Goal: Task Accomplishment & Management: Use online tool/utility

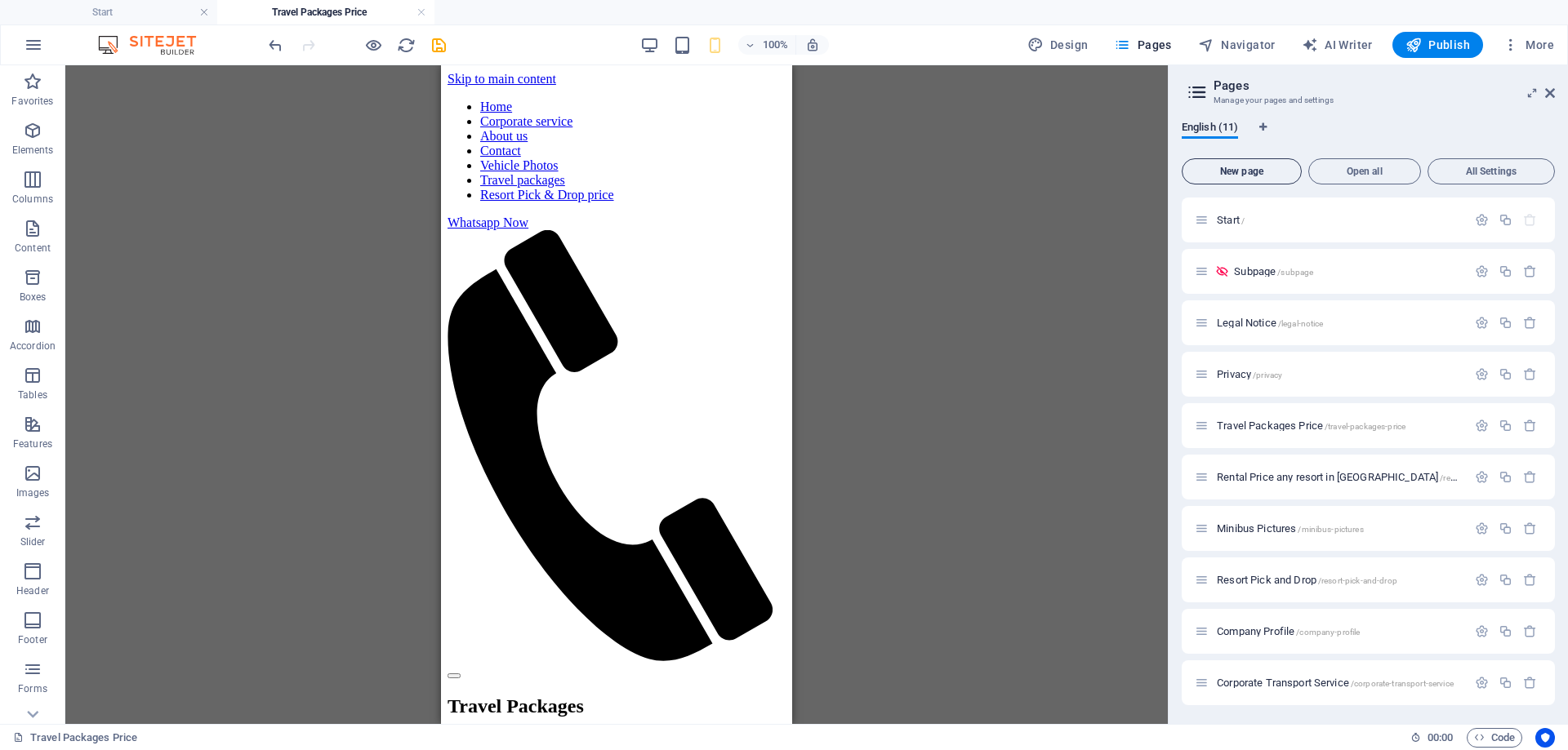
click at [1225, 180] on button "New page" at bounding box center [1241, 171] width 120 height 26
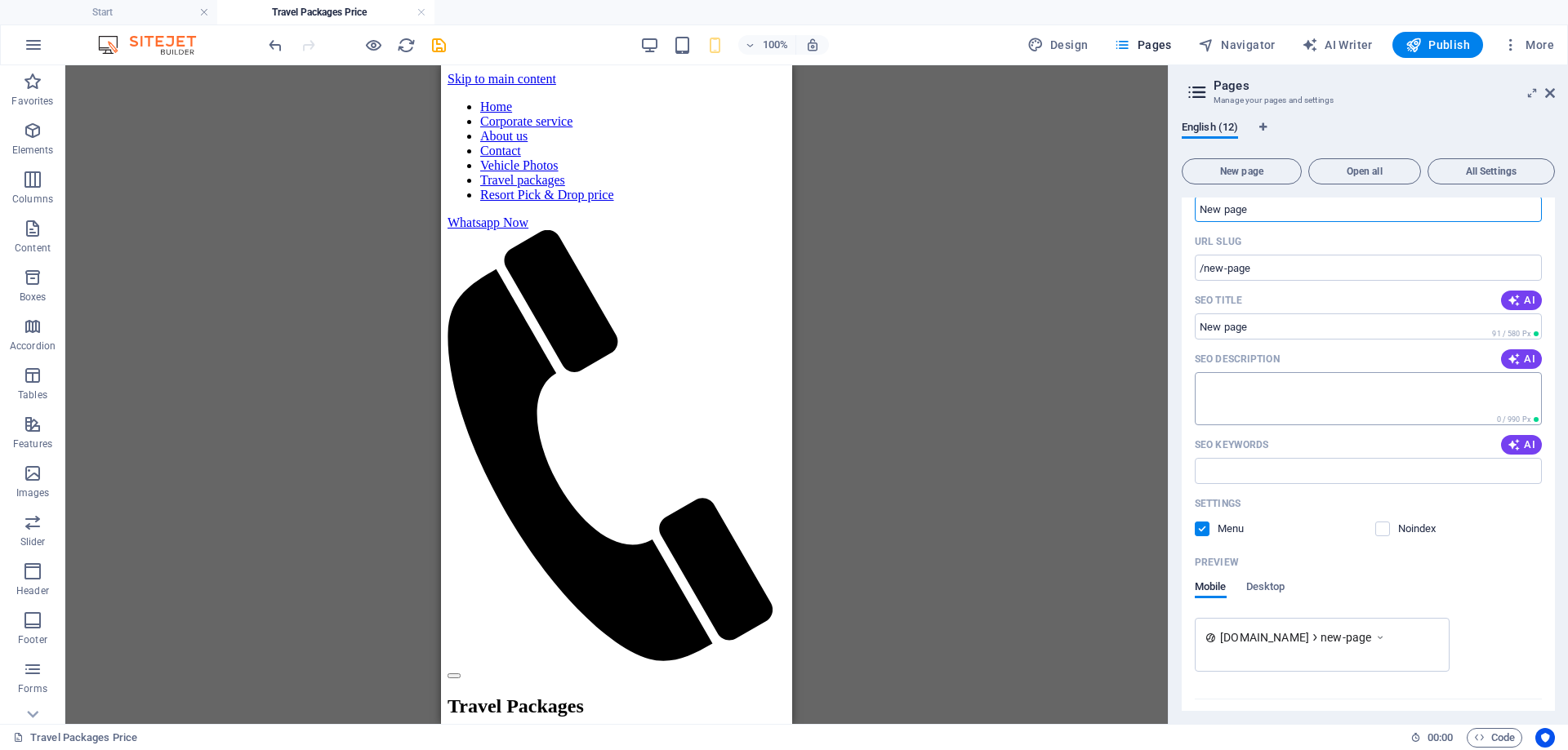
scroll to position [557, 0]
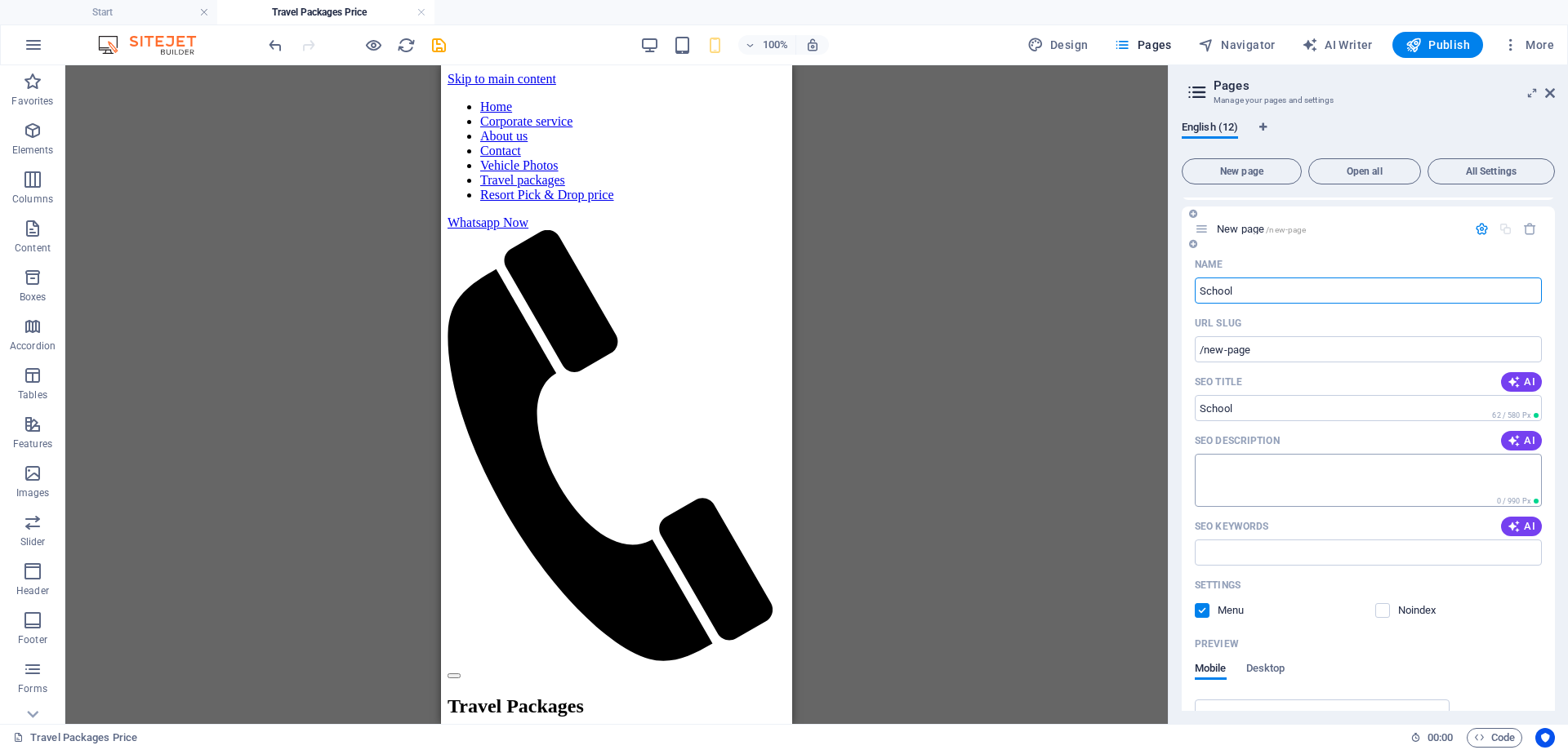
type input "School"
type input "/school"
type input "School bus service"
type input "/school-bus-service"
type input "School bus service"
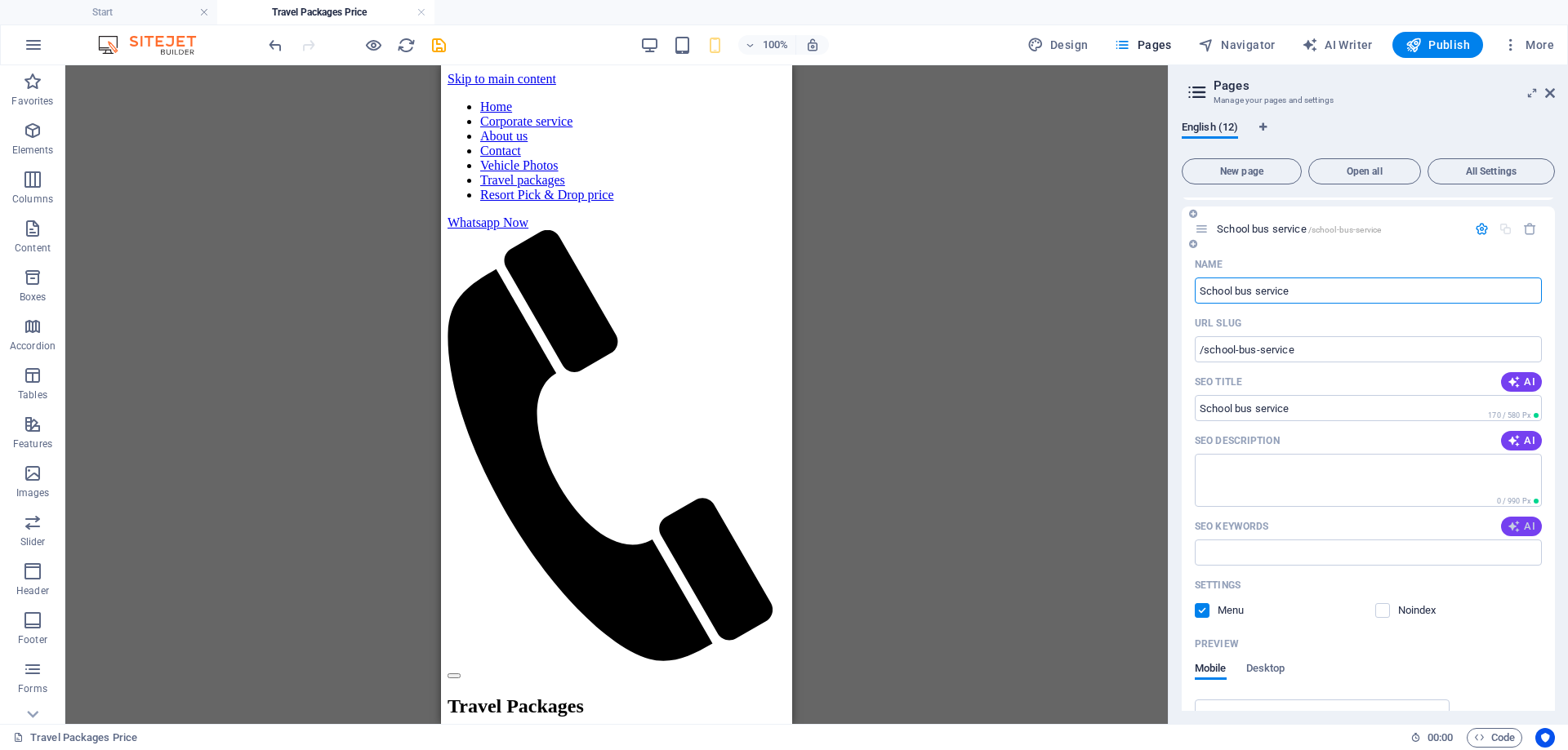
click at [1518, 530] on icon "button" at bounding box center [1514, 526] width 13 height 13
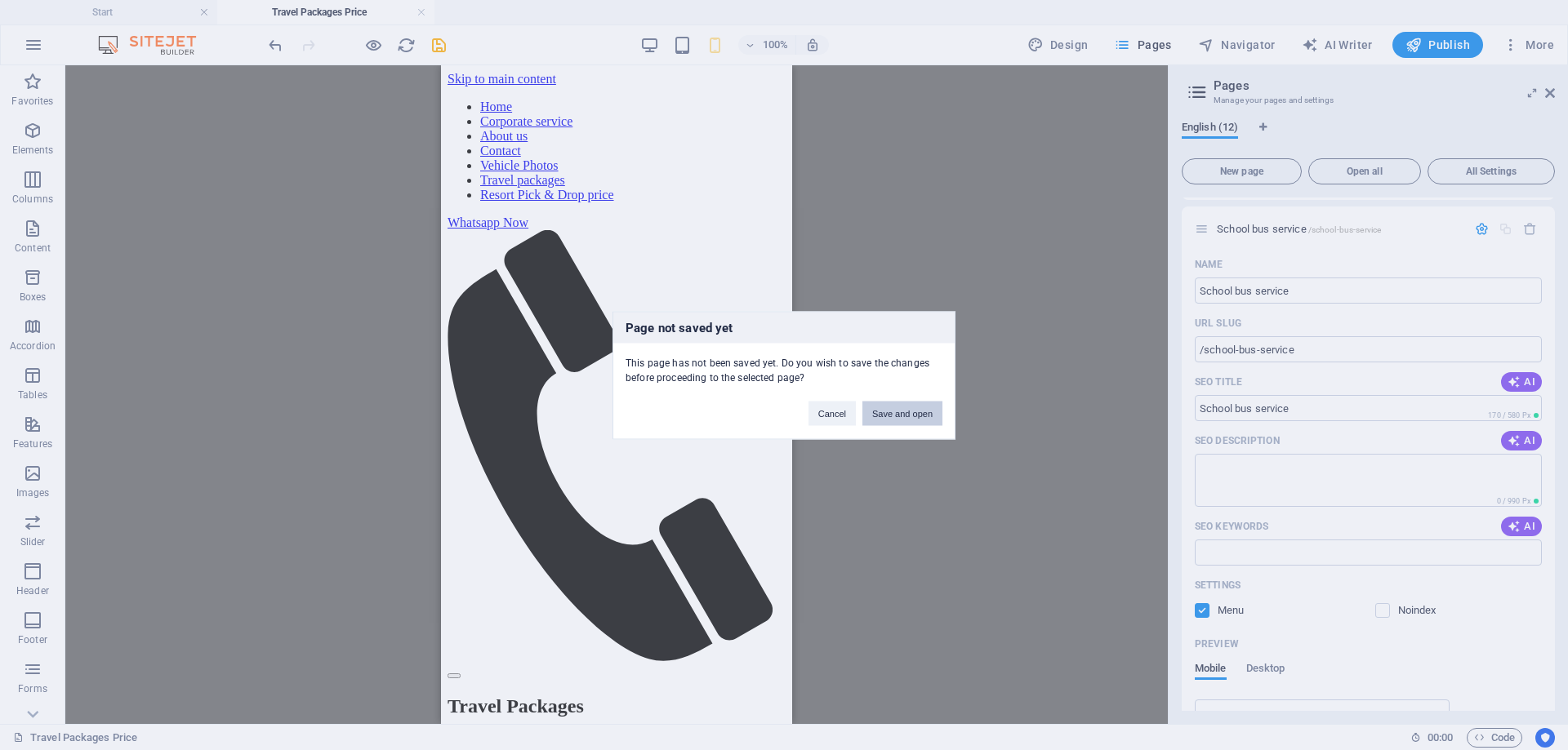
click at [886, 415] on button "Save and open" at bounding box center [902, 414] width 80 height 25
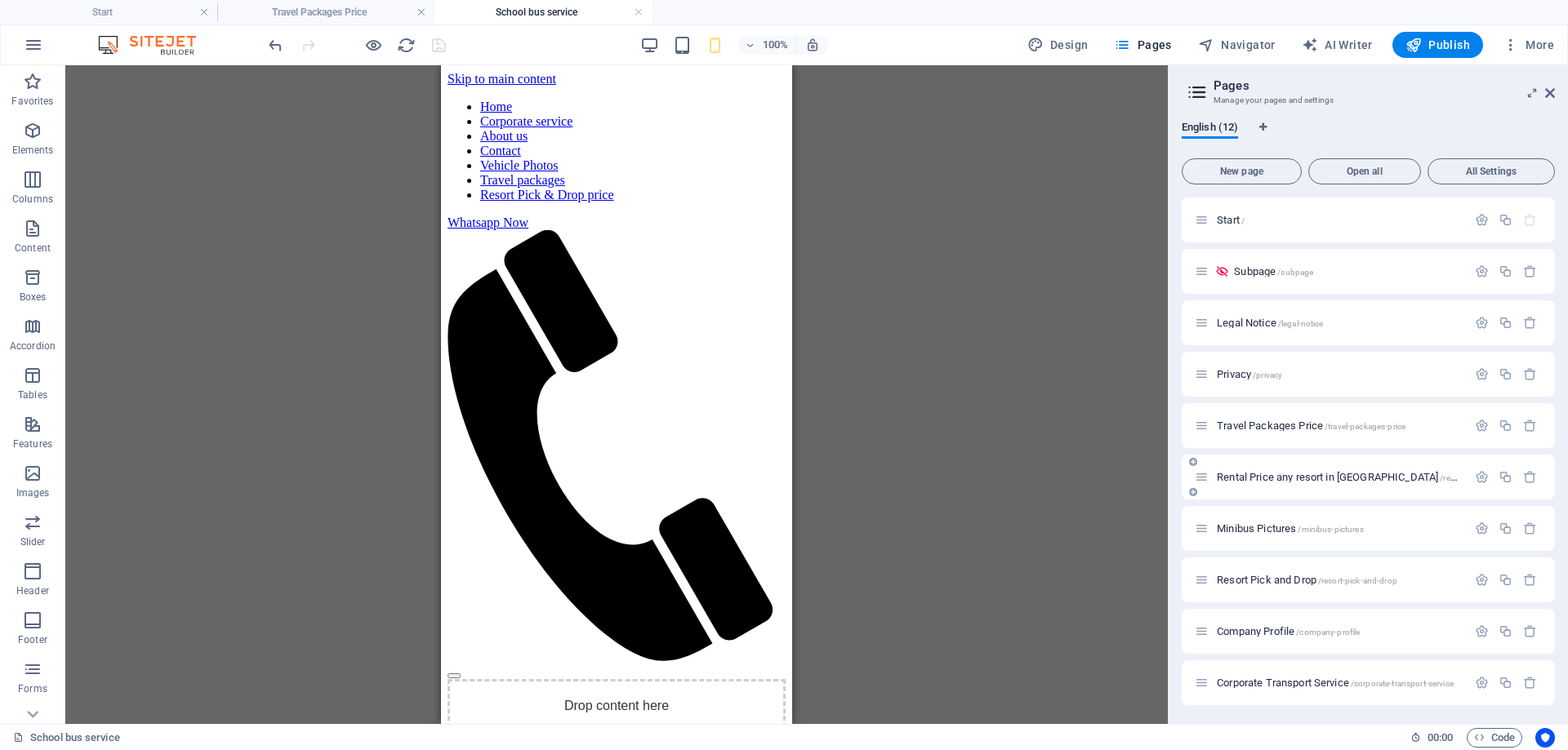
scroll to position [104, 0]
click at [1475, 681] on icon "button" at bounding box center [1482, 682] width 14 height 14
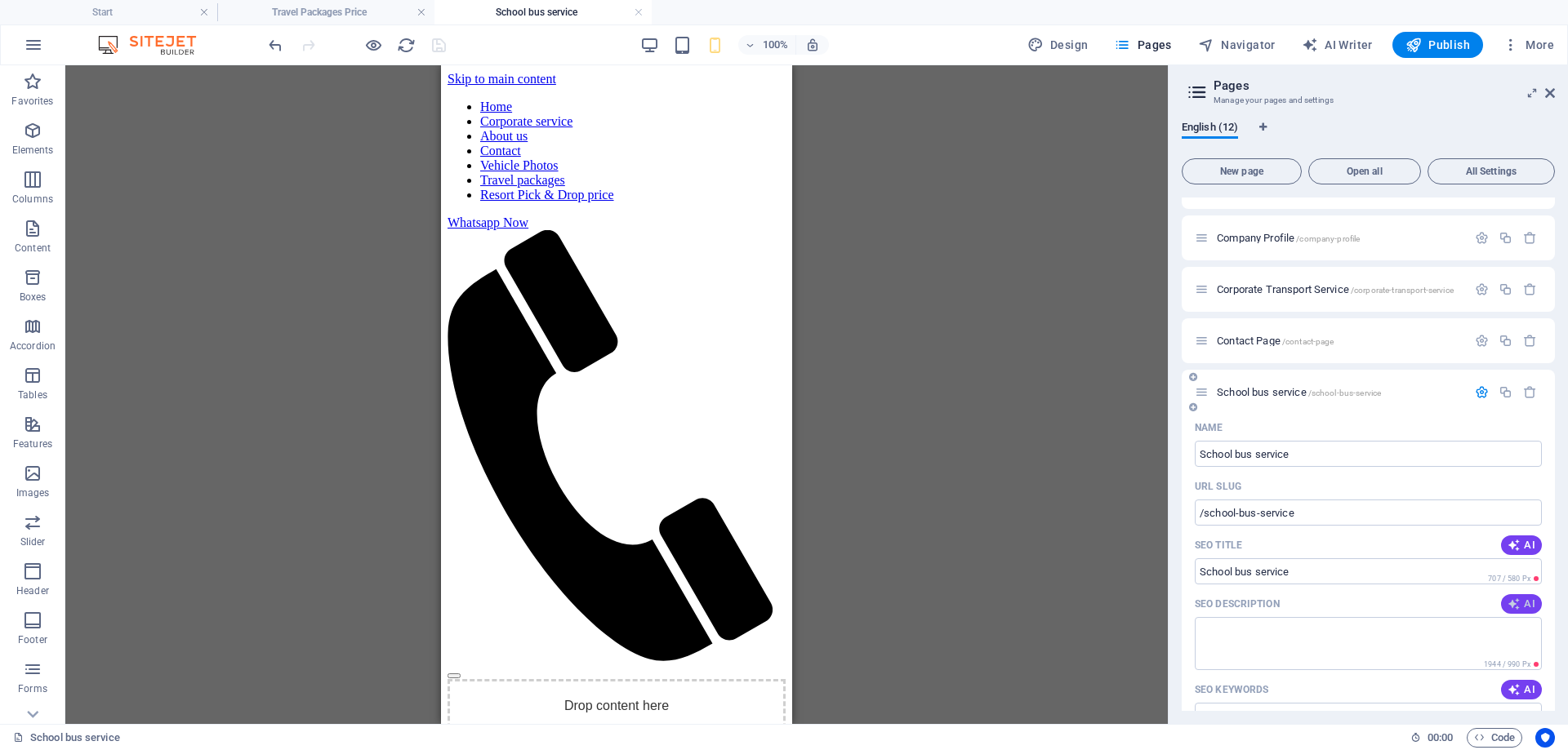
click at [1509, 606] on icon "button" at bounding box center [1514, 604] width 13 height 13
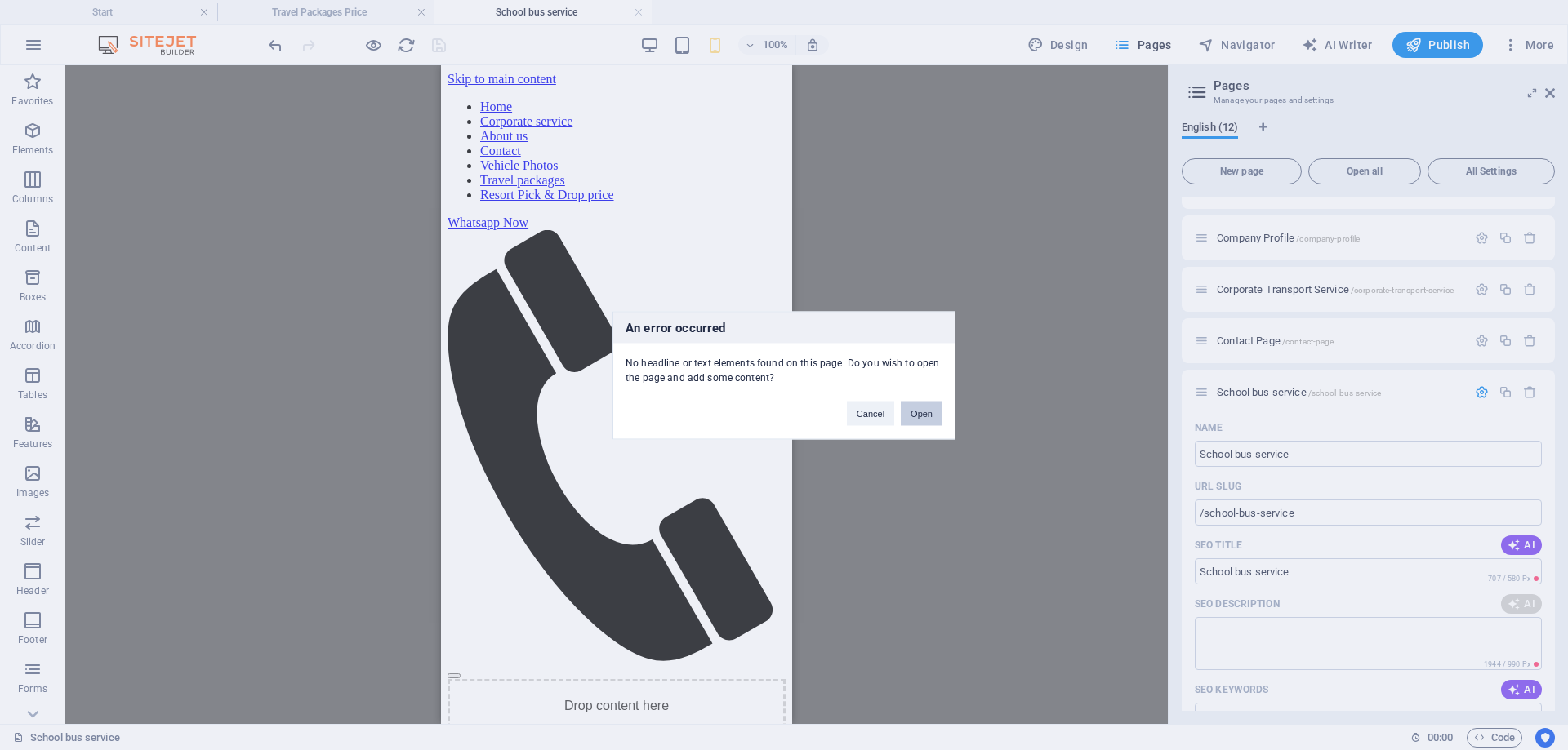
click at [929, 413] on button "Open" at bounding box center [921, 414] width 41 height 25
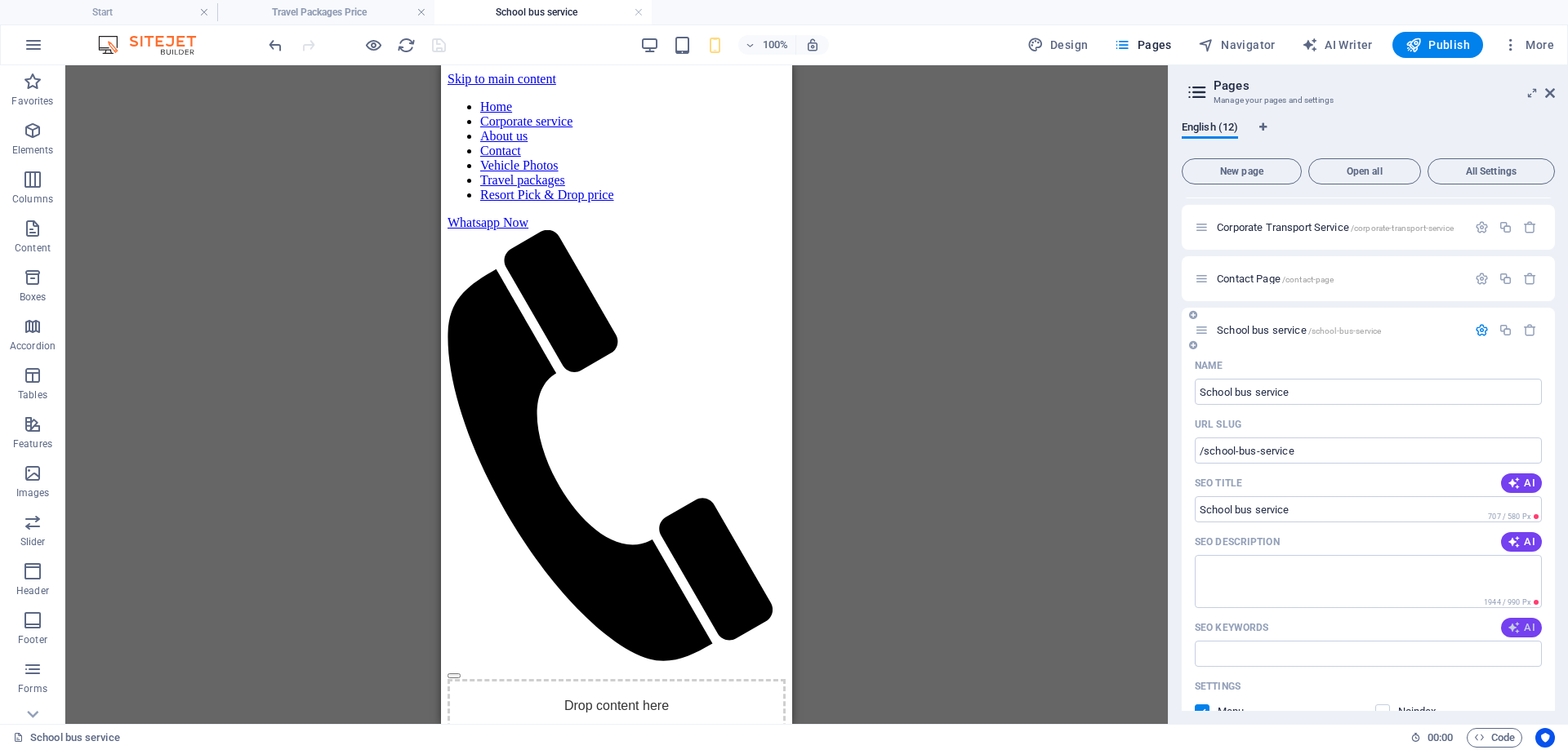
scroll to position [557, 0]
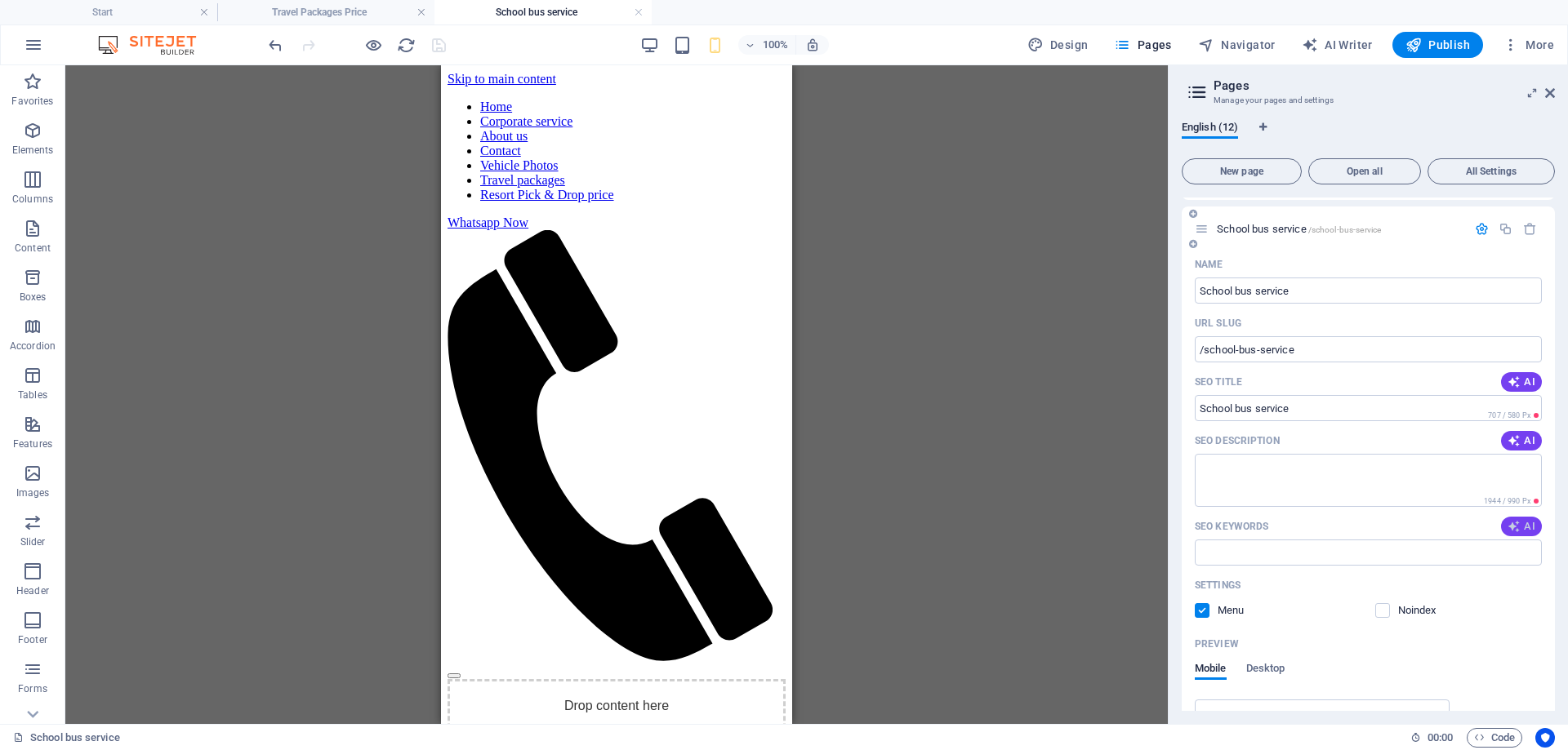
click at [1524, 521] on span "AI" at bounding box center [1521, 526] width 28 height 13
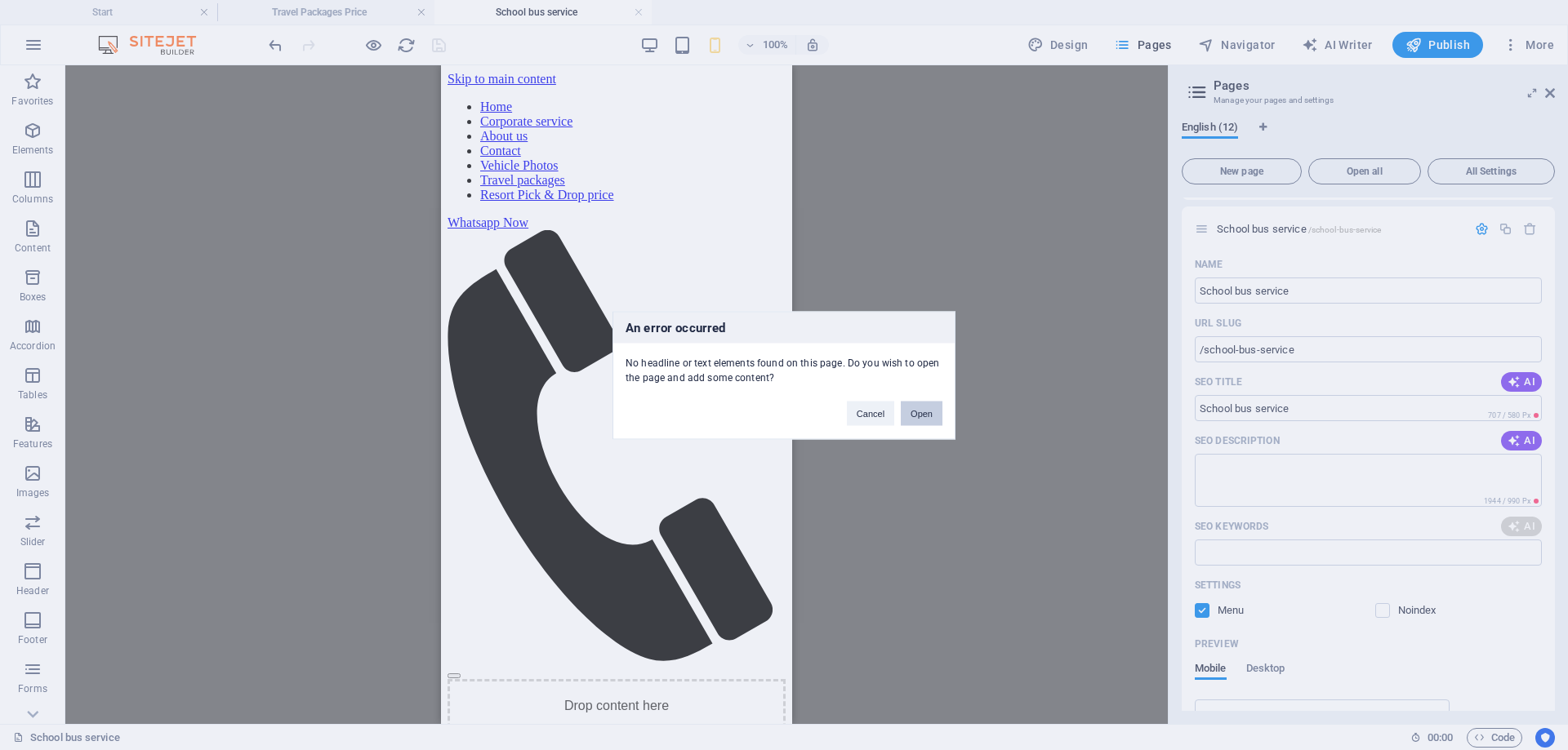
click at [929, 418] on button "Open" at bounding box center [921, 414] width 41 height 25
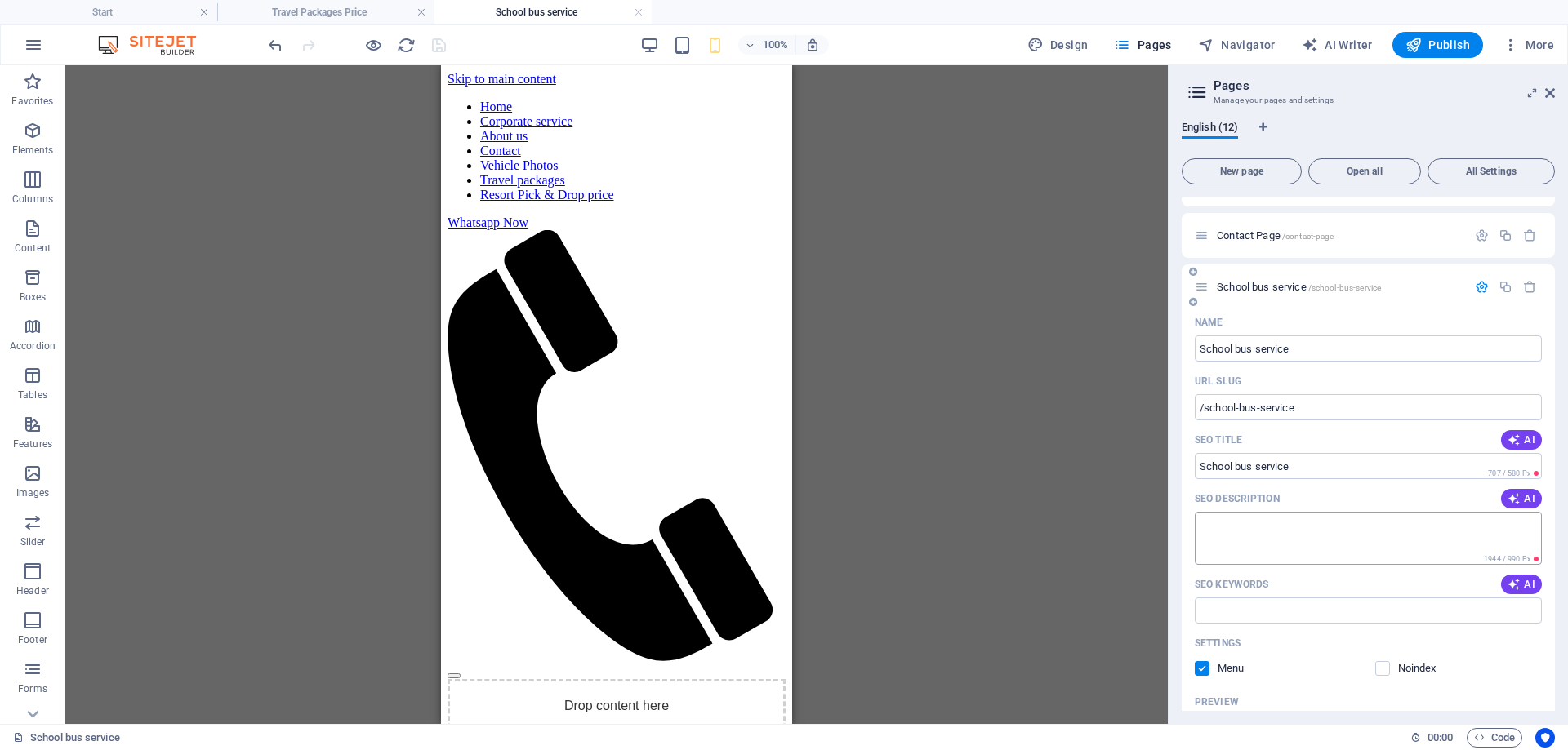
scroll to position [393, 0]
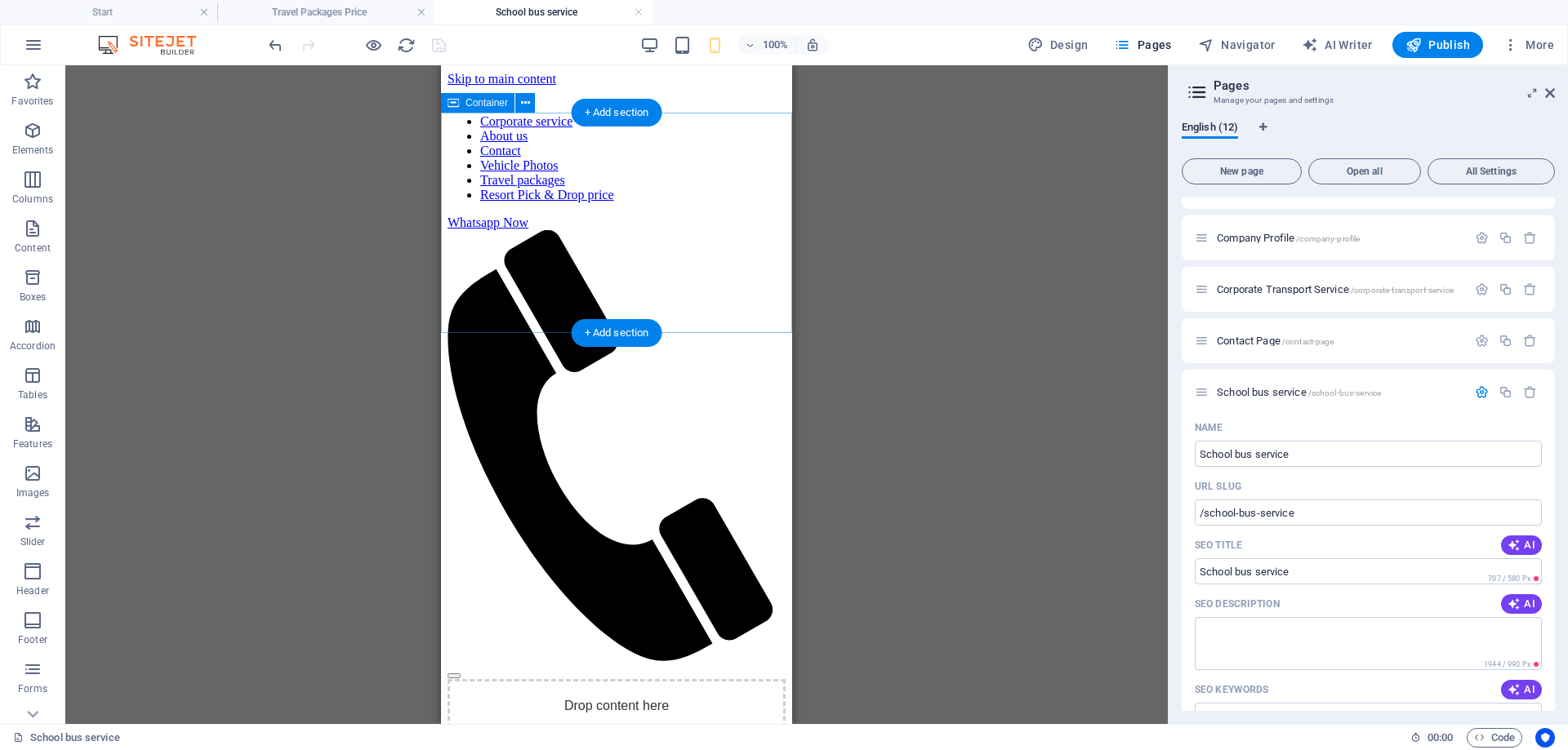
click at [535, 750] on icon at bounding box center [535, 761] width 0 height 0
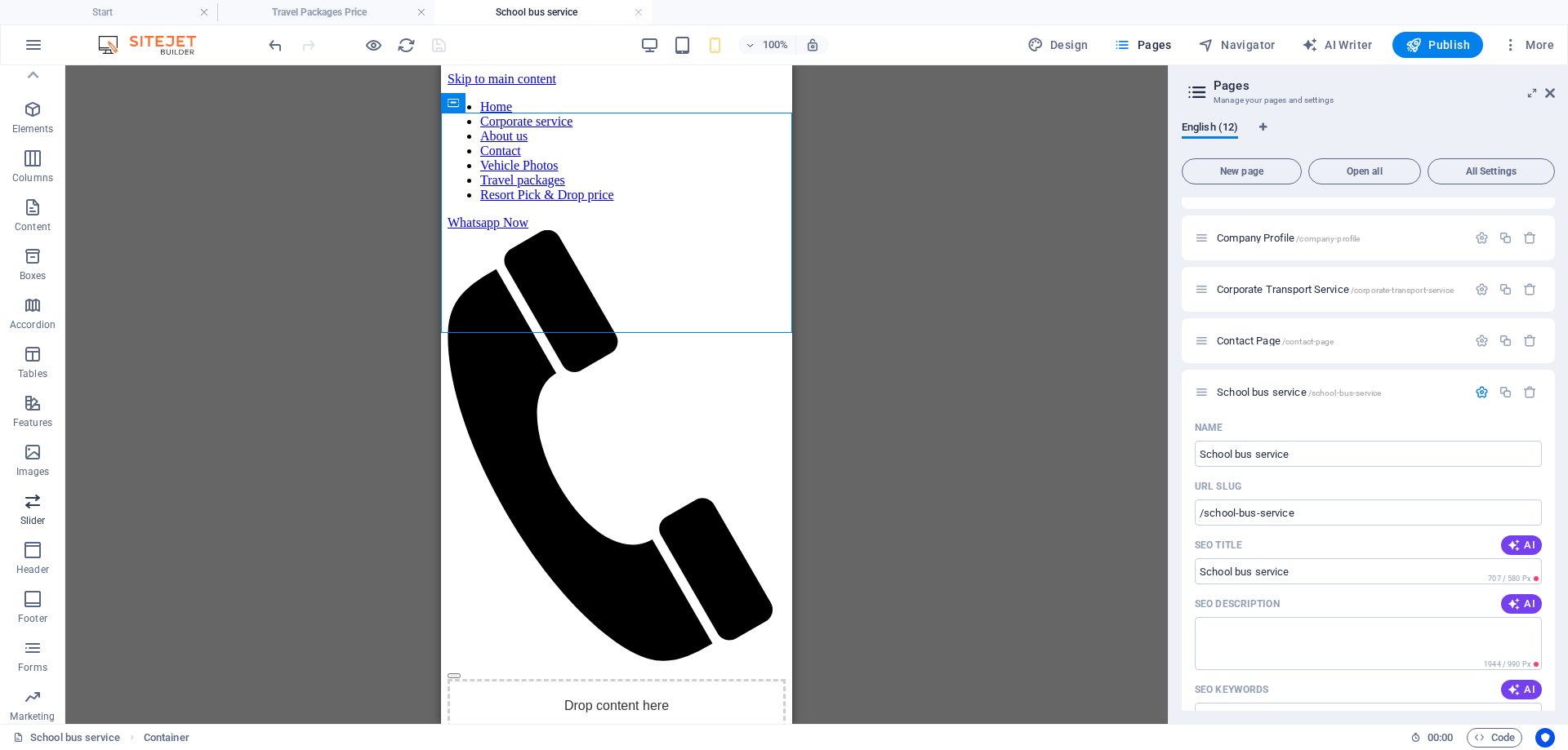
scroll to position [0, 0]
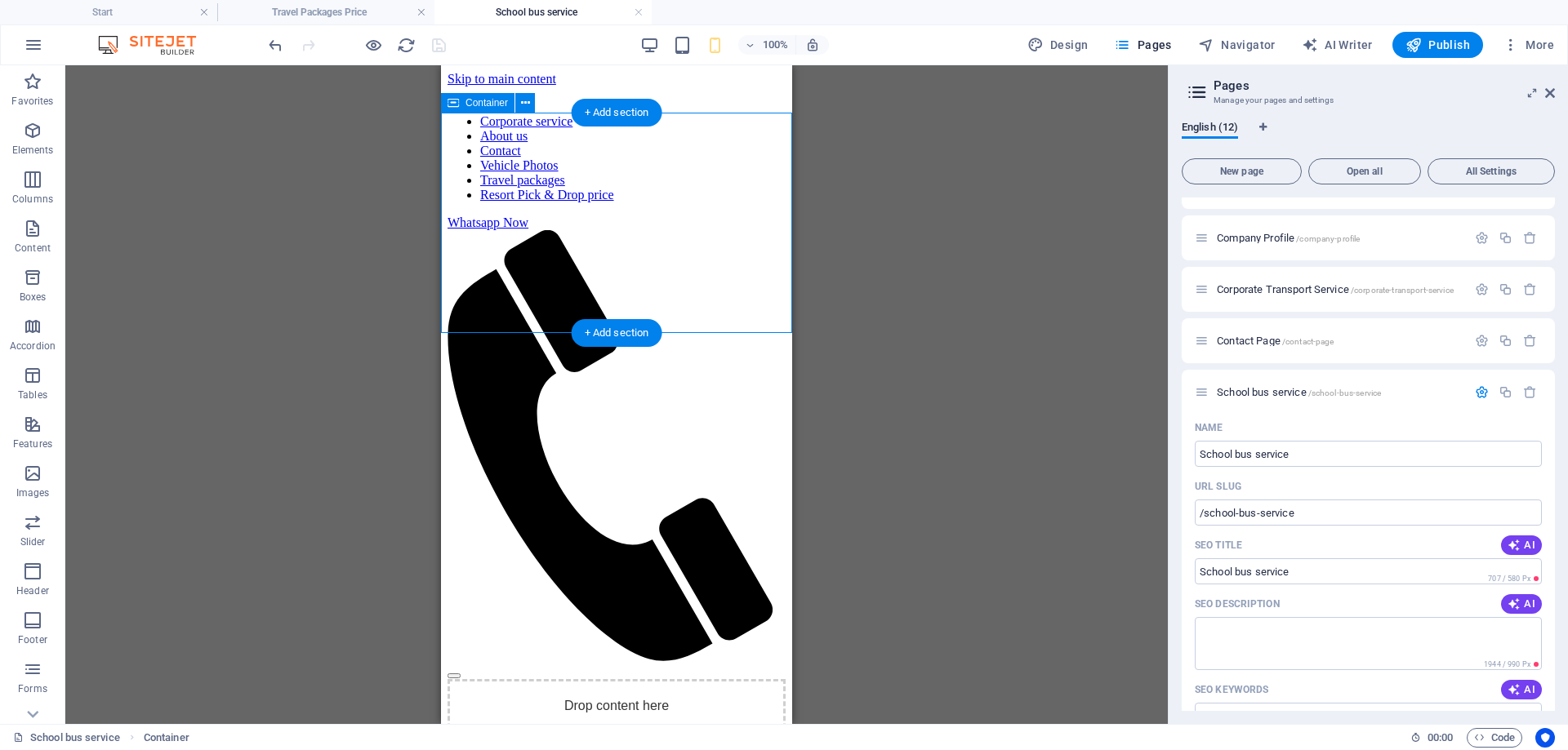
click at [551, 750] on span "Add elements" at bounding box center [569, 761] width 81 height 23
click at [291, 359] on div "Drag here to replace the existing content. Press “Ctrl” if you want to create a…" at bounding box center [616, 394] width 1102 height 659
click at [46, 133] on span "Elements" at bounding box center [33, 141] width 65 height 40
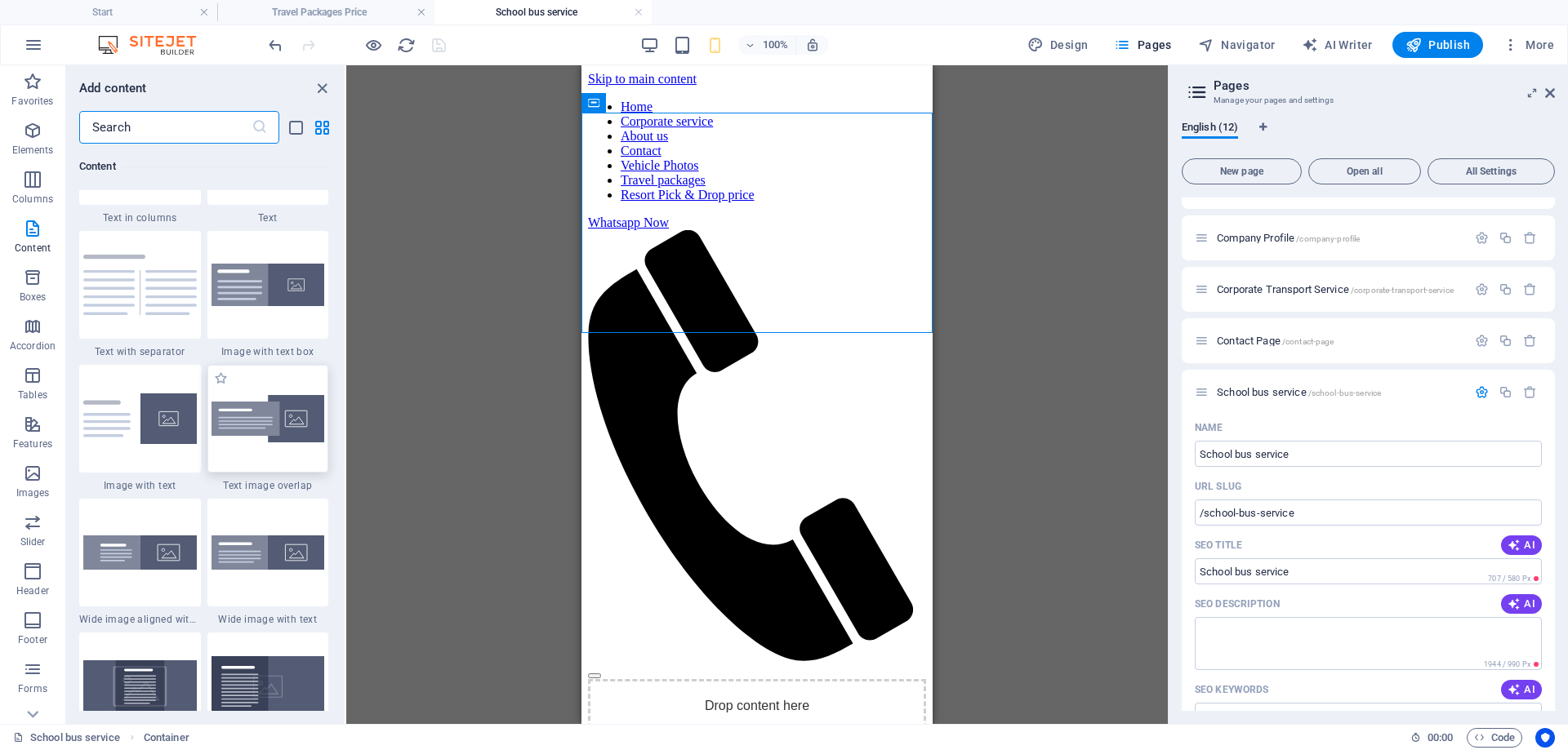
scroll to position [2868, 0]
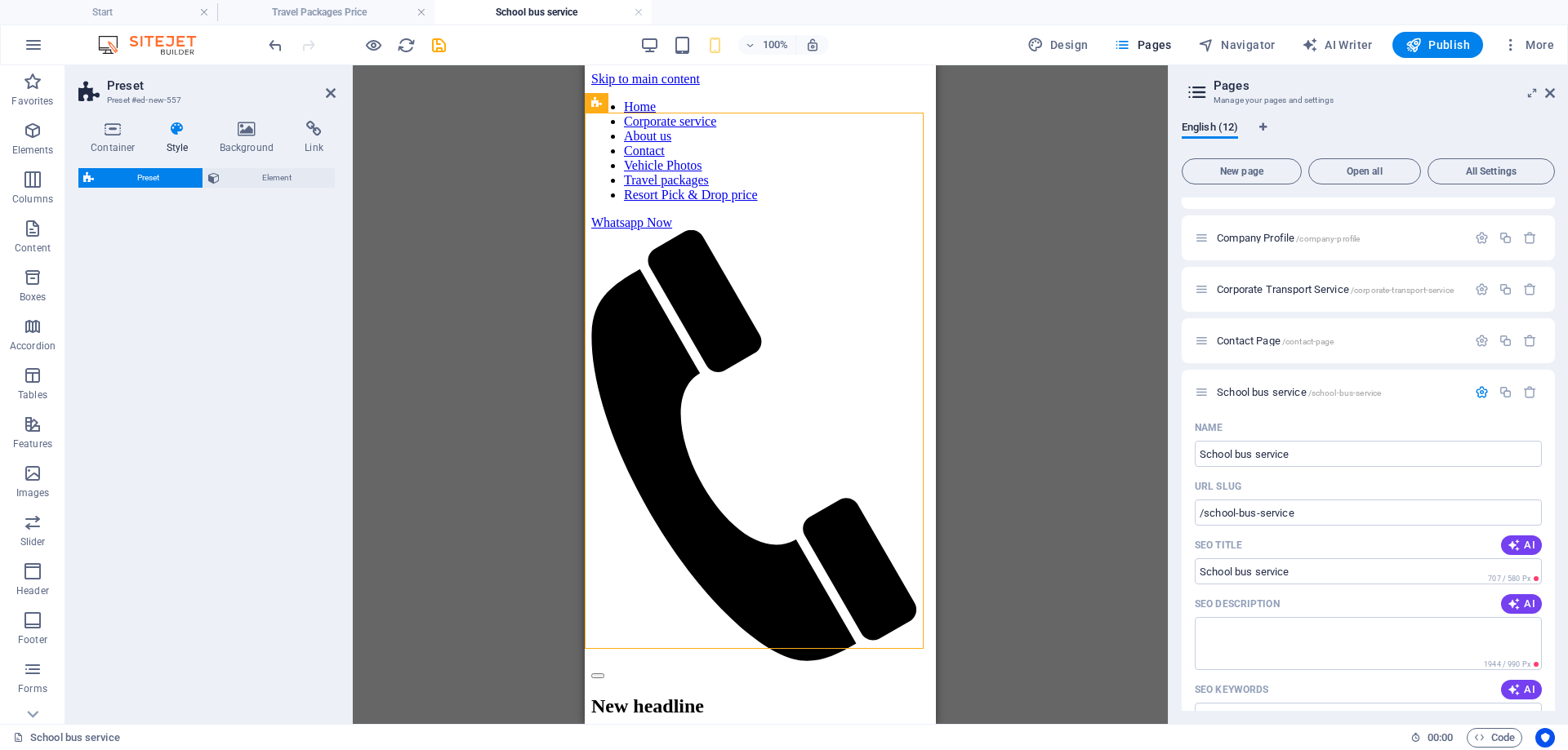
select select "rem"
select select "px"
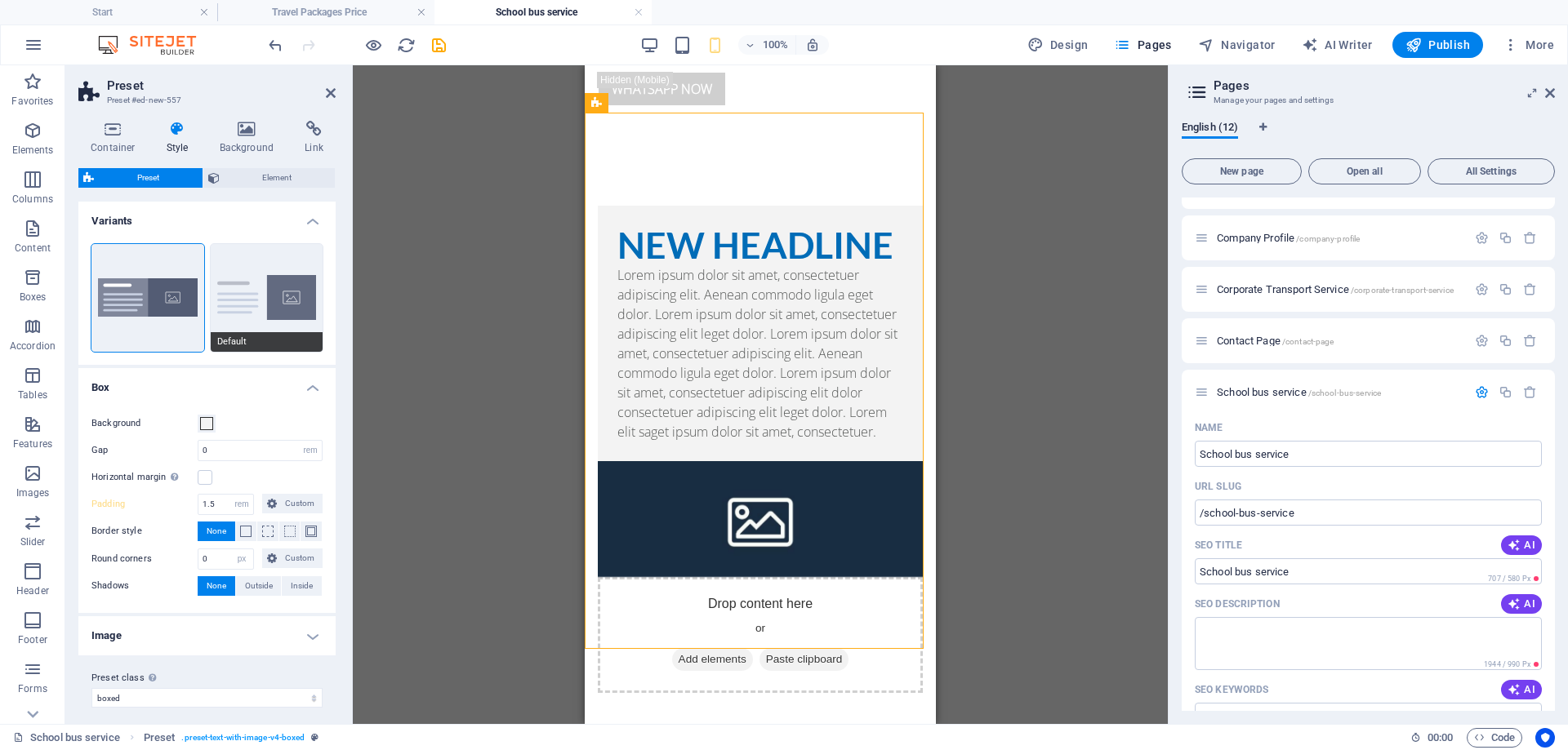
click at [220, 290] on button "Default" at bounding box center [267, 298] width 112 height 108
type input "2"
type input "0"
click at [163, 295] on button "Boxed" at bounding box center [148, 298] width 112 height 108
type input "0"
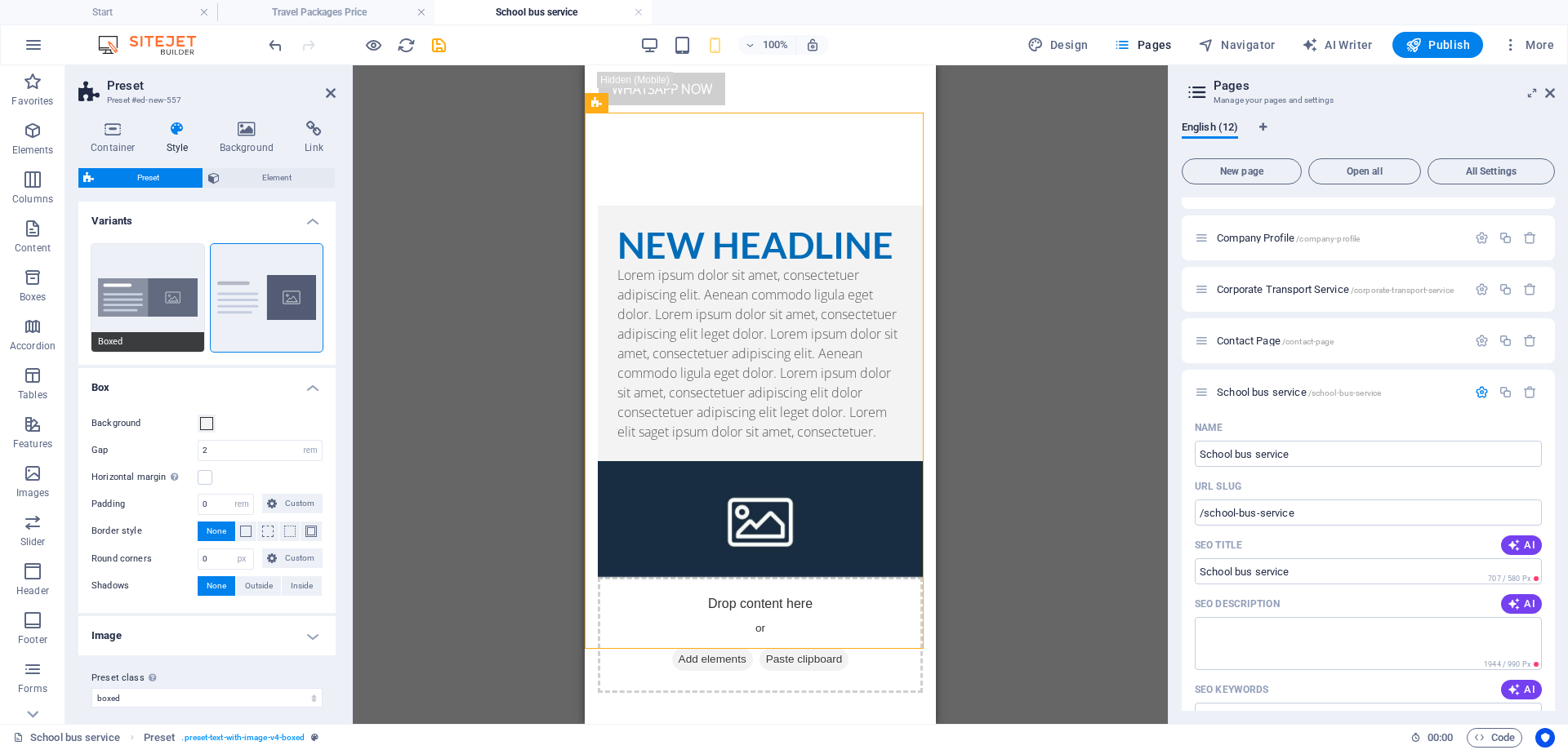
type input "1.5"
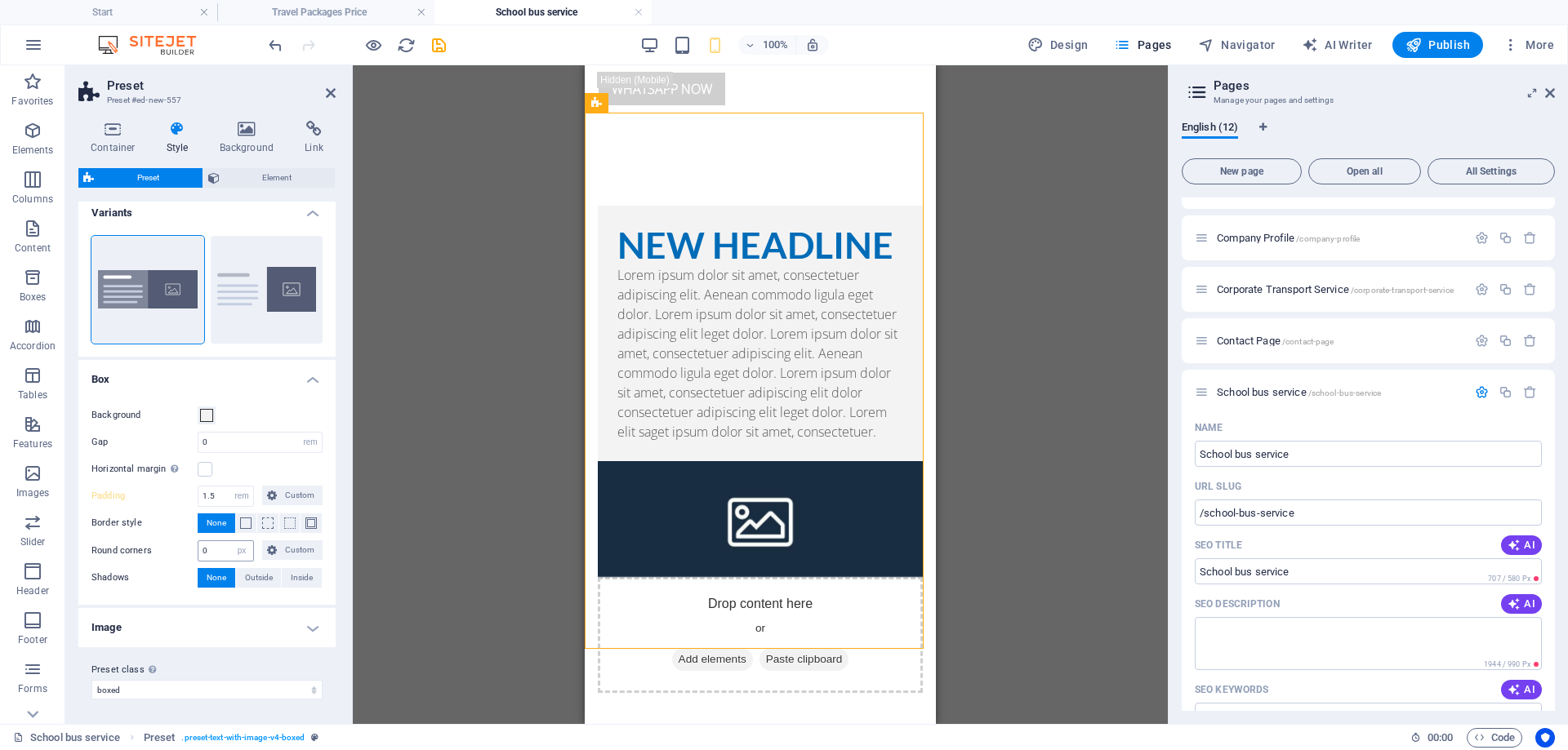
scroll to position [10, 0]
click at [291, 631] on h4 "Image" at bounding box center [206, 626] width 257 height 40
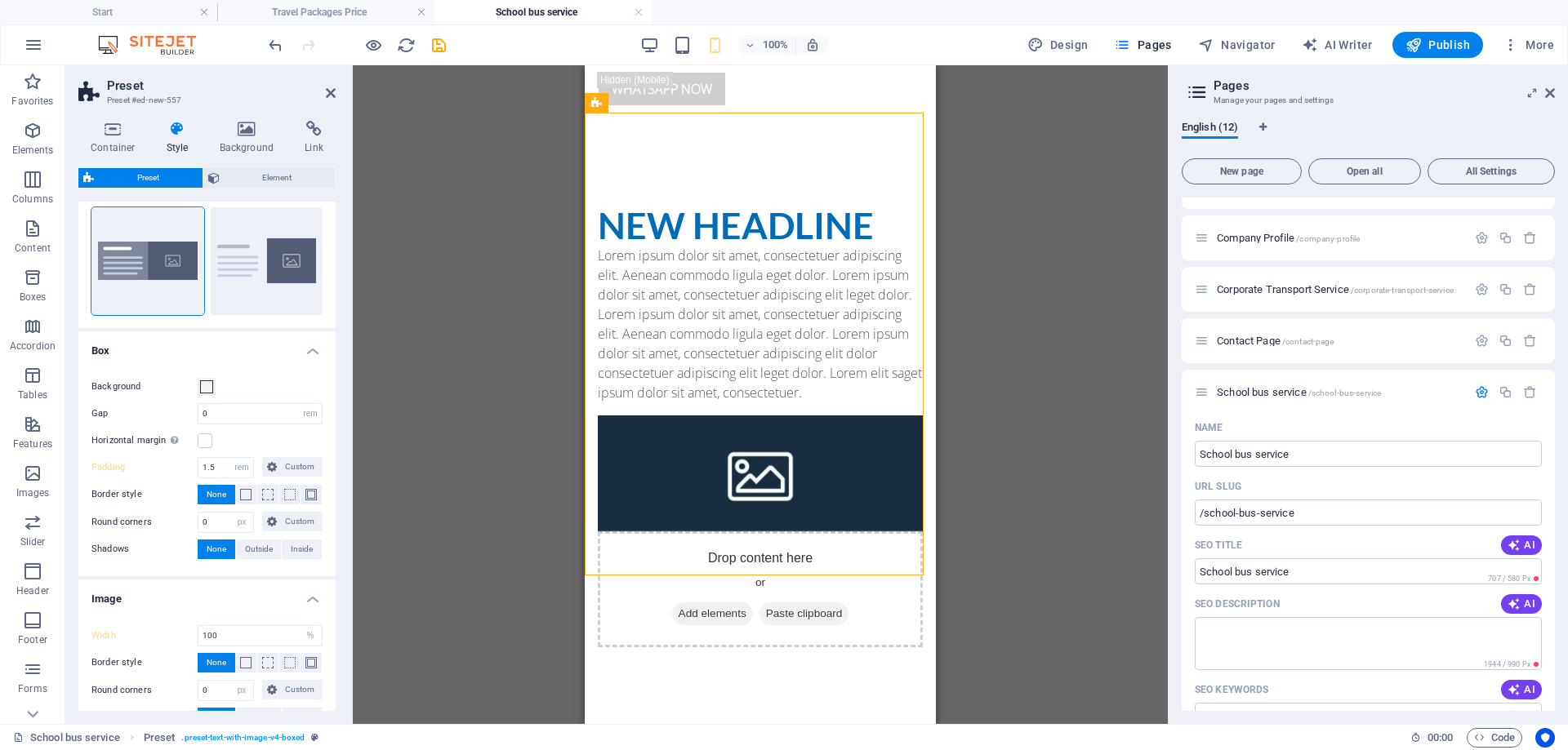
scroll to position [0, 0]
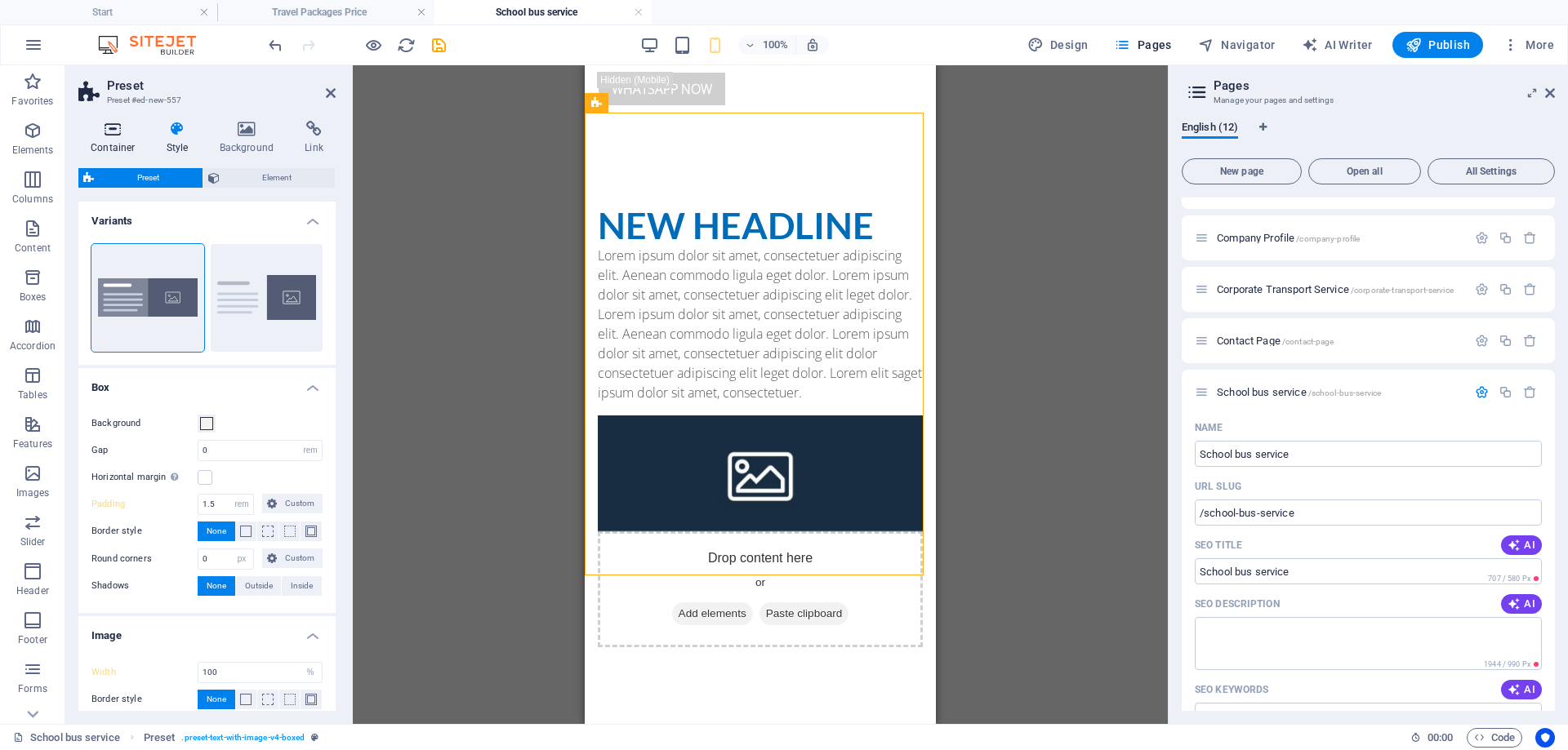
click at [111, 141] on h4 "Container" at bounding box center [116, 138] width 76 height 34
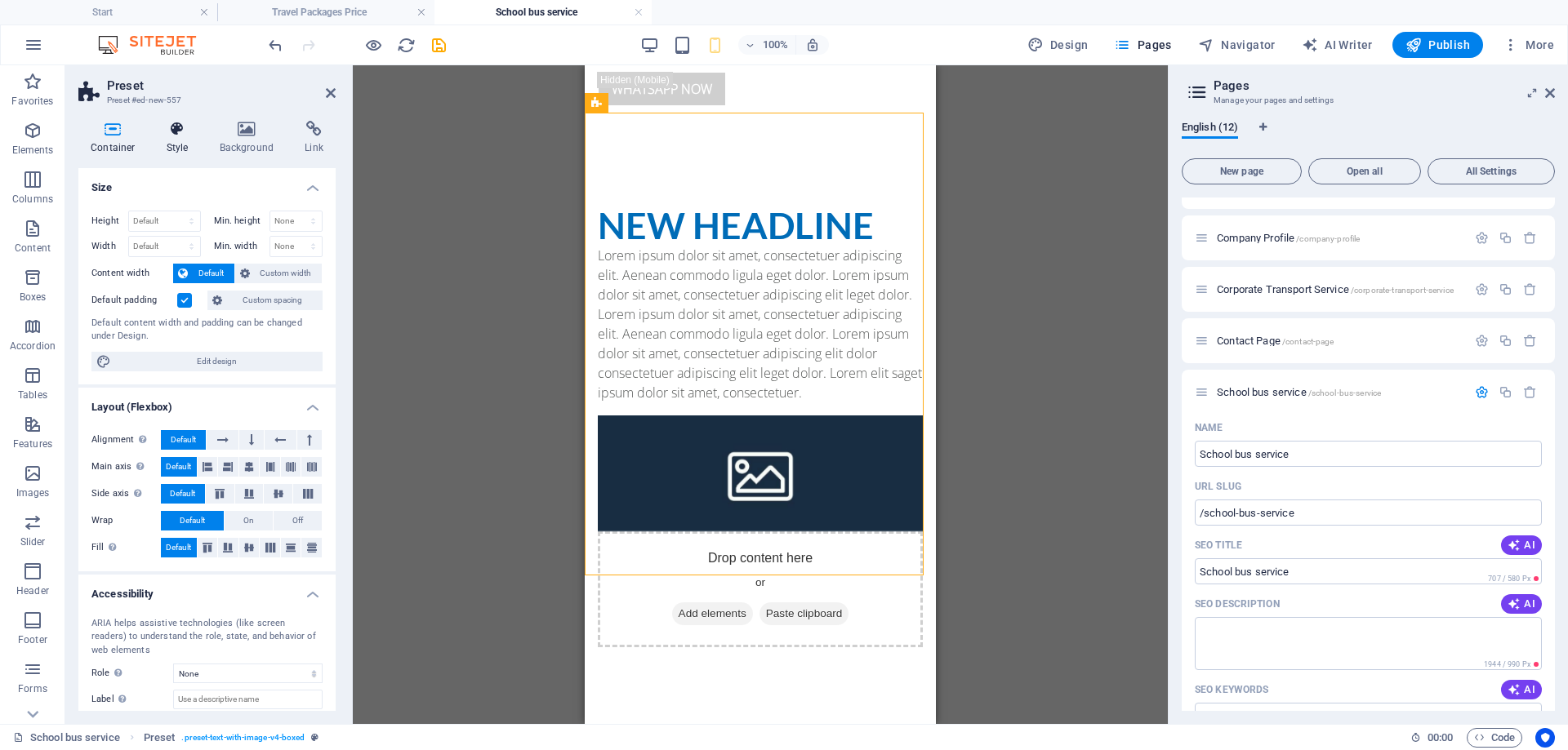
click at [163, 135] on icon at bounding box center [177, 129] width 47 height 17
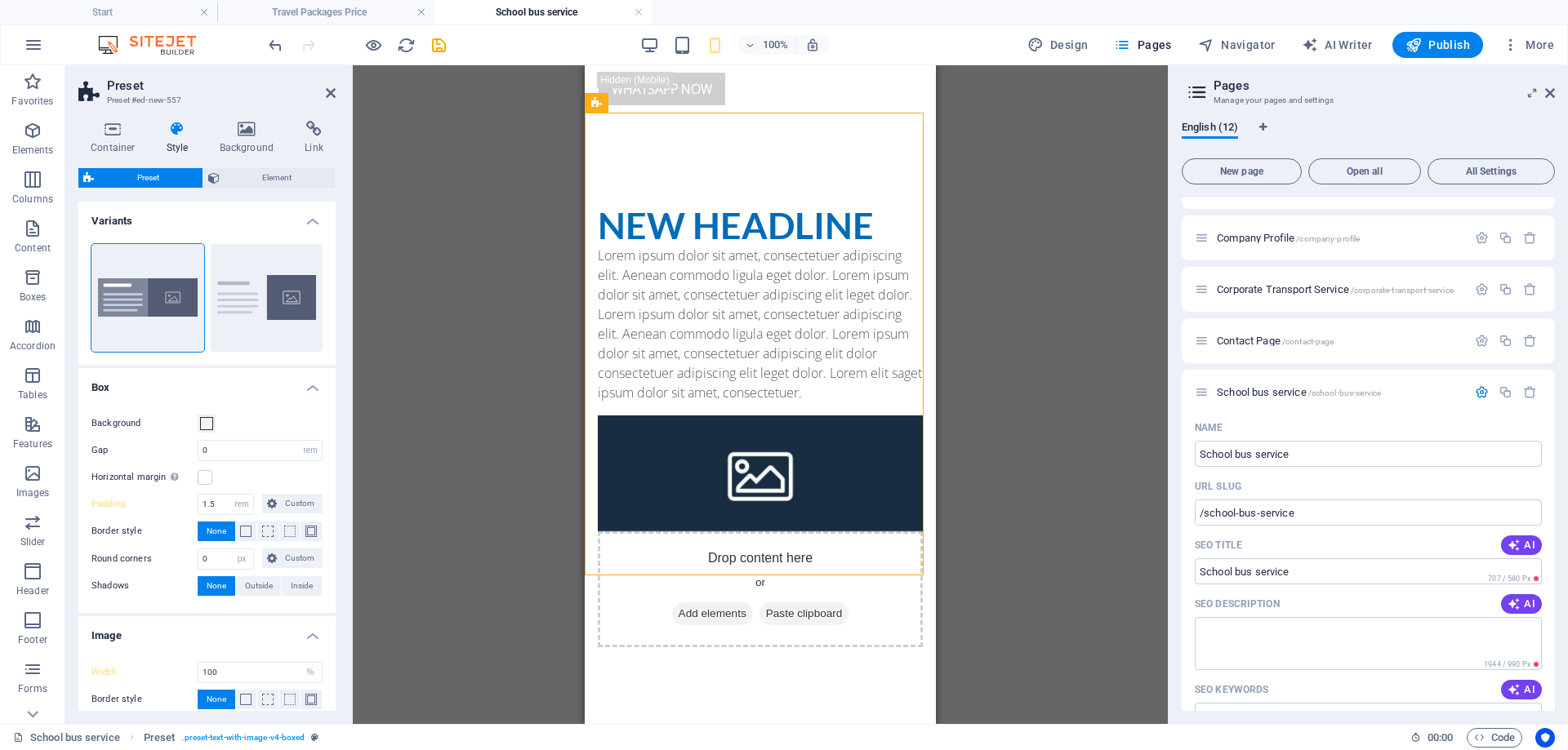
click at [249, 120] on div "Container Style Background Link Size Height Default px rem % vh vw Min. height …" at bounding box center [206, 416] width 284 height 617
click at [257, 133] on icon at bounding box center [247, 129] width 79 height 17
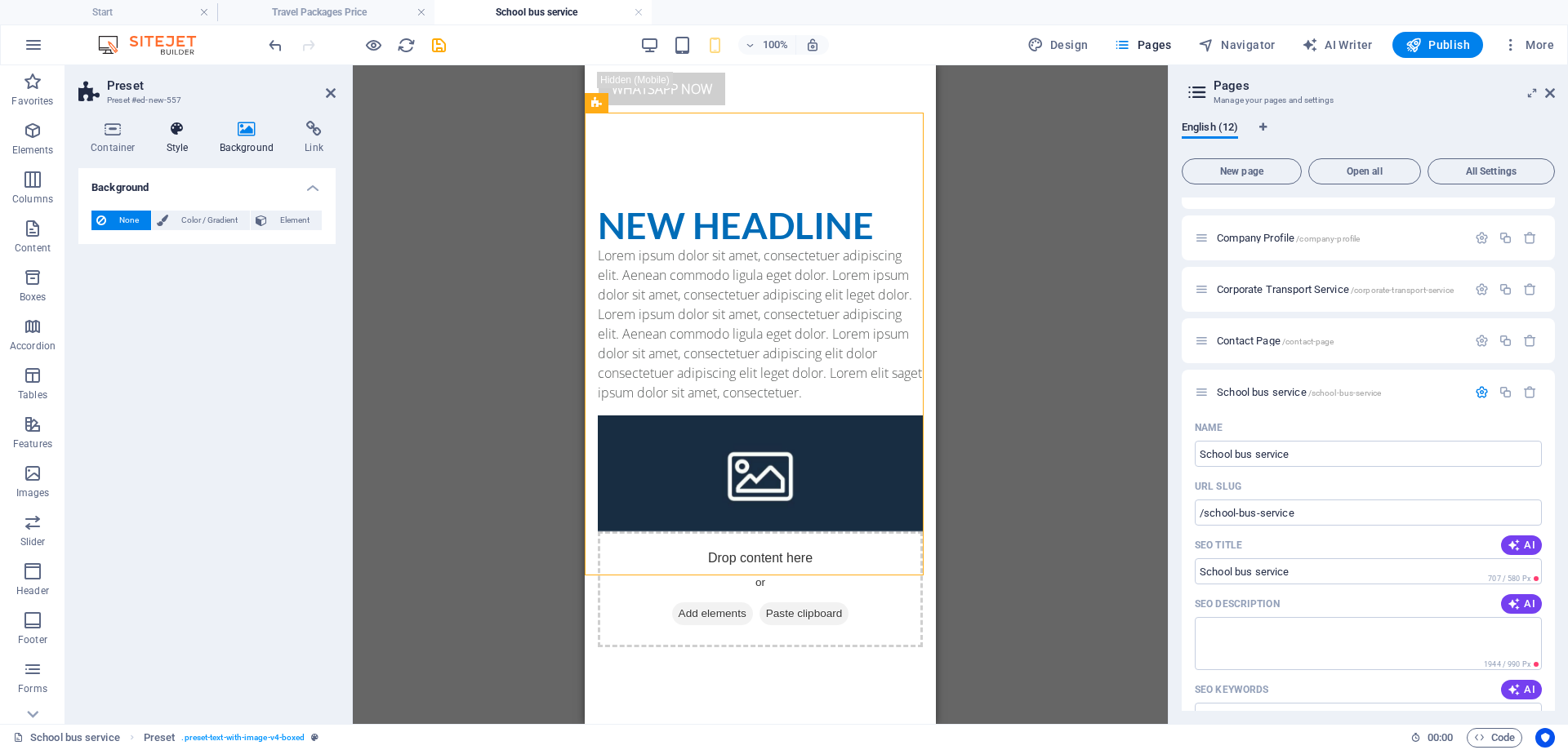
click at [190, 126] on icon at bounding box center [177, 129] width 47 height 17
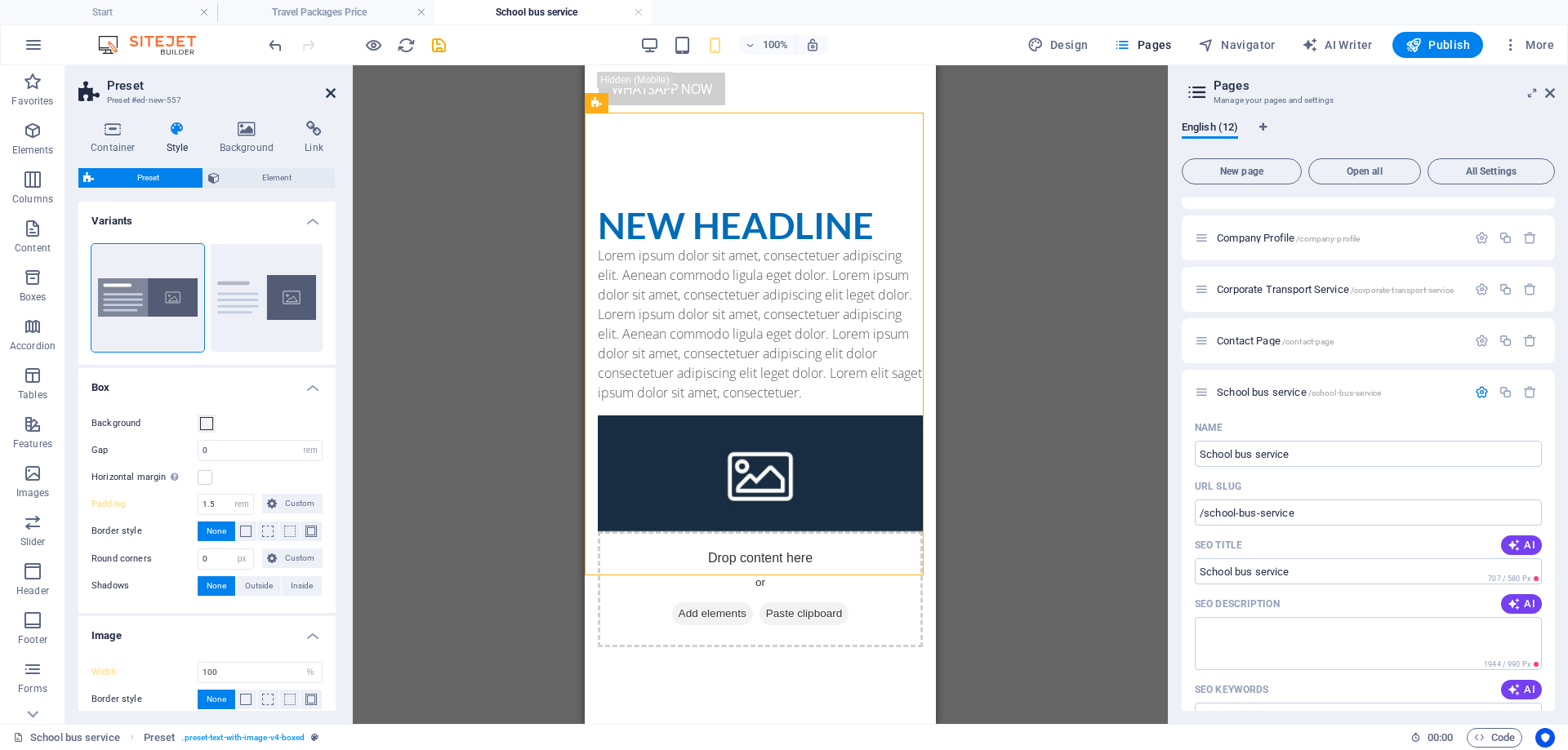
click at [332, 88] on icon at bounding box center [330, 93] width 10 height 13
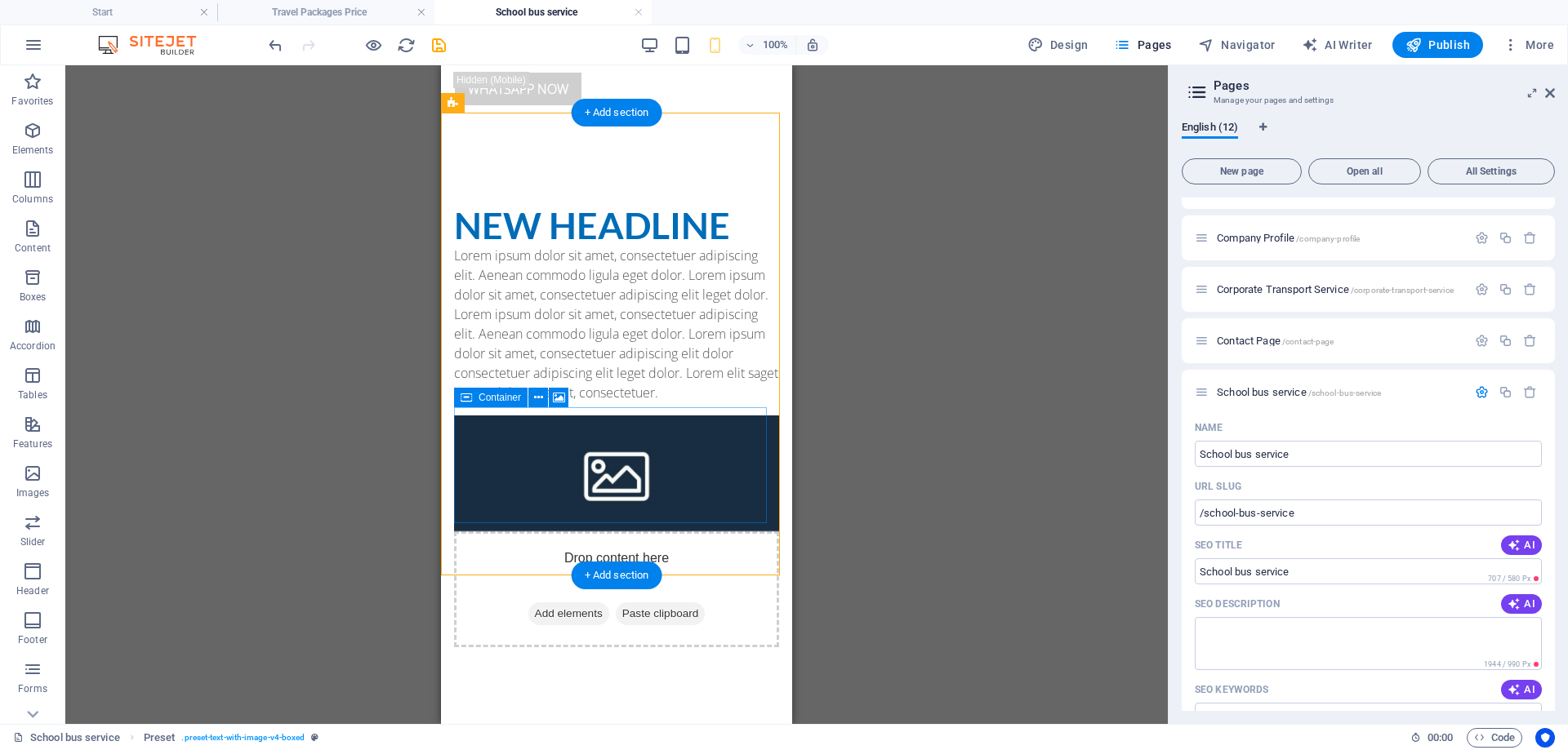
click at [690, 531] on div "Drop content here or Add elements Paste clipboard" at bounding box center [617, 589] width 325 height 116
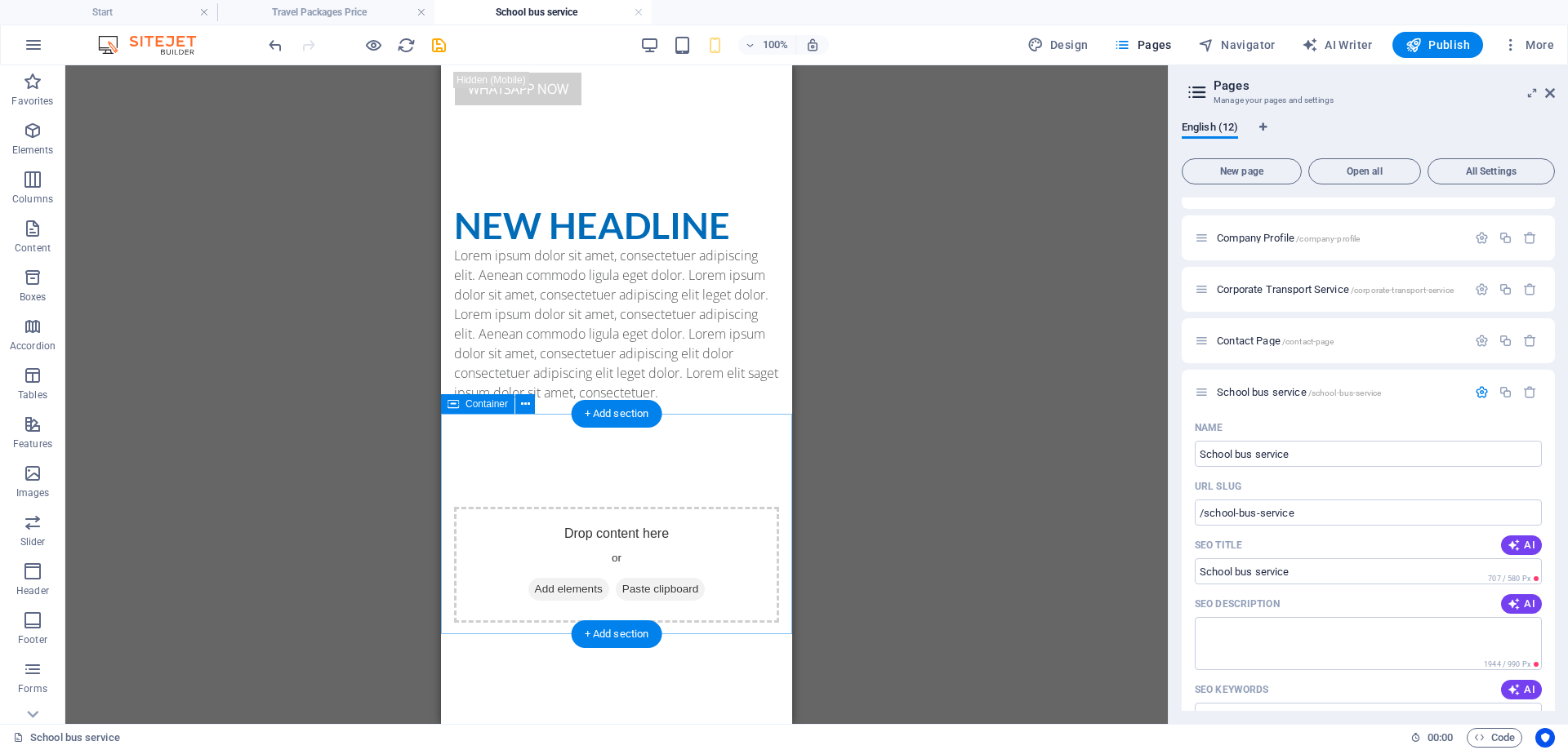
click at [579, 578] on span "Add elements" at bounding box center [569, 589] width 81 height 23
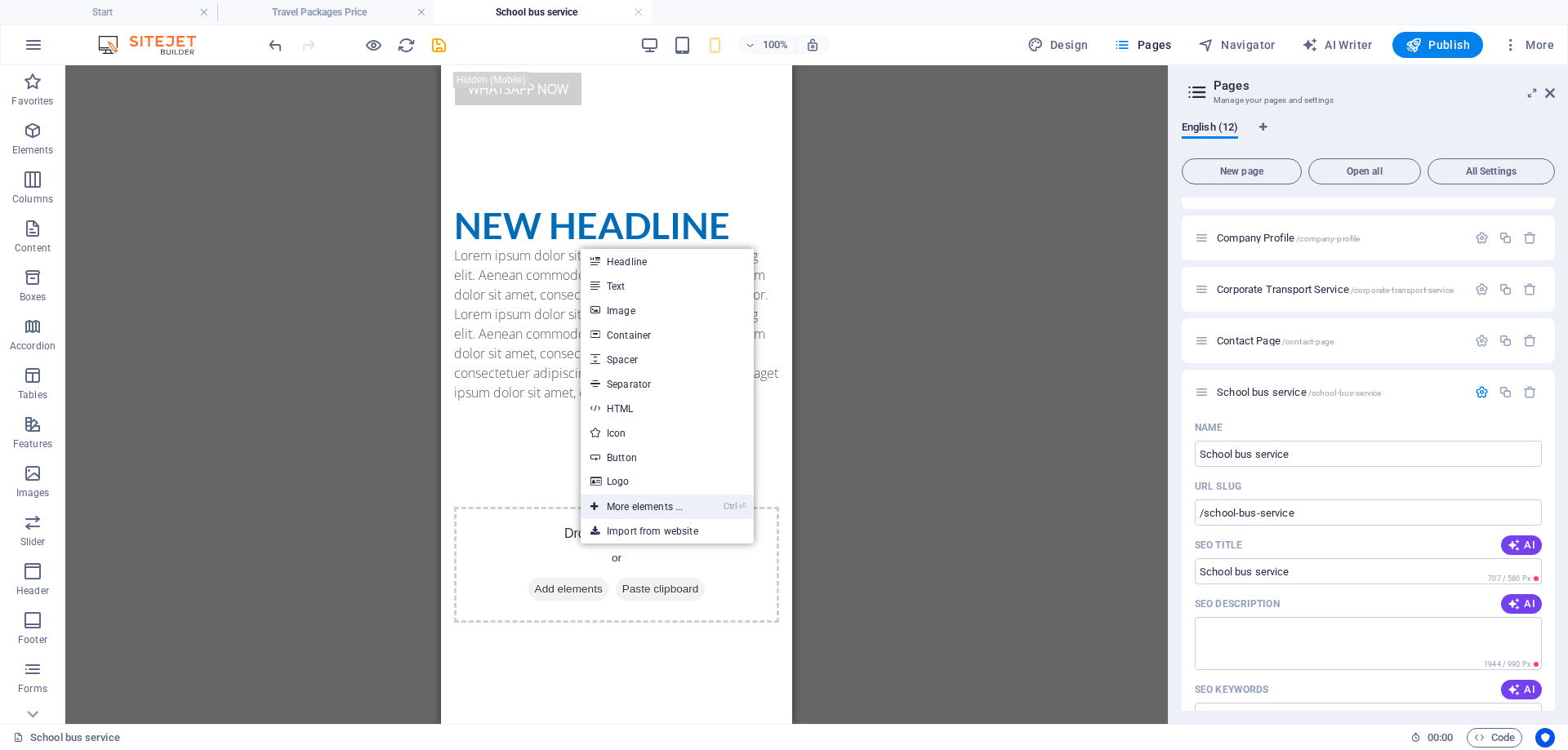
click at [656, 511] on link "Ctrl ⏎ More elements ..." at bounding box center [636, 507] width 112 height 25
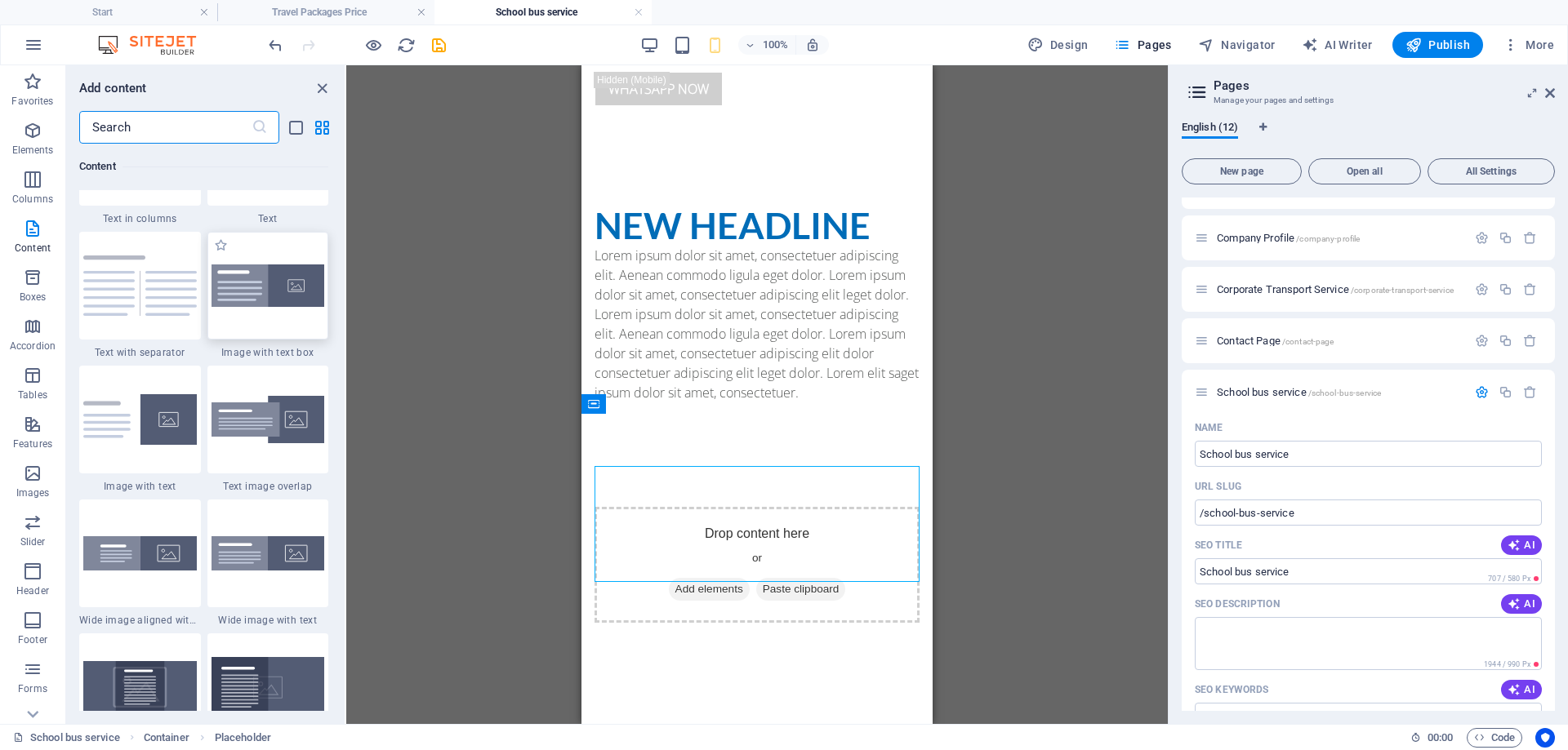
scroll to position [2950, 0]
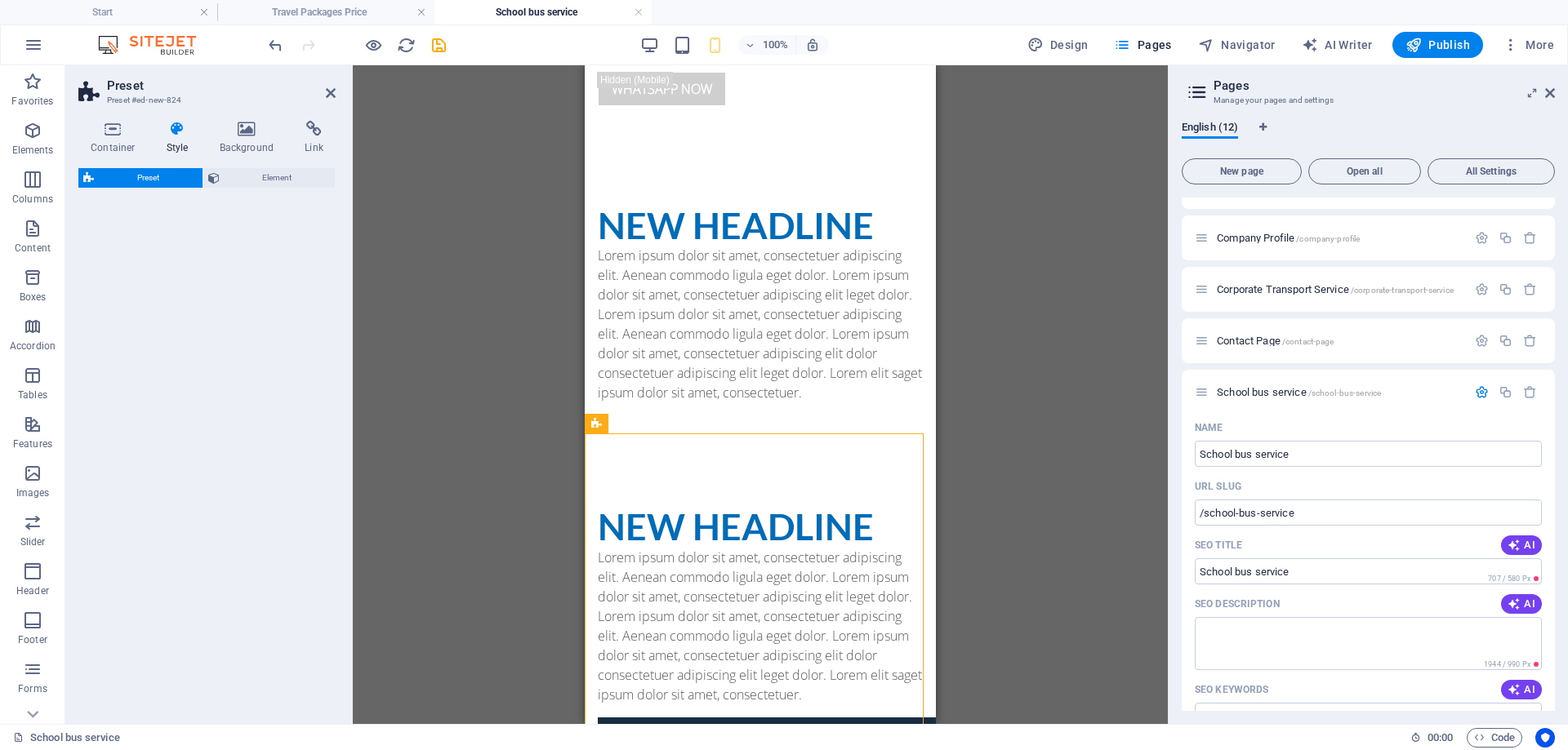
select select "rem"
select select "px"
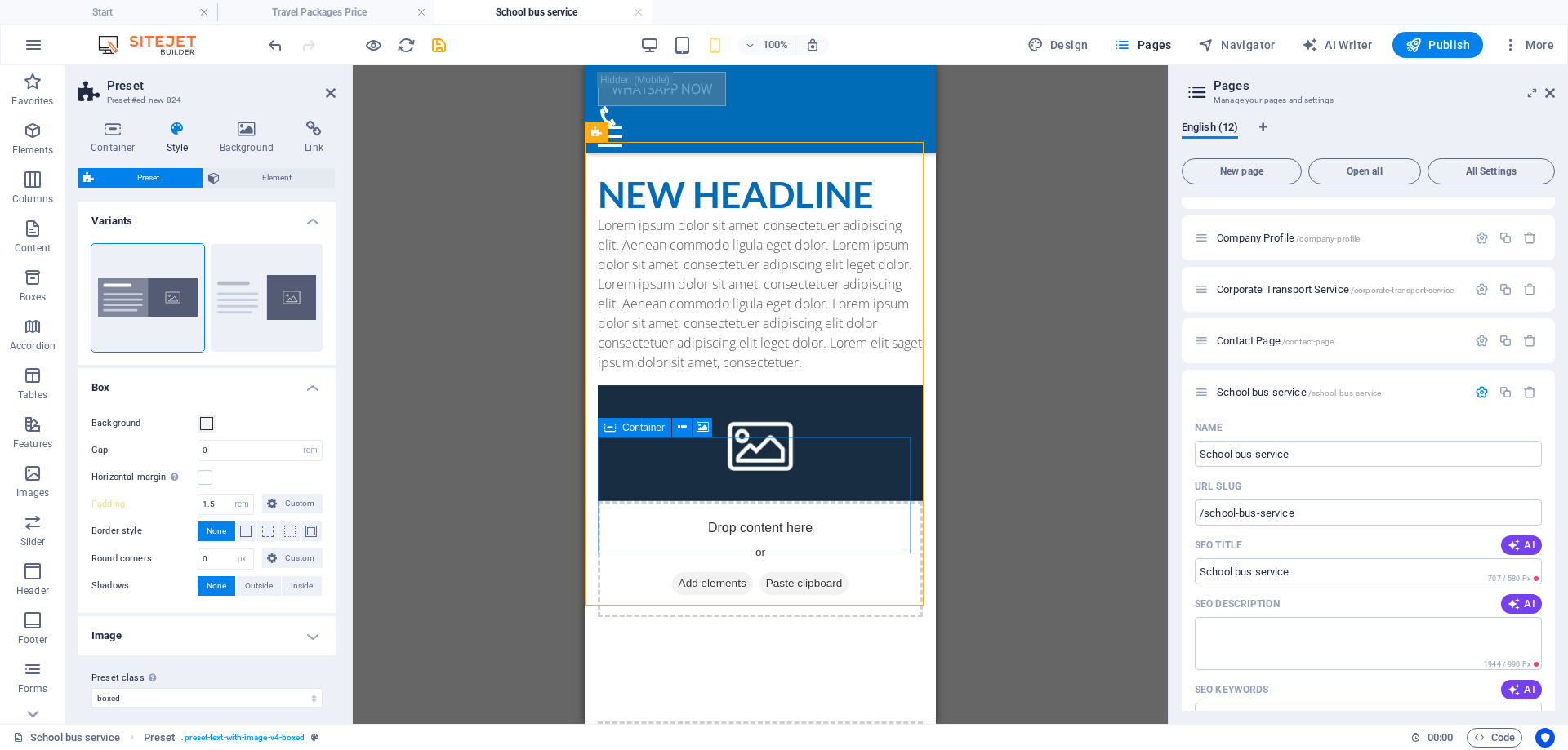
scroll to position [327, 0]
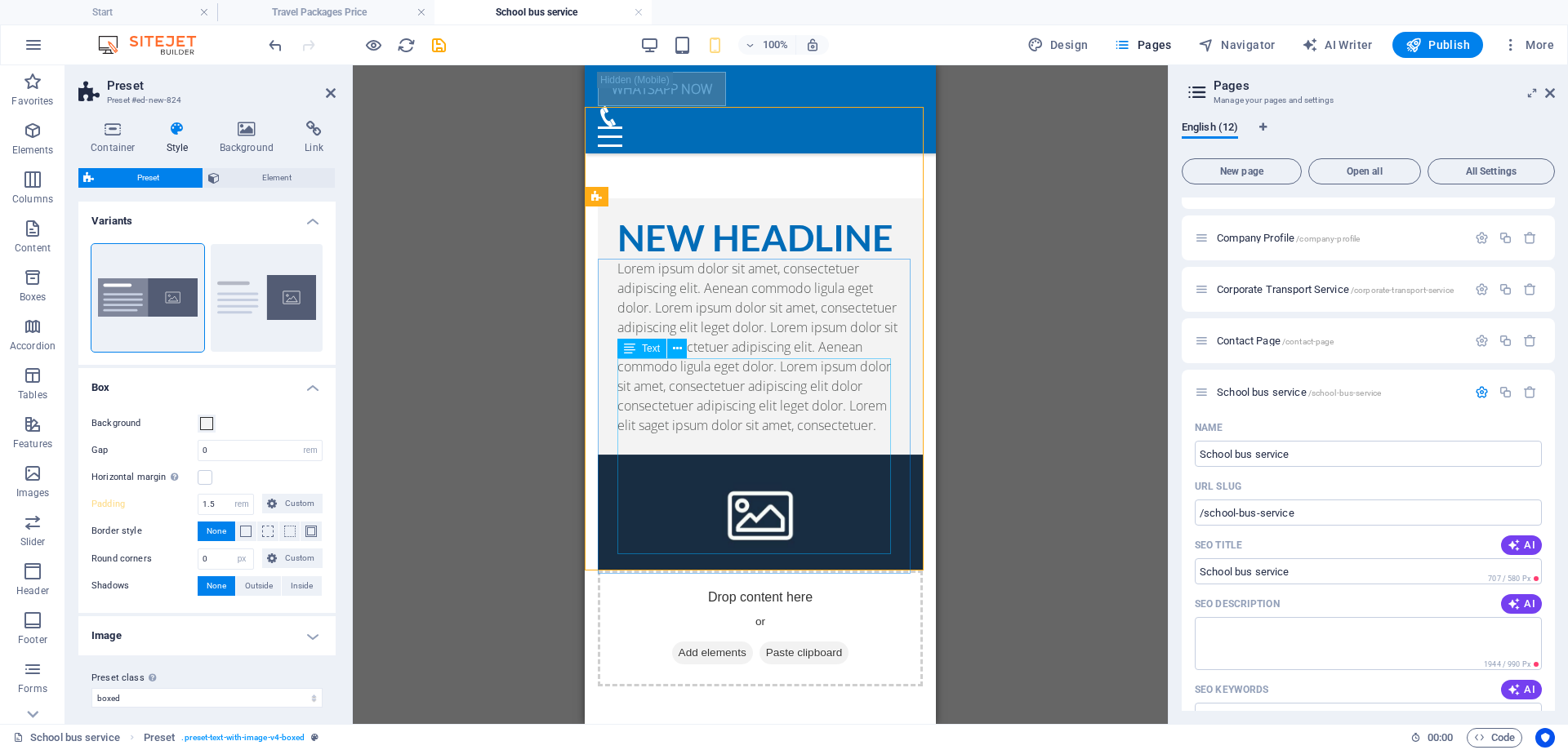
click at [705, 436] on div "Lorem ipsum dolor sit amet, consectetuer adipiscing elit. Aenean commodo ligula…" at bounding box center [760, 347] width 285 height 177
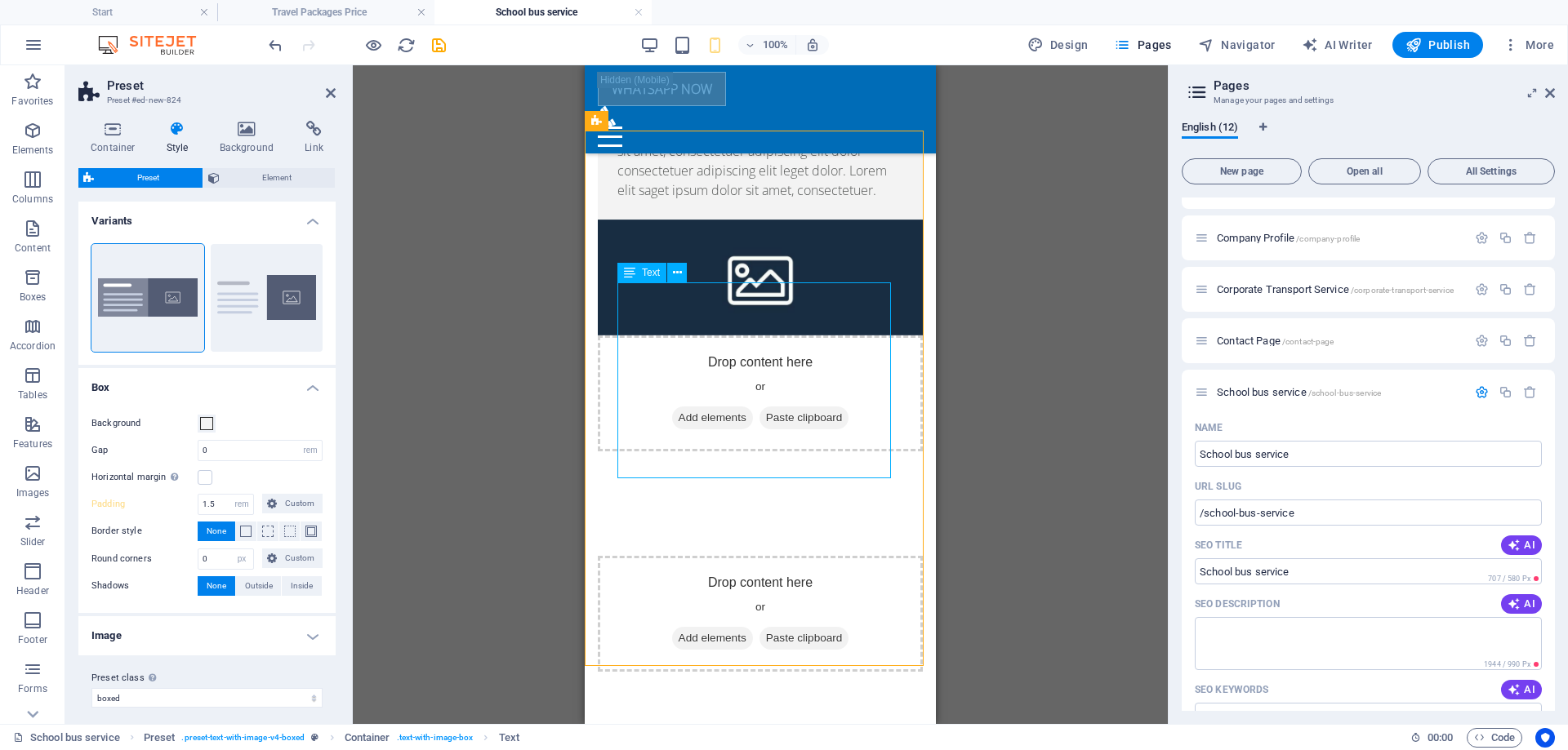
scroll to position [565, 0]
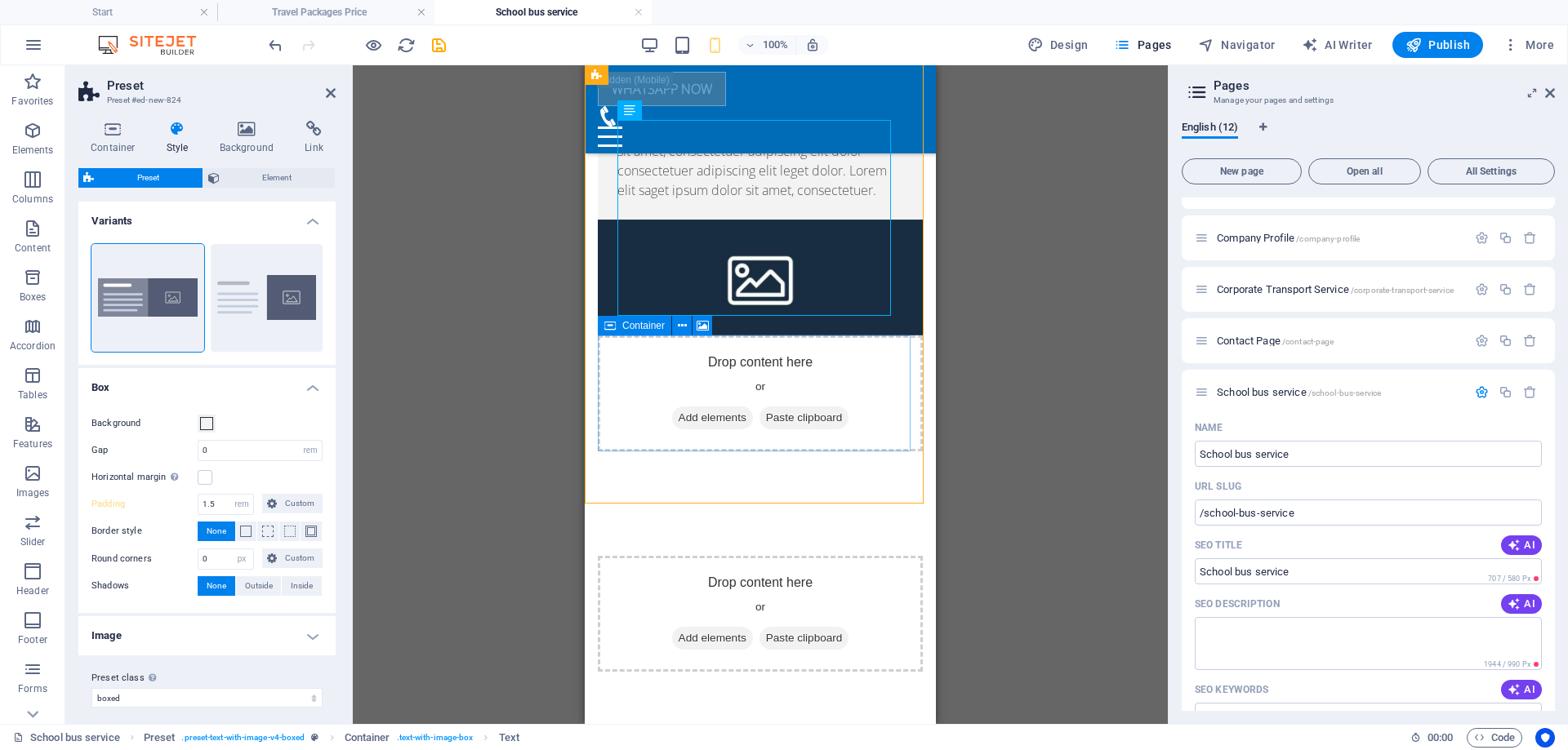
click at [692, 420] on span "Add elements" at bounding box center [712, 418] width 81 height 23
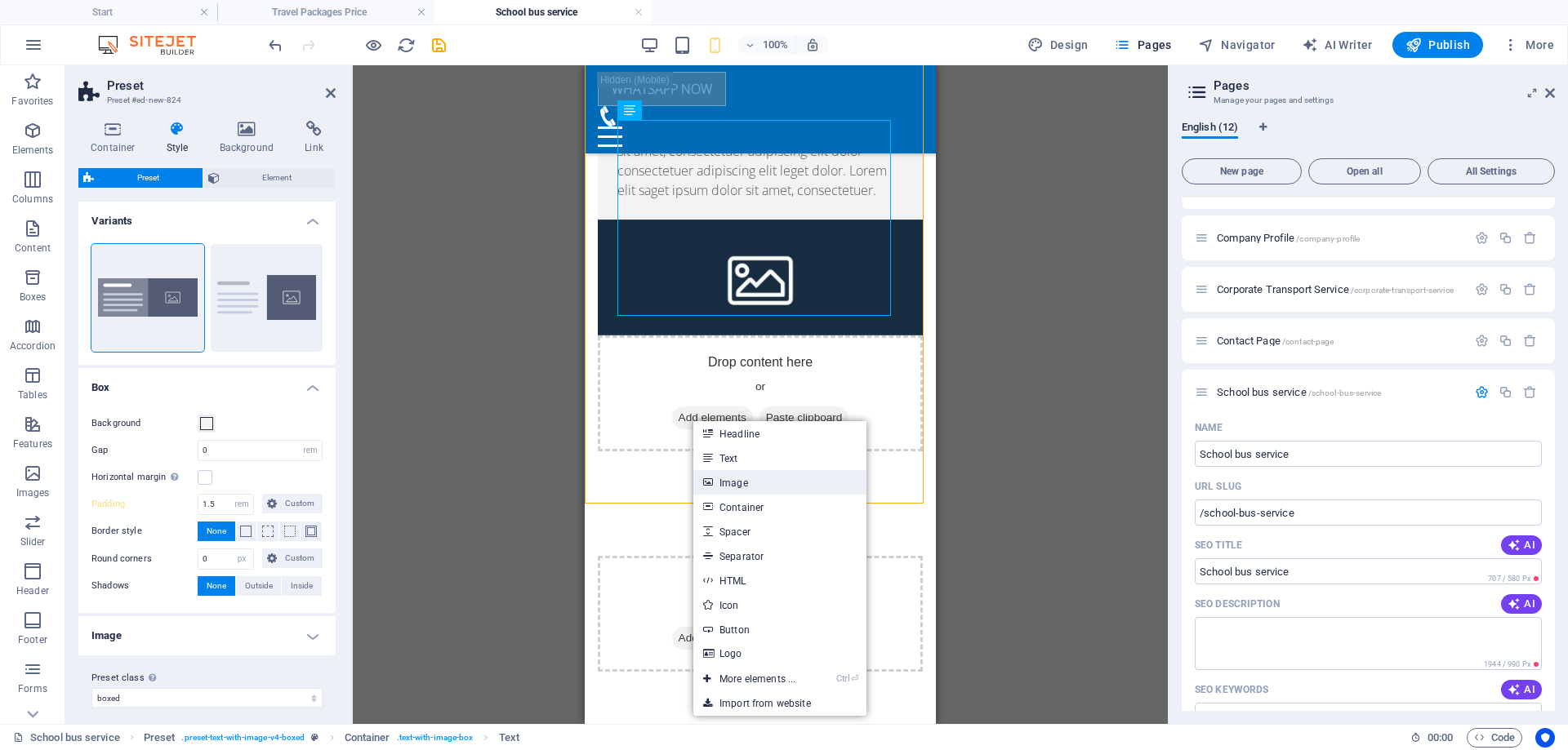
click at [742, 486] on link "Image" at bounding box center [779, 483] width 173 height 25
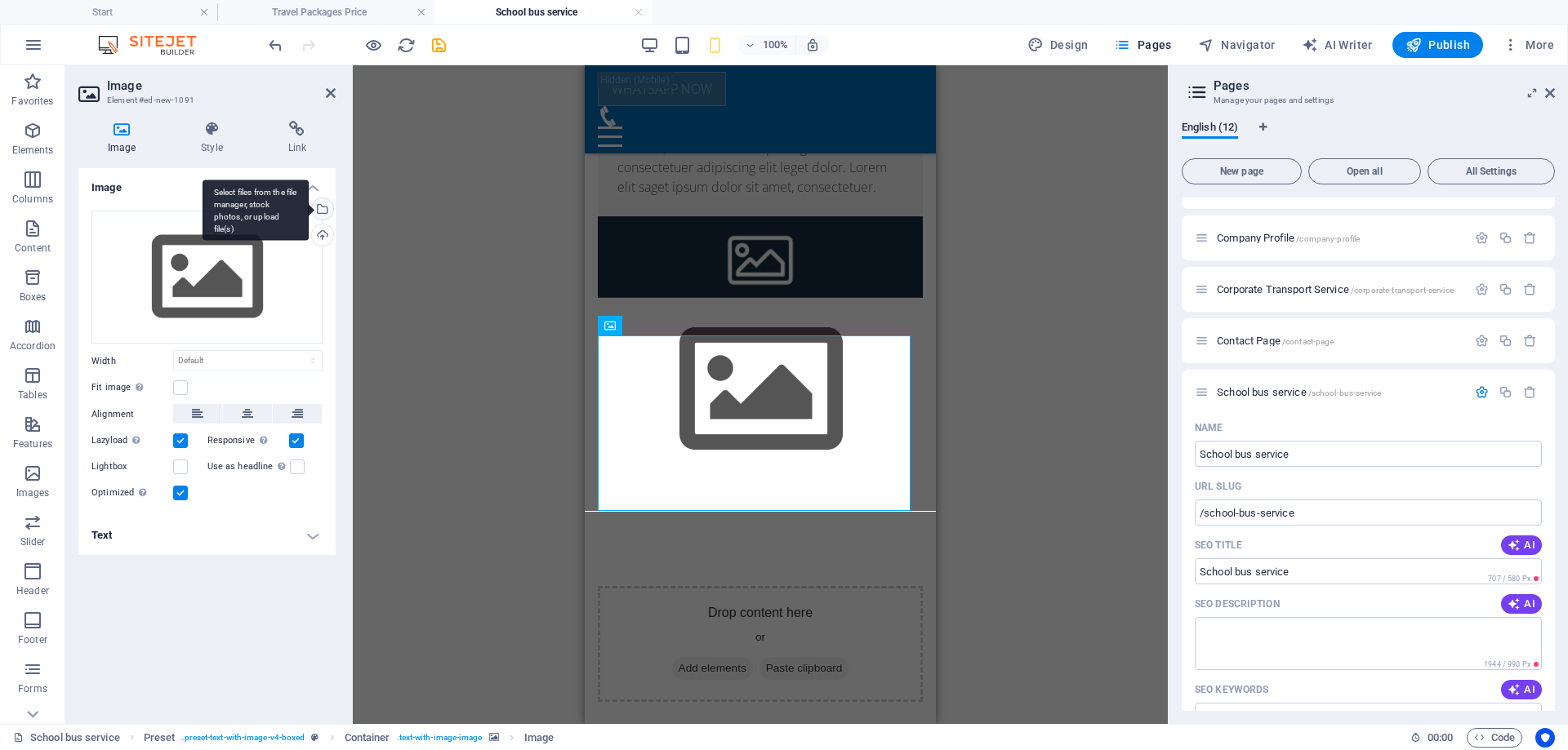
click at [323, 205] on div "Select files from the file manager, stock photos, or upload file(s)" at bounding box center [321, 211] width 25 height 25
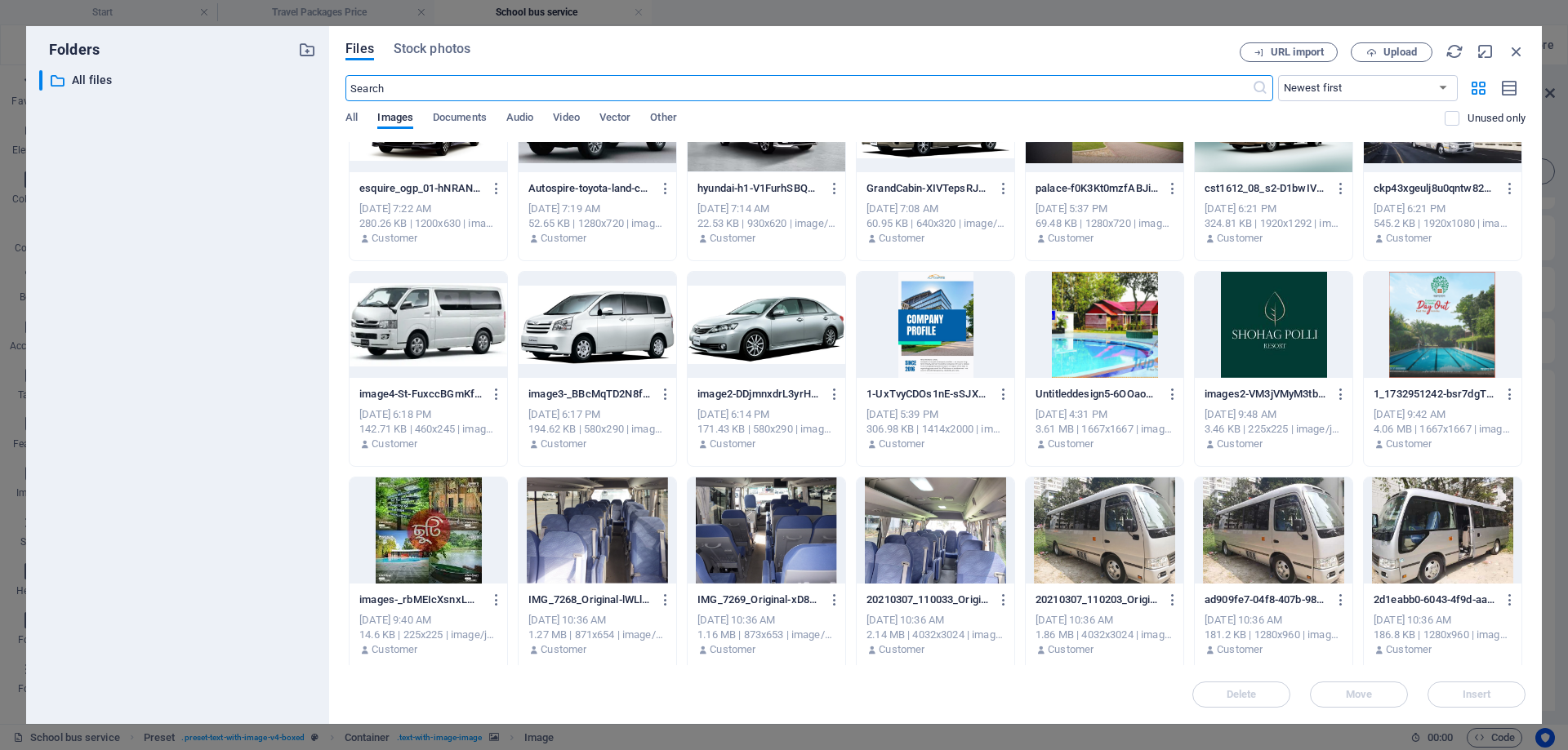
scroll to position [0, 0]
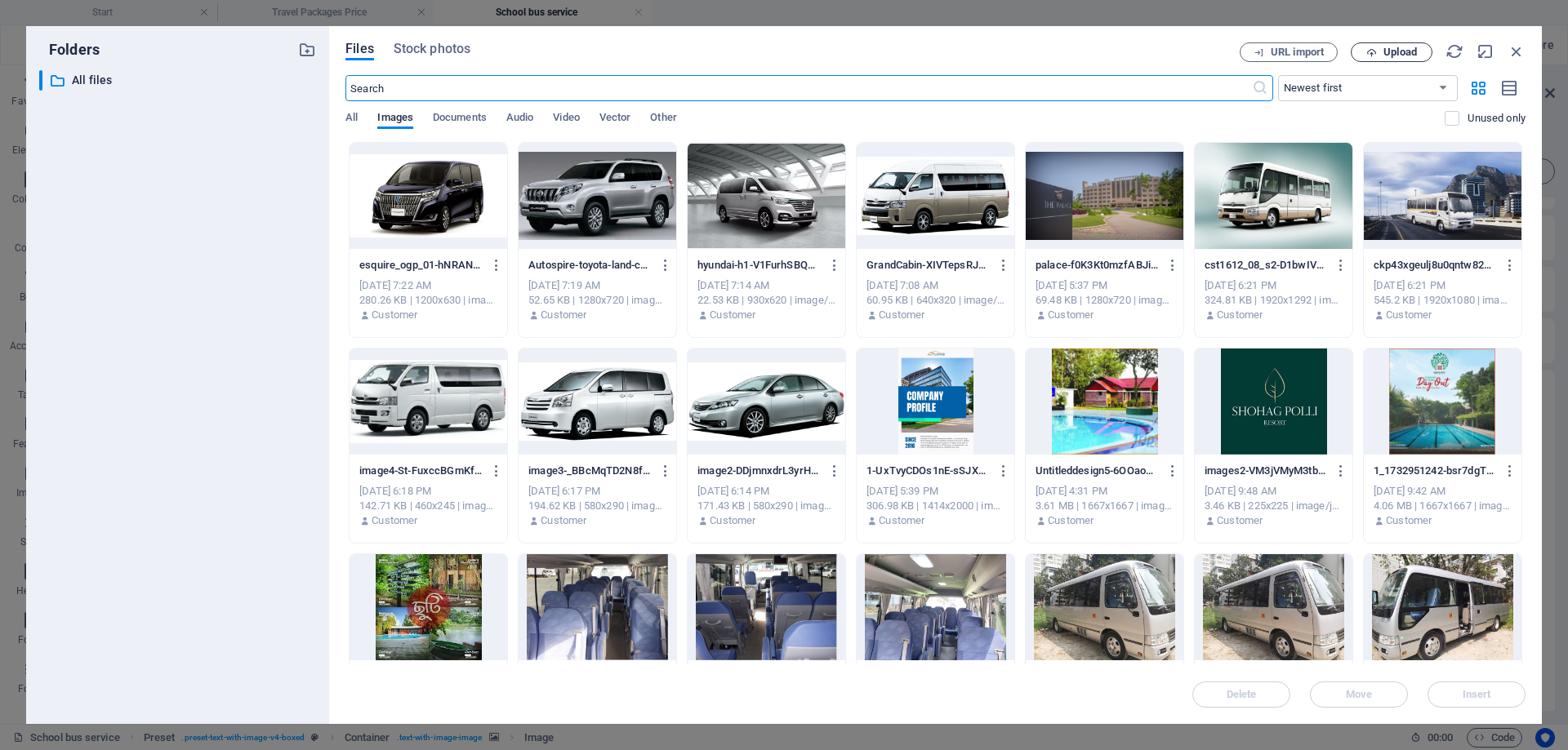
click at [1381, 53] on span "Upload" at bounding box center [1391, 53] width 67 height 11
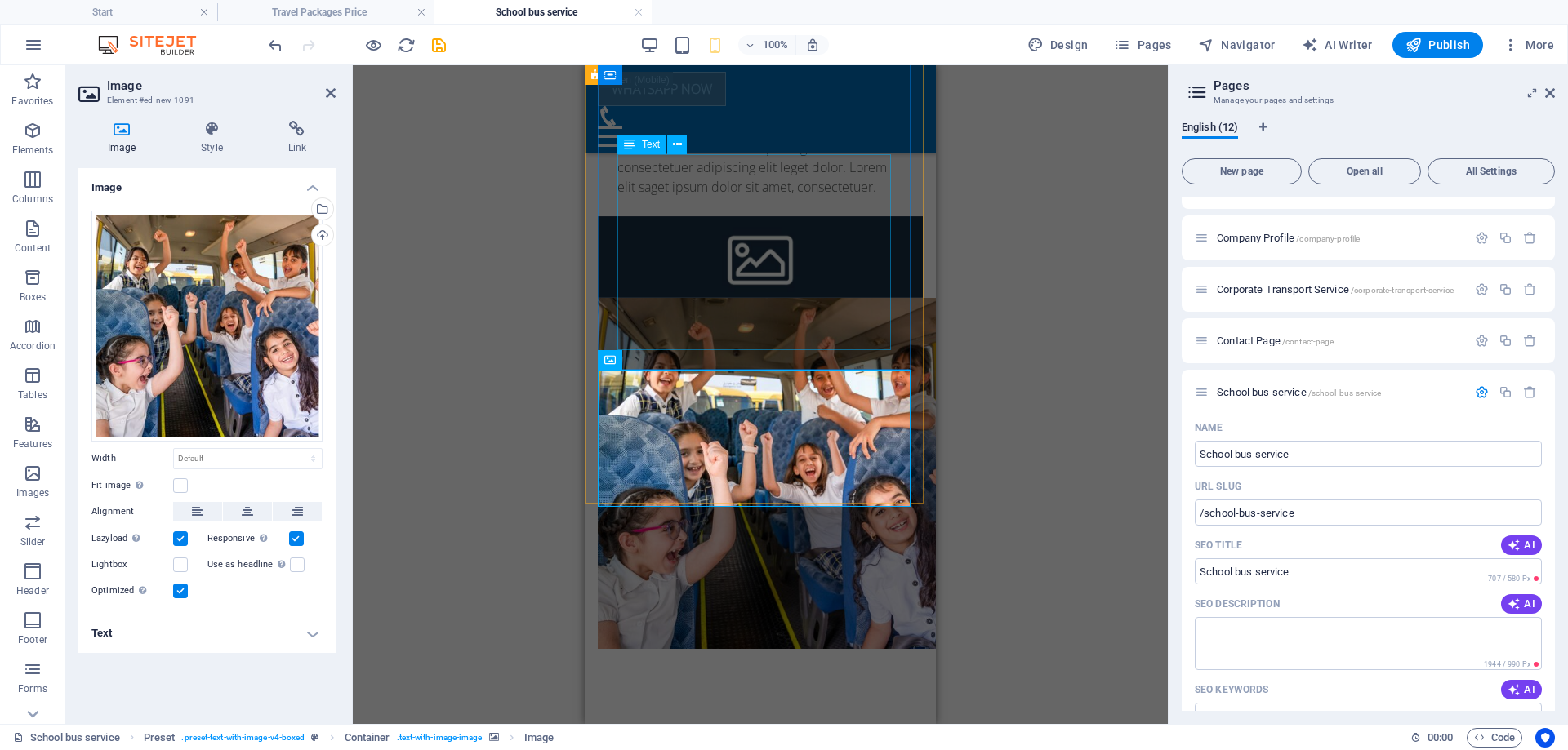
scroll to position [530, 0]
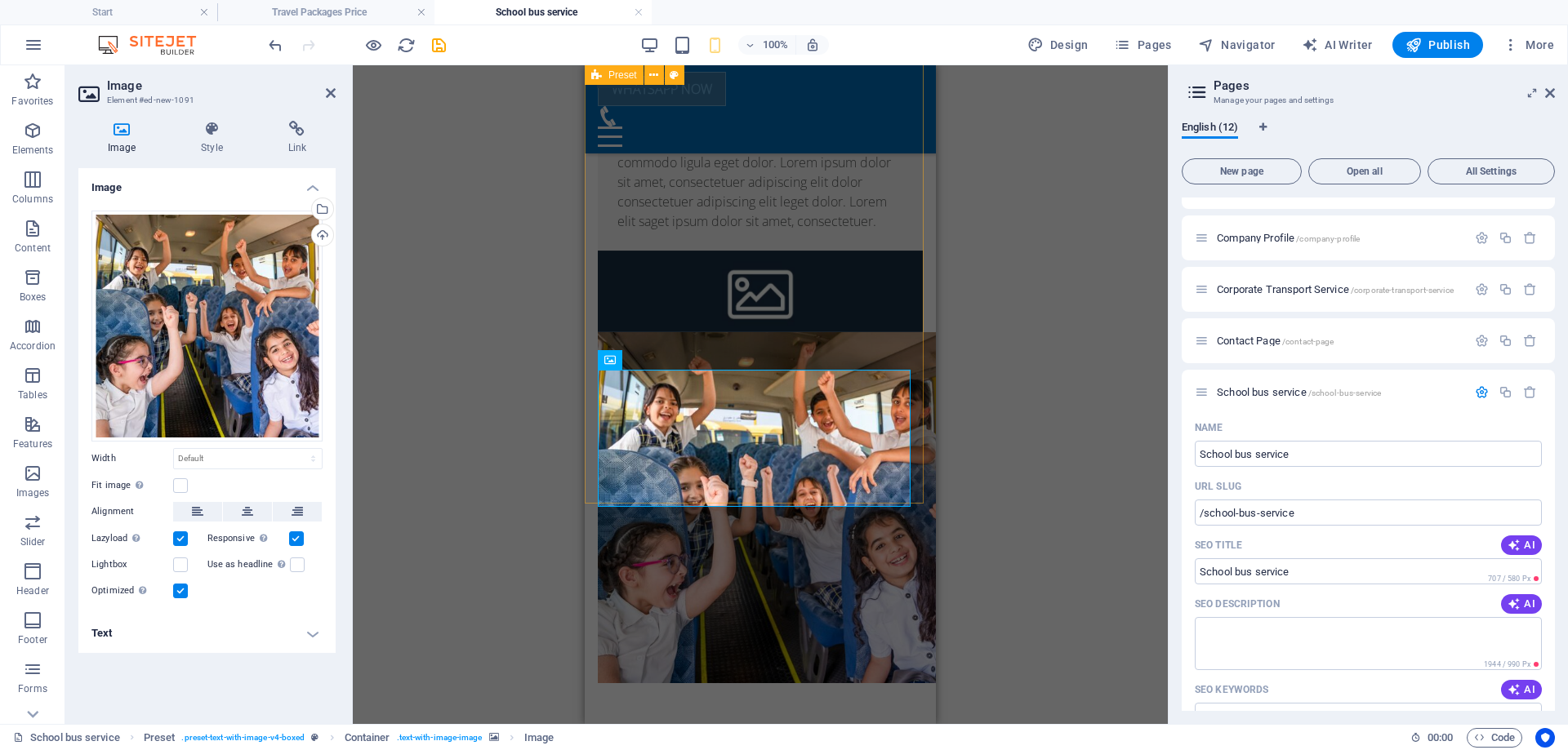
click at [478, 358] on div "Container Placeholder Preset Text Container Placeholder Container Preset H2 Con…" at bounding box center [761, 394] width 815 height 659
click at [328, 209] on div "Select files from the file manager, stock photos, or upload file(s)" at bounding box center [321, 211] width 25 height 25
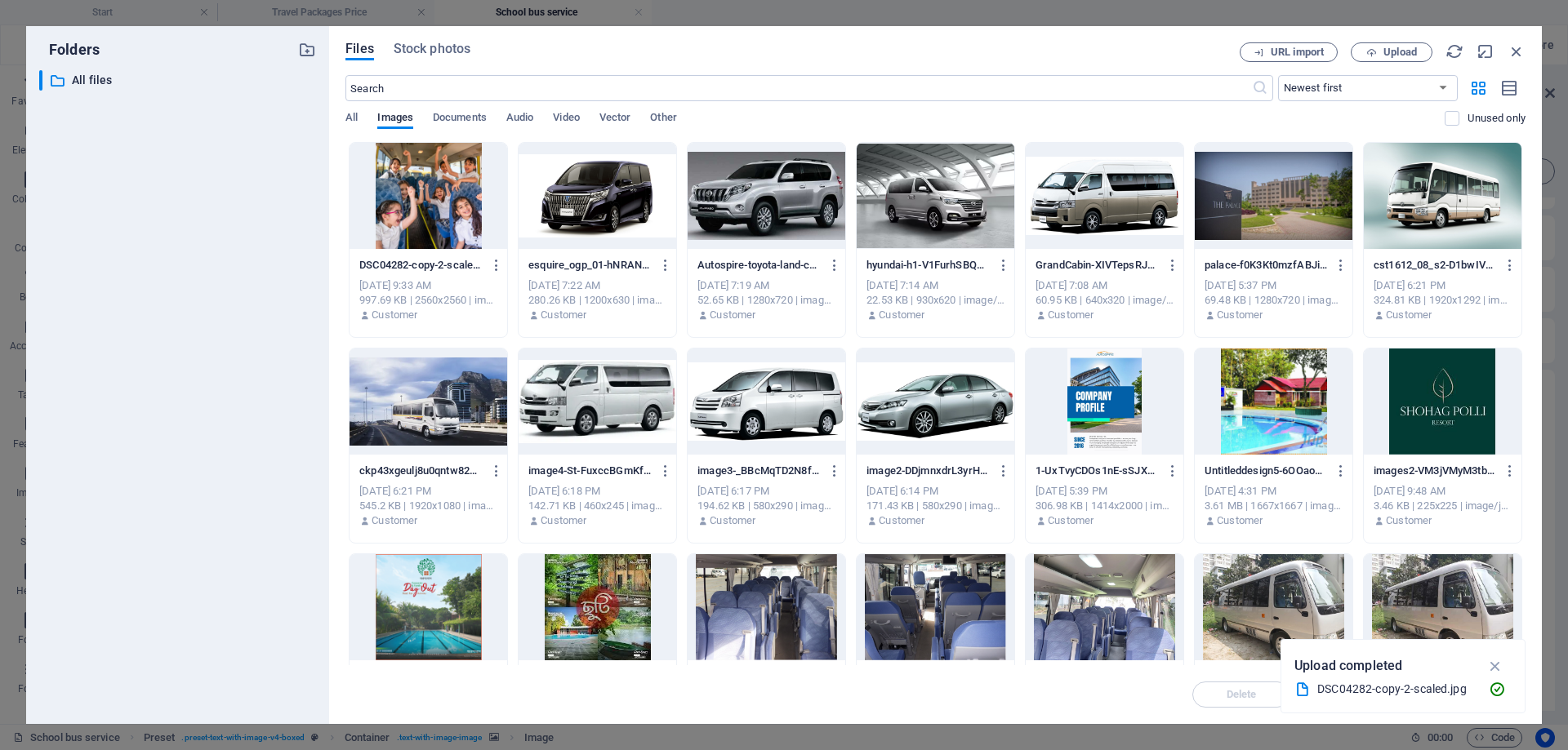
click at [443, 210] on div at bounding box center [428, 196] width 157 height 106
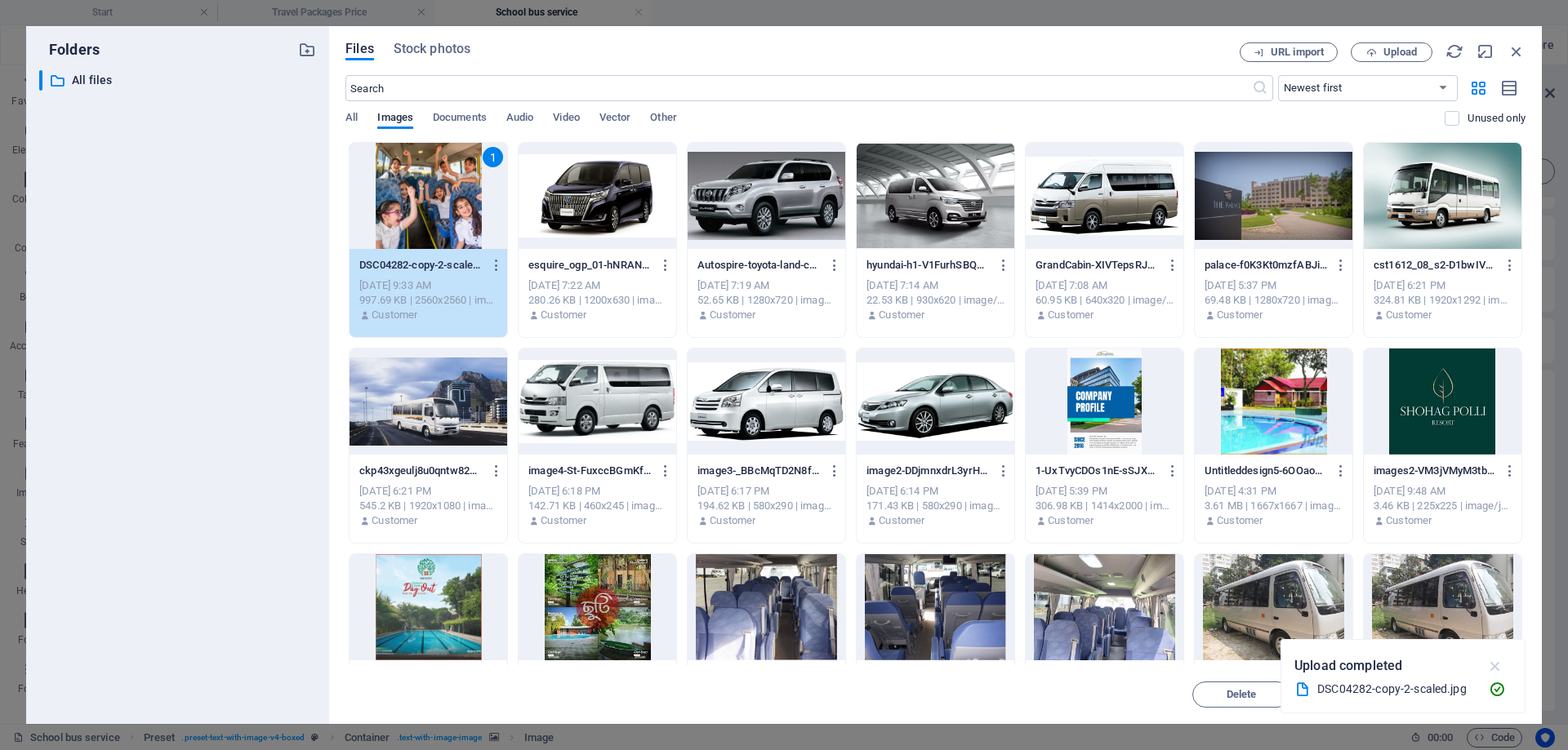
click at [1498, 659] on icon "button" at bounding box center [1495, 666] width 18 height 18
click at [1461, 694] on span "Insert" at bounding box center [1477, 695] width 85 height 10
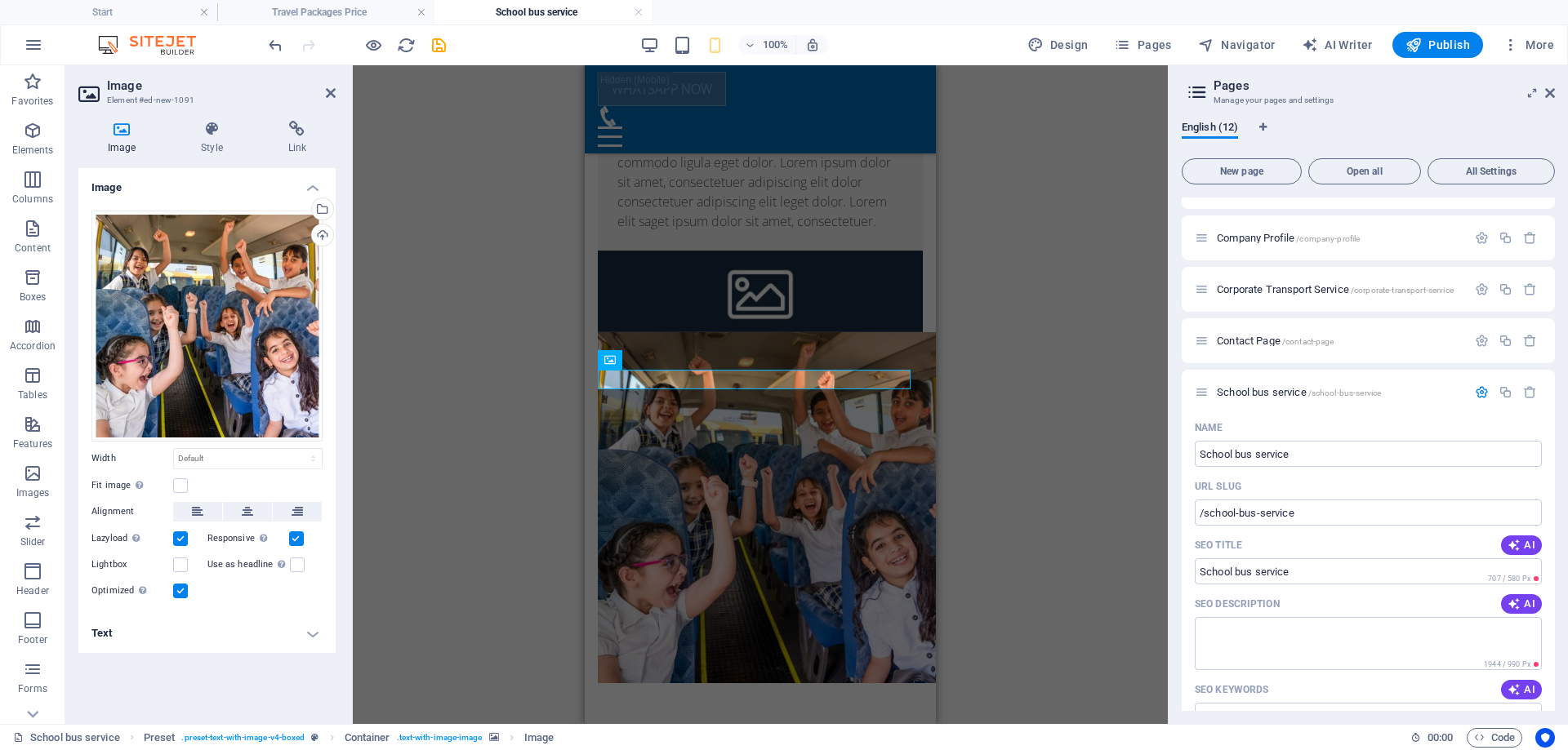
scroll to position [565, 0]
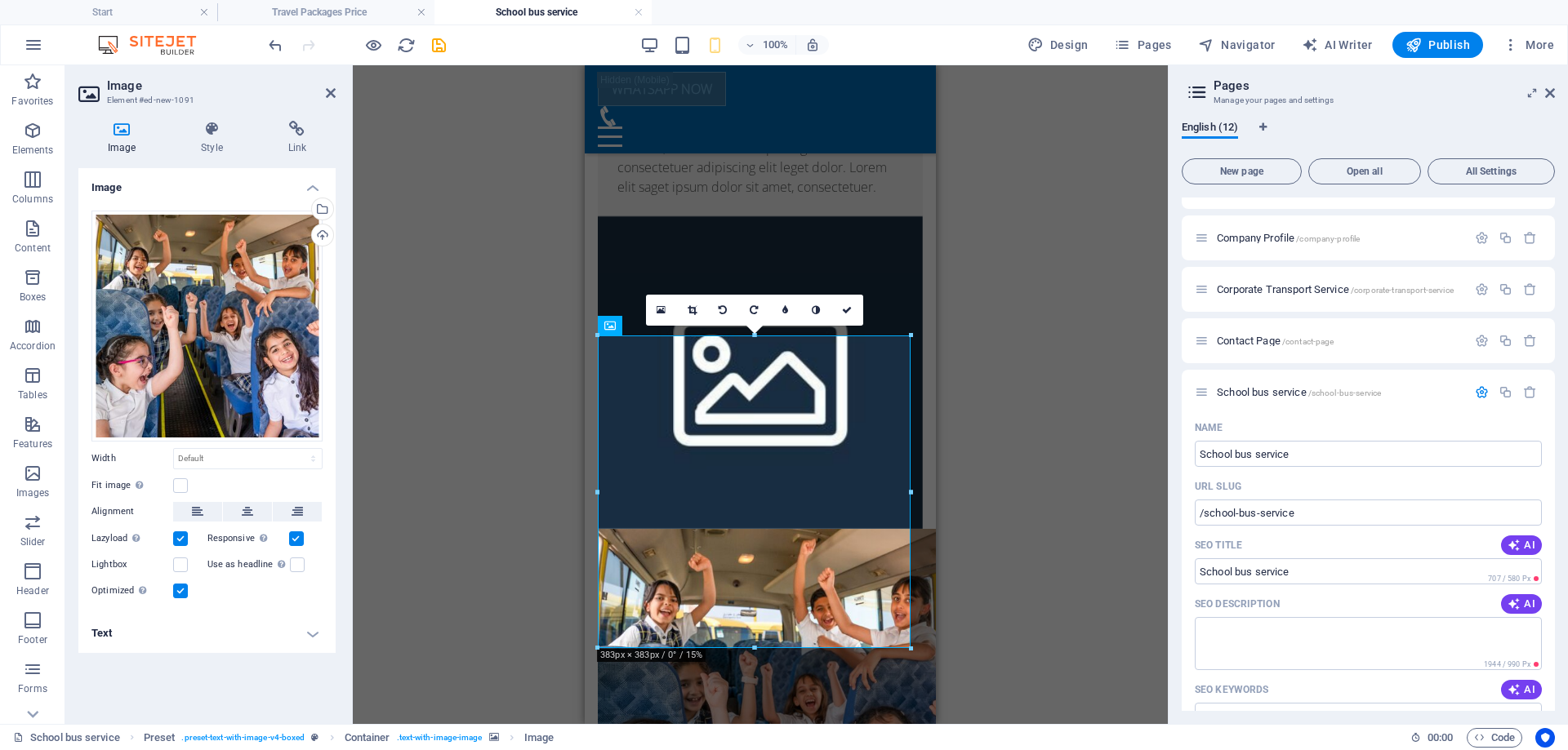
click at [1055, 506] on div "Drag here to replace the existing content. Press “Ctrl” if you want to create a…" at bounding box center [761, 394] width 815 height 659
click at [852, 309] on icon at bounding box center [847, 310] width 10 height 10
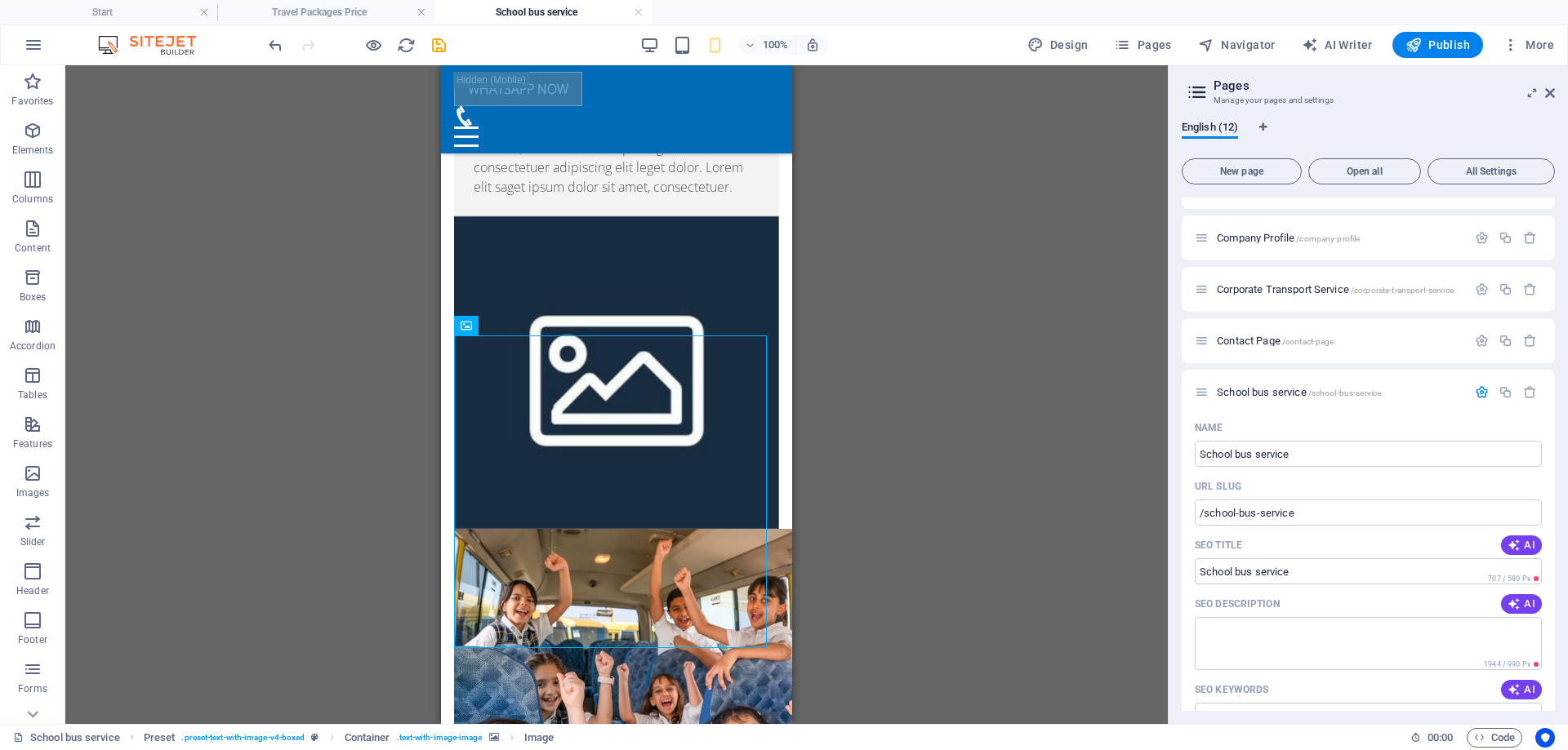
click at [962, 449] on div "Drag here to replace the existing content. Press “Ctrl” if you want to create a…" at bounding box center [616, 394] width 1102 height 659
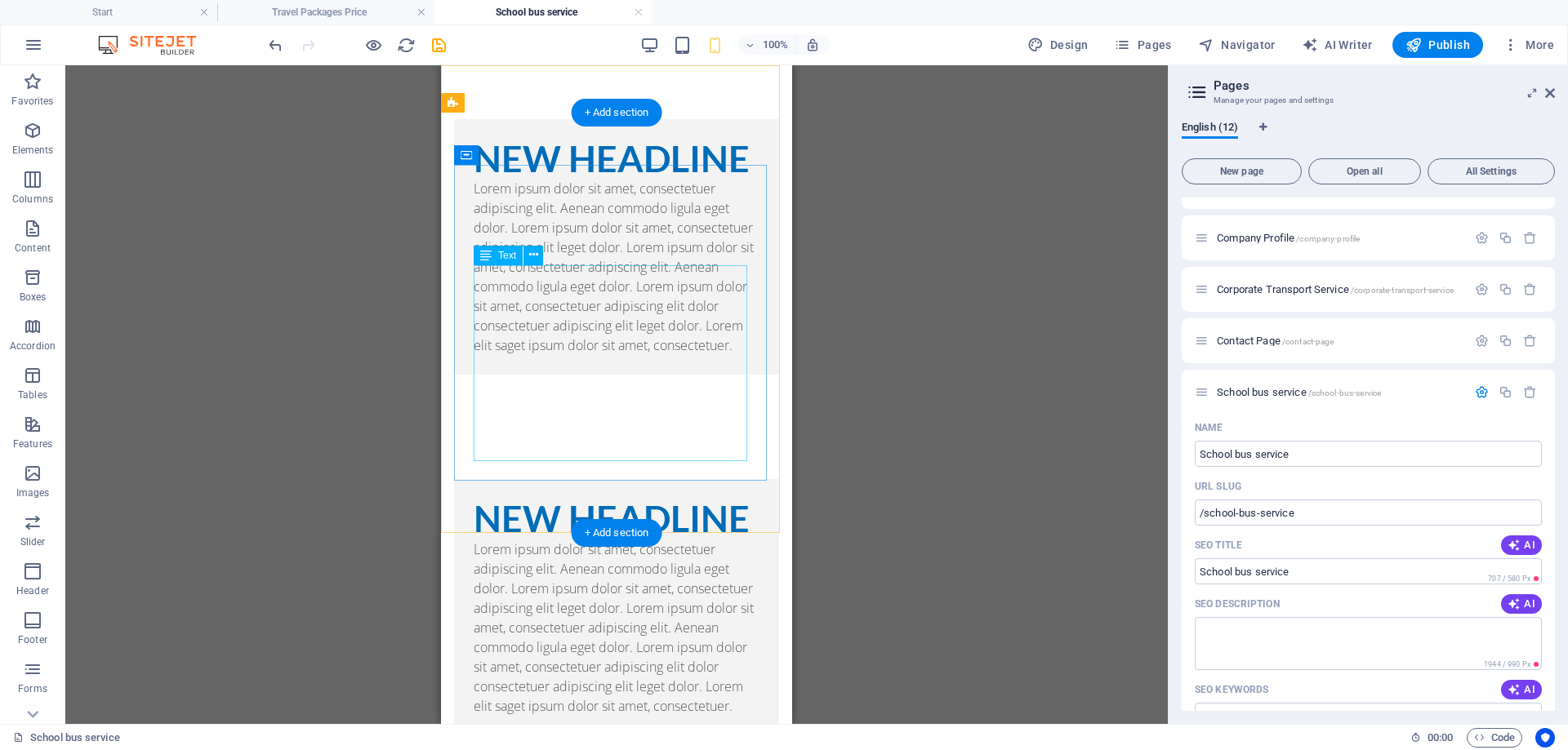
scroll to position [0, 0]
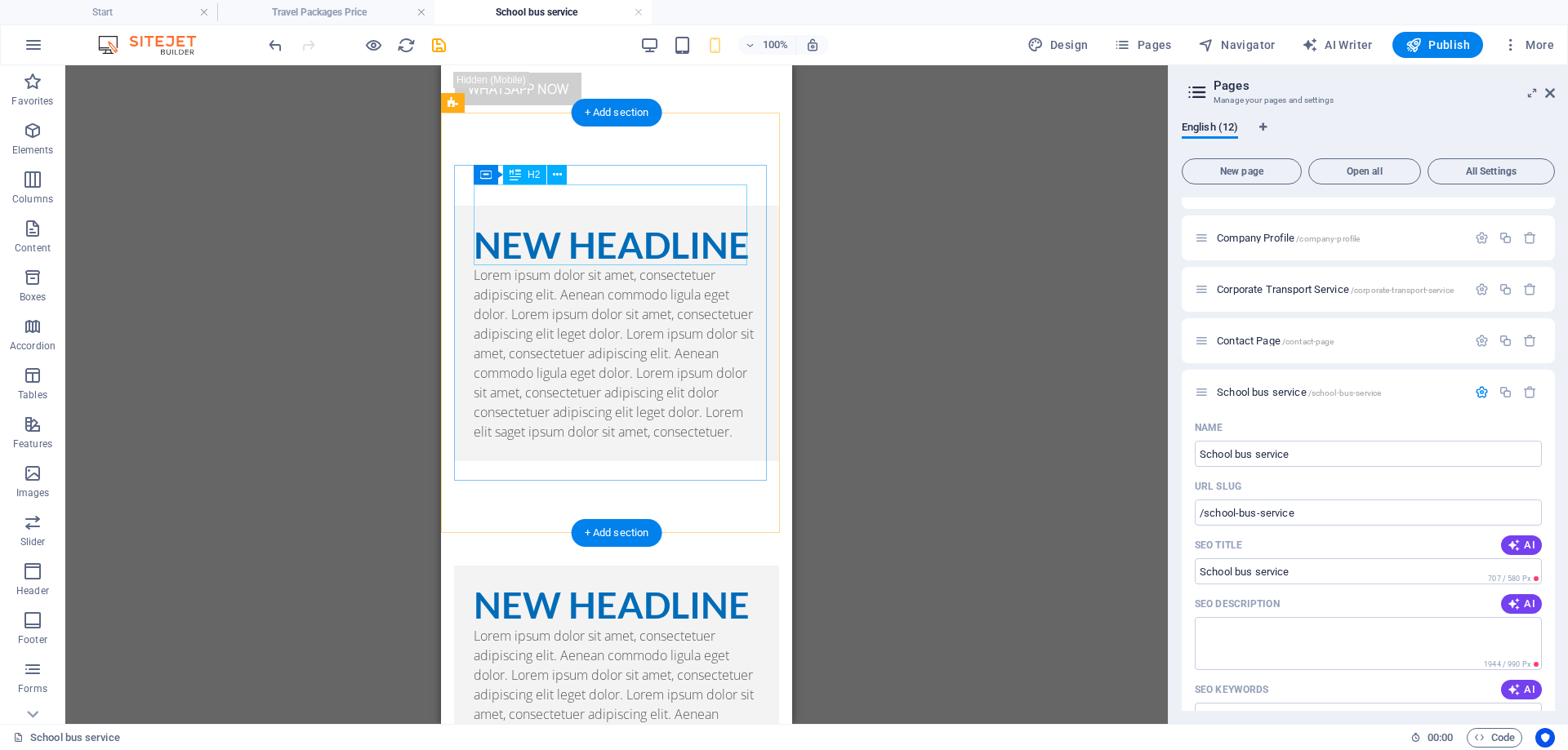
click at [721, 226] on div "New headline" at bounding box center [616, 246] width 285 height 40
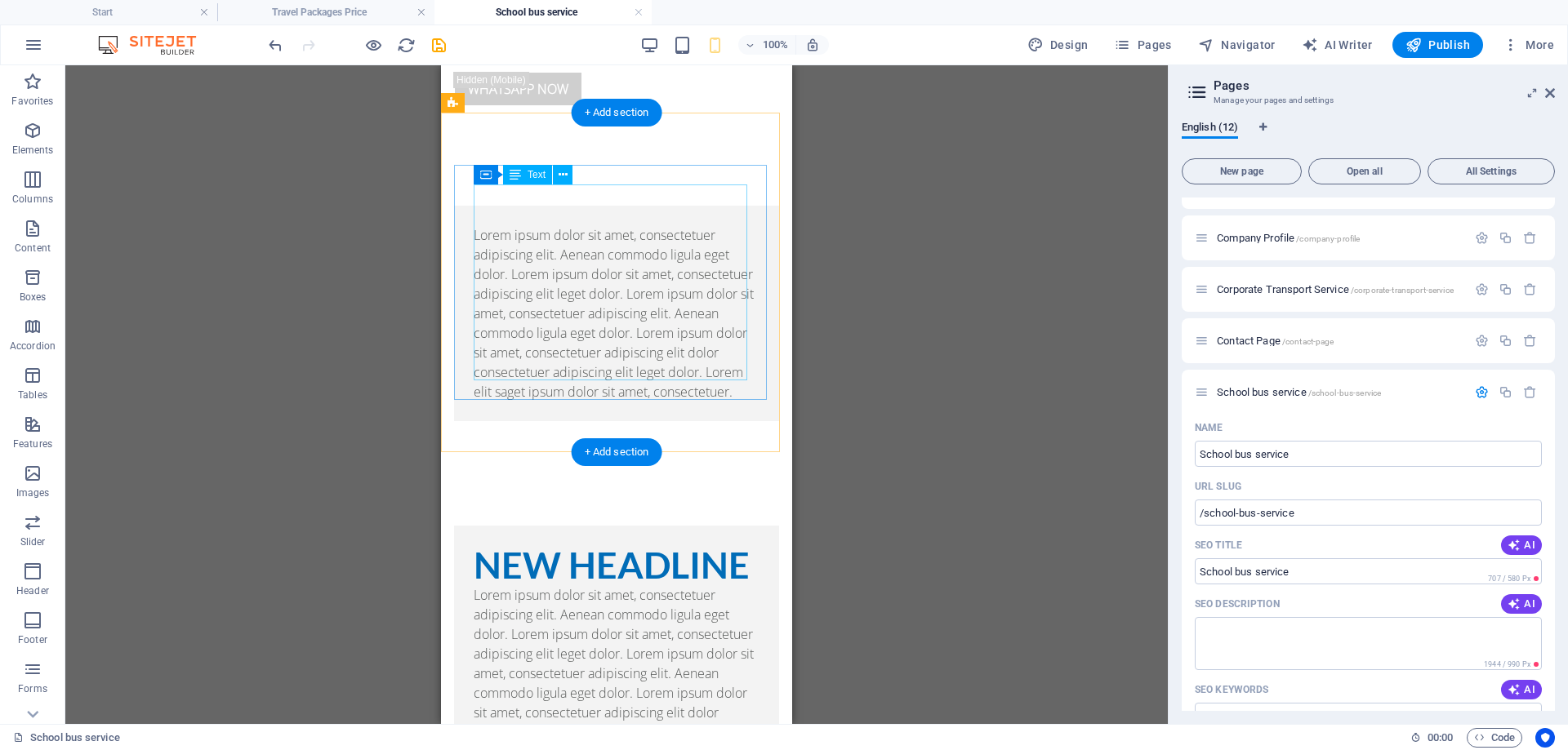
click at [715, 226] on div "Lorem ipsum dolor sit amet, consectetuer adipiscing elit. Aenean commodo ligula…" at bounding box center [616, 314] width 285 height 177
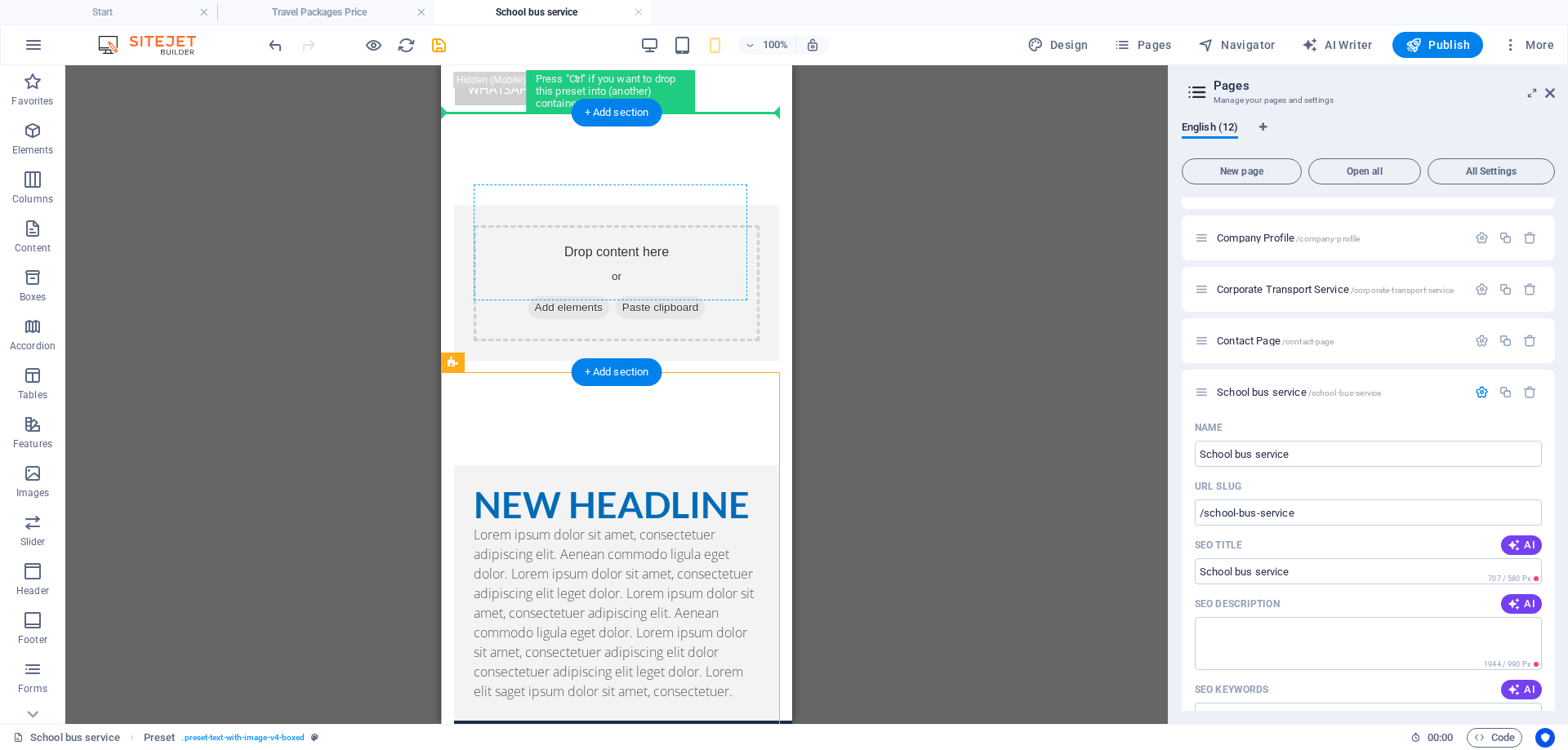
drag, startPoint x: 902, startPoint y: 480, endPoint x: 495, endPoint y: 208, distance: 489.5
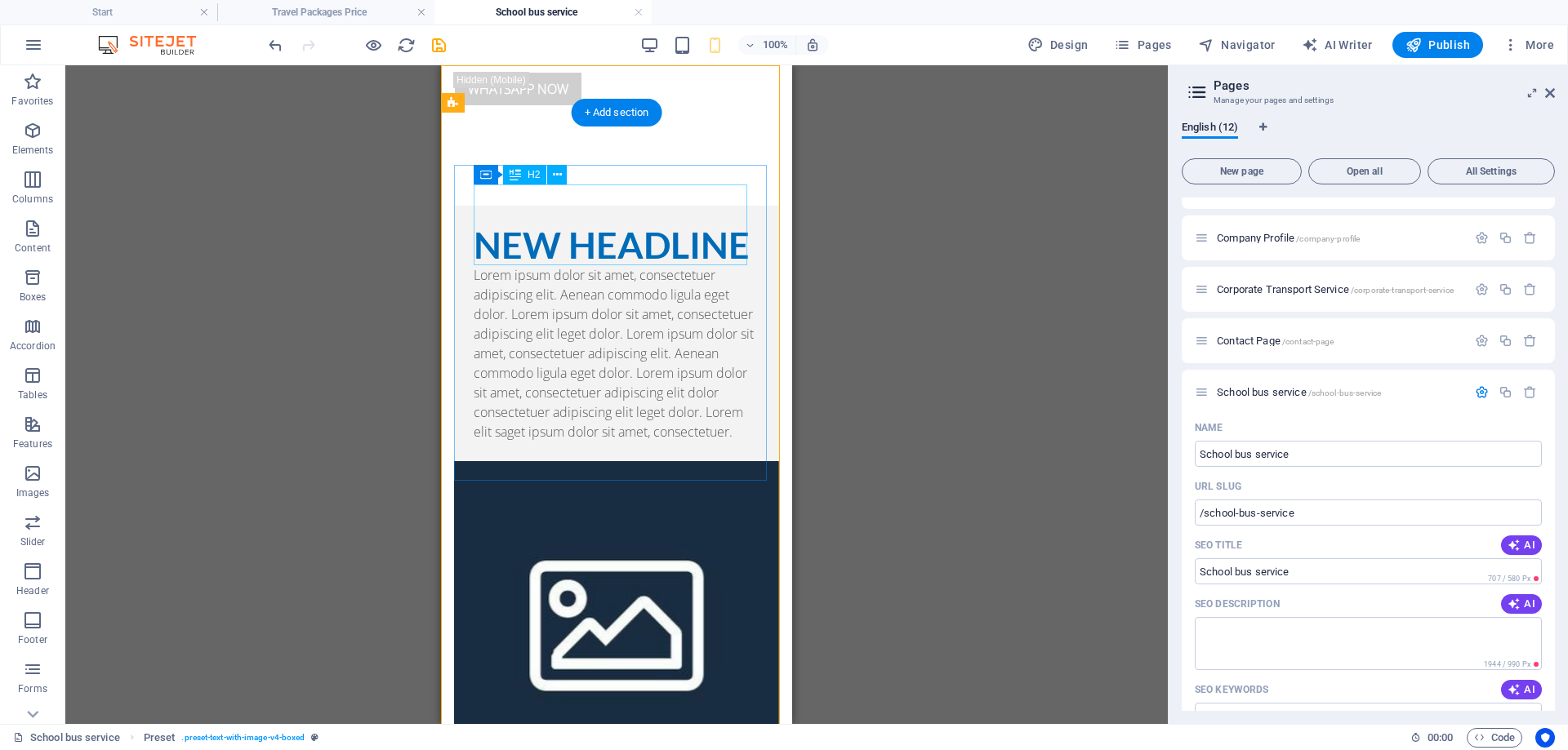
drag, startPoint x: 567, startPoint y: 228, endPoint x: 1006, endPoint y: 294, distance: 443.9
click at [567, 228] on div "New headline" at bounding box center [616, 246] width 285 height 40
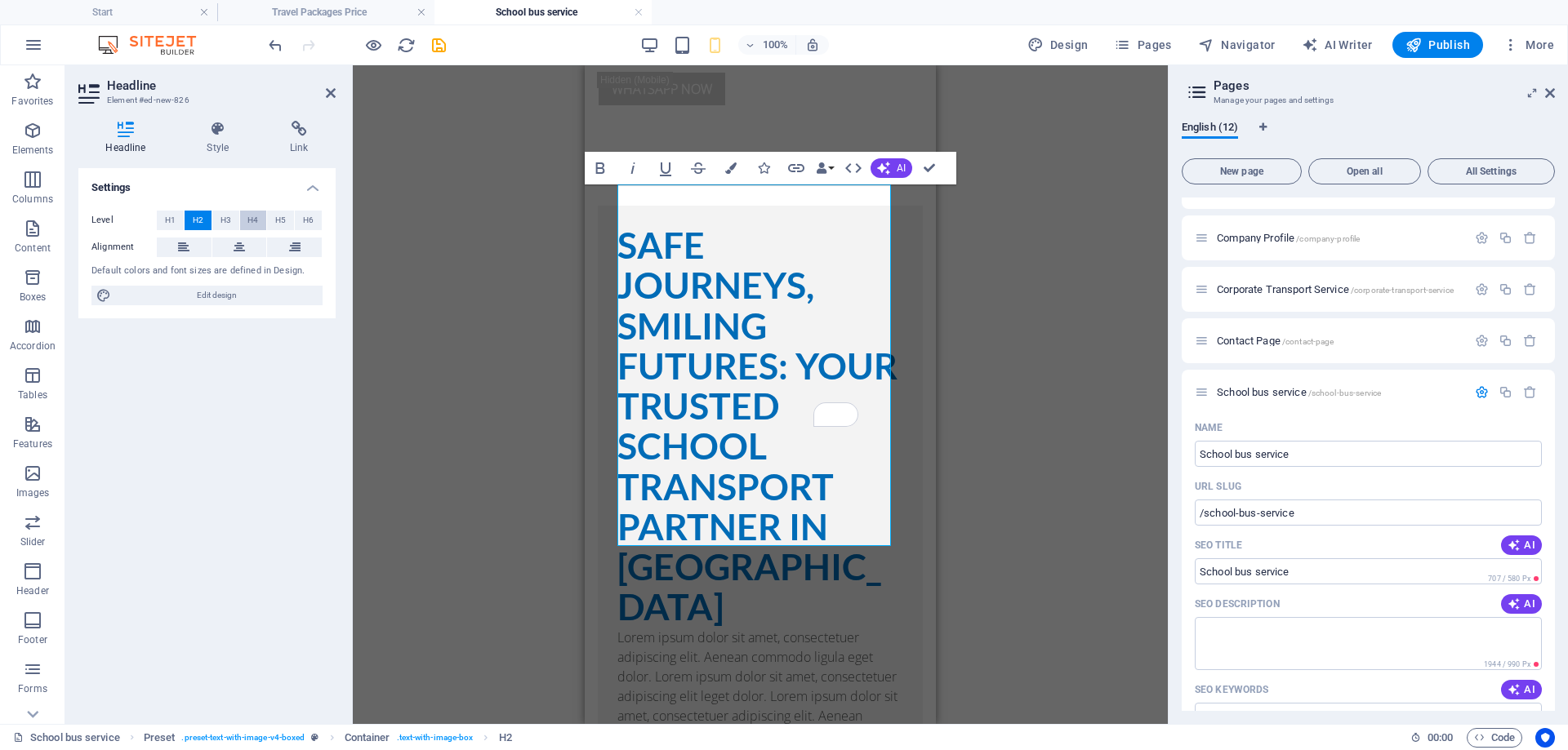
click at [254, 220] on span "H4" at bounding box center [253, 220] width 11 height 19
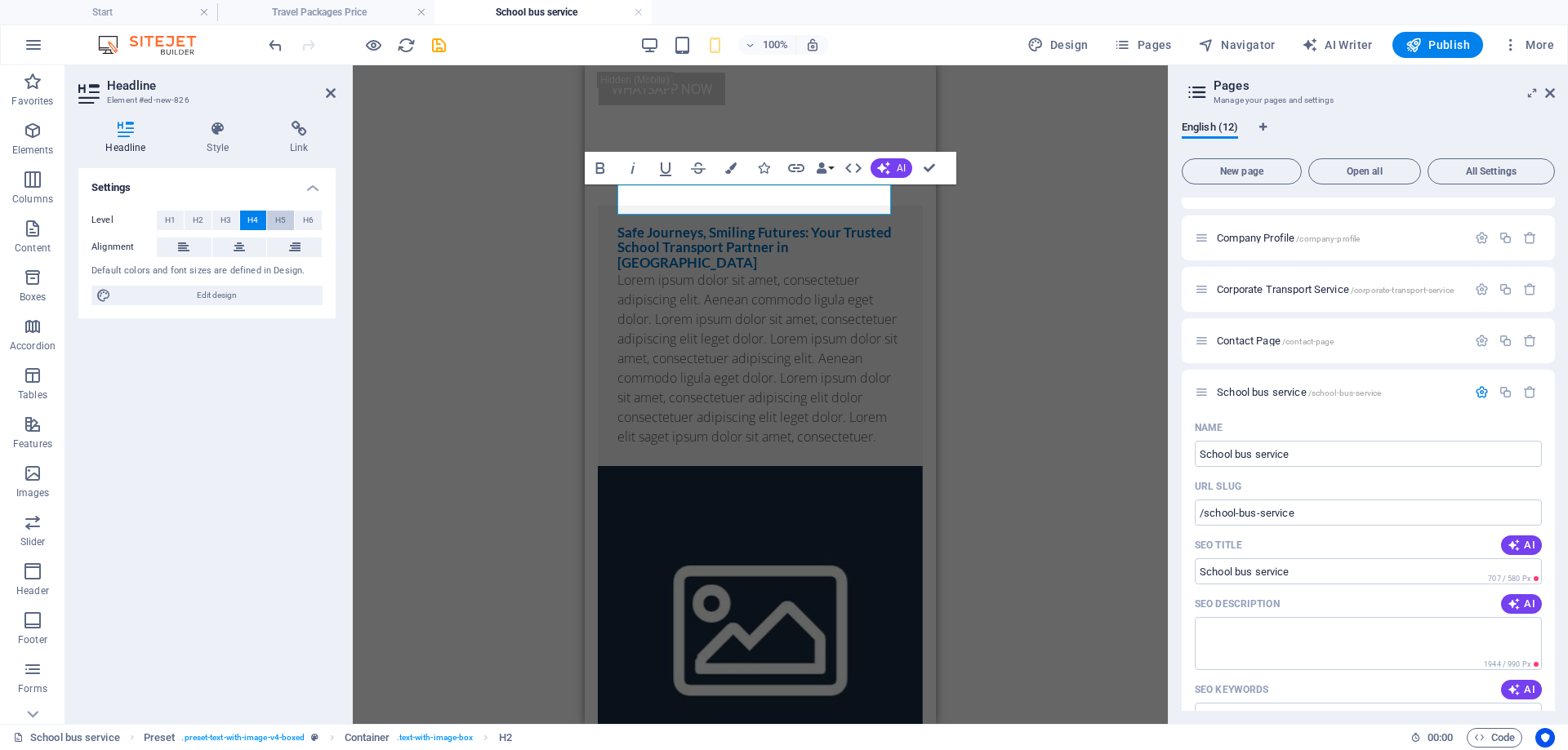
click at [279, 220] on span "H5" at bounding box center [280, 220] width 11 height 19
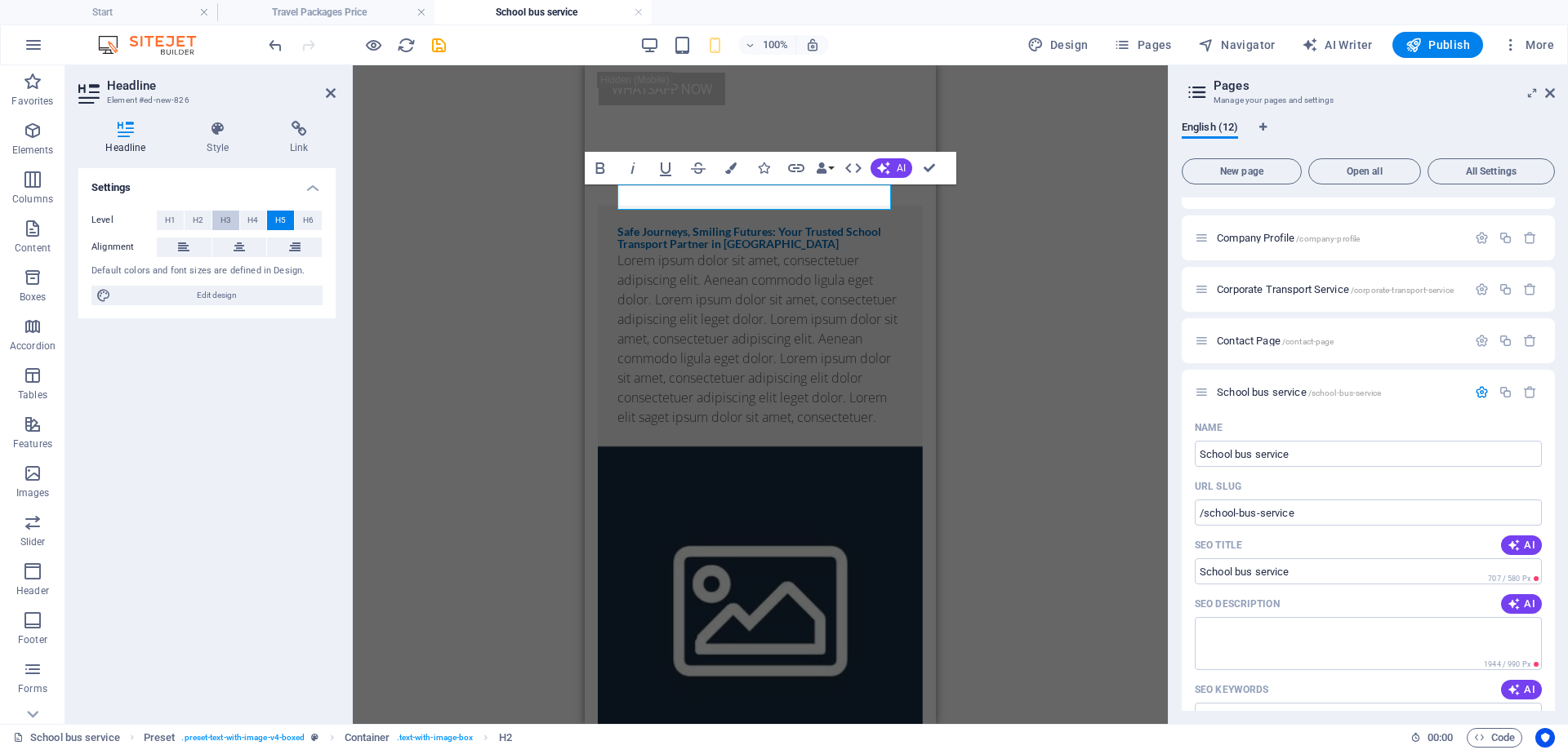
click at [231, 220] on button "H3" at bounding box center [226, 220] width 27 height 19
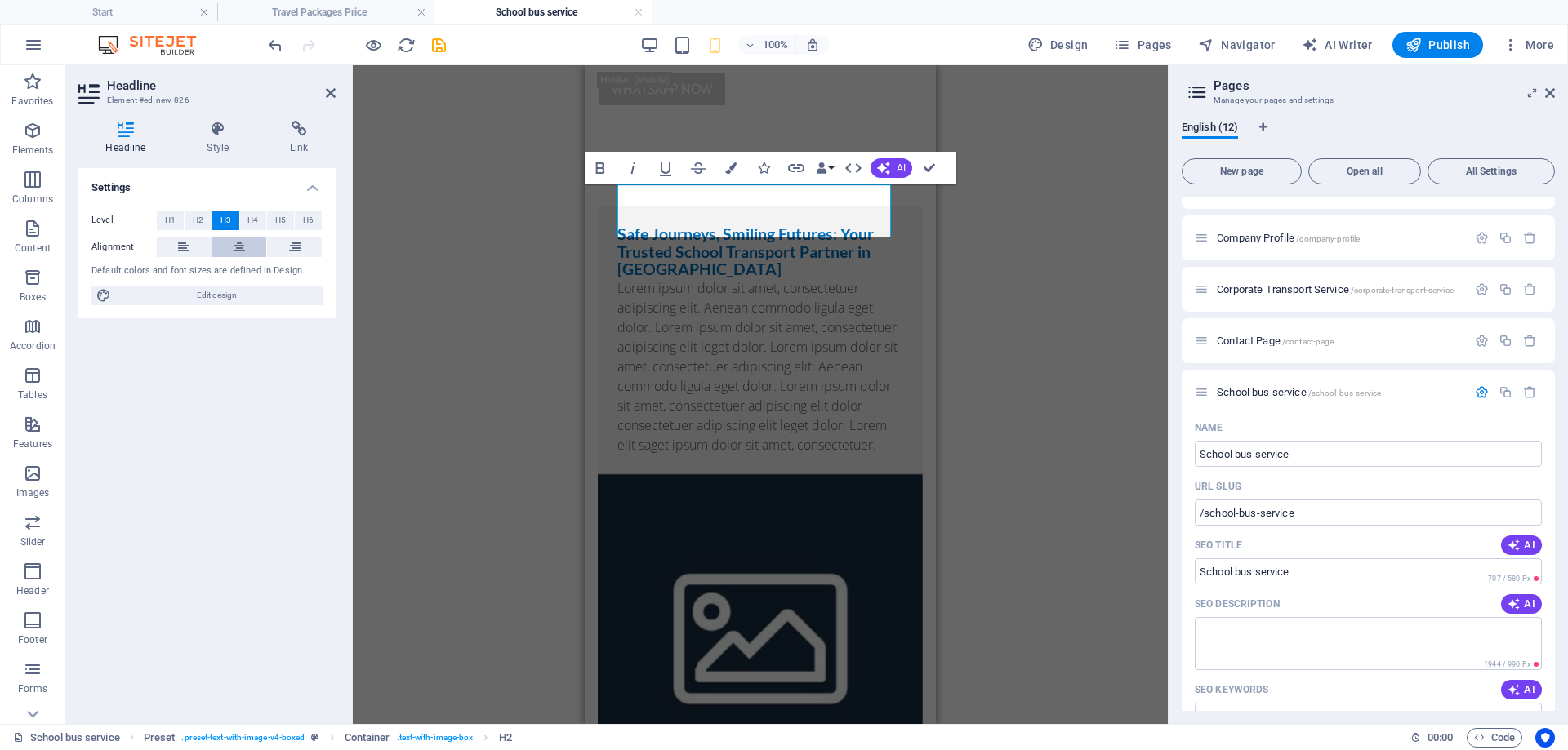
click at [248, 248] on button at bounding box center [240, 248] width 54 height 19
click at [189, 218] on button "H2" at bounding box center [198, 220] width 27 height 19
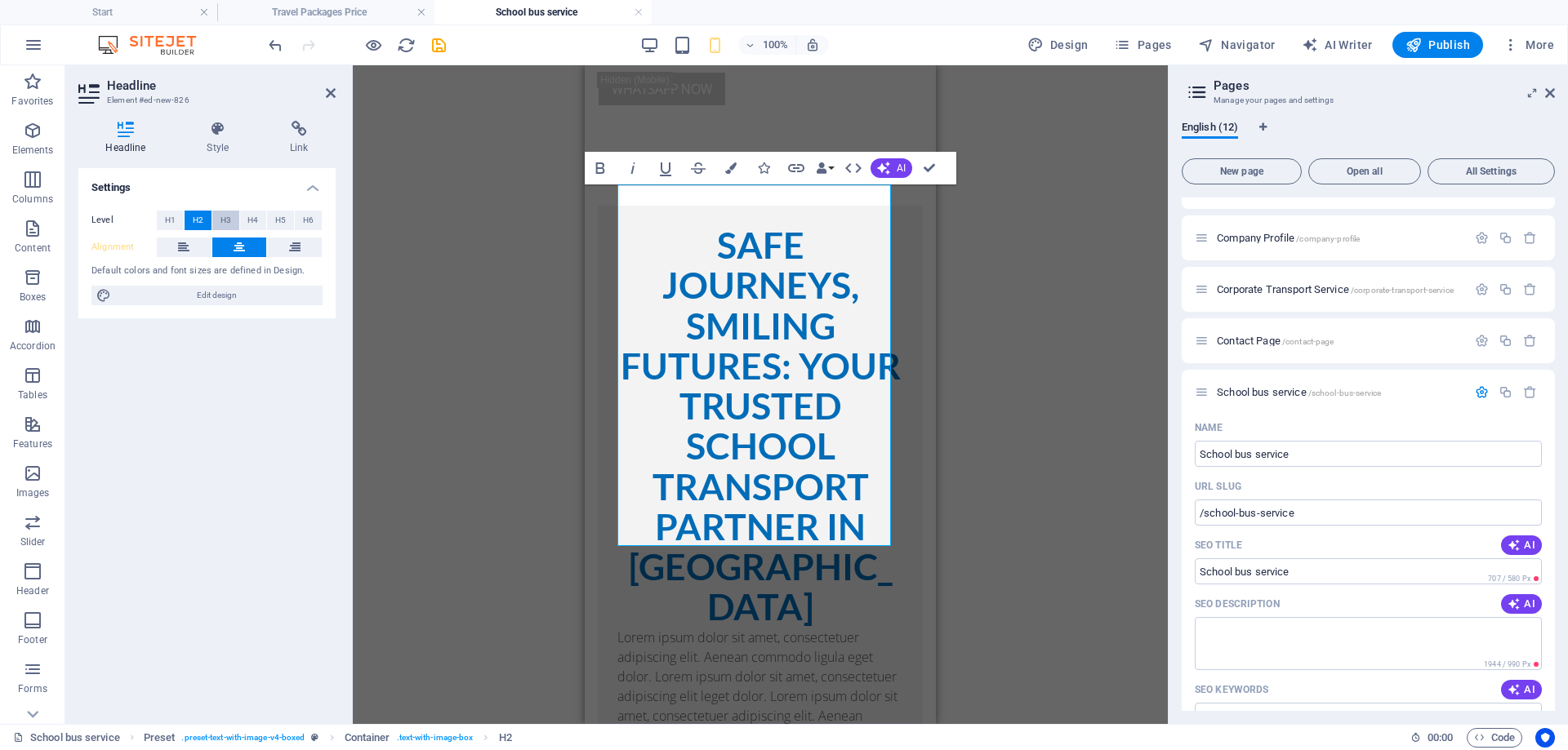
click at [219, 217] on button "H3" at bounding box center [226, 220] width 27 height 19
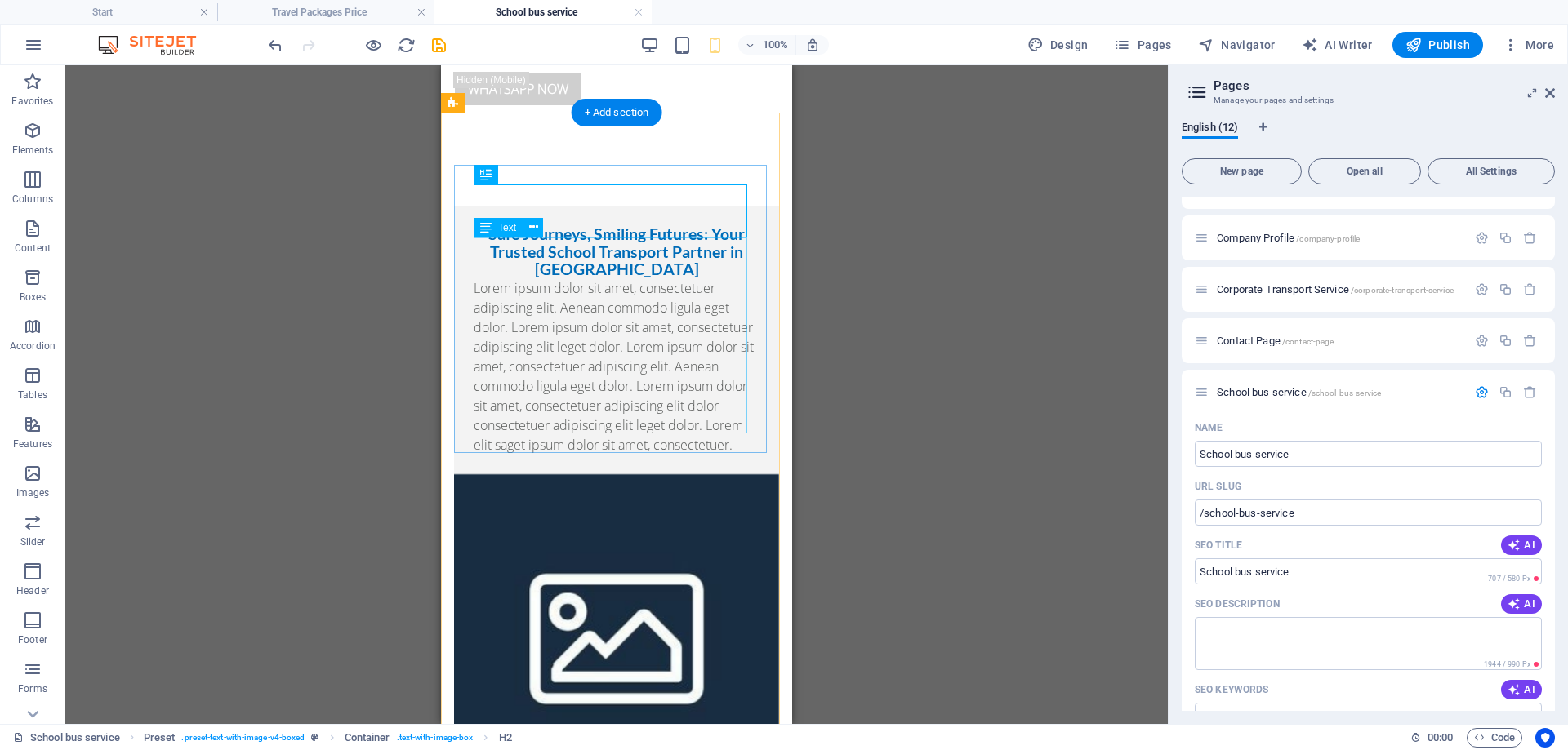
click at [613, 285] on div "Lorem ipsum dolor sit amet, consectetuer adipiscing elit. Aenean commodo ligula…" at bounding box center [616, 366] width 285 height 177
click at [629, 343] on div "Lorem ipsum dolor sit amet, consectetuer adipiscing elit. Aenean commodo ligula…" at bounding box center [616, 366] width 285 height 177
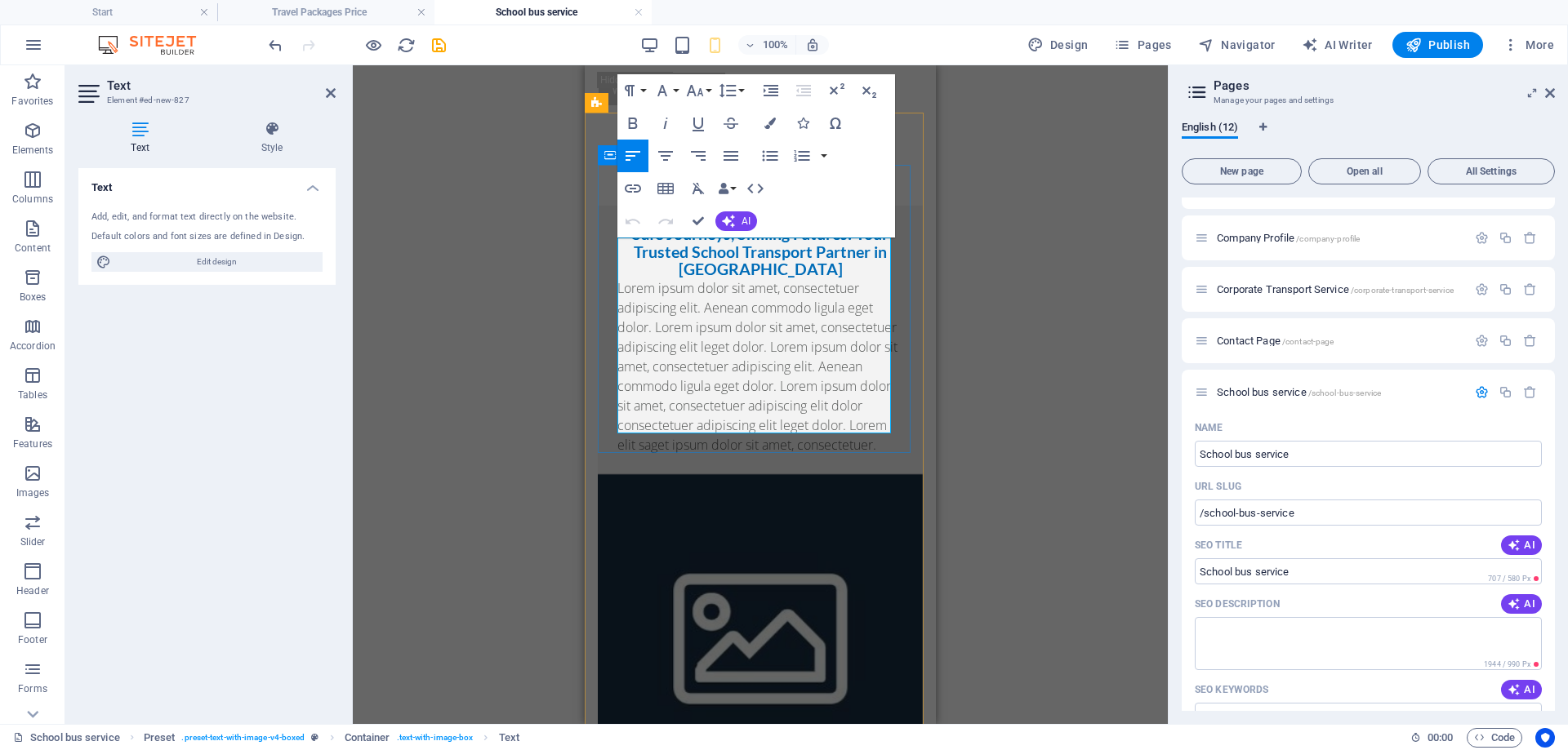
click at [674, 329] on p "Lorem ipsum dolor sit amet, consectetuer adipiscing elit. Aenean commodo ligula…" at bounding box center [760, 366] width 285 height 177
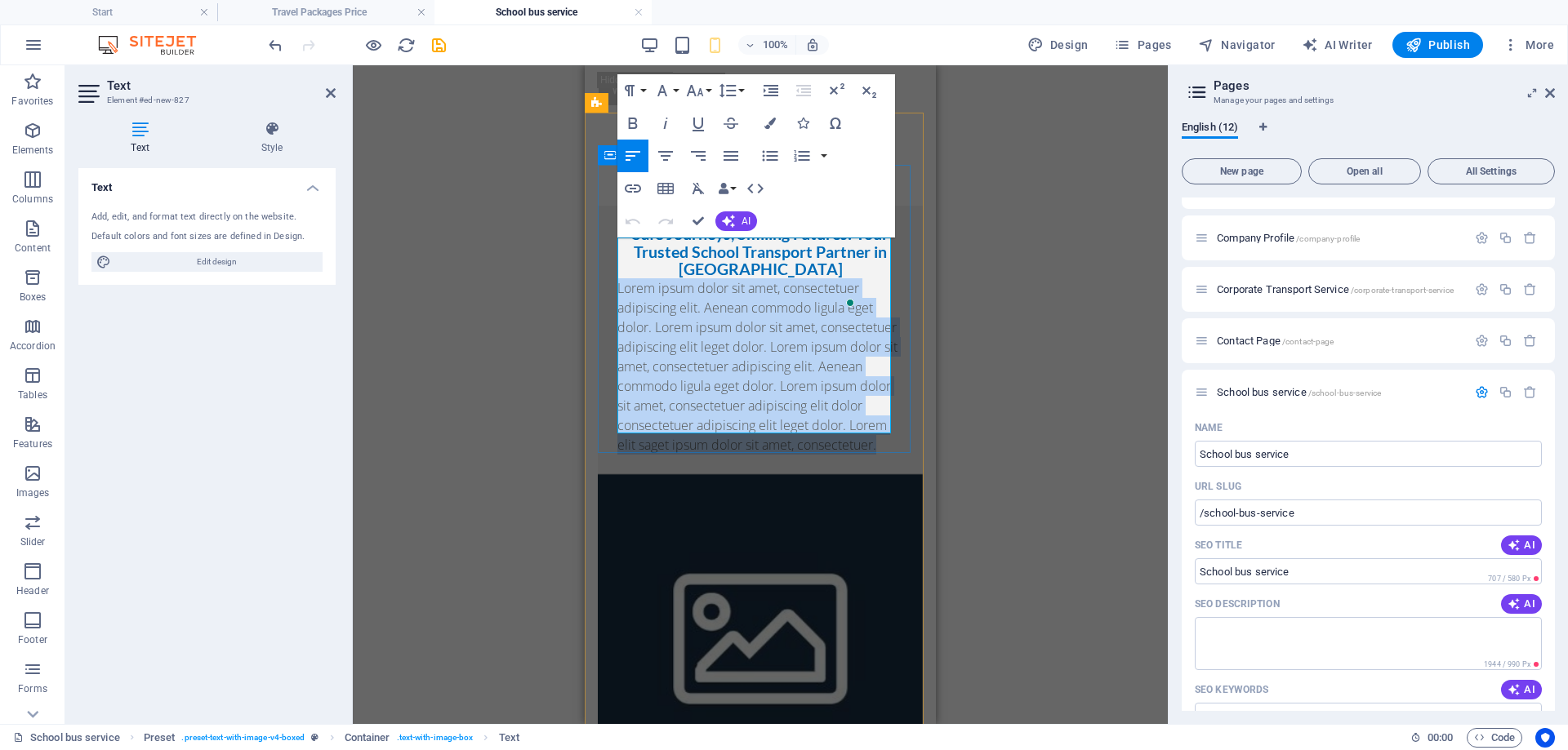
click at [674, 329] on p "Lorem ipsum dolor sit amet, consectetuer adipiscing elit. Aenean commodo ligula…" at bounding box center [760, 366] width 285 height 177
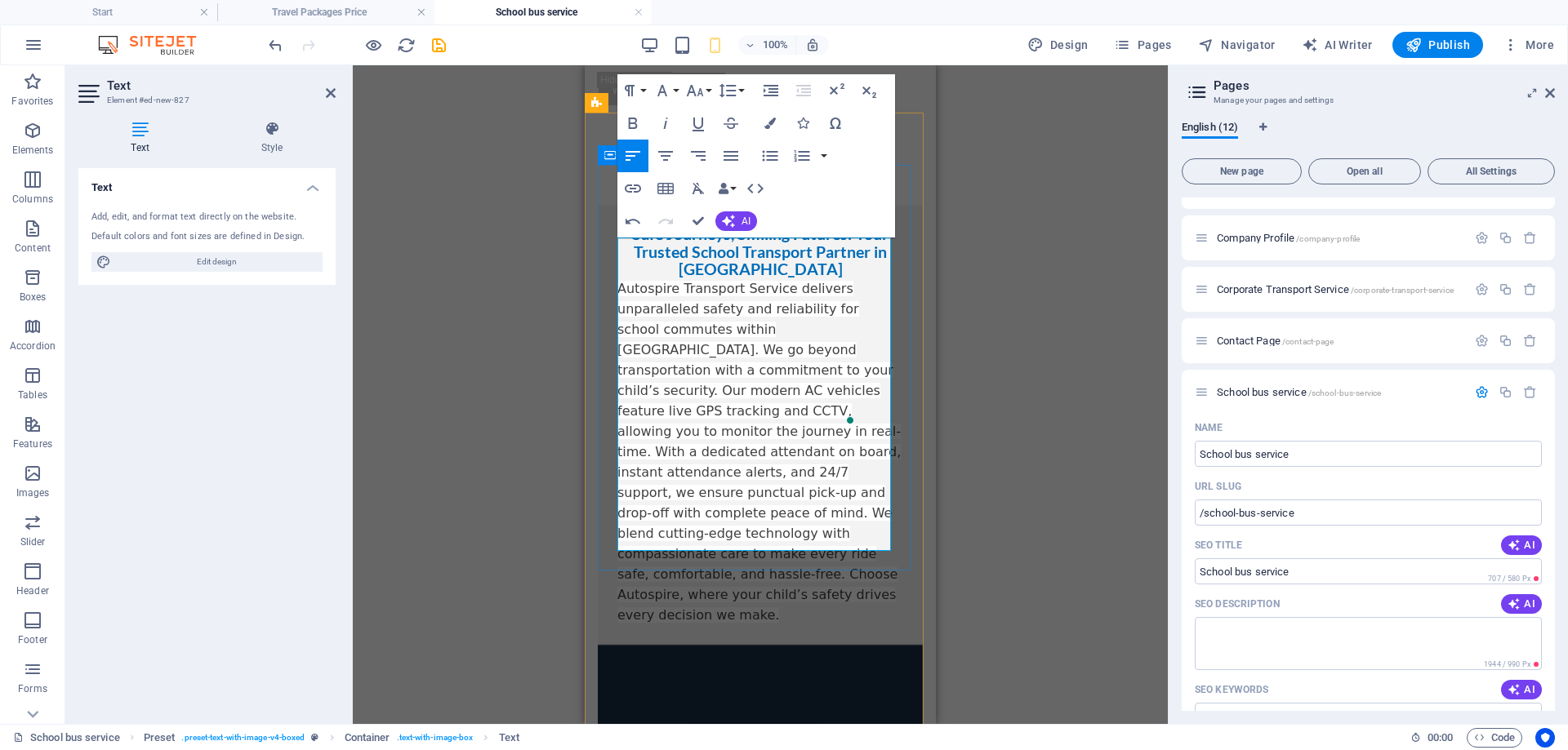
click at [741, 371] on span "Autospire Transport Service delivers unparalleled safety and reliability for sc…" at bounding box center [759, 452] width 284 height 343
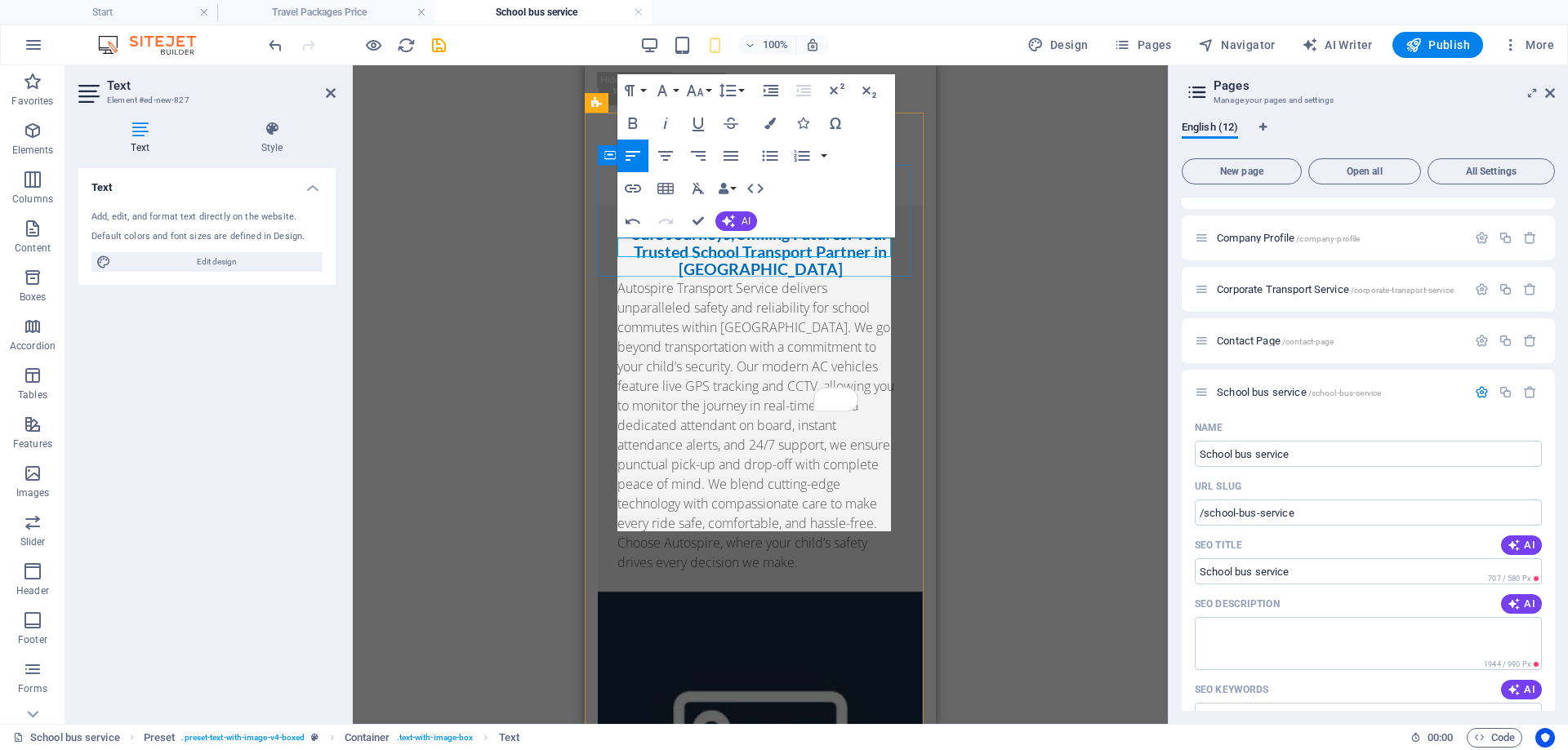
scroll to position [9129, 2]
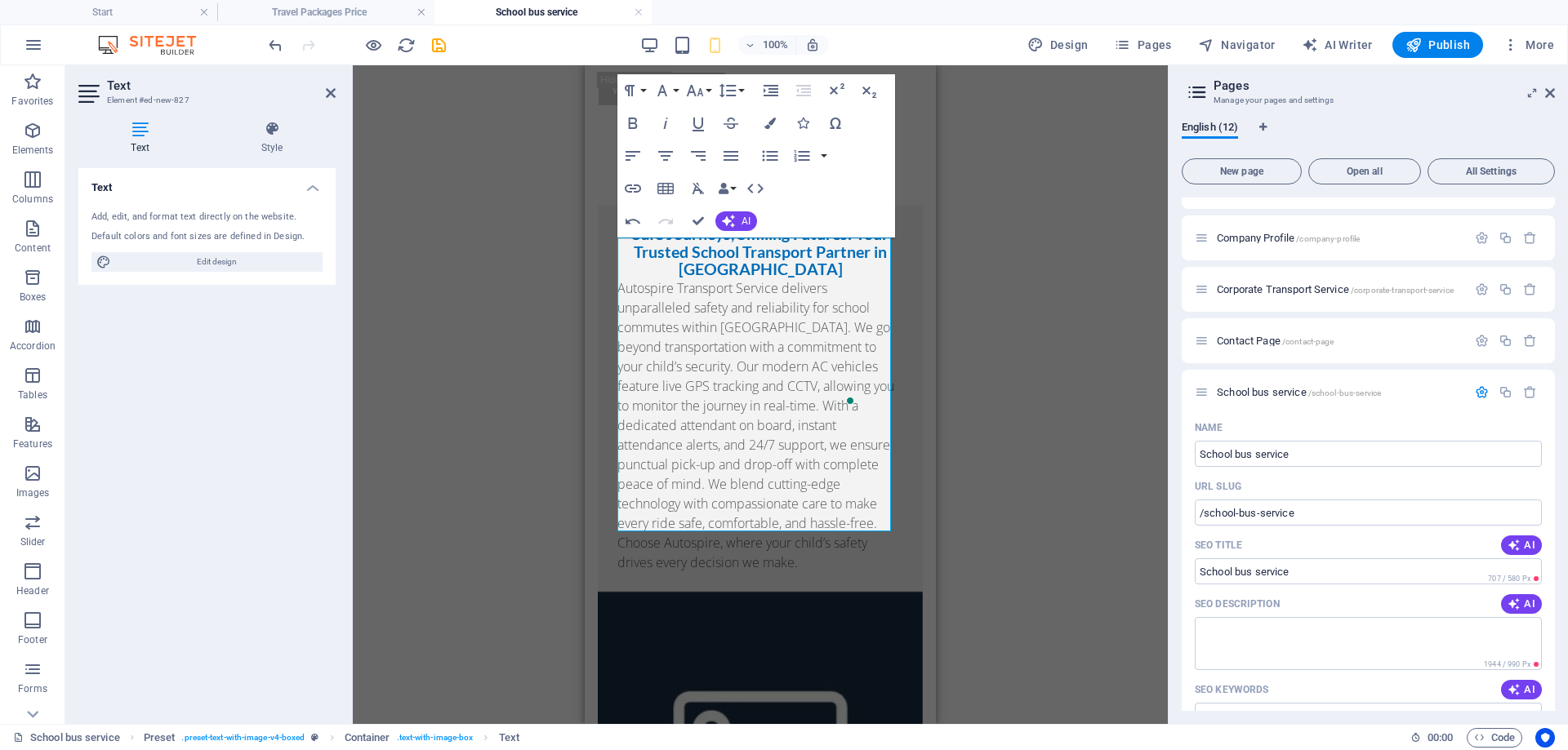
click at [990, 378] on div "Drag here to replace the existing content. Press “Ctrl” if you want to create a…" at bounding box center [761, 394] width 815 height 659
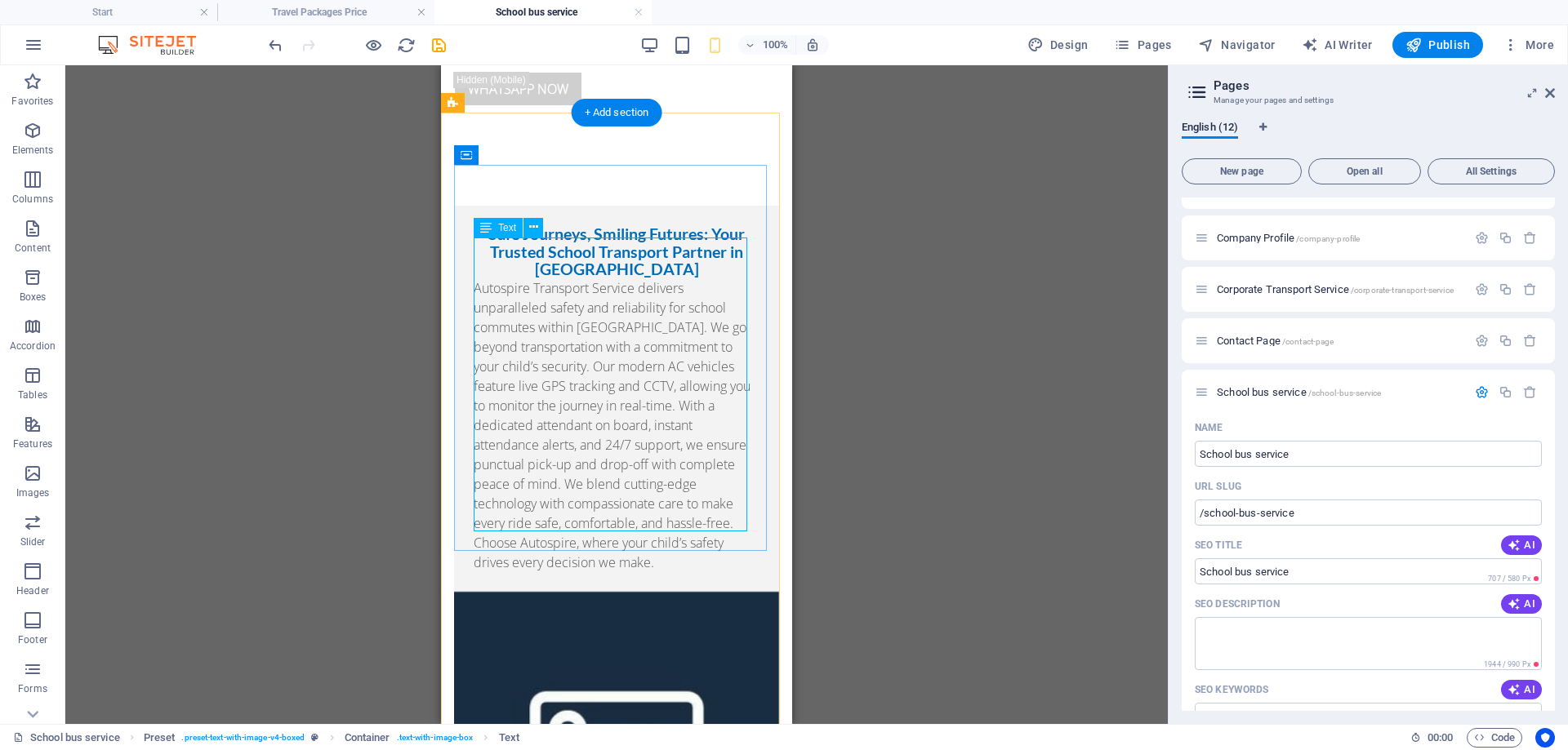
click at [695, 303] on div "Autospire Transport Service delivers unparalleled safety and reliability for sc…" at bounding box center [616, 425] width 285 height 294
click at [588, 308] on div "Autospire Transport Service delivers unparalleled safety and reliability for sc…" at bounding box center [616, 425] width 285 height 294
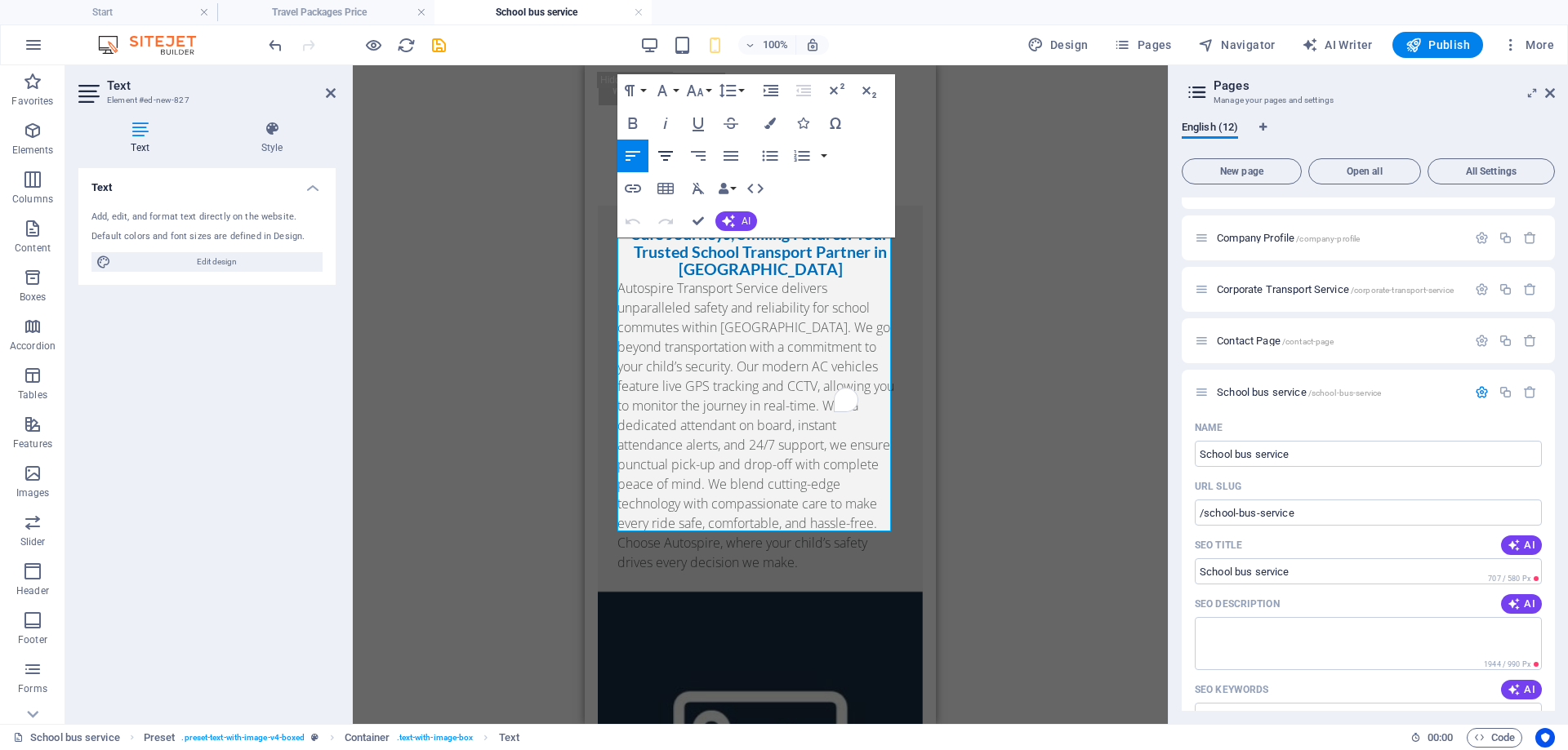
click at [668, 155] on icon "button" at bounding box center [665, 155] width 15 height 10
click at [633, 156] on icon "button" at bounding box center [632, 155] width 15 height 10
click at [993, 325] on div "Drag here to replace the existing content. Press “Ctrl” if you want to create a…" at bounding box center [761, 394] width 815 height 659
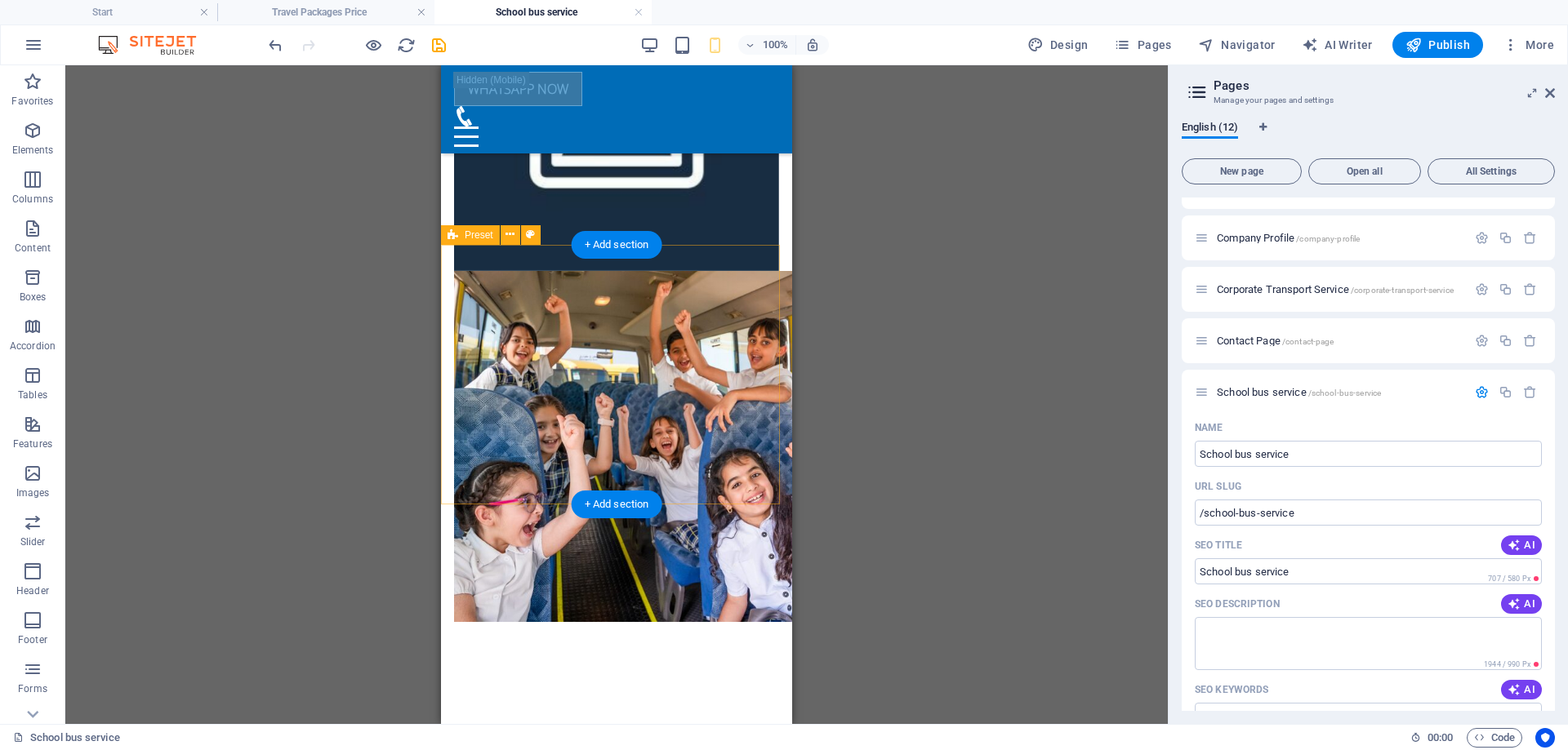
scroll to position [672, 0]
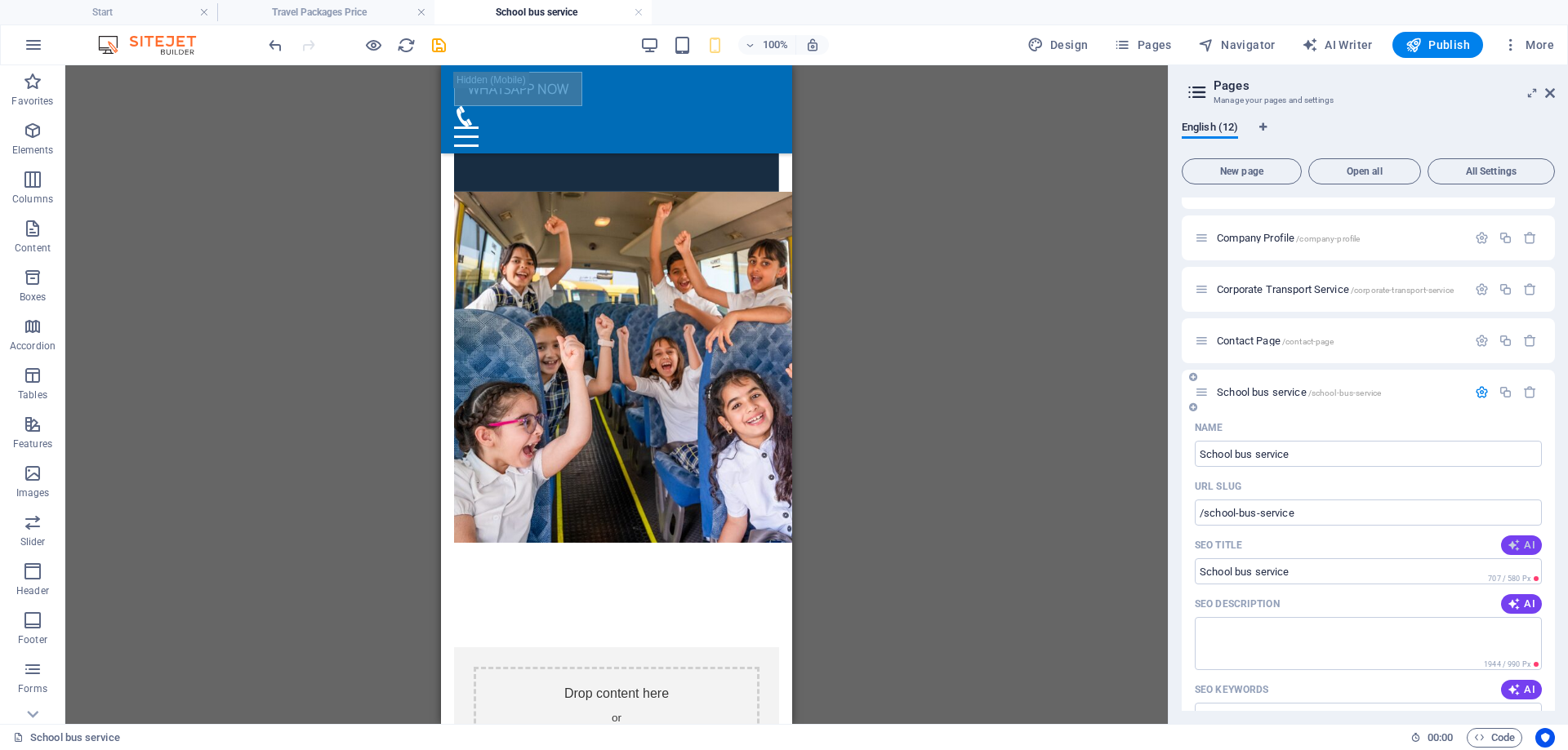
click at [1517, 553] on button "AI" at bounding box center [1521, 545] width 40 height 19
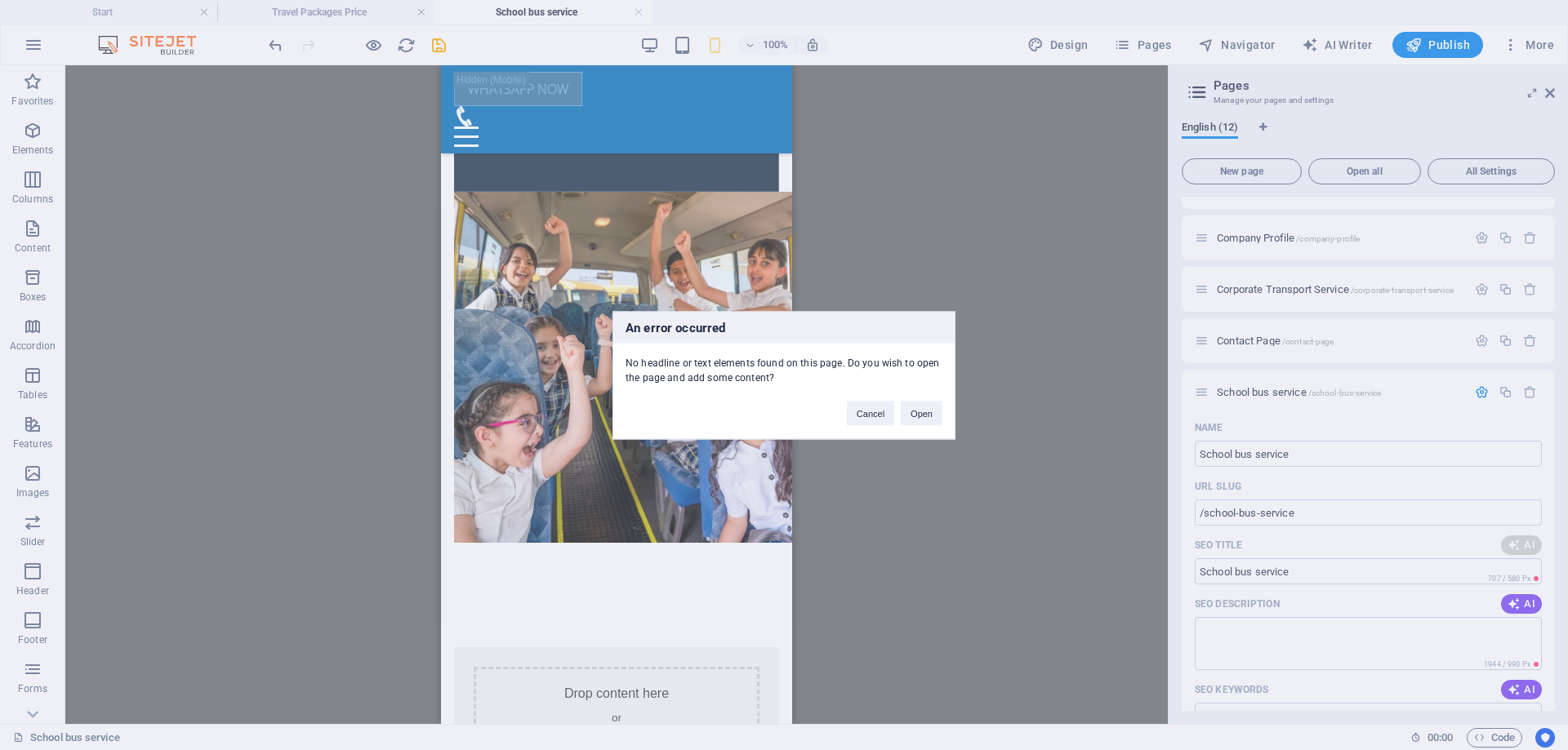
click at [867, 428] on div "An error occurred No headline or text elements found on this page. Do you wish …" at bounding box center [784, 375] width 343 height 128
click at [871, 409] on button "Cancel" at bounding box center [871, 414] width 47 height 25
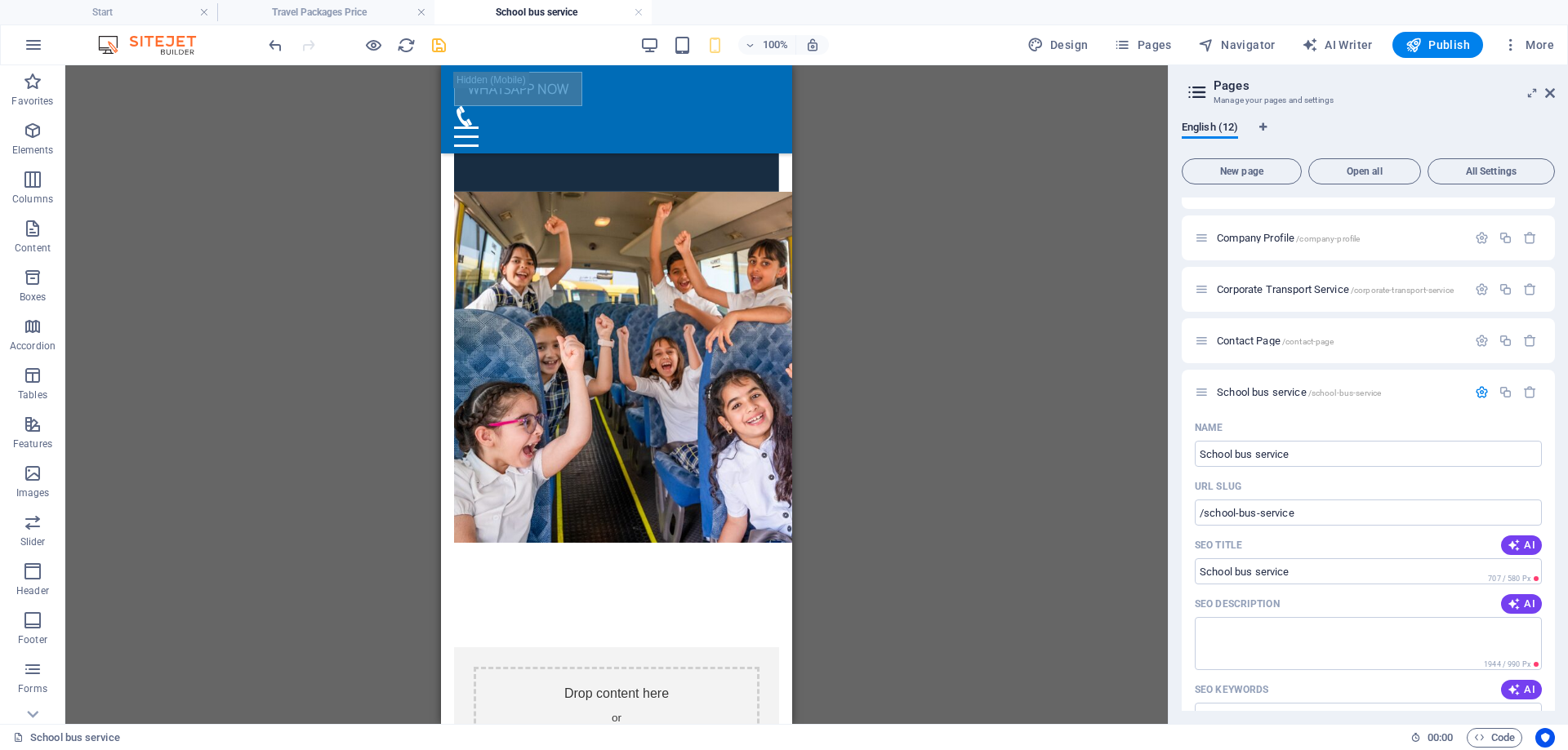
click at [443, 45] on icon "save" at bounding box center [438, 45] width 18 height 18
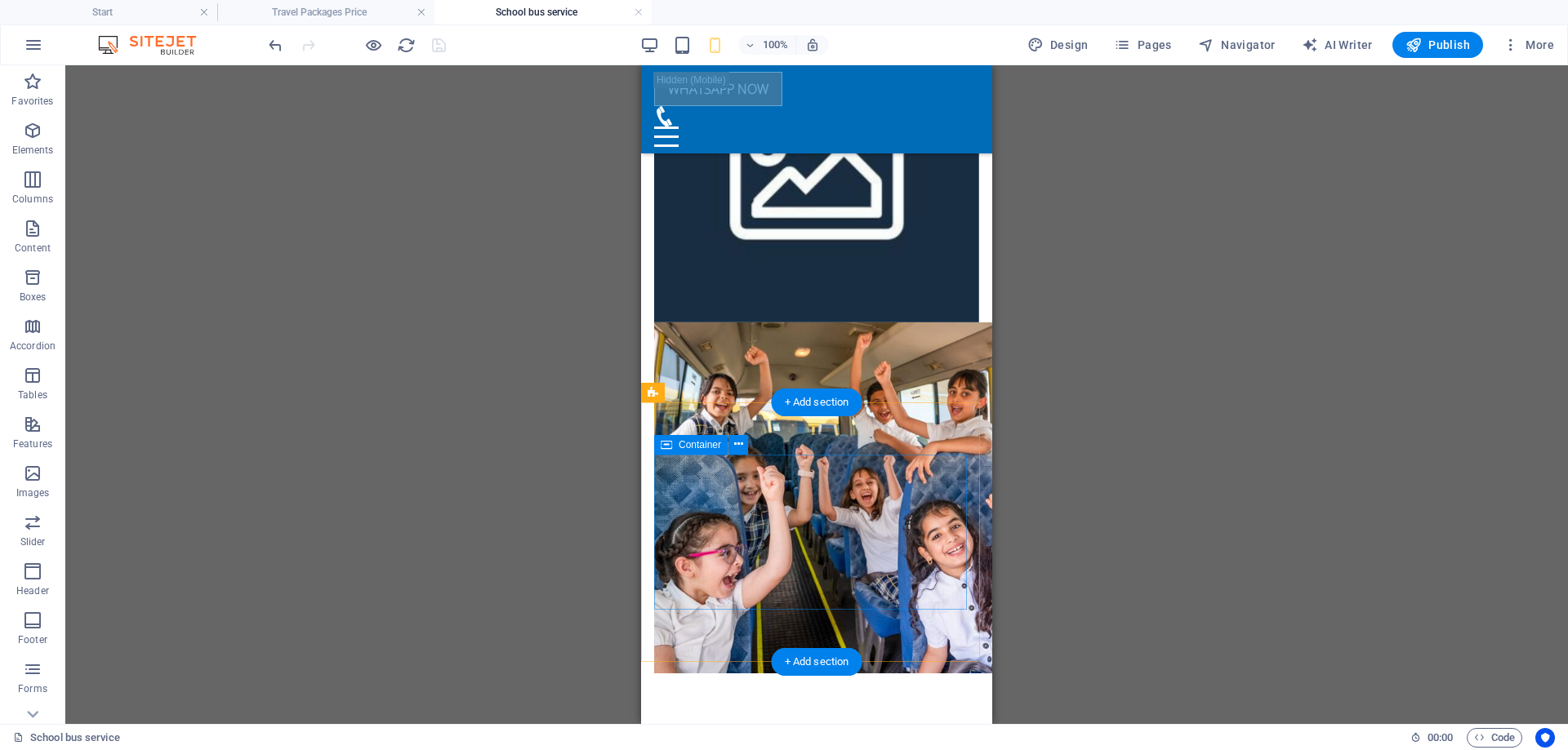
scroll to position [590, 0]
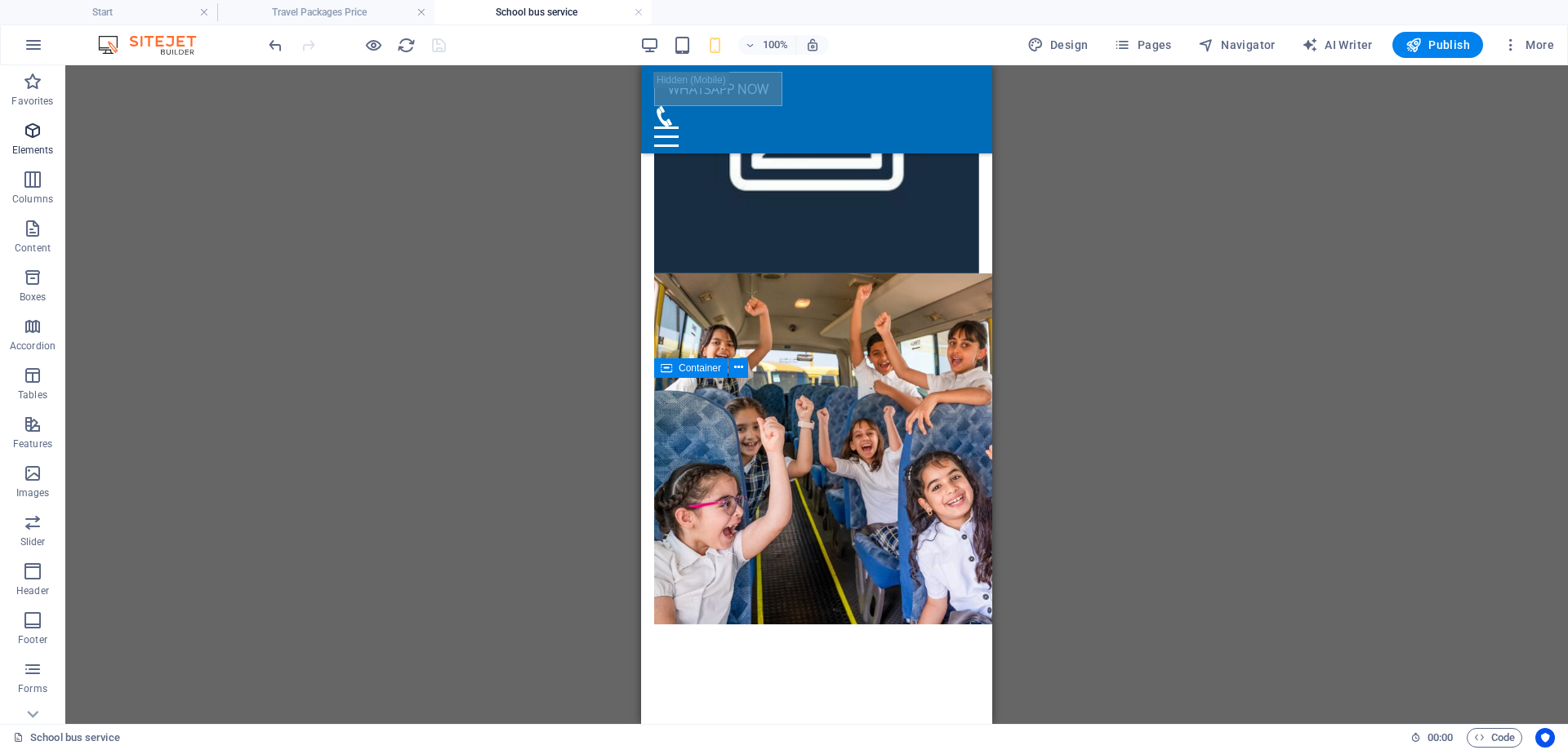
click at [36, 137] on icon "button" at bounding box center [33, 131] width 19 height 19
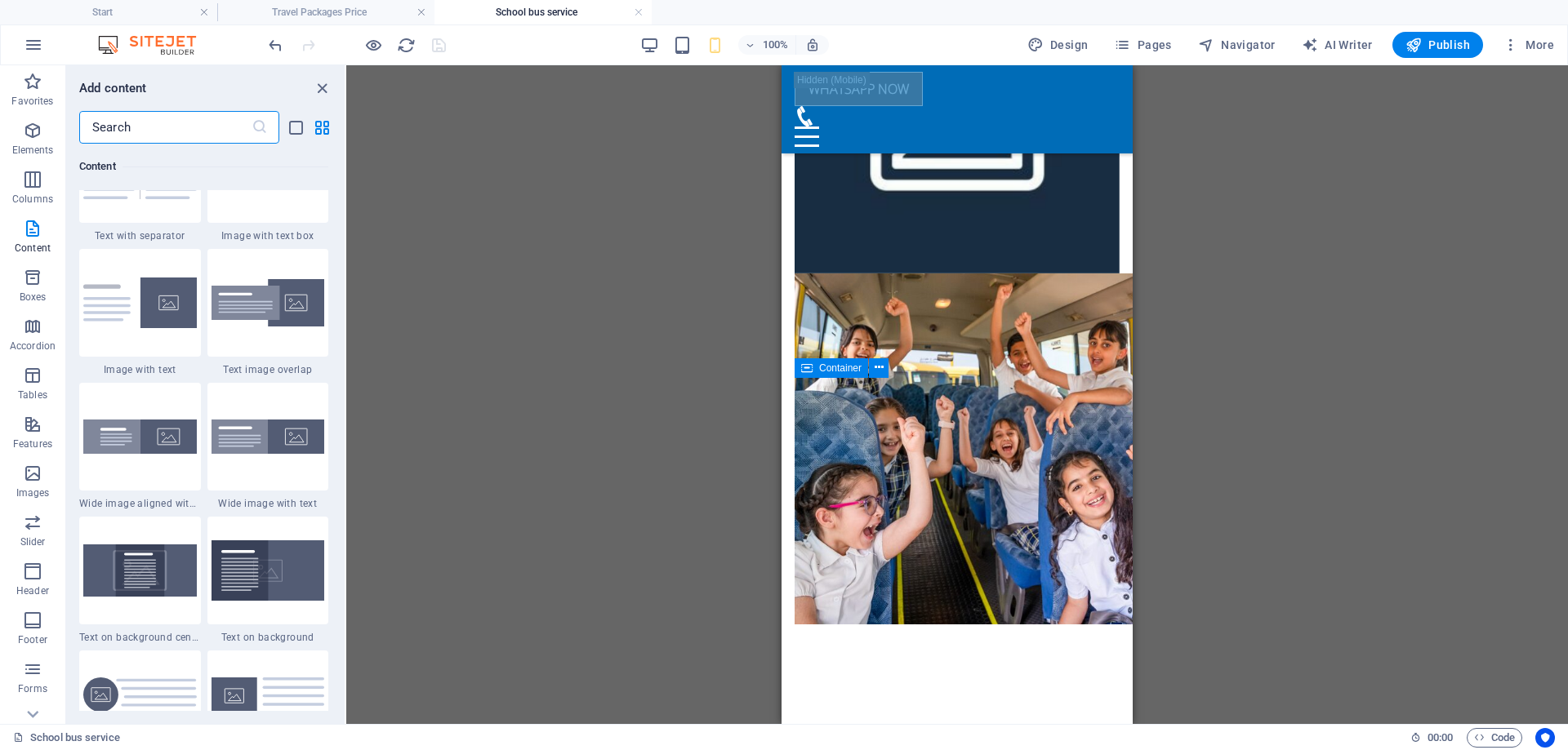
scroll to position [3113, 0]
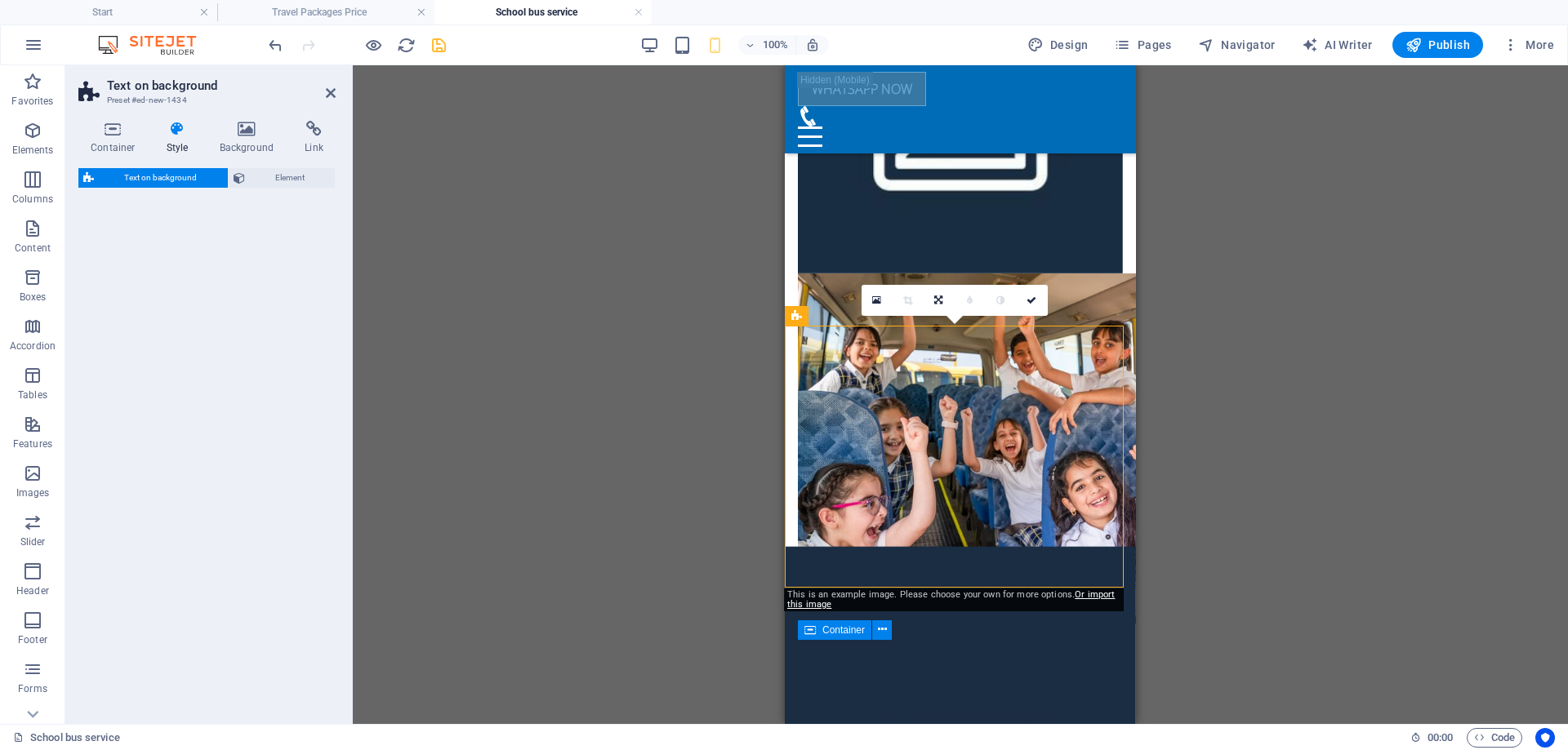
select select "%"
select select "rem"
select select "px"
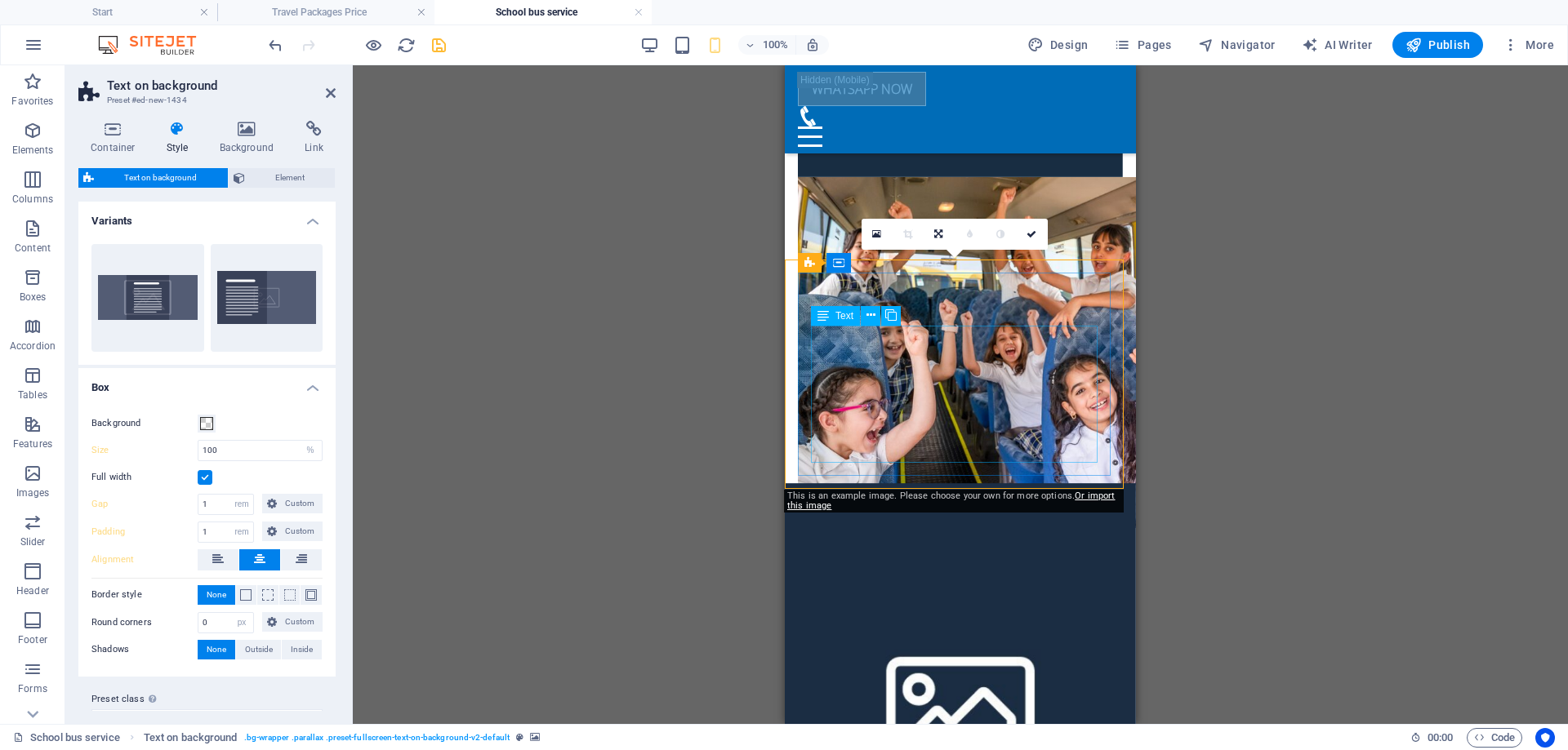
scroll to position [657, 0]
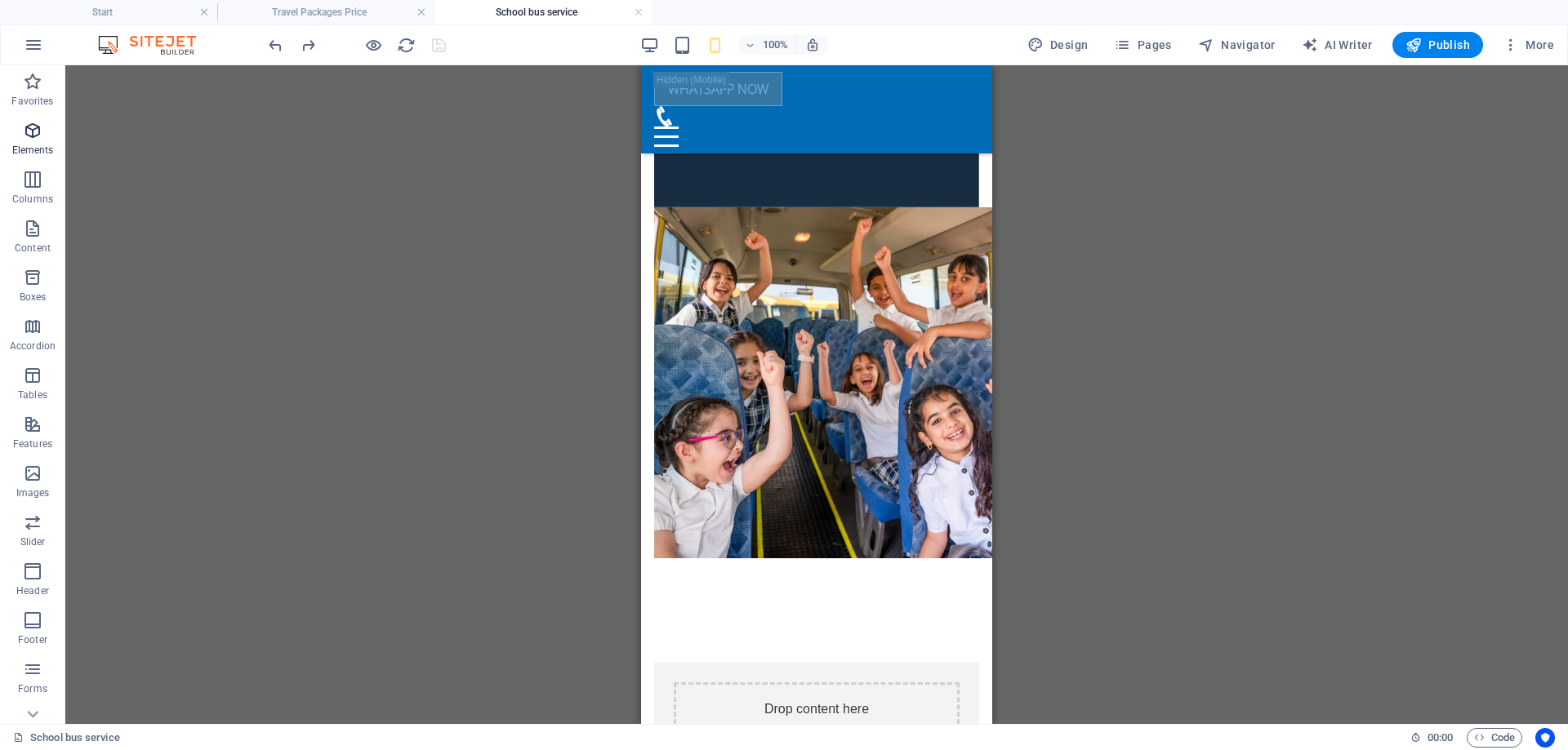
click at [43, 126] on span "Elements" at bounding box center [33, 141] width 65 height 40
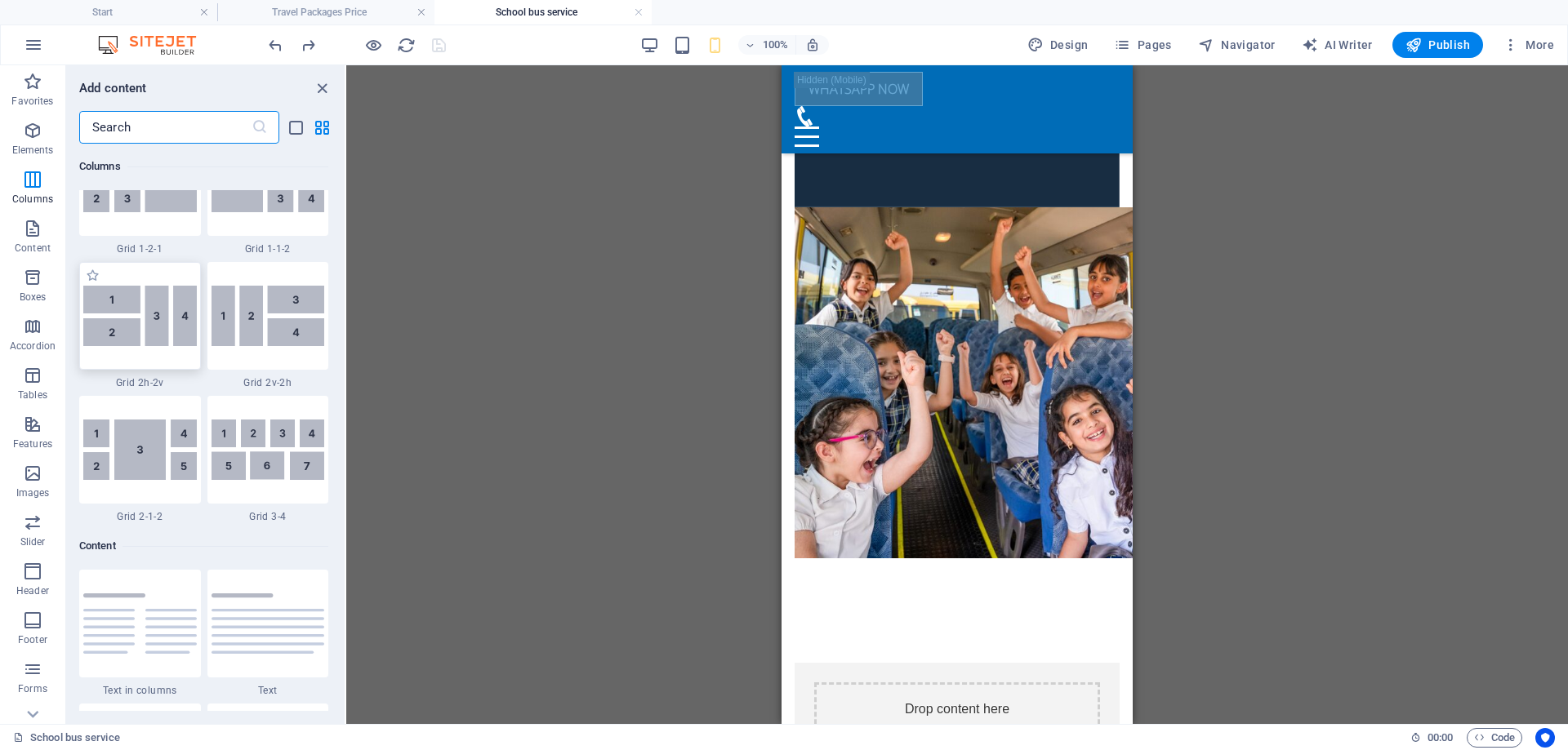
scroll to position [2950, 0]
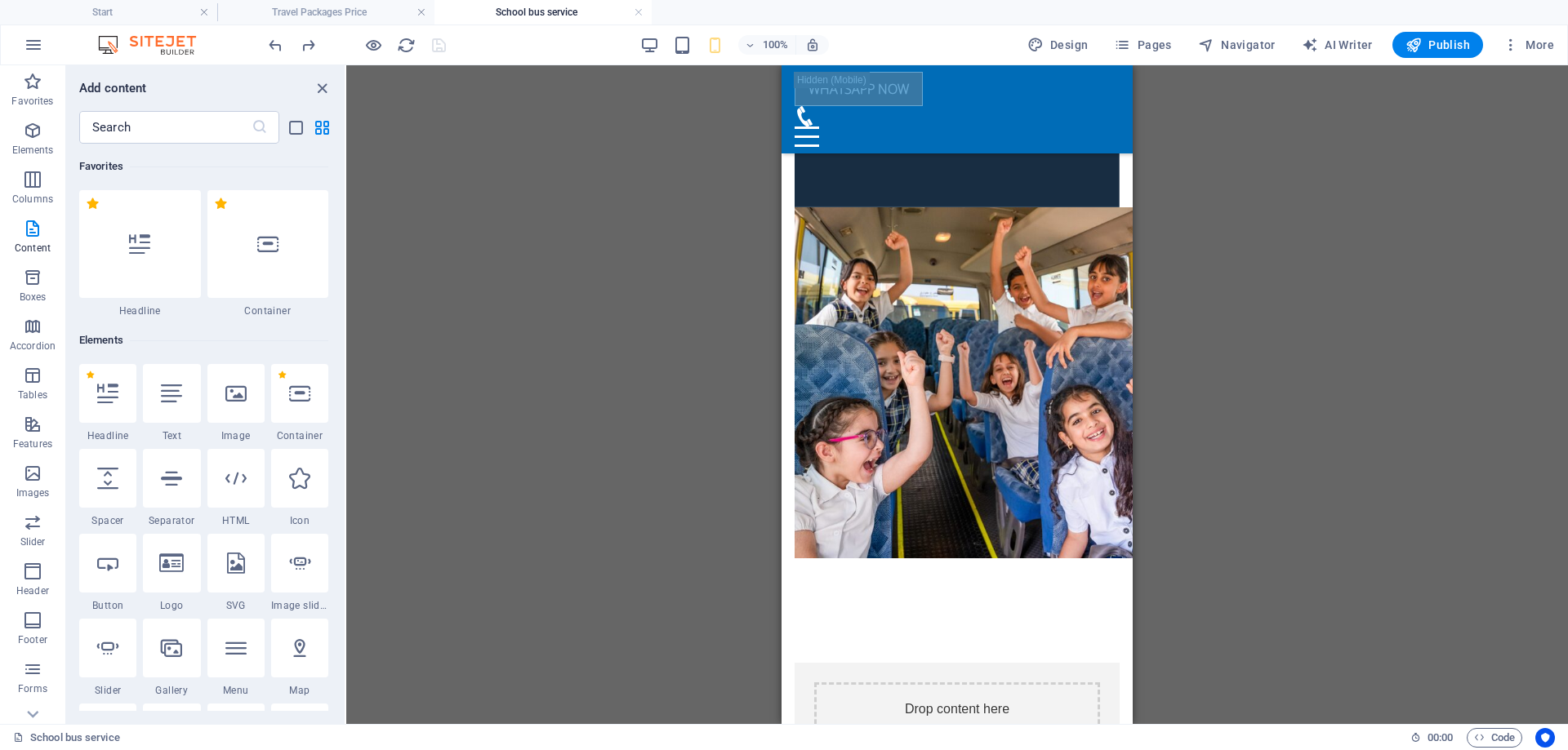
scroll to position [2950, 0]
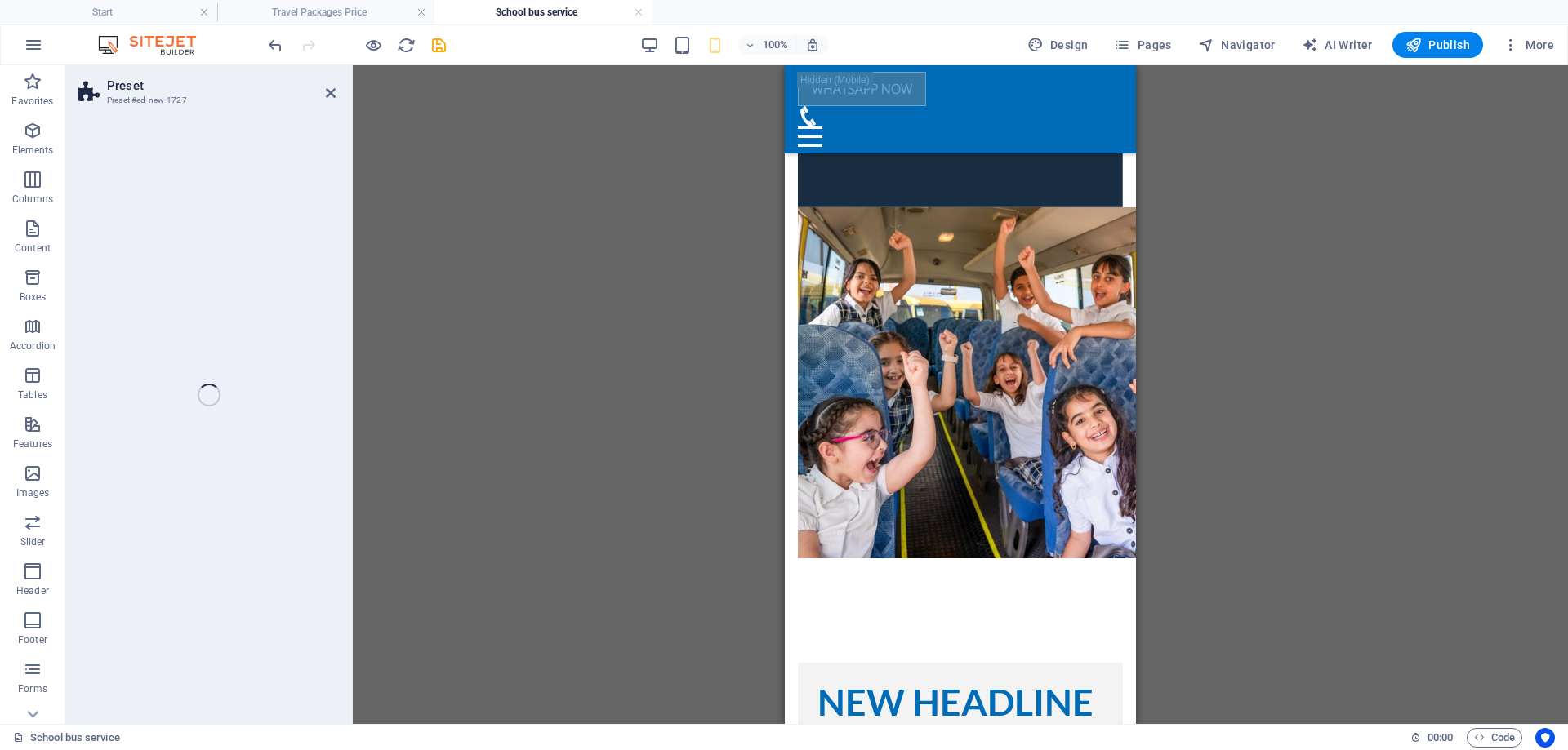
select select "rem"
select select "px"
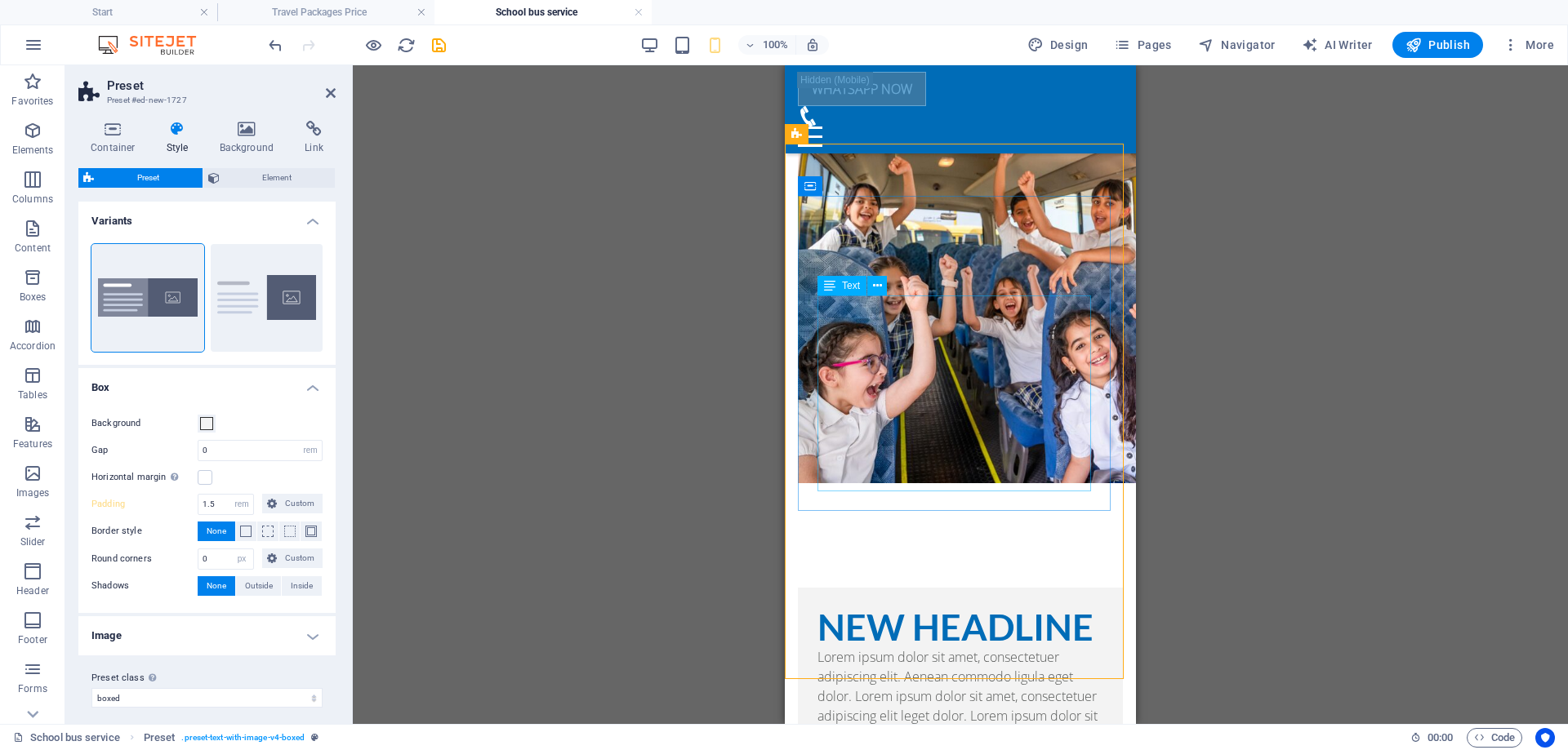
scroll to position [819, 0]
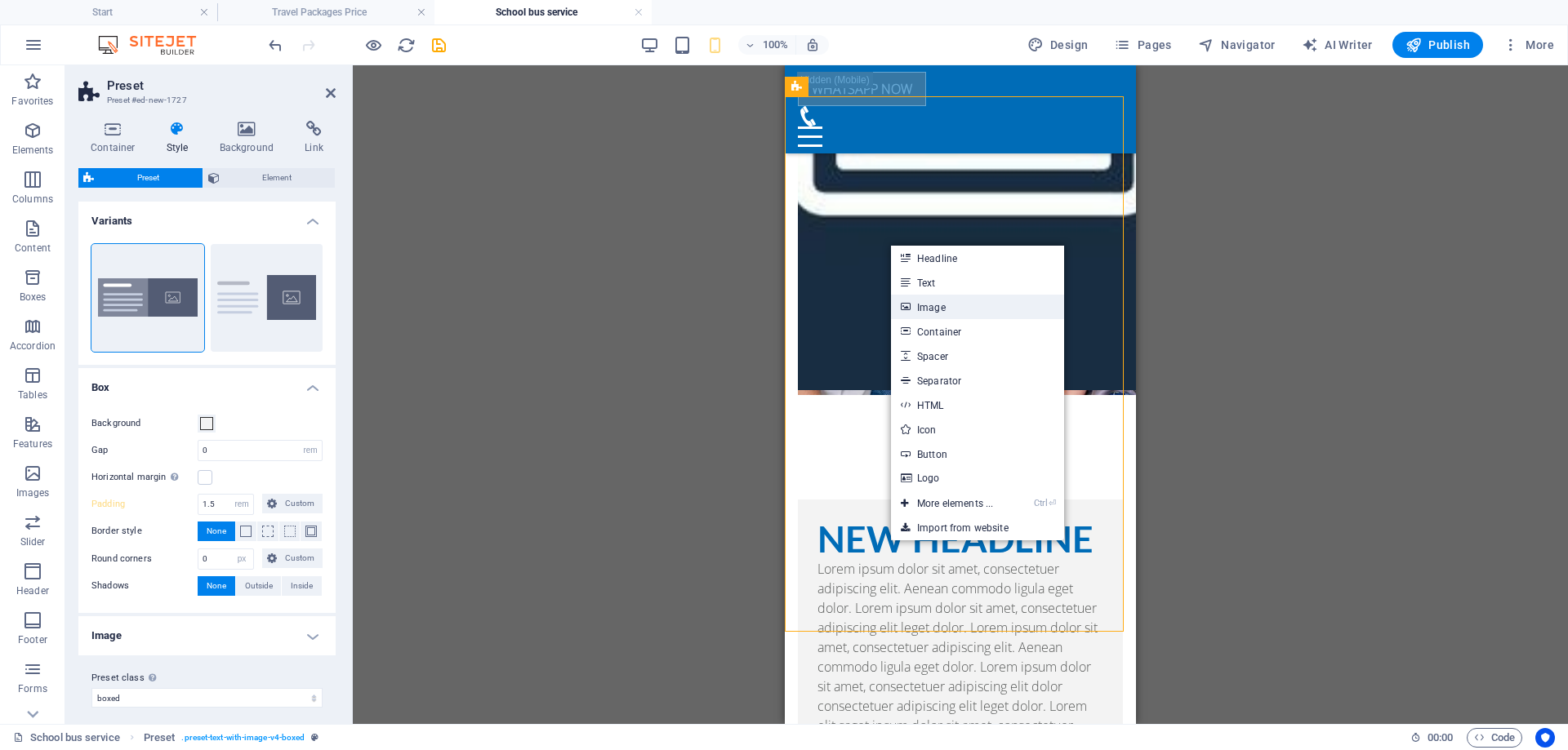
click at [969, 308] on link "Image" at bounding box center [977, 307] width 173 height 25
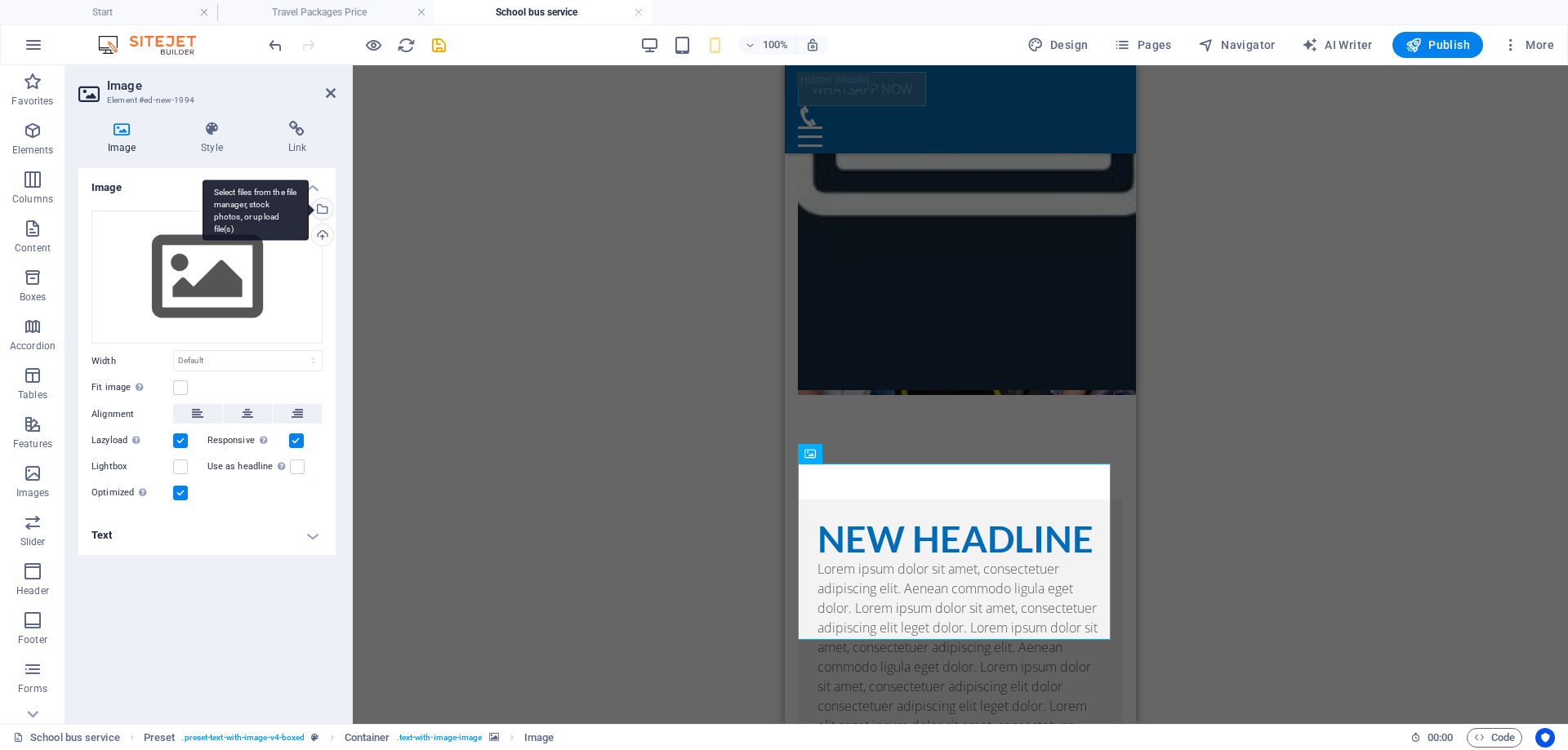
click at [322, 207] on div "Select files from the file manager, stock photos, or upload file(s)" at bounding box center [321, 211] width 25 height 25
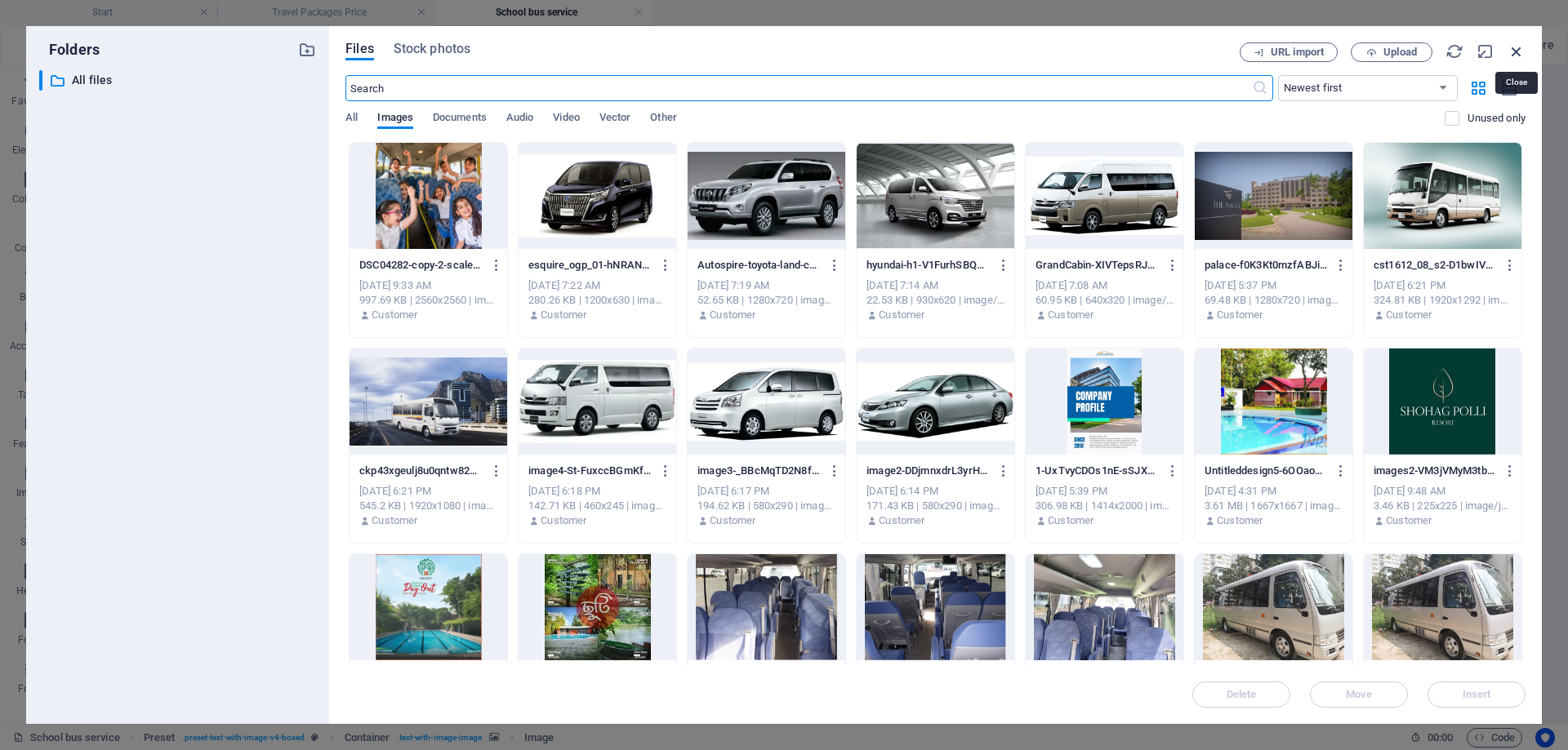
click at [1520, 51] on icon "button" at bounding box center [1516, 51] width 18 height 18
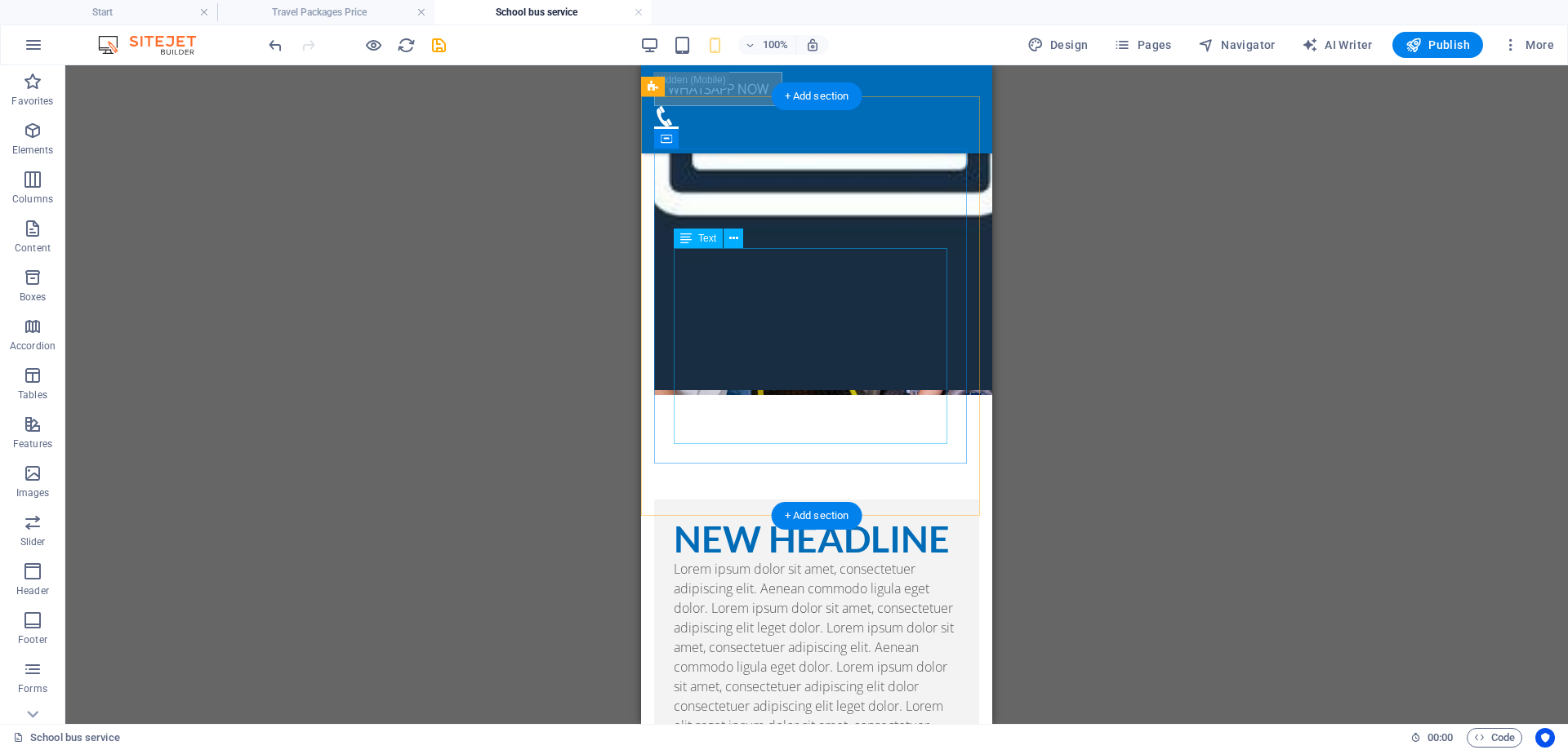
click at [895, 559] on div "Lorem ipsum dolor sit amet, consectetuer adipiscing elit. Aenean commodo ligula…" at bounding box center [816, 647] width 285 height 177
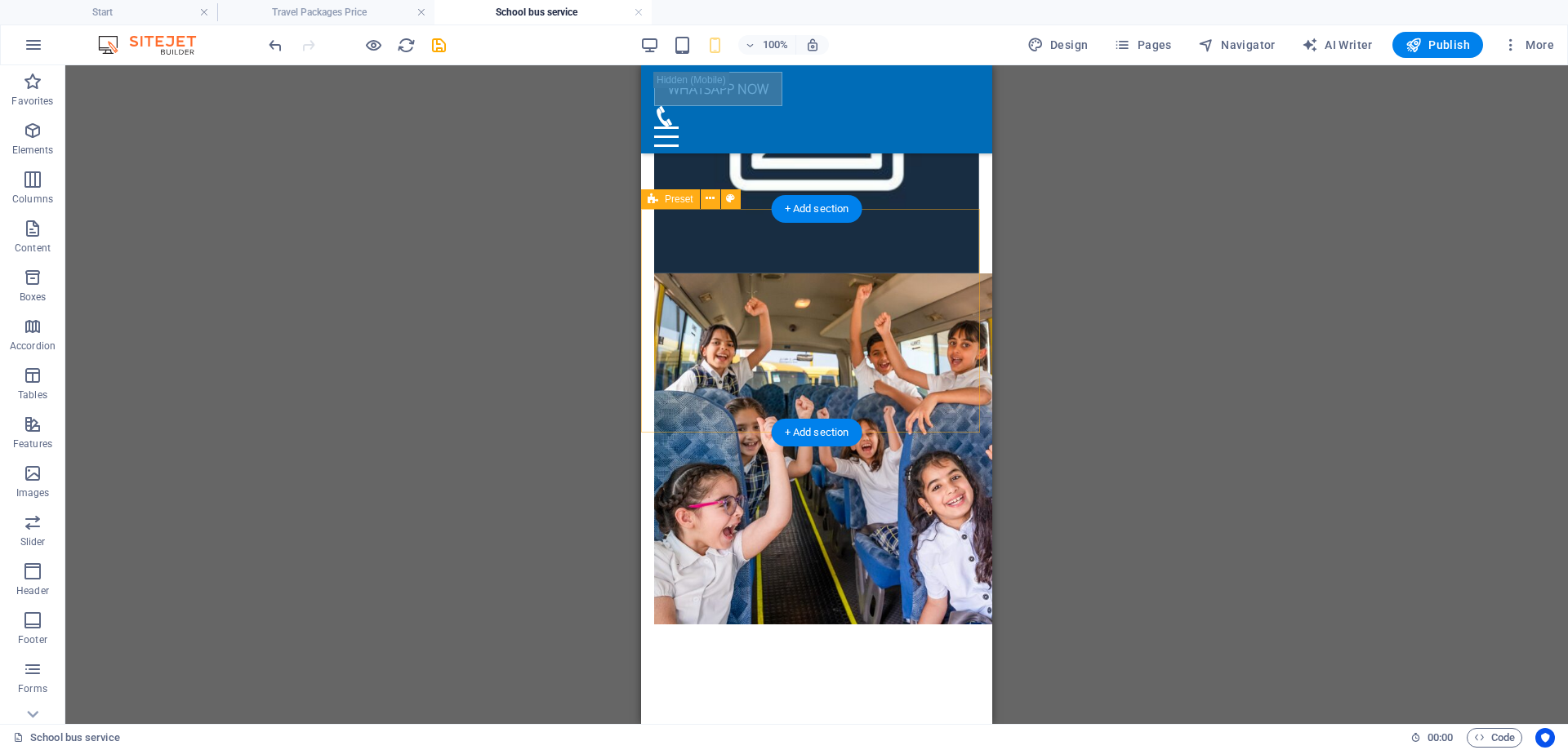
scroll to position [494, 0]
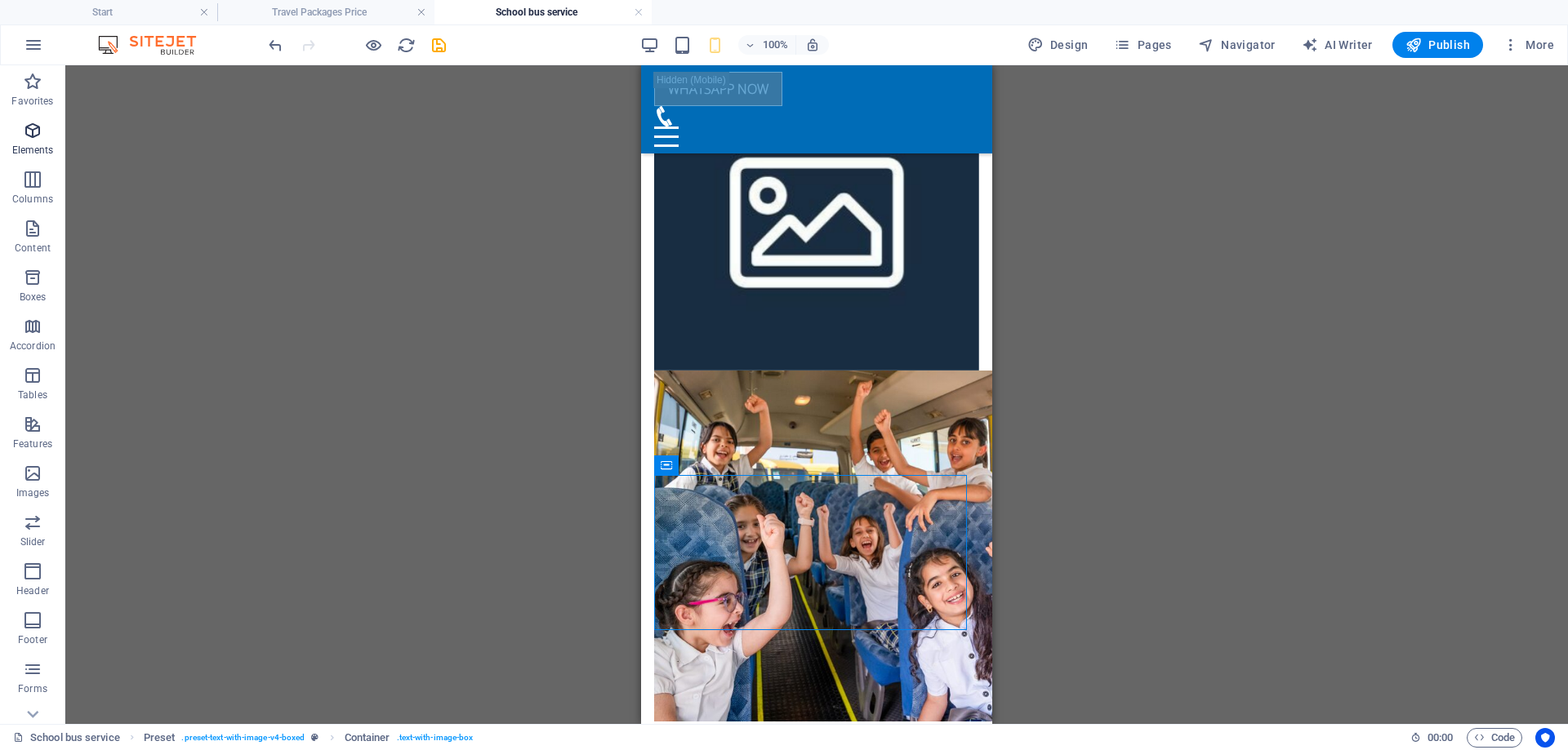
click at [33, 141] on span "Elements" at bounding box center [33, 141] width 65 height 40
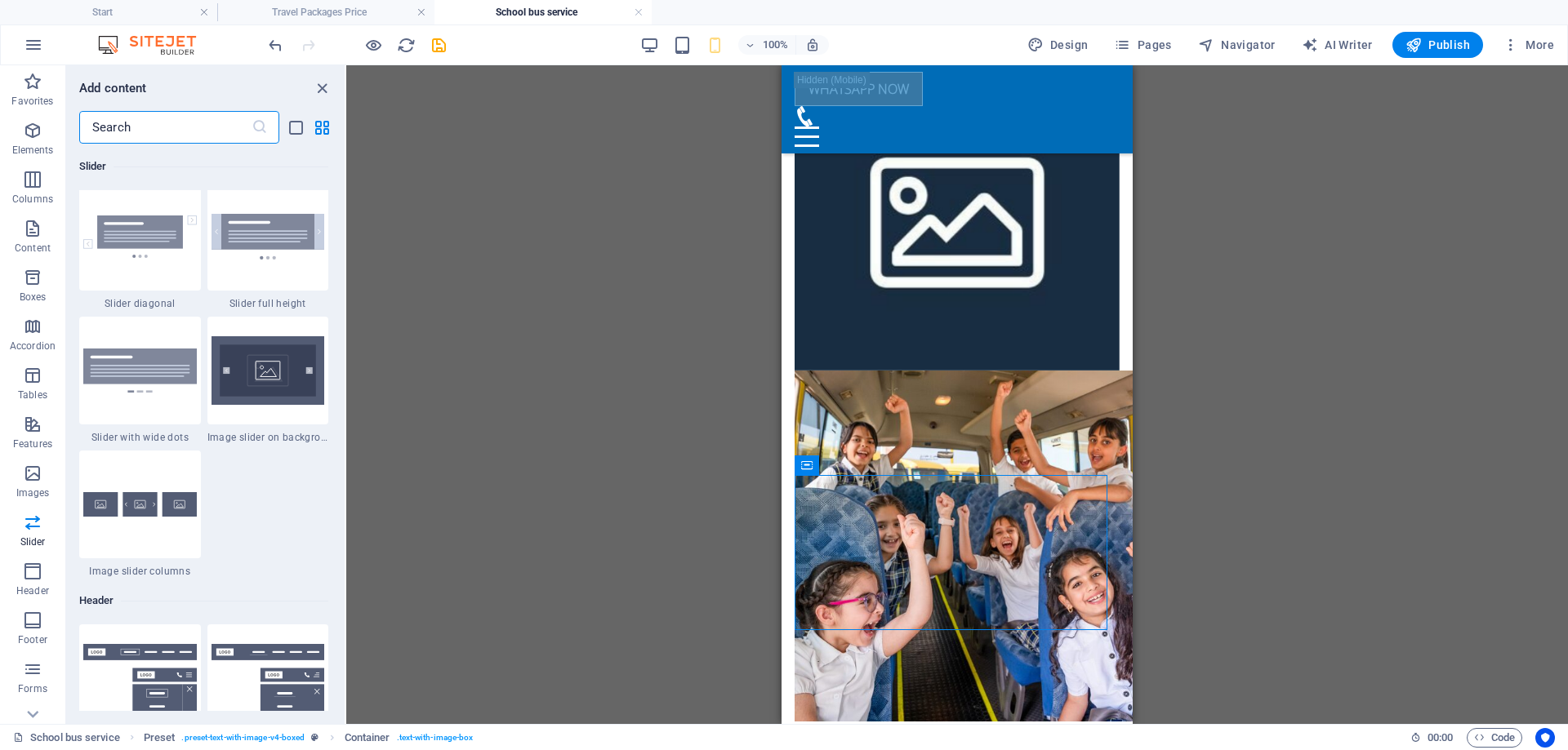
scroll to position [9400, 0]
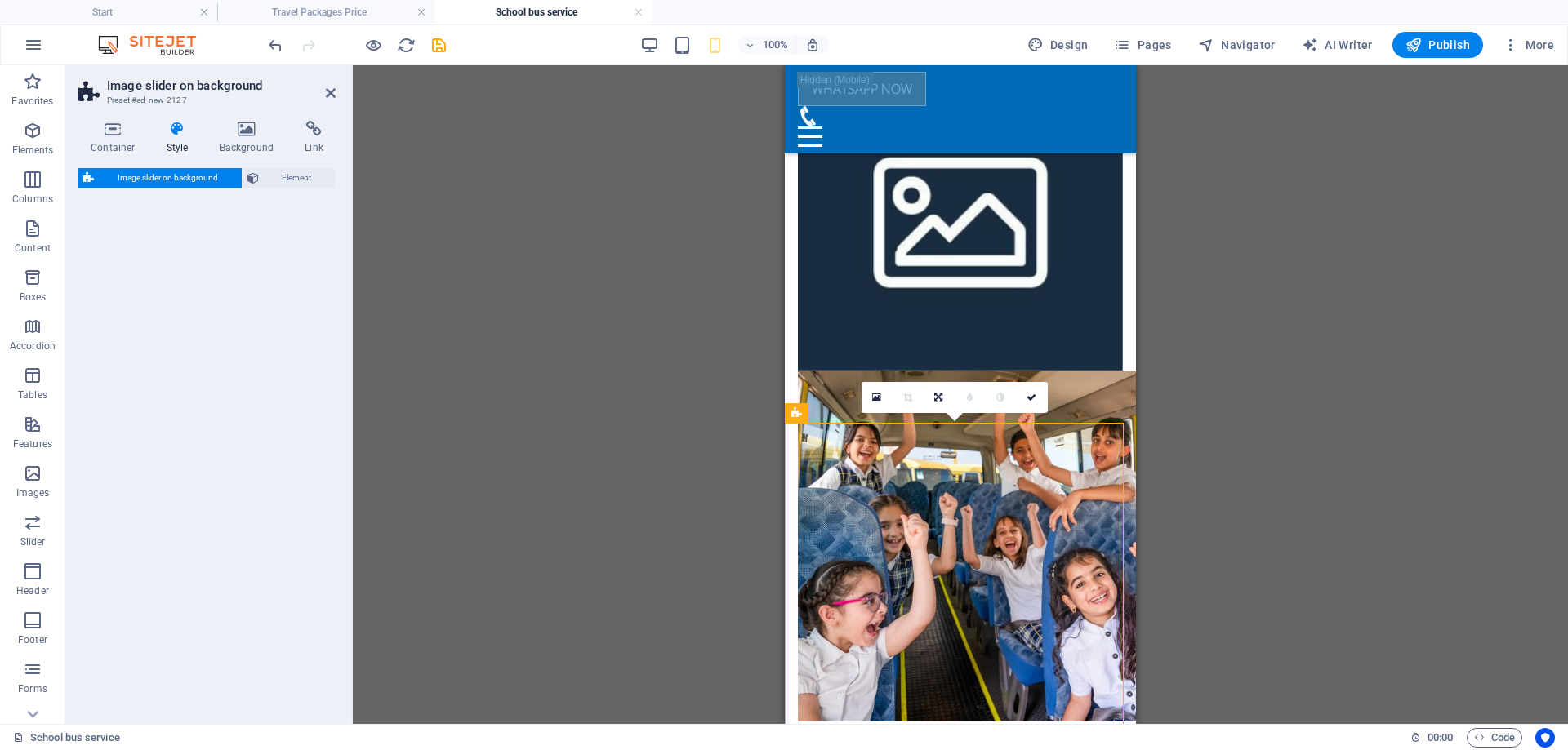
select select "rem"
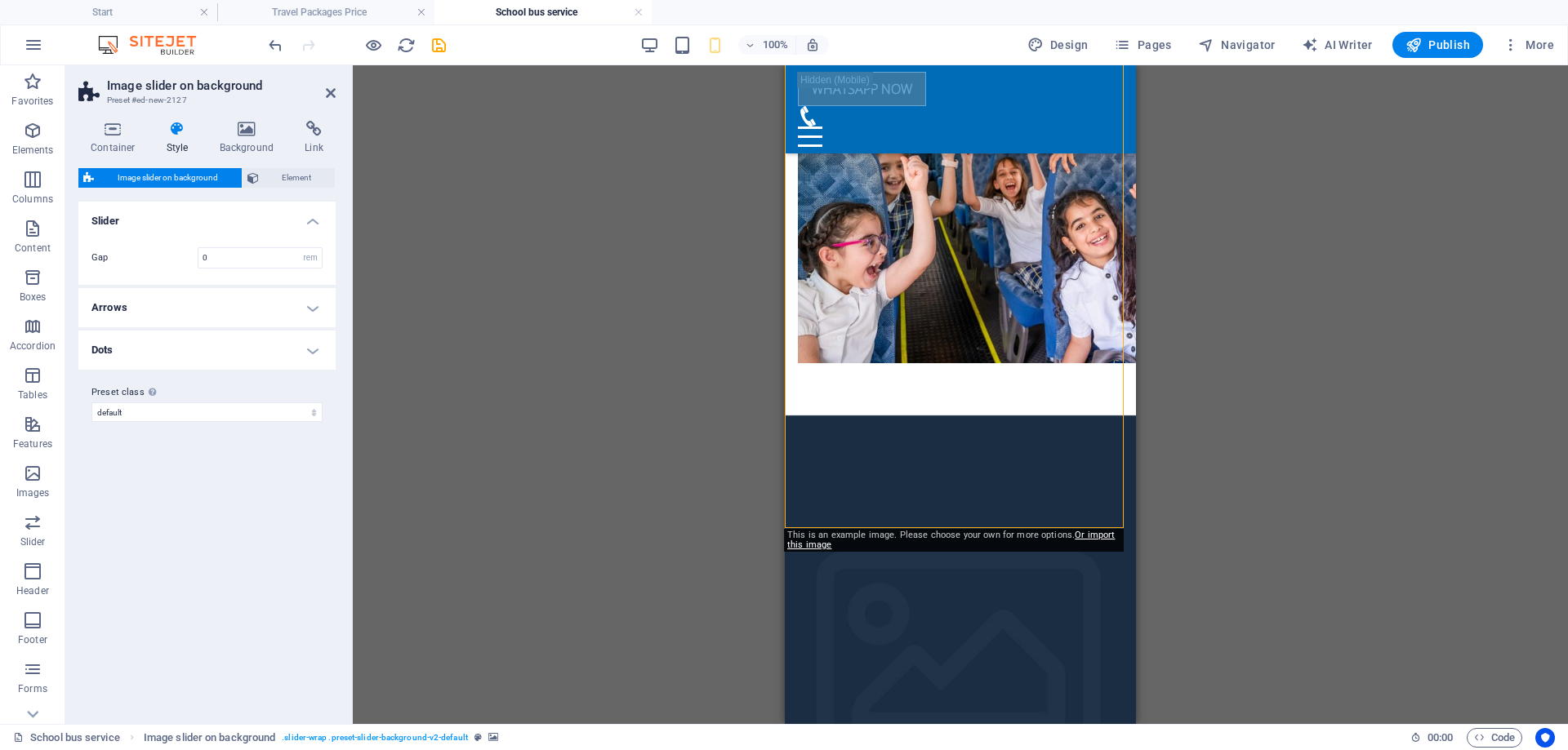
scroll to position [739, 0]
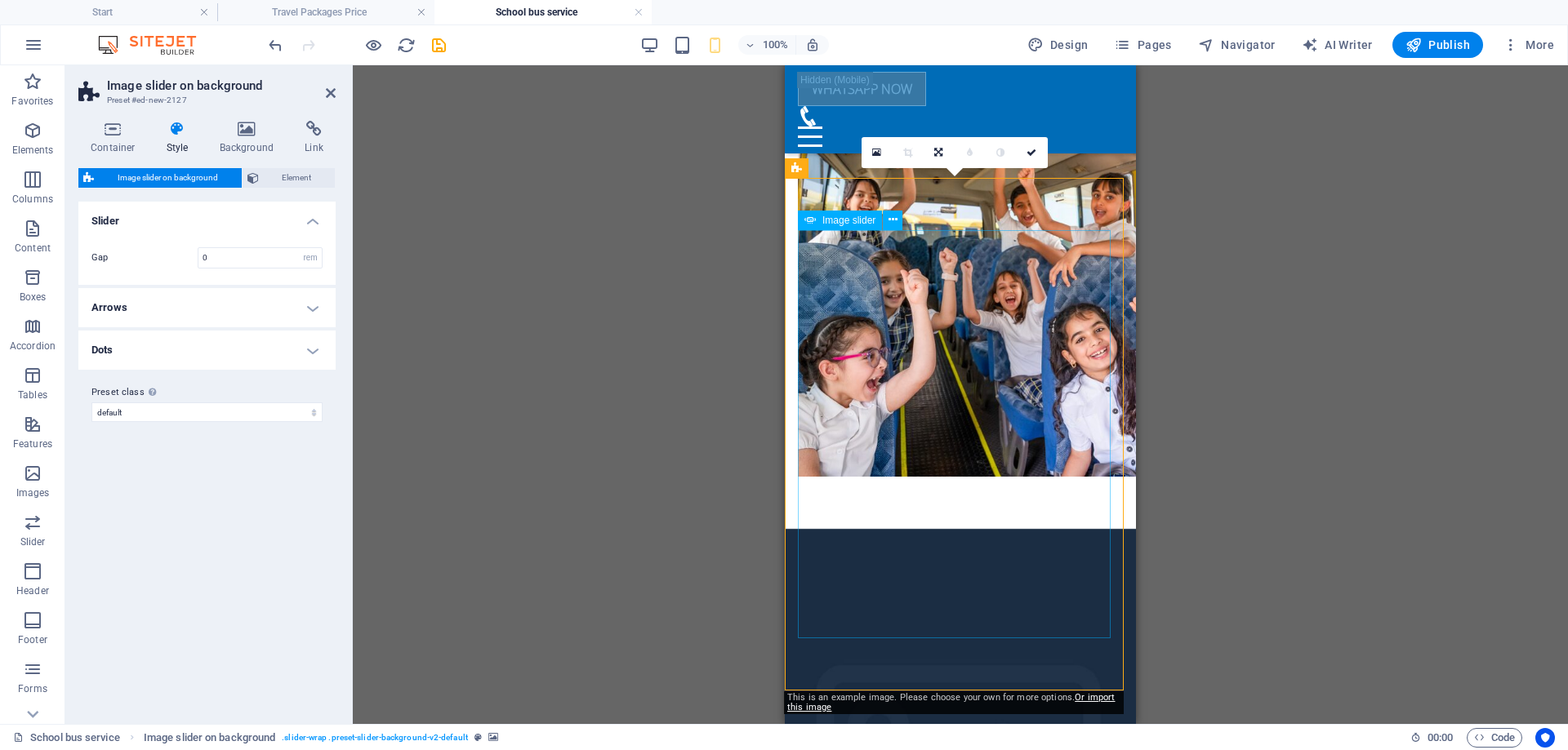
select select "px"
select select "ms"
select select "s"
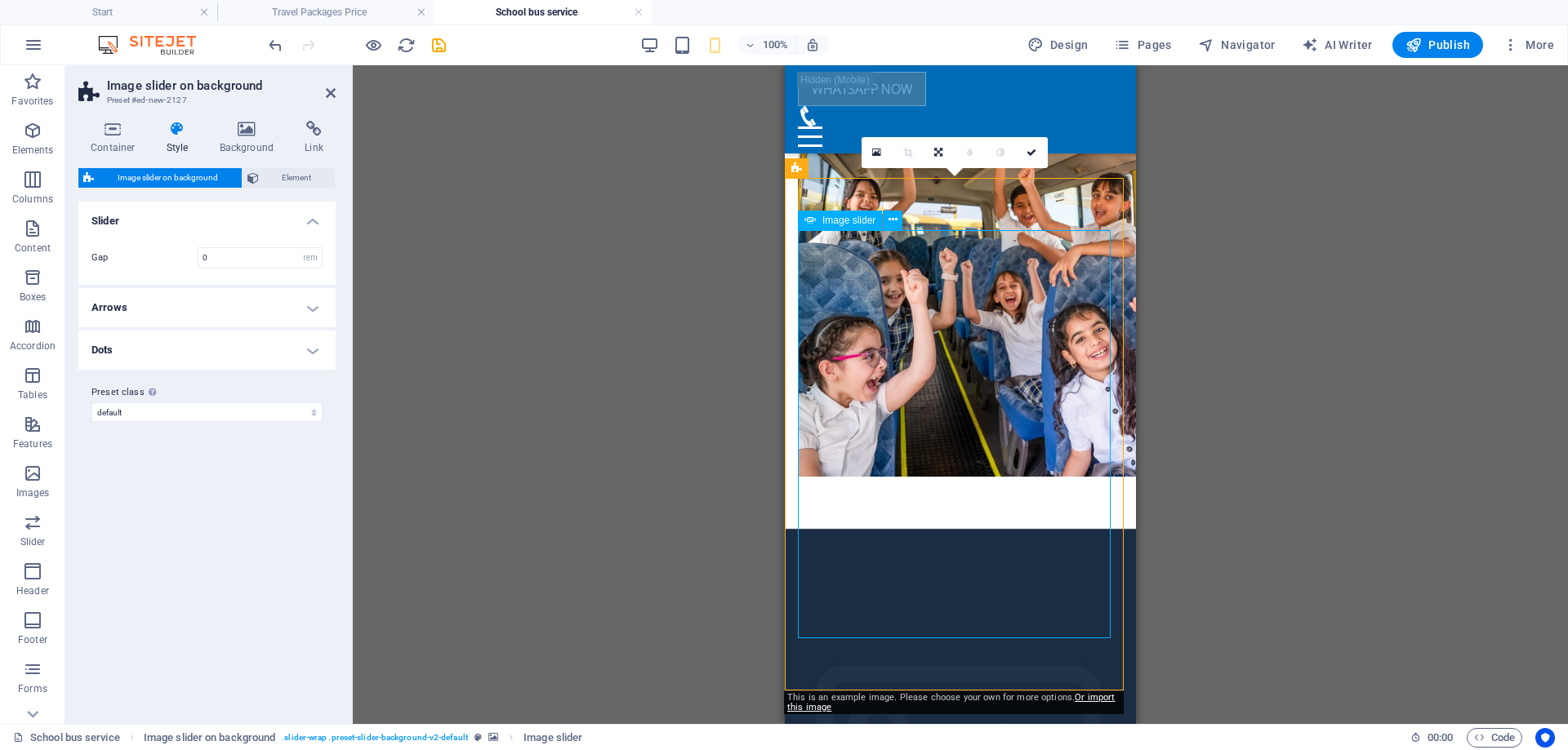
select select "progressive"
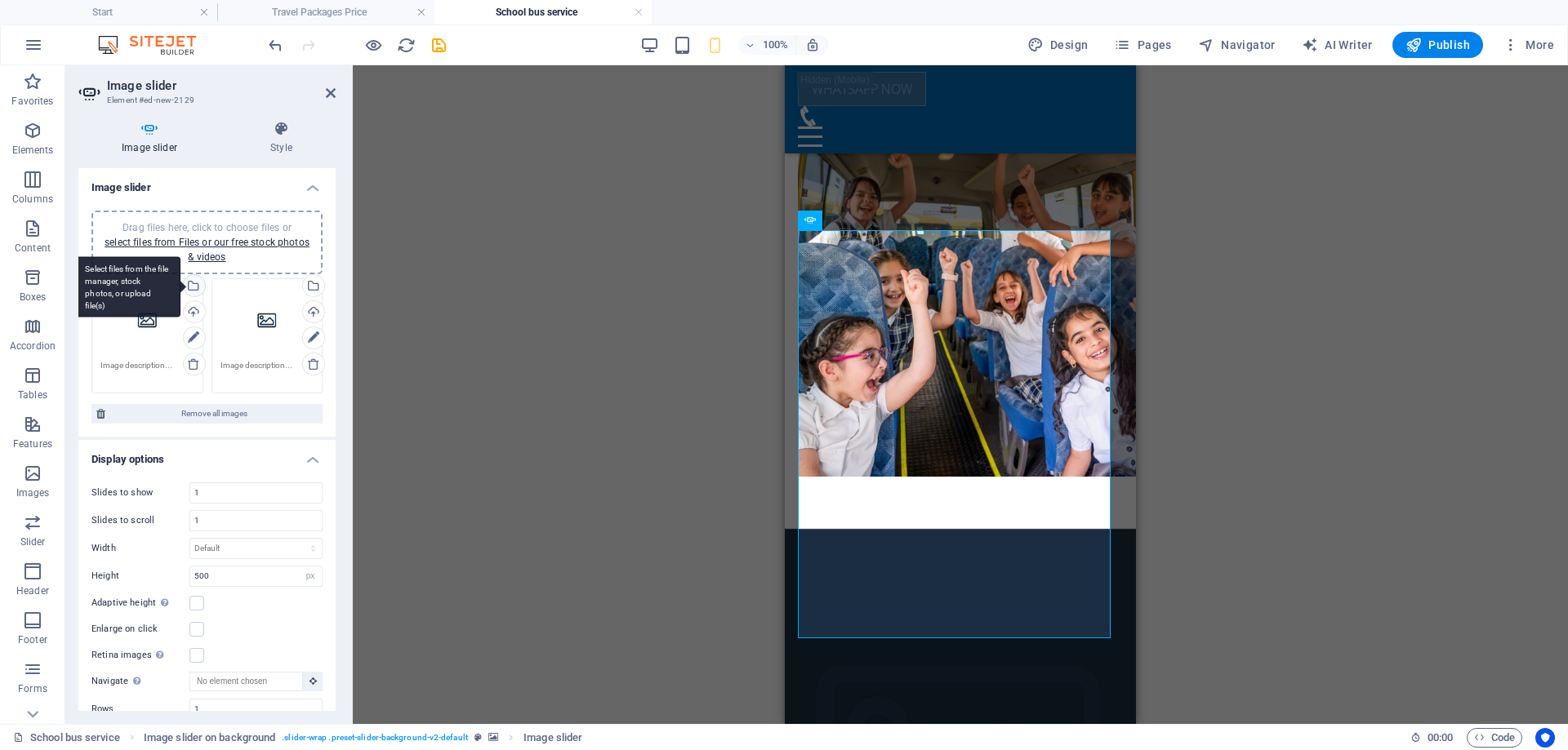
click at [192, 285] on div "Select files from the file manager, stock photos, or upload file(s)" at bounding box center [192, 287] width 25 height 25
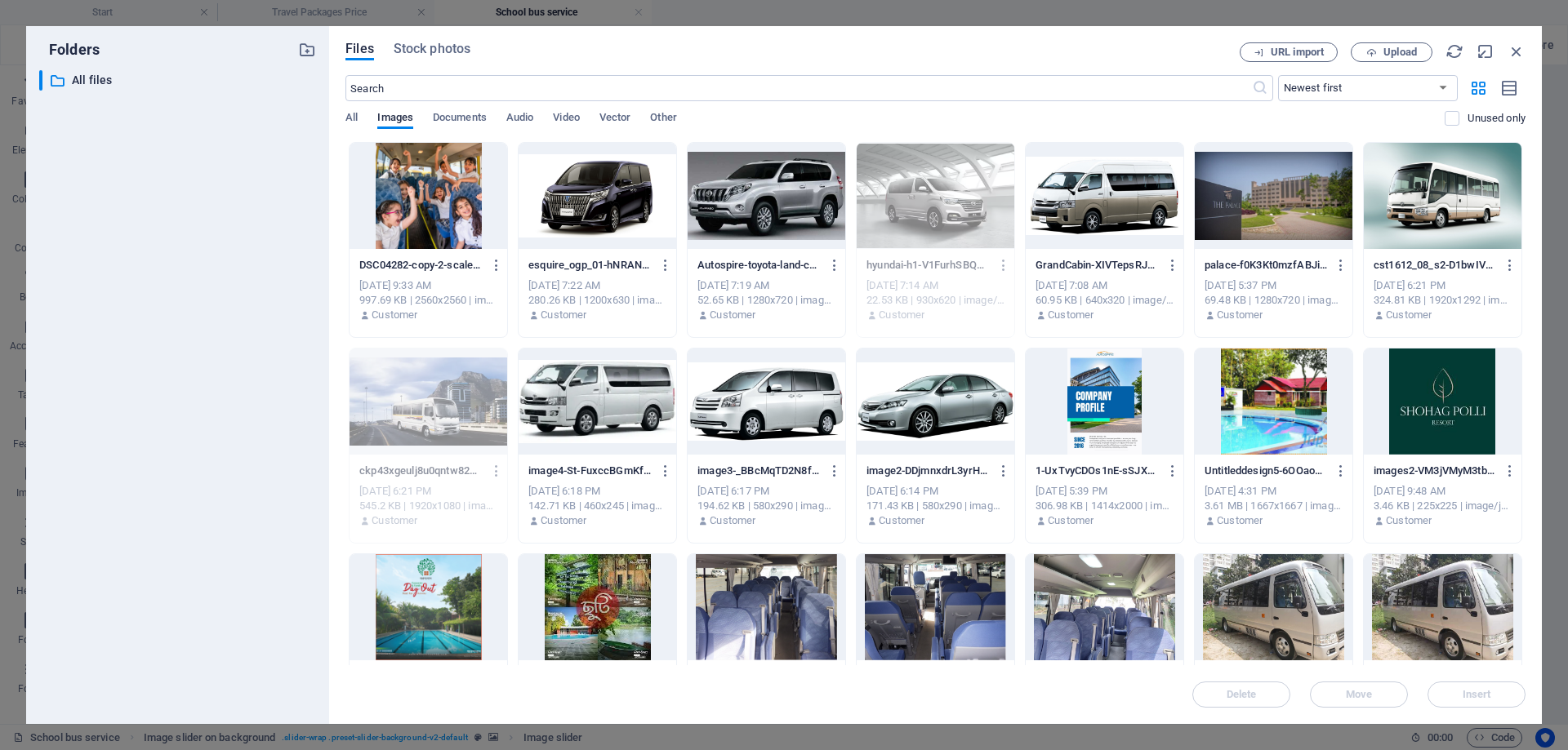
click at [632, 409] on div at bounding box center [596, 401] width 157 height 106
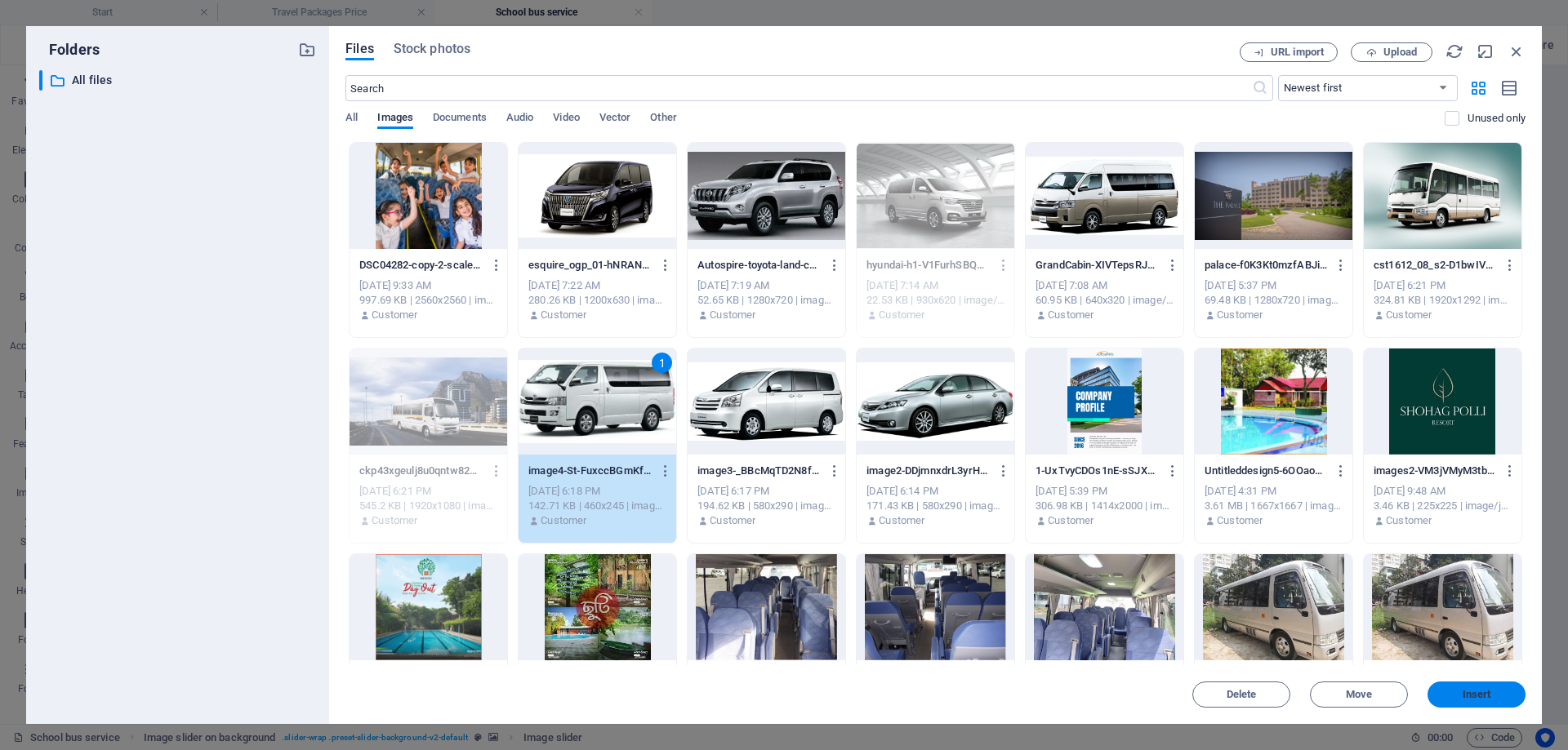
click at [1477, 691] on span "Insert" at bounding box center [1477, 695] width 29 height 10
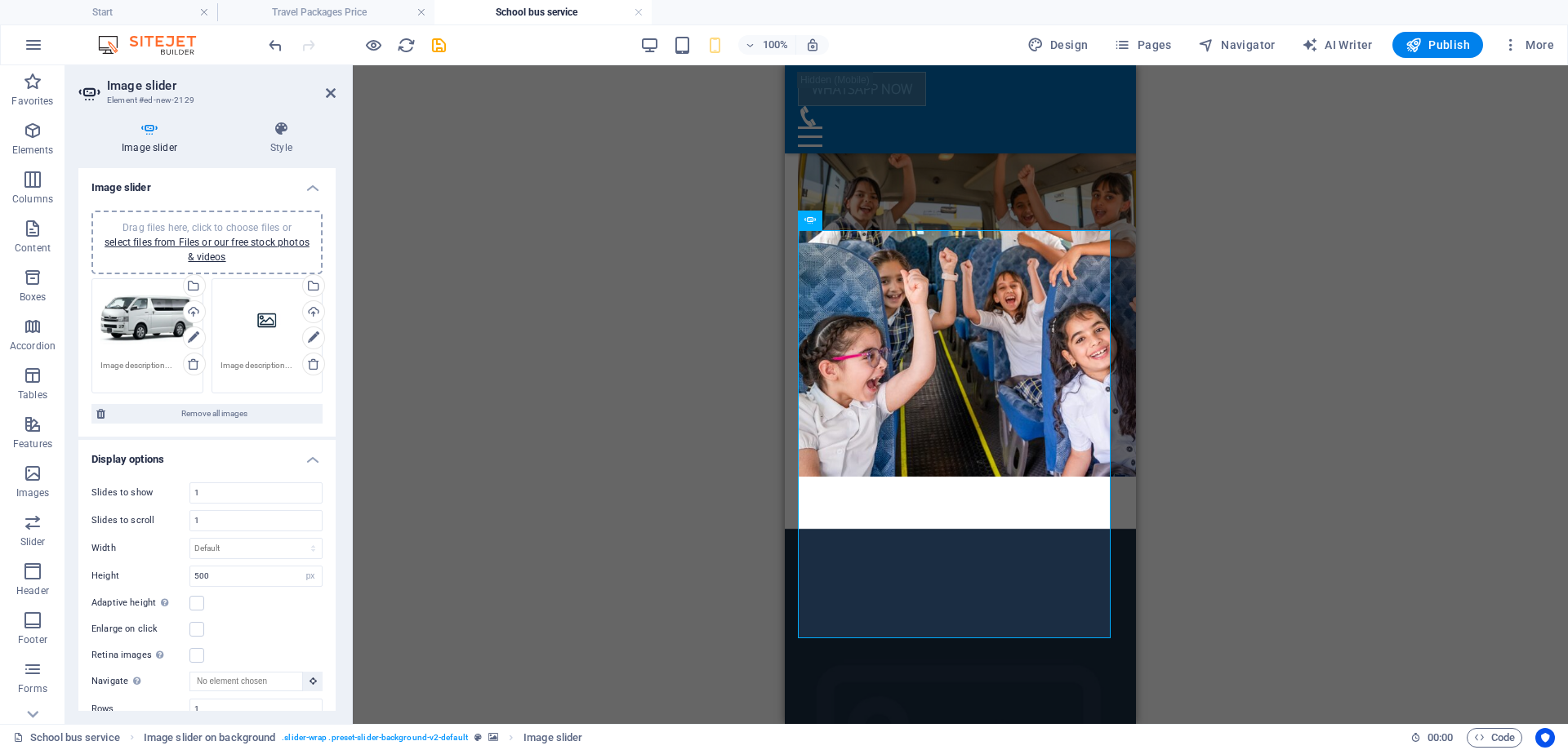
click at [271, 335] on div "Drag files here, click to choose files or select files from Files or our free s…" at bounding box center [267, 320] width 94 height 65
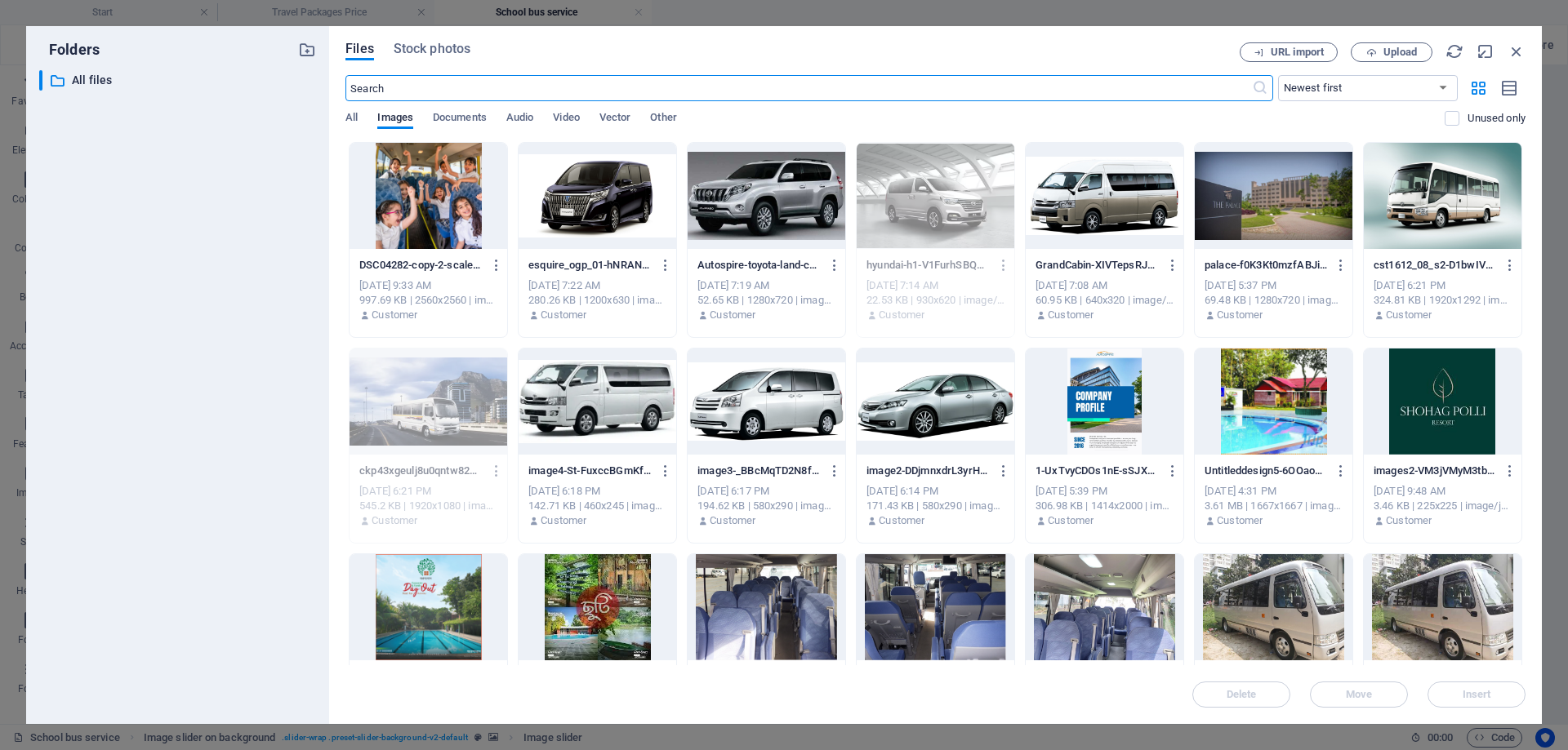
click at [1421, 203] on div at bounding box center [1442, 196] width 157 height 106
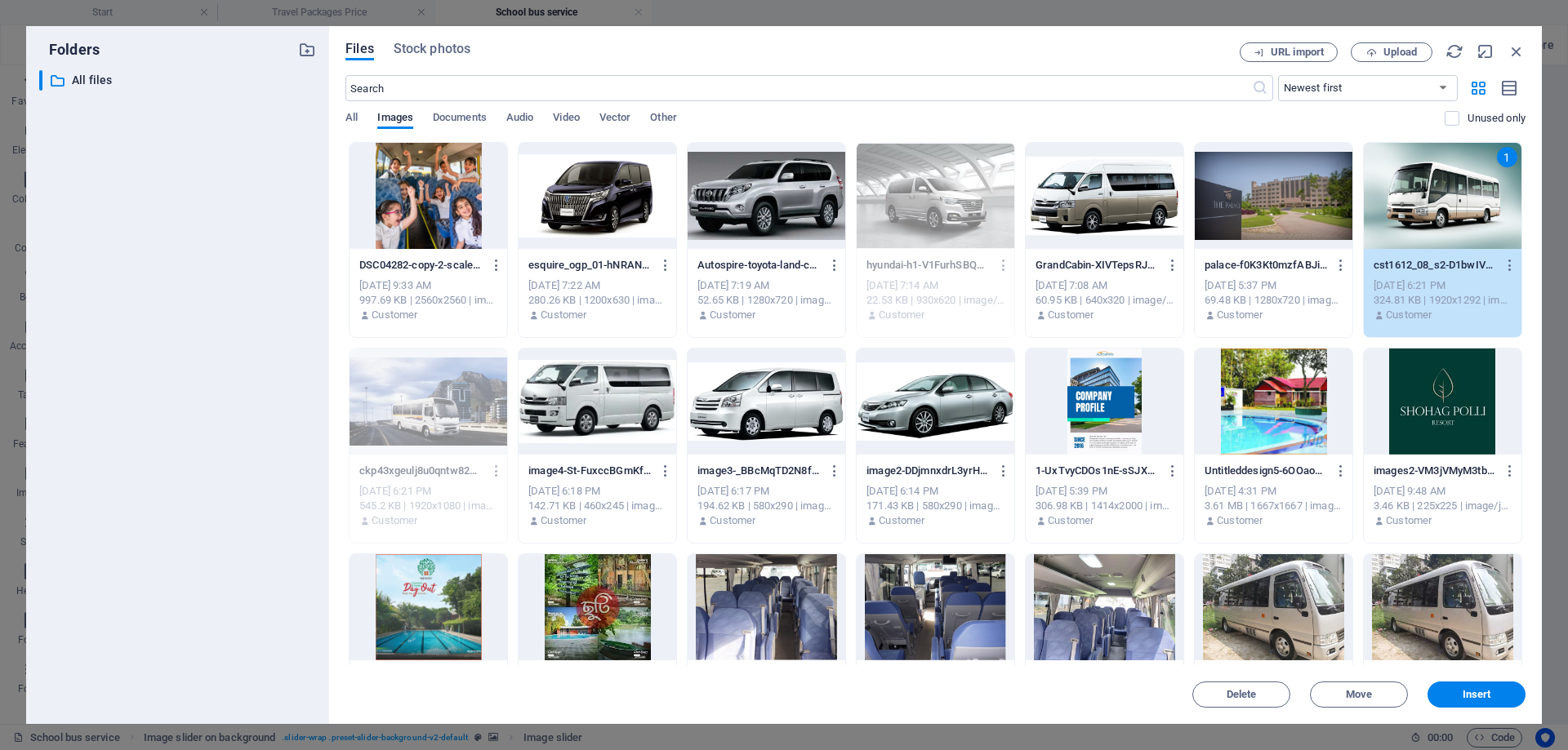
click at [1461, 689] on button "Insert" at bounding box center [1477, 695] width 98 height 26
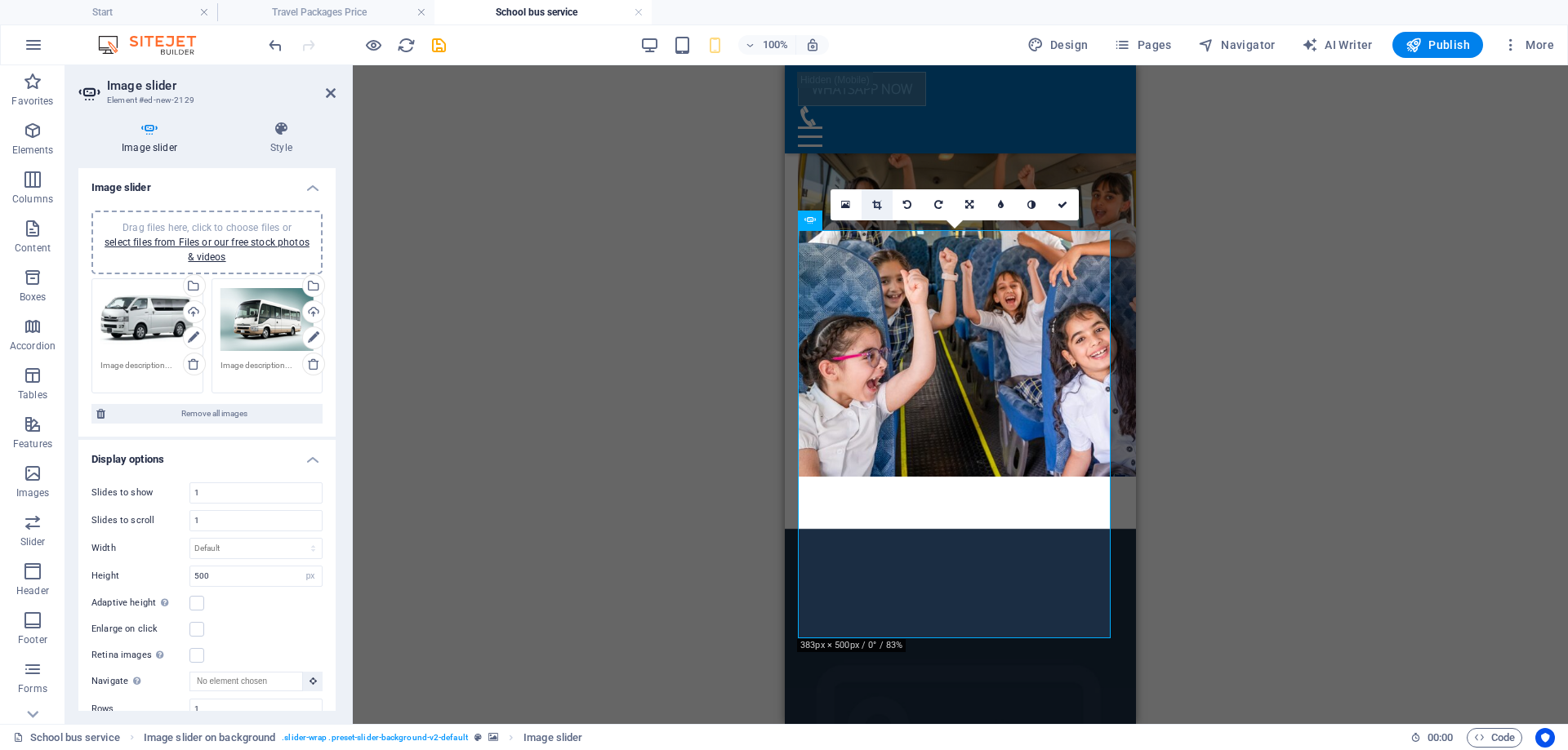
click at [881, 208] on icon at bounding box center [877, 205] width 9 height 10
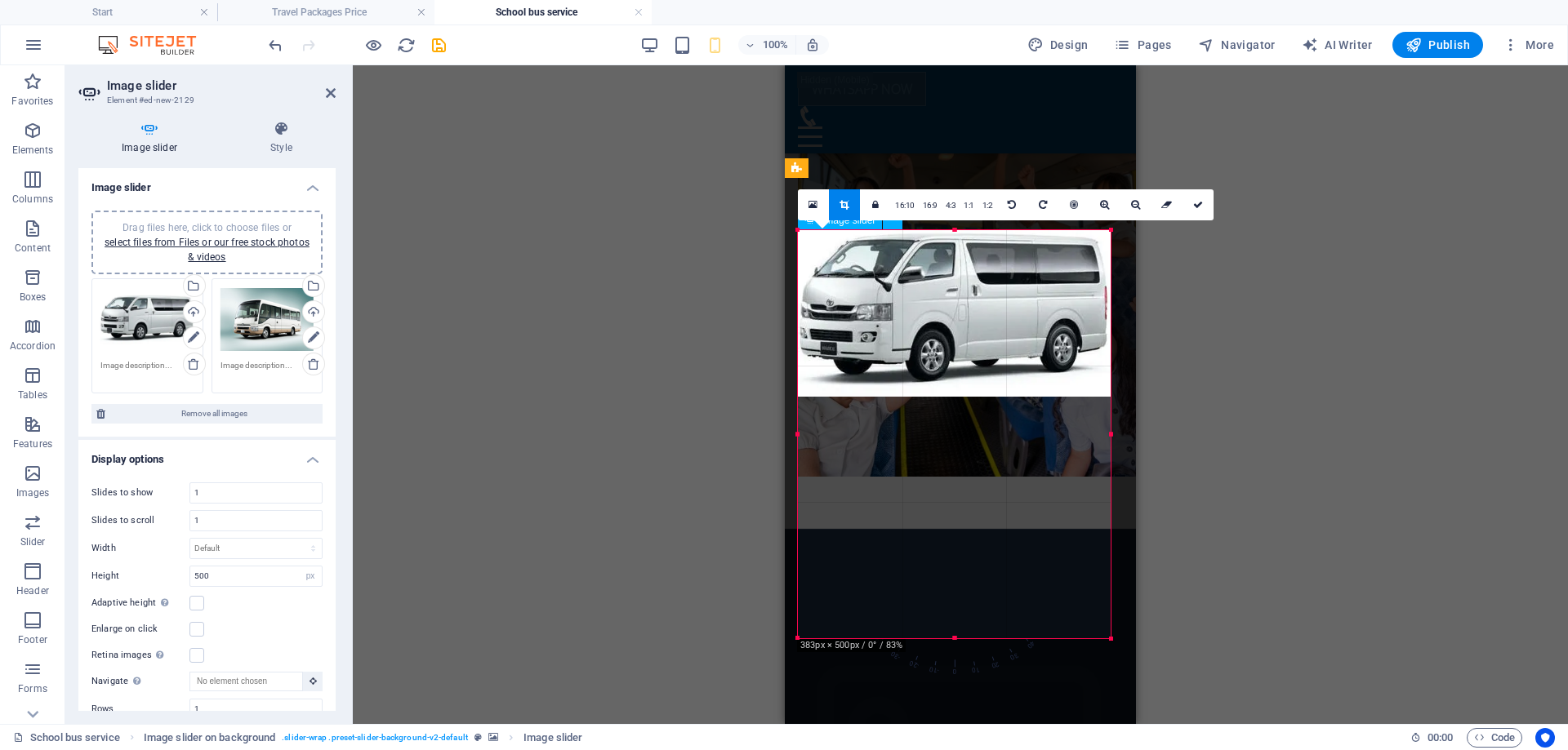
drag, startPoint x: 1740, startPoint y: 703, endPoint x: 956, endPoint y: 459, distance: 821.1
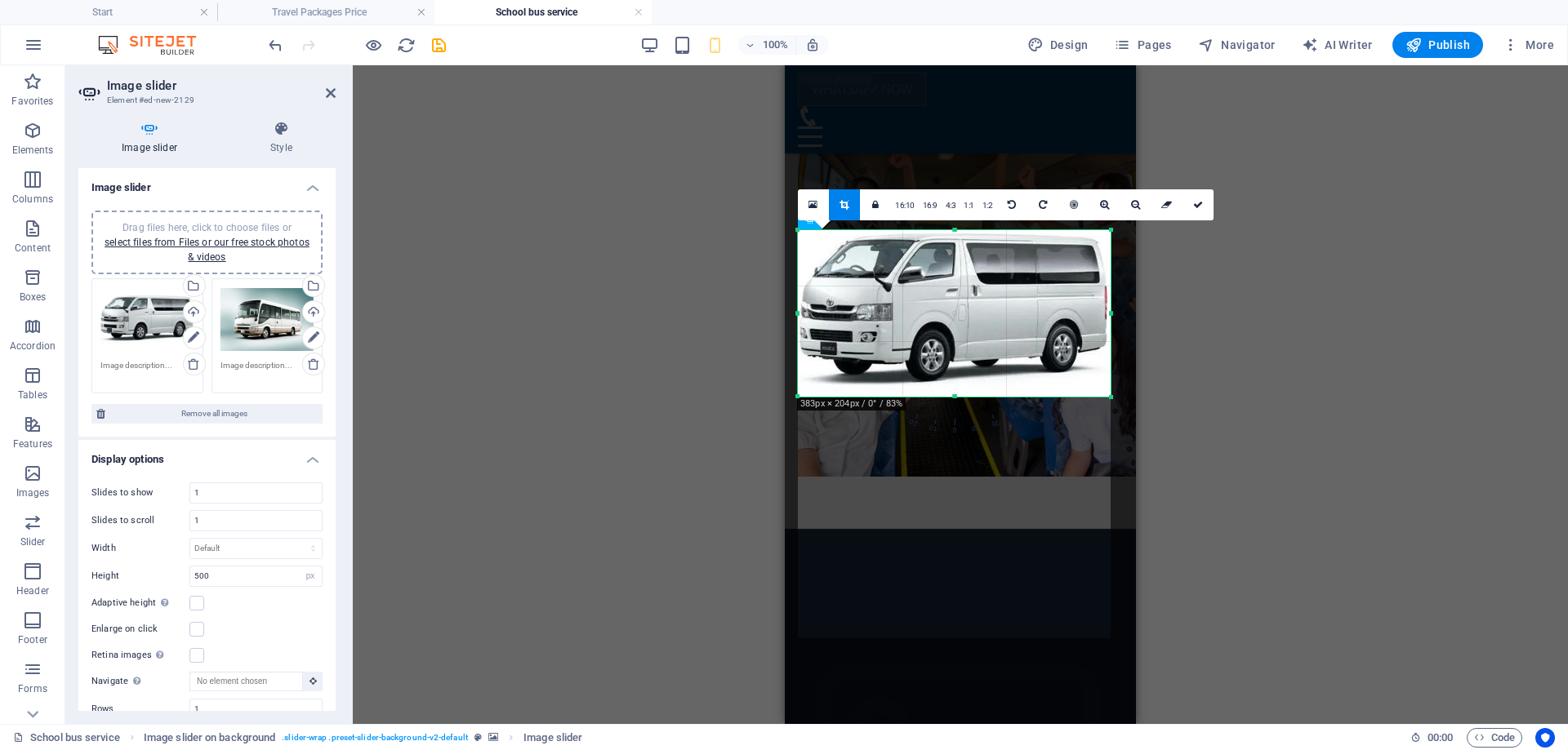
click at [947, 396] on div at bounding box center [954, 397] width 313 height 6
click at [1194, 202] on icon at bounding box center [1197, 205] width 10 height 10
type input "204"
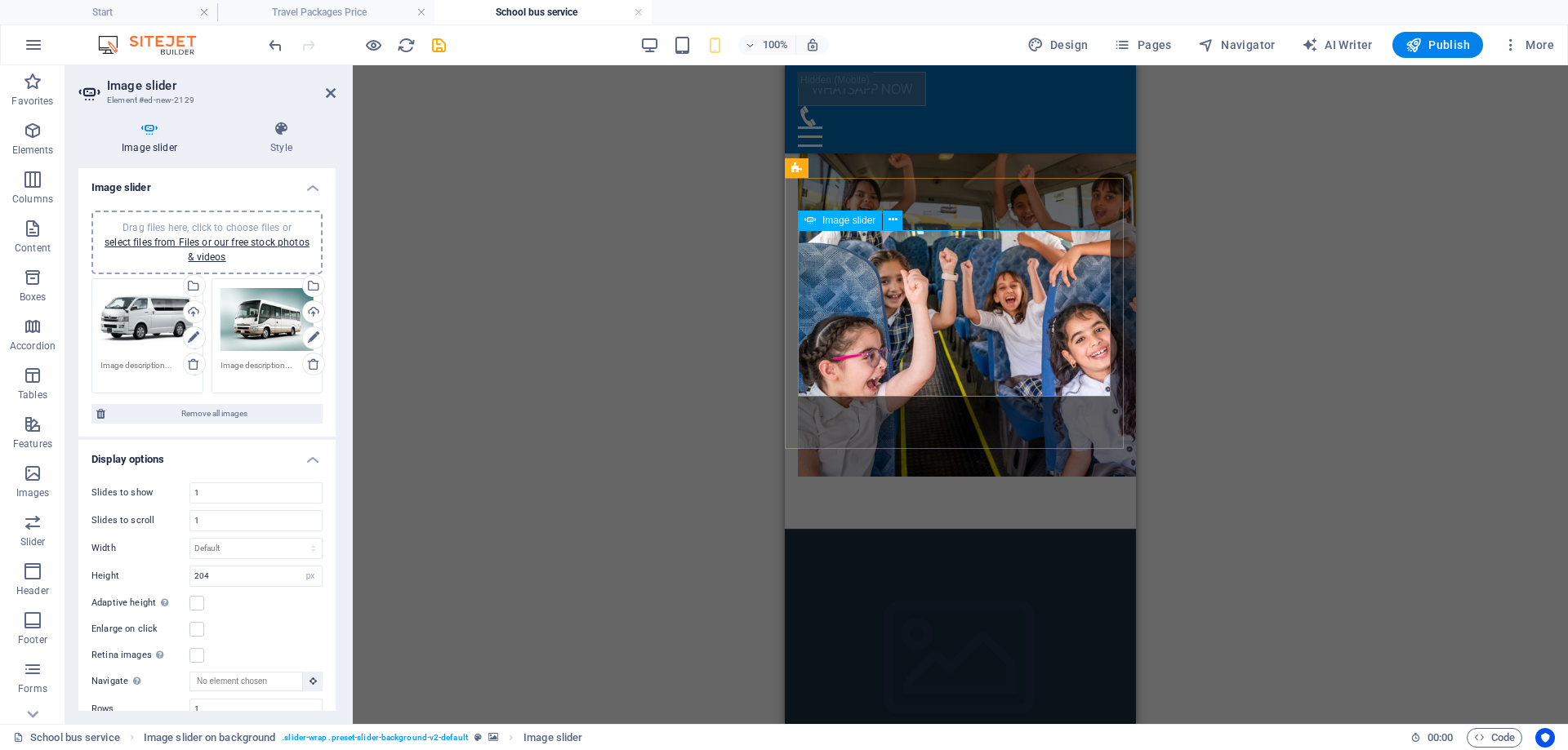
click at [1203, 404] on div "Drag and drop a file to add it Container Placeholder Preset Text Container Plac…" at bounding box center [960, 394] width 1215 height 659
click at [208, 244] on link "select files from Files or our free stock photos & videos" at bounding box center [206, 250] width 205 height 26
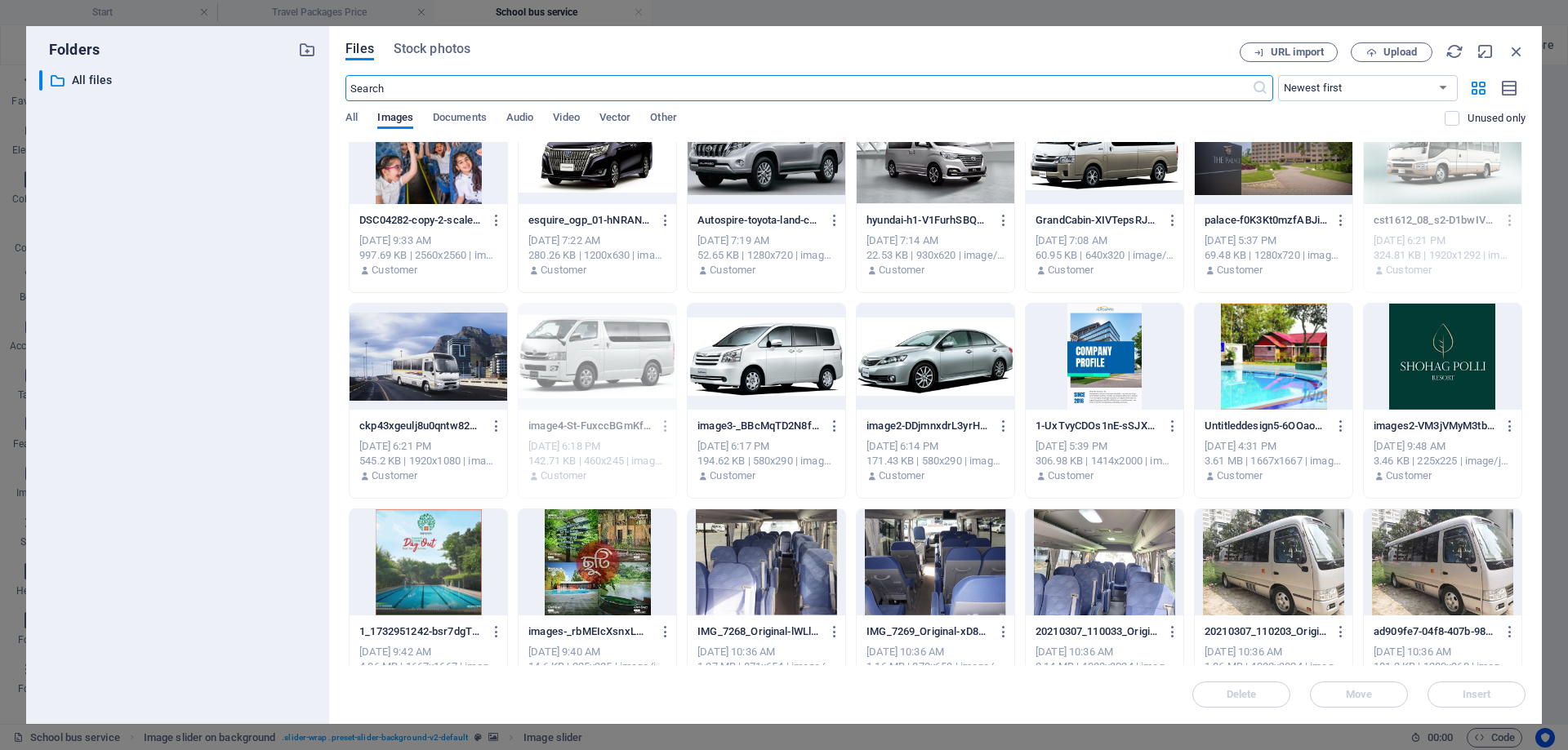
scroll to position [0, 0]
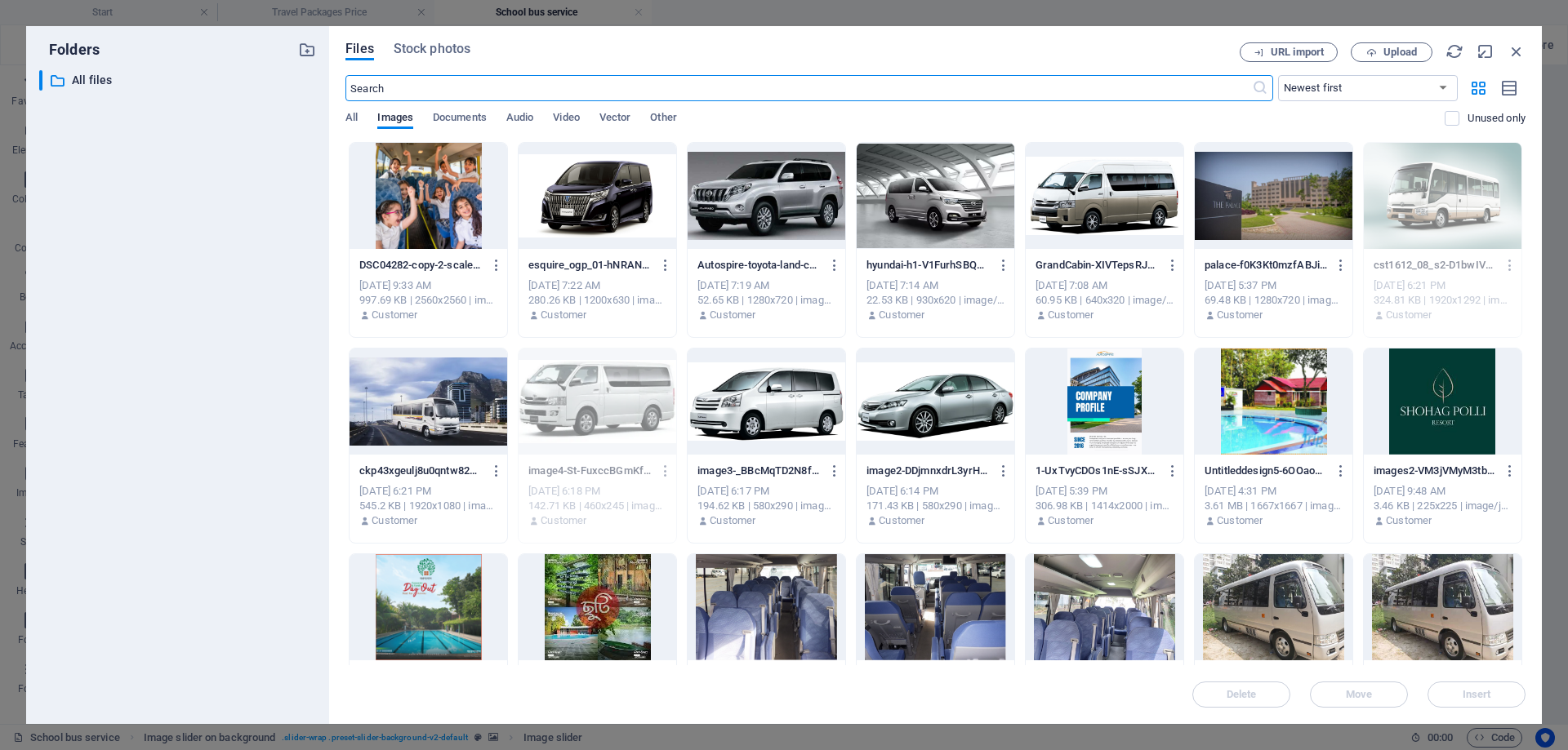
click at [1118, 201] on div at bounding box center [1104, 196] width 157 height 106
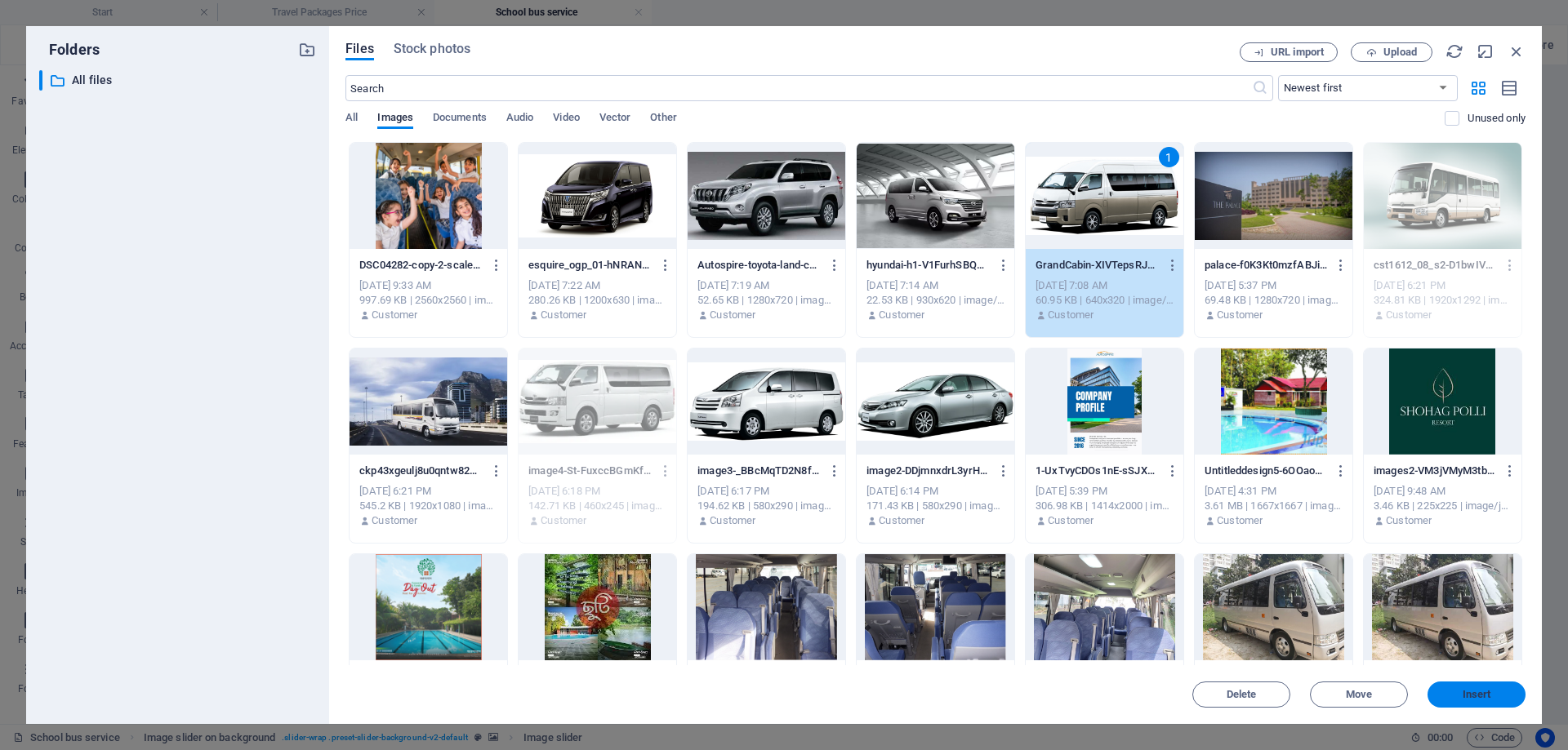
click at [1447, 694] on span "Insert" at bounding box center [1477, 695] width 85 height 10
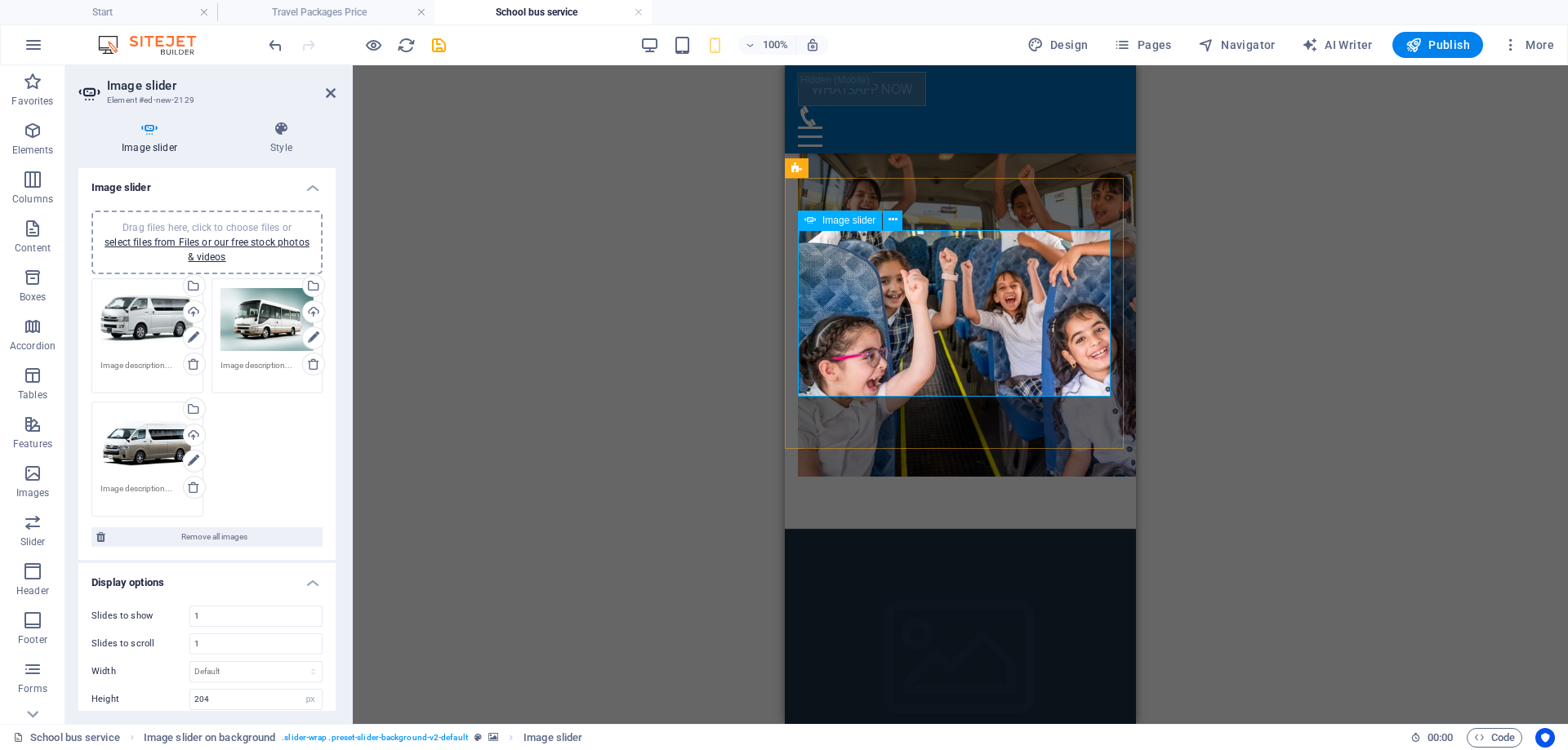
click at [191, 238] on link "select files from Files or our free stock photos & videos" at bounding box center [206, 250] width 205 height 26
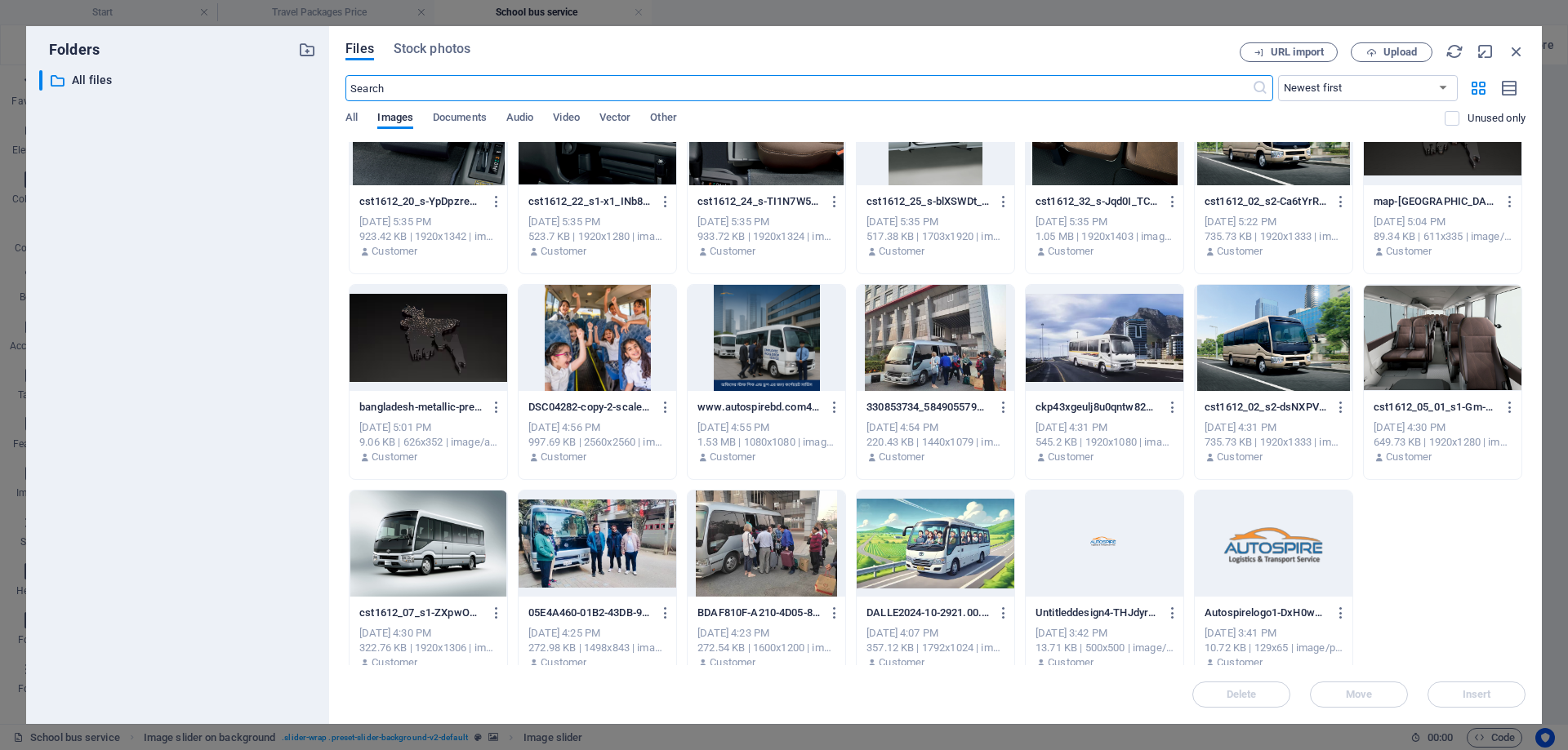
scroll to position [4395, 0]
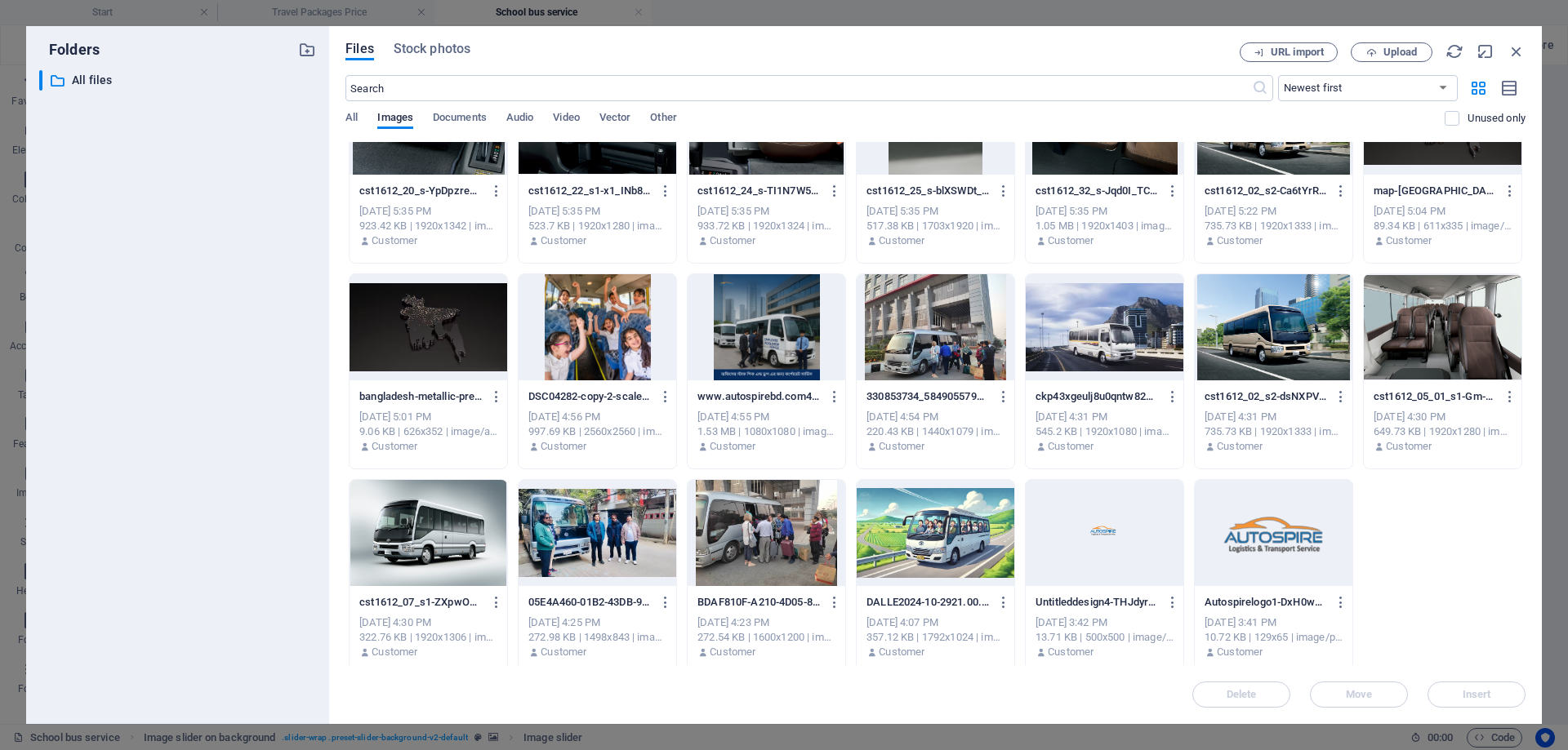
click at [909, 514] on div at bounding box center [935, 533] width 157 height 106
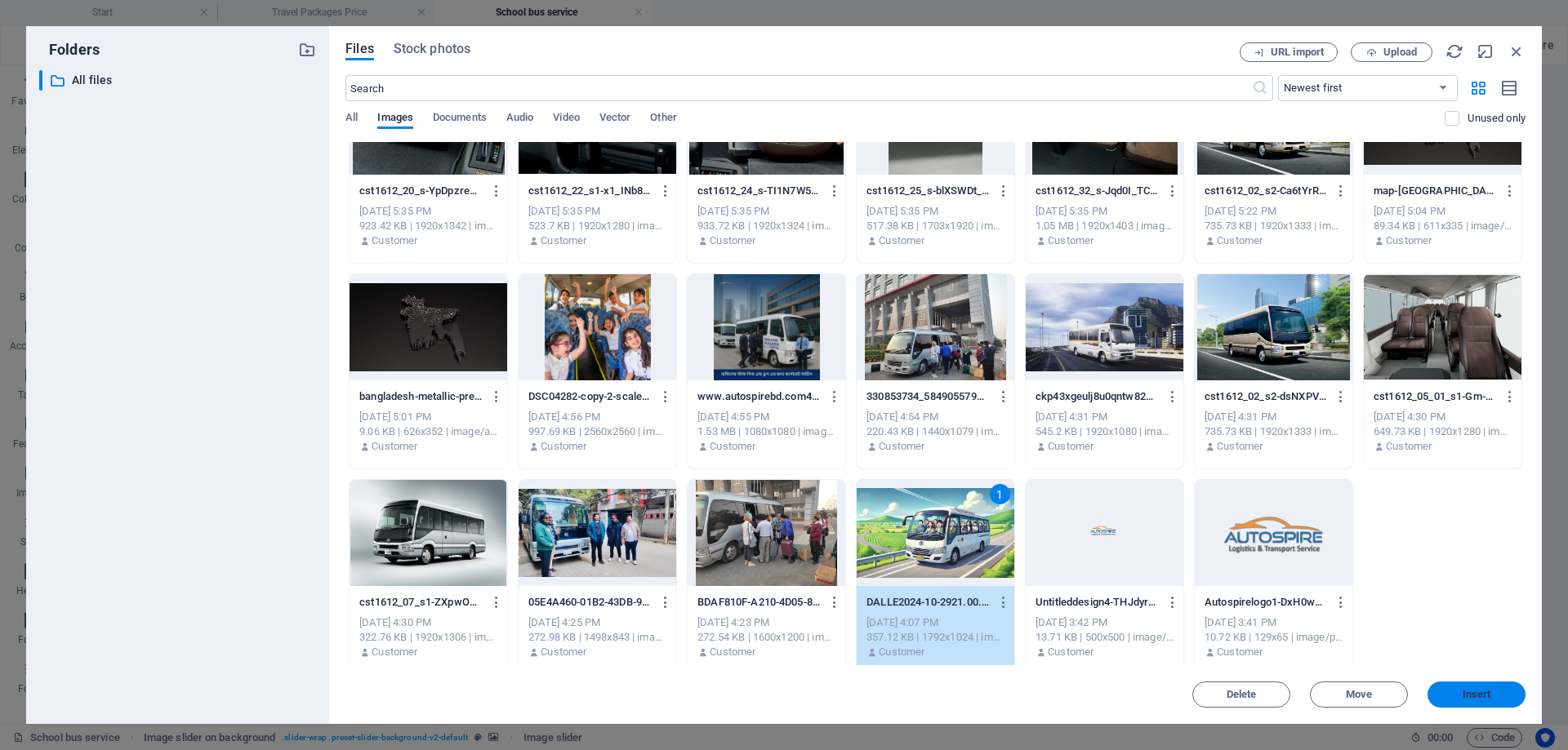
click at [1476, 702] on button "Insert" at bounding box center [1477, 695] width 98 height 26
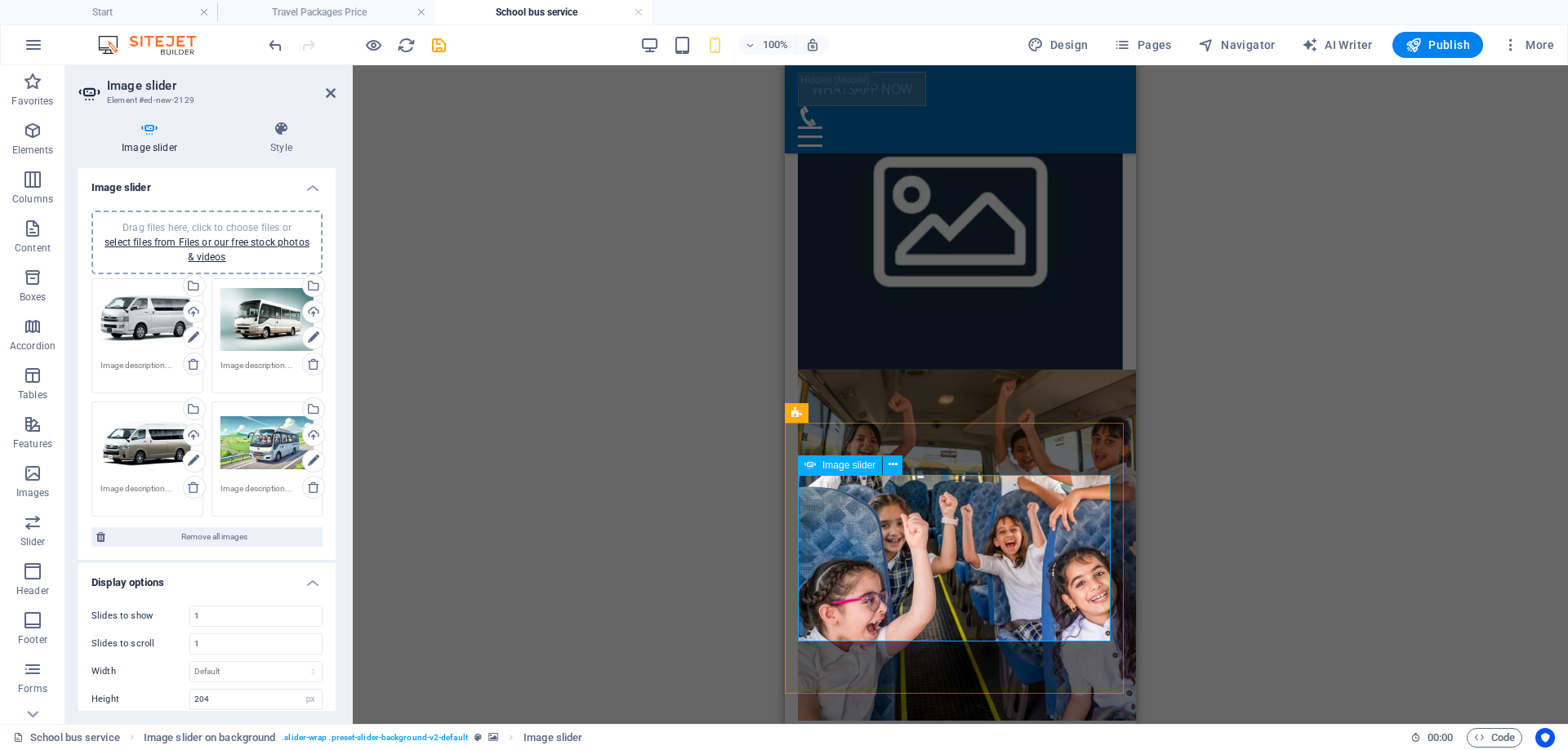
scroll to position [494, 0]
click at [1262, 397] on div "Drag and drop a file to add it Container Placeholder Preset Text Container Plac…" at bounding box center [960, 394] width 1215 height 659
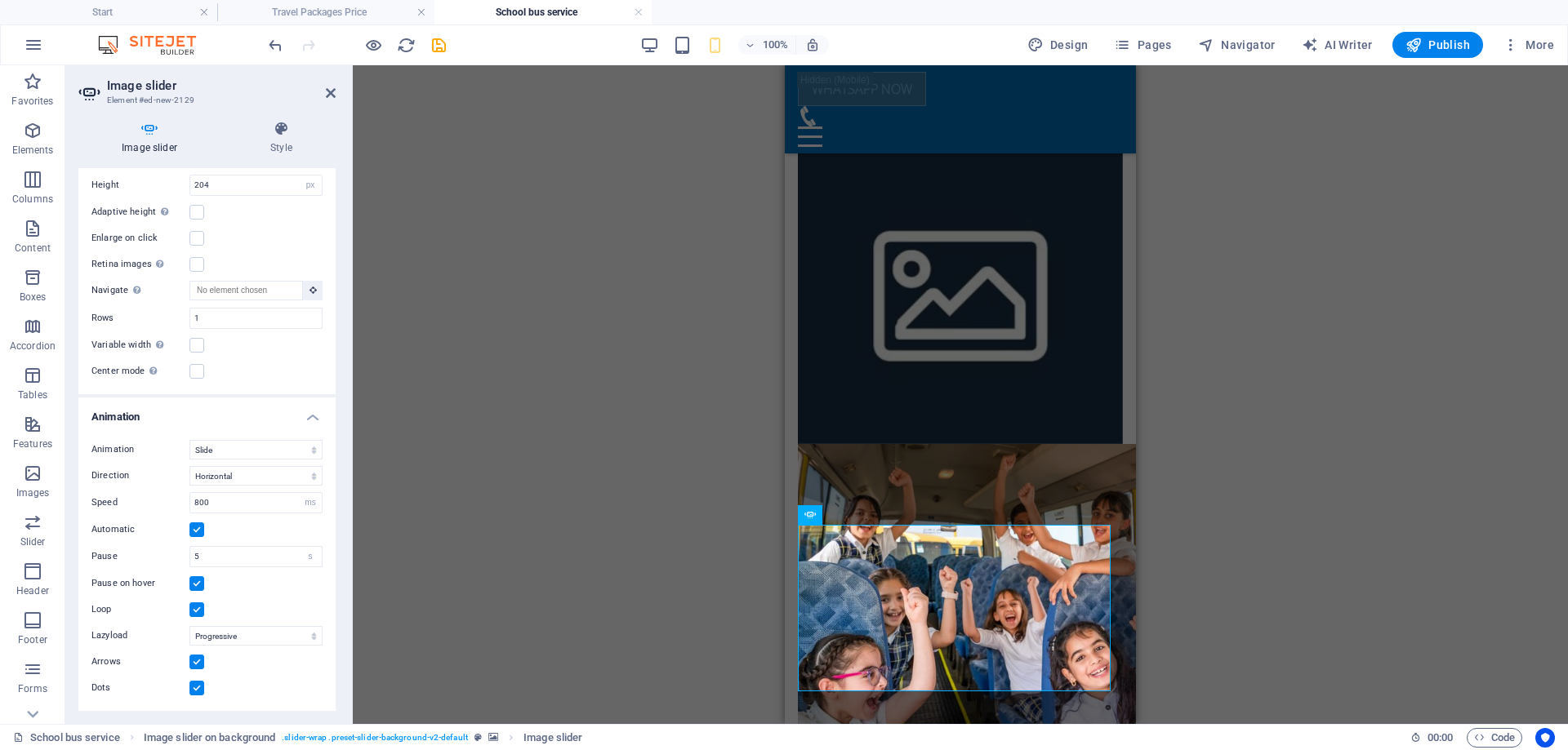
scroll to position [399, 0]
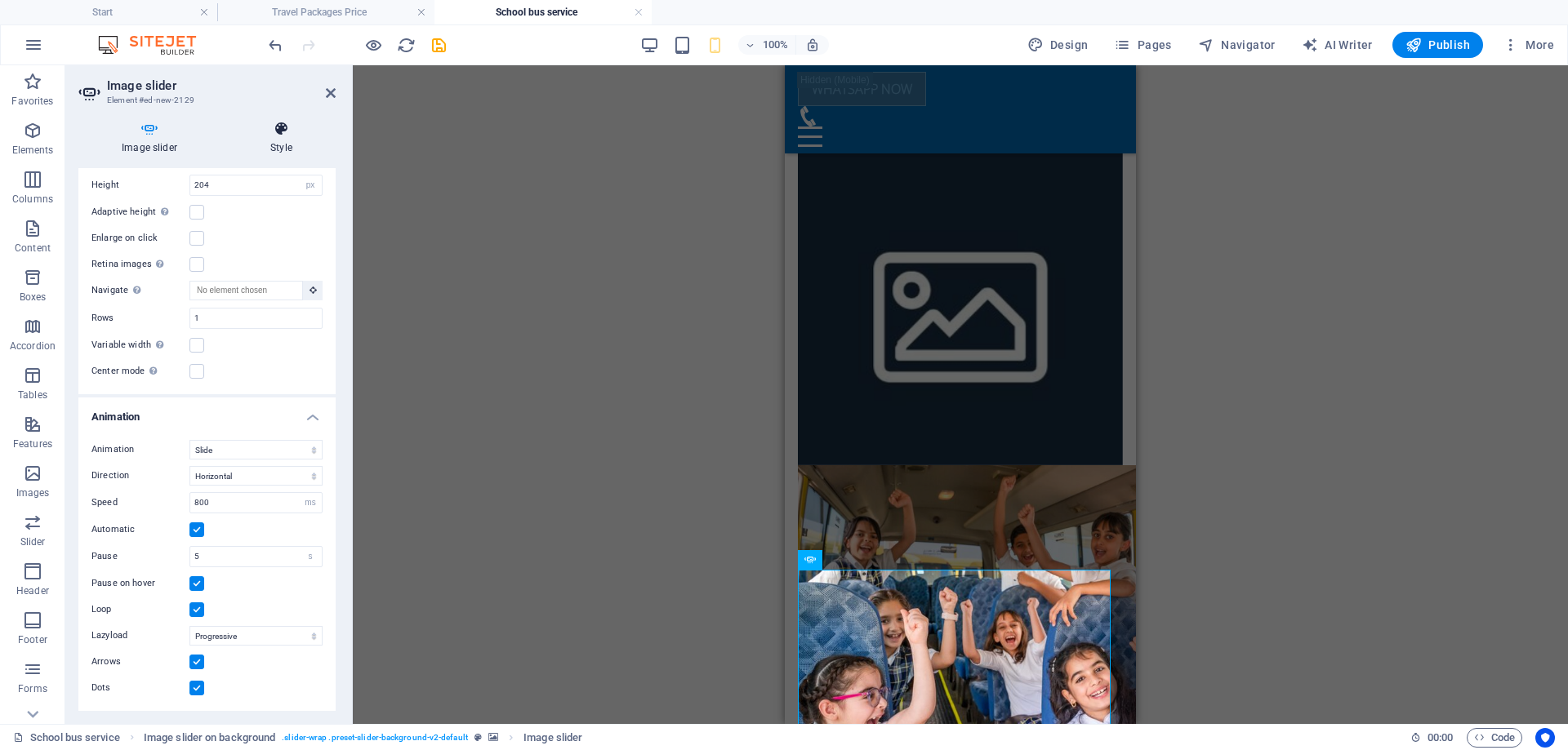
click at [278, 133] on icon at bounding box center [281, 129] width 109 height 17
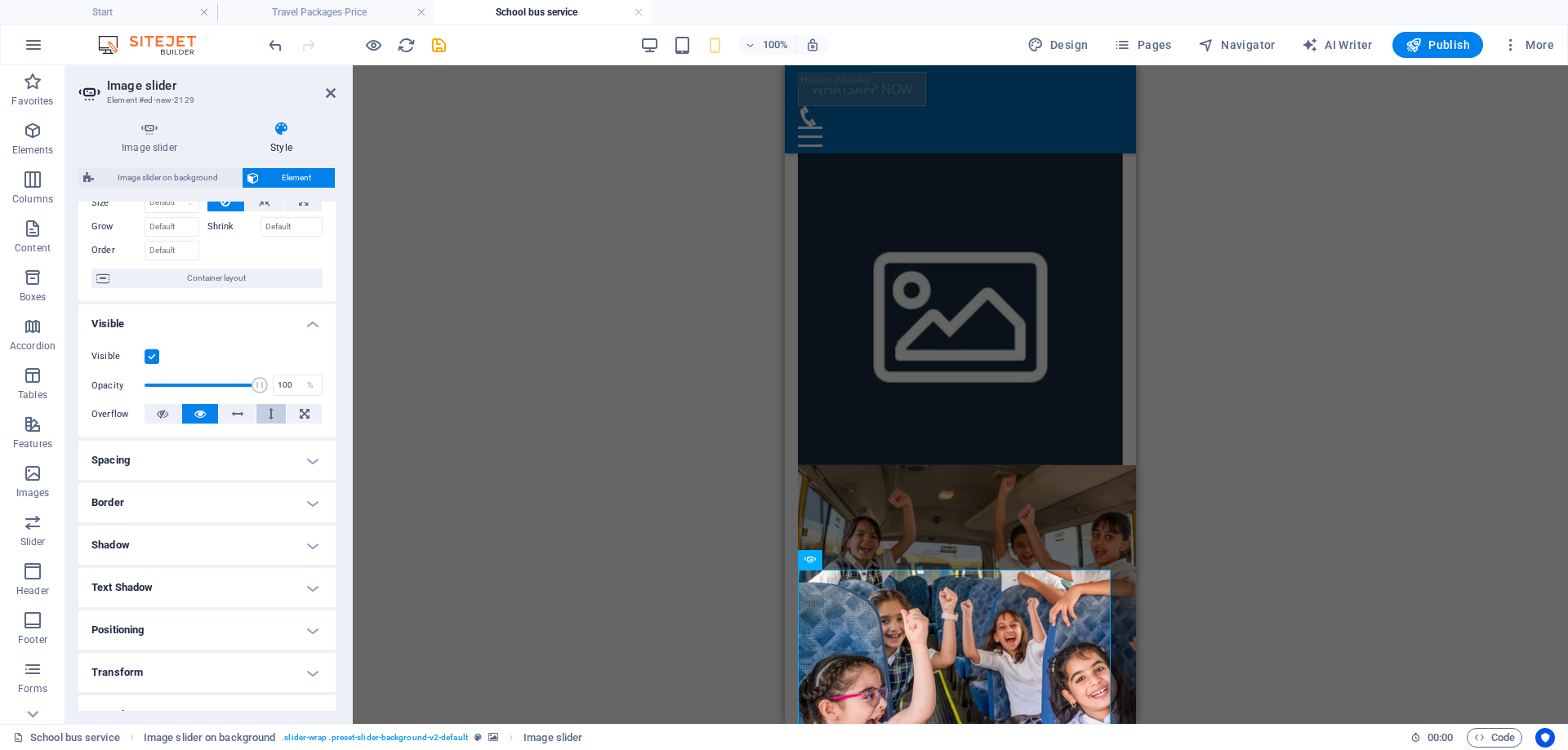
scroll to position [163, 0]
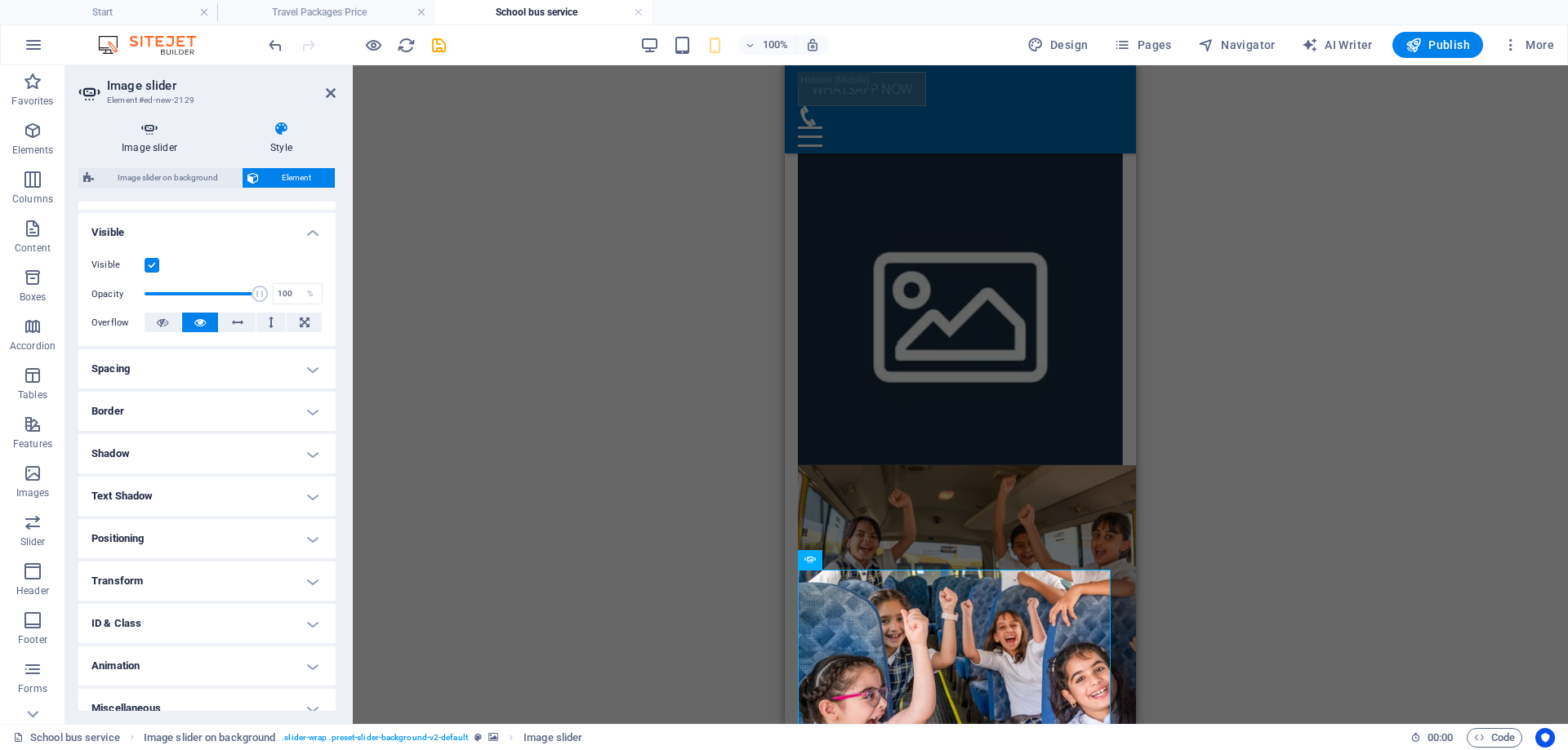
click at [159, 143] on h4 "Image slider" at bounding box center [152, 138] width 148 height 34
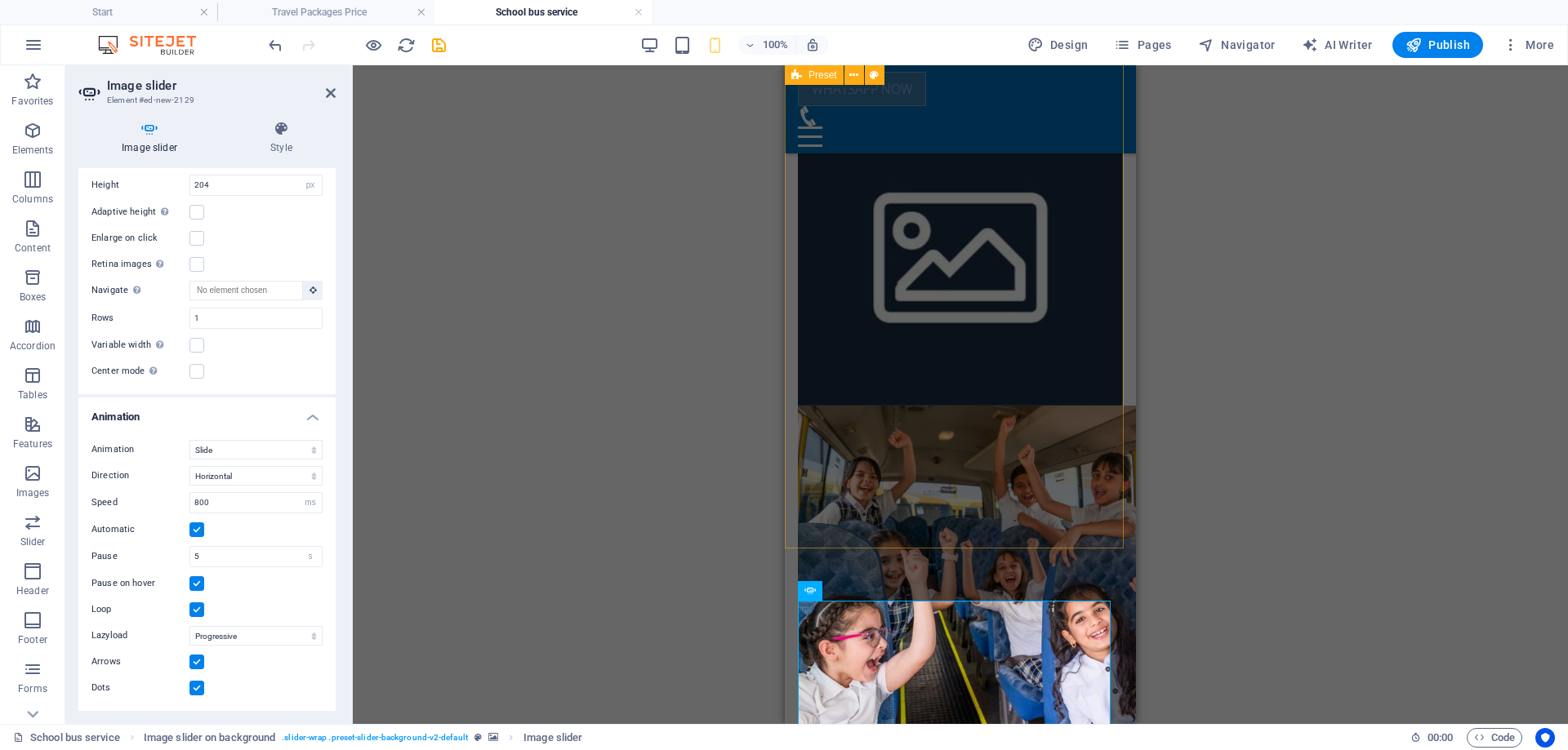
scroll to position [596, 0]
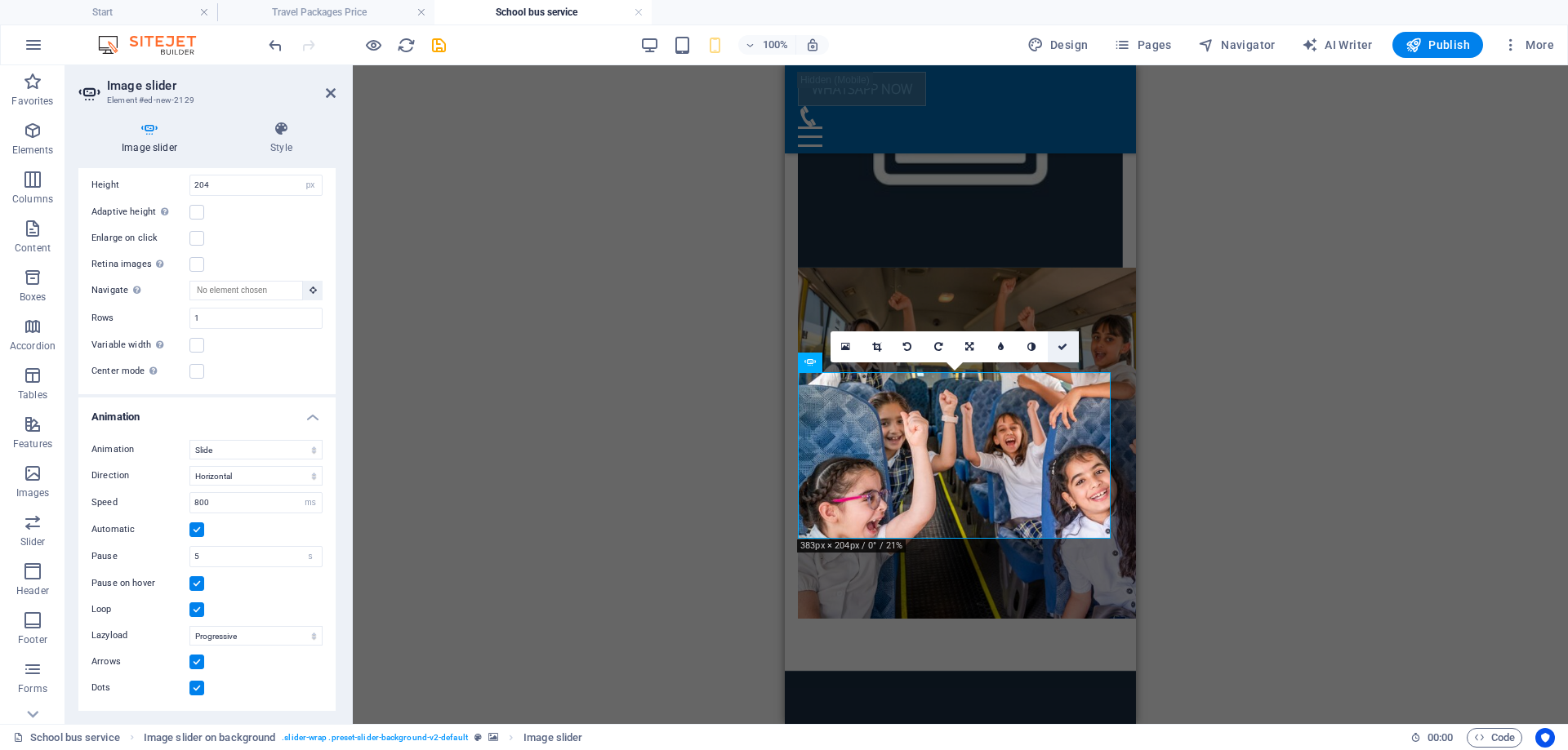
click at [1060, 343] on icon at bounding box center [1062, 347] width 10 height 10
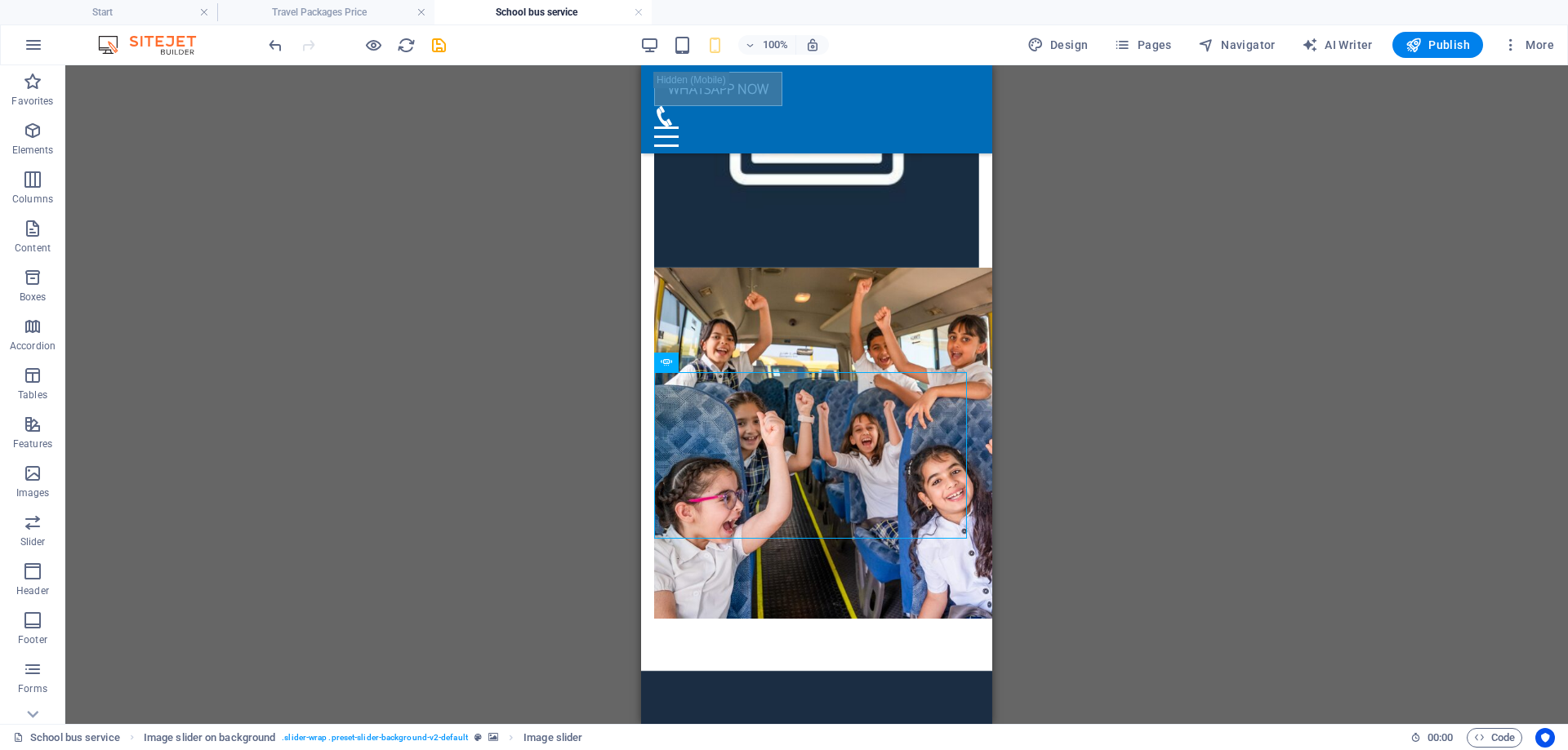
click at [1131, 423] on div "Drag and drop a file to add it Container Placeholder Preset Text Container Plac…" at bounding box center [816, 394] width 1503 height 659
click at [1094, 344] on div "Drag and drop a file to add it Container Placeholder Preset Text Container Plac…" at bounding box center [816, 394] width 1503 height 659
click at [438, 40] on icon "save" at bounding box center [438, 45] width 18 height 18
click at [33, 240] on span "Content" at bounding box center [33, 238] width 65 height 40
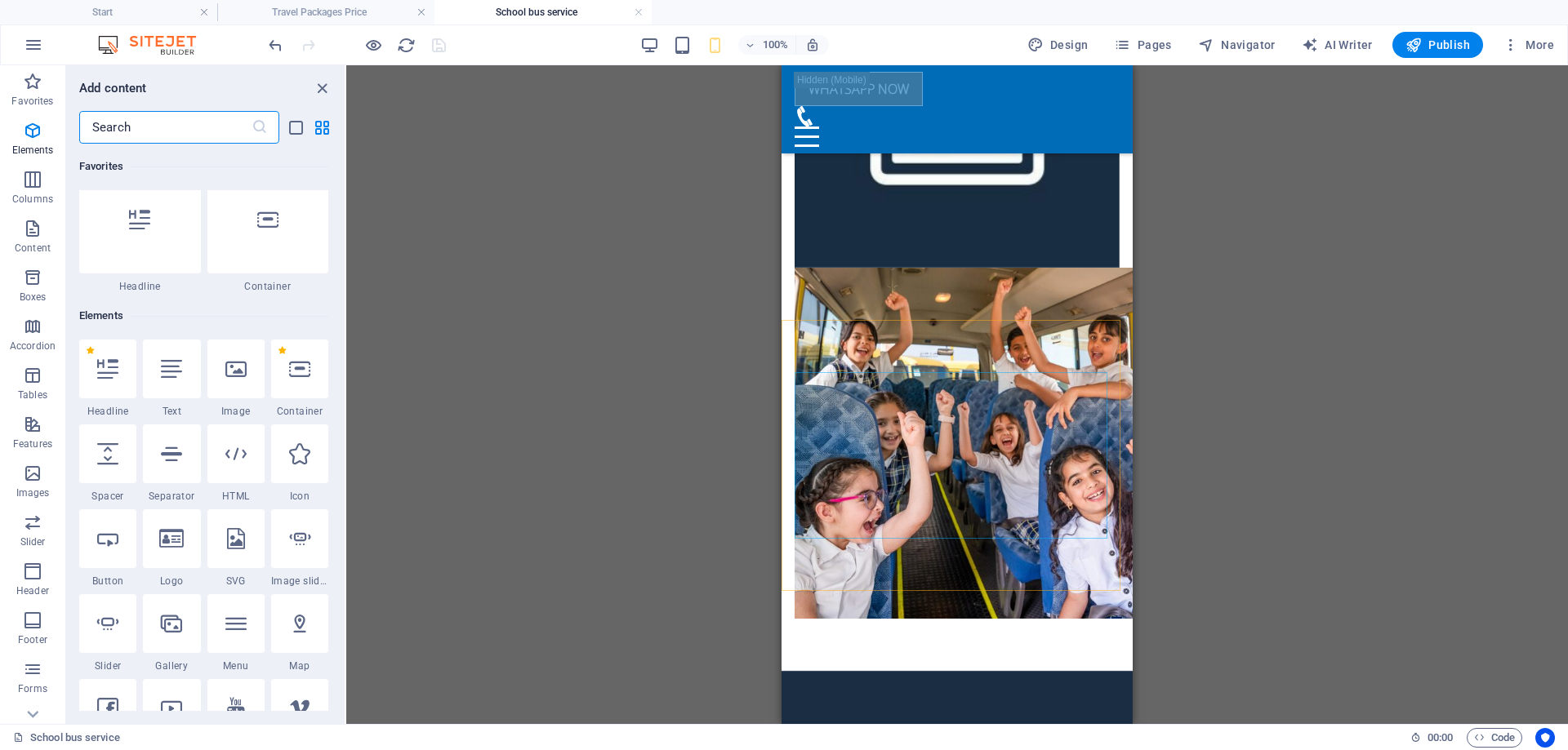
scroll to position [0, 0]
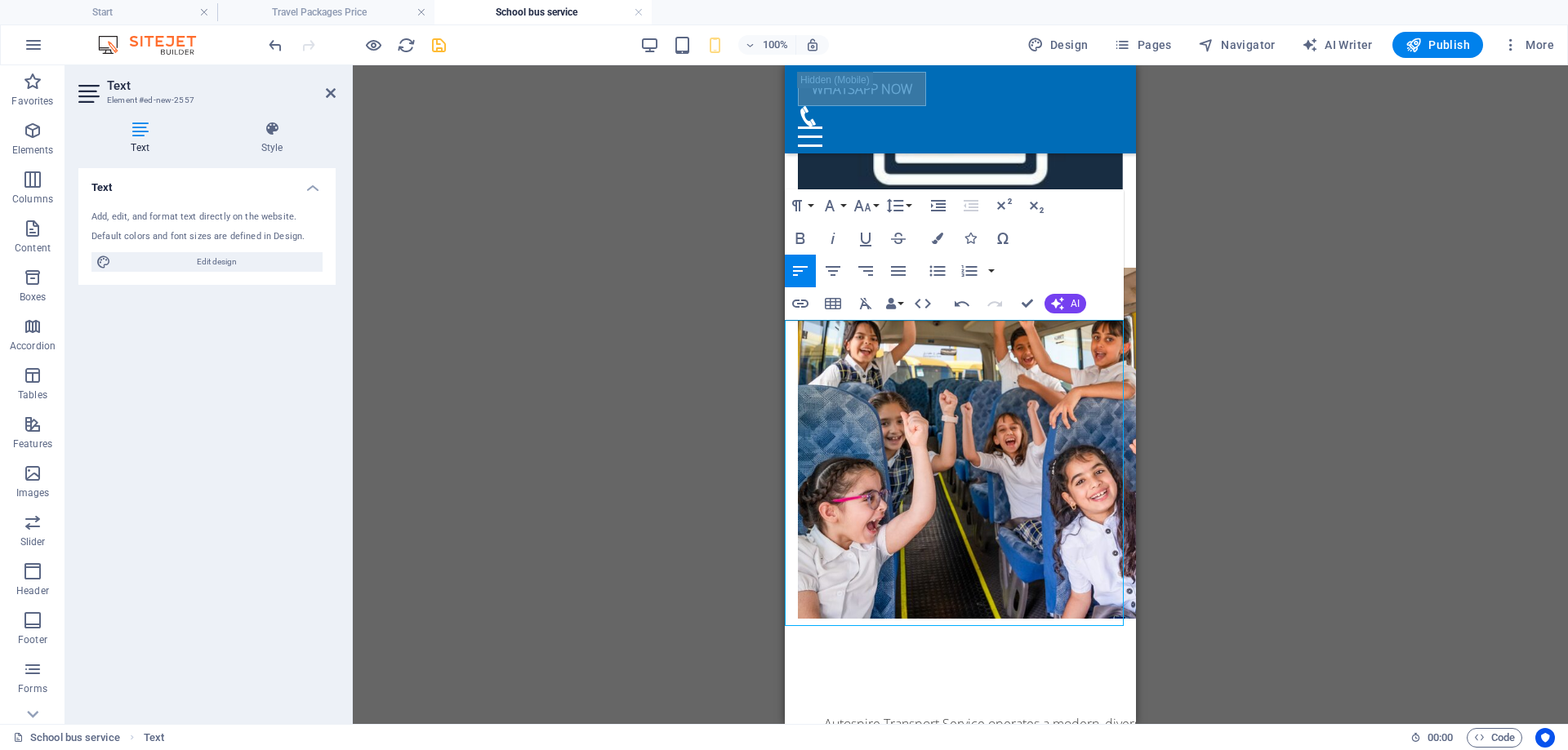
click at [835, 271] on icon "button" at bounding box center [833, 270] width 15 height 10
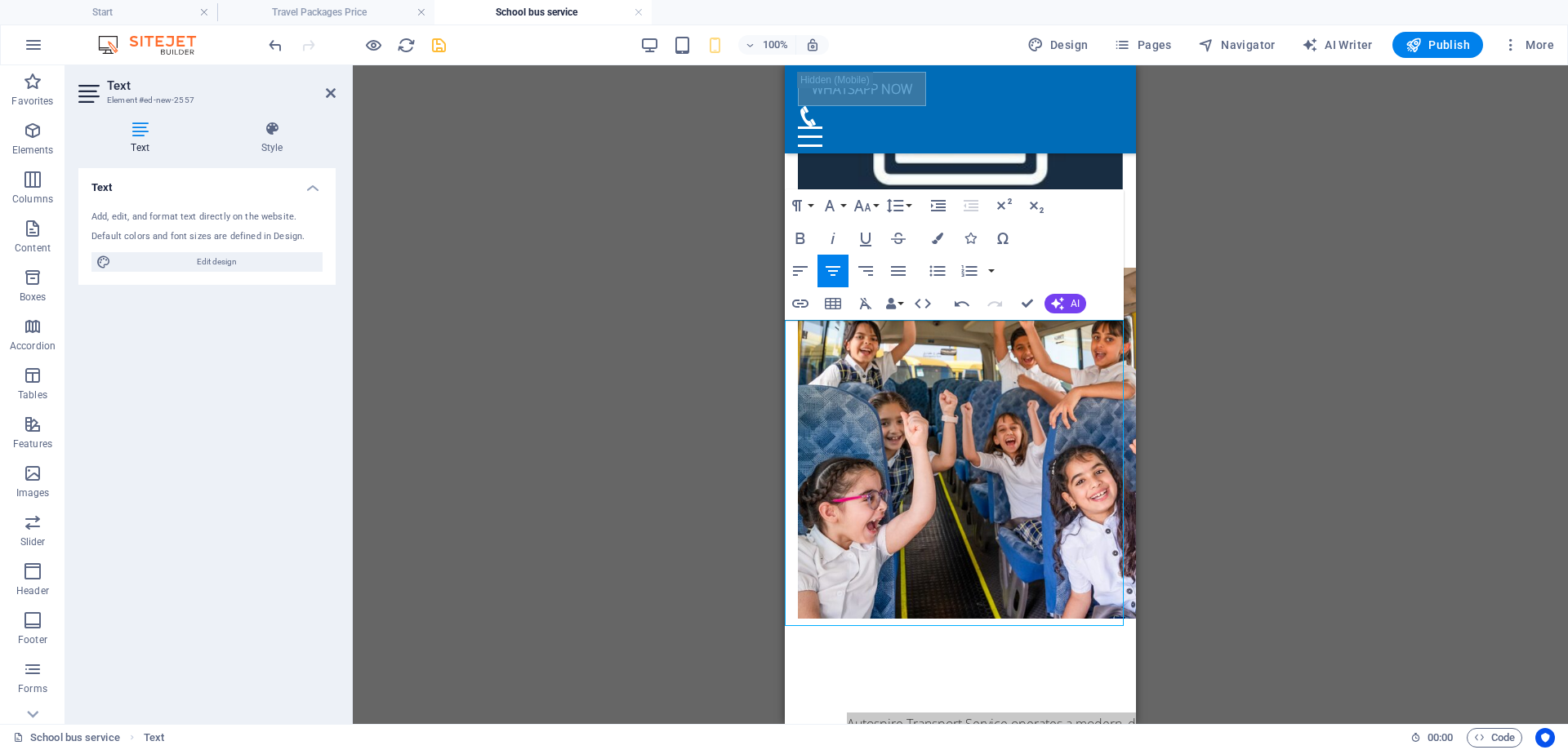
click at [784, 266] on div "Container Placeholder Preset Text Container Placeholder Container Preset H3 Con…" at bounding box center [960, 394] width 1215 height 659
click at [791, 268] on icon "button" at bounding box center [800, 271] width 19 height 19
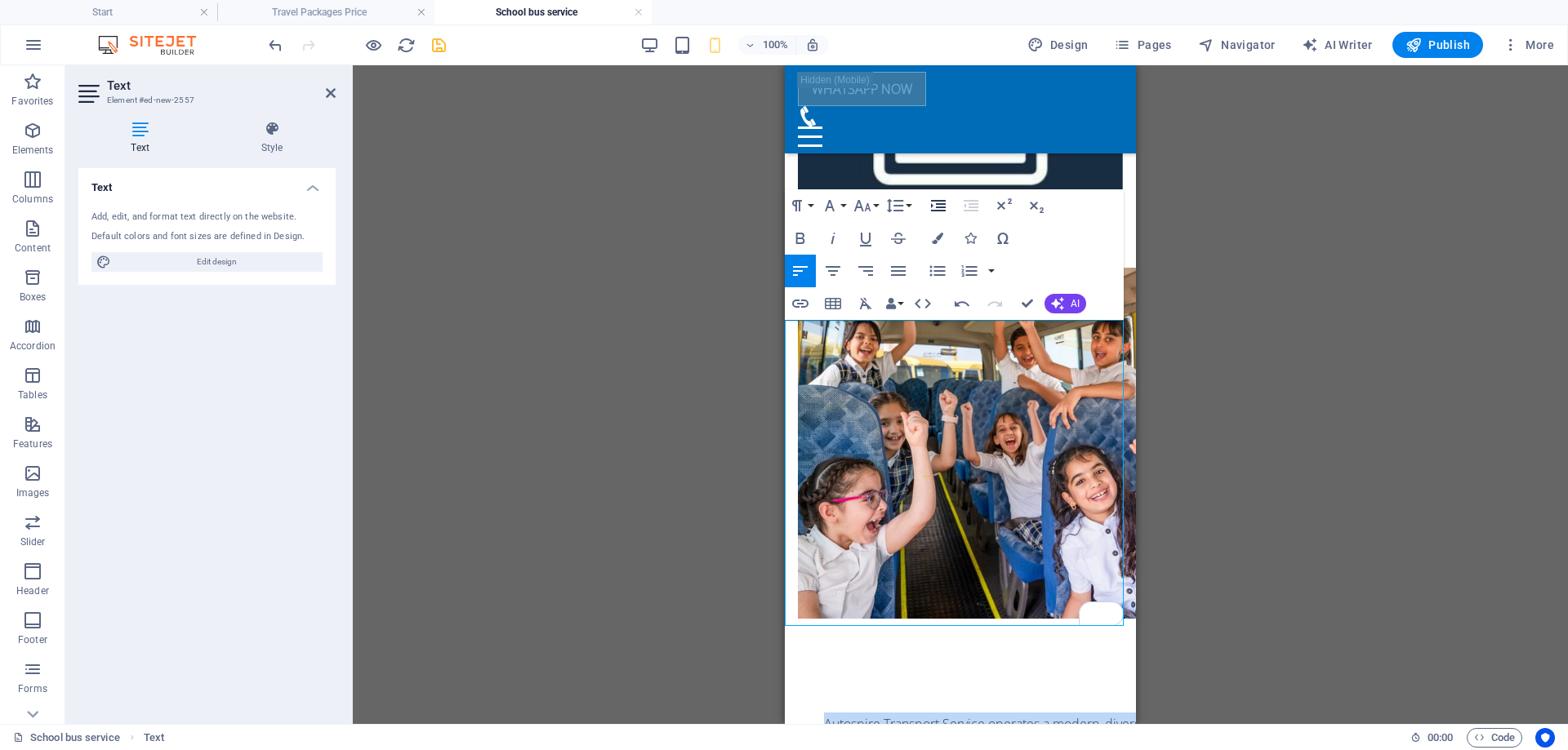
click at [942, 204] on icon "button" at bounding box center [938, 206] width 15 height 11
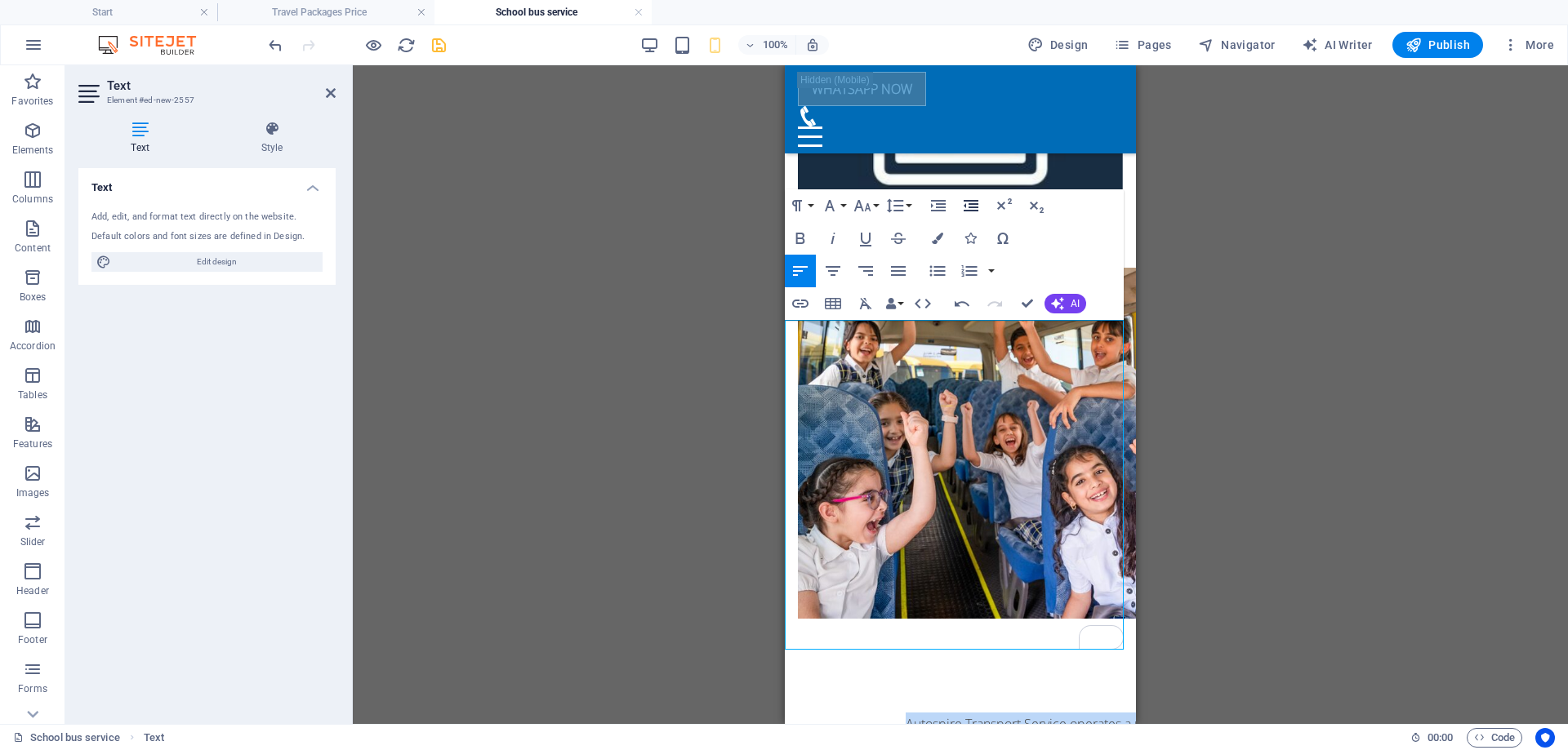
click at [959, 204] on button "Decrease Indent" at bounding box center [971, 206] width 31 height 32
click at [960, 204] on button "Decrease Indent" at bounding box center [971, 206] width 31 height 32
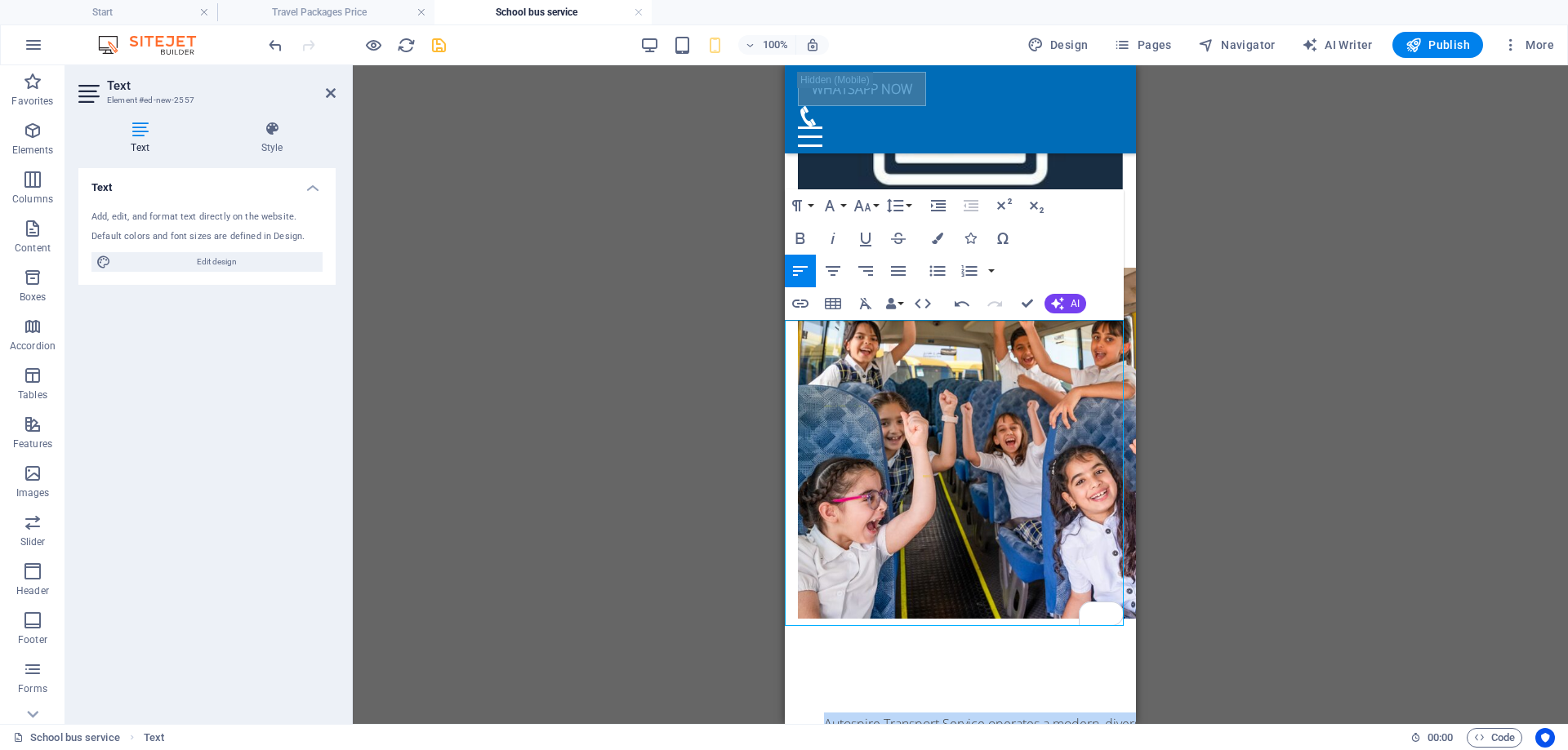
click at [960, 204] on button "Decrease Indent" at bounding box center [971, 206] width 31 height 32
click at [960, 205] on button "Decrease Indent" at bounding box center [971, 206] width 31 height 32
click at [830, 206] on icon "button" at bounding box center [829, 206] width 19 height 19
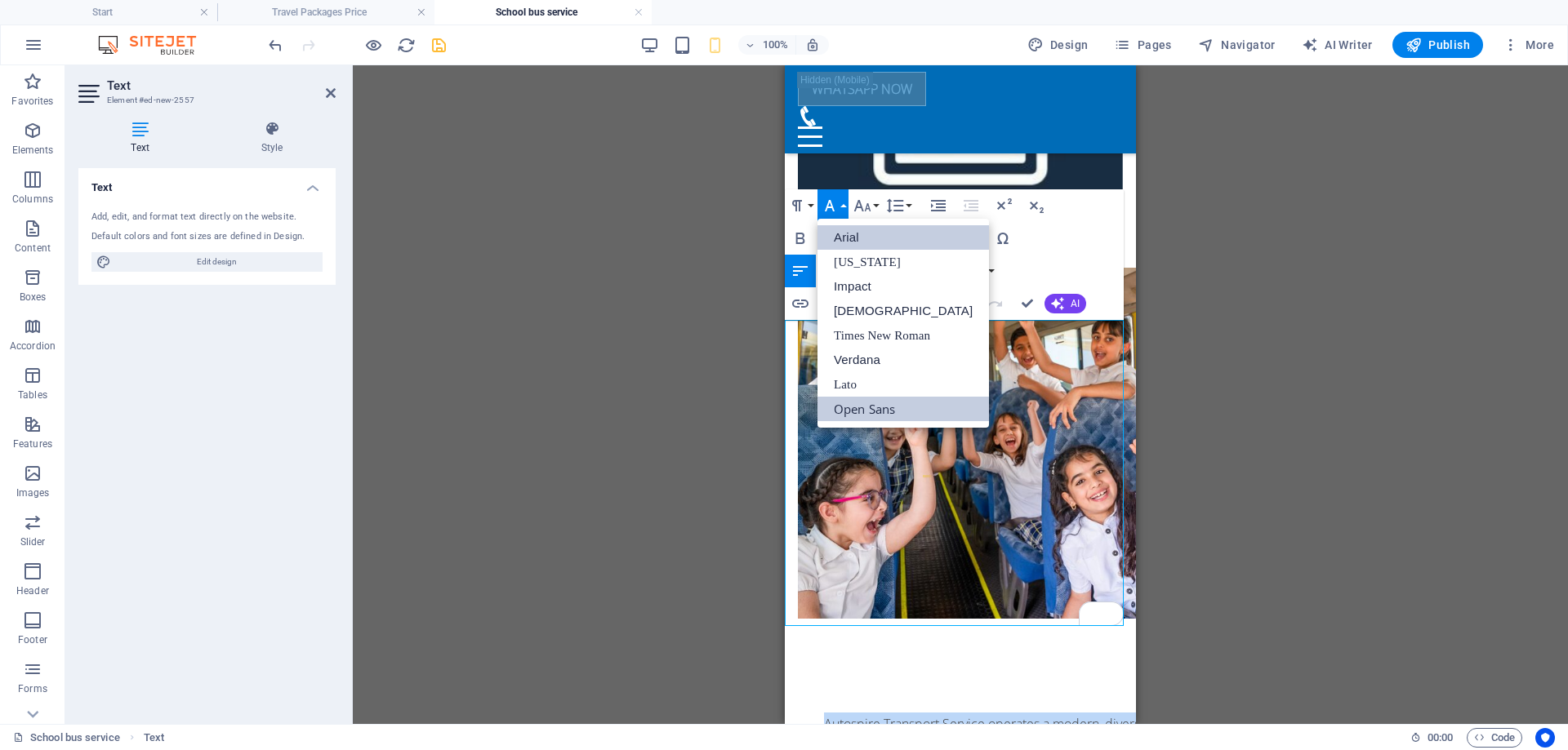
click at [864, 238] on link "Arial" at bounding box center [903, 238] width 171 height 25
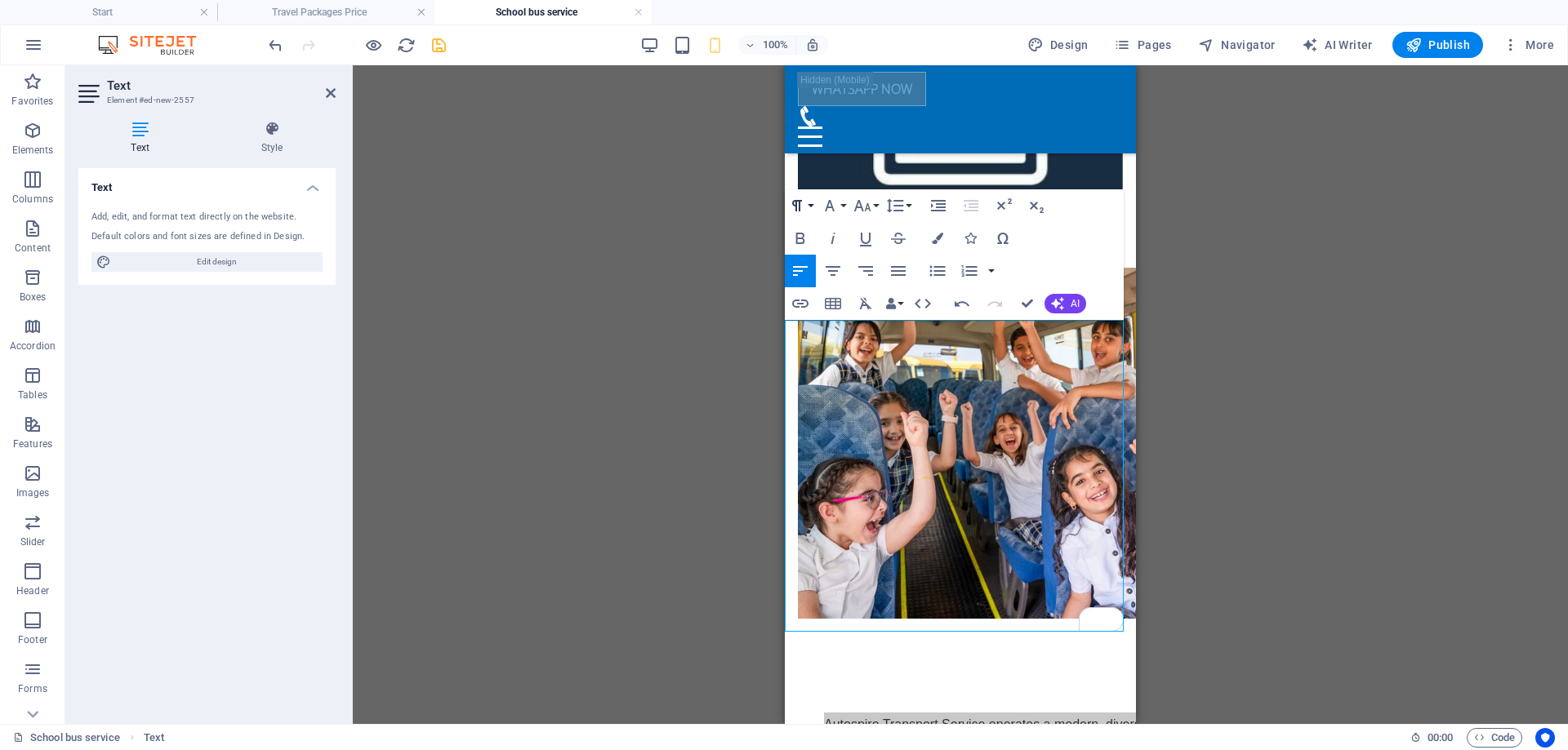
click at [814, 211] on button "Paragraph Format" at bounding box center [800, 206] width 31 height 32
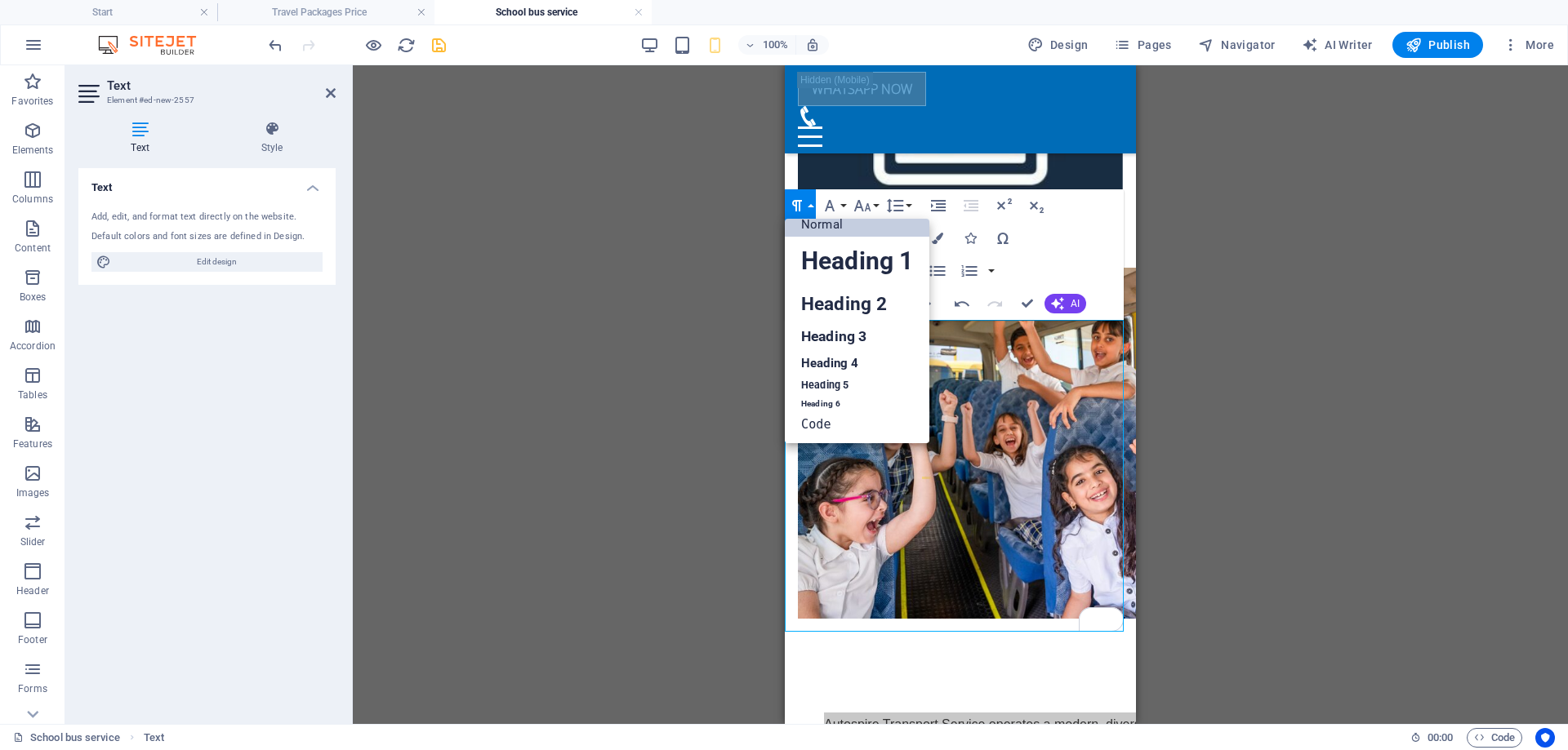
scroll to position [13, 0]
click at [850, 364] on link "Heading 4" at bounding box center [857, 364] width 145 height 25
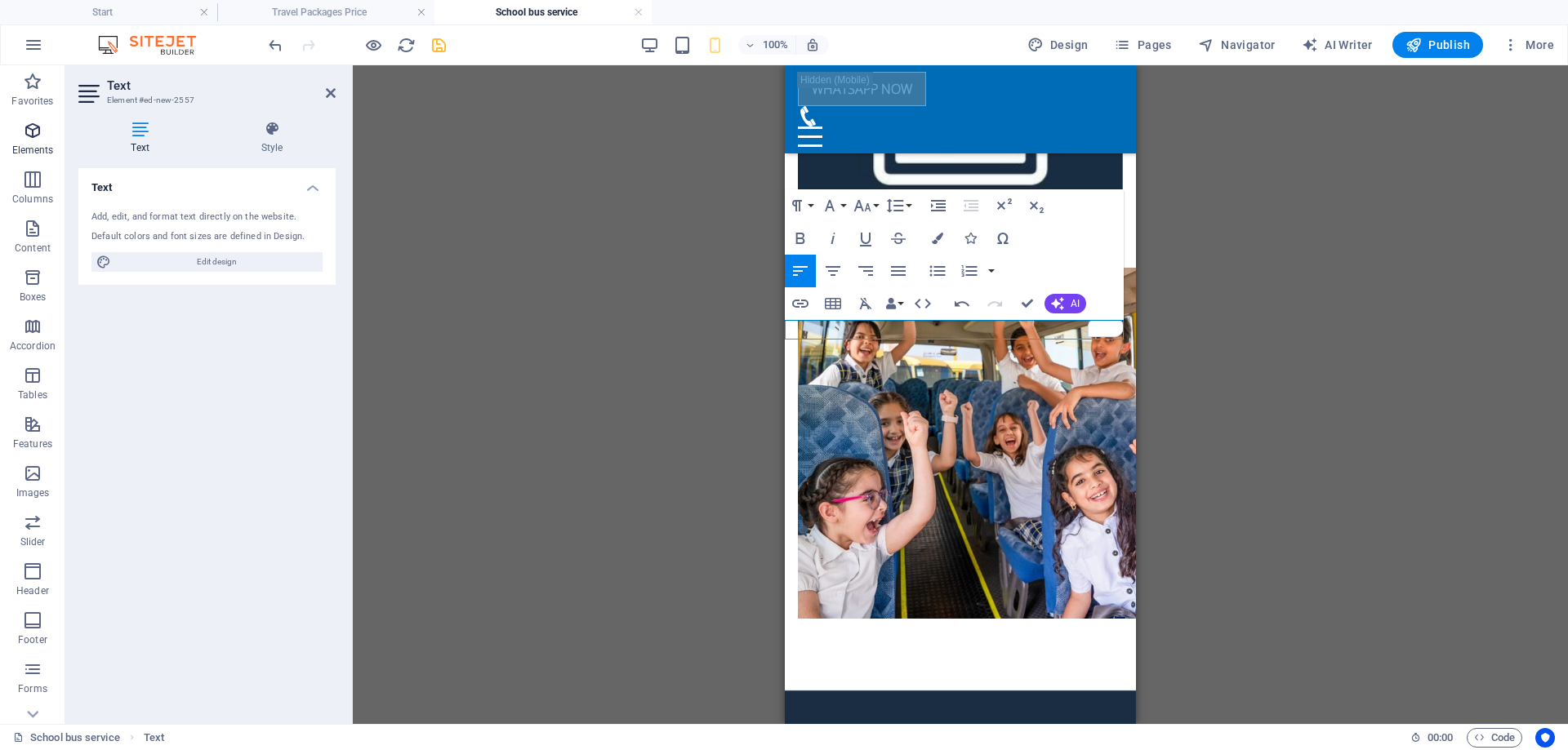
click at [29, 142] on span "Elements" at bounding box center [33, 141] width 65 height 40
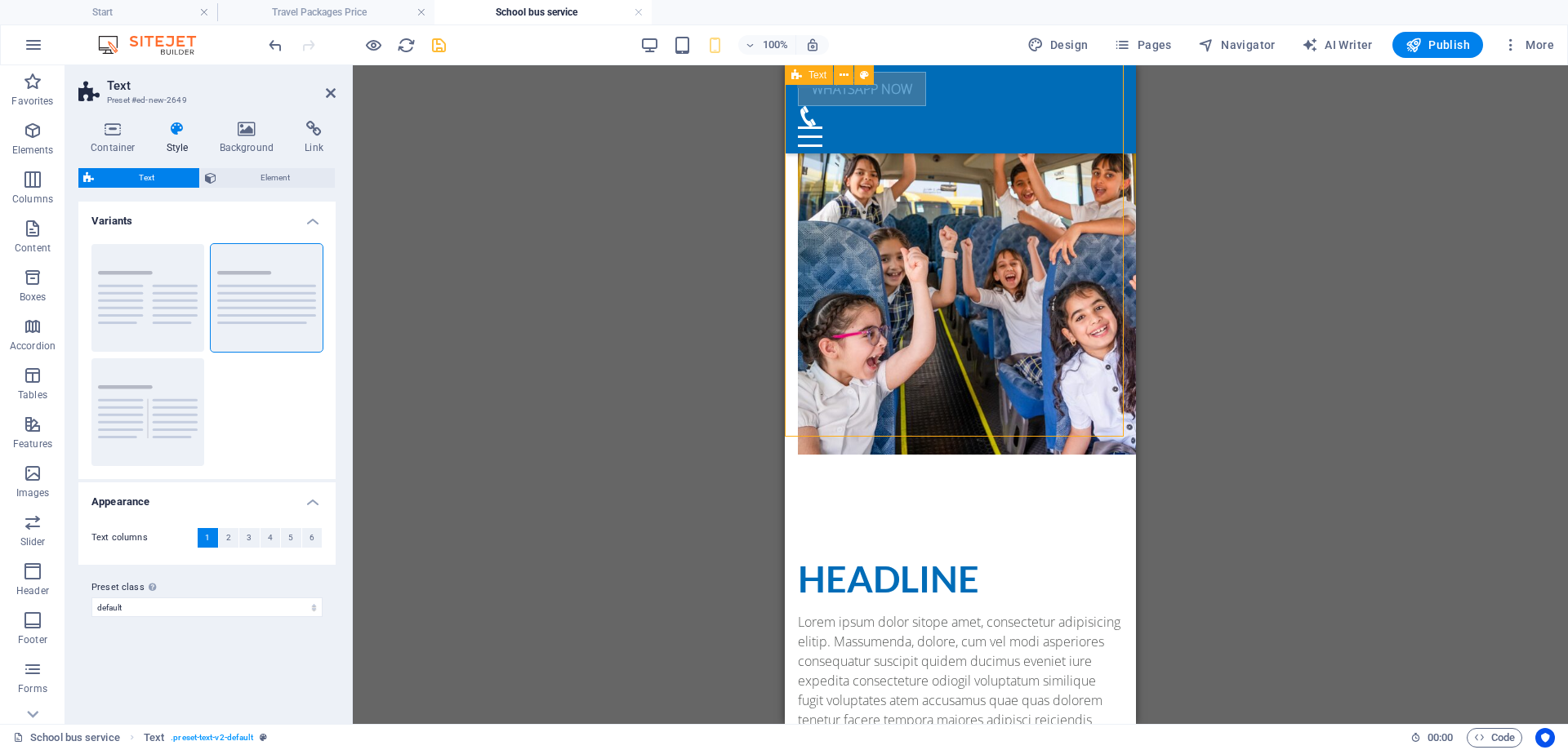
scroll to position [760, 0]
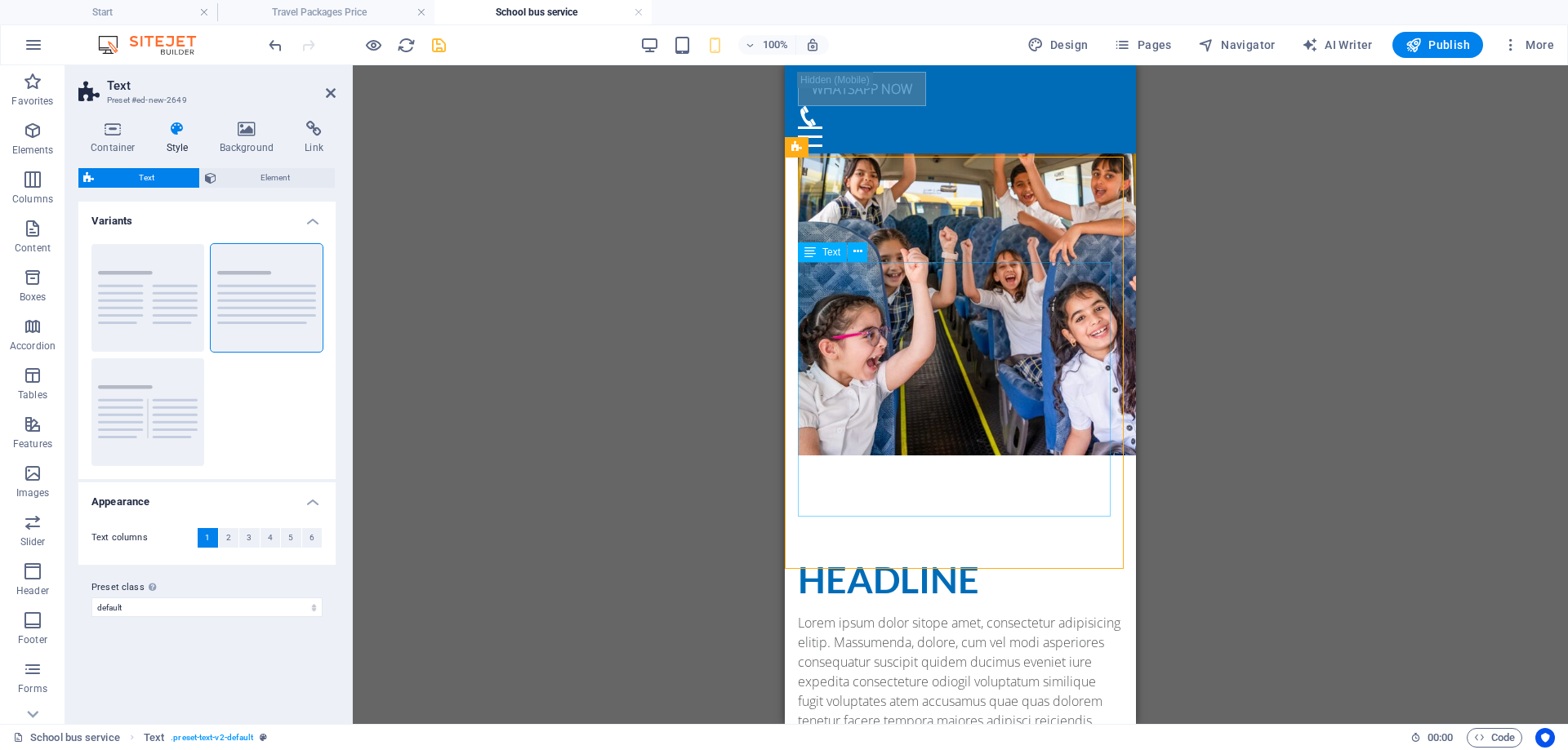
click at [931, 613] on div "Lorem ipsum dolor sitope amet, consectetur adipisicing elitip. Massumenda, dolo…" at bounding box center [960, 731] width 325 height 235
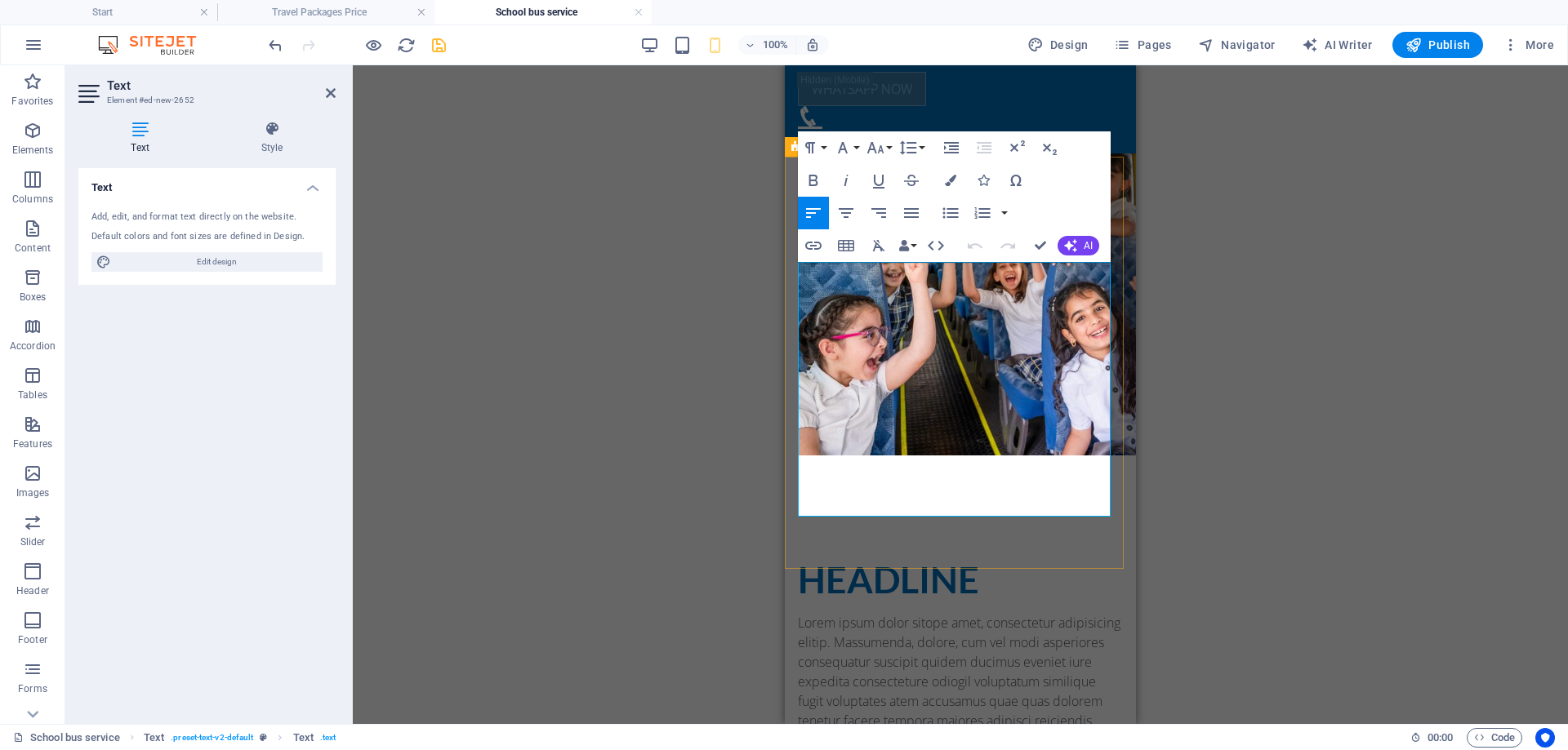
click at [931, 613] on p "Lorem ipsum dolor sitope amet, consectetur adipisicing elitip. Massumenda, dolo…" at bounding box center [960, 731] width 325 height 235
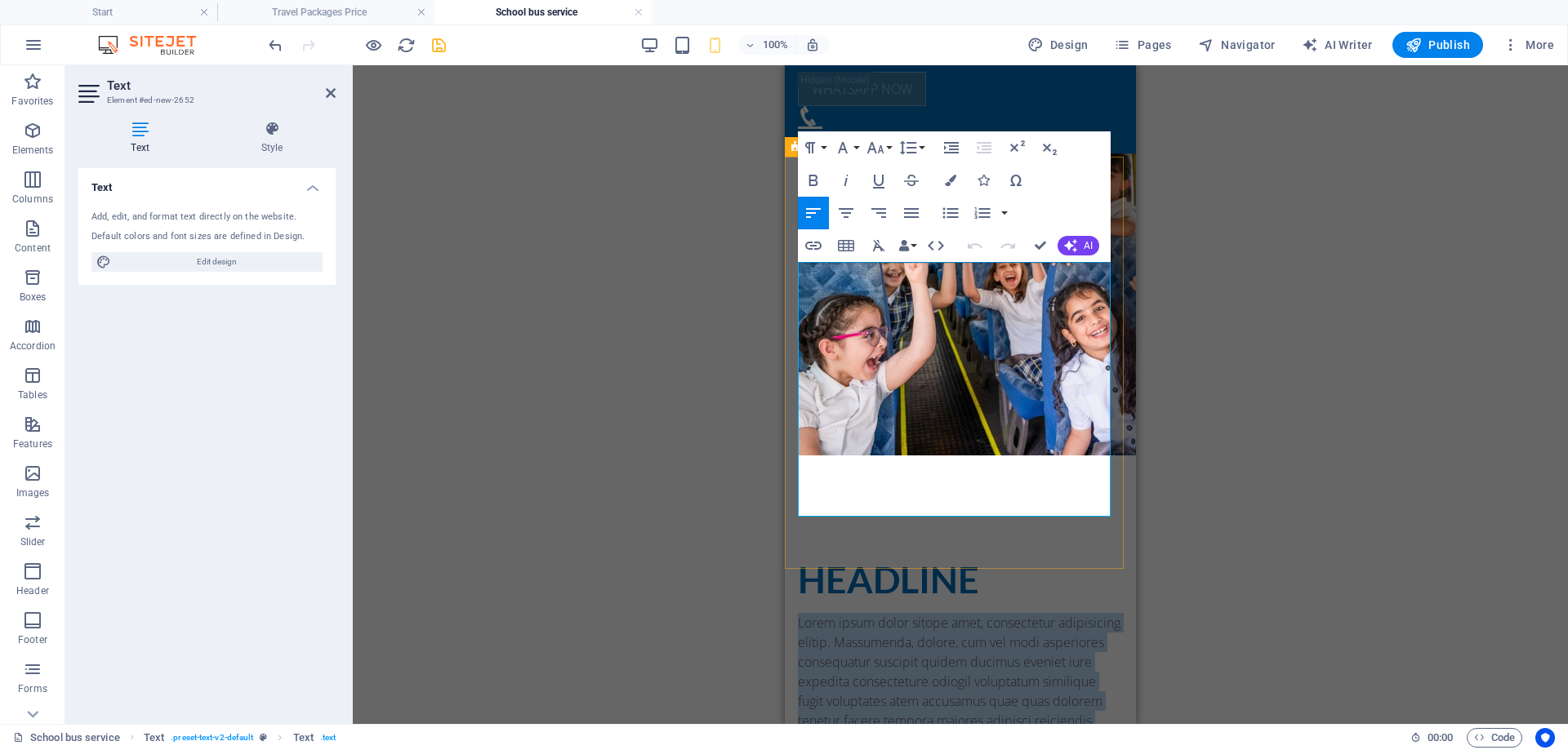
click at [931, 613] on p "Lorem ipsum dolor sitope amet, consectetur adipisicing elitip. Massumenda, dolo…" at bounding box center [960, 731] width 325 height 235
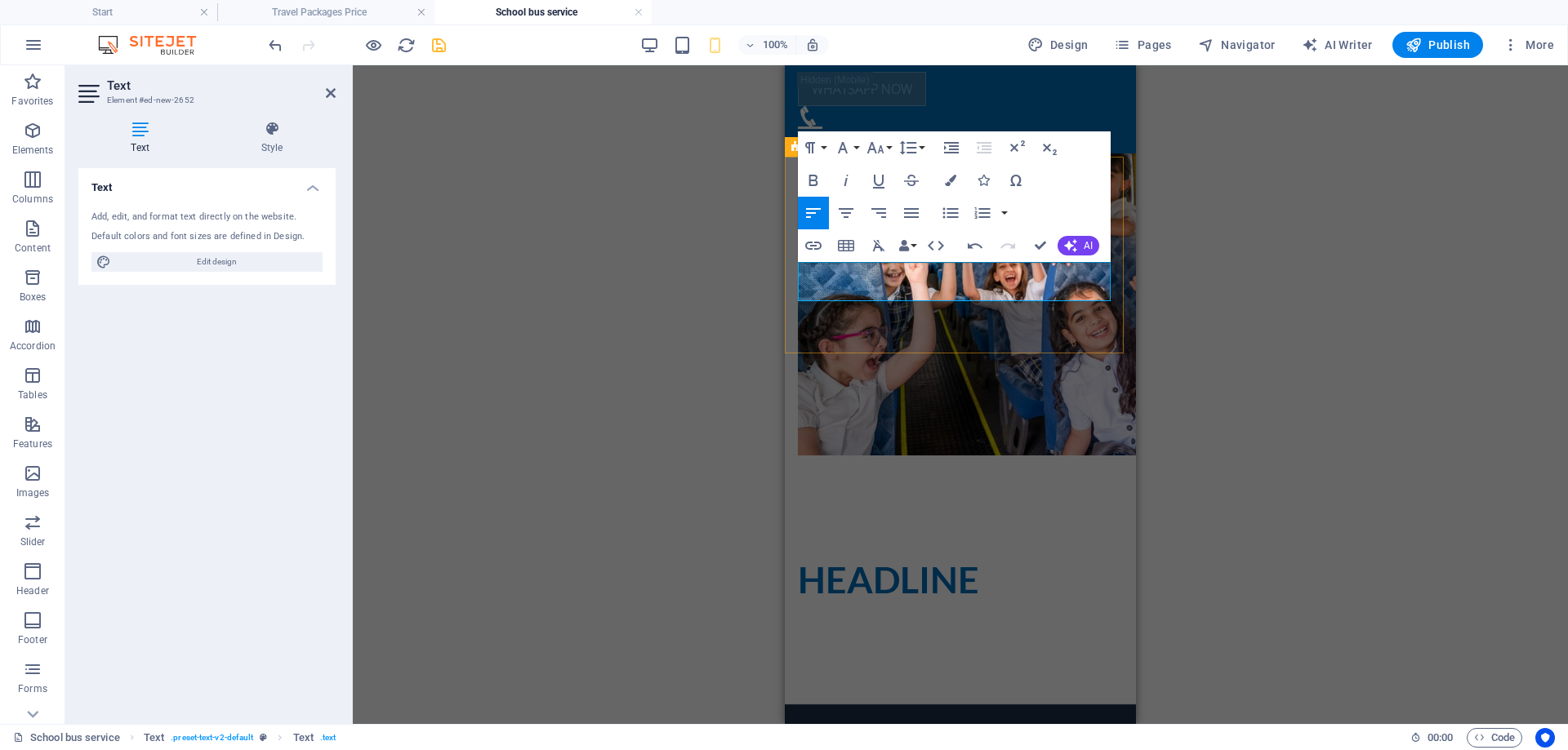
click at [843, 633] on p "To enrich screen reader interactions, please activate Accessibility in Grammarl…" at bounding box center [960, 643] width 325 height 19
click at [954, 613] on p "To enrich screen reader interactions, please activate Accessibility in Grammarl…" at bounding box center [960, 623] width 325 height 19
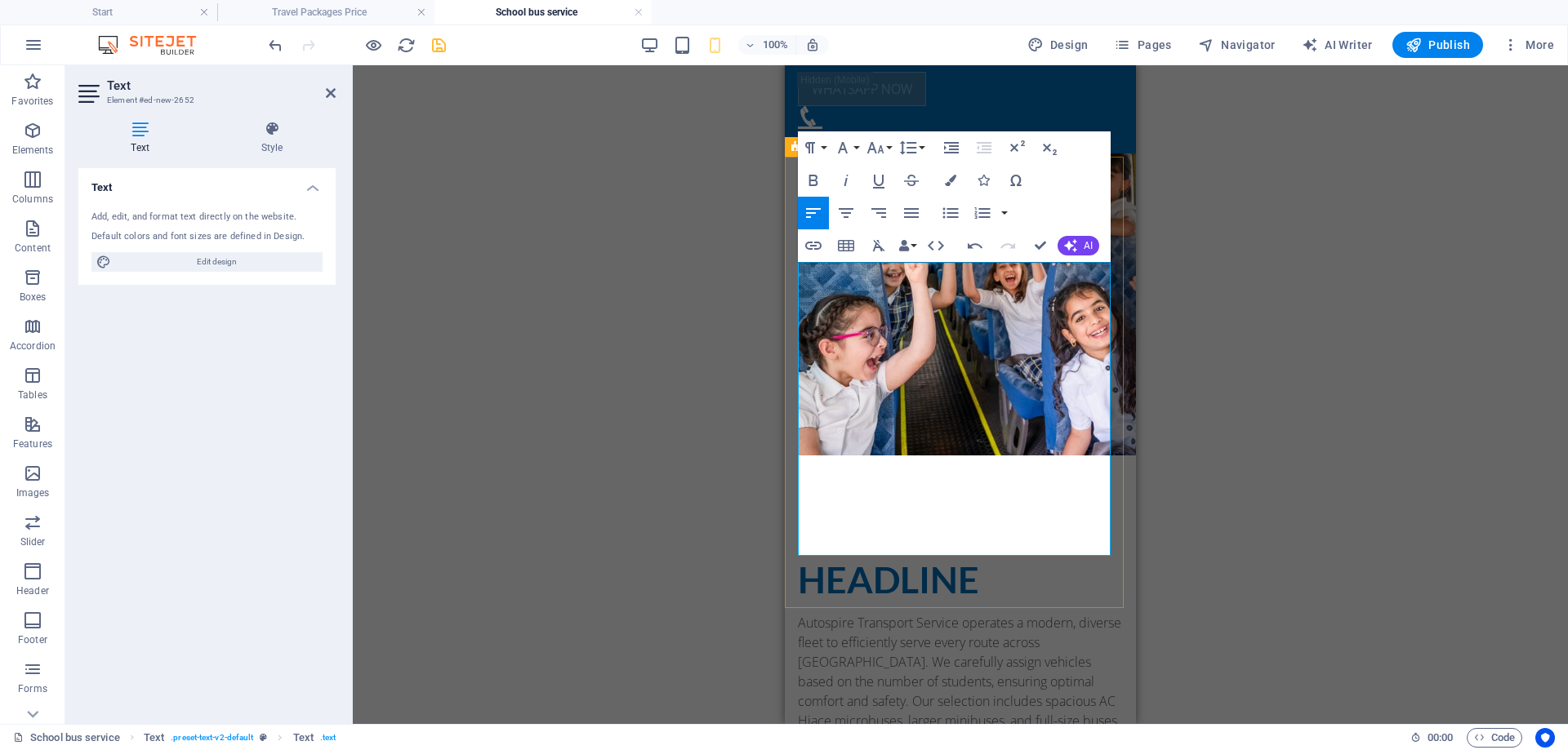
scroll to position [9696, 0]
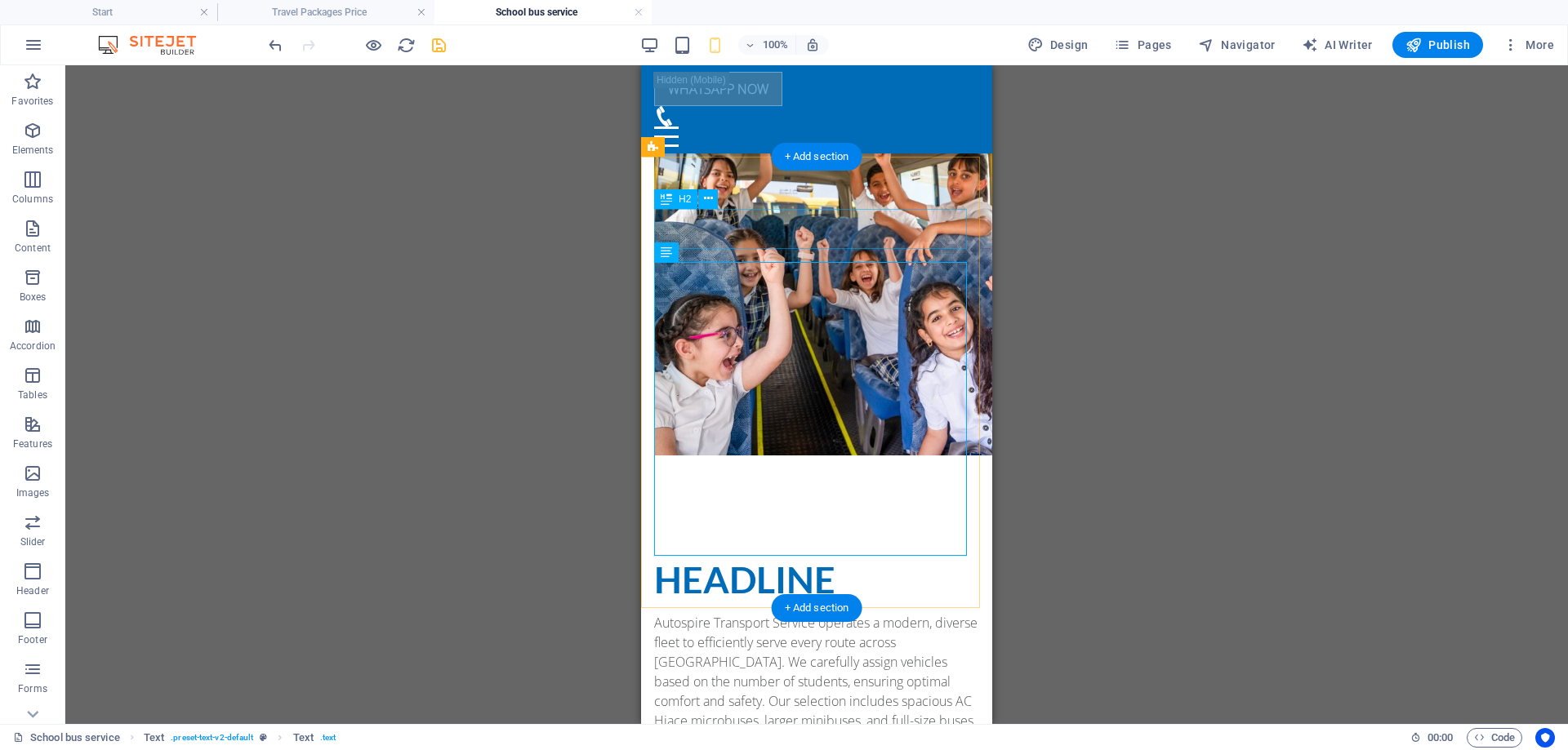
click at [811, 560] on div "Headline" at bounding box center [817, 581] width 325 height 40
click at [809, 560] on div "Headline" at bounding box center [817, 581] width 325 height 40
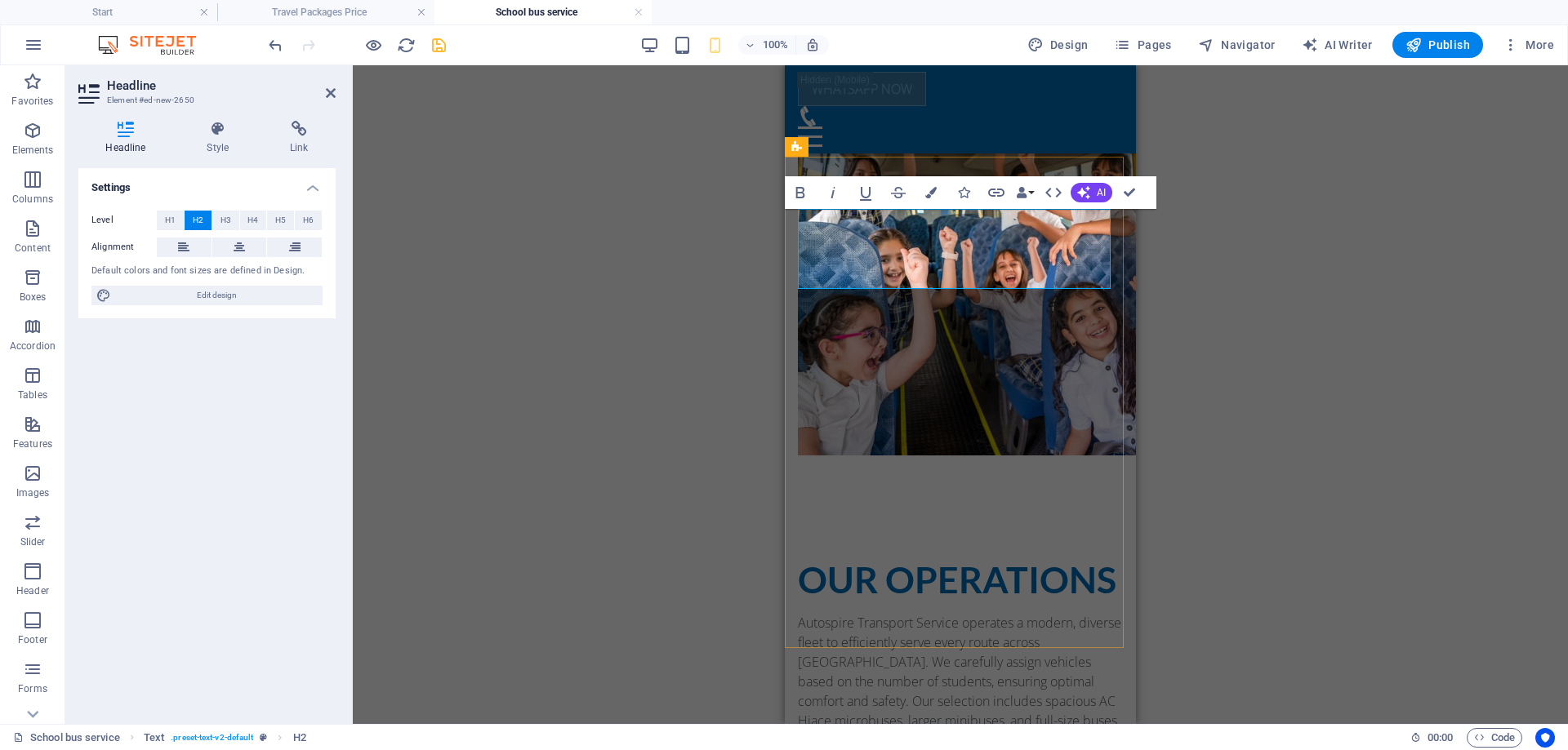
click at [850, 560] on h2 "Our Operations" at bounding box center [960, 581] width 325 height 40
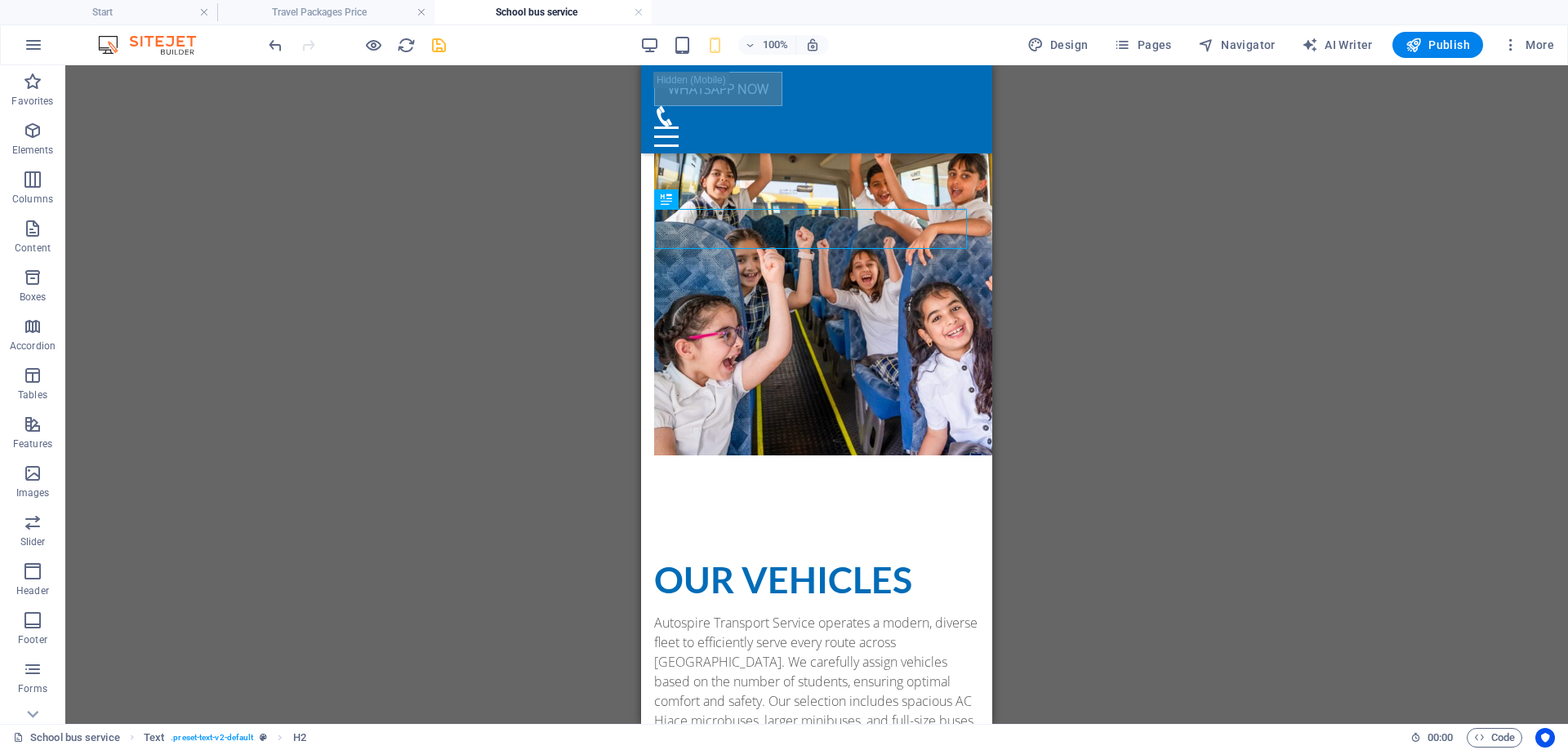
click at [1181, 393] on div "Container Placeholder Preset Text Container Placeholder Container Preset H3 Con…" at bounding box center [816, 394] width 1503 height 659
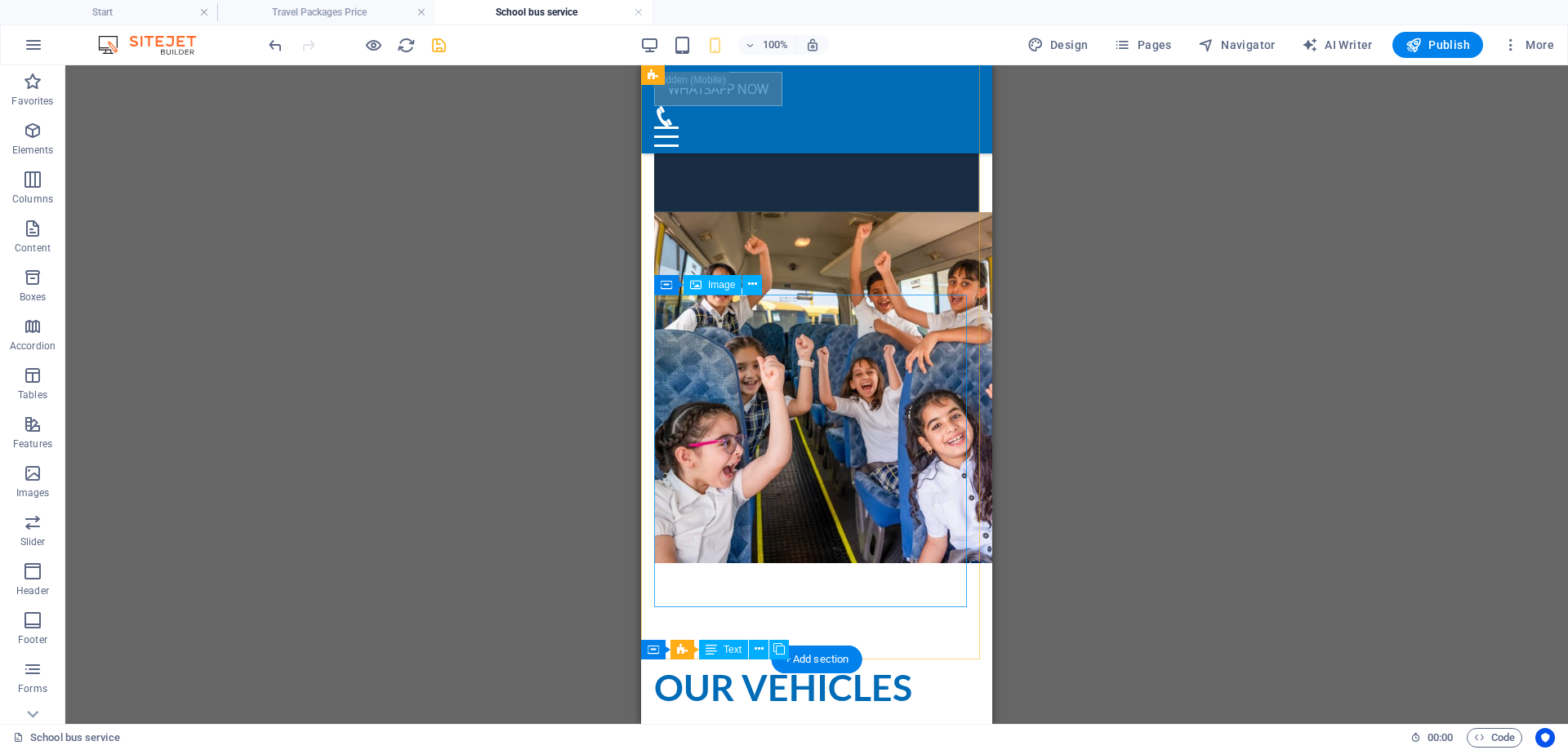
scroll to position [653, 0]
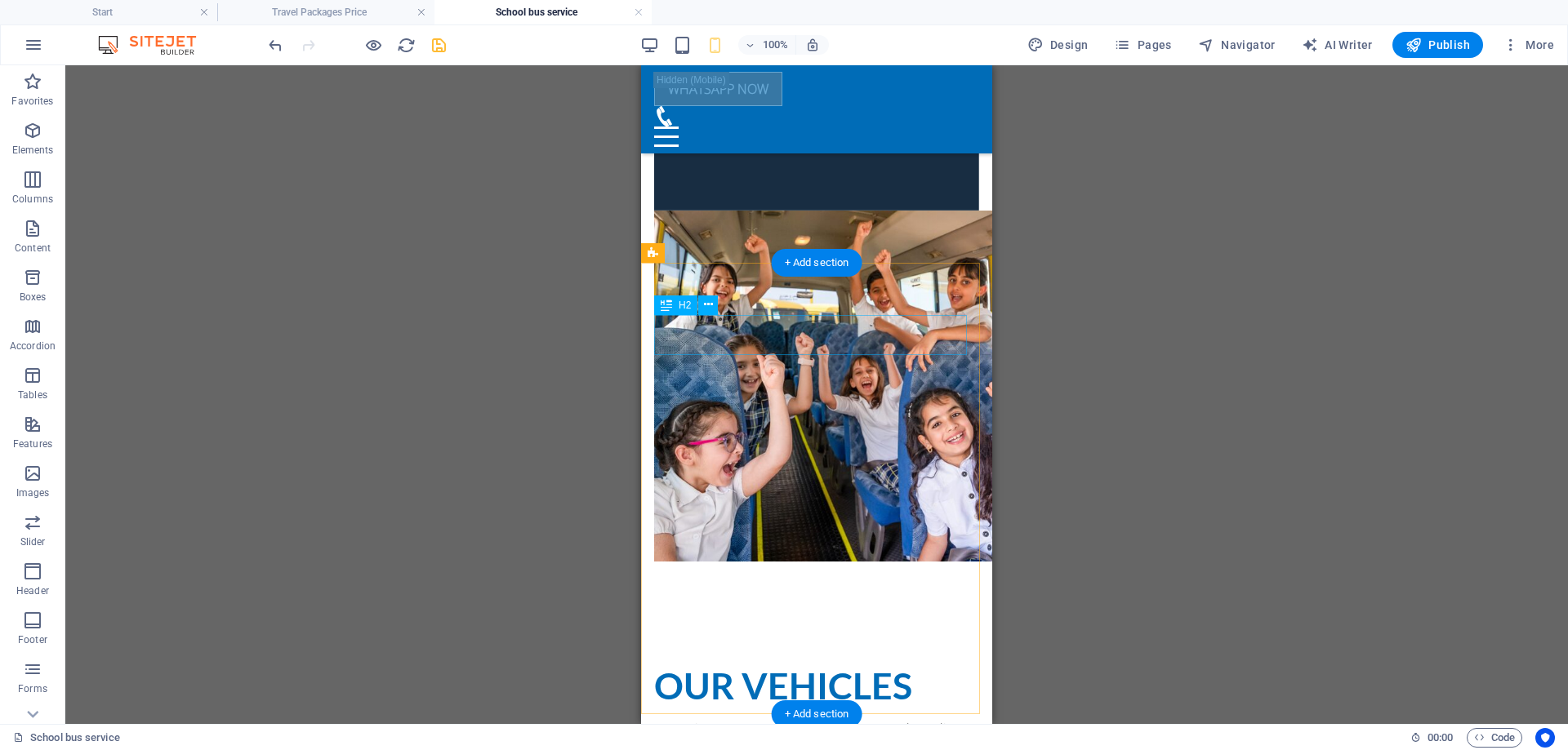
click at [869, 667] on div "Our vehicles" at bounding box center [817, 687] width 325 height 40
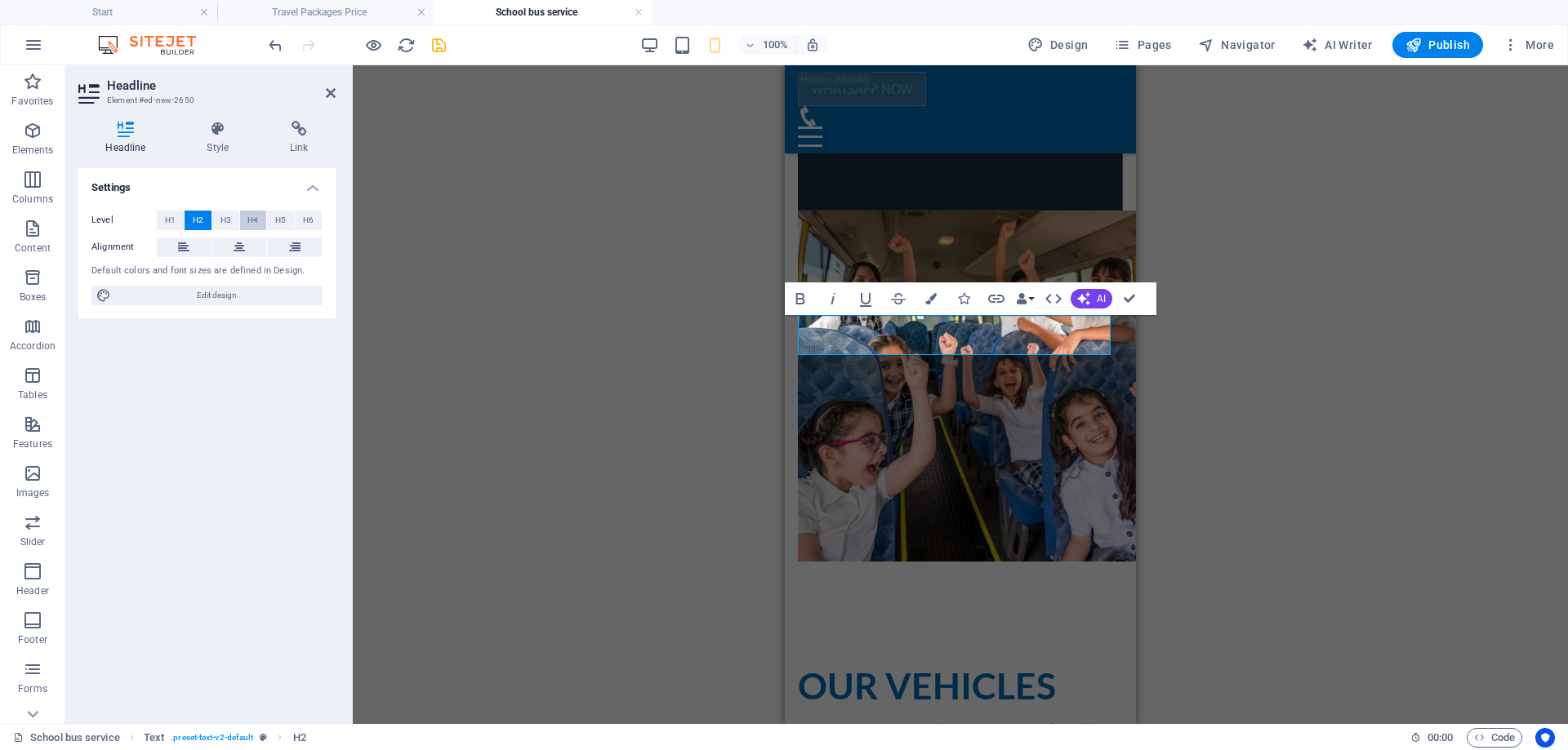
click at [257, 224] on span "H4" at bounding box center [253, 220] width 11 height 19
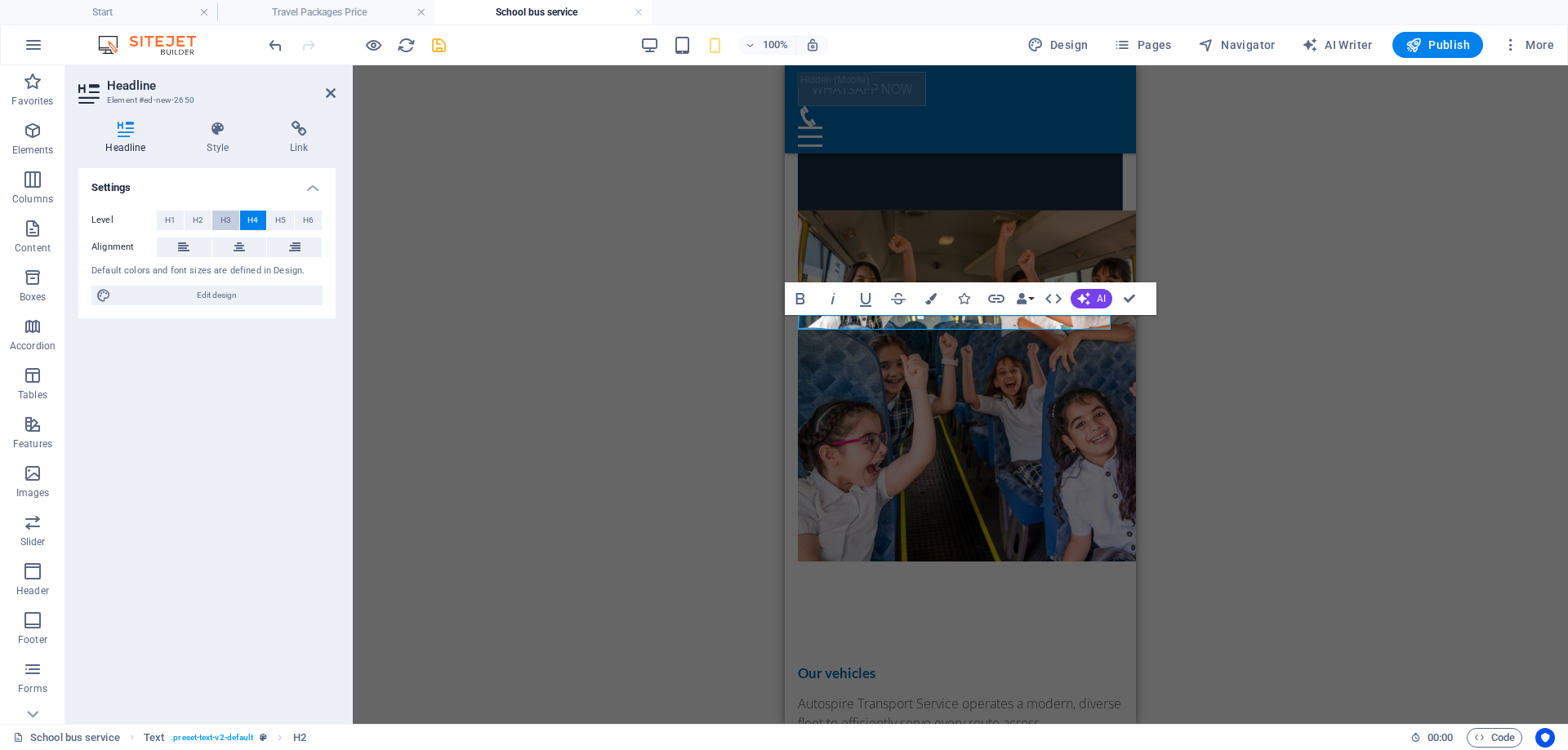
click at [224, 223] on span "H3" at bounding box center [226, 220] width 11 height 19
click at [236, 250] on icon at bounding box center [239, 248] width 11 height 19
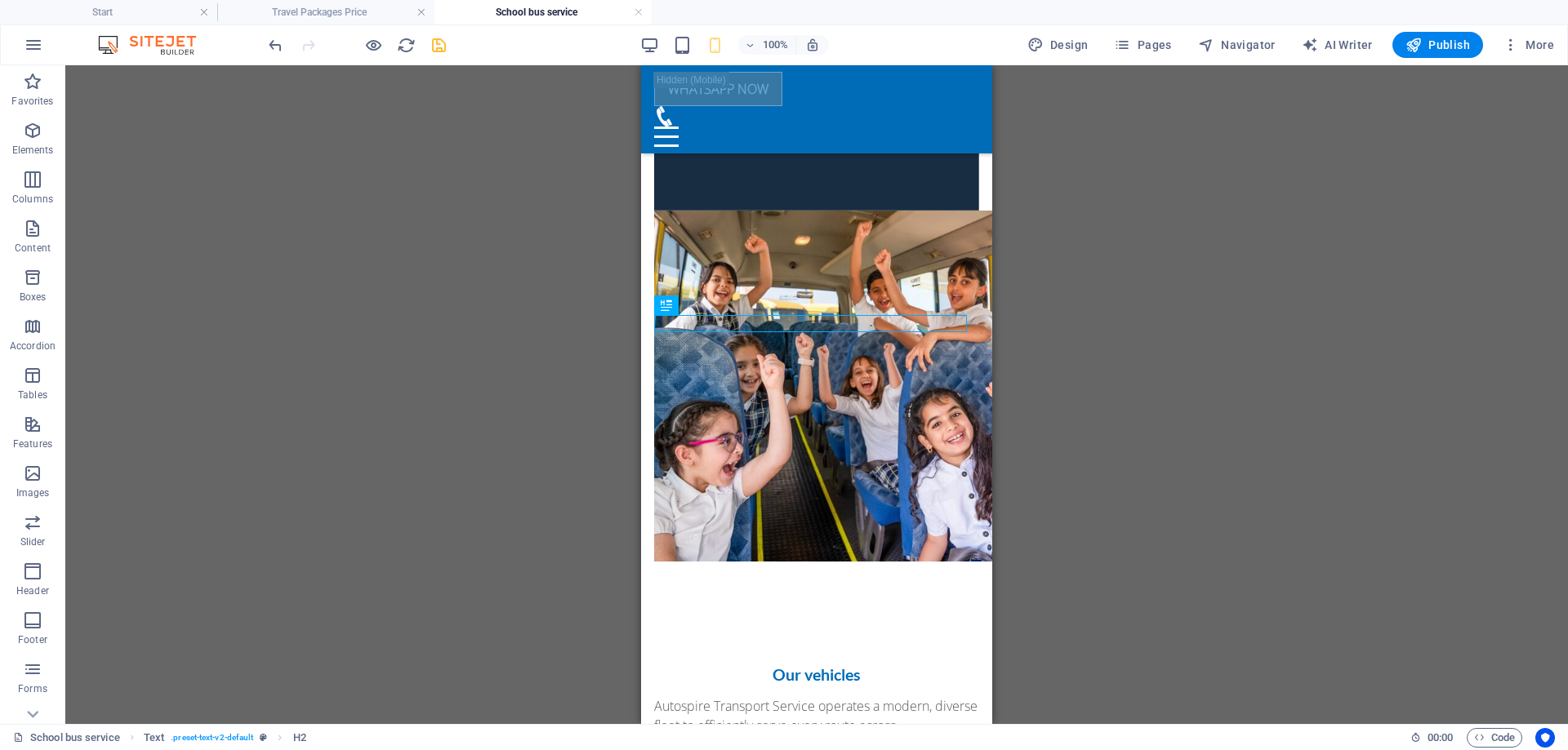
click at [1150, 459] on div "Container Placeholder Preset Text Container Placeholder Container Preset H3 Con…" at bounding box center [816, 394] width 1503 height 659
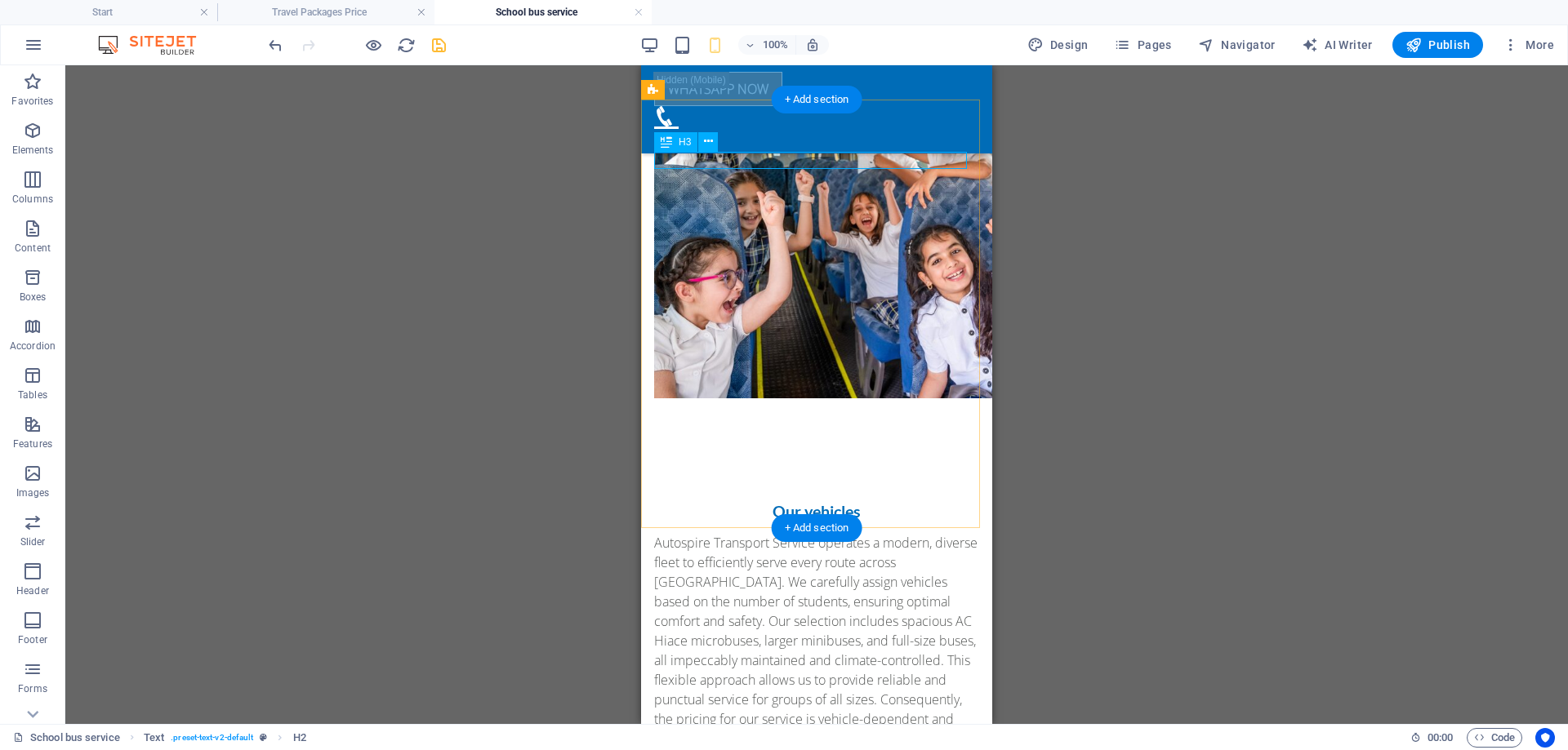
click at [801, 503] on div "Our vehicles" at bounding box center [817, 512] width 325 height 18
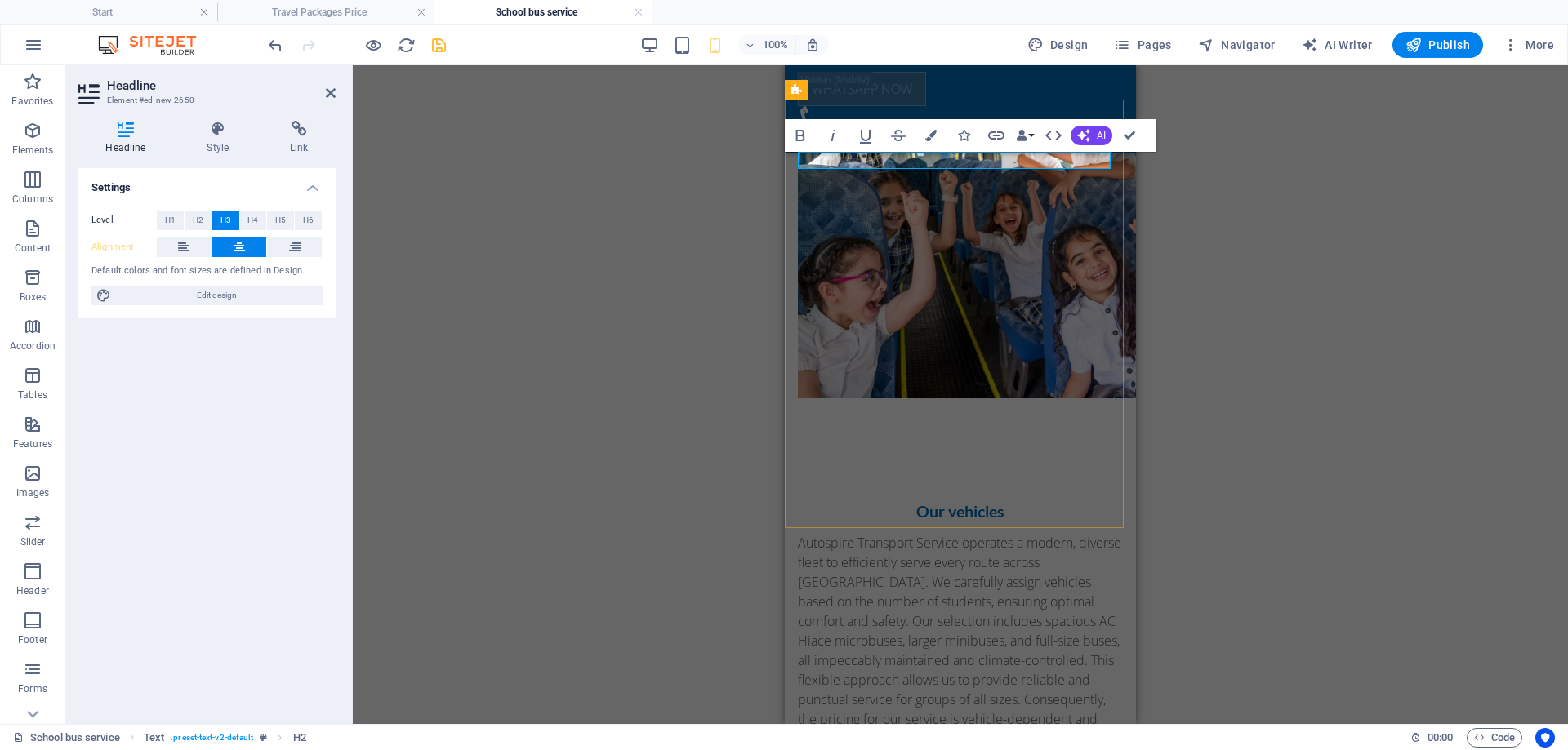
click at [949, 503] on h3 "Our vehicles" at bounding box center [960, 512] width 325 height 18
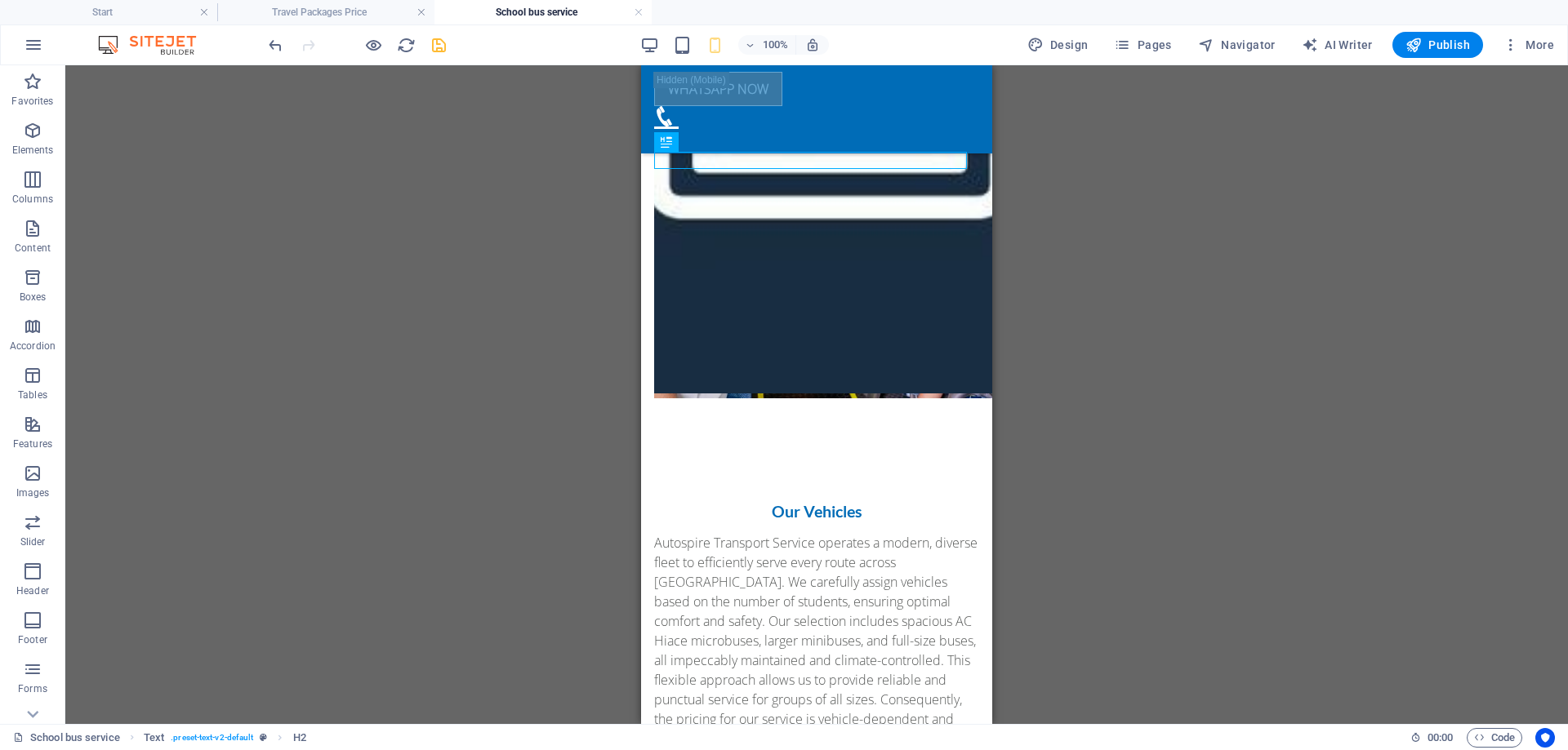
click at [1157, 357] on div "Container Placeholder Preset Text Container Placeholder Container Preset H3 Con…" at bounding box center [816, 394] width 1503 height 659
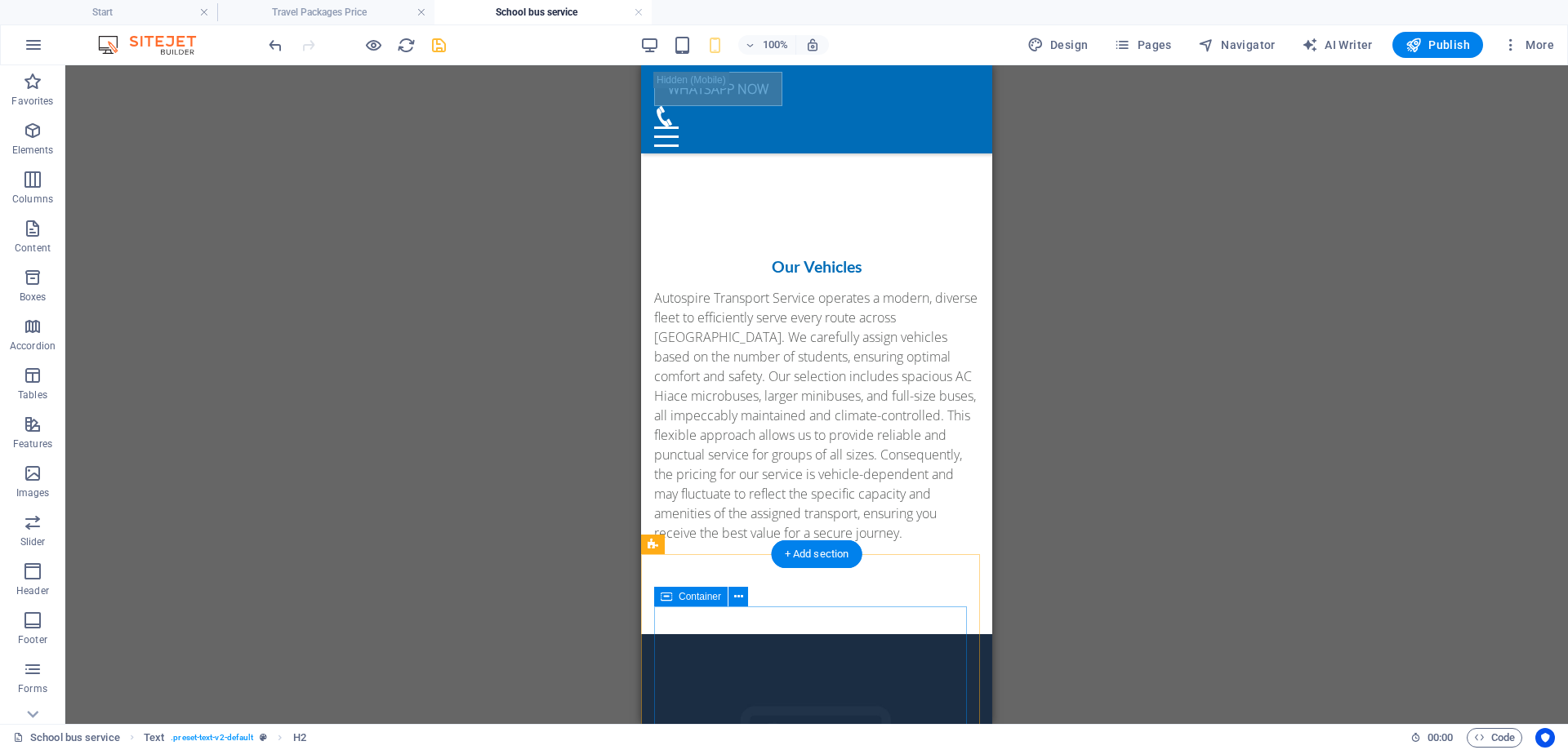
scroll to position [980, 0]
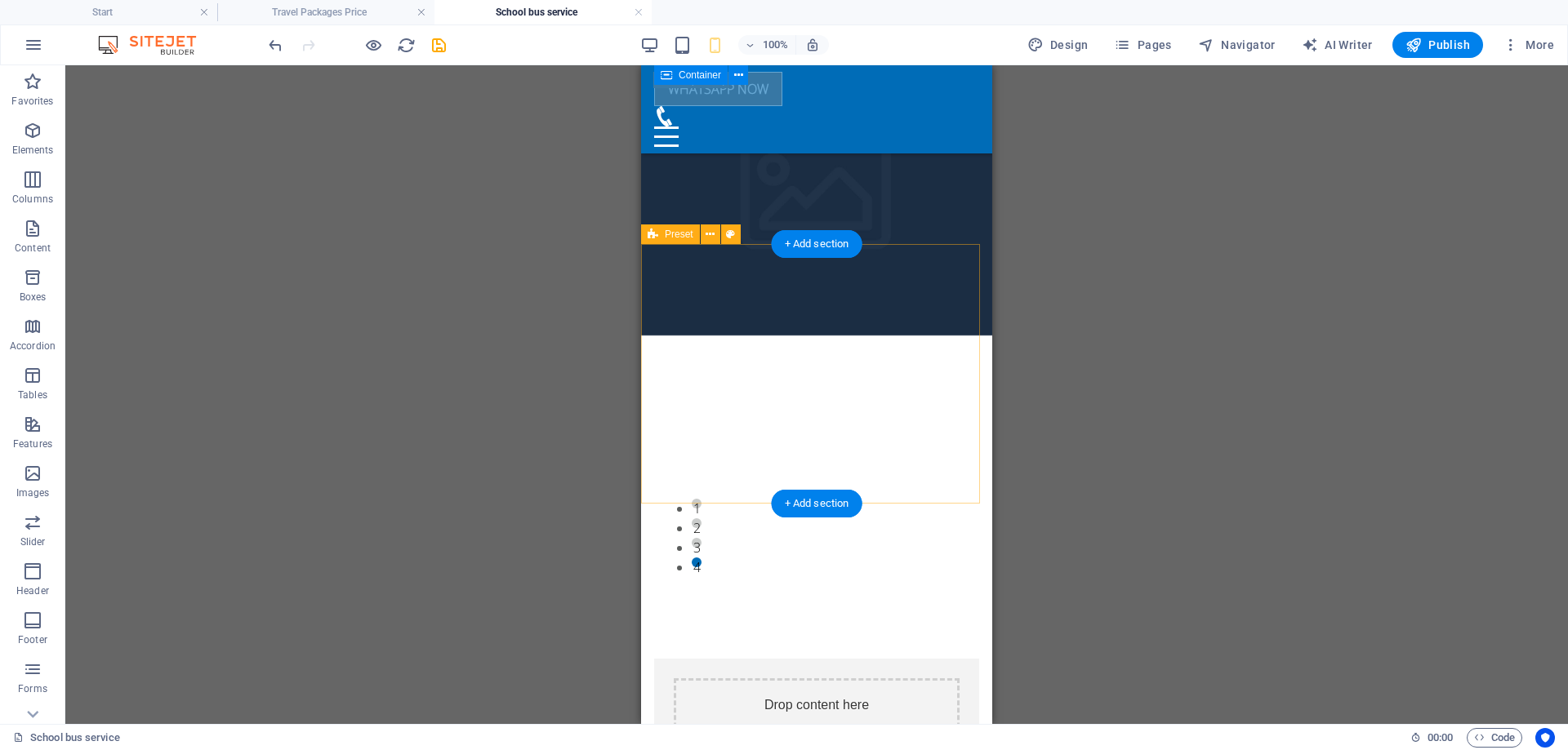
scroll to position [1305, 0]
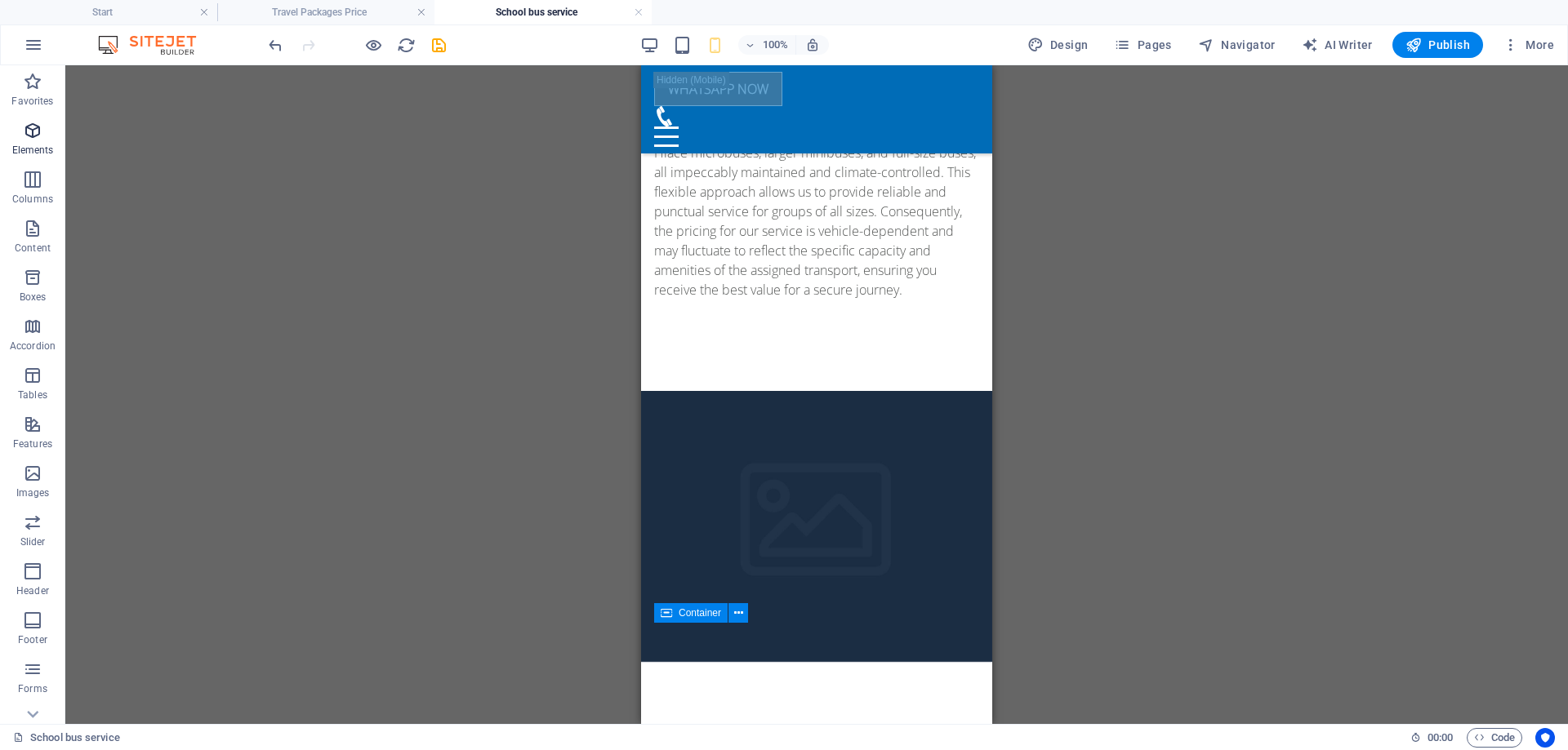
click at [47, 124] on span "Elements" at bounding box center [33, 141] width 65 height 40
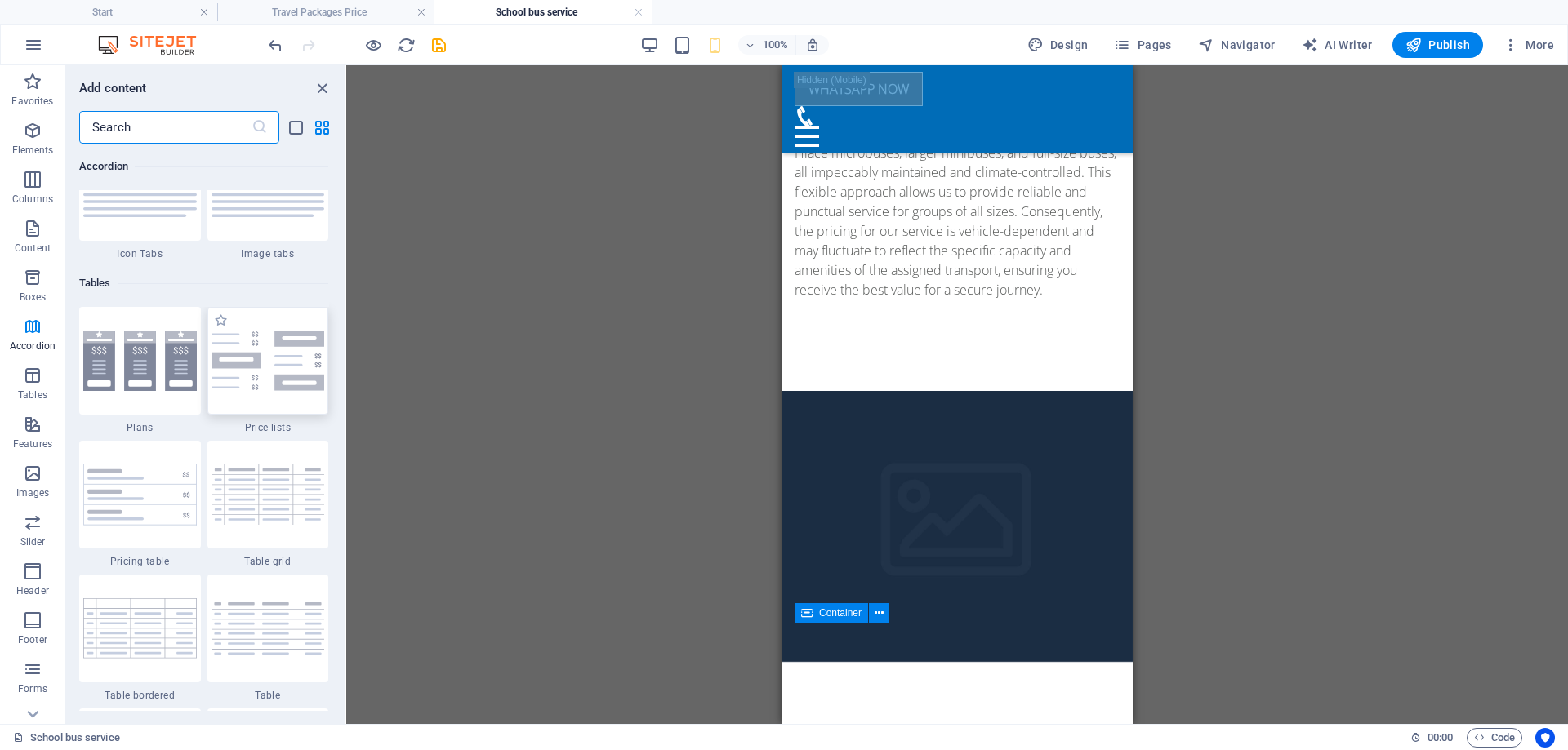
scroll to position [5564, 0]
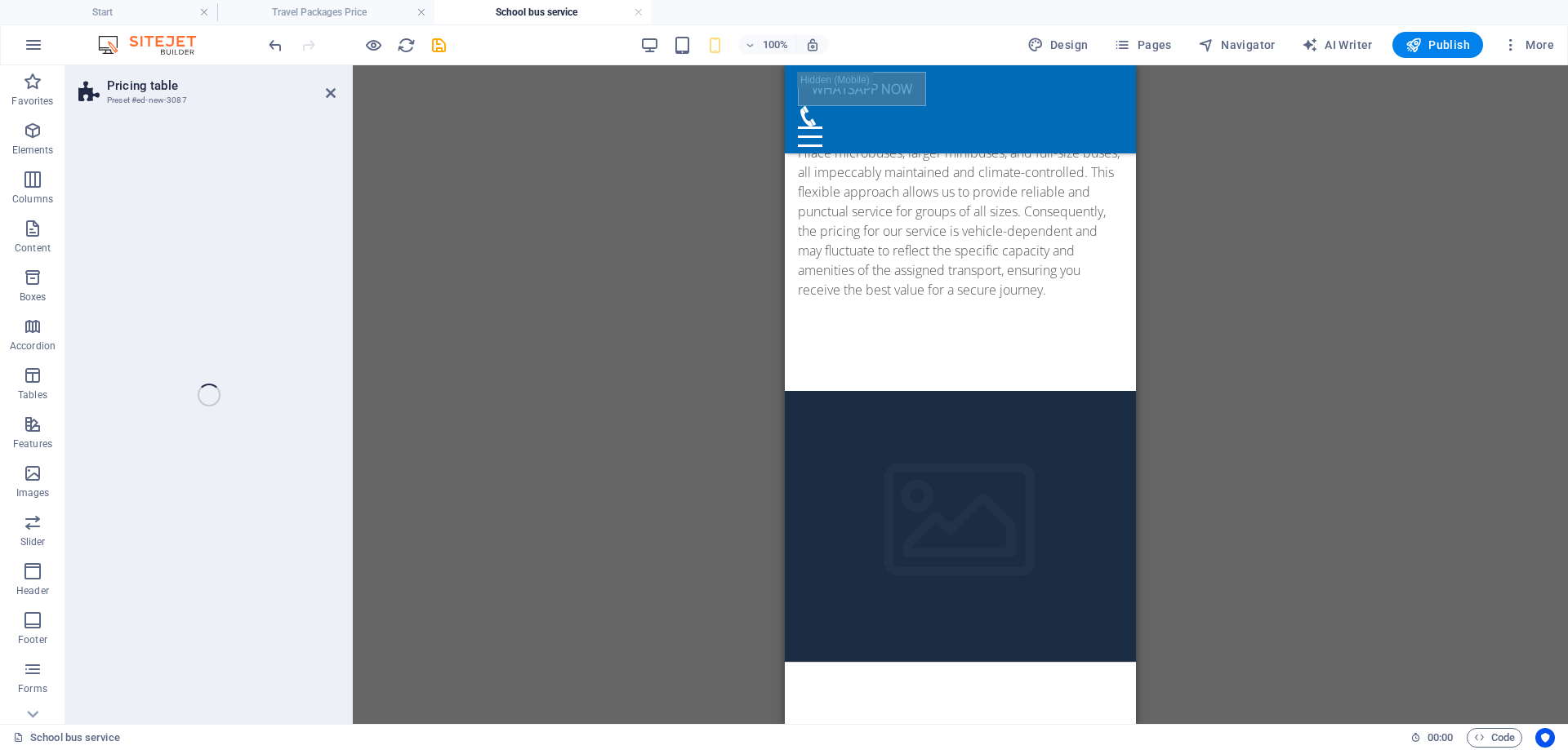
select select "rem"
select select "px"
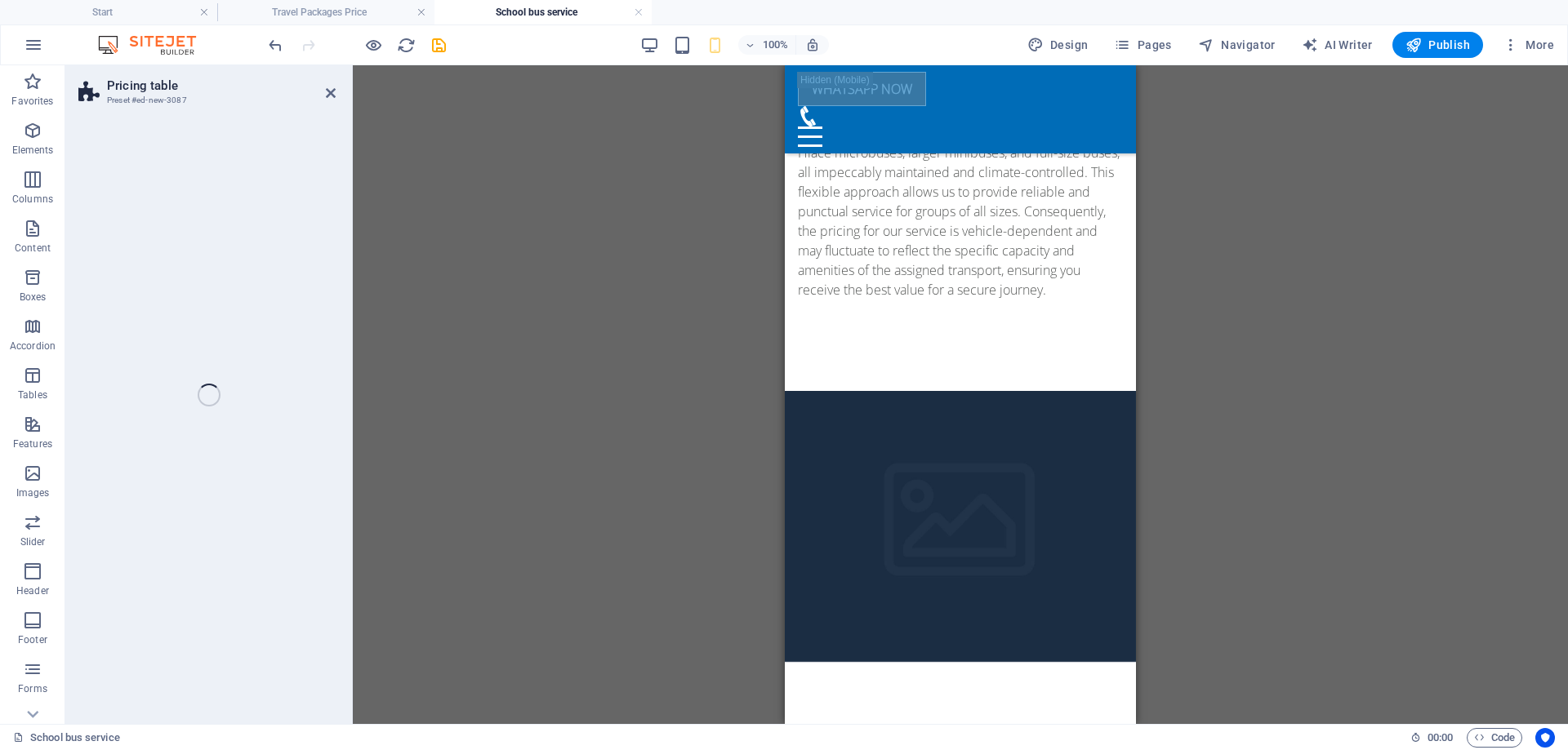
select select "px"
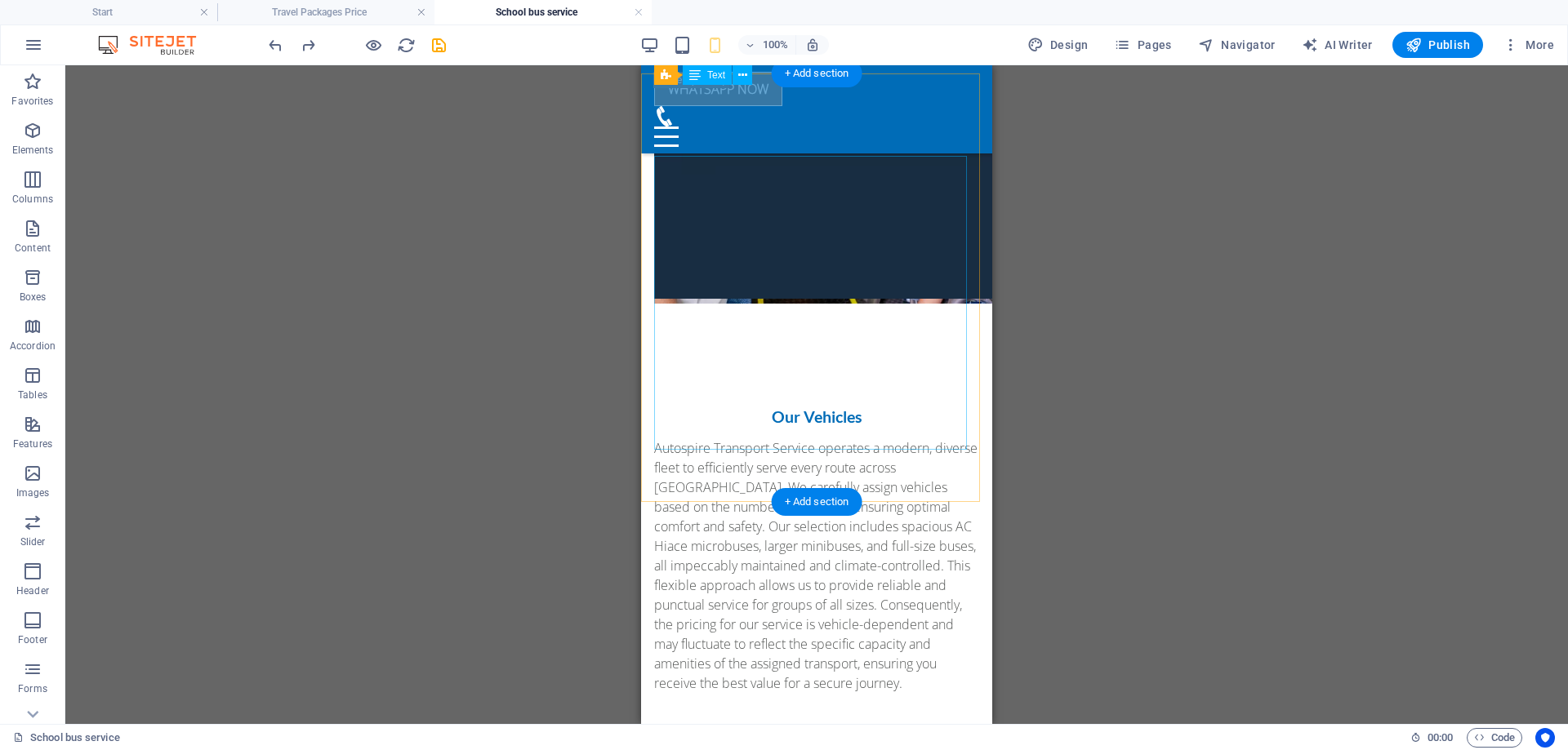
scroll to position [815, 0]
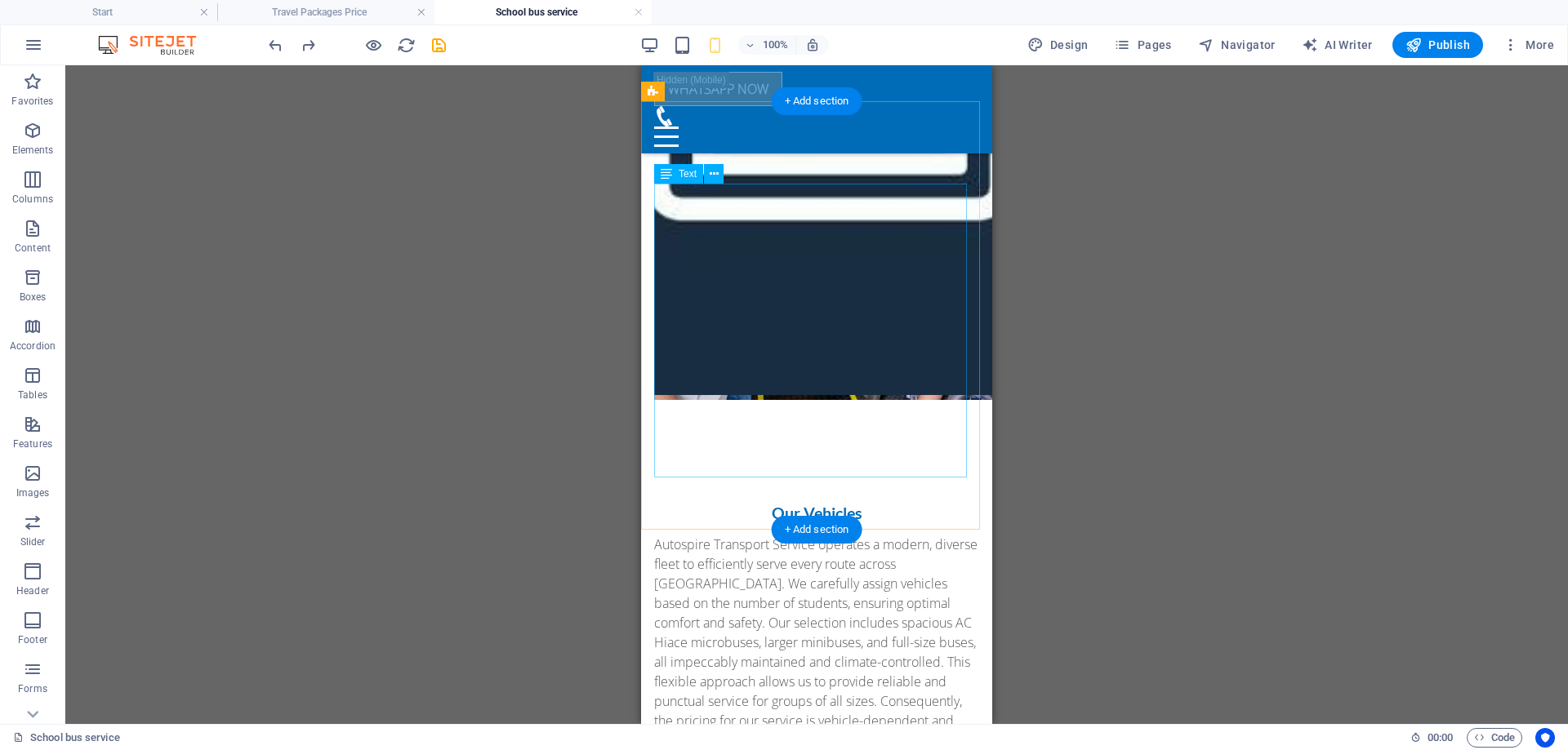
click at [864, 535] on div "Autospire Transport Service operates a modern, diverse fleet to efficiently ser…" at bounding box center [817, 681] width 325 height 294
click at [715, 173] on icon at bounding box center [714, 175] width 9 height 18
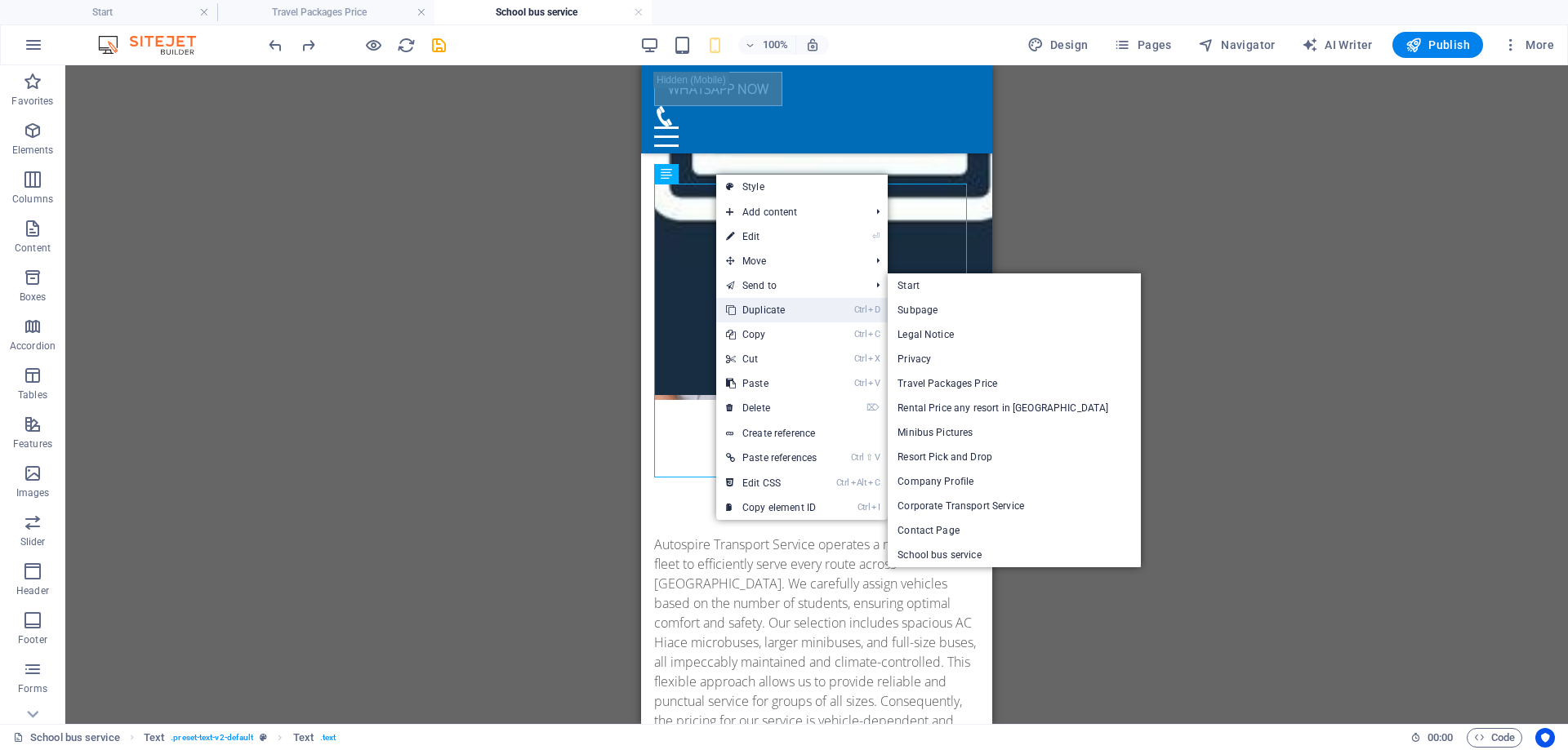
click at [777, 307] on link "Ctrl D Duplicate" at bounding box center [771, 310] width 111 height 25
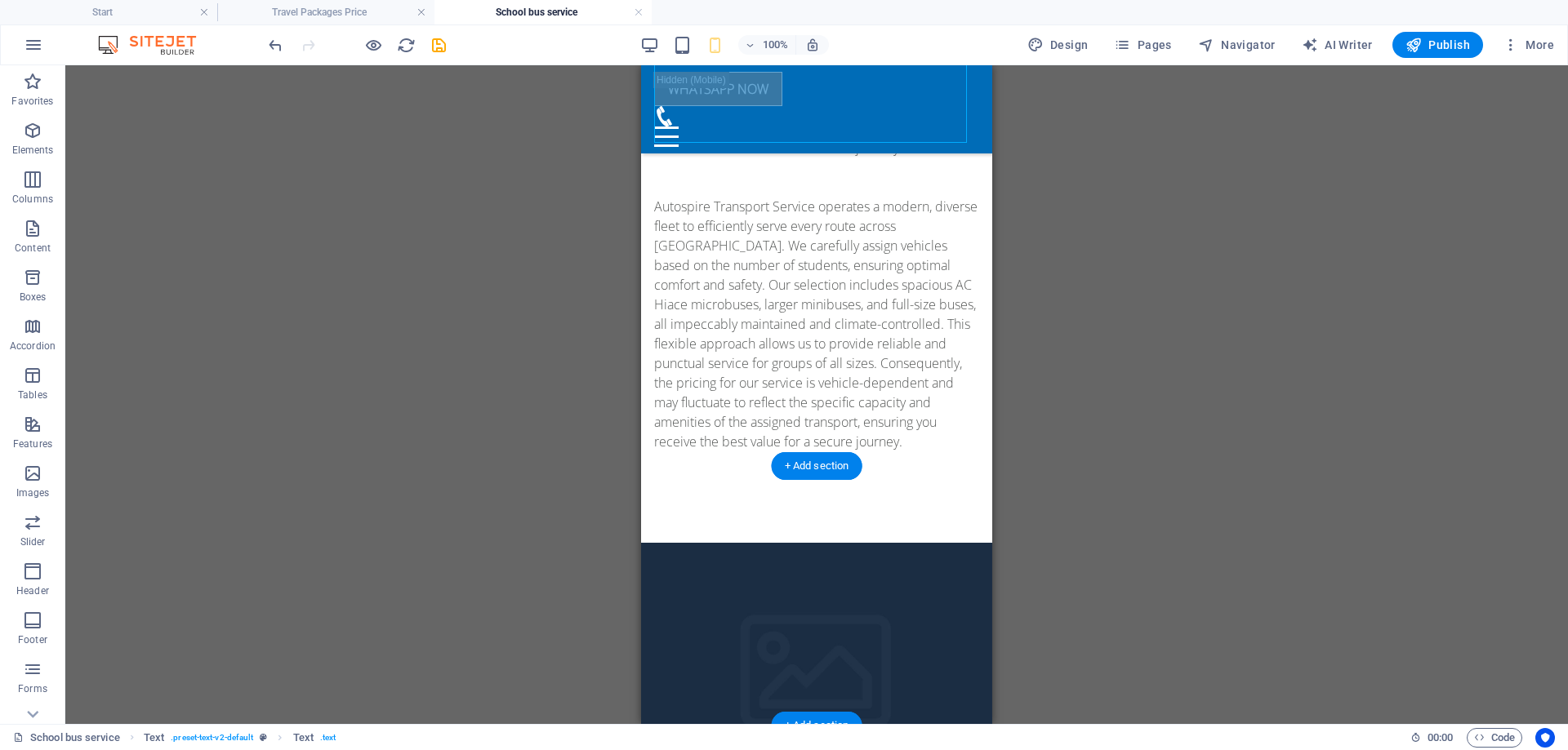
scroll to position [1448, 0]
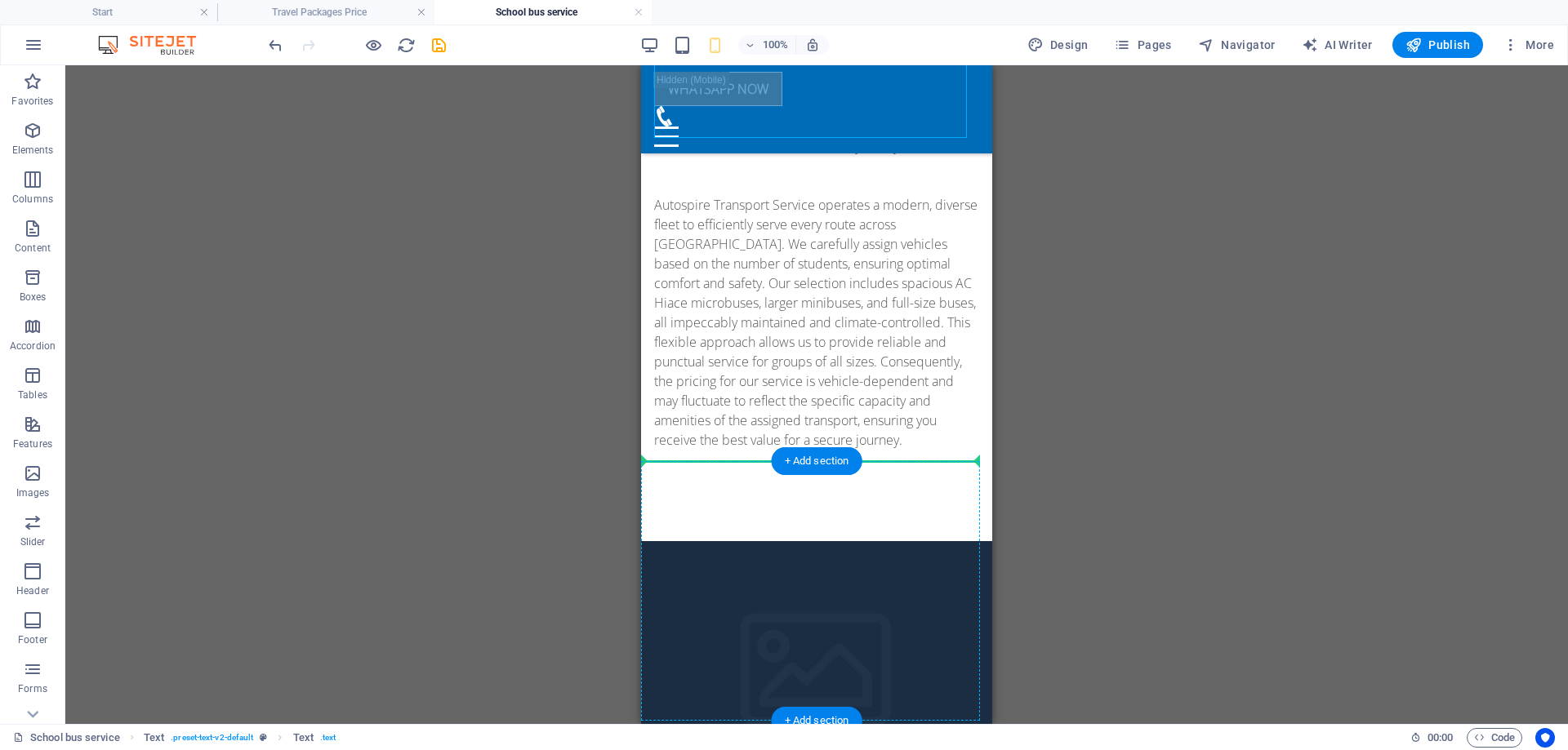
drag, startPoint x: 1304, startPoint y: 204, endPoint x: 719, endPoint y: 516, distance: 663.0
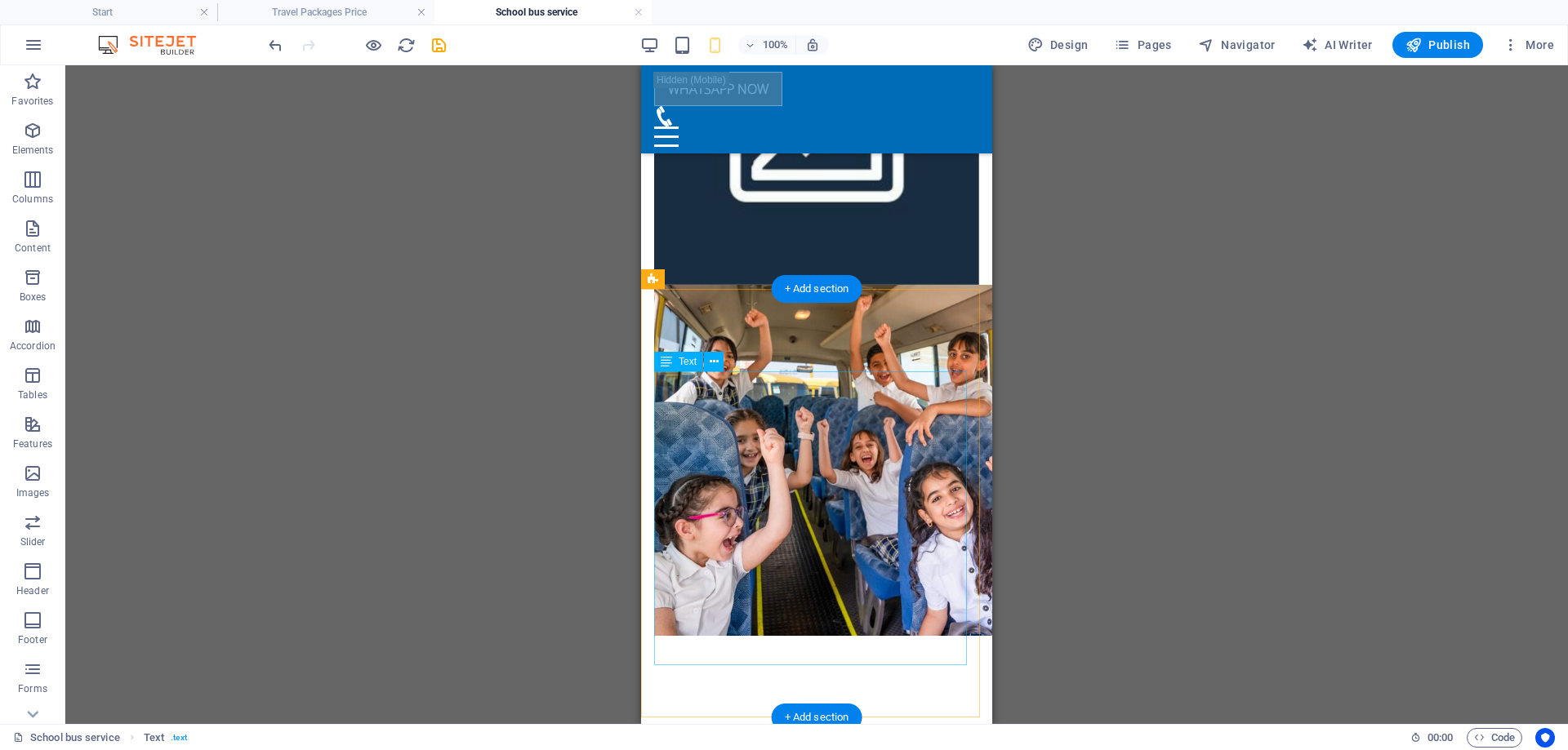
scroll to position [551, 0]
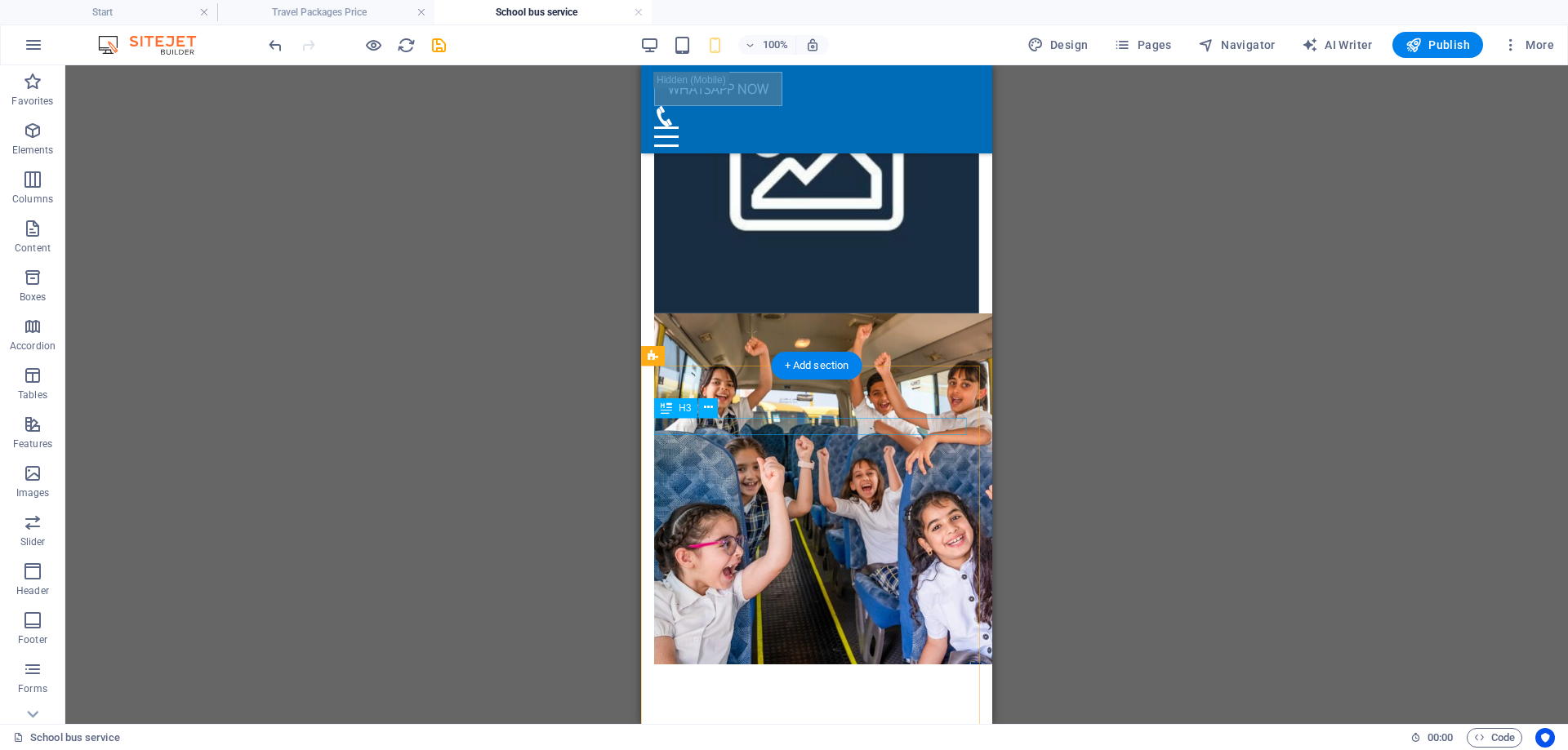
click at [712, 410] on icon at bounding box center [708, 408] width 9 height 18
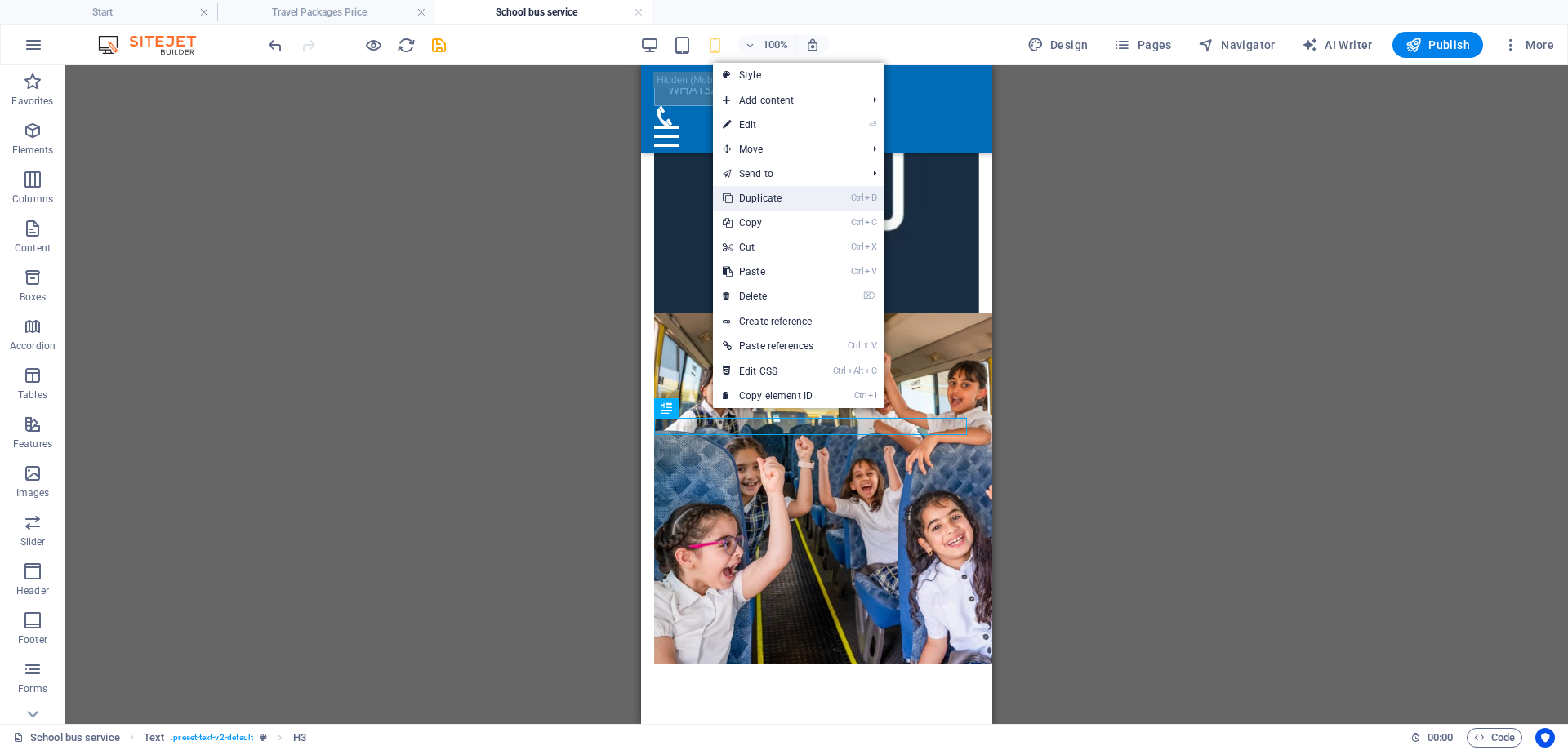
click at [777, 198] on link "Ctrl D Duplicate" at bounding box center [769, 198] width 111 height 25
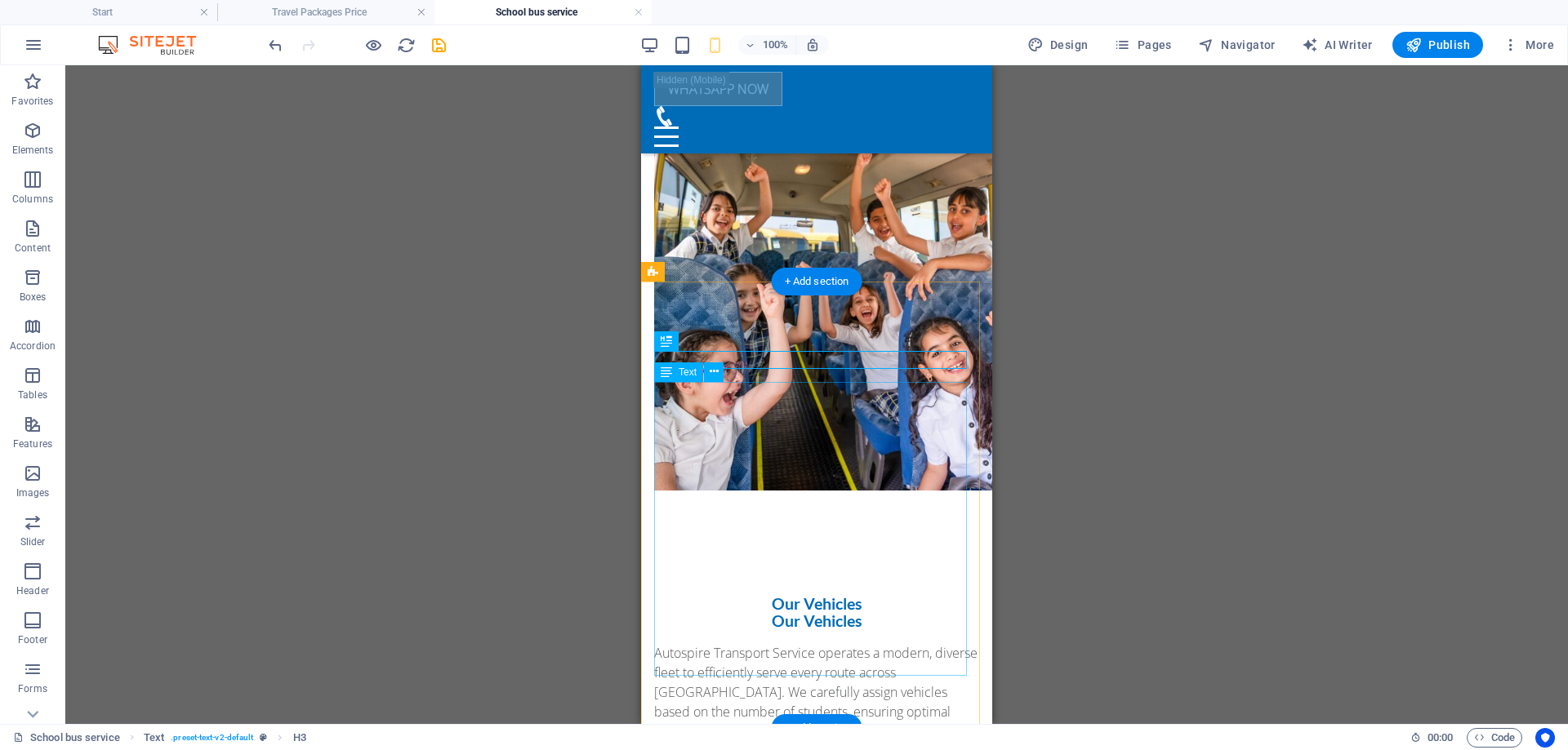
scroll to position [877, 0]
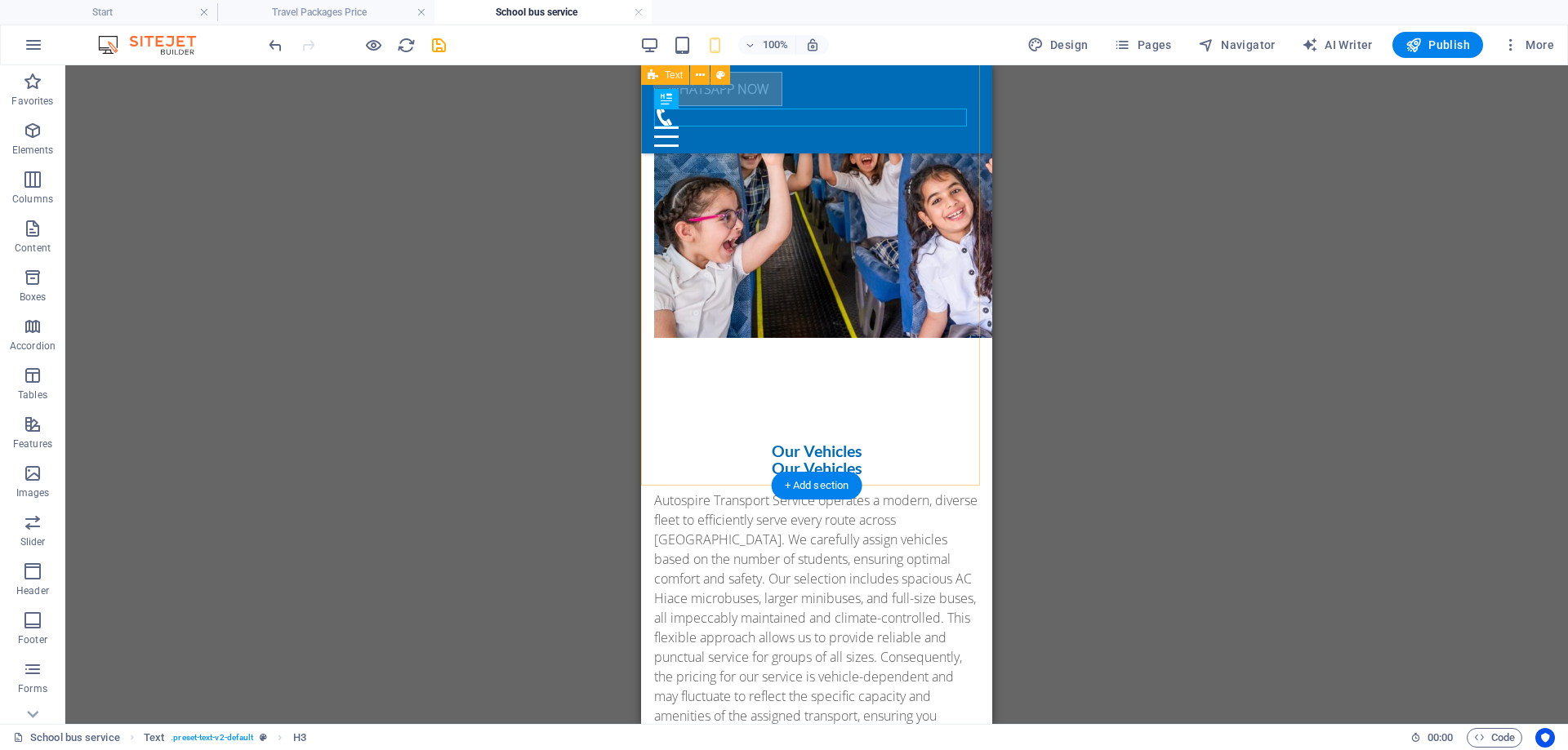
drag, startPoint x: 1310, startPoint y: 494, endPoint x: 781, endPoint y: 460, distance: 530.1
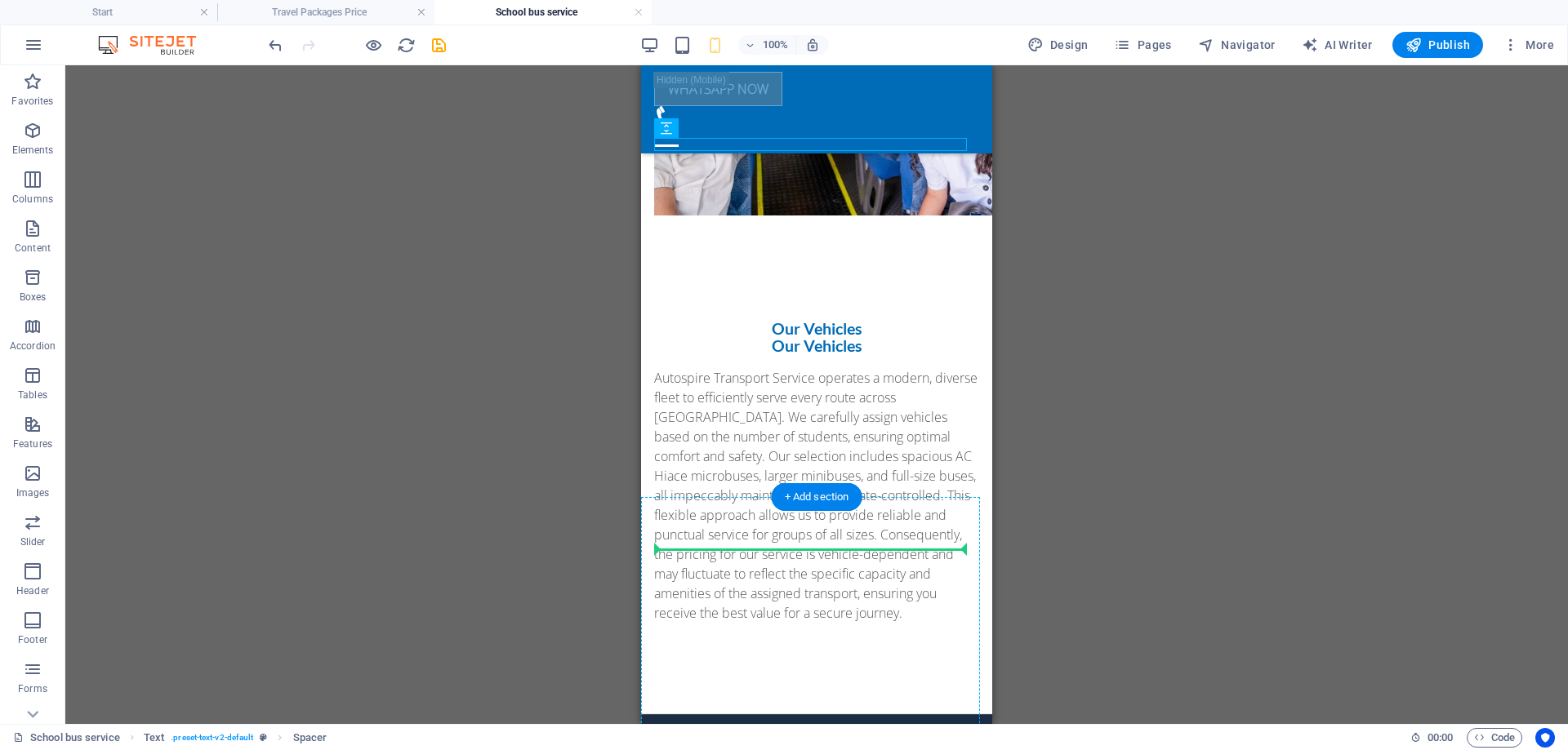
scroll to position [1041, 0]
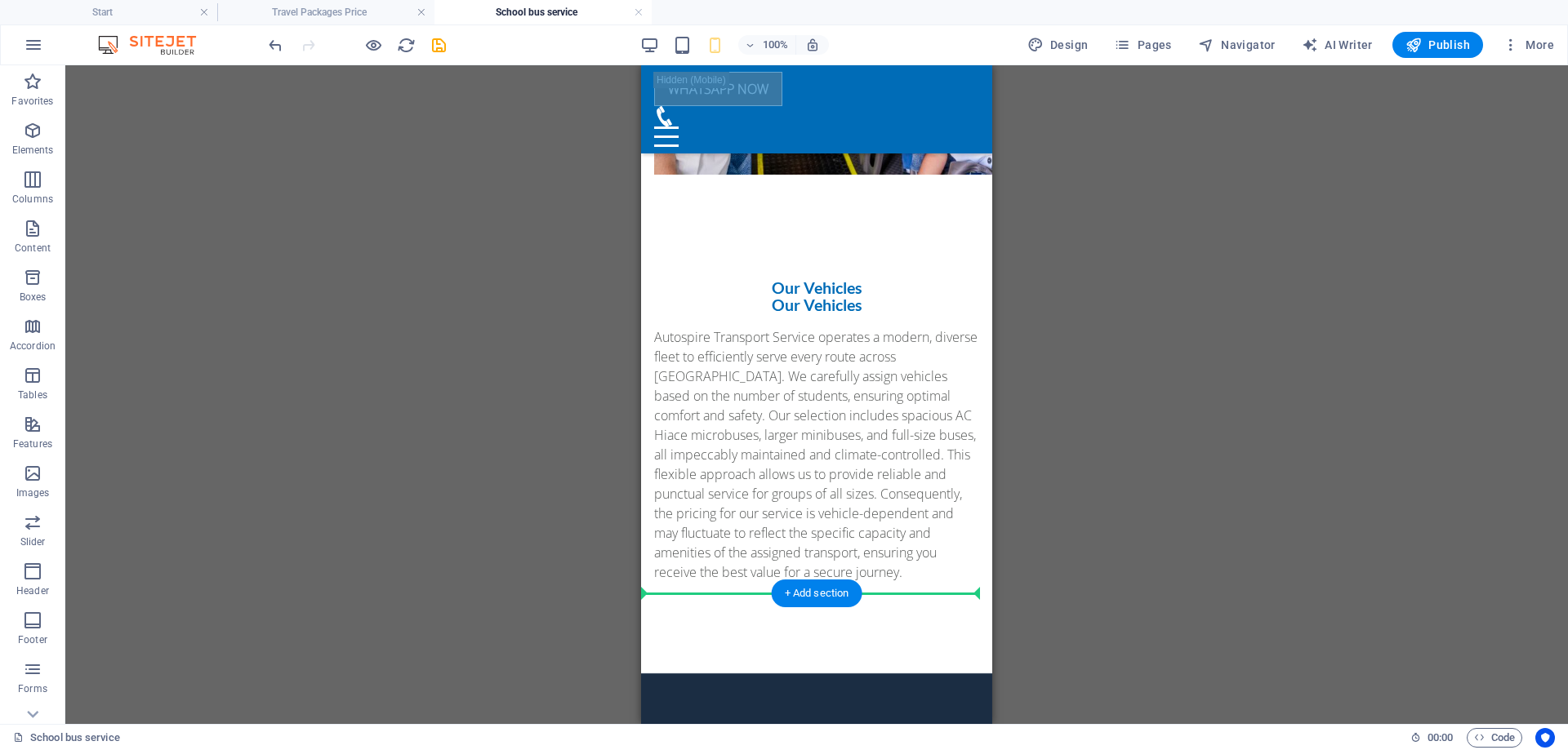
drag, startPoint x: 1308, startPoint y: 506, endPoint x: 697, endPoint y: 604, distance: 618.8
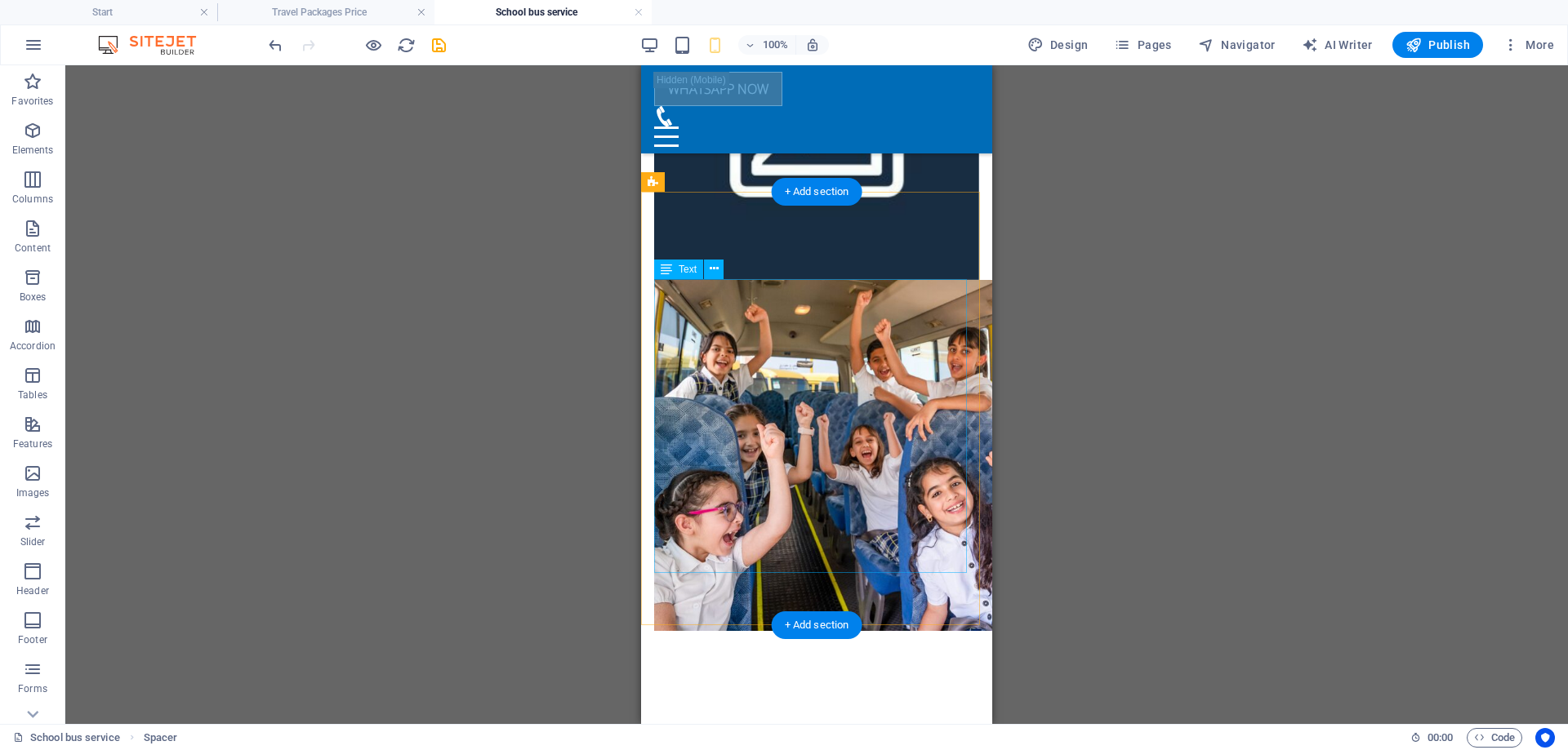
scroll to position [456, 0]
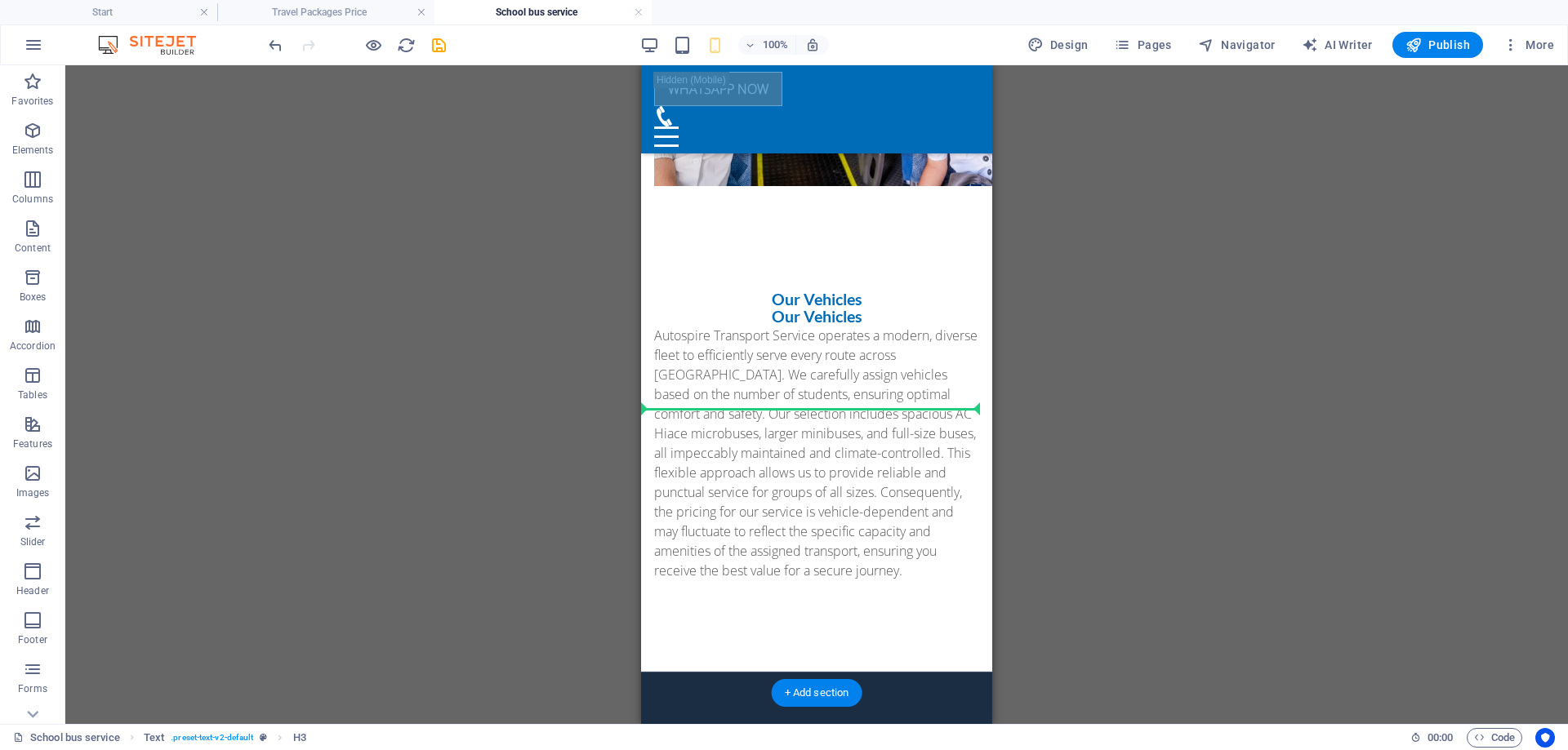
scroll to position [1070, 0]
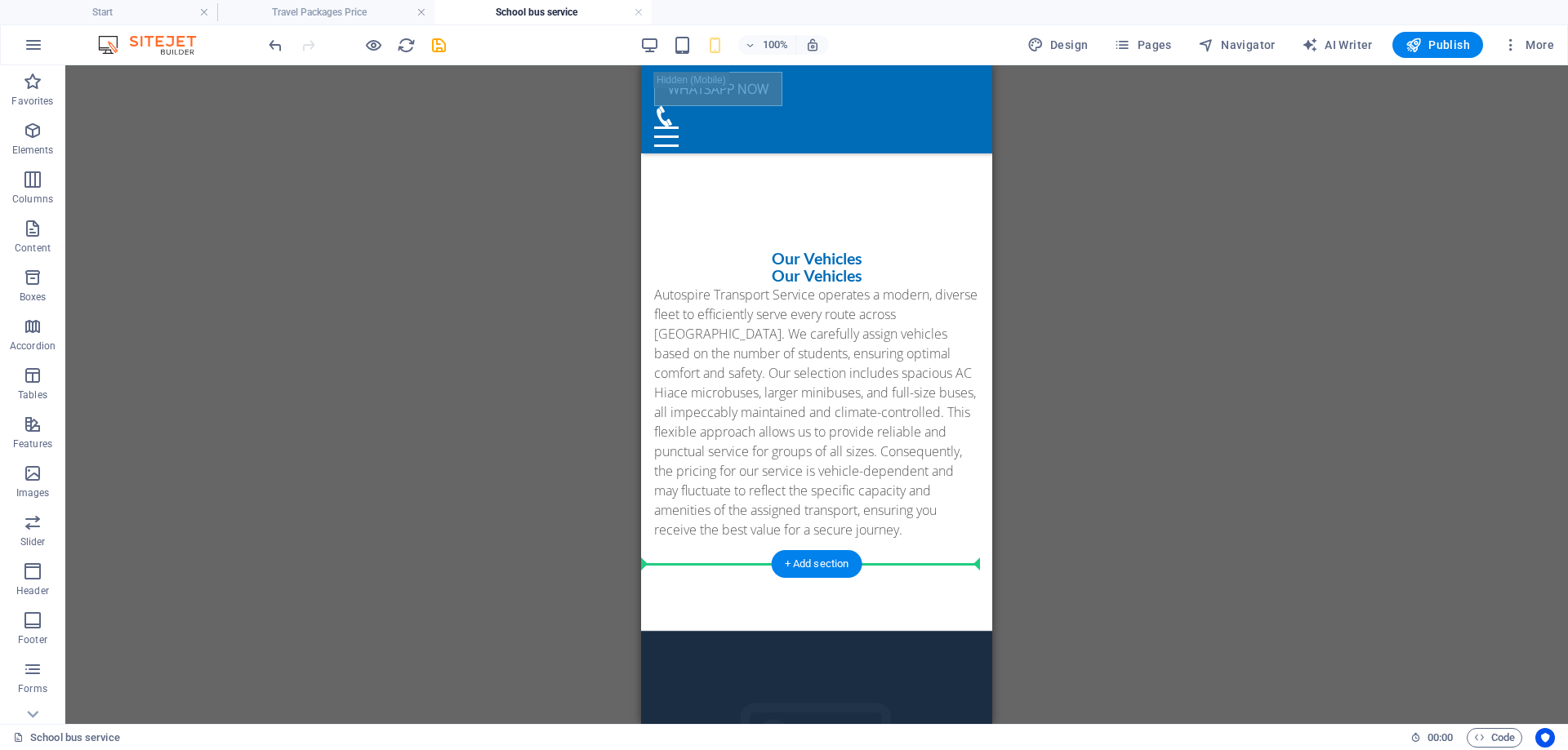
drag, startPoint x: 1317, startPoint y: 586, endPoint x: 684, endPoint y: 565, distance: 633.3
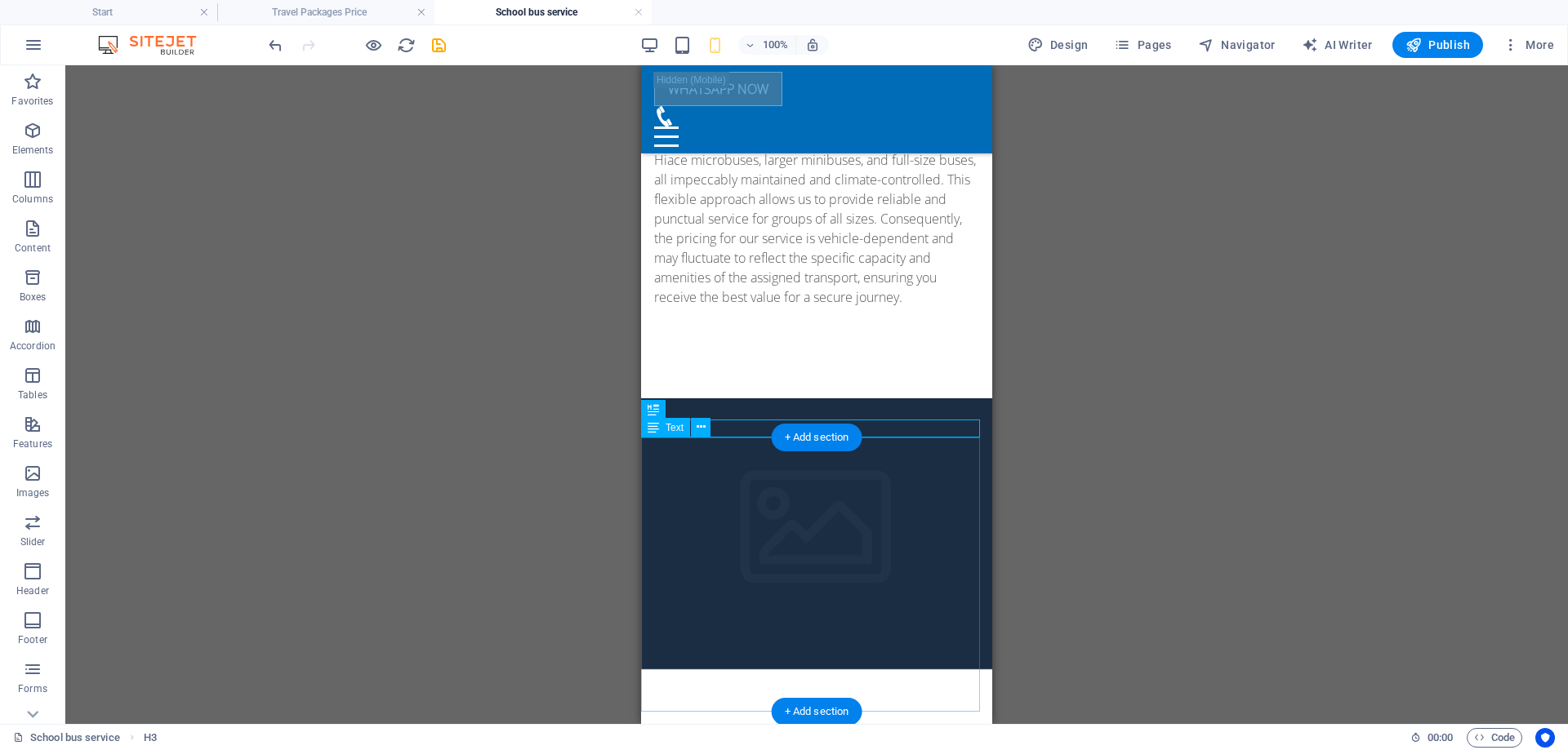
scroll to position [1296, 0]
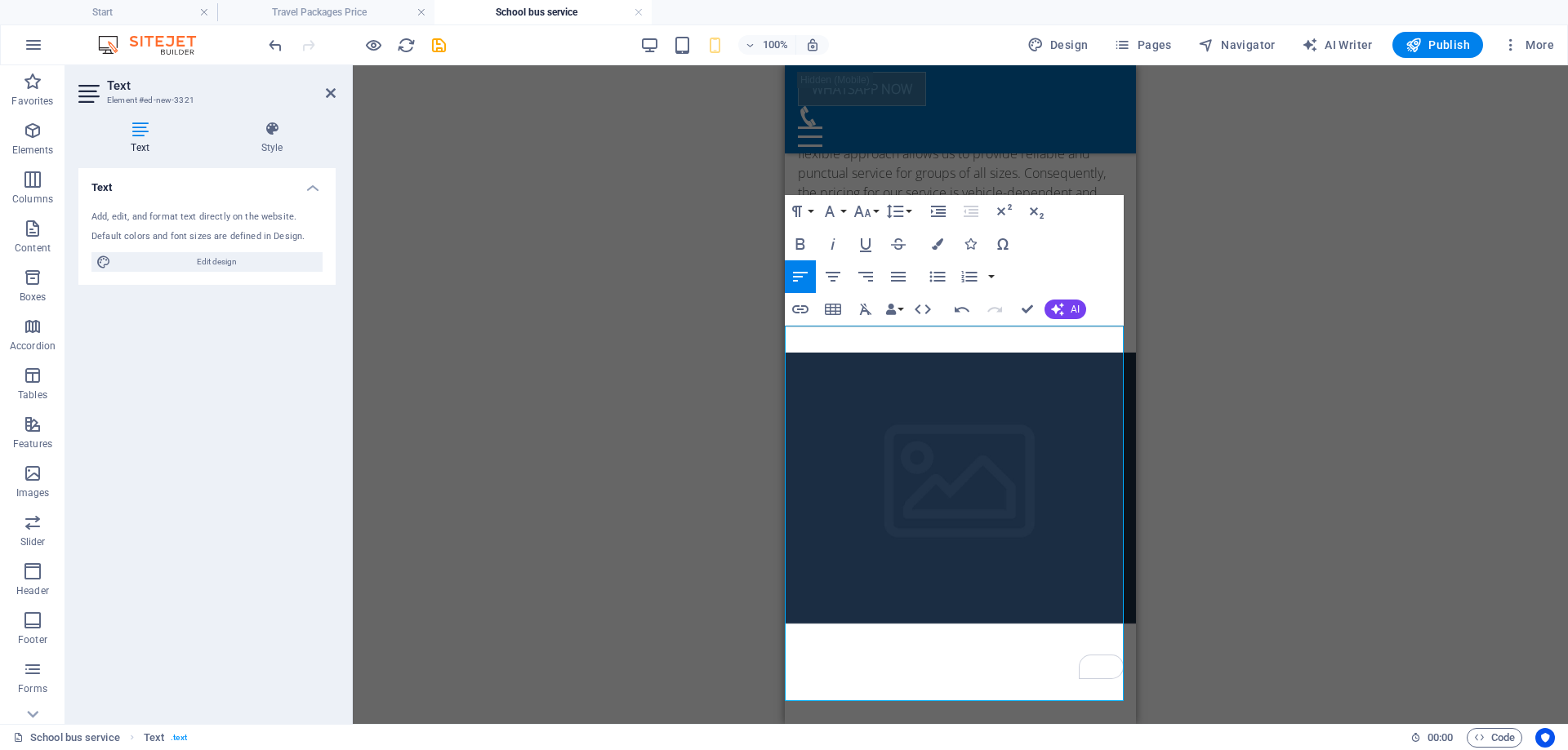
scroll to position [1344, 0]
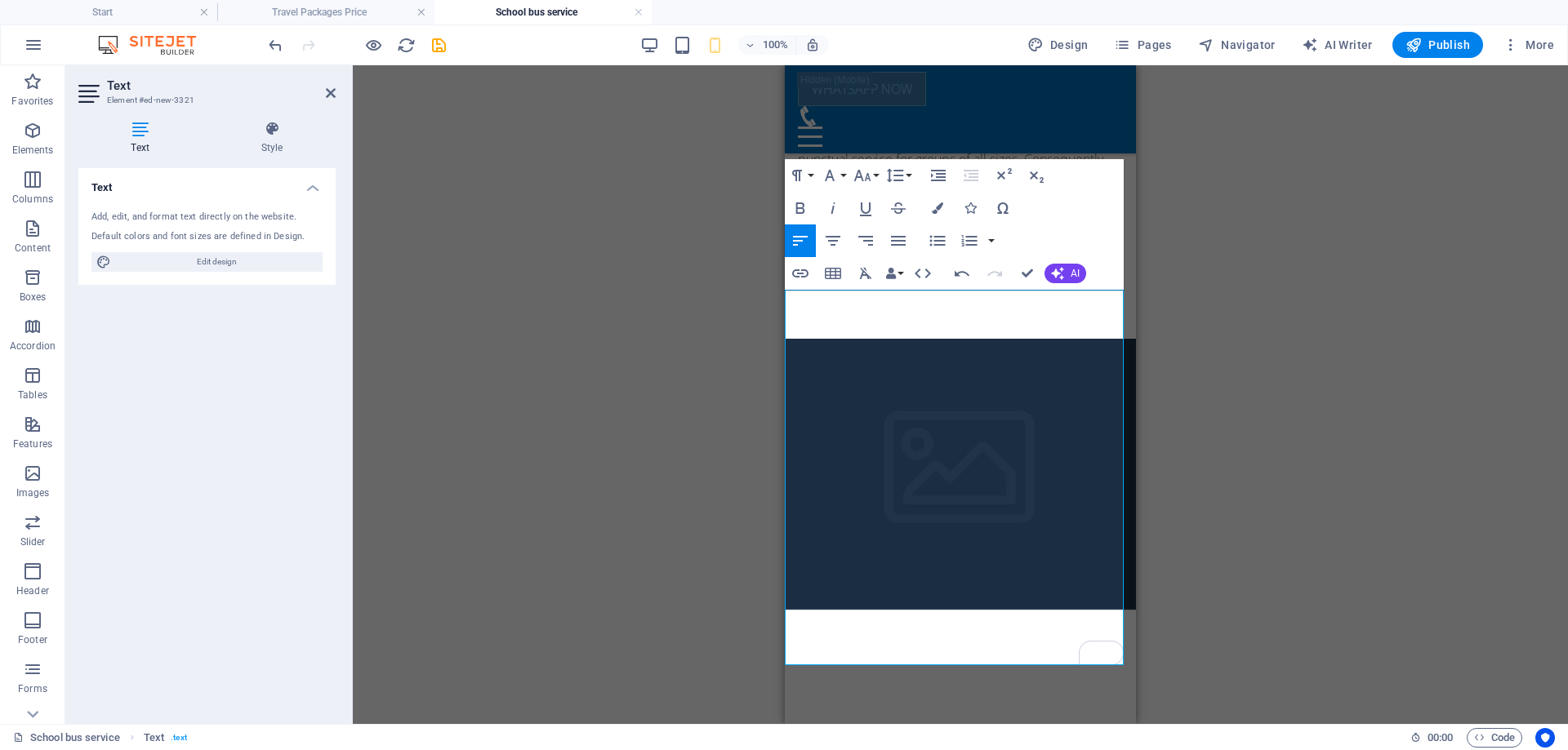
drag, startPoint x: 796, startPoint y: 350, endPoint x: 877, endPoint y: 637, distance: 298.2
click at [832, 273] on icon "button" at bounding box center [833, 273] width 19 height 19
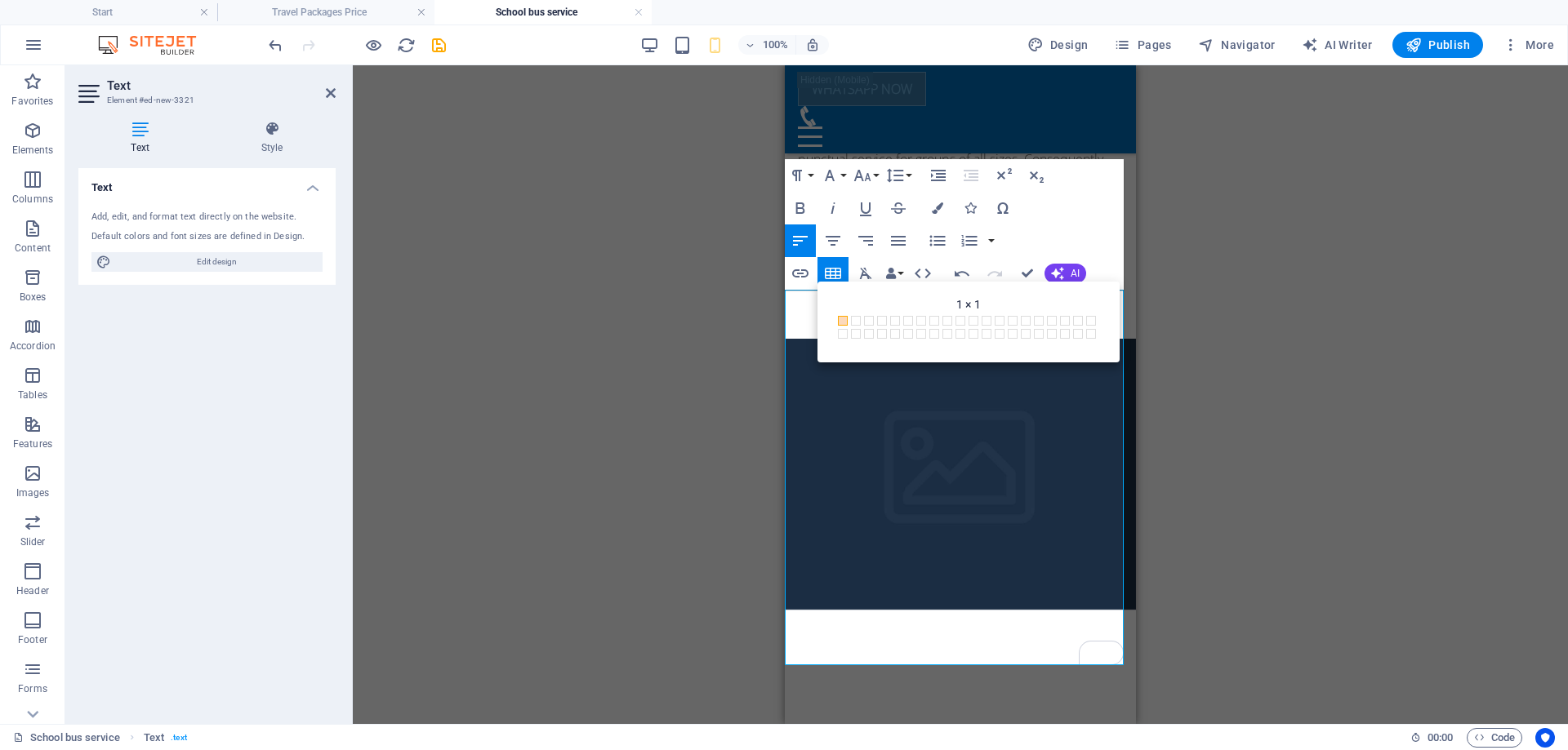
click at [843, 320] on span at bounding box center [842, 321] width 10 height 10
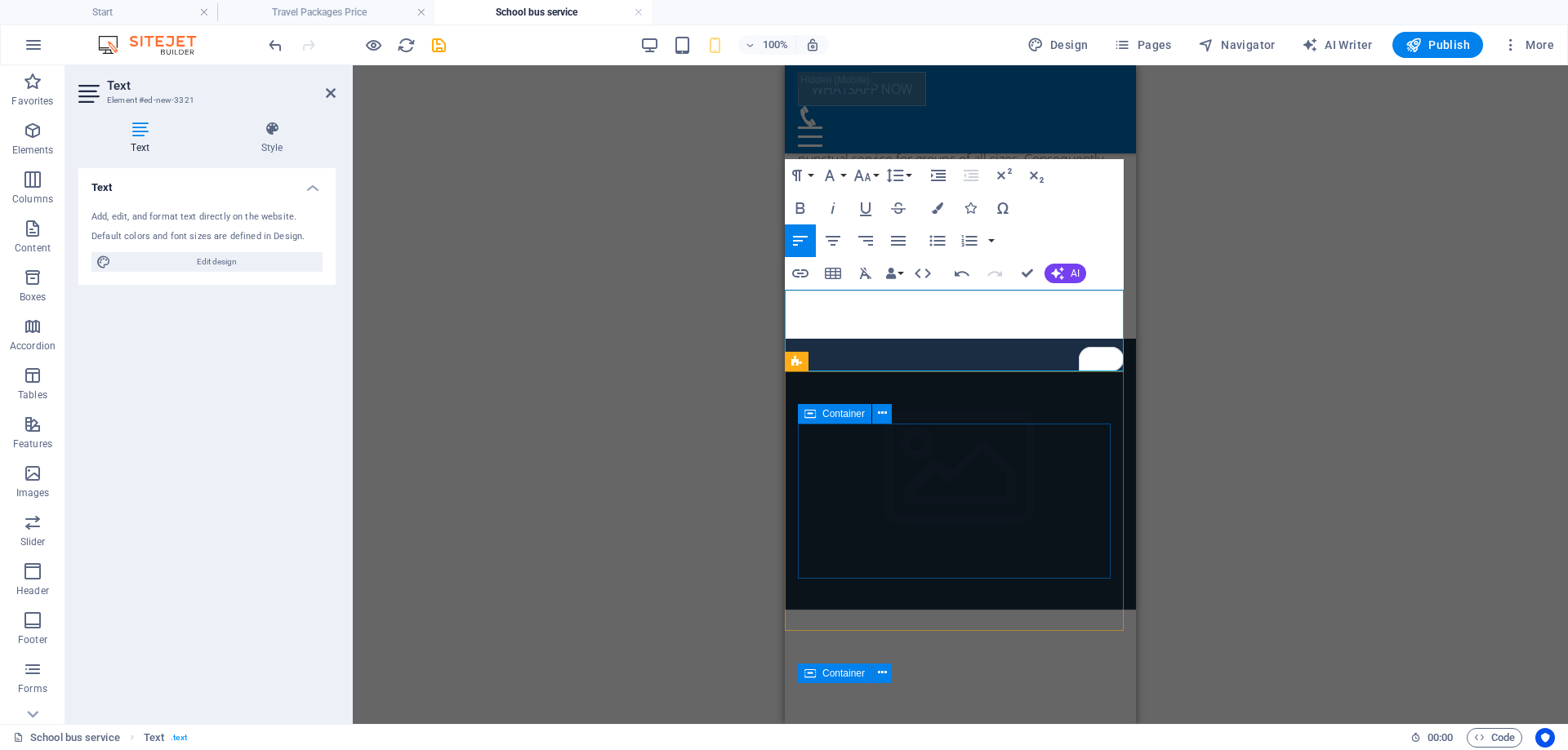
scroll to position [1262, 0]
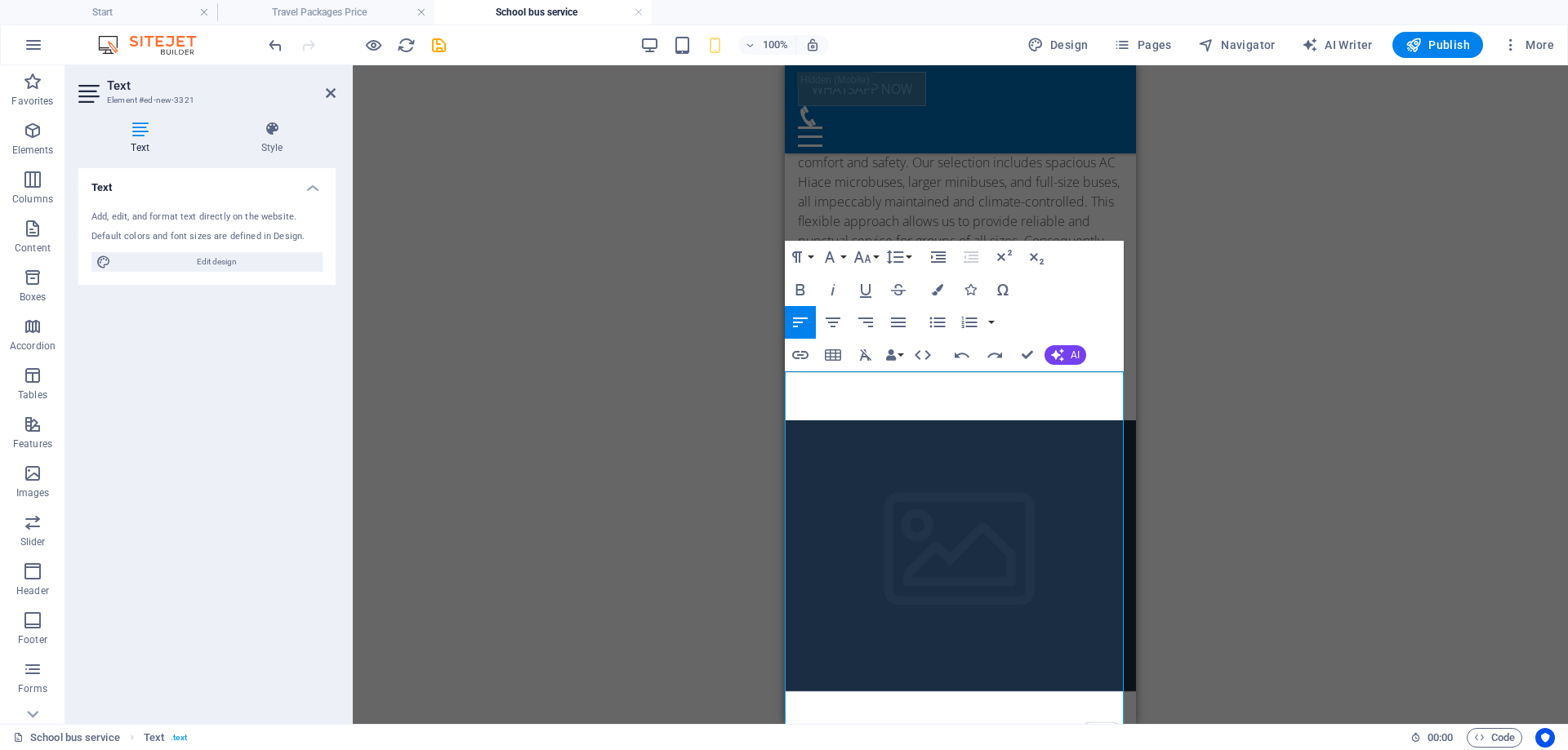
drag, startPoint x: 796, startPoint y: 389, endPoint x: 886, endPoint y: 687, distance: 311.3
click at [938, 320] on icon "button" at bounding box center [937, 322] width 19 height 19
click at [973, 318] on icon "button" at bounding box center [970, 322] width 16 height 11
click at [936, 318] on icon "button" at bounding box center [938, 322] width 16 height 11
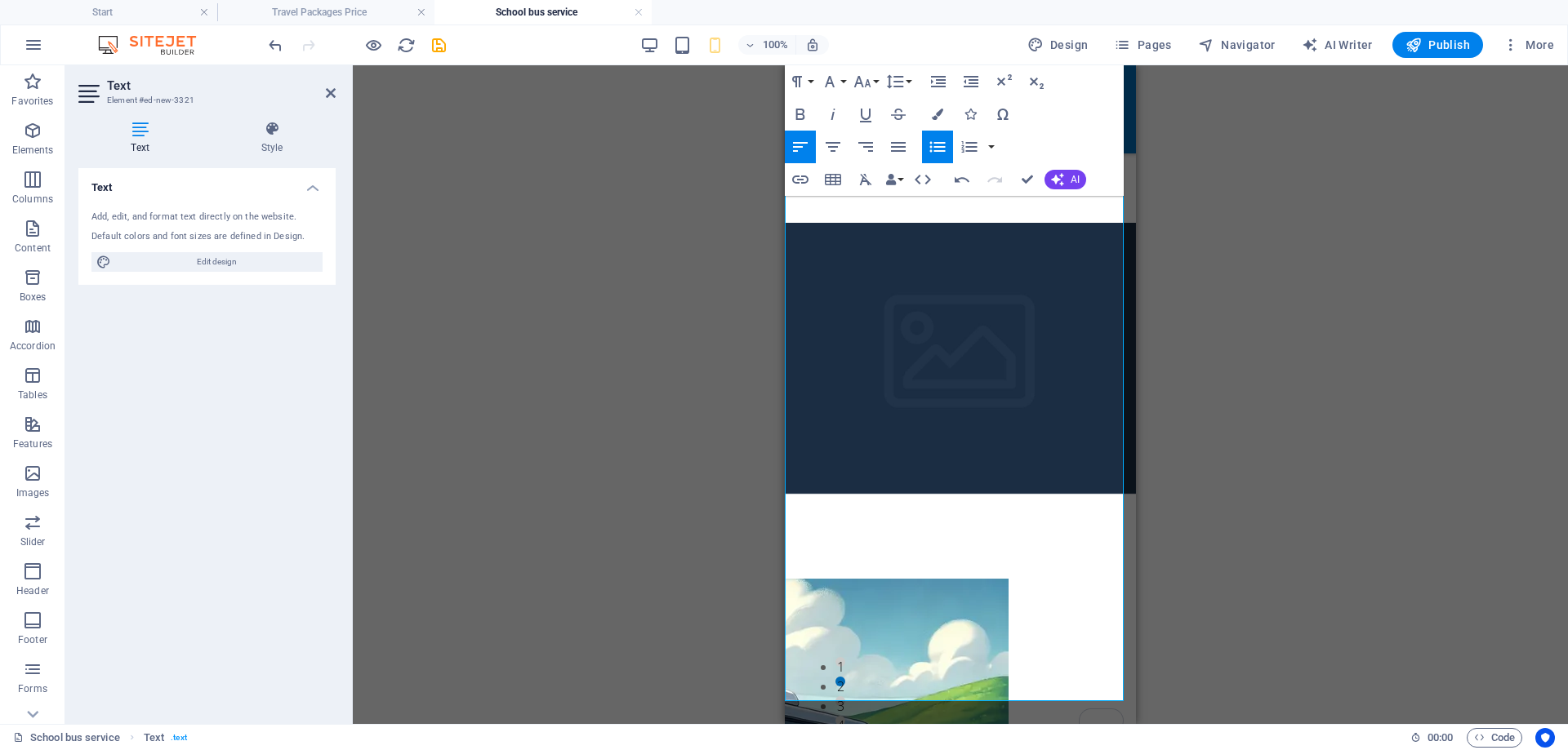
scroll to position [1507, 0]
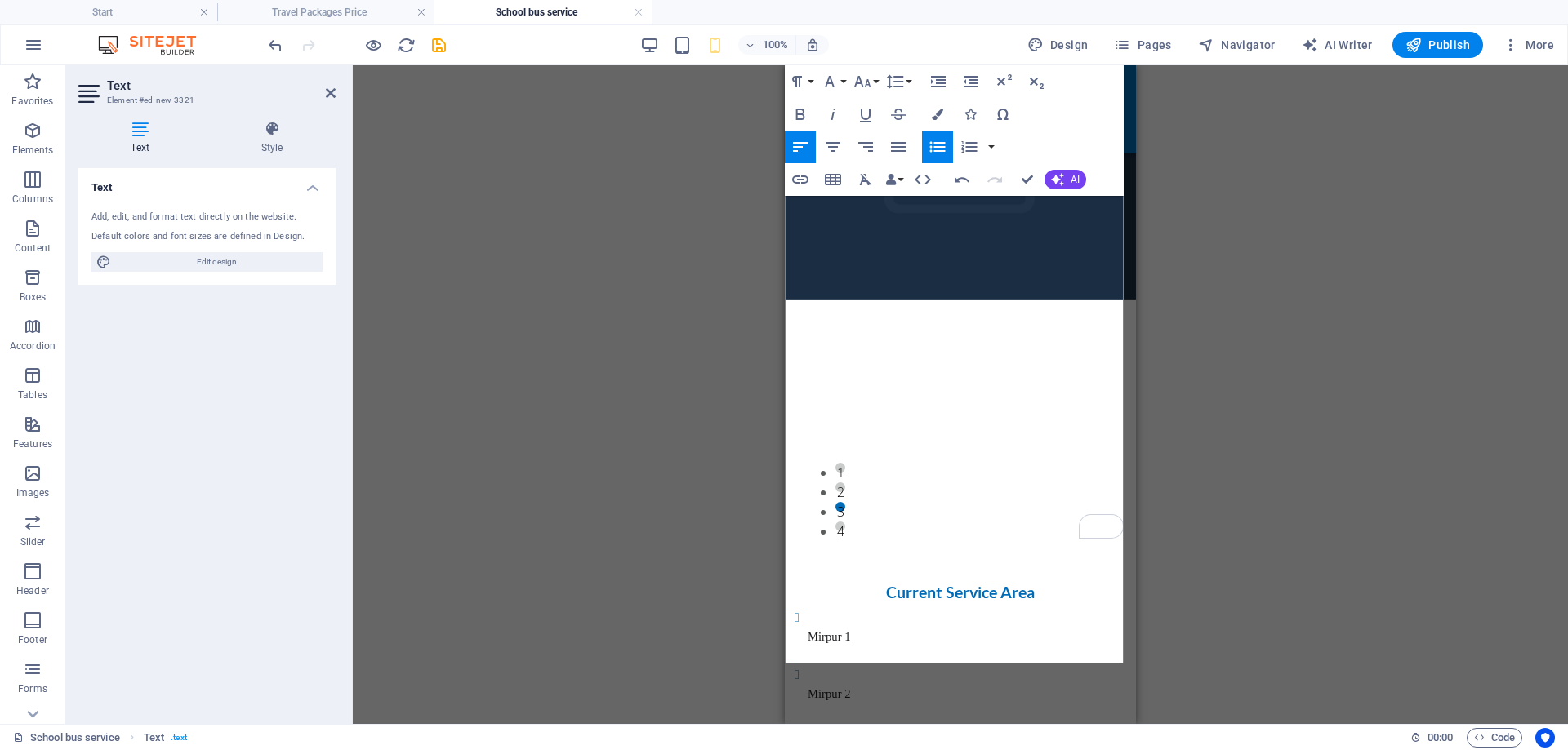
scroll to position [1670, 0]
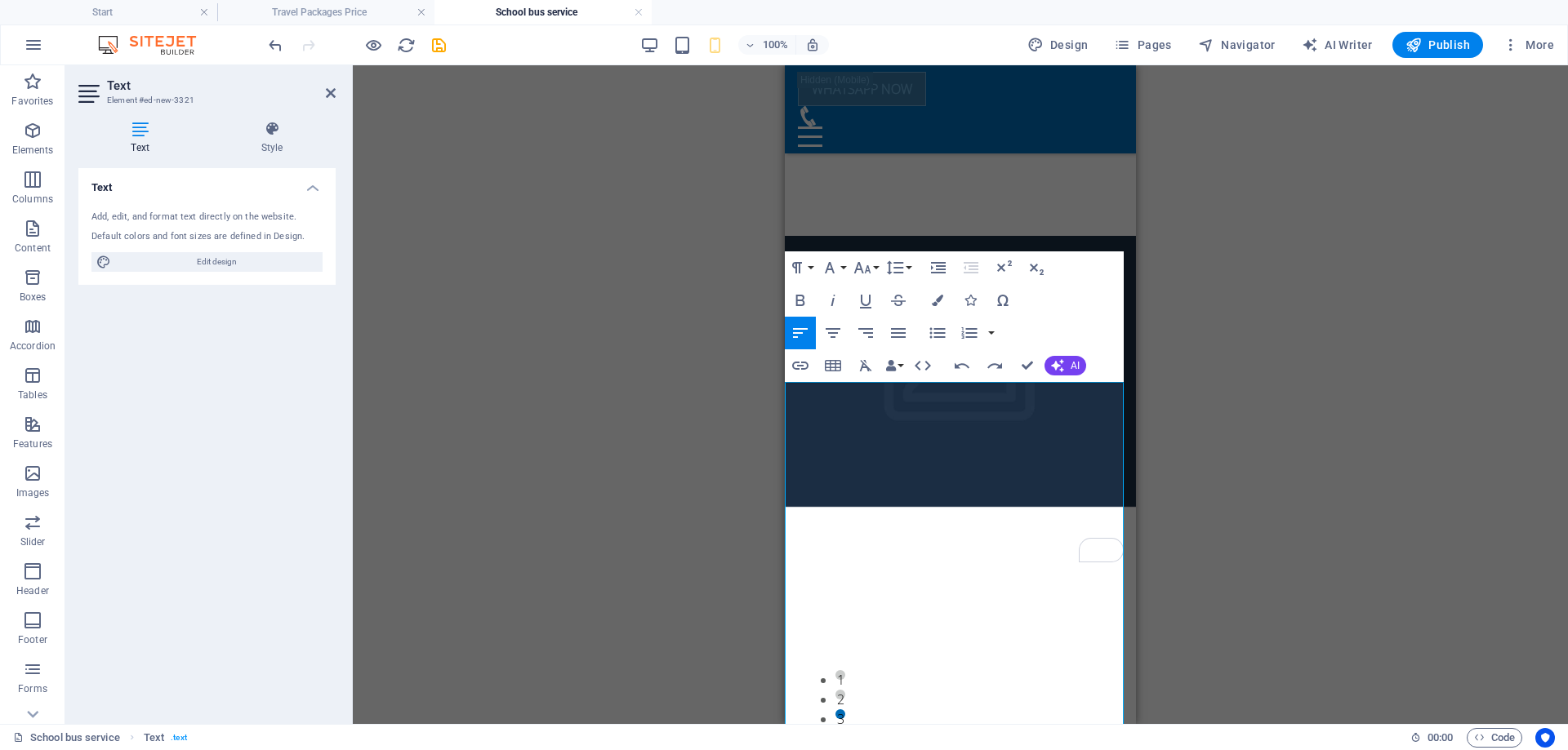
scroll to position [1507, 0]
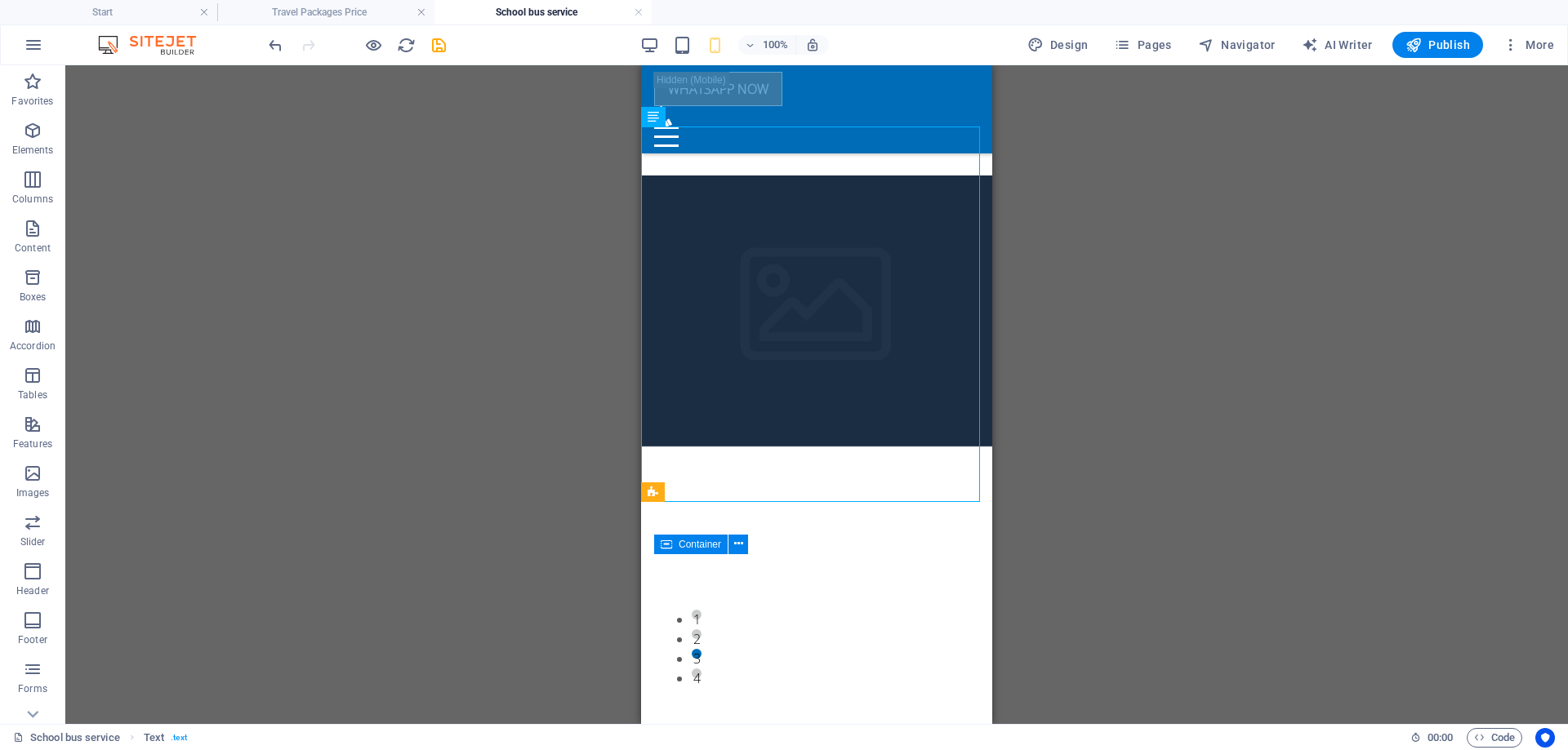
click at [1115, 442] on div "Drag here to replace the existing content. Press “Ctrl” if you want to create a…" at bounding box center [816, 394] width 1503 height 659
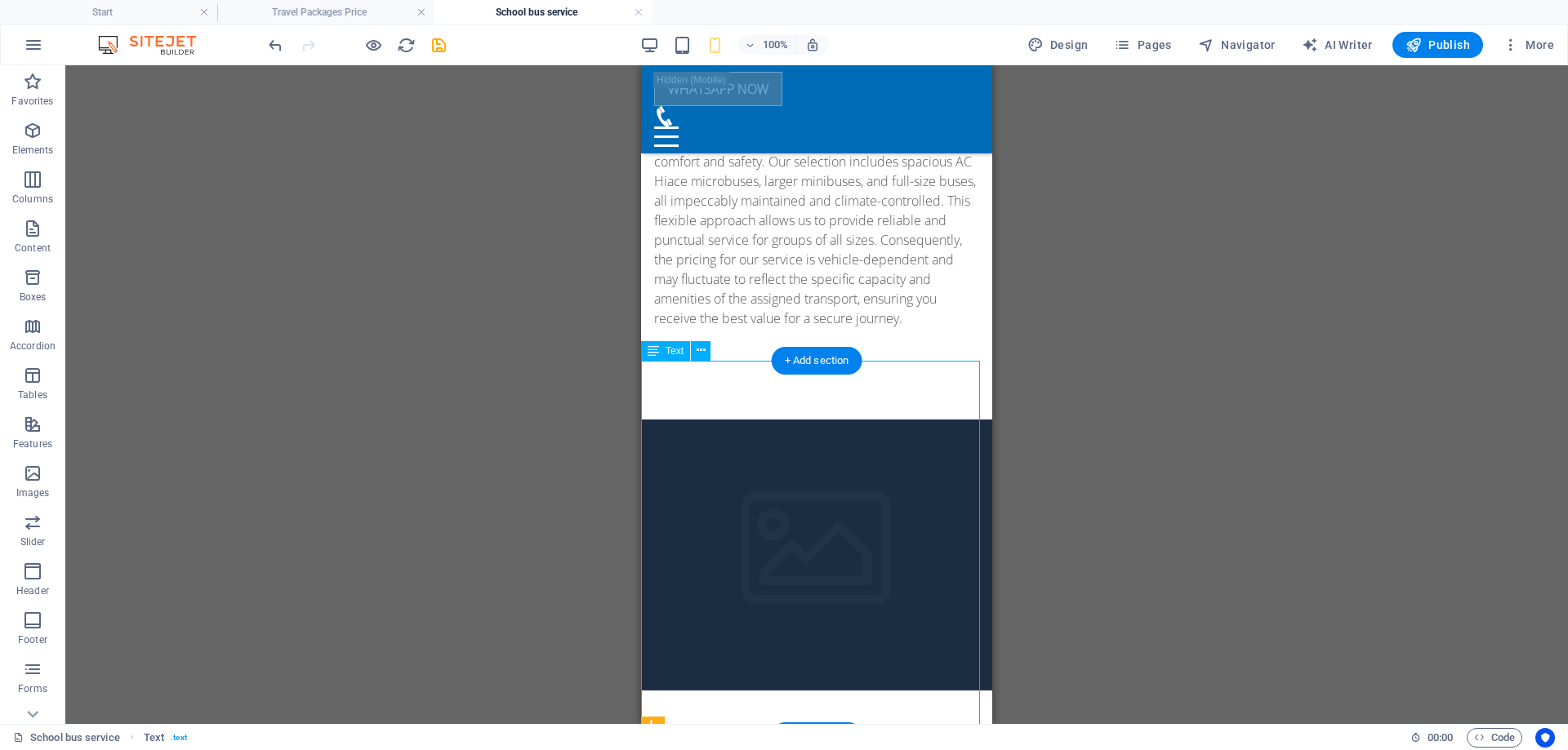
scroll to position [1262, 0]
click at [1087, 357] on div "Drag here to replace the existing content. Press “Ctrl” if you want to create a…" at bounding box center [816, 394] width 1503 height 659
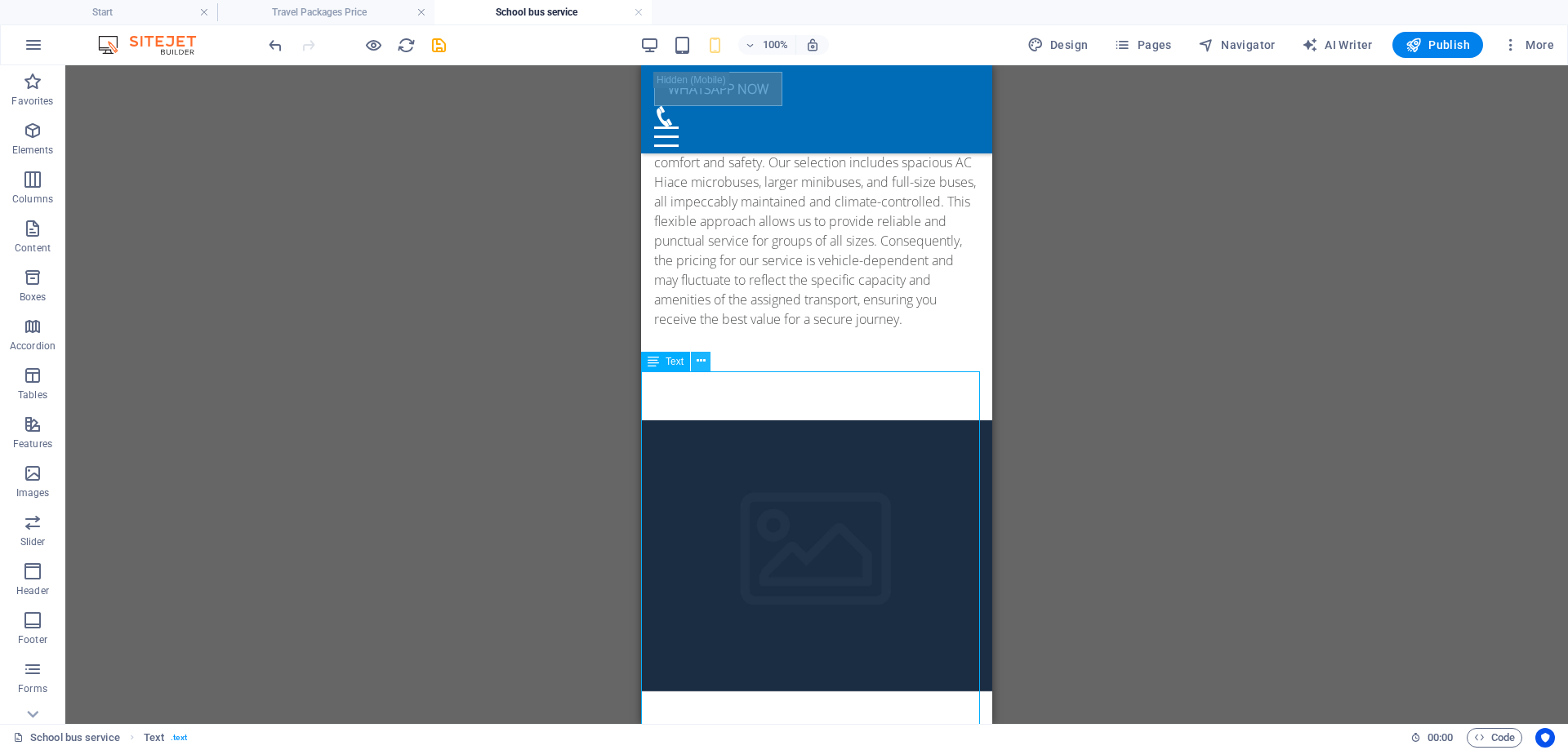
click at [698, 357] on icon at bounding box center [701, 362] width 9 height 18
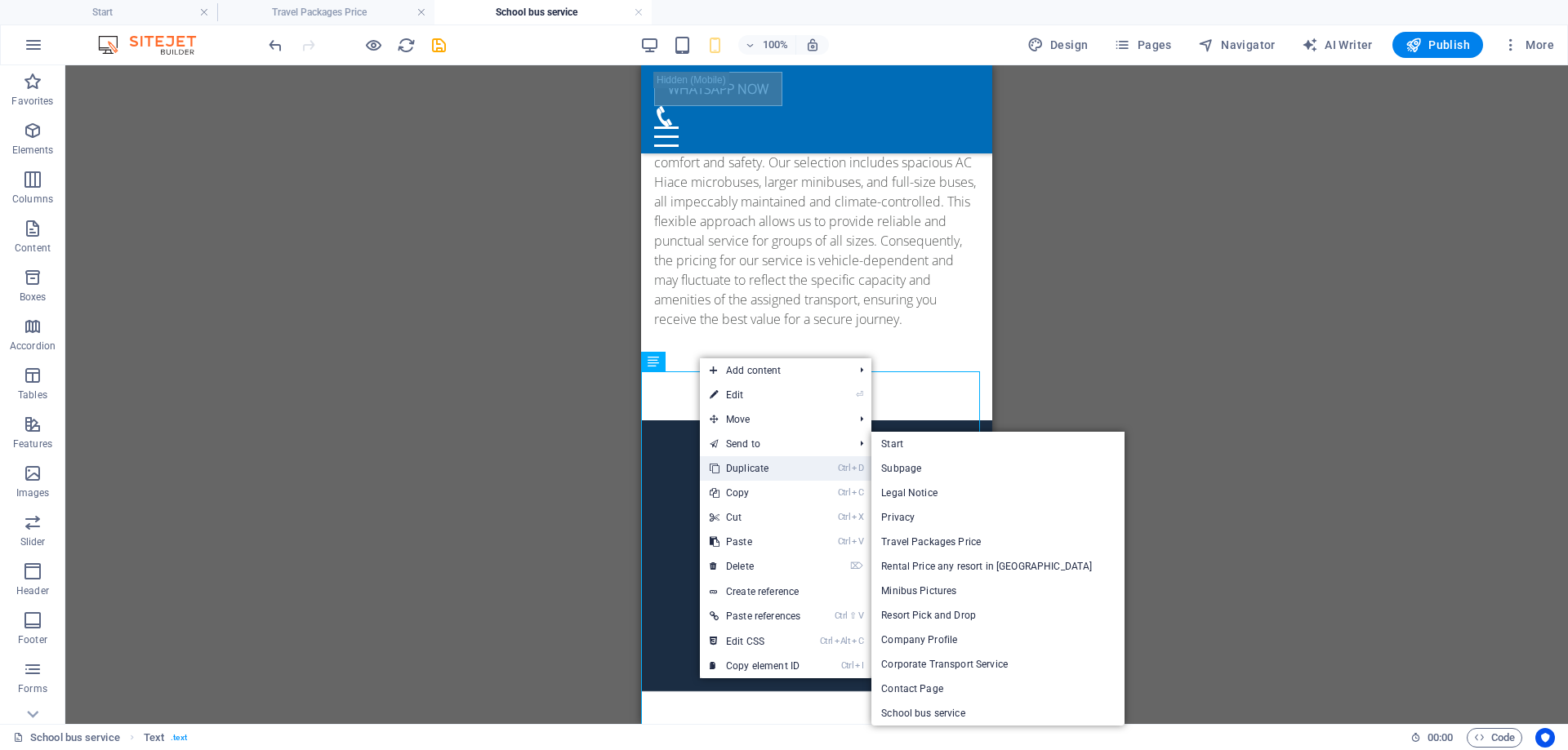
click at [762, 462] on link "Ctrl D Duplicate" at bounding box center [755, 469] width 111 height 25
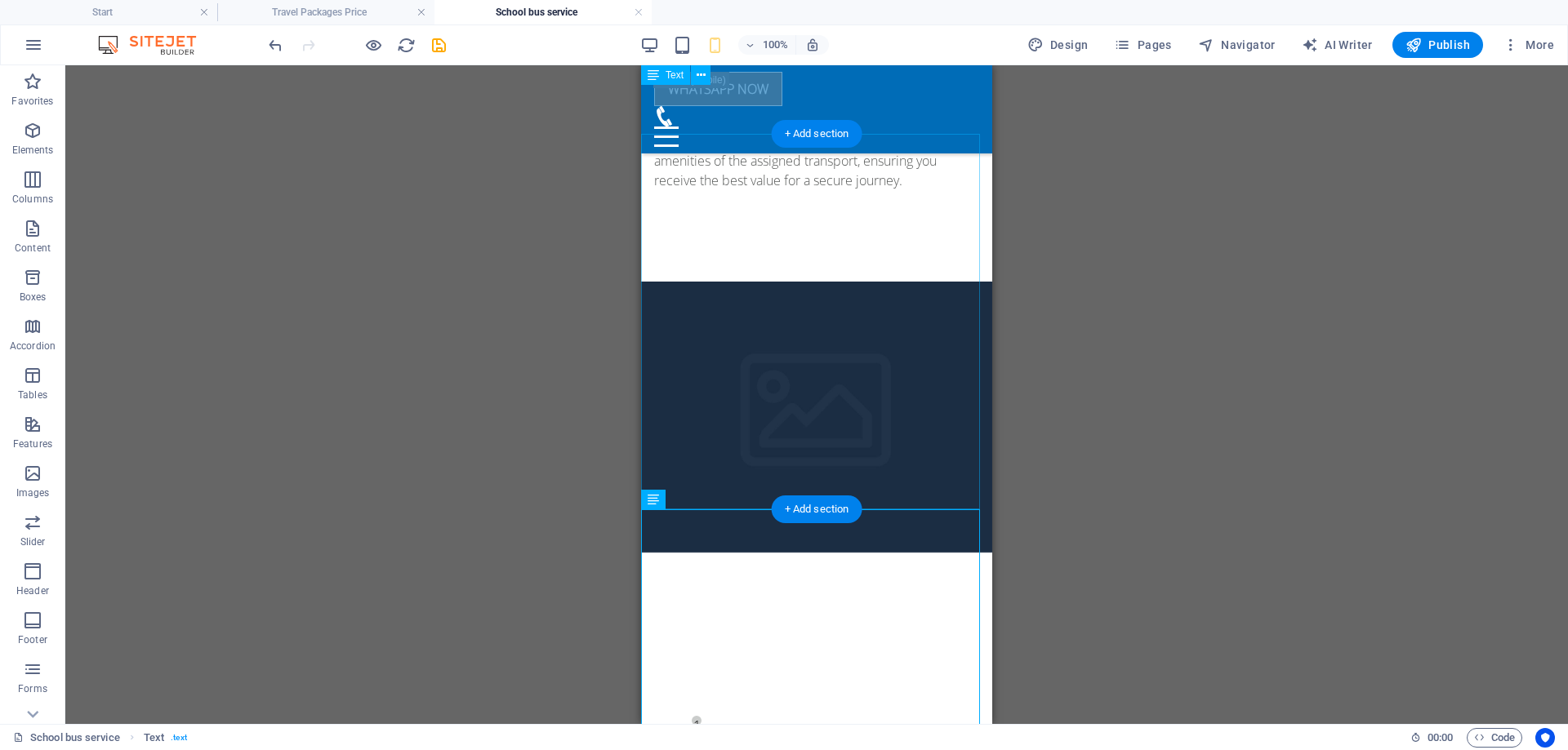
scroll to position [1401, 0]
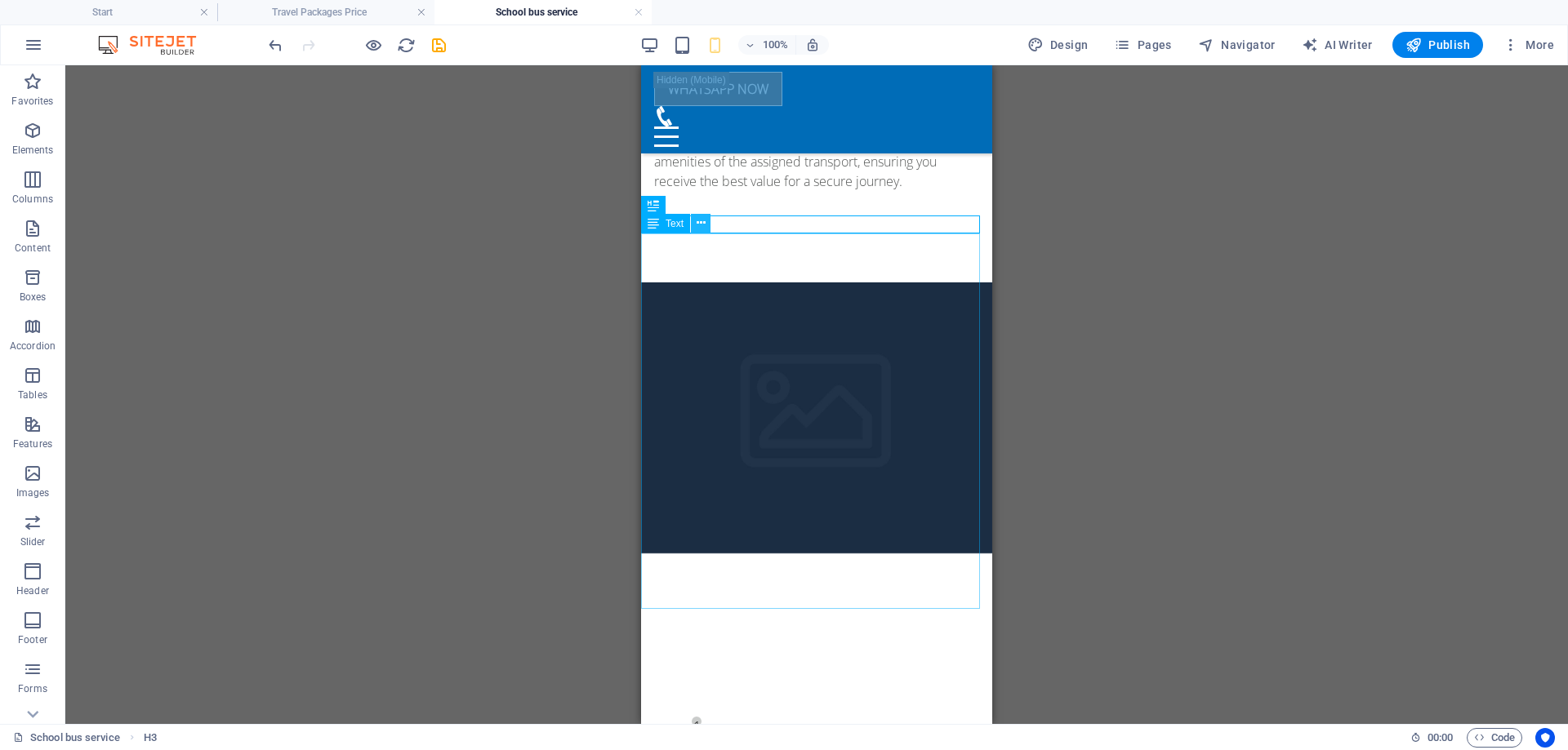
click at [703, 219] on icon at bounding box center [701, 224] width 9 height 18
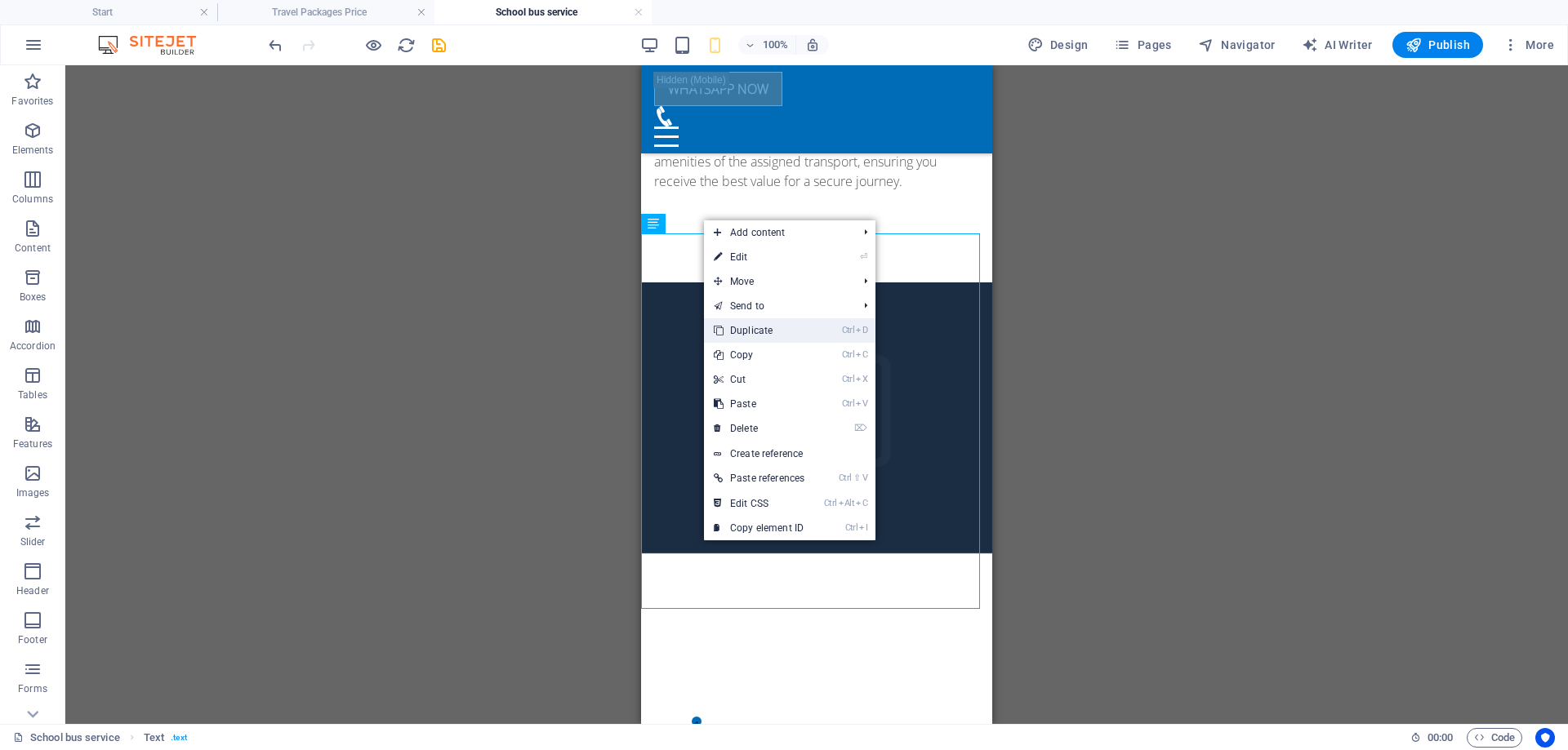
click at [760, 333] on link "Ctrl D Duplicate" at bounding box center [759, 331] width 111 height 25
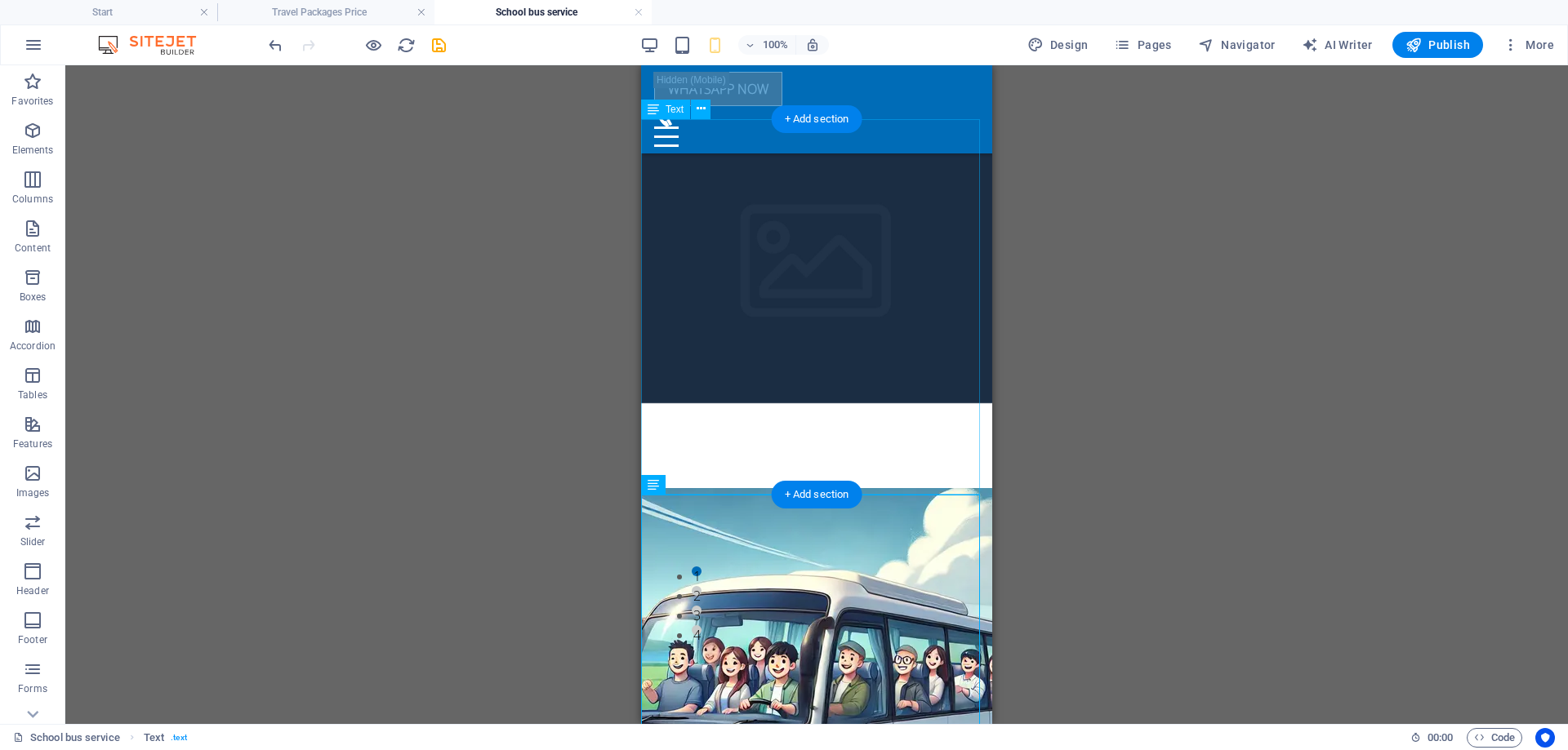
scroll to position [1645, 0]
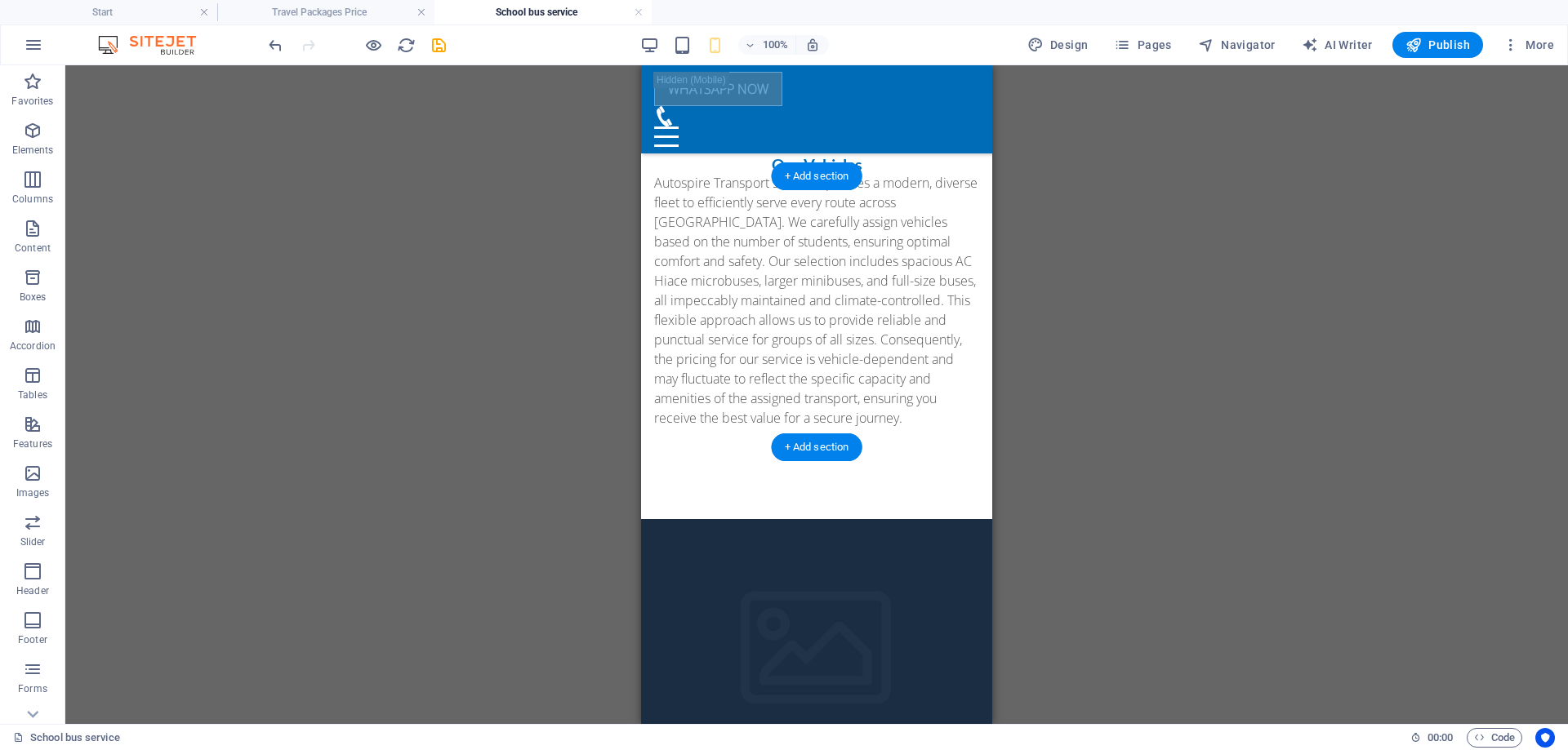
scroll to position [1156, 0]
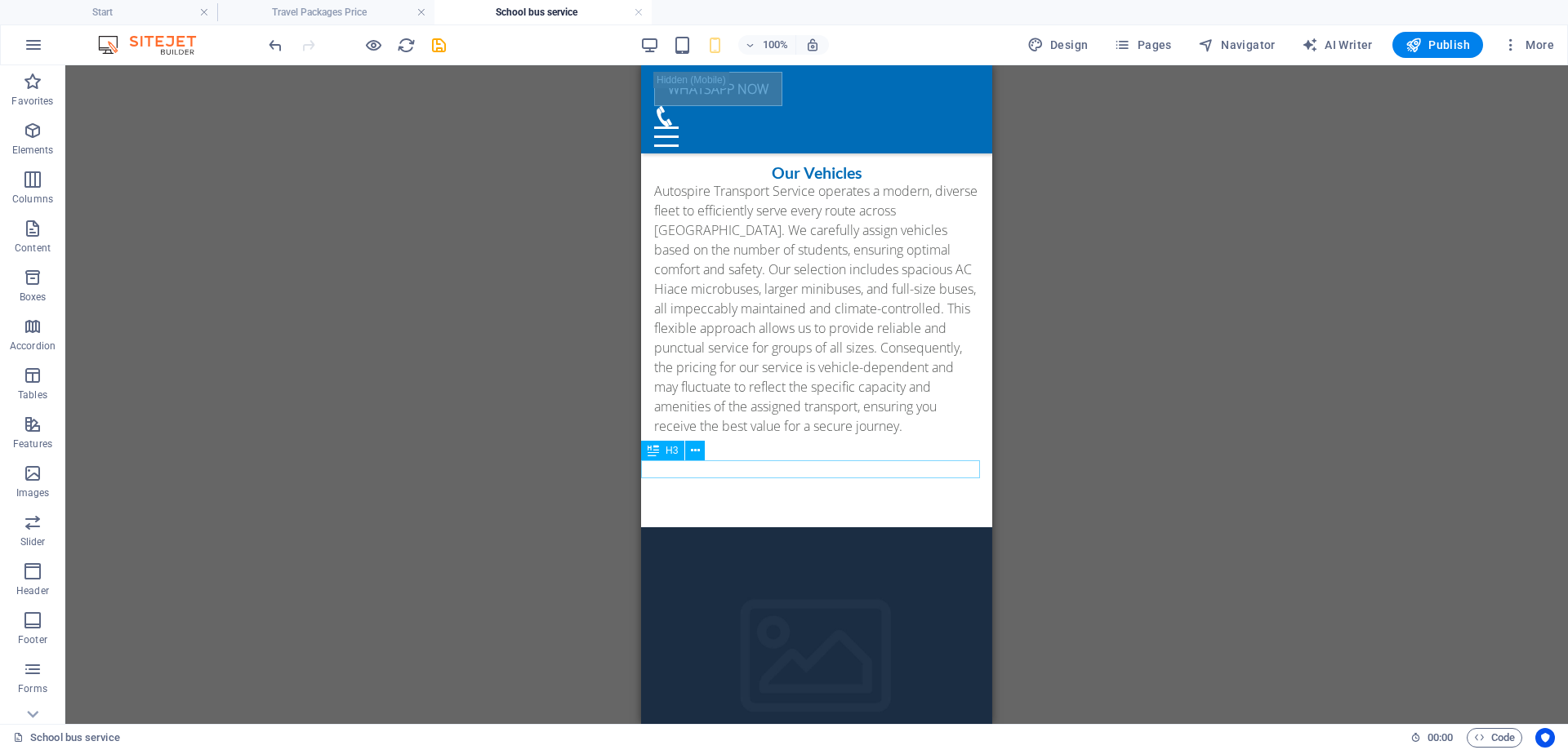
click at [697, 451] on icon at bounding box center [696, 451] width 9 height 18
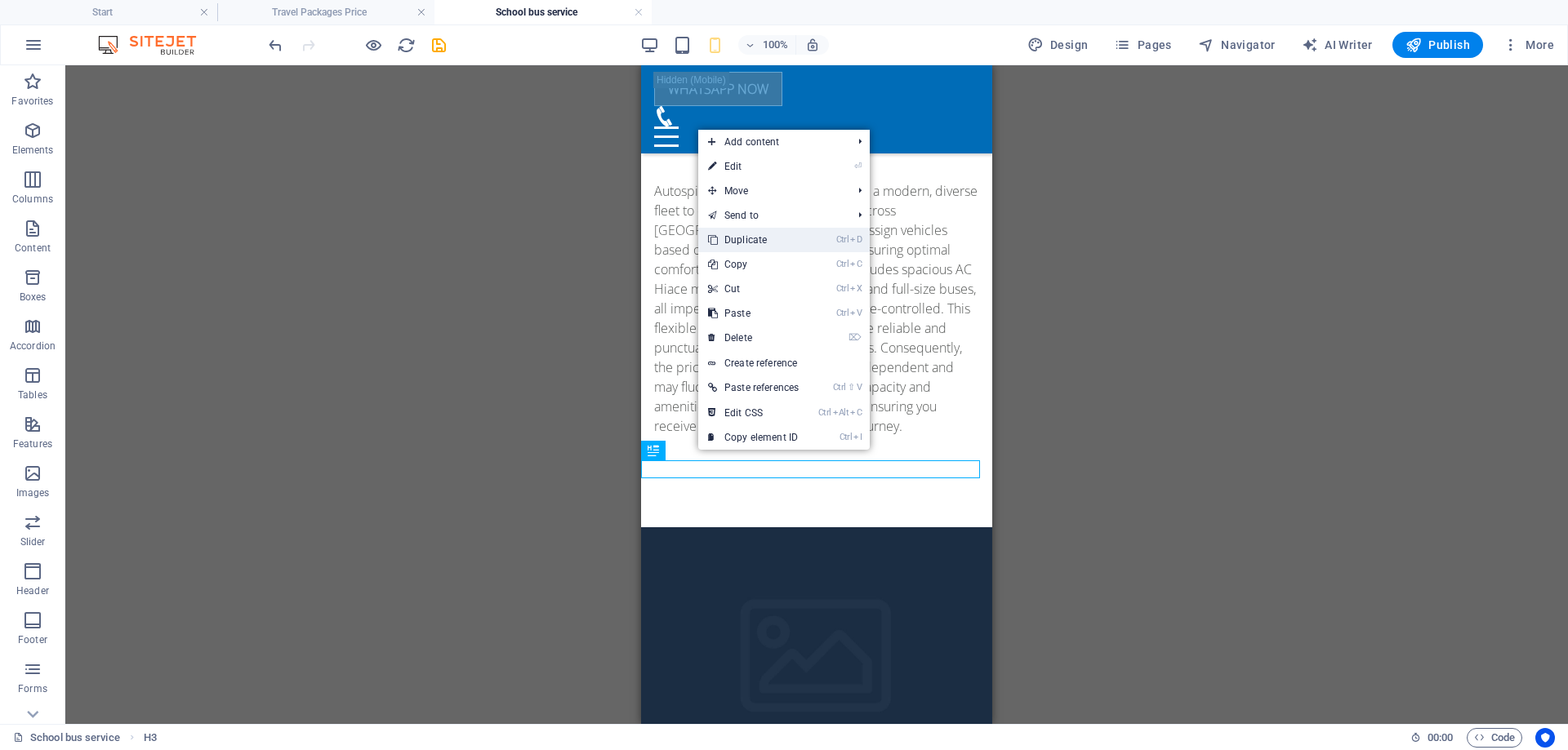
drag, startPoint x: 762, startPoint y: 246, endPoint x: 121, endPoint y: 180, distance: 644.4
click at [762, 246] on link "Ctrl D Duplicate" at bounding box center [754, 240] width 111 height 25
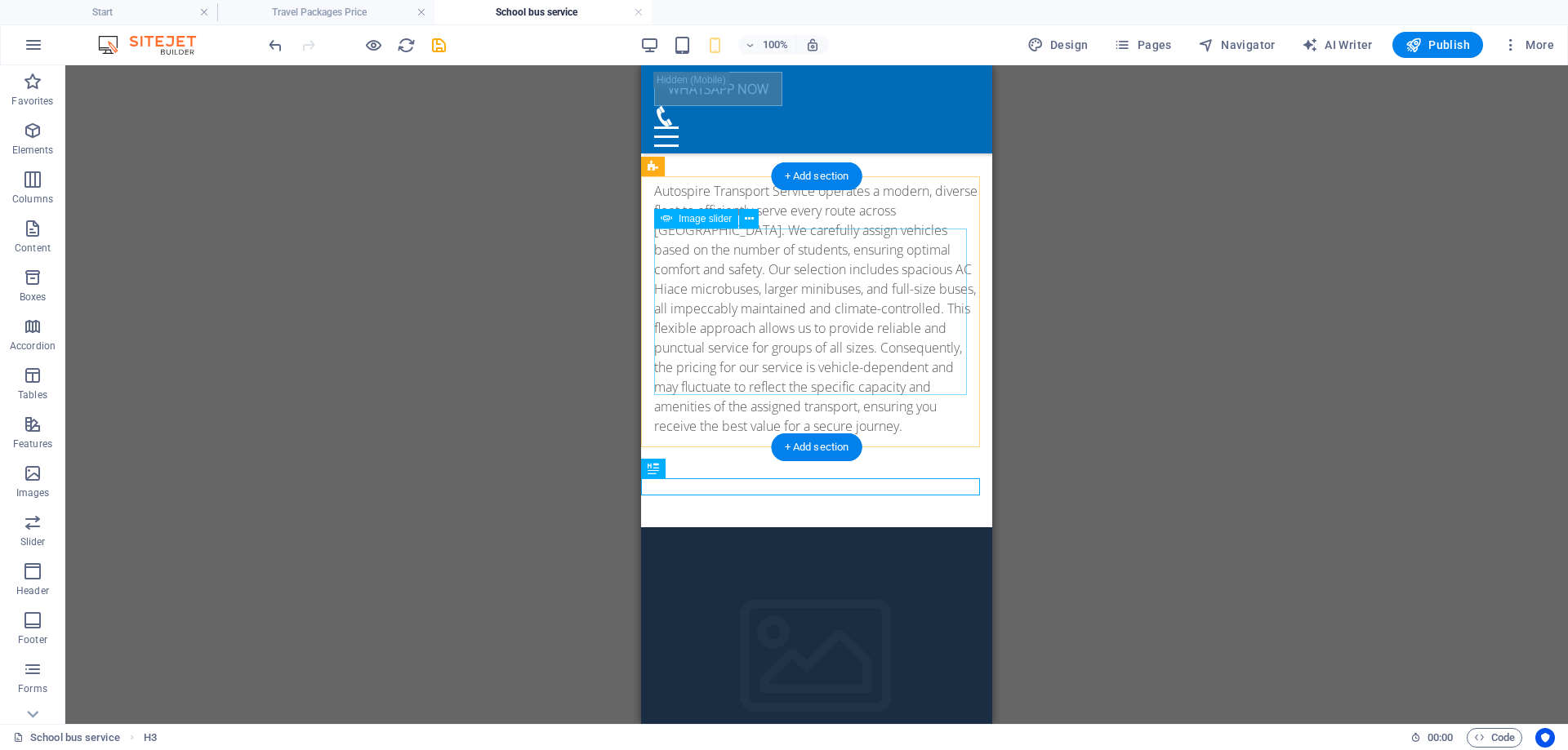
scroll to position [1319, 0]
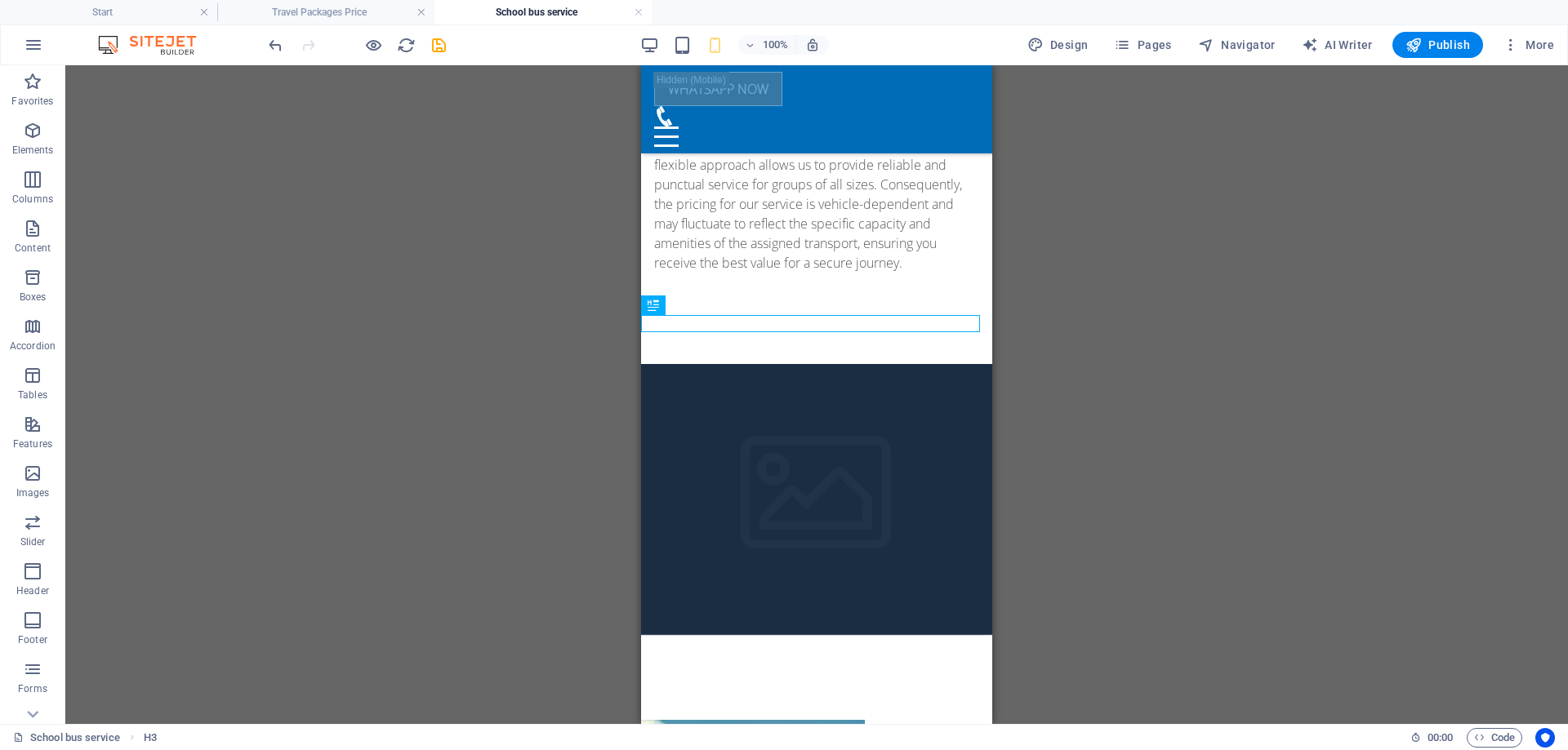
click at [661, 308] on div "H3" at bounding box center [654, 306] width 25 height 19
drag, startPoint x: 1297, startPoint y: 368, endPoint x: 715, endPoint y: 315, distance: 584.4
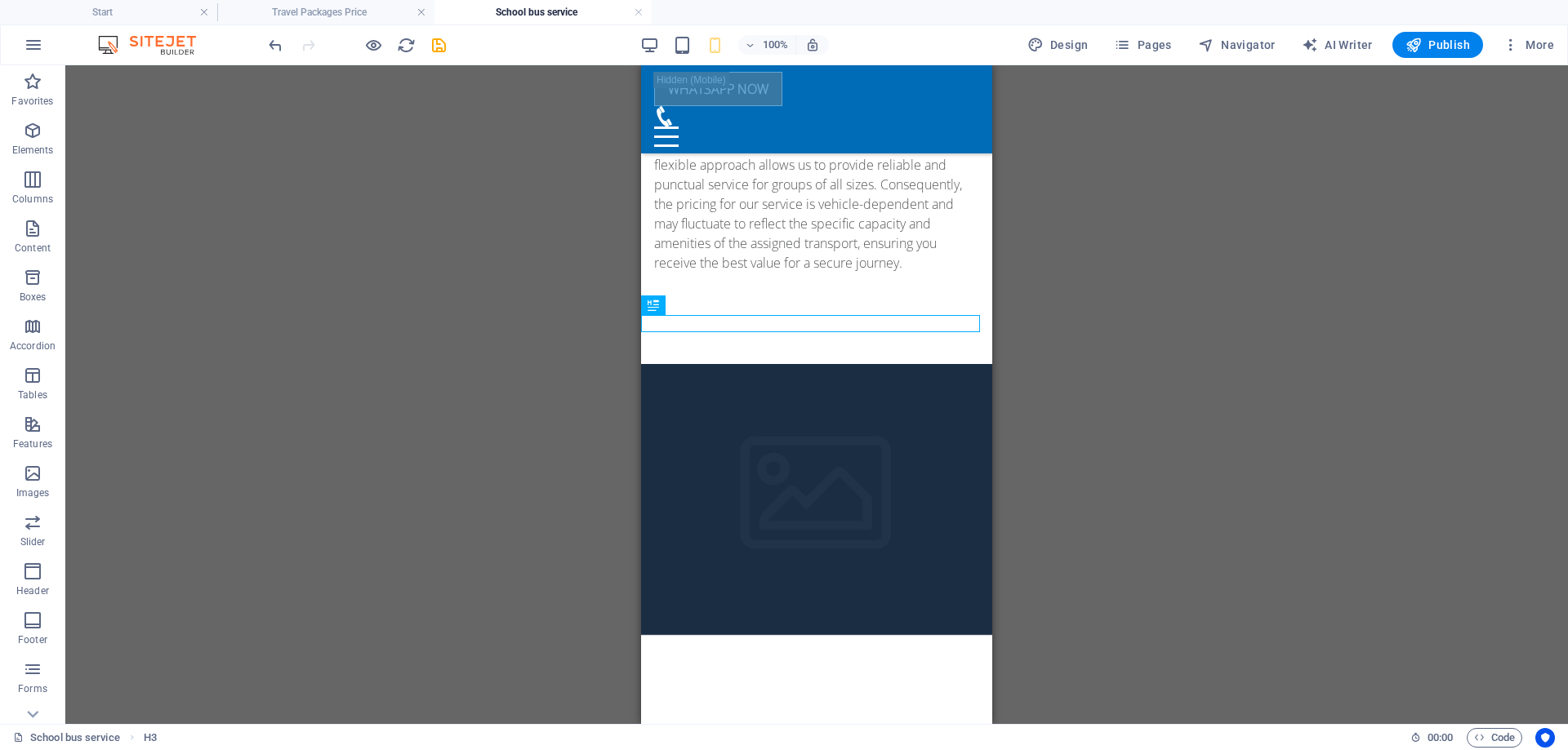
drag, startPoint x: 653, startPoint y: 309, endPoint x: 667, endPoint y: 312, distance: 14.3
click at [667, 312] on div "H3" at bounding box center [659, 306] width 36 height 20
drag, startPoint x: 1319, startPoint y: 365, endPoint x: 690, endPoint y: 324, distance: 630.3
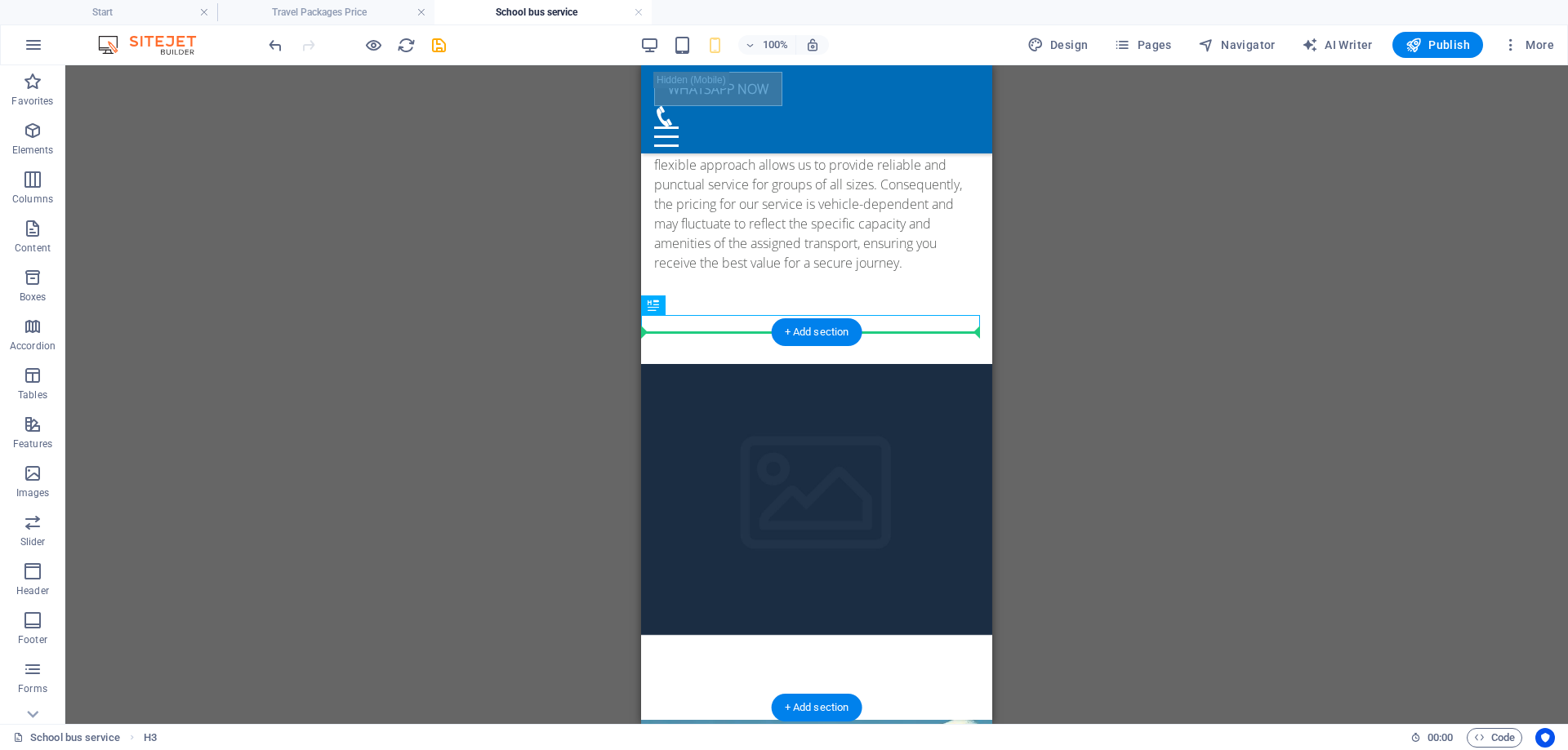
drag, startPoint x: 1288, startPoint y: 367, endPoint x: 726, endPoint y: 475, distance: 572.3
drag, startPoint x: 1337, startPoint y: 367, endPoint x: 721, endPoint y: 416, distance: 617.9
drag, startPoint x: 1304, startPoint y: 389, endPoint x: 715, endPoint y: 320, distance: 593.0
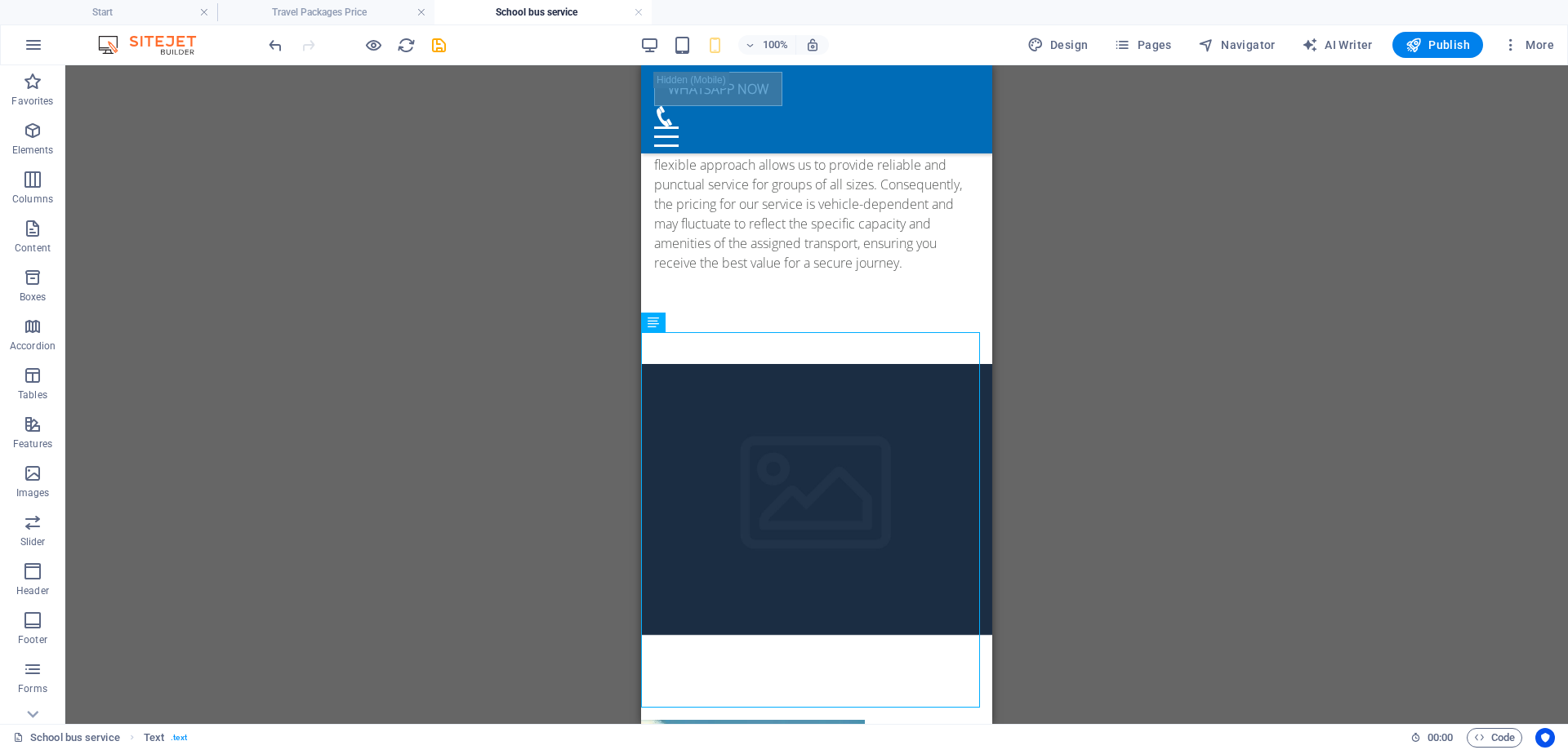
click at [658, 323] on icon at bounding box center [653, 322] width 11 height 19
drag, startPoint x: 1297, startPoint y: 389, endPoint x: 657, endPoint y: 367, distance: 640.4
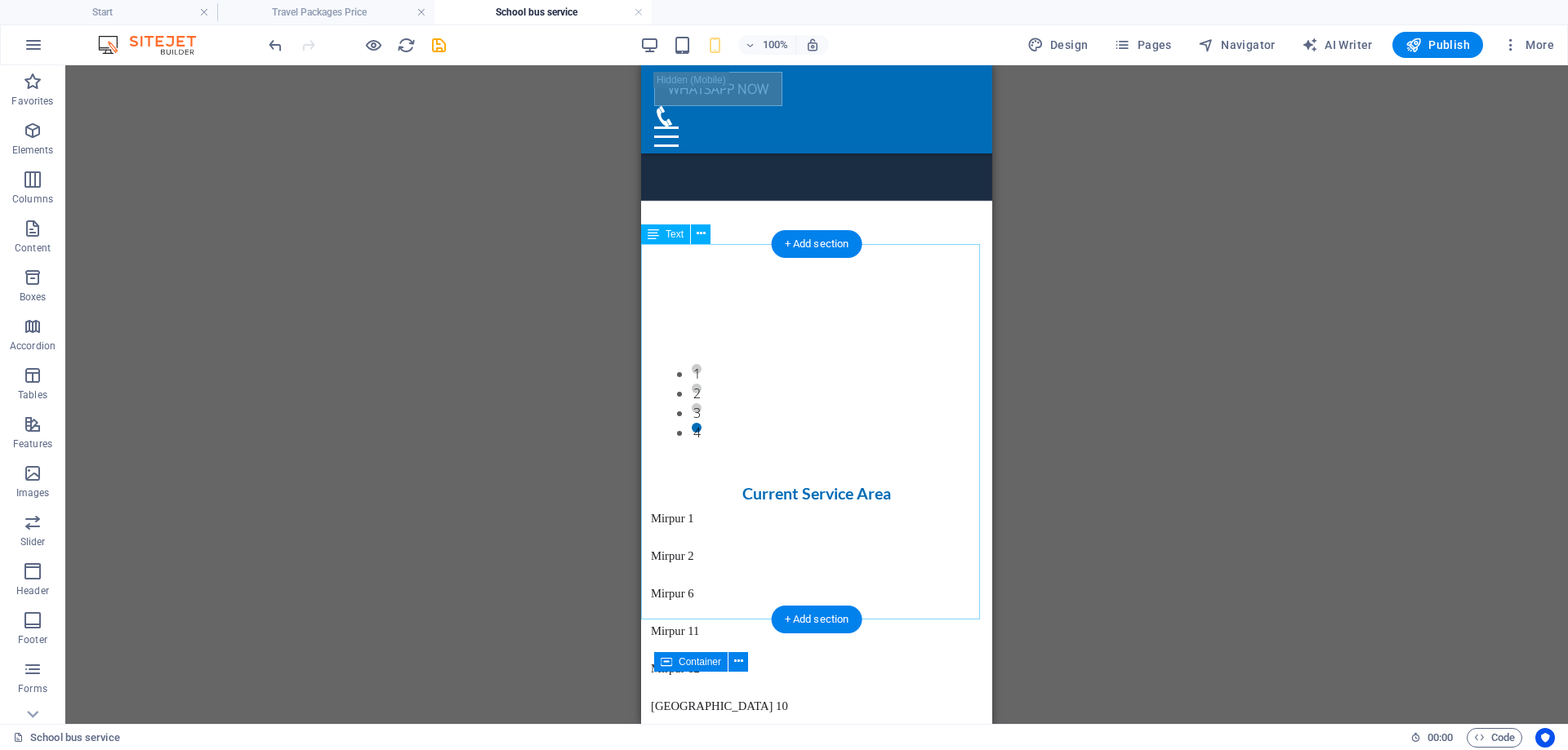
scroll to position [1727, 0]
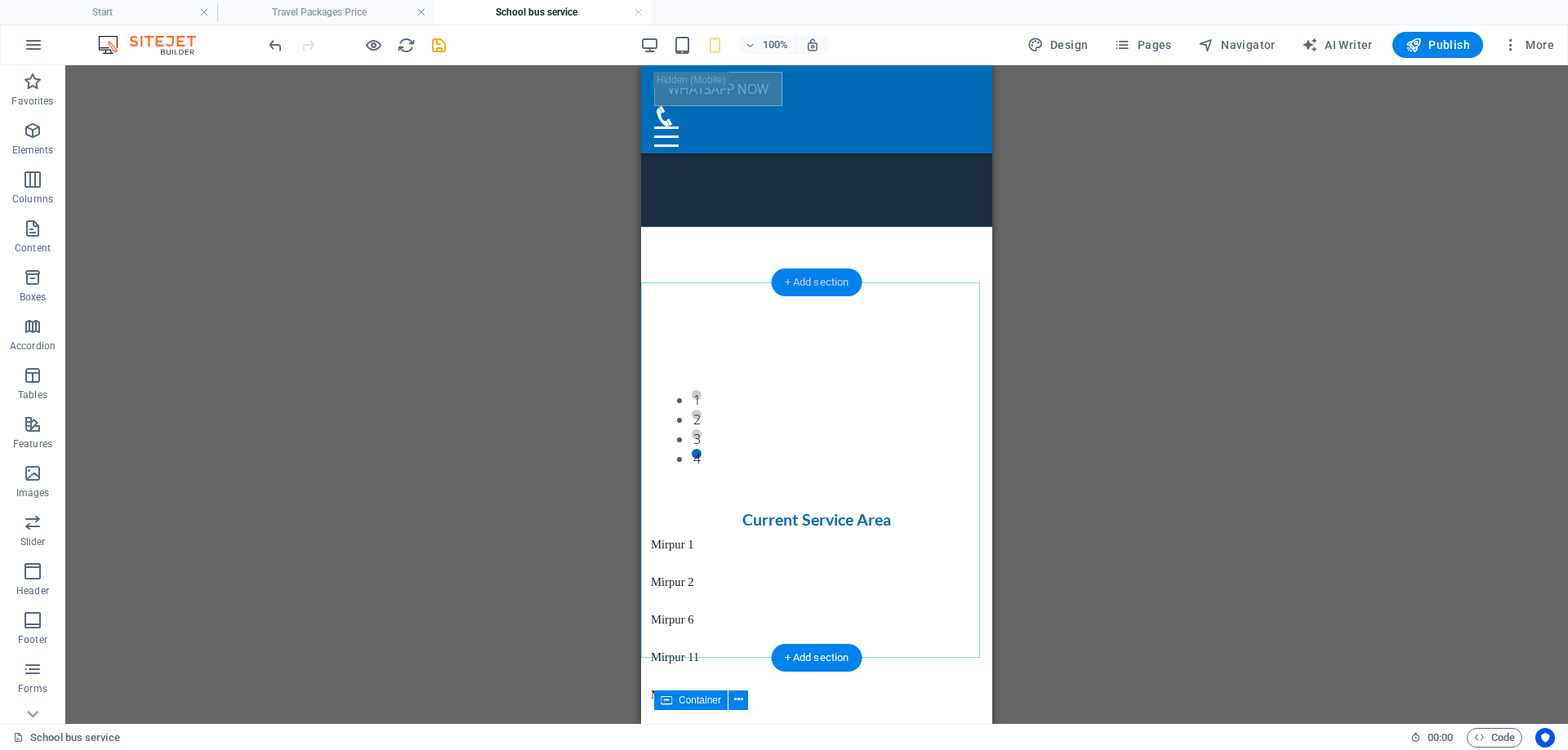
click at [808, 291] on div "+ Add section" at bounding box center [817, 283] width 90 height 28
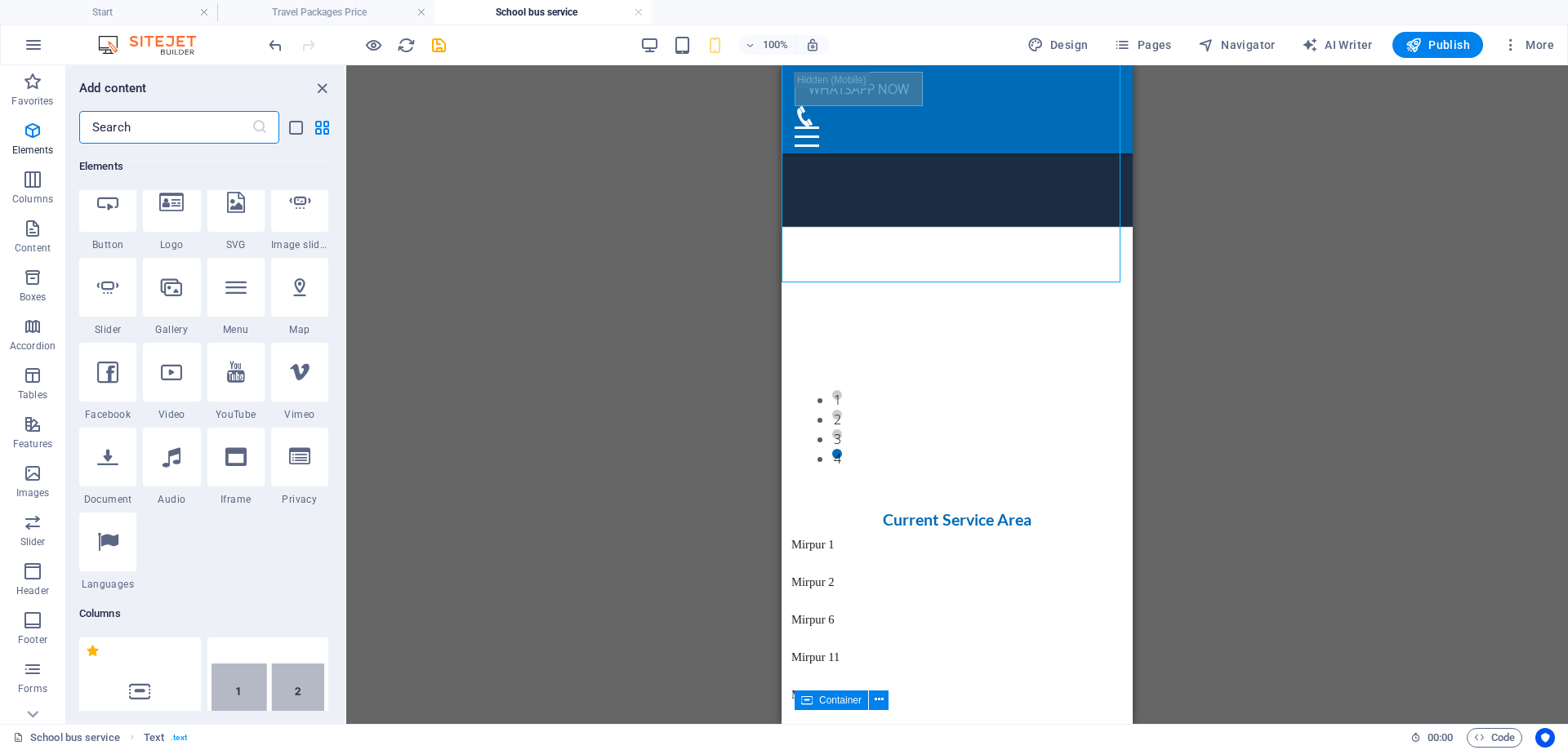
scroll to position [0, 0]
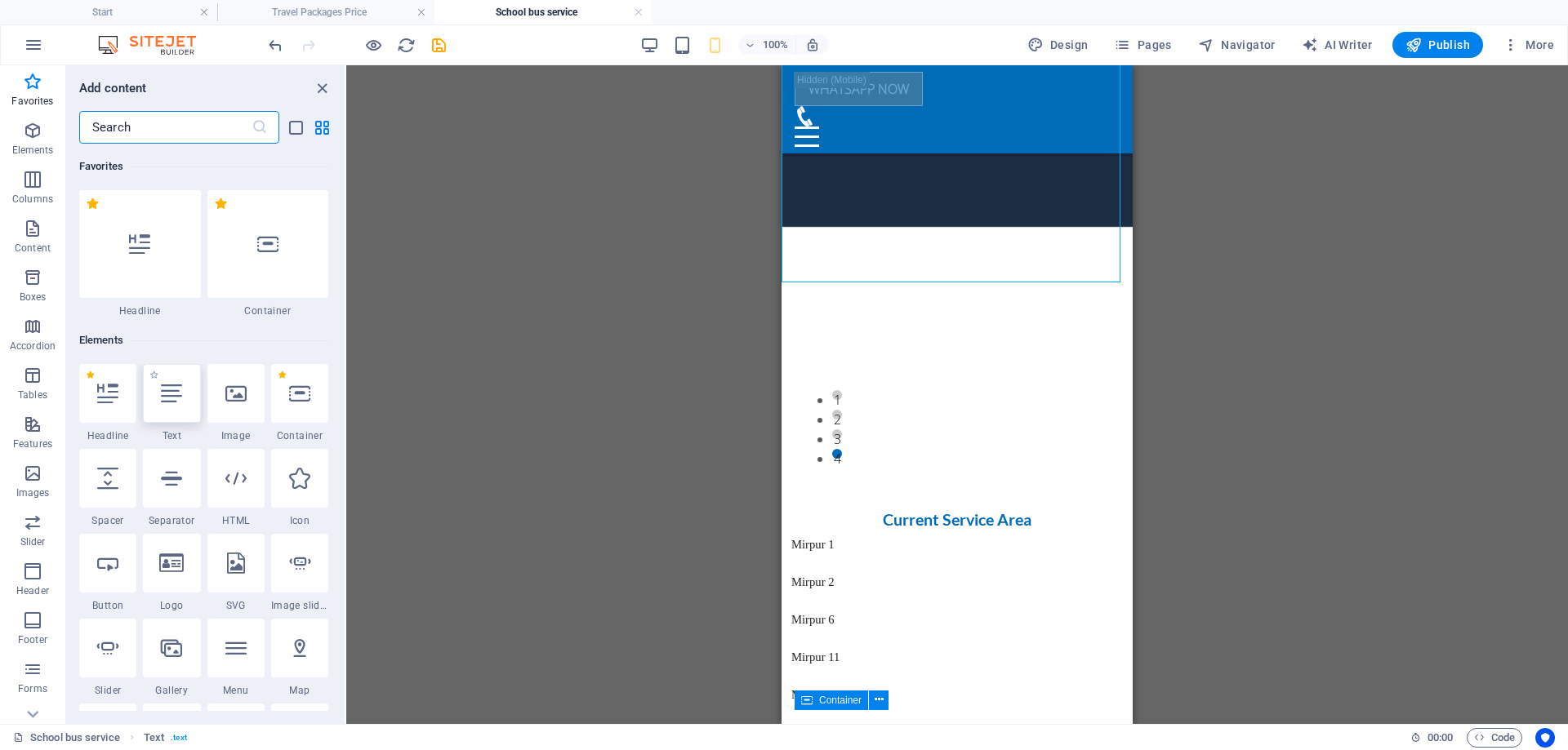
click at [181, 409] on div at bounding box center [171, 393] width 57 height 59
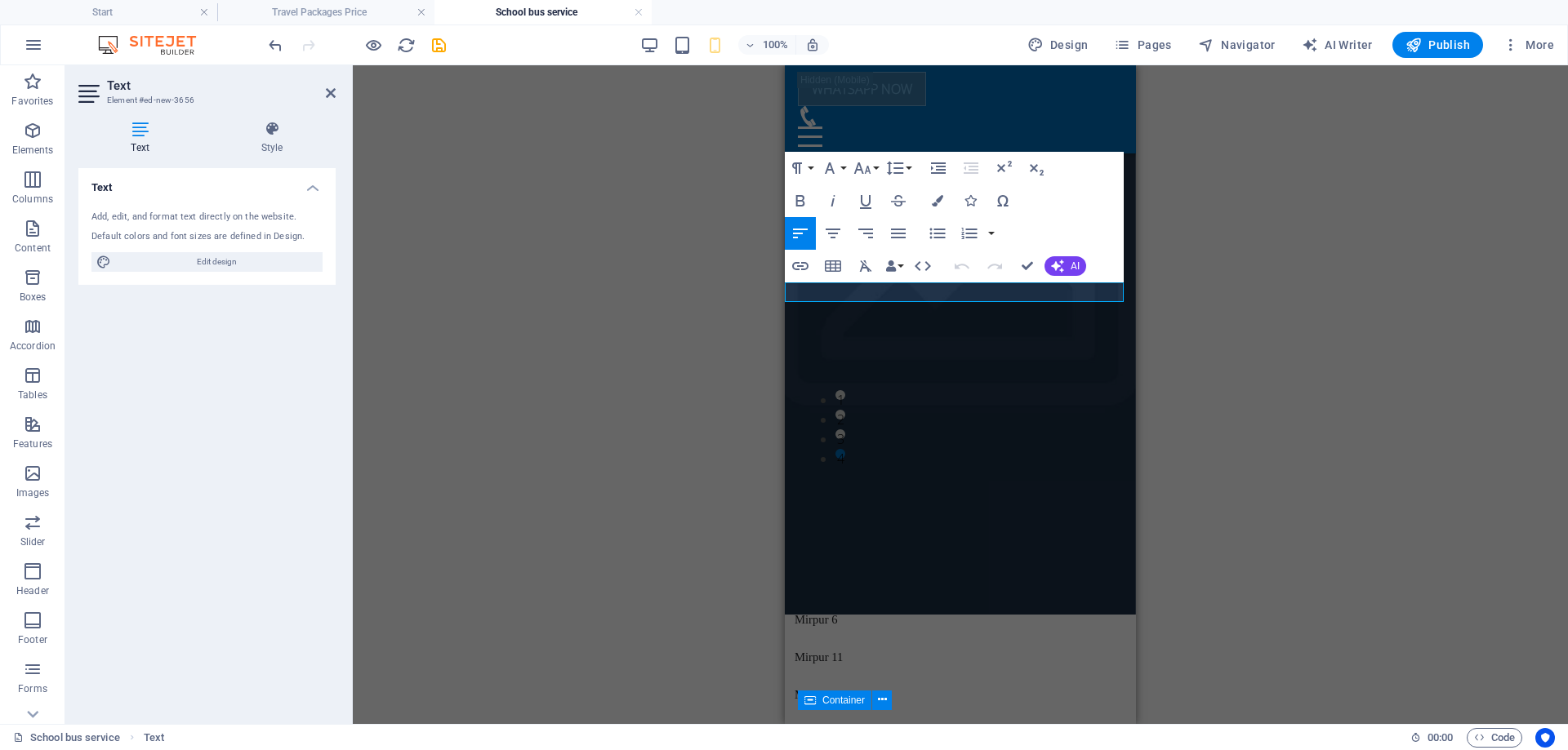
click at [744, 286] on div "Container Placeholder Preset Text Container Placeholder Container Preset H3 Con…" at bounding box center [960, 394] width 1215 height 659
click at [835, 231] on icon "button" at bounding box center [833, 234] width 19 height 19
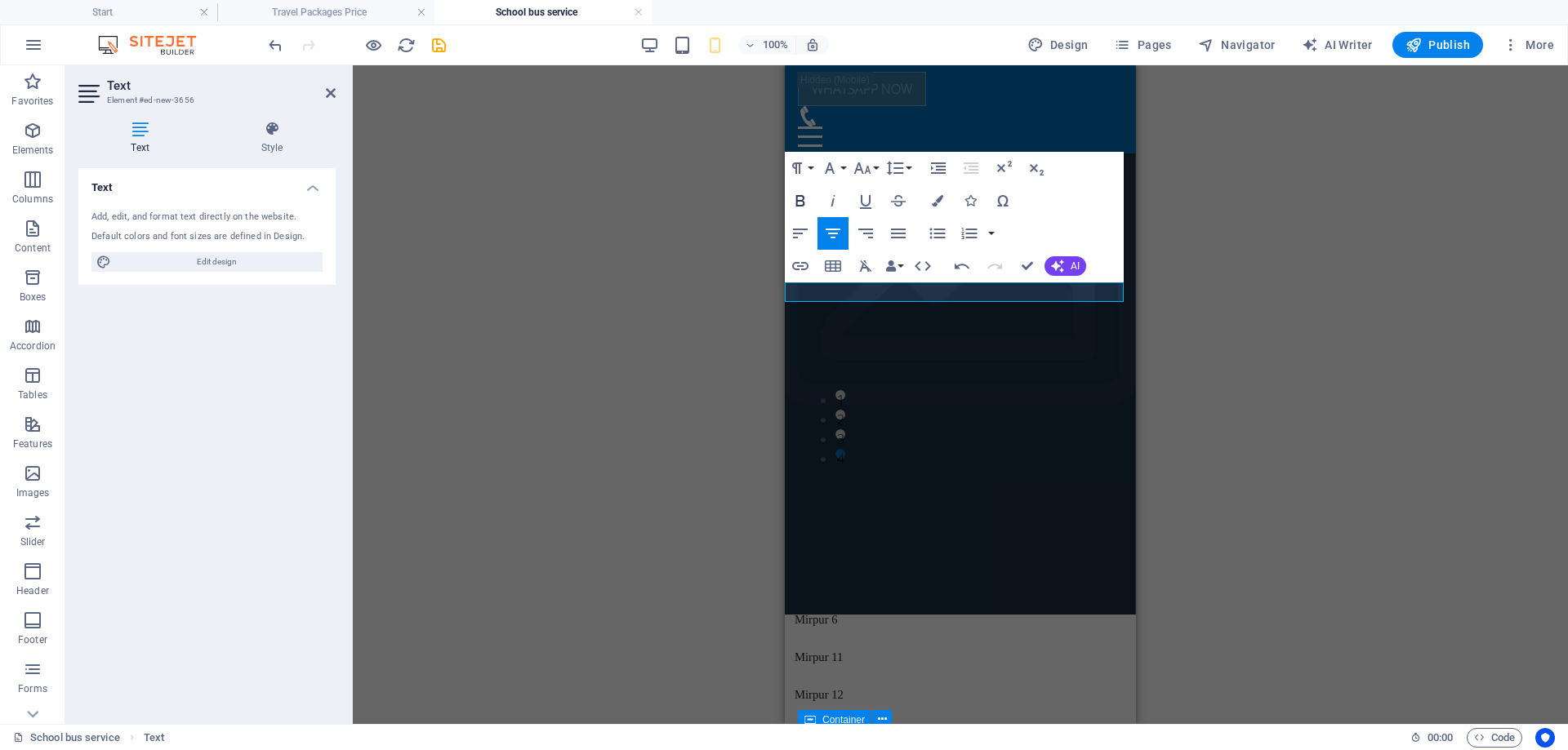
click at [798, 207] on icon "button" at bounding box center [800, 201] width 19 height 19
click at [827, 166] on icon "button" at bounding box center [829, 168] width 19 height 19
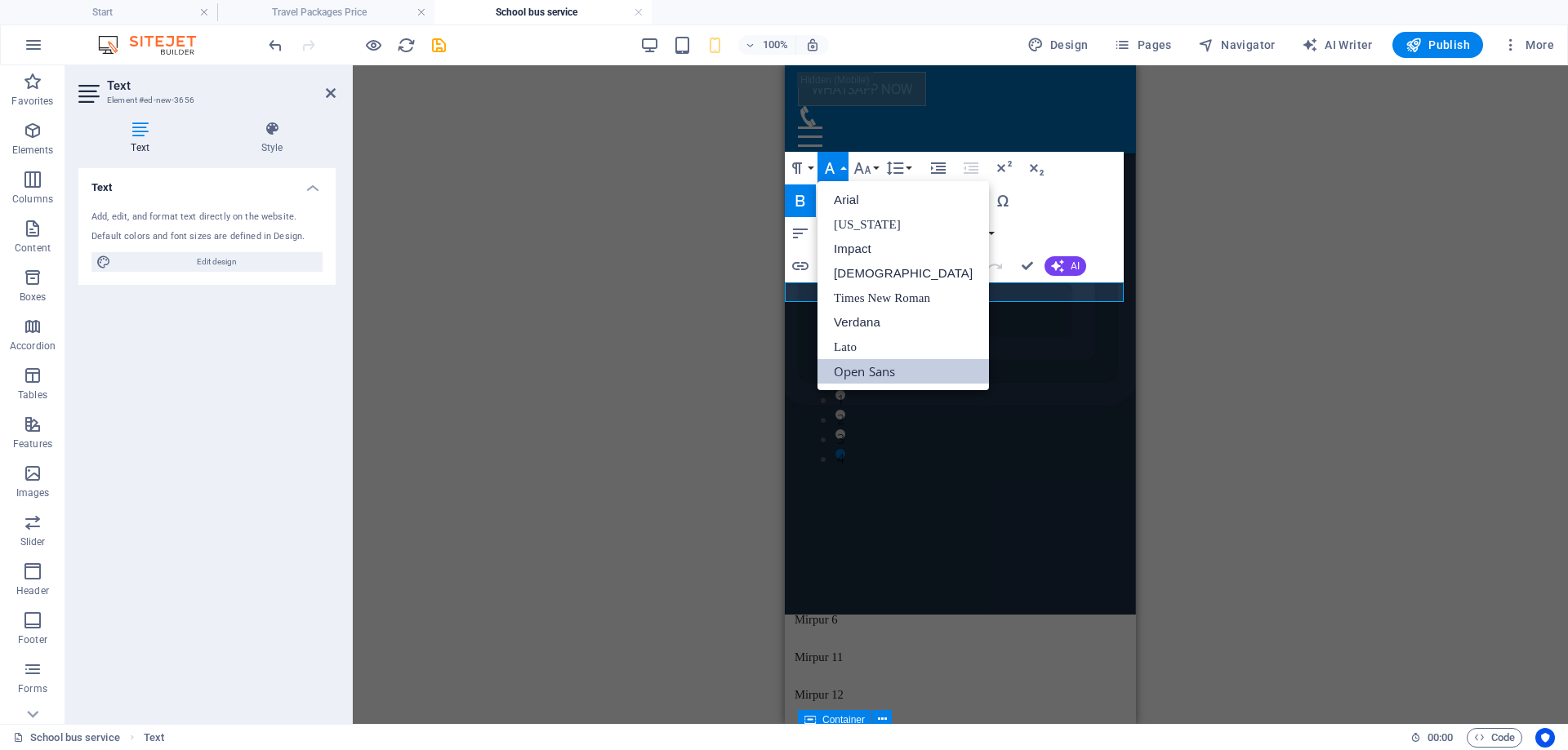
click at [827, 166] on icon "button" at bounding box center [829, 168] width 19 height 19
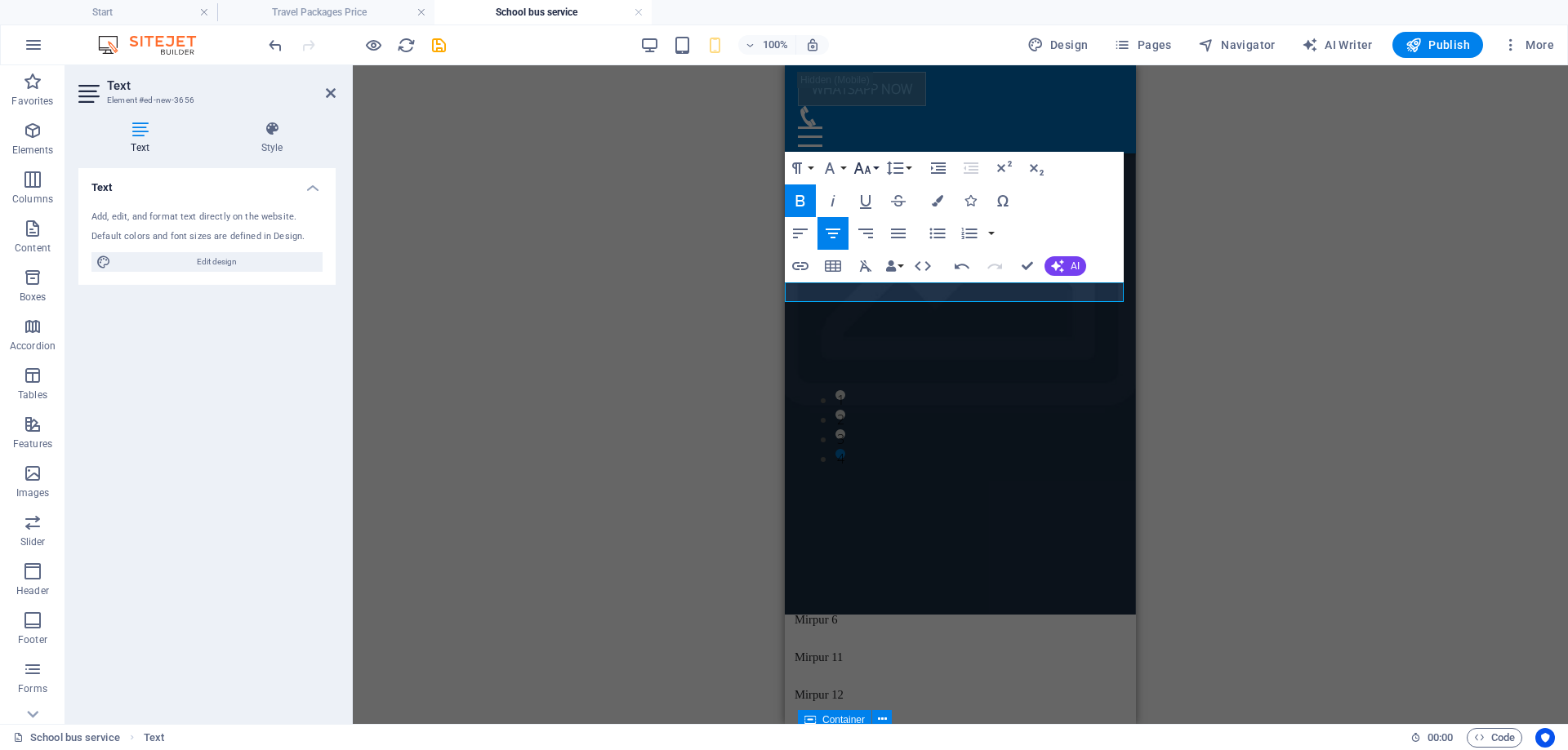
click at [865, 169] on icon "button" at bounding box center [863, 168] width 19 height 19
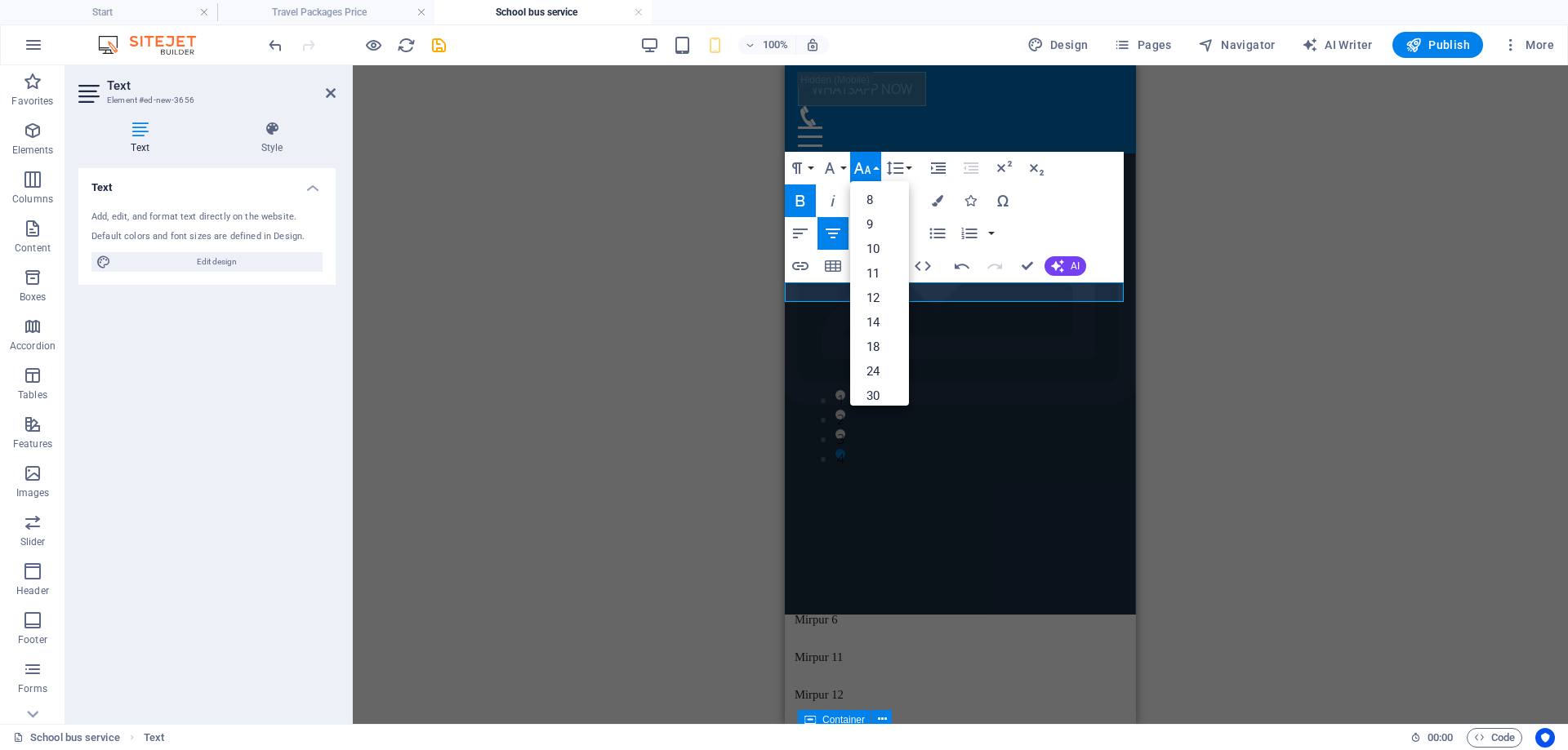
click at [865, 169] on icon "button" at bounding box center [863, 168] width 19 height 19
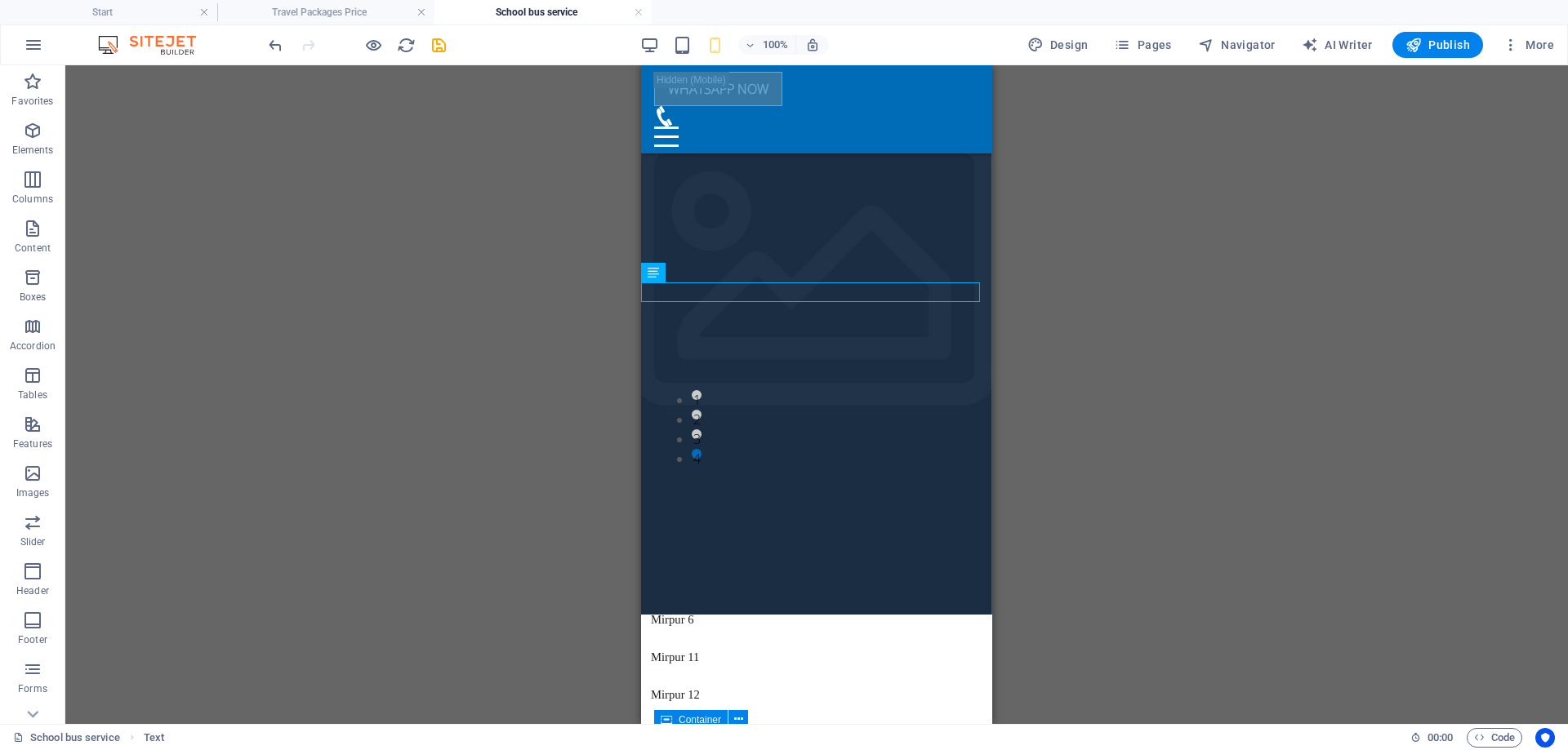
click at [1073, 330] on div "Container Placeholder Preset Text Container Placeholder Container Preset H3 Con…" at bounding box center [816, 394] width 1503 height 659
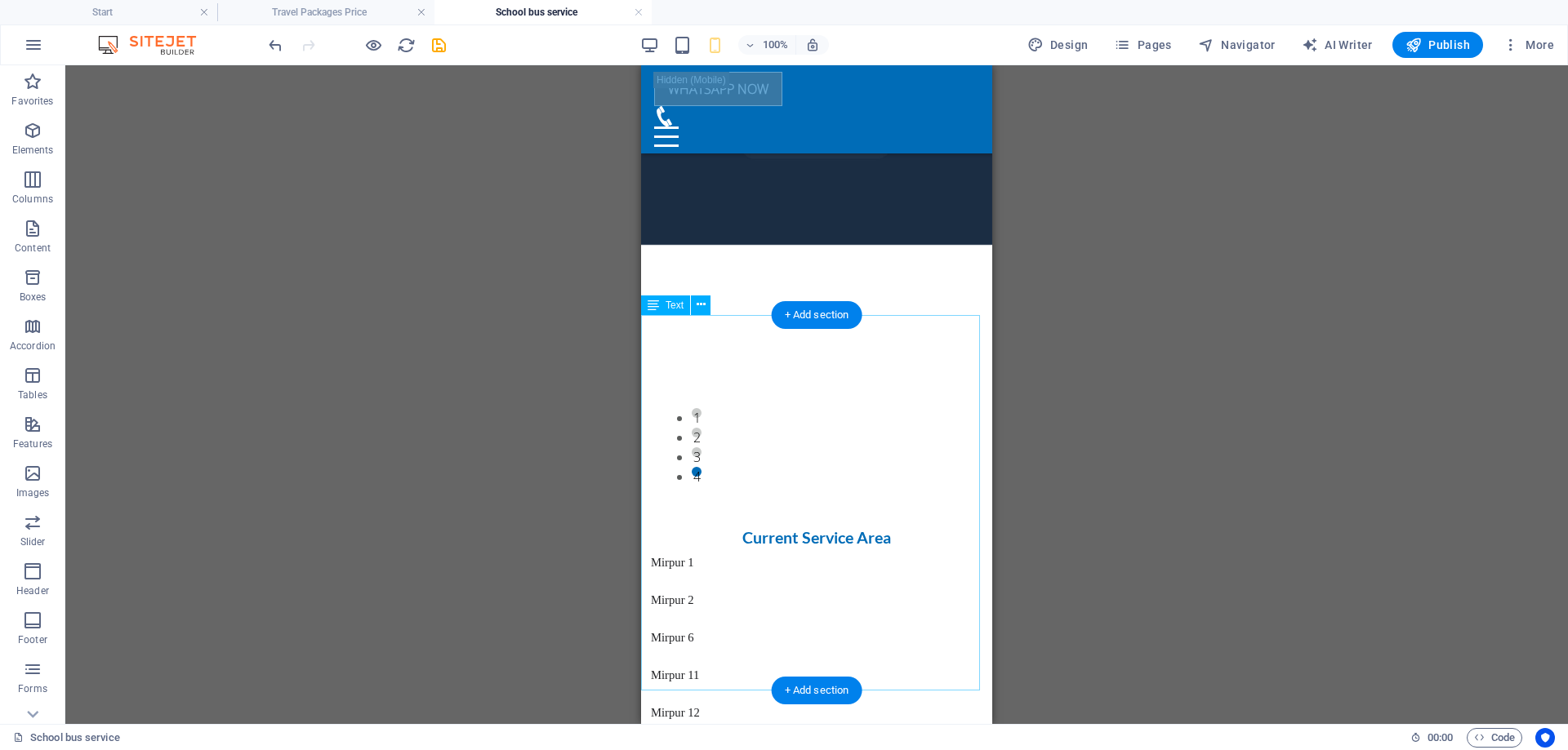
scroll to position [1727, 0]
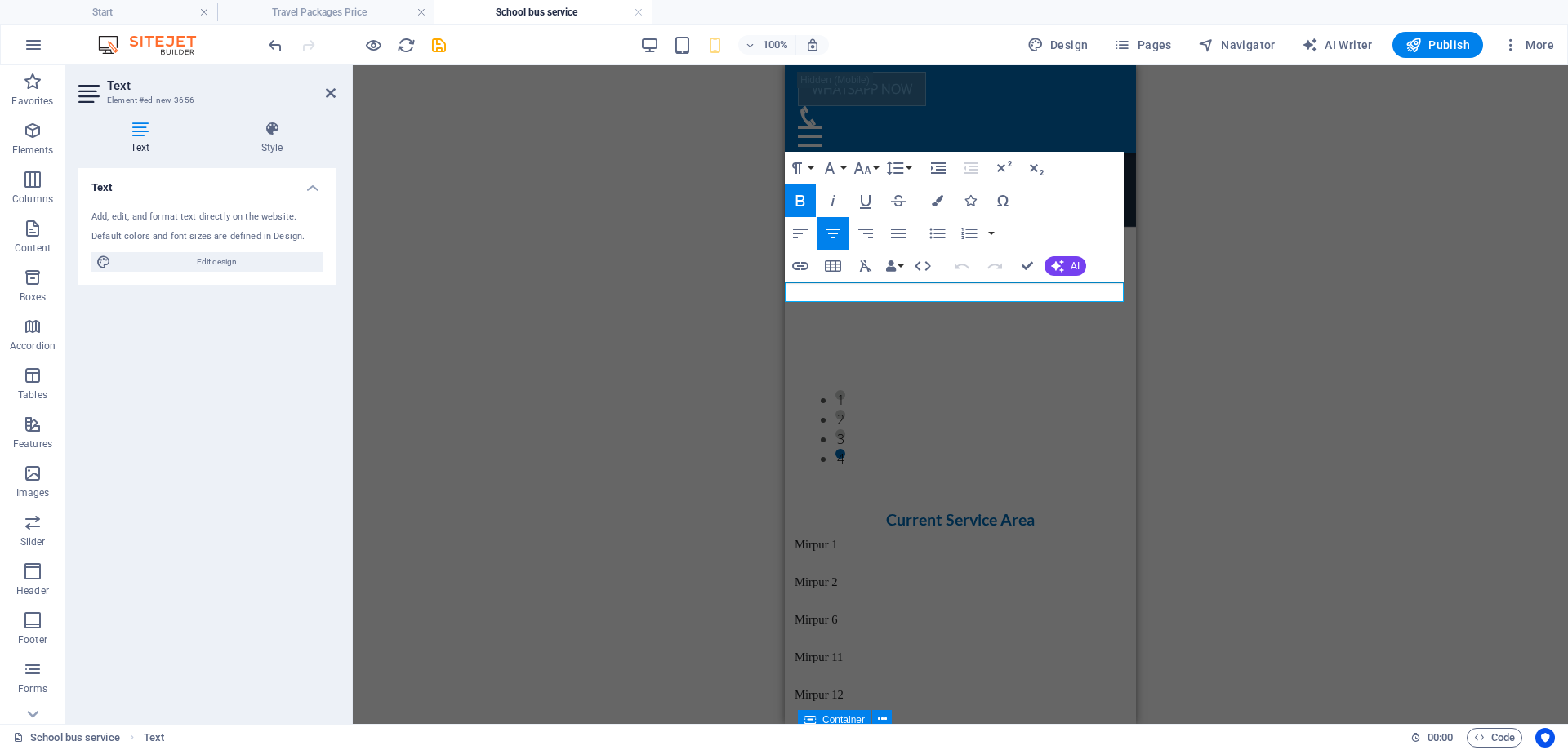
click at [859, 162] on icon "button" at bounding box center [863, 168] width 18 height 11
click at [887, 340] on link "18" at bounding box center [879, 347] width 59 height 25
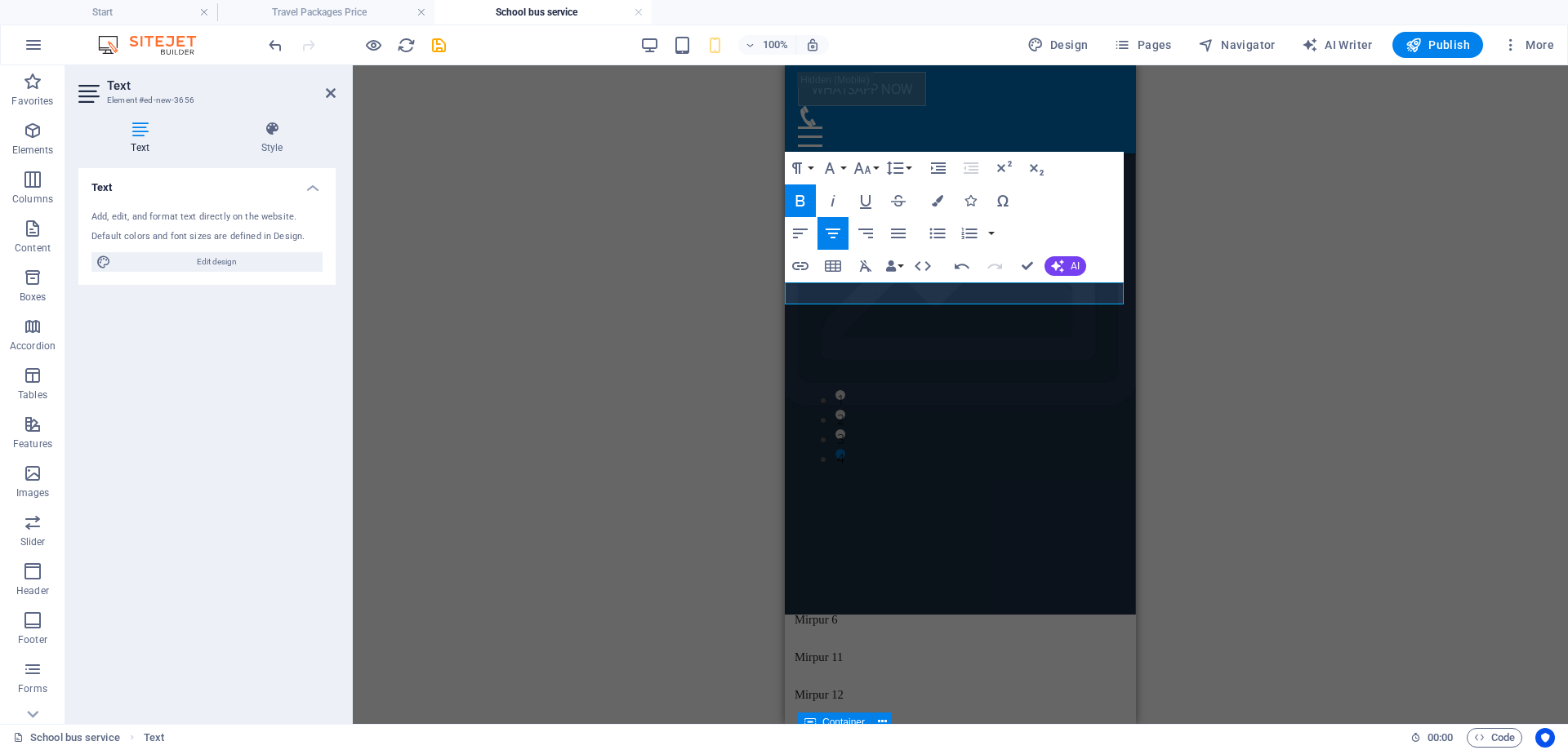
click at [1174, 299] on div "Container Placeholder Preset Text Container Placeholder Container Preset H3 Con…" at bounding box center [960, 394] width 1215 height 659
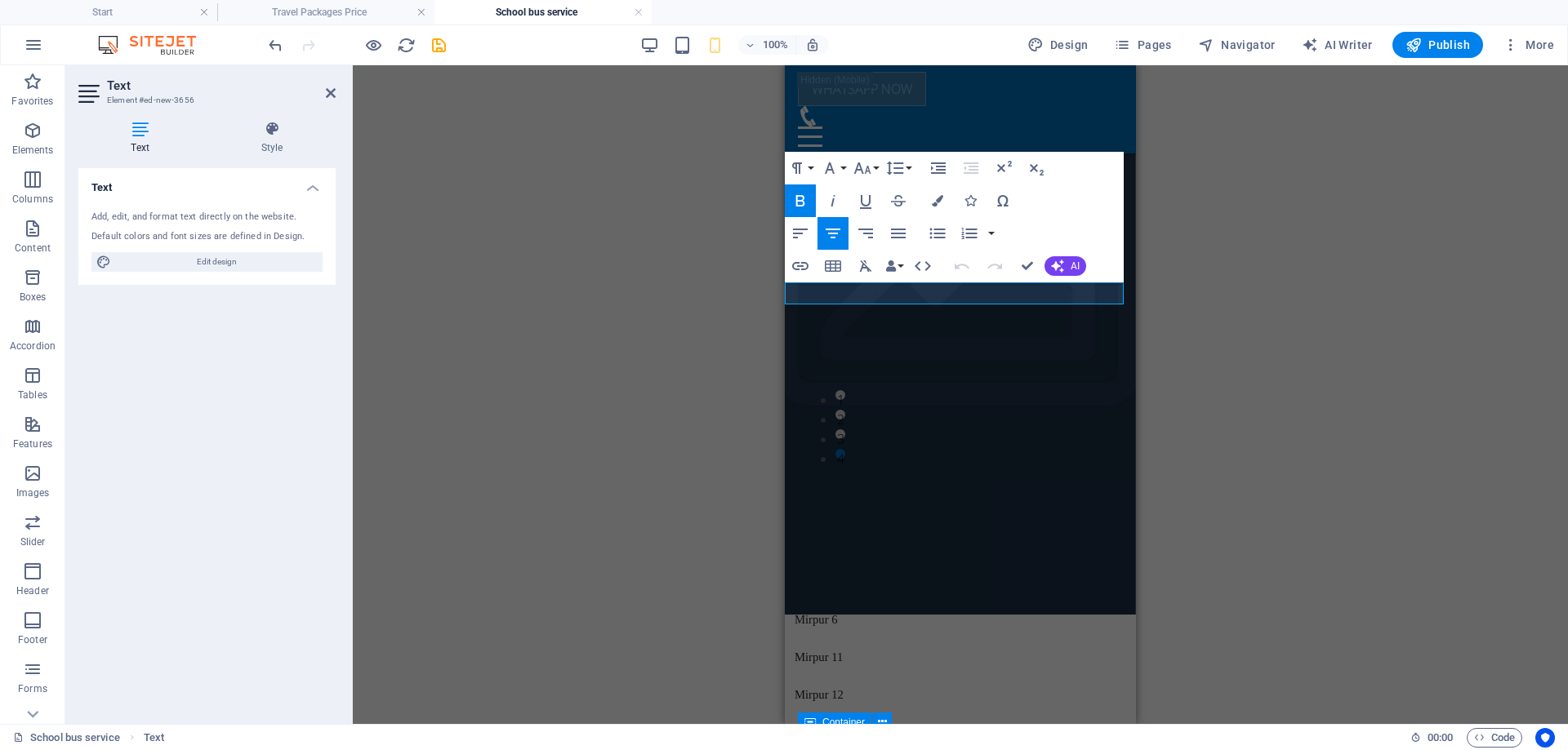
click at [814, 164] on button "Paragraph Format" at bounding box center [800, 168] width 31 height 32
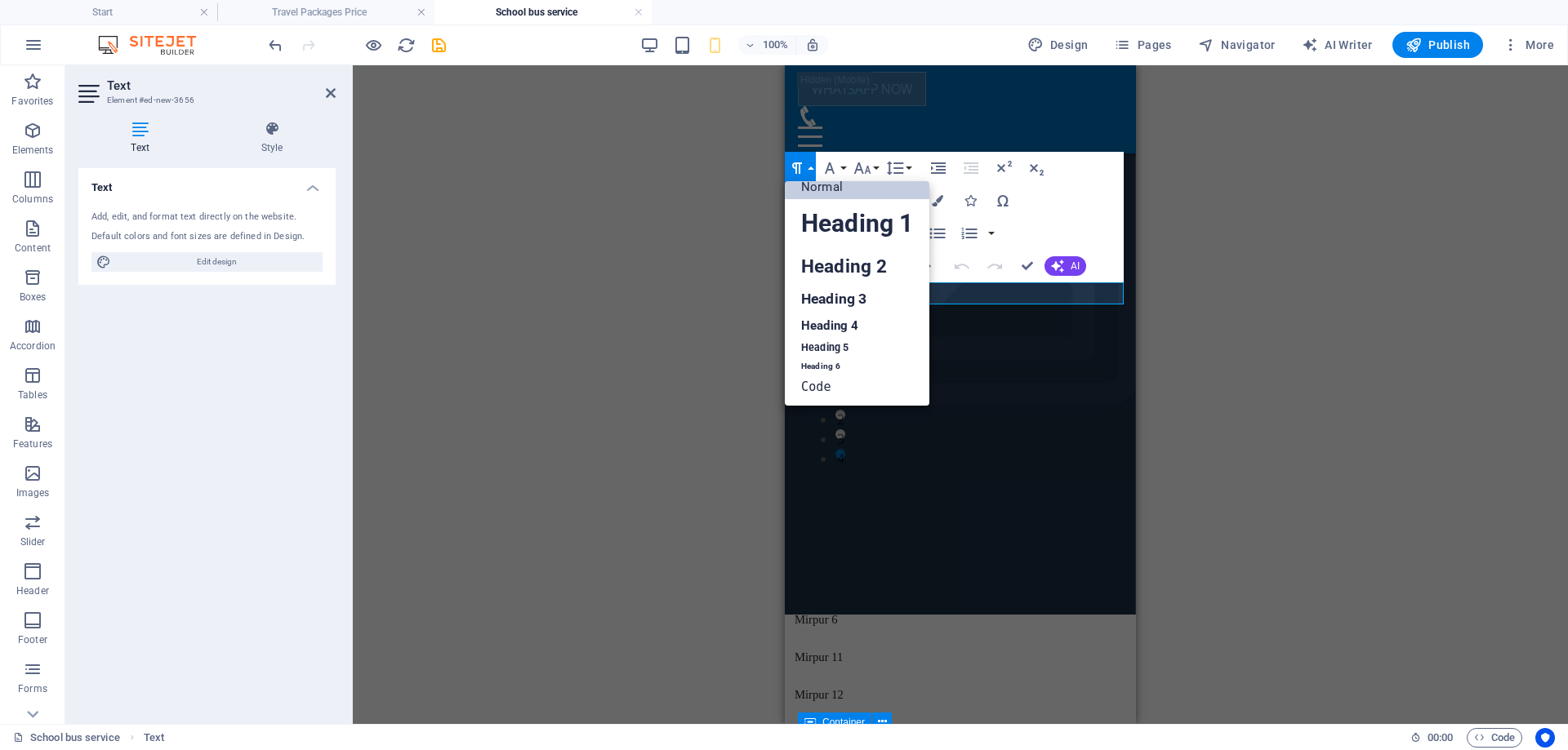
scroll to position [13, 0]
click at [856, 320] on link "Heading 4" at bounding box center [857, 326] width 145 height 25
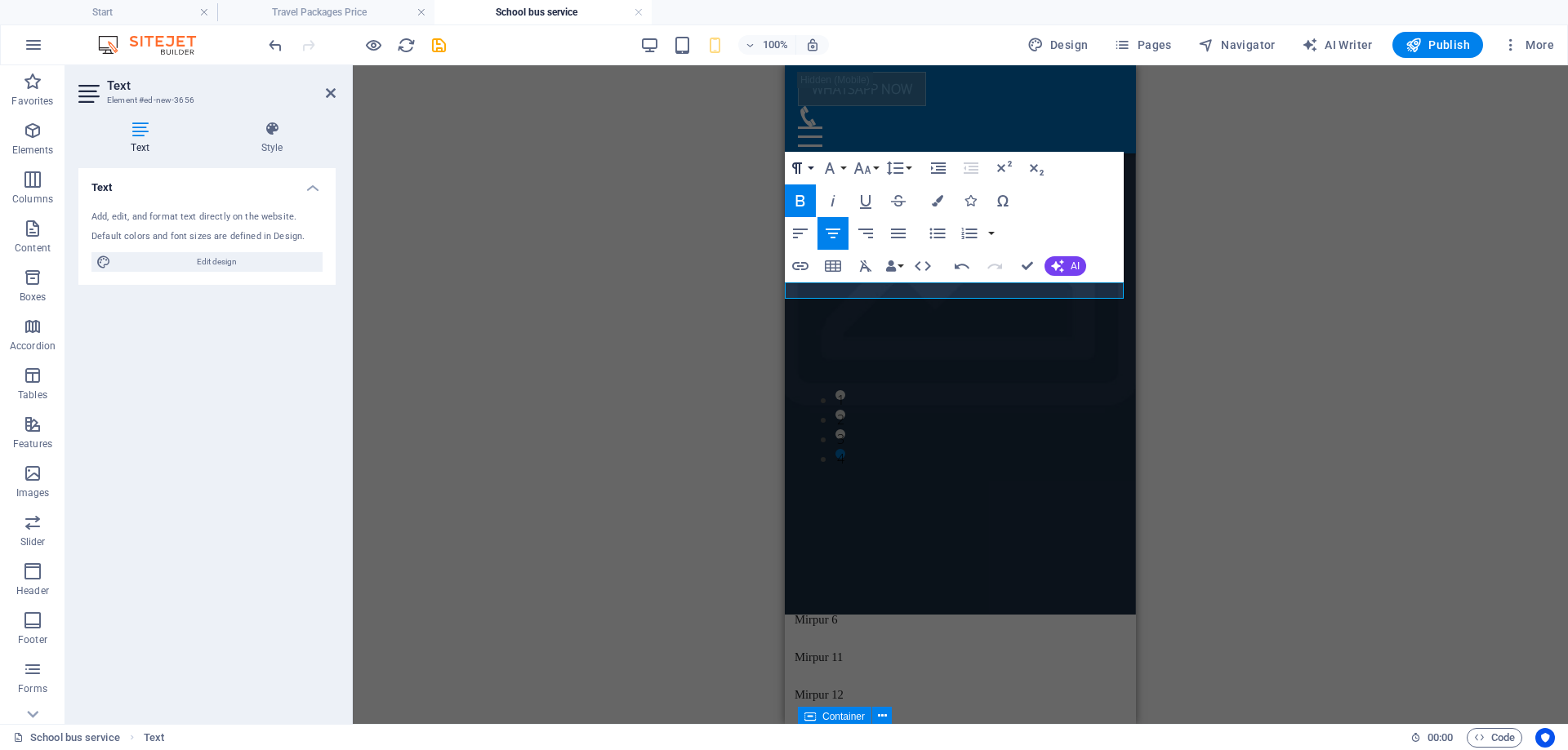
click at [804, 169] on icon "button" at bounding box center [797, 168] width 19 height 19
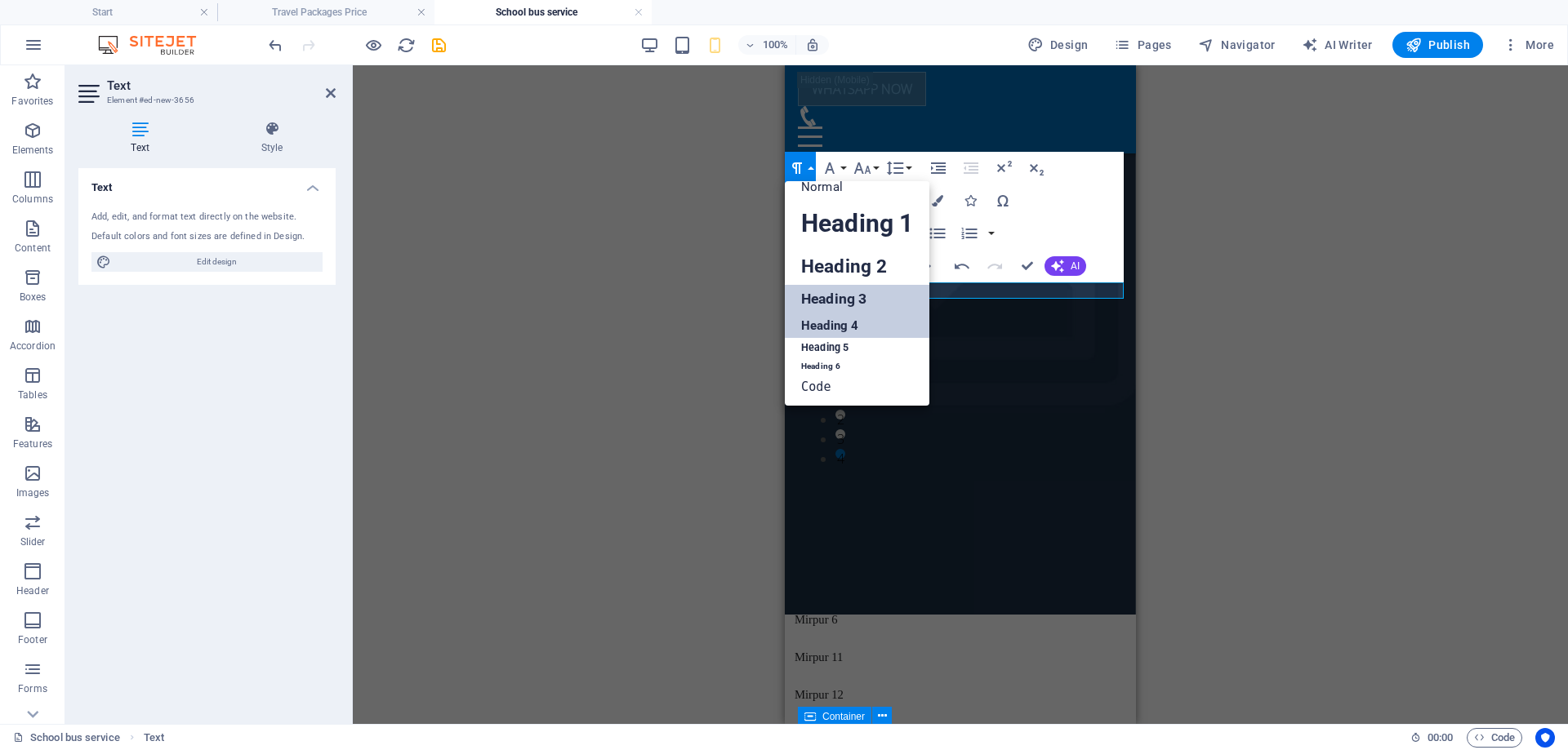
click at [830, 295] on link "Heading 3" at bounding box center [857, 299] width 145 height 29
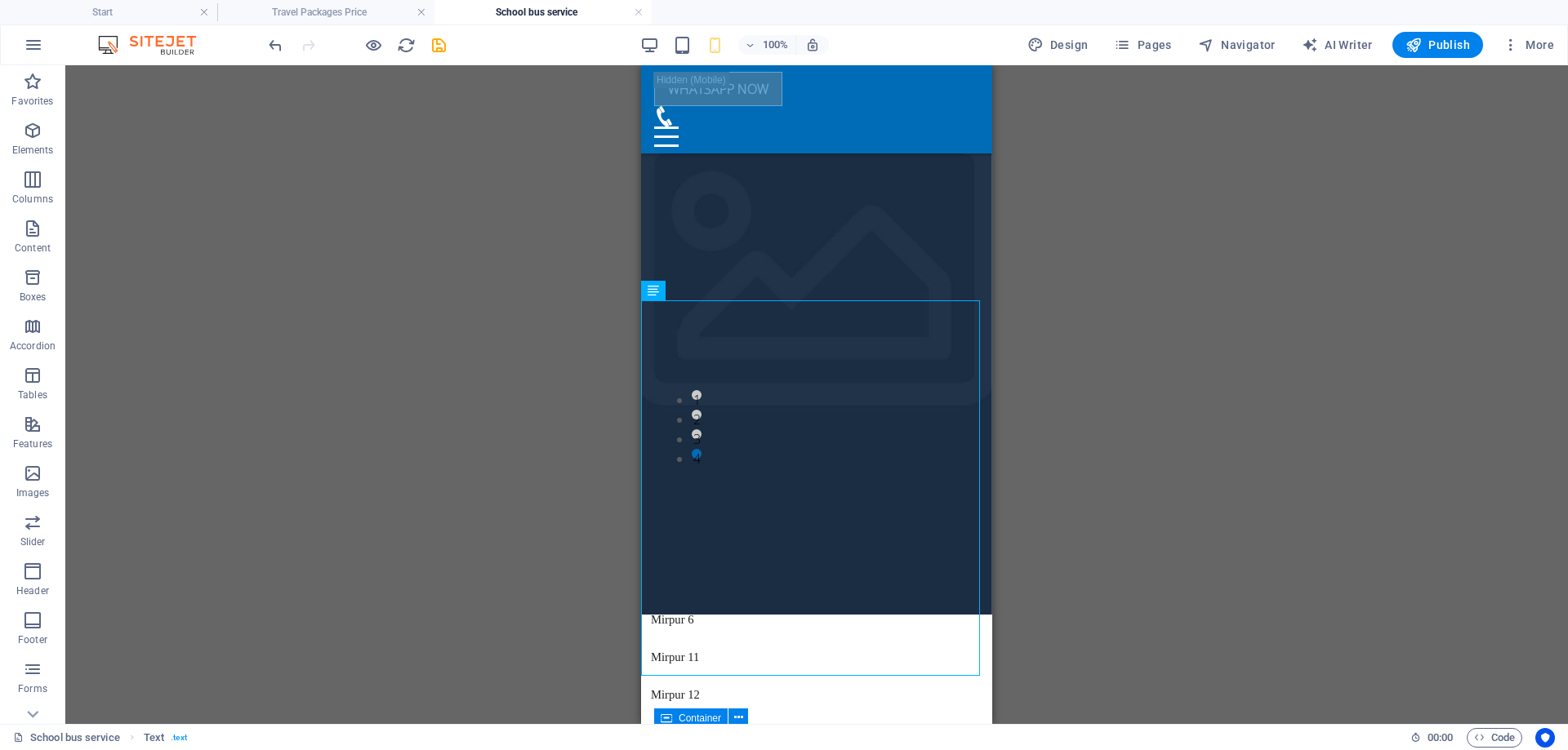
click at [1191, 328] on div "Container Placeholder Preset Text Container Placeholder Container Preset H3 Con…" at bounding box center [816, 394] width 1503 height 659
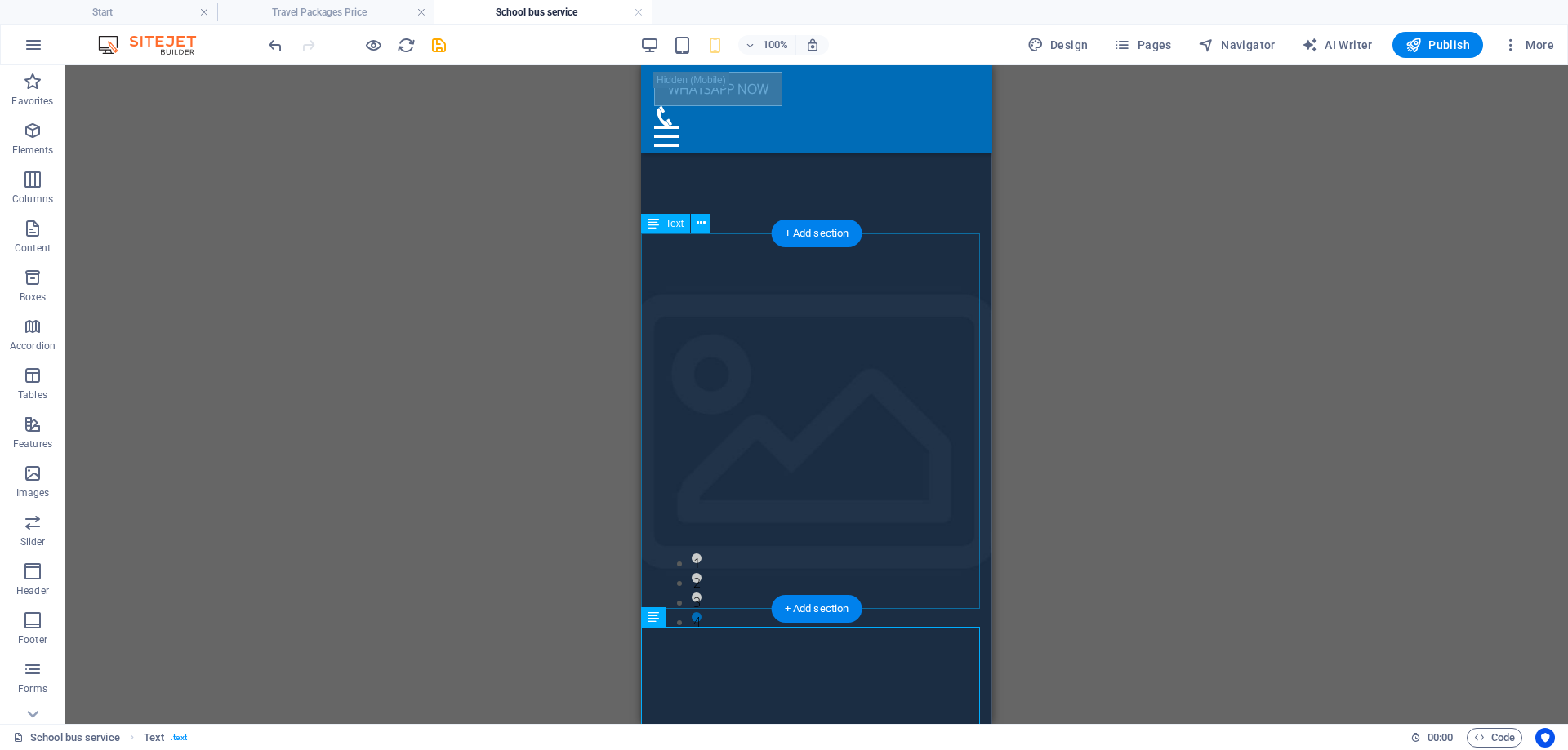
scroll to position [1401, 0]
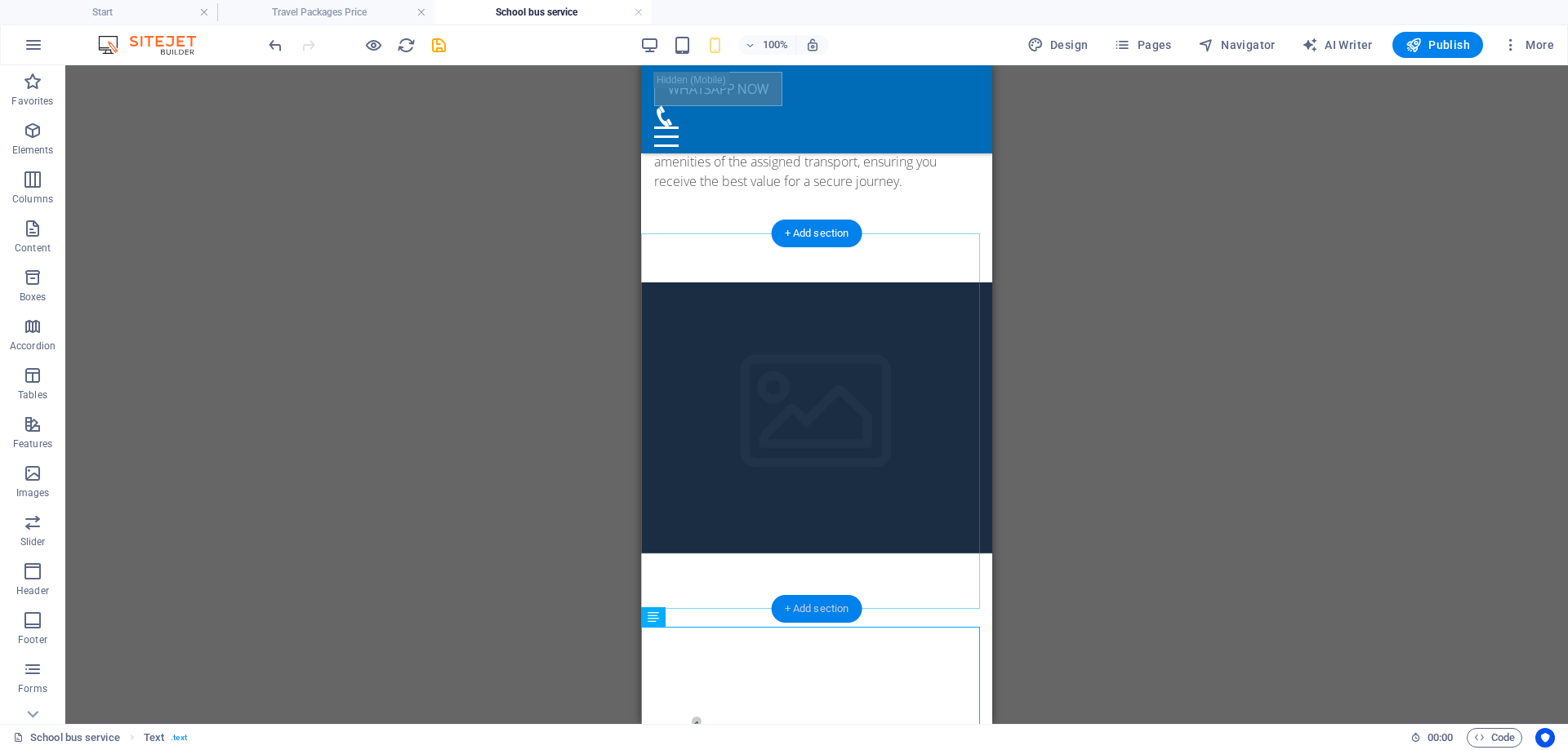
click at [815, 597] on div "+ Add section" at bounding box center [817, 609] width 90 height 28
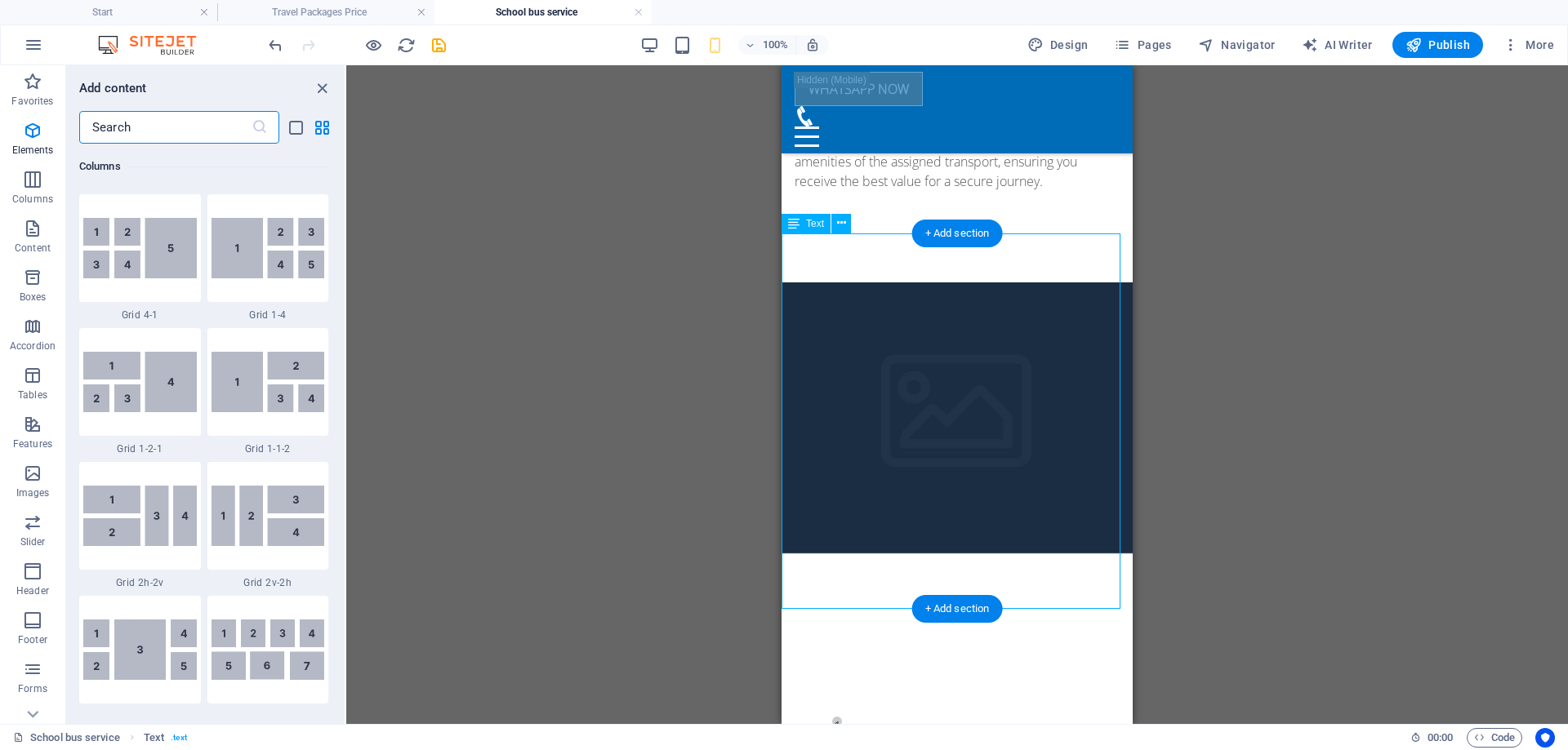
scroll to position [2857, 0]
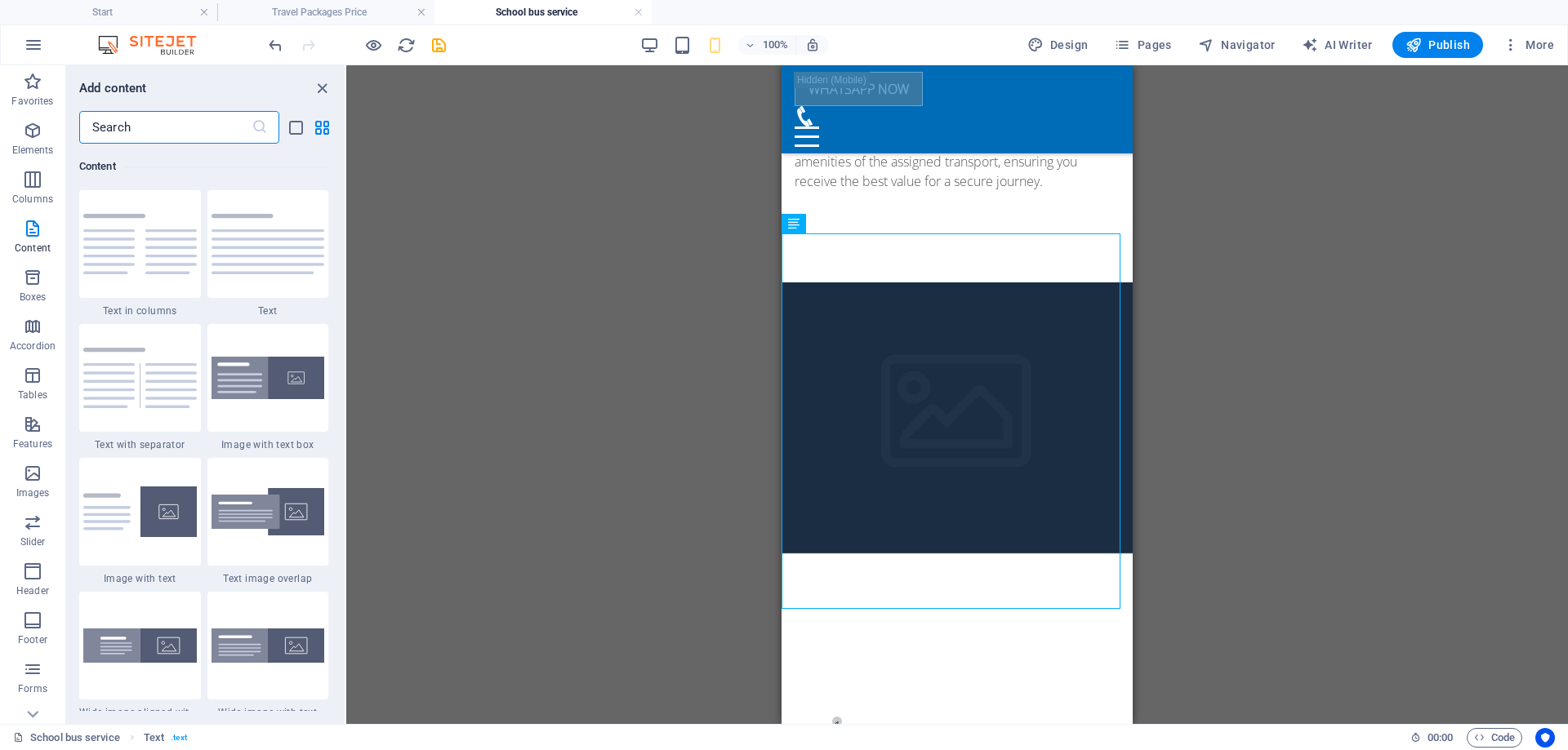
click at [164, 126] on input "text" at bounding box center [165, 126] width 172 height 32
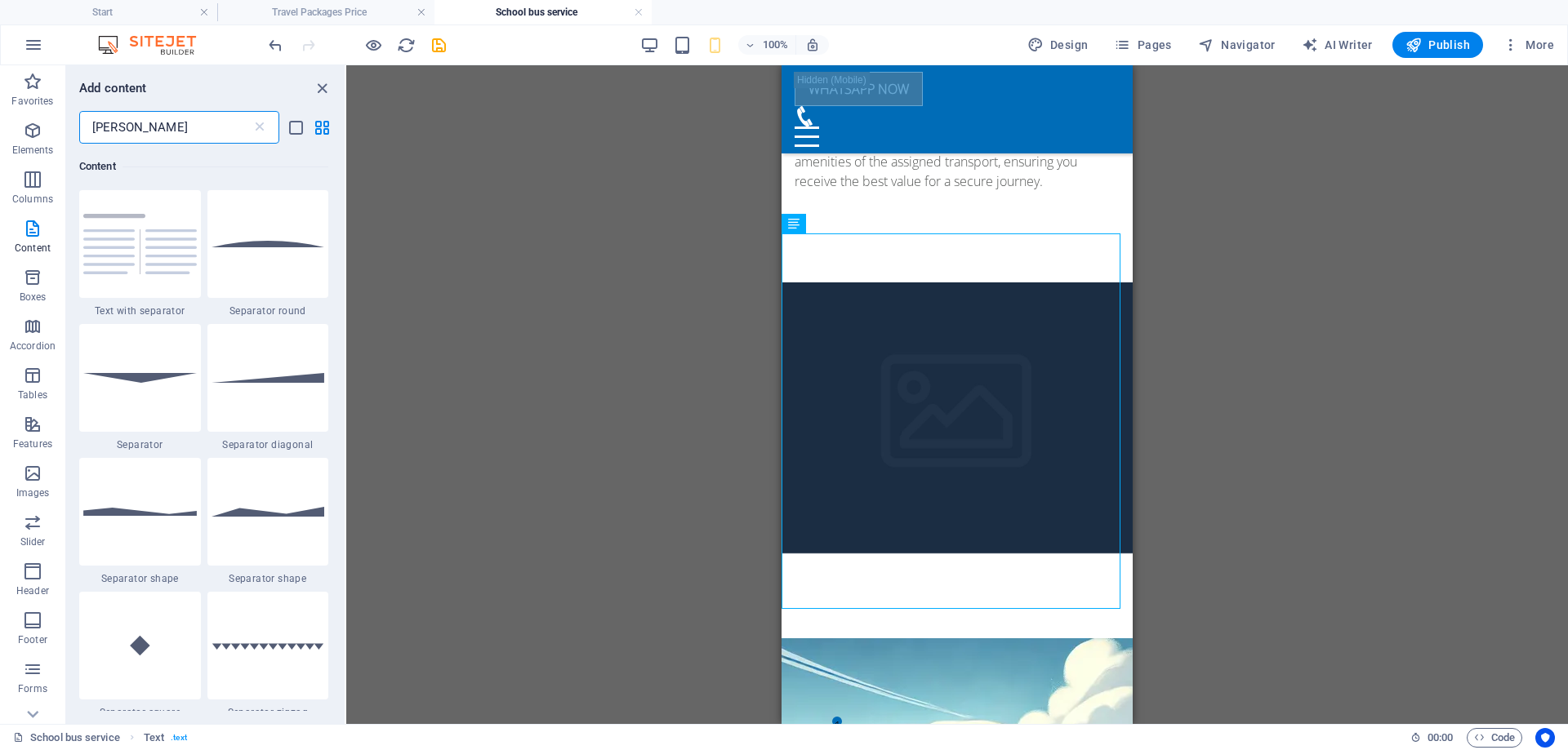
scroll to position [0, 0]
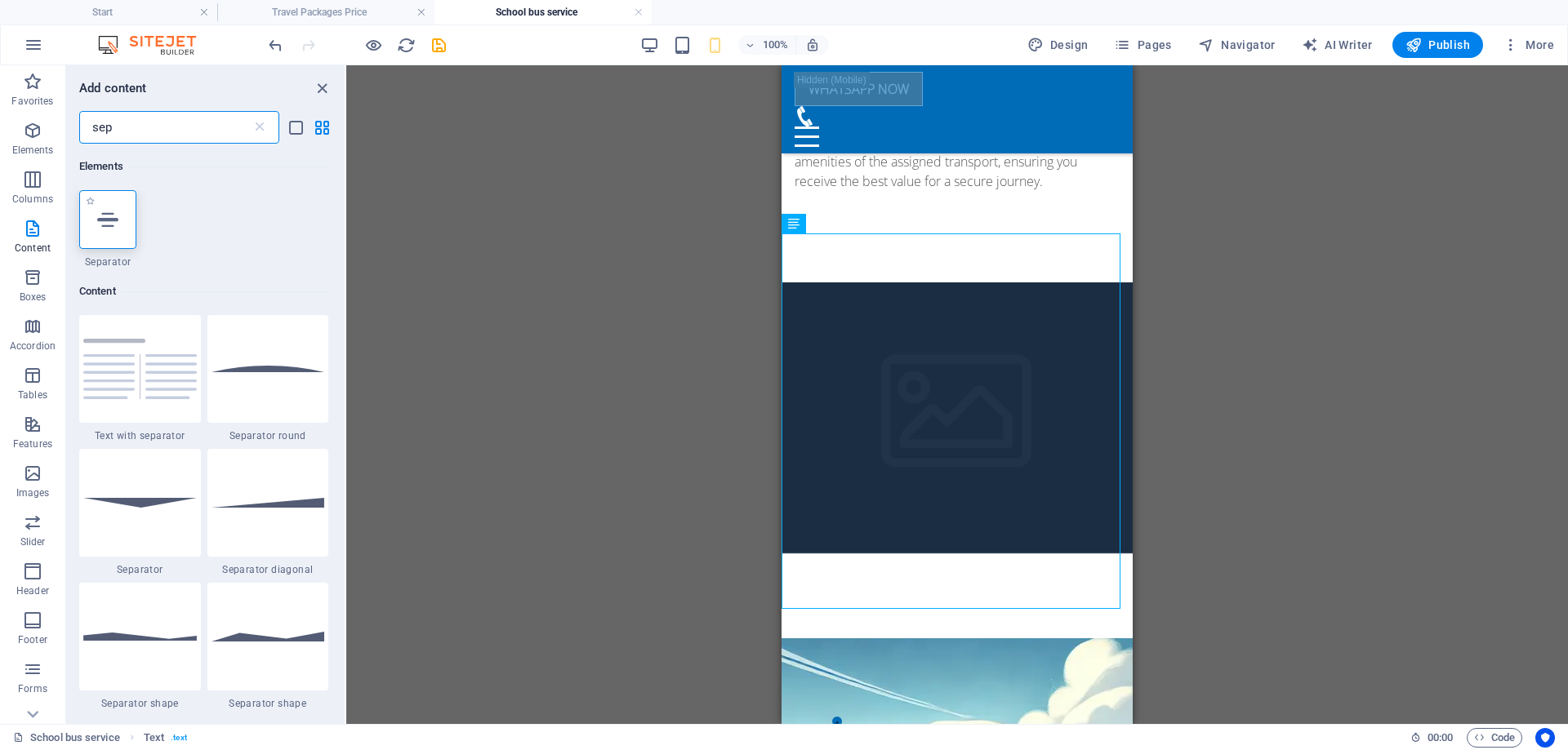
type input "sep"
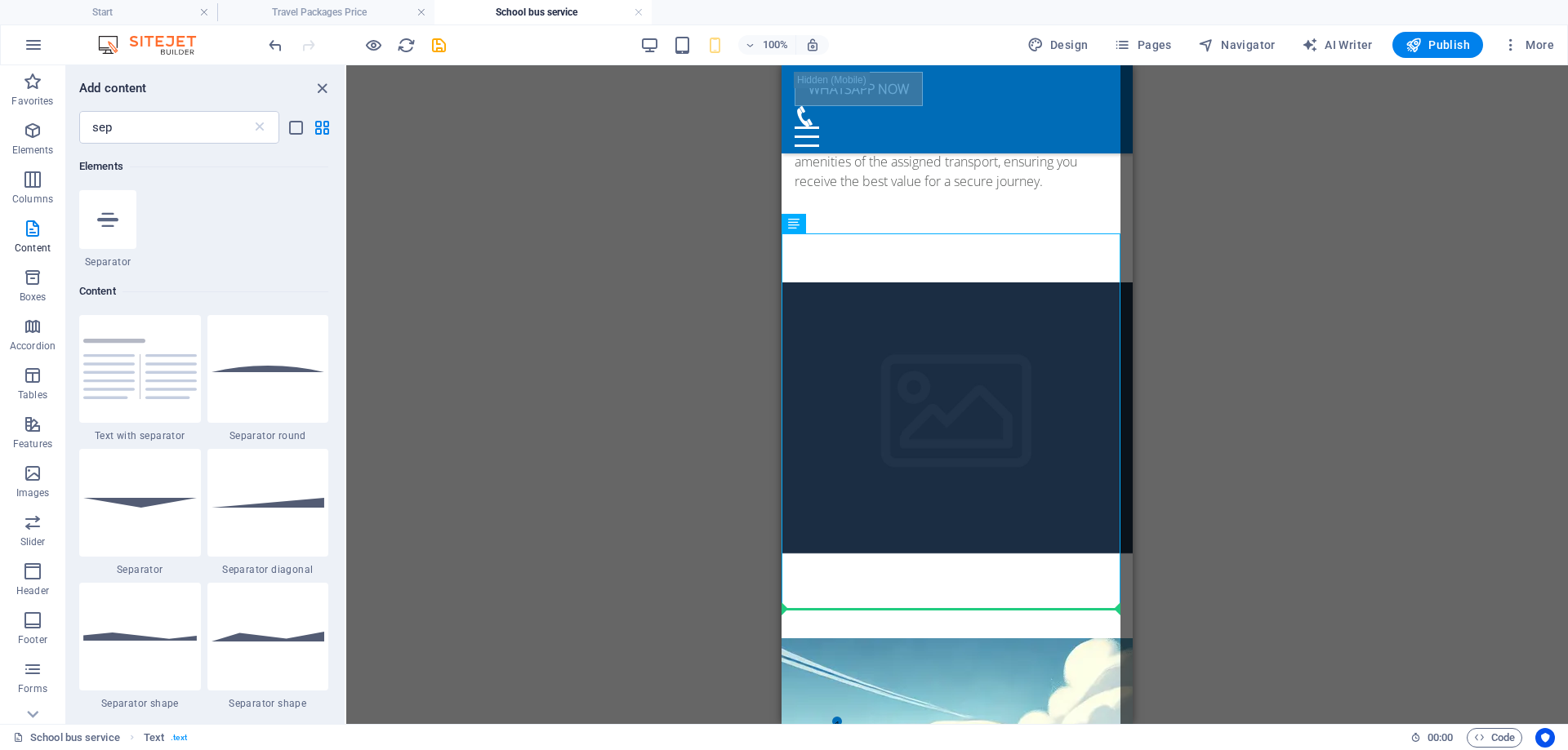
select select "%"
select select "px"
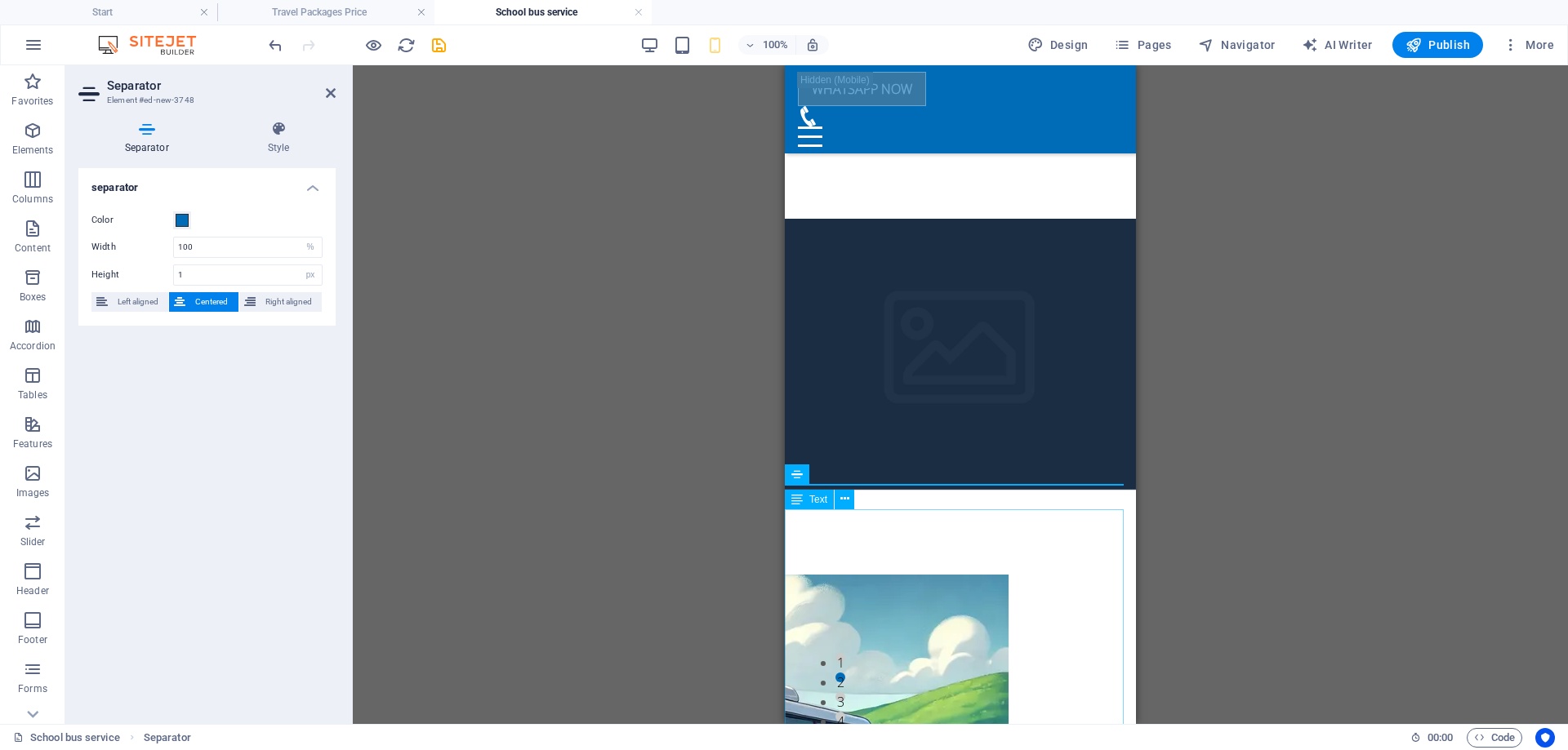
scroll to position [1564, 0]
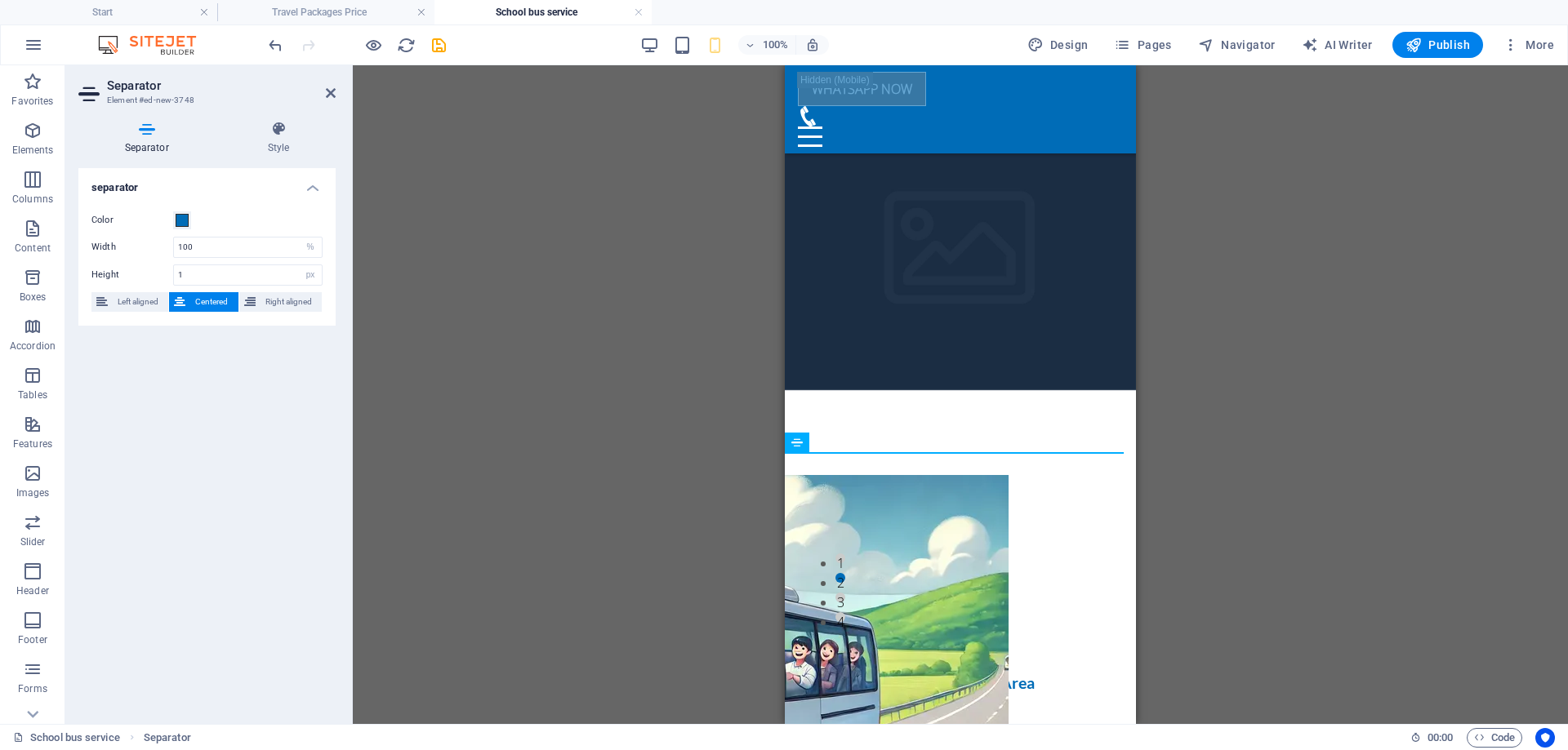
click at [1274, 476] on div "Container Placeholder Preset Text Container Placeholder Container Preset H3 Con…" at bounding box center [960, 394] width 1215 height 659
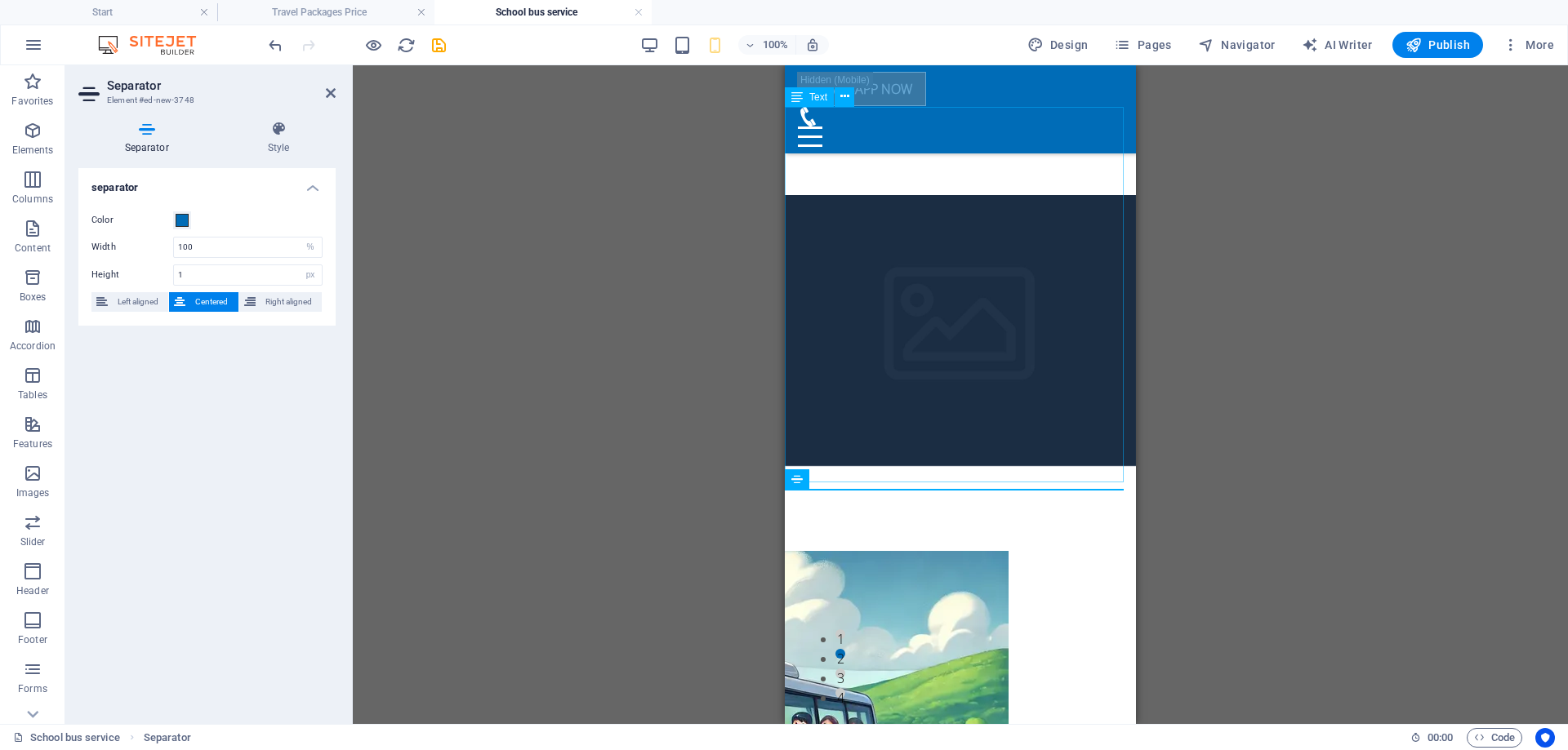
scroll to position [1401, 0]
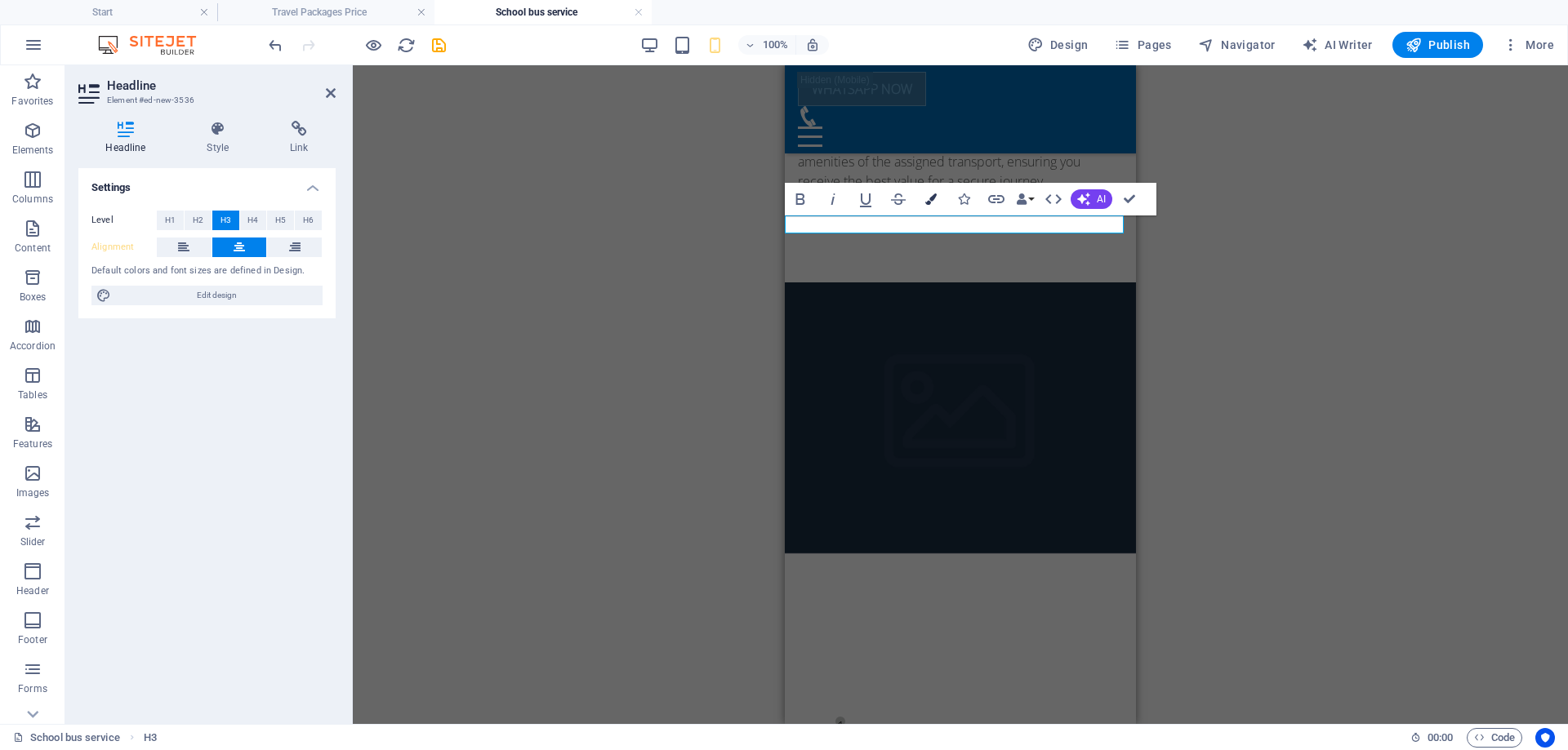
click at [926, 197] on icon "button" at bounding box center [930, 198] width 11 height 11
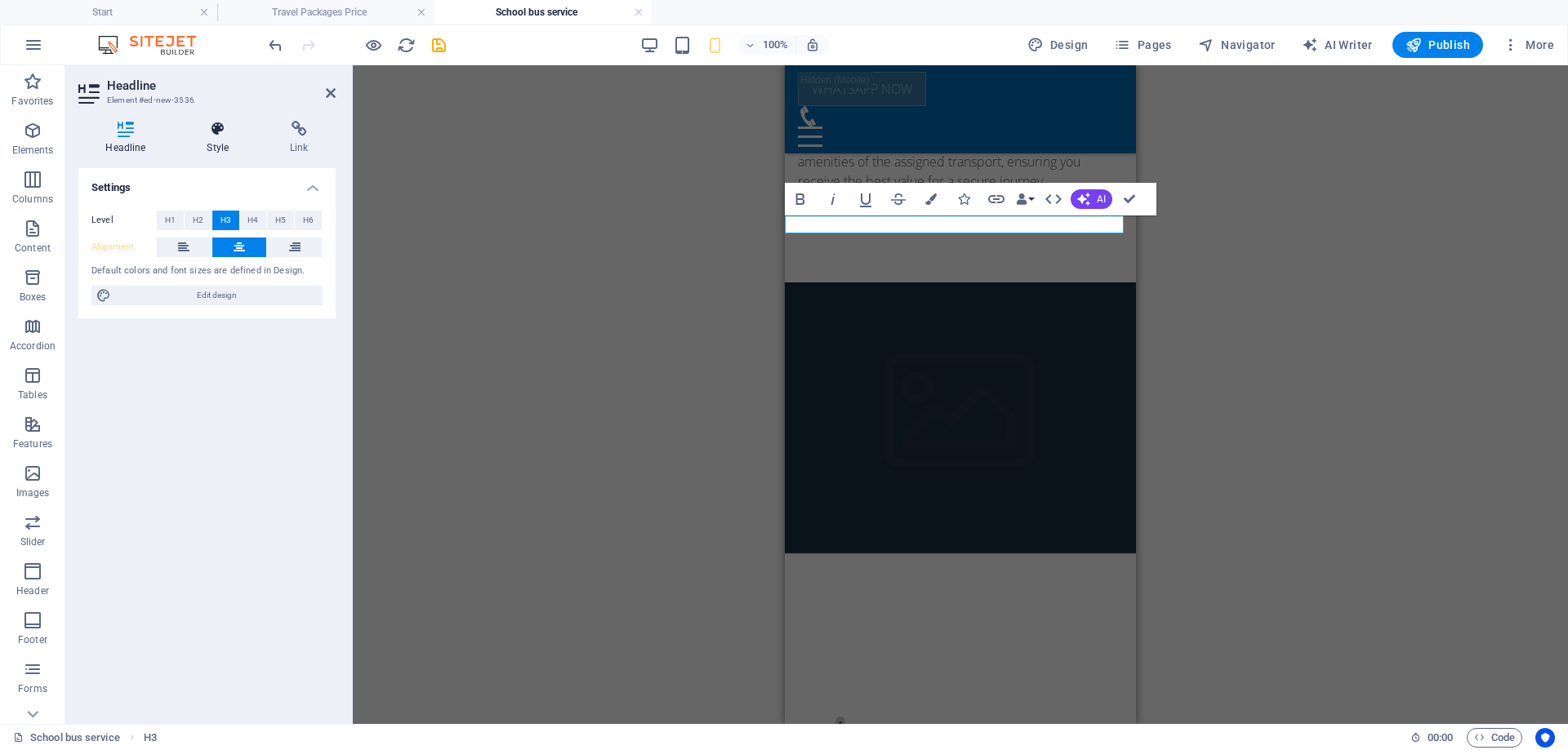
click at [237, 133] on icon at bounding box center [218, 129] width 76 height 17
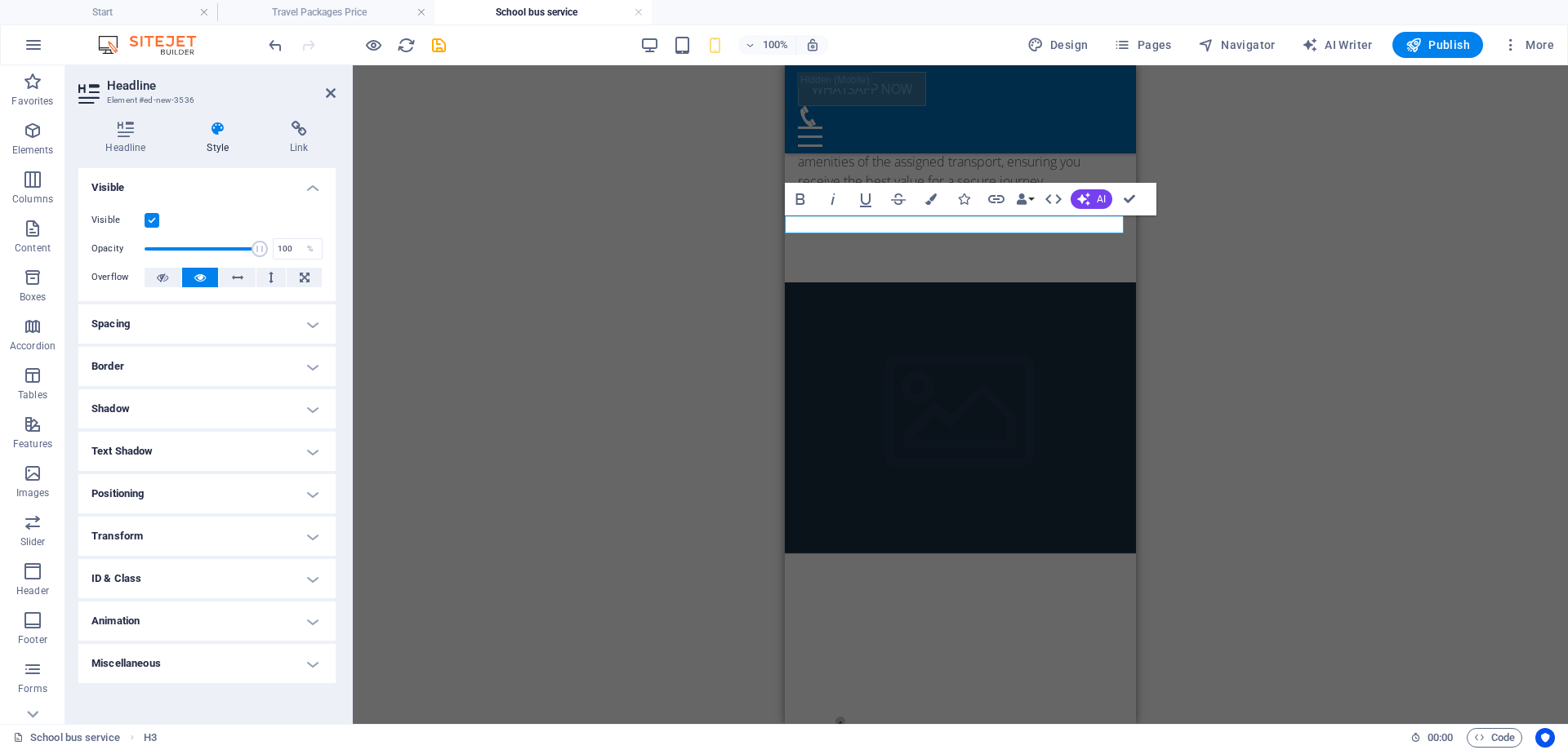
click at [314, 358] on h4 "Border" at bounding box center [206, 366] width 257 height 40
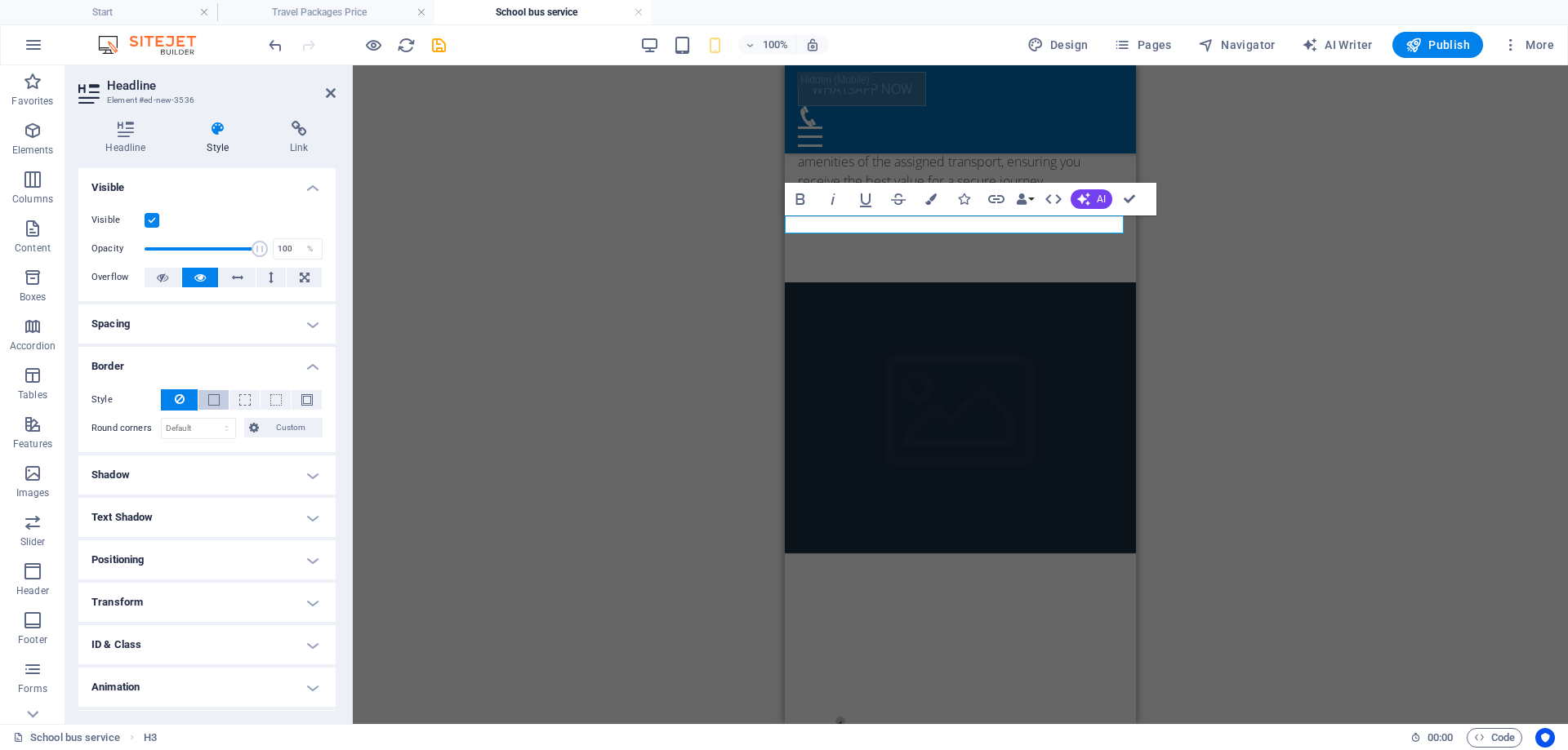
click at [212, 394] on span at bounding box center [213, 400] width 11 height 11
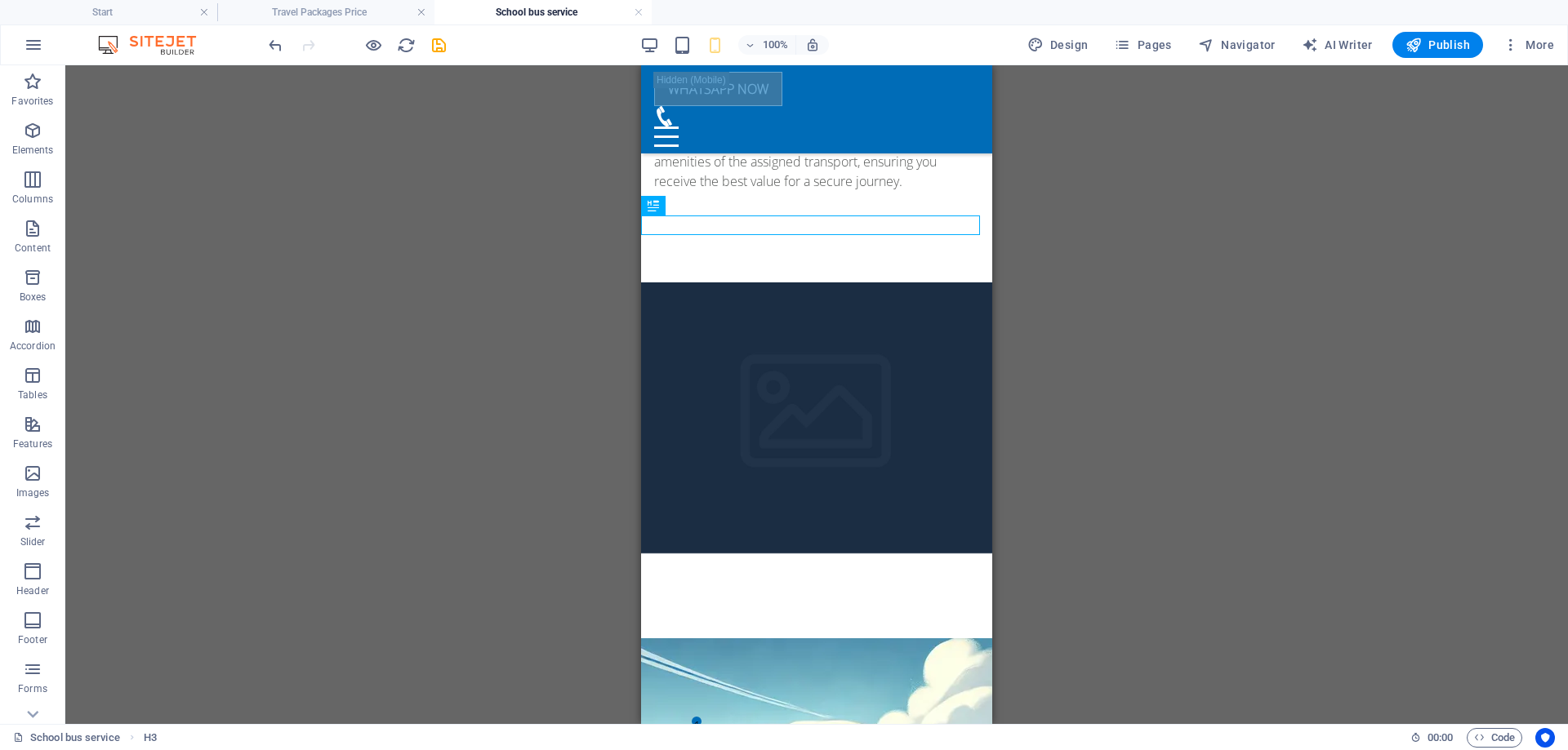
click at [1082, 315] on div "Container Placeholder Preset Text Container Placeholder Container Preset H3 Con…" at bounding box center [816, 394] width 1503 height 659
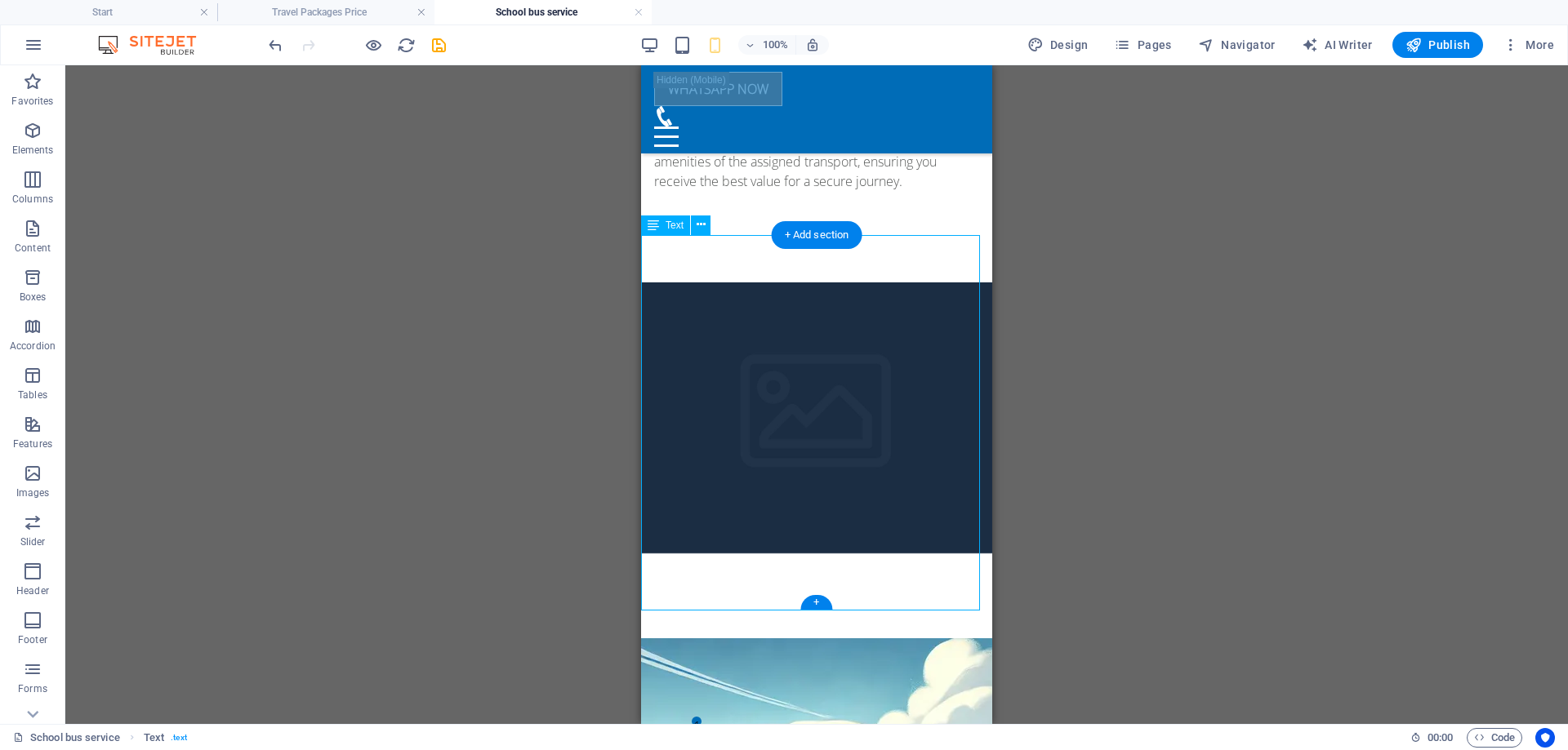
drag, startPoint x: 890, startPoint y: 350, endPoint x: 747, endPoint y: 351, distance: 143.0
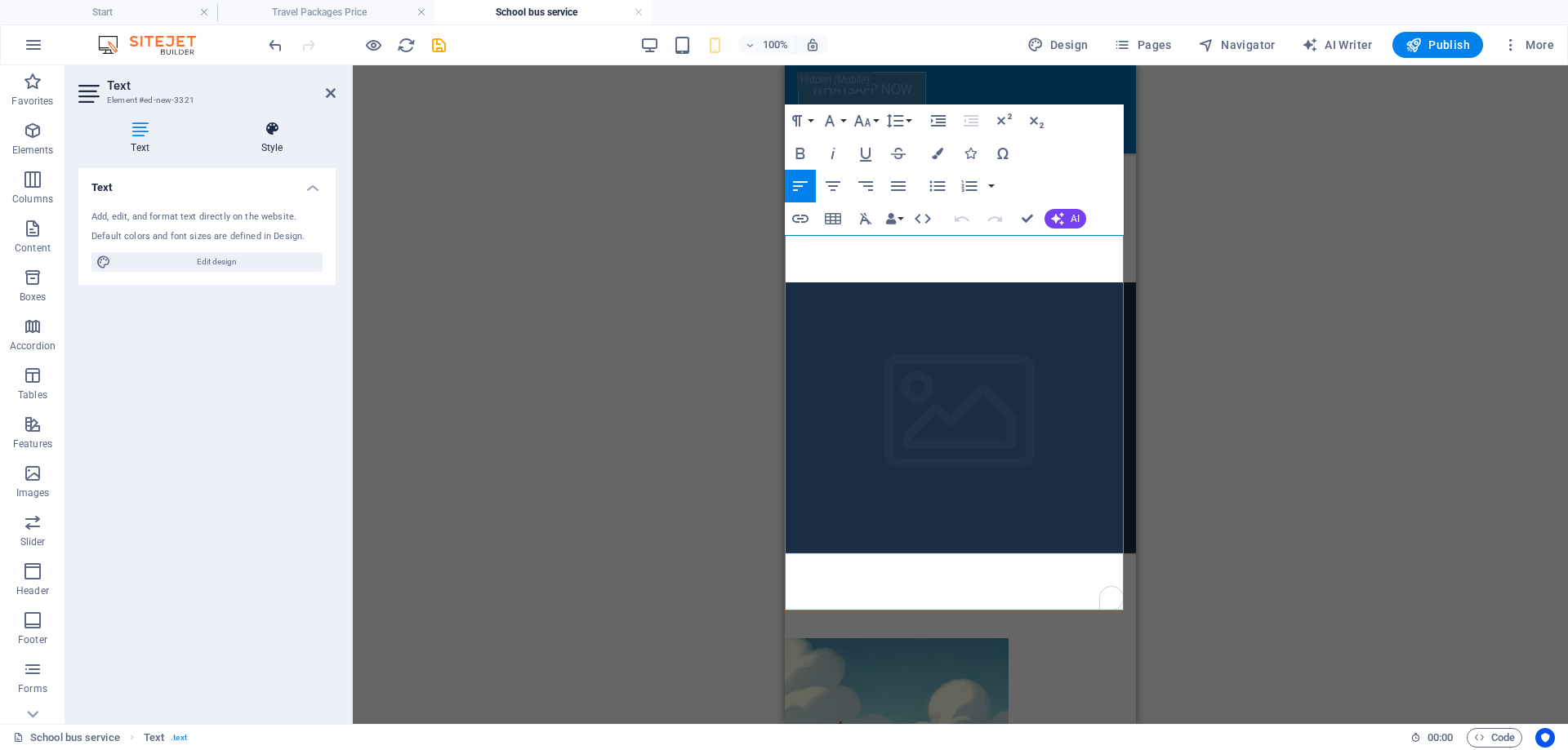
click at [271, 145] on h4 "Style" at bounding box center [271, 138] width 127 height 34
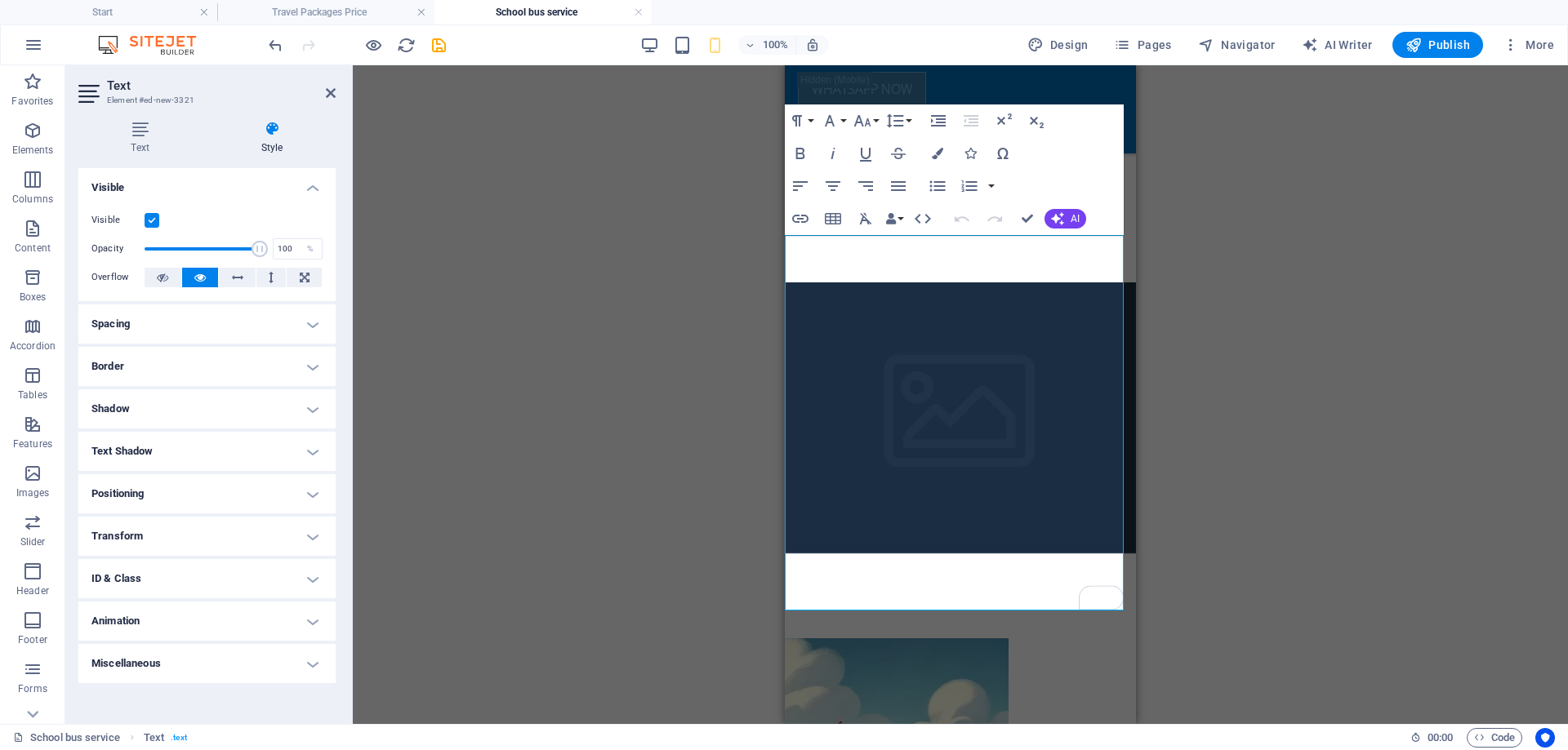
click at [189, 364] on h4 "Border" at bounding box center [206, 366] width 257 height 40
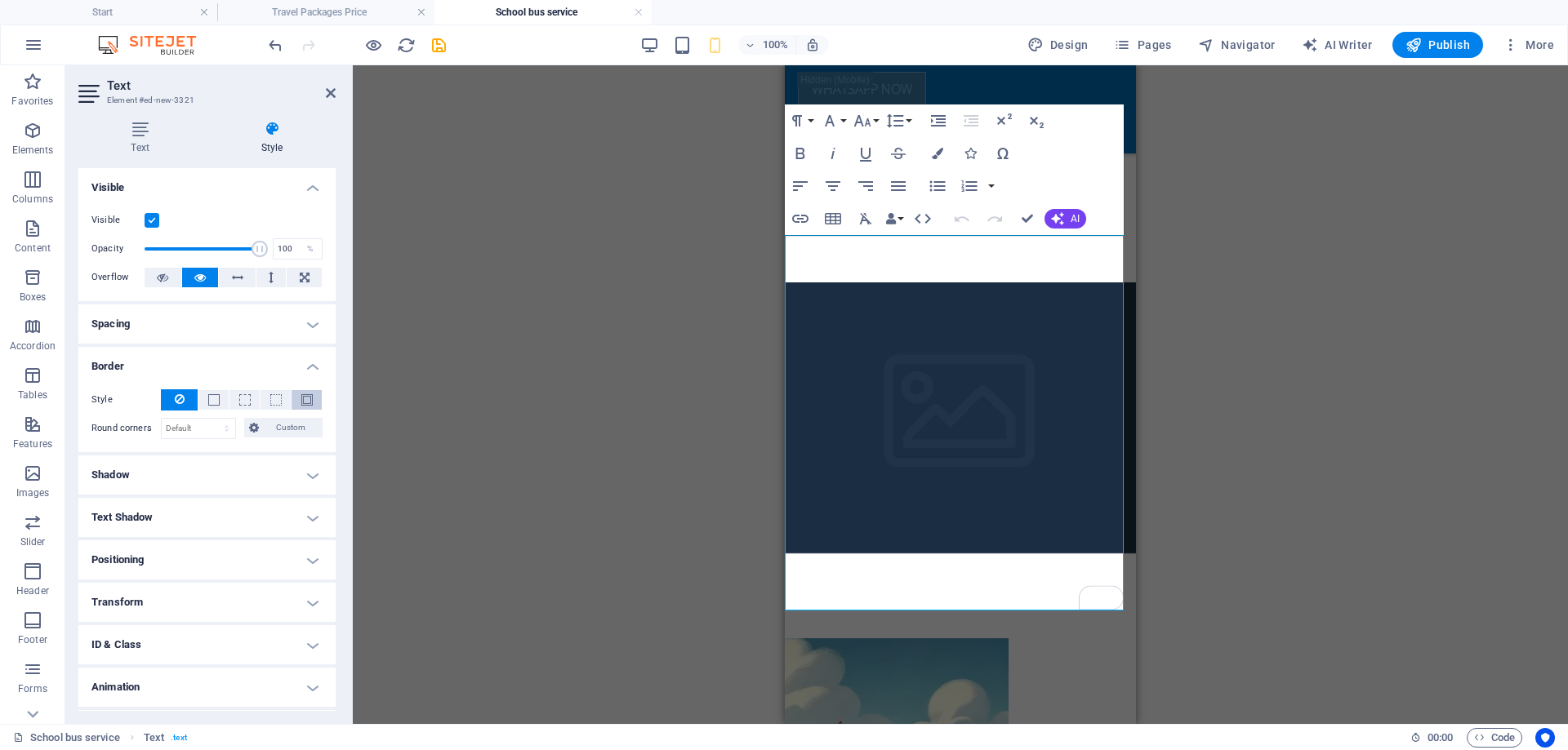
click at [301, 400] on span at bounding box center [307, 400] width 11 height 11
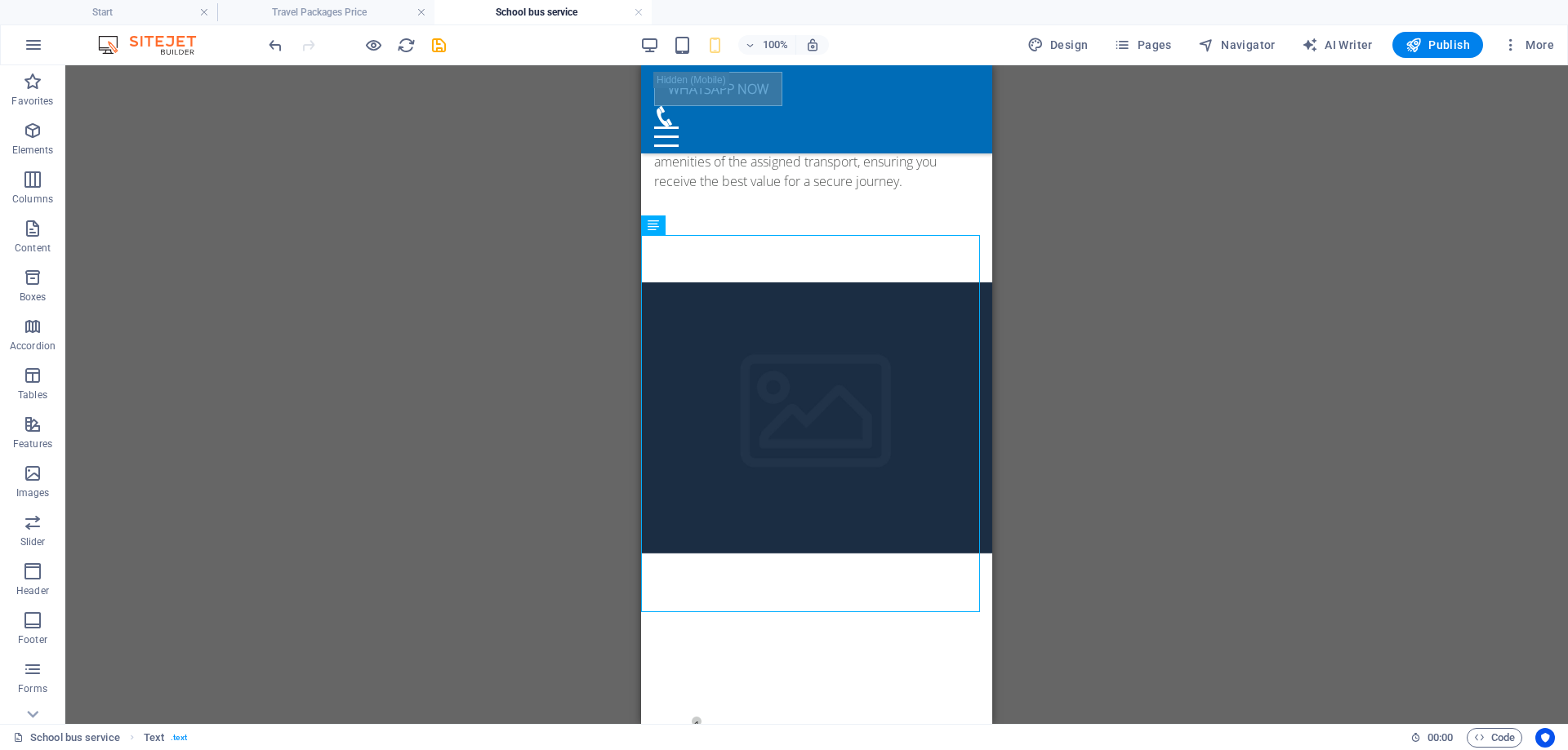
click at [1039, 398] on div "Drag here to replace the existing content. Press “Ctrl” if you want to create a…" at bounding box center [816, 394] width 1503 height 659
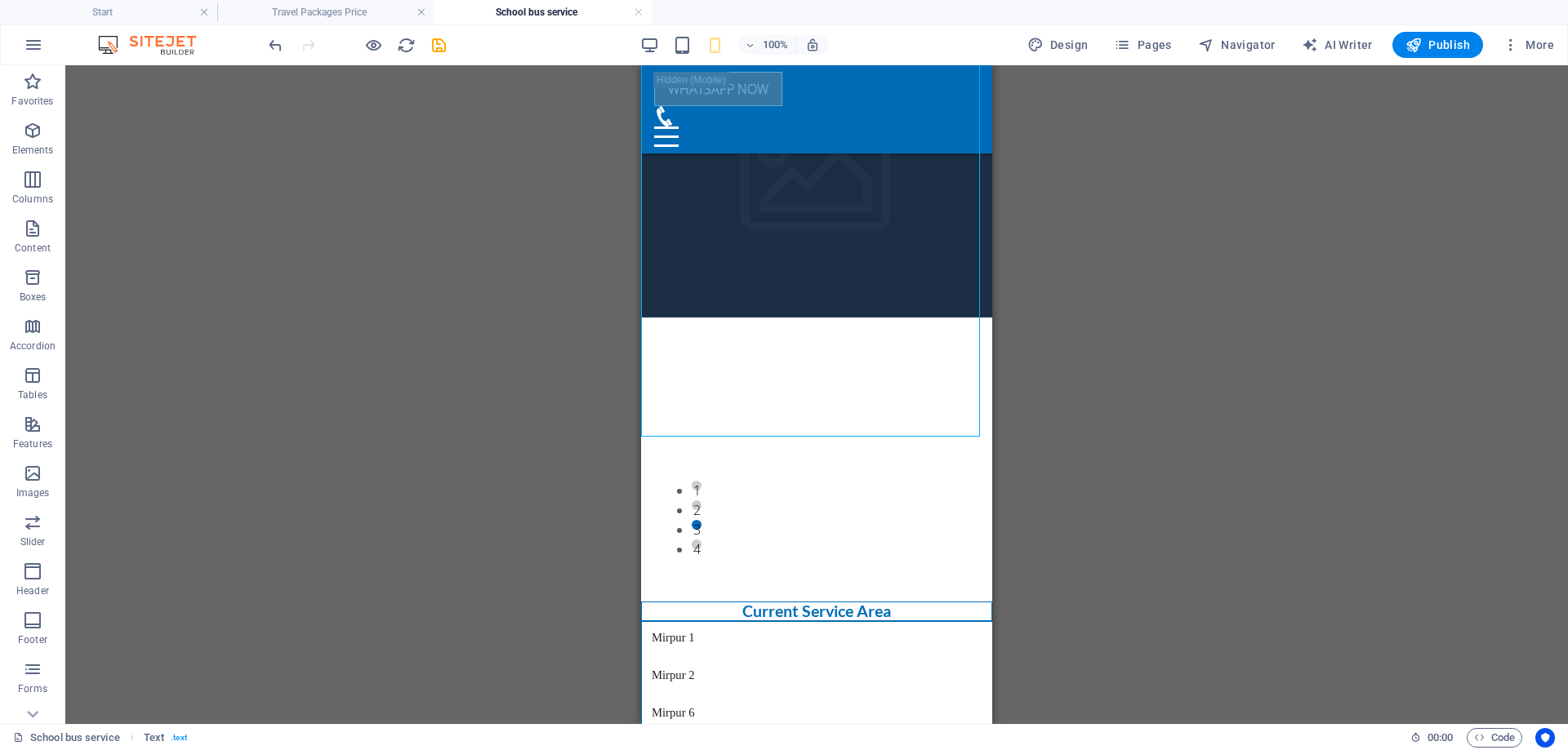
scroll to position [1645, 0]
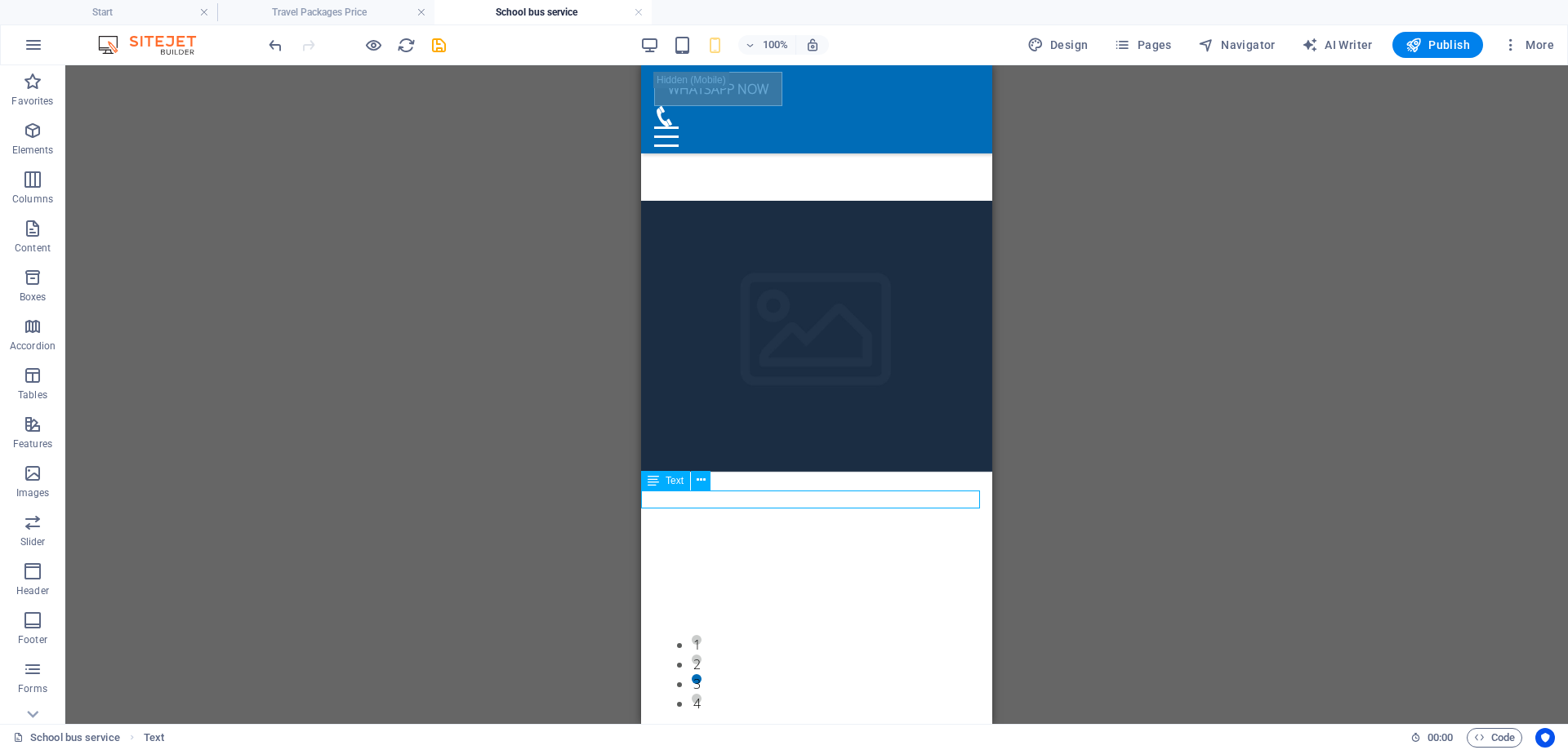
scroll to position [1564, 0]
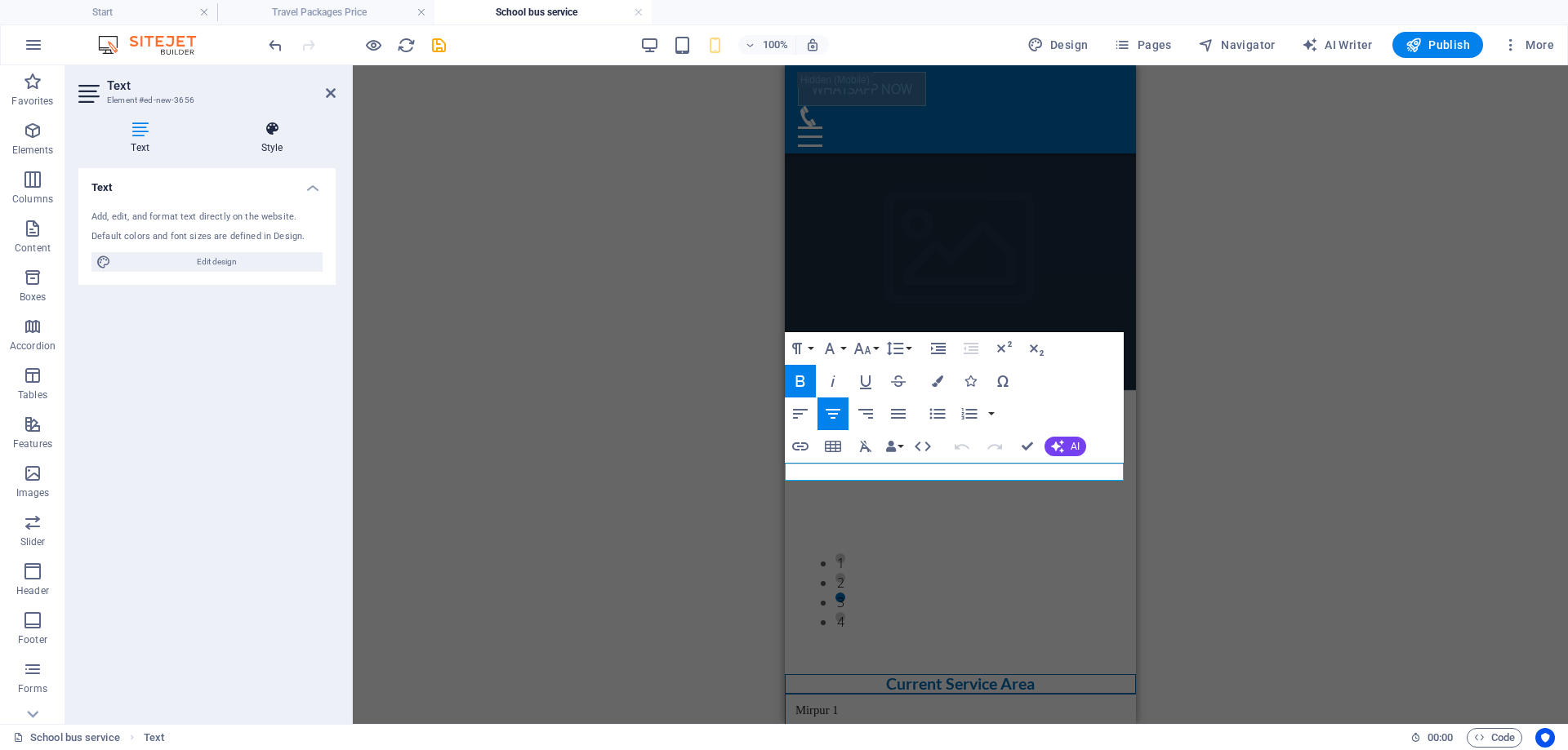
click at [252, 133] on icon at bounding box center [271, 129] width 127 height 17
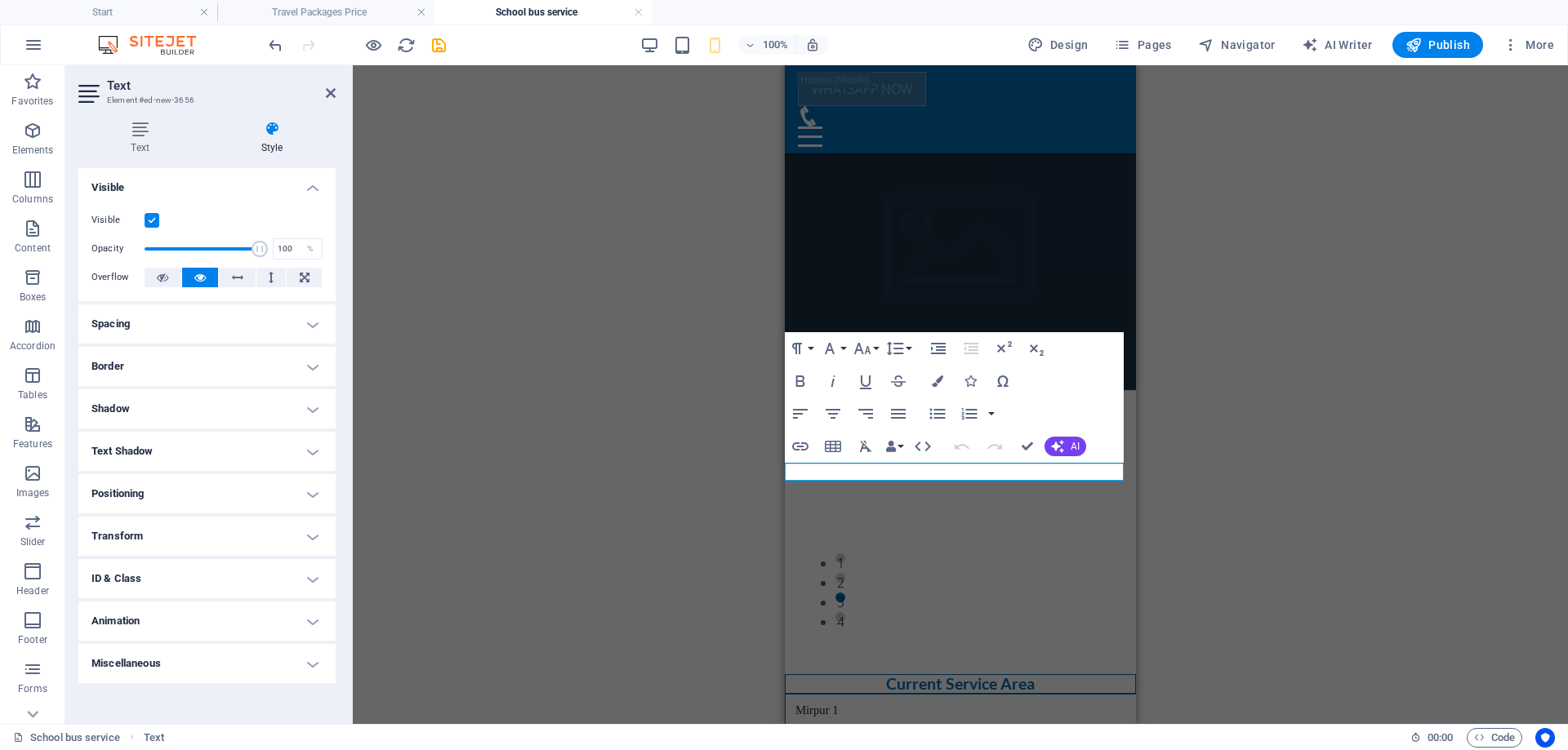
click at [184, 372] on h4 "Border" at bounding box center [206, 366] width 257 height 40
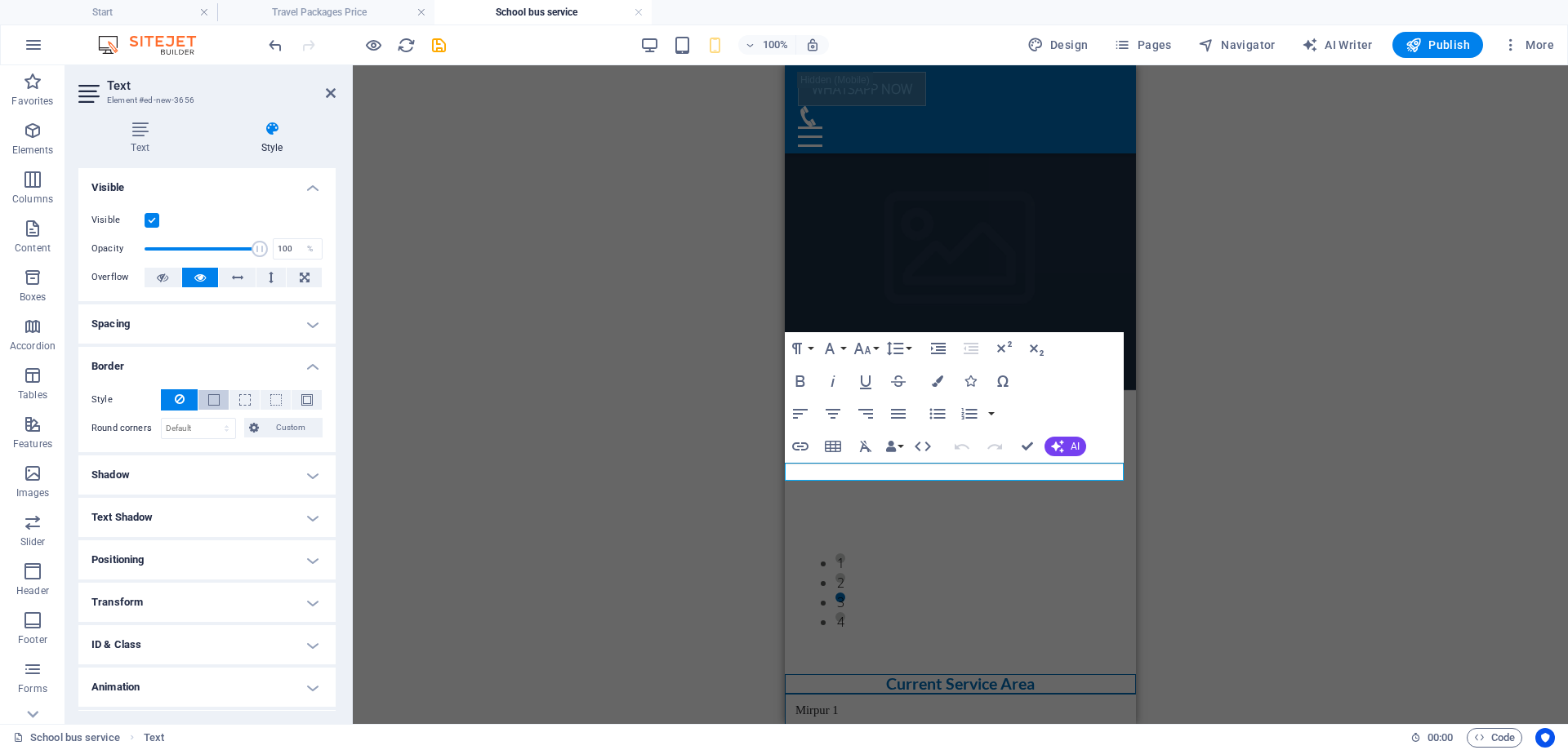
click at [213, 391] on span at bounding box center [214, 400] width 4 height 19
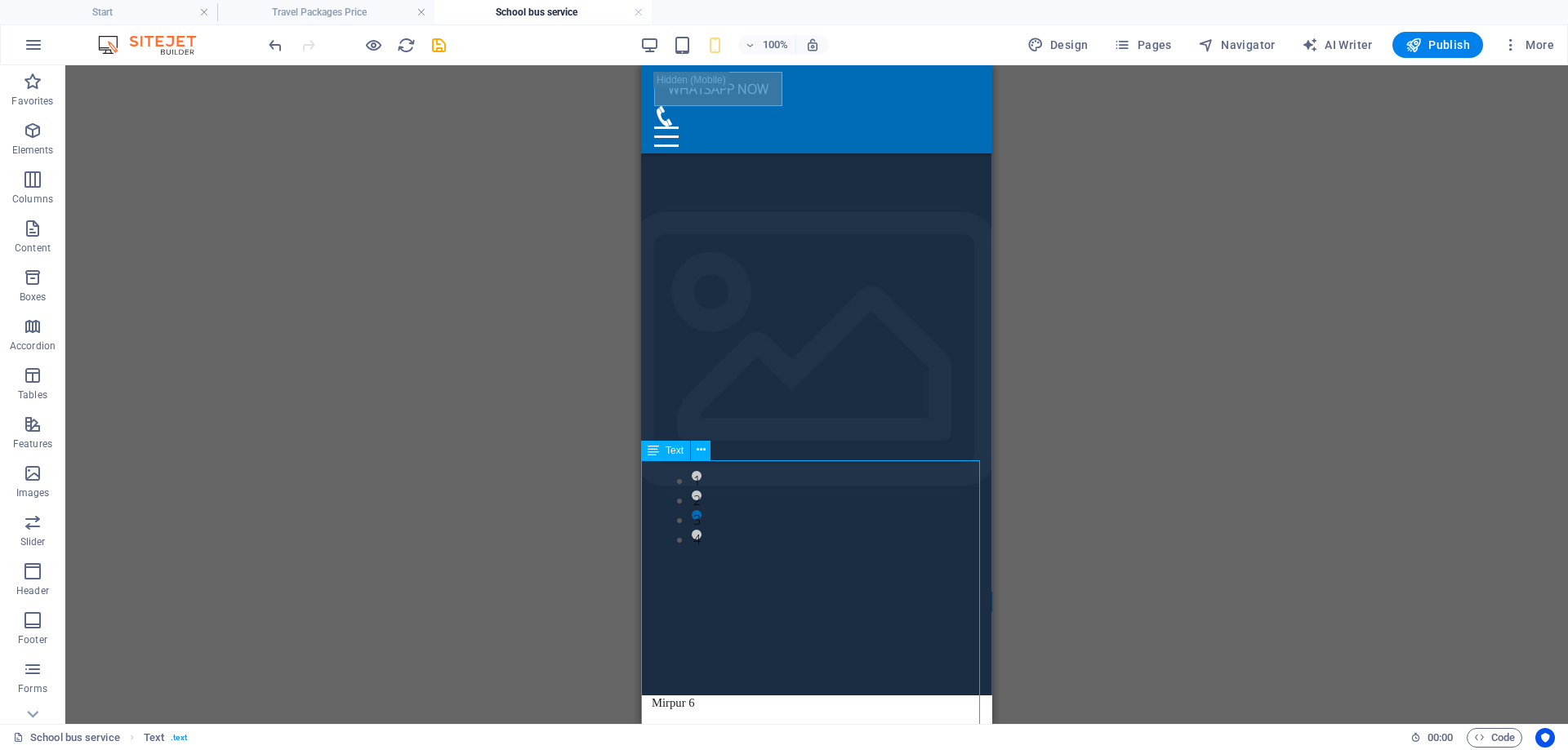
scroll to position [1808, 0]
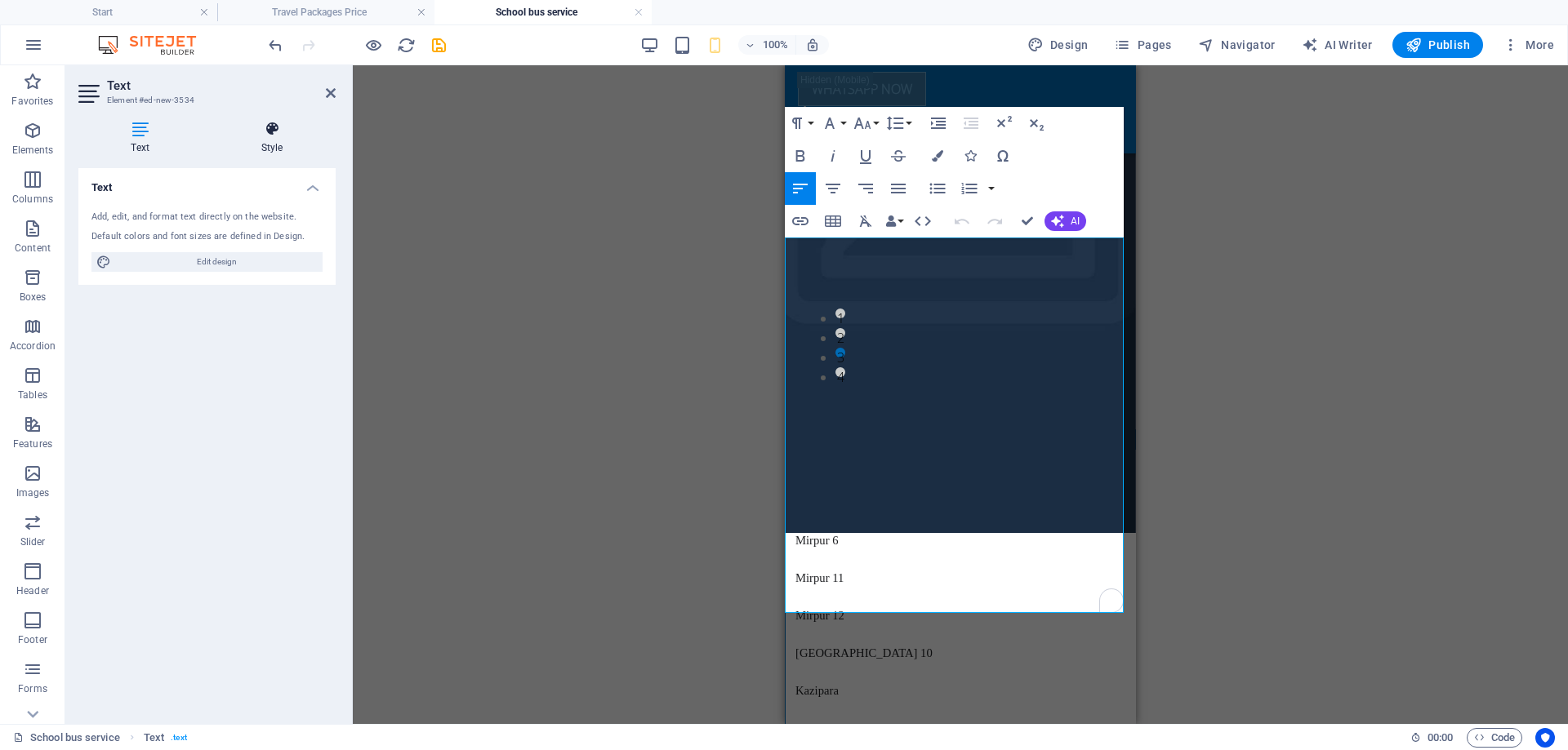
click at [269, 138] on h4 "Style" at bounding box center [271, 138] width 127 height 34
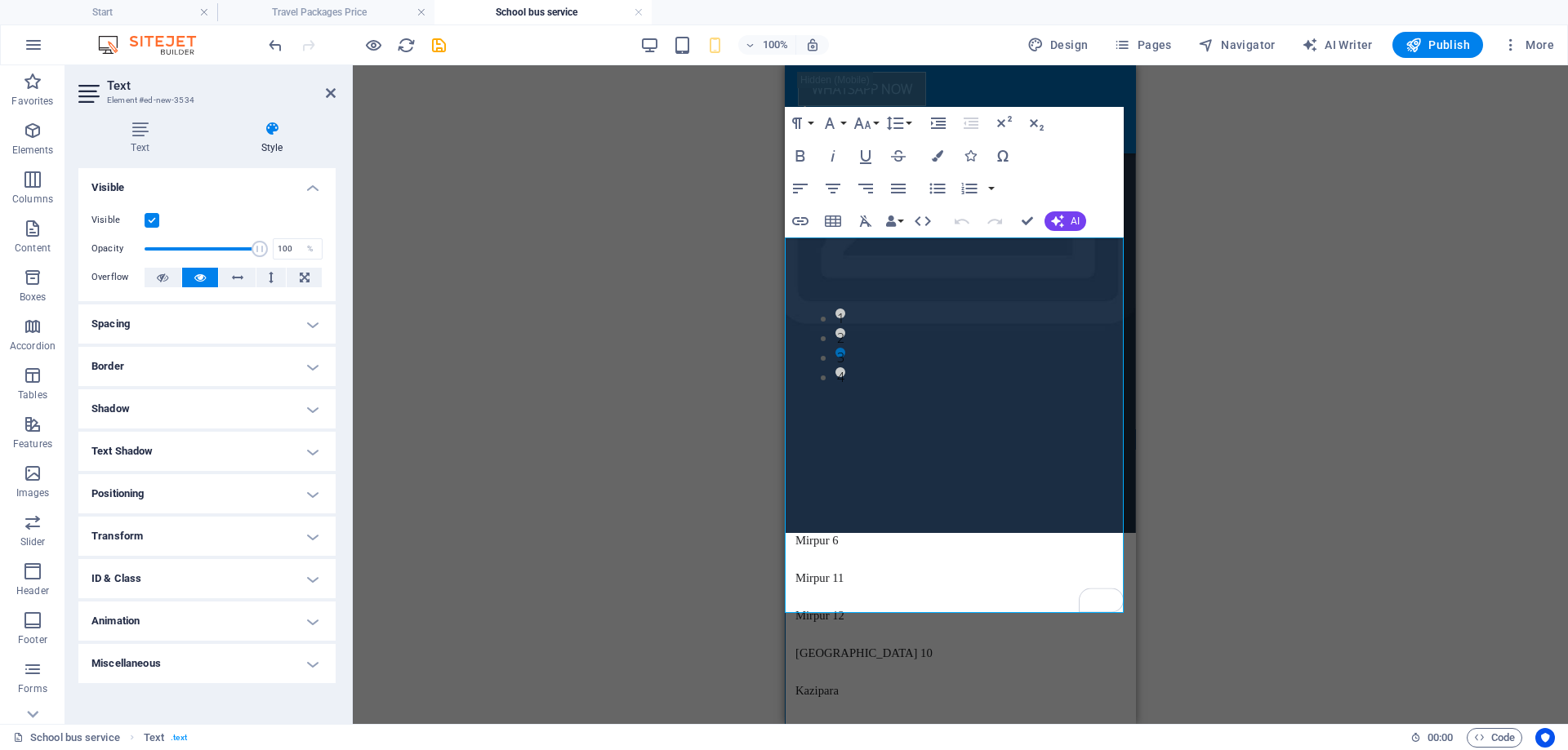
click at [152, 365] on h4 "Border" at bounding box center [206, 366] width 257 height 40
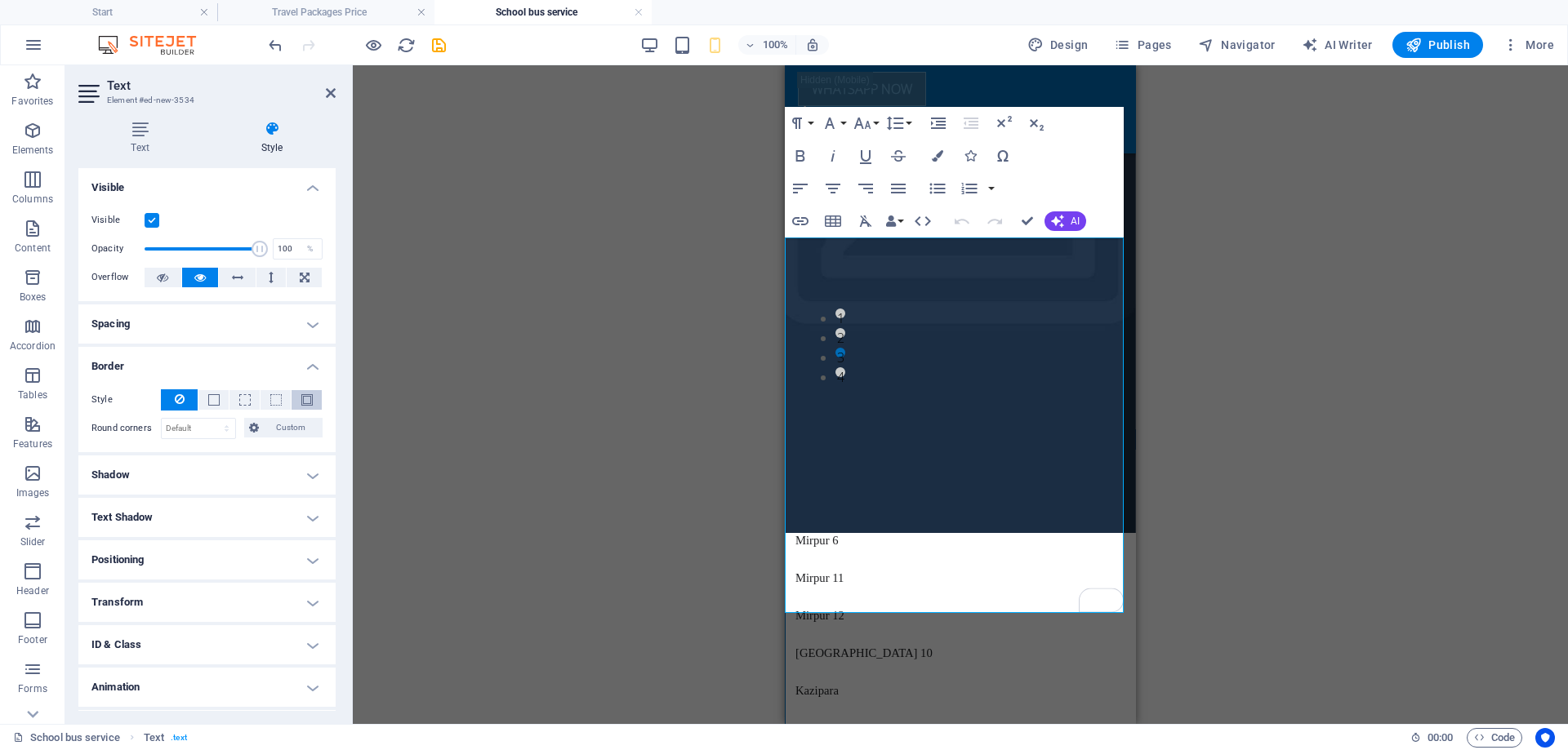
click at [304, 400] on span at bounding box center [307, 400] width 11 height 11
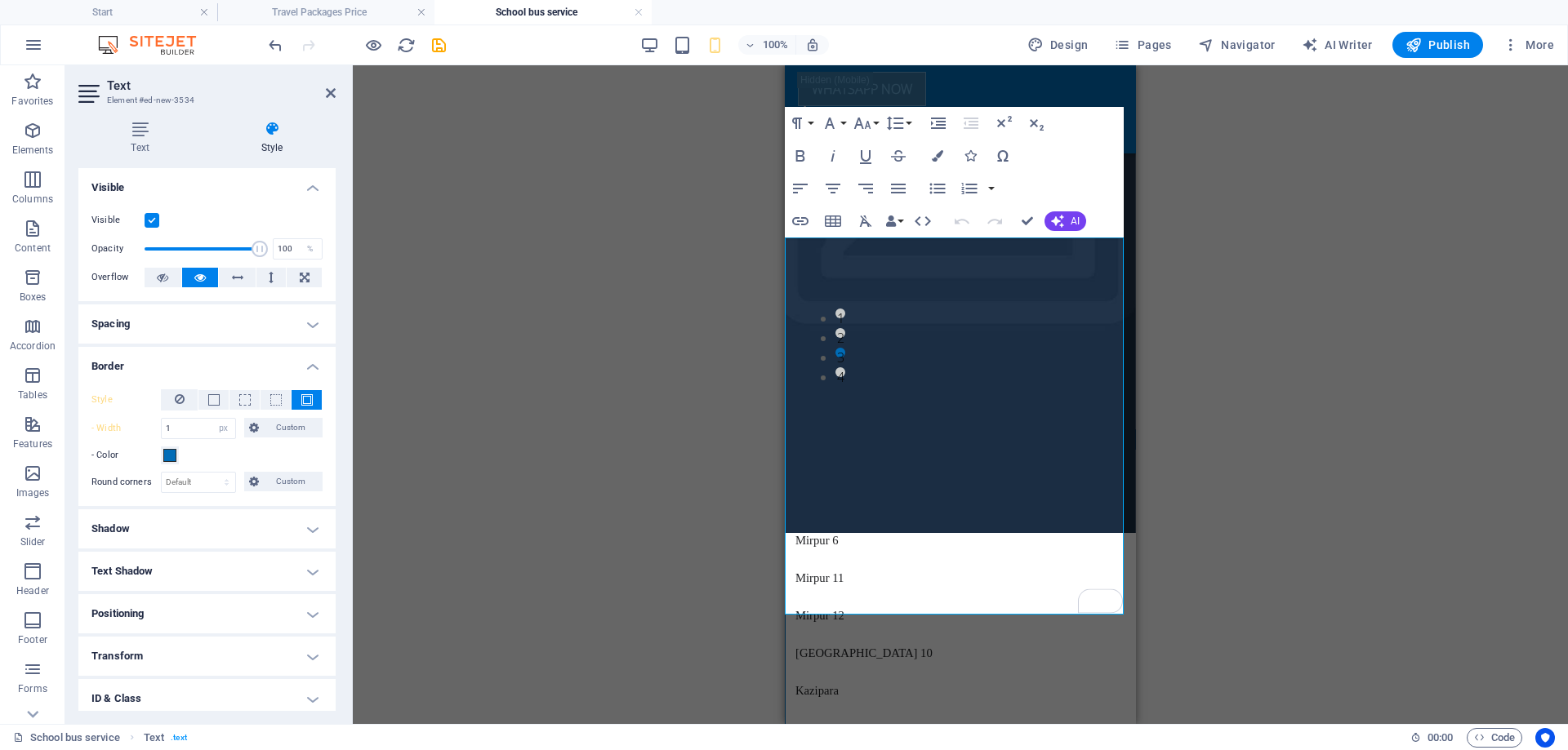
click at [1218, 421] on div "Drag here to replace the existing content. Press “Ctrl” if you want to create a…" at bounding box center [960, 394] width 1215 height 659
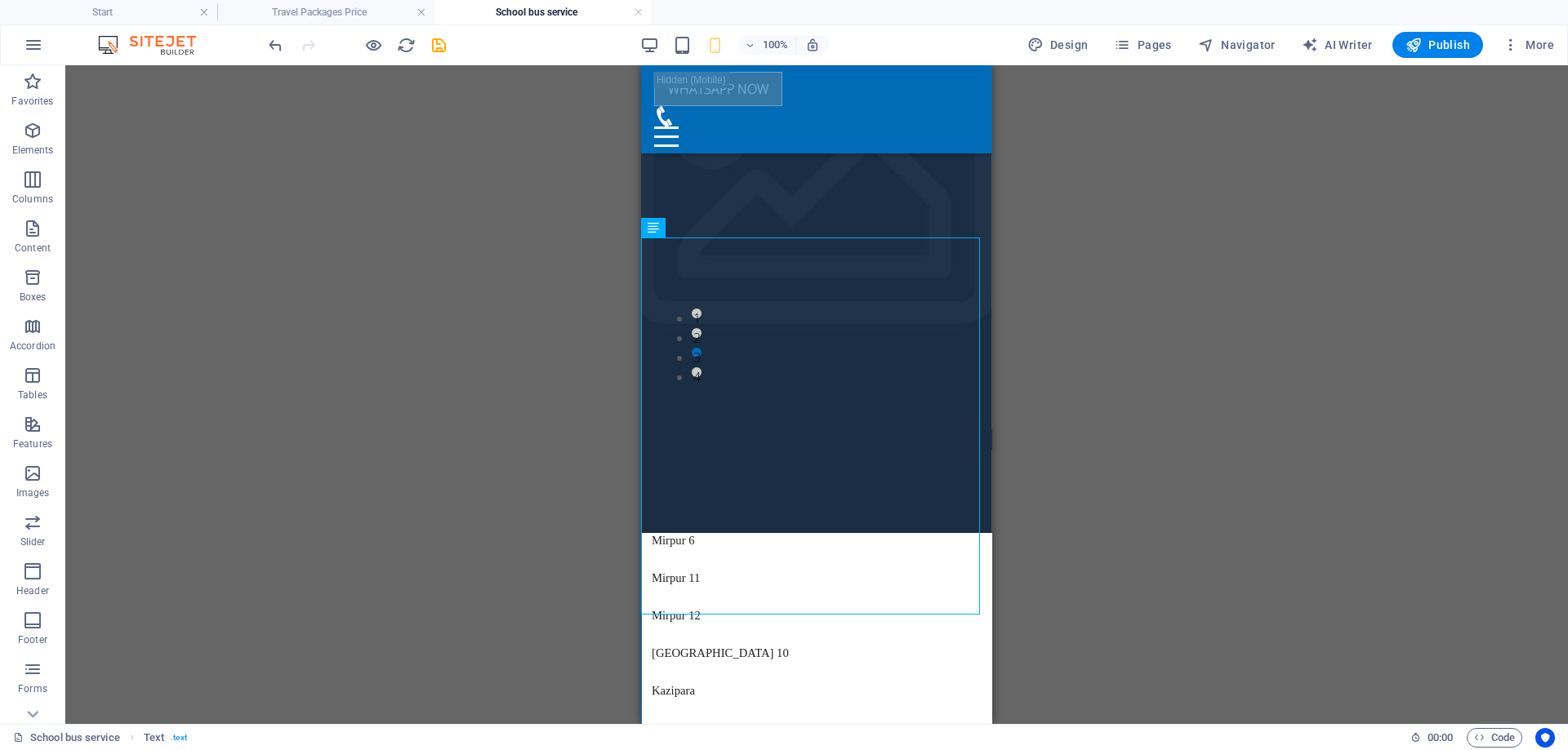
click at [1059, 405] on div "Drag here to replace the existing content. Press “Ctrl” if you want to create a…" at bounding box center [816, 394] width 1503 height 659
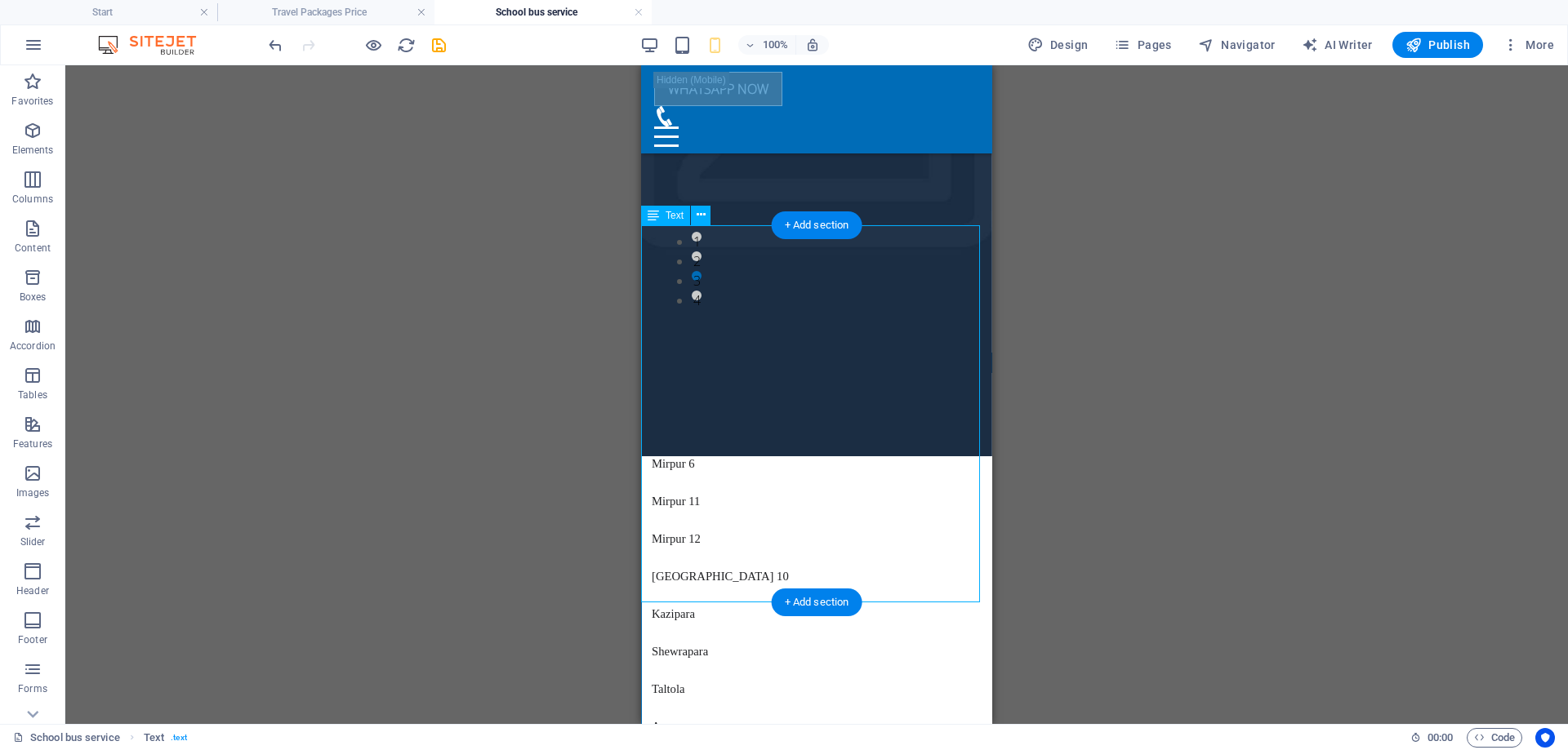
scroll to position [2053, 0]
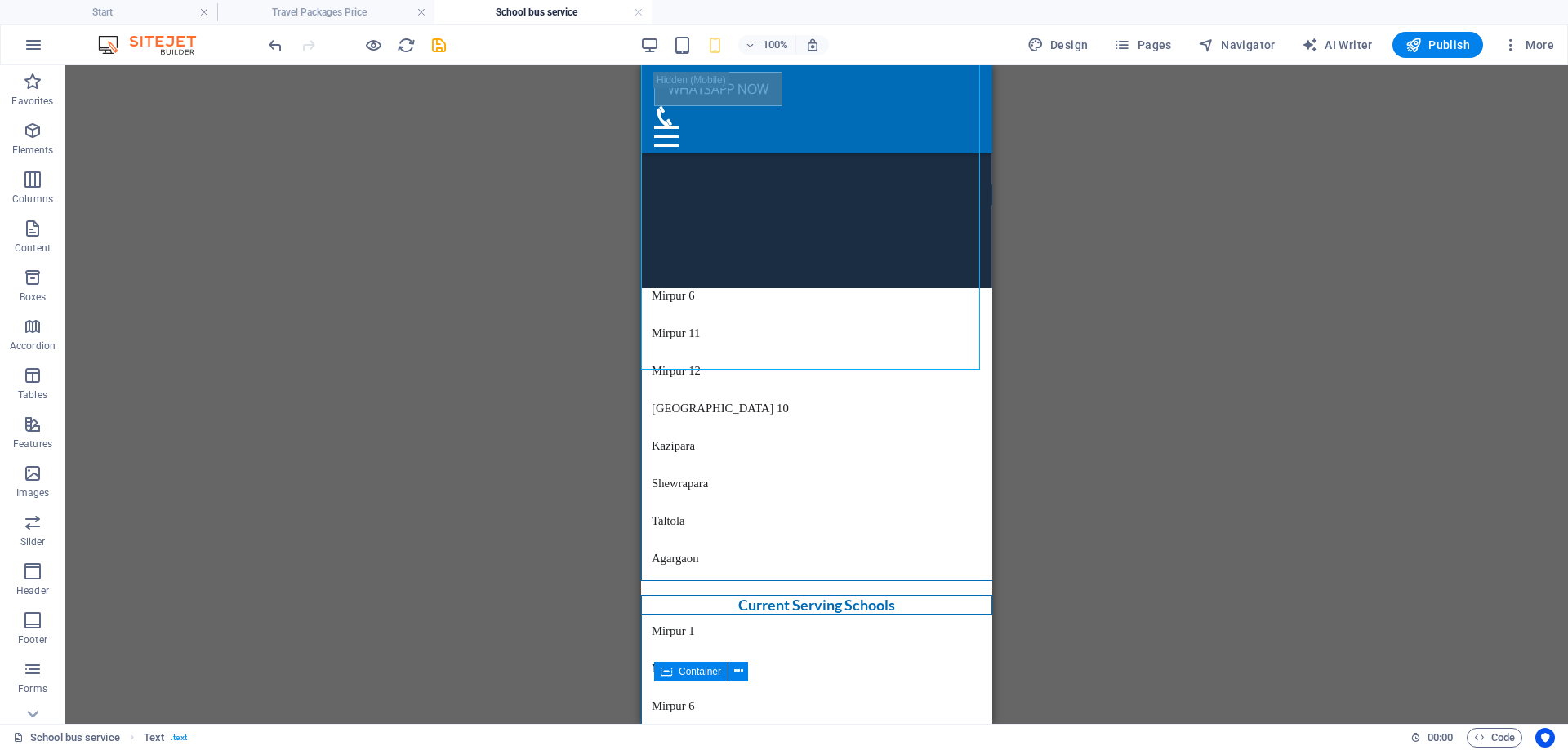
click at [1129, 428] on div "Drag here to replace the existing content. Press “Ctrl” if you want to create a…" at bounding box center [816, 394] width 1503 height 659
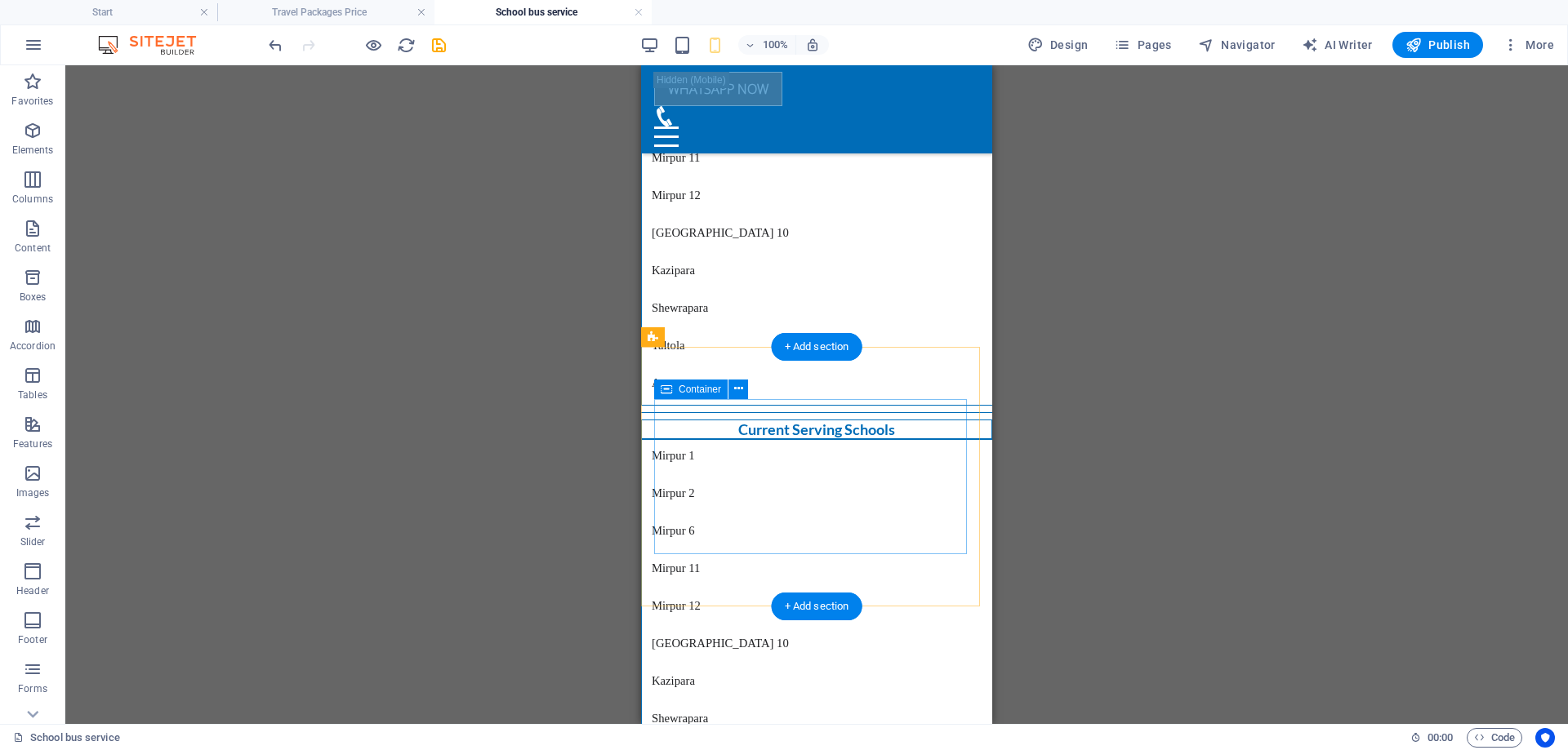
scroll to position [2124, 0]
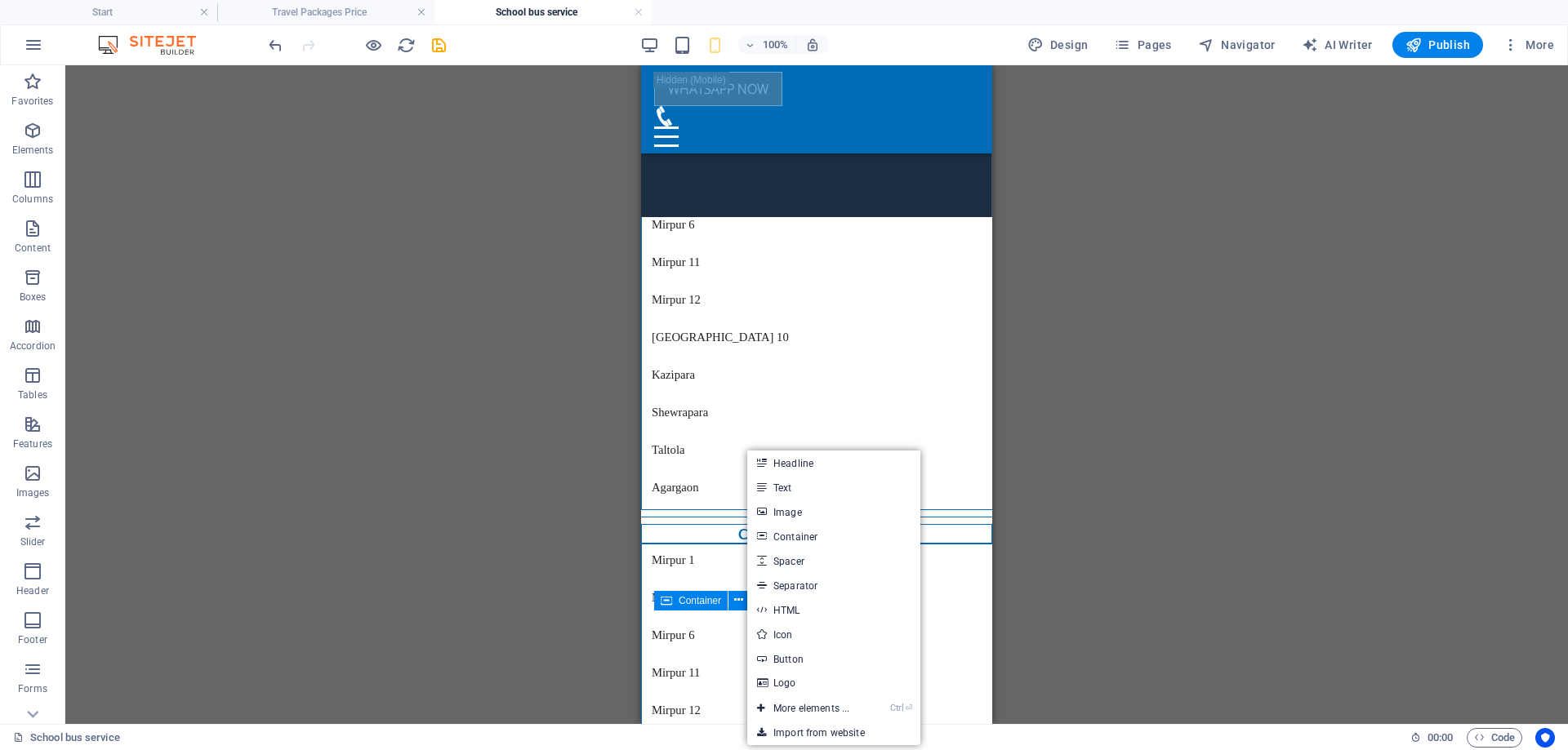
click at [1136, 356] on div "Drag here to replace the existing content. Press “Ctrl” if you want to create a…" at bounding box center [816, 394] width 1503 height 659
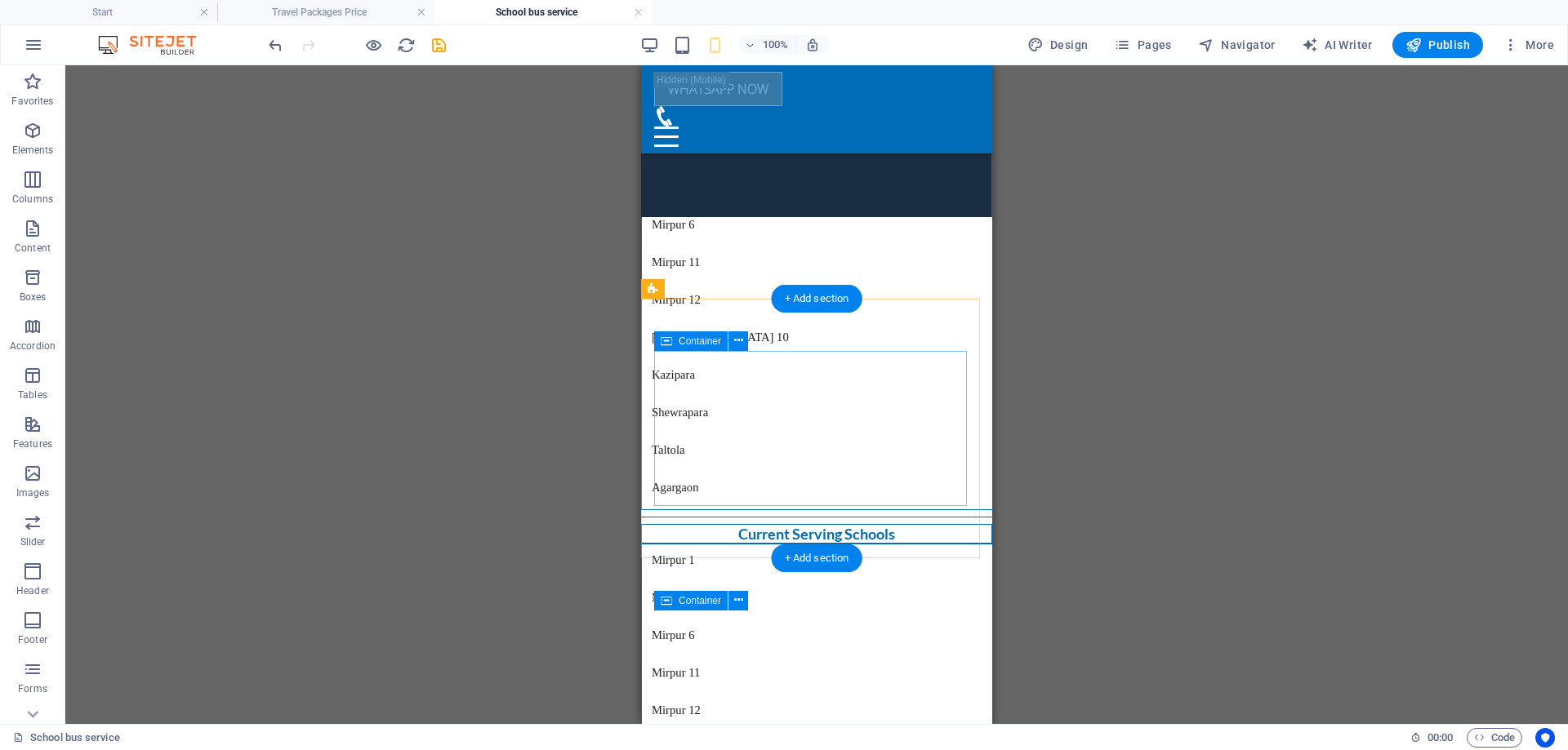
scroll to position [1879, 0]
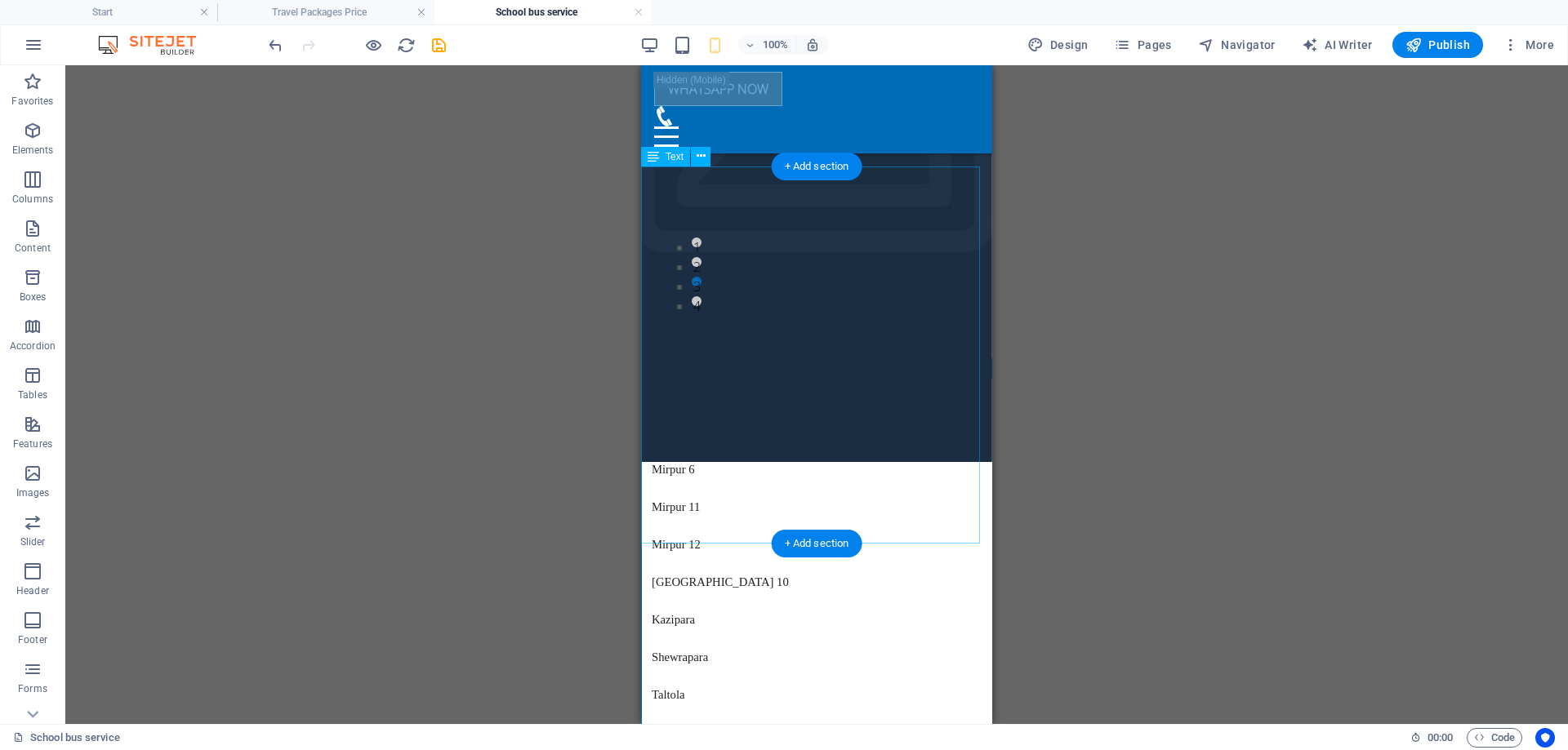
select select "px"
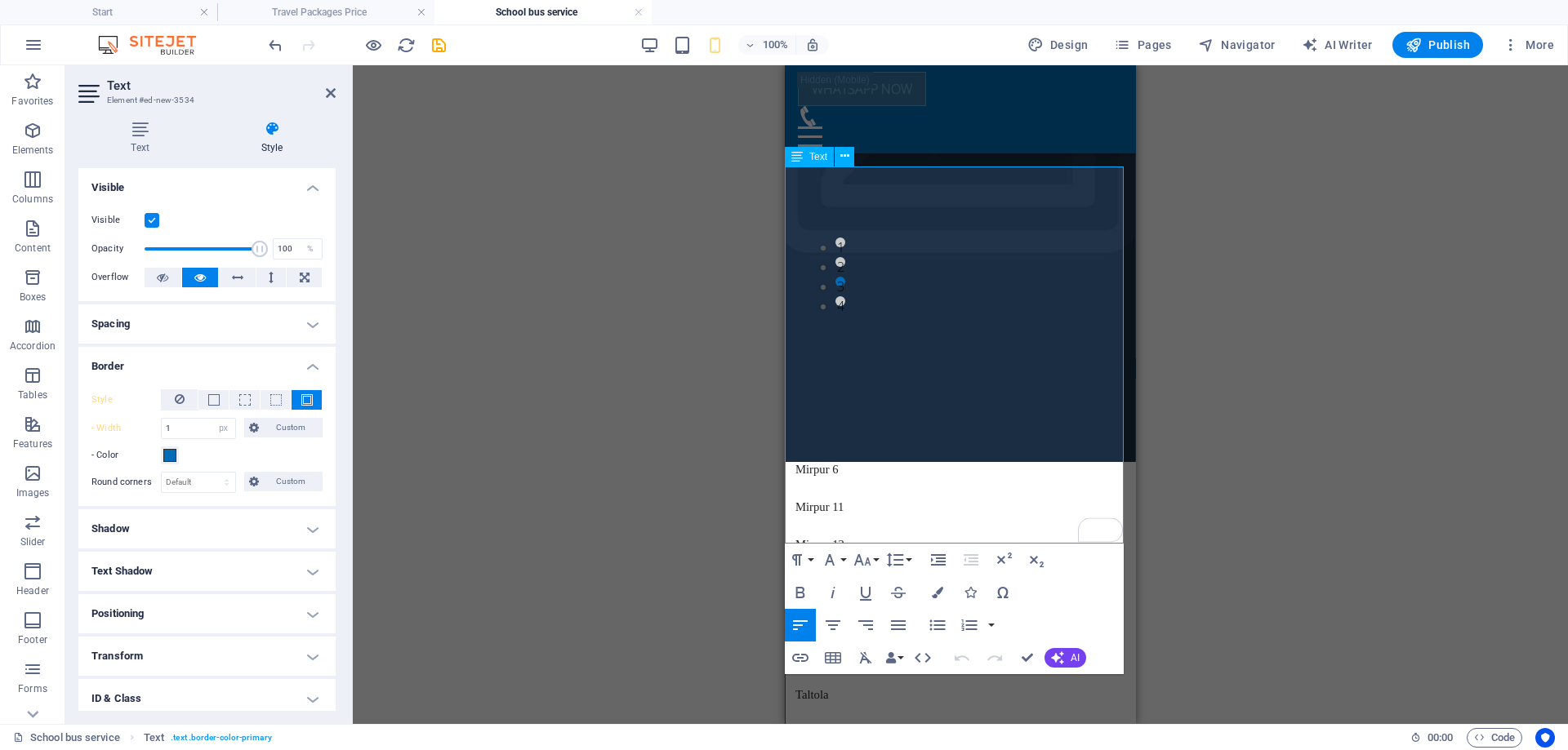
drag, startPoint x: 797, startPoint y: 181, endPoint x: 900, endPoint y: 534, distance: 367.7
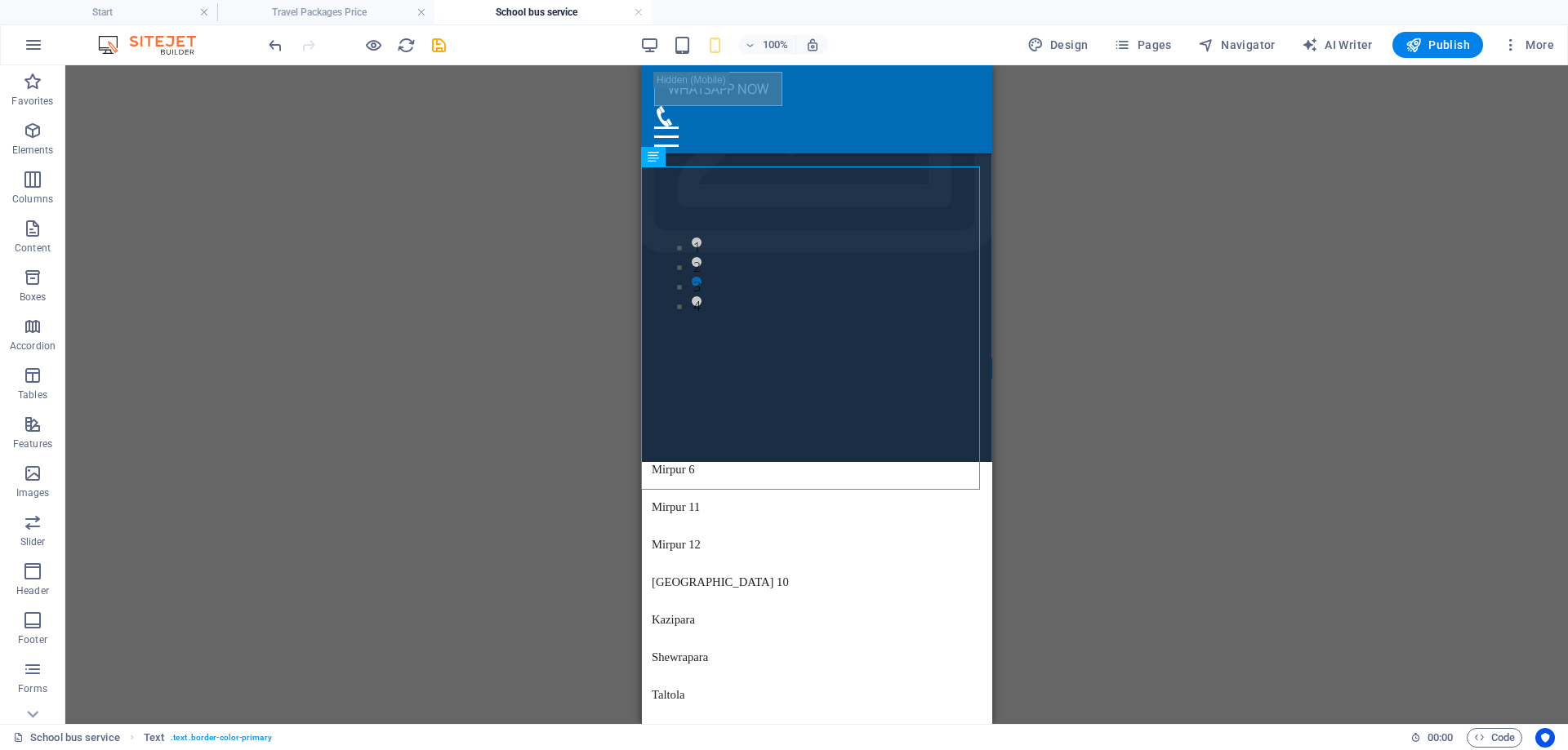
click at [1150, 452] on div "Drag here to replace the existing content. Press “Ctrl” if you want to create a…" at bounding box center [816, 394] width 1503 height 659
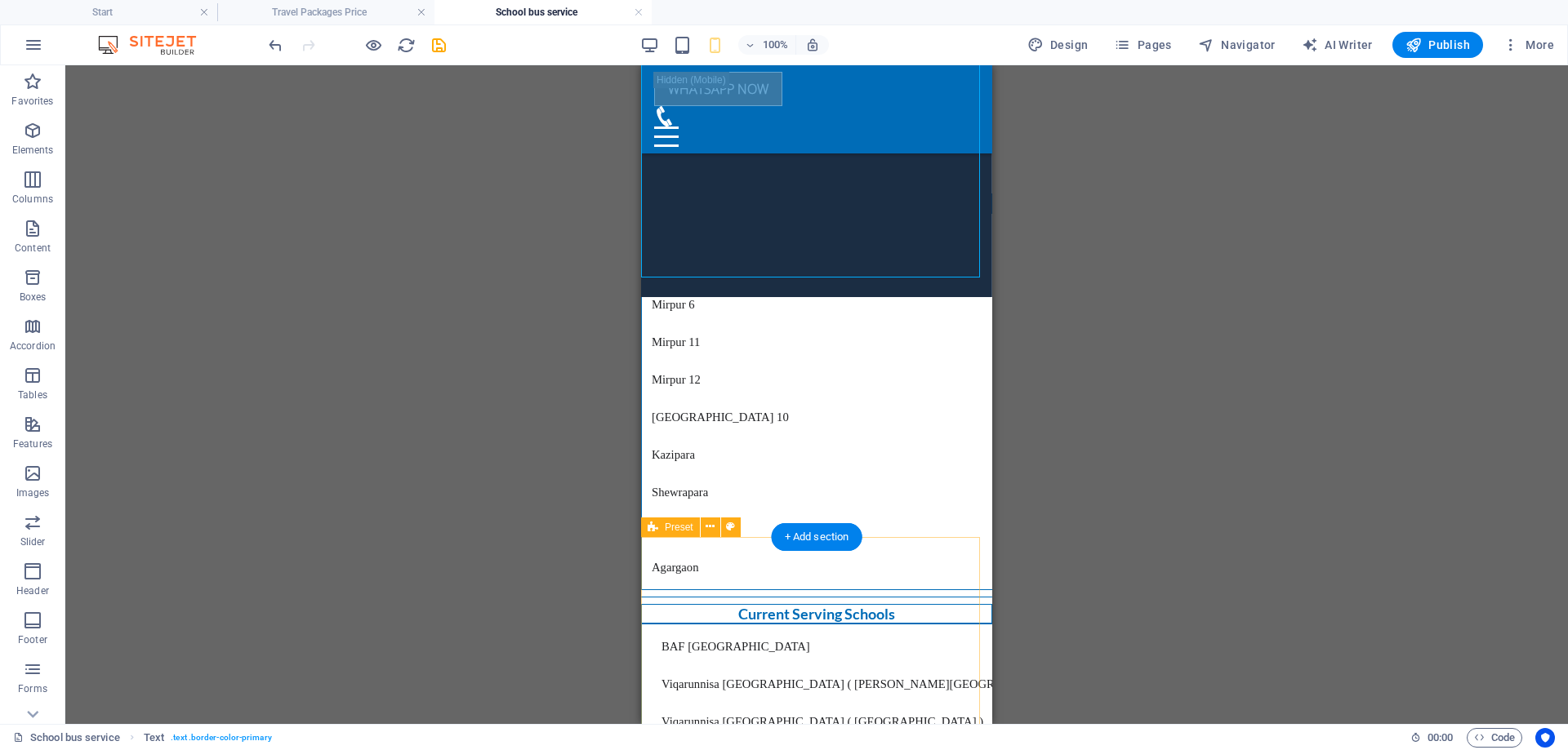
scroll to position [2043, 0]
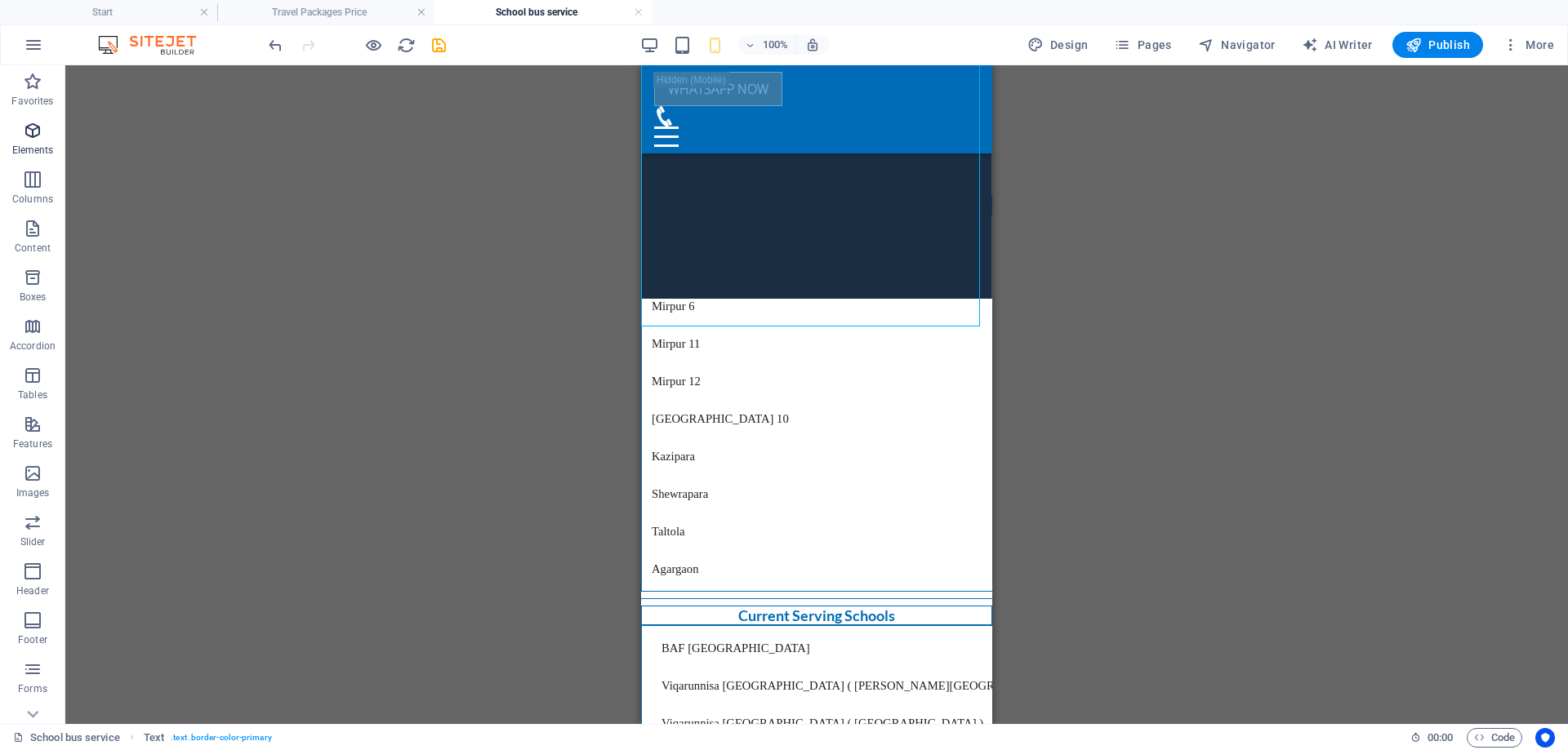
click at [33, 126] on icon "button" at bounding box center [33, 131] width 19 height 19
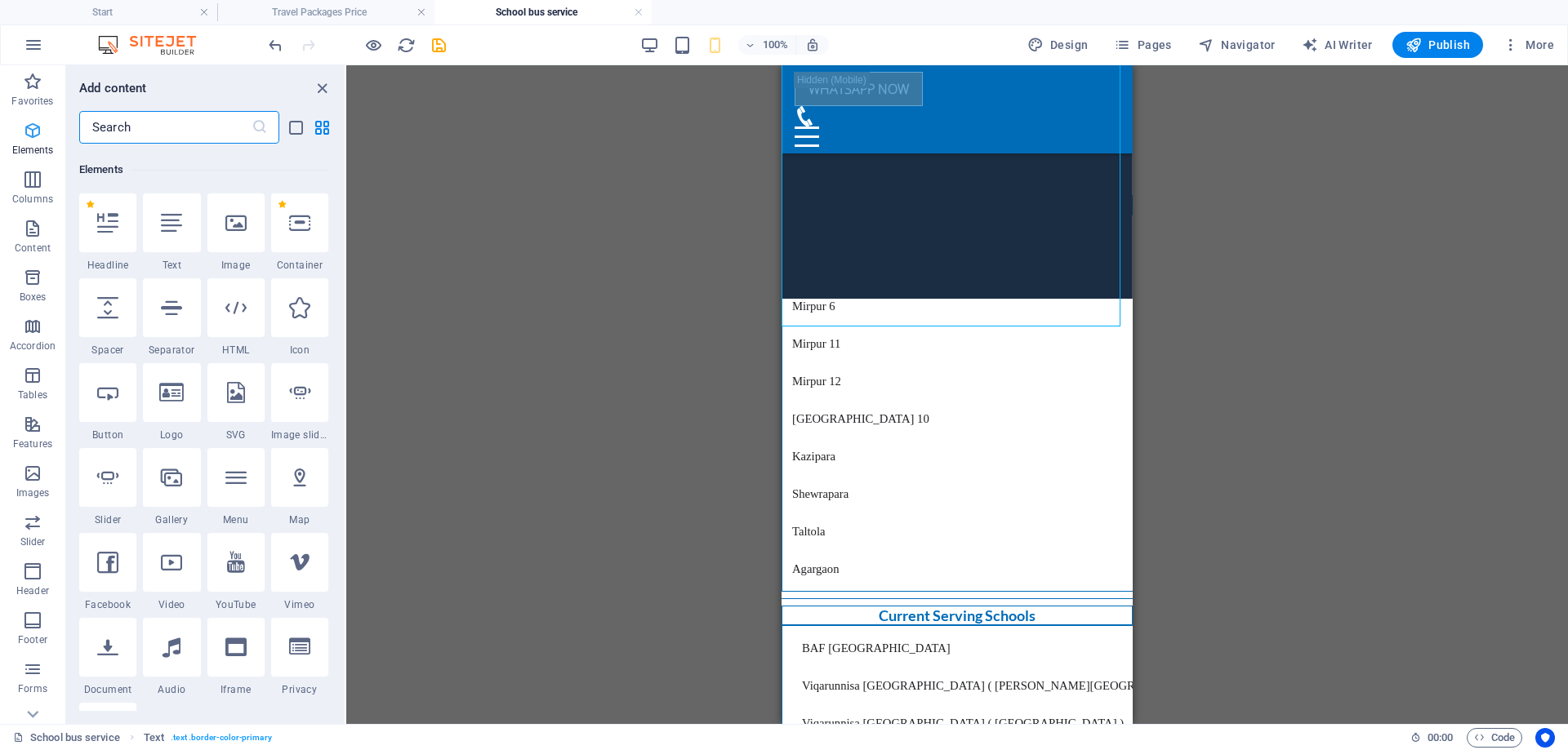
scroll to position [174, 0]
click at [129, 126] on input "text" at bounding box center [165, 126] width 172 height 32
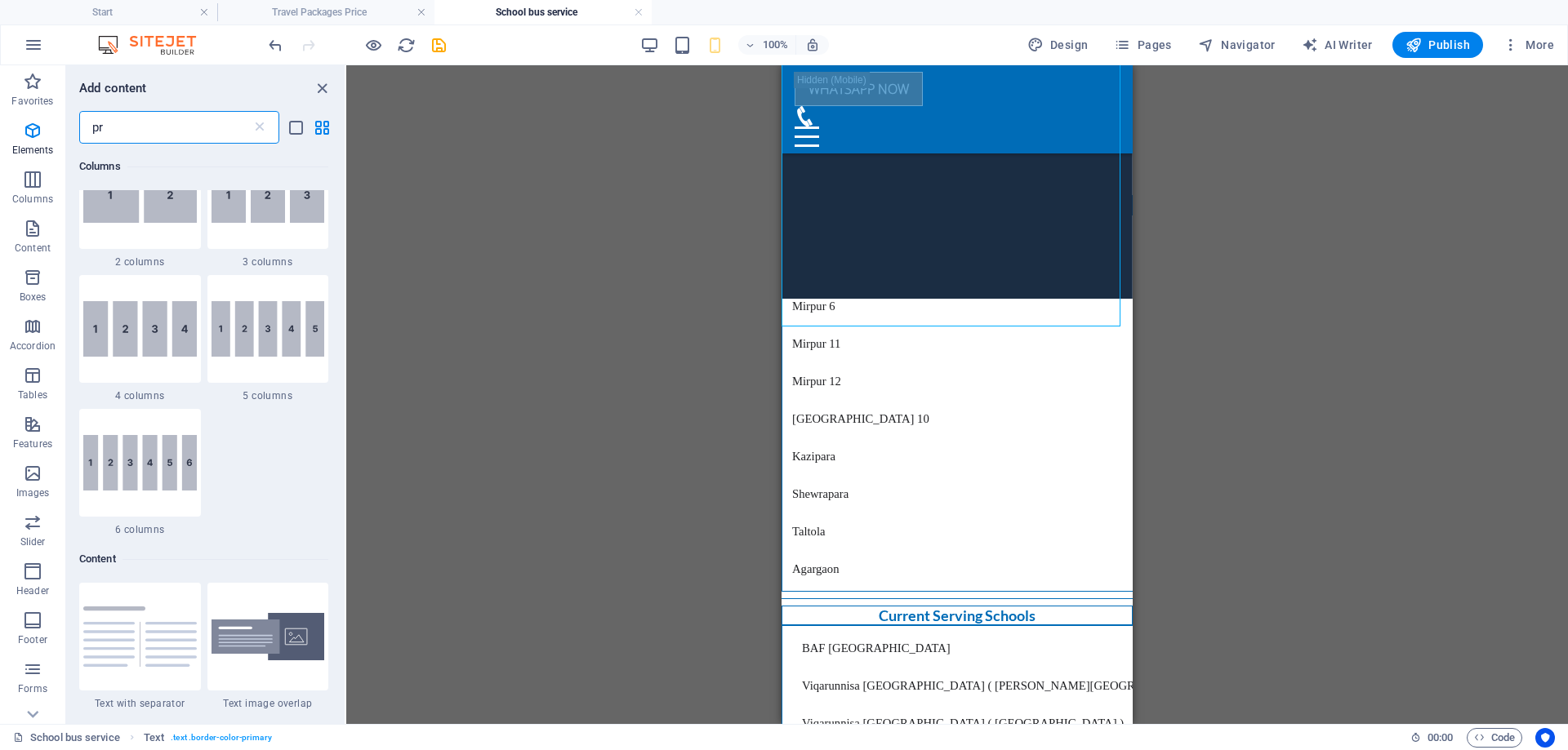
scroll to position [0, 0]
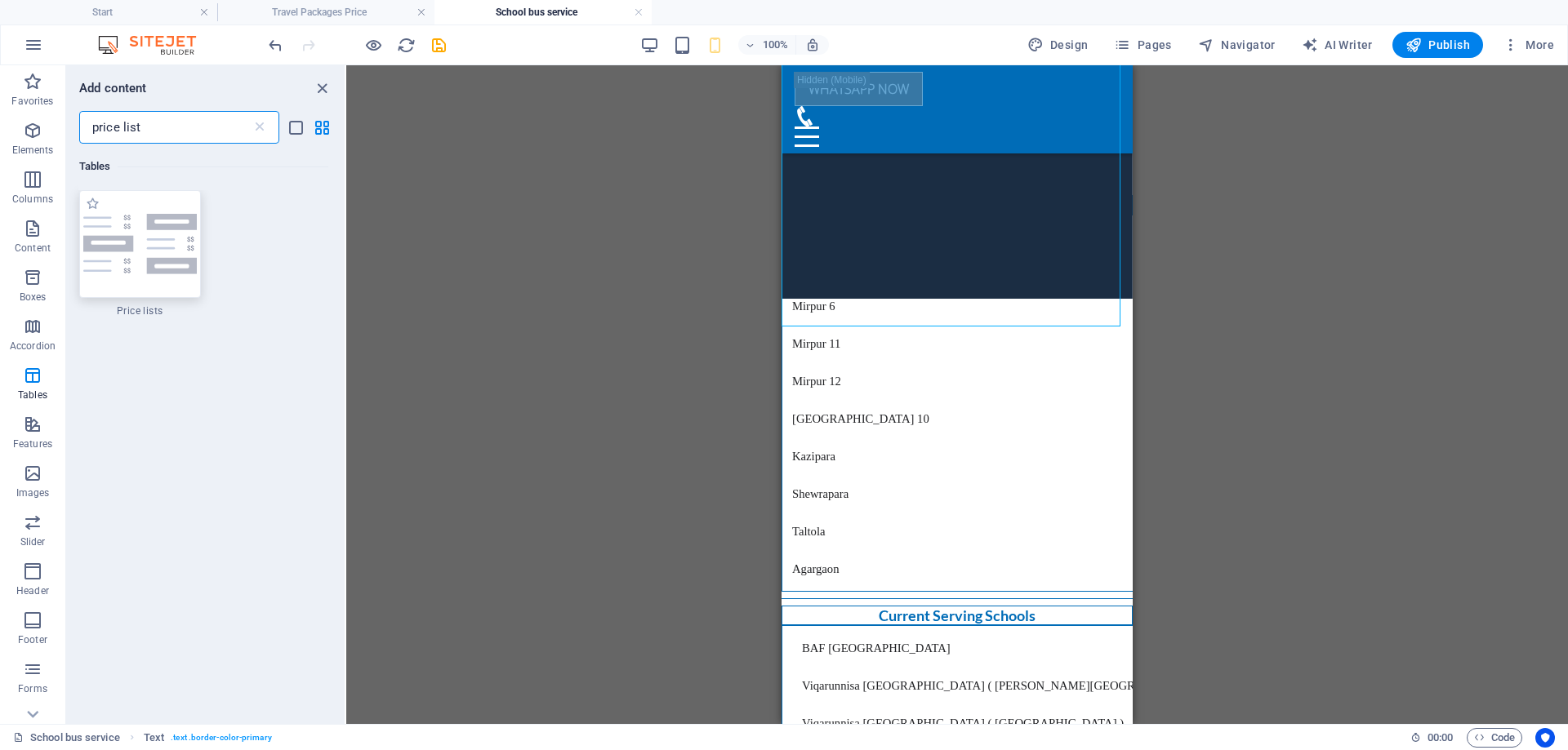
type input "price list"
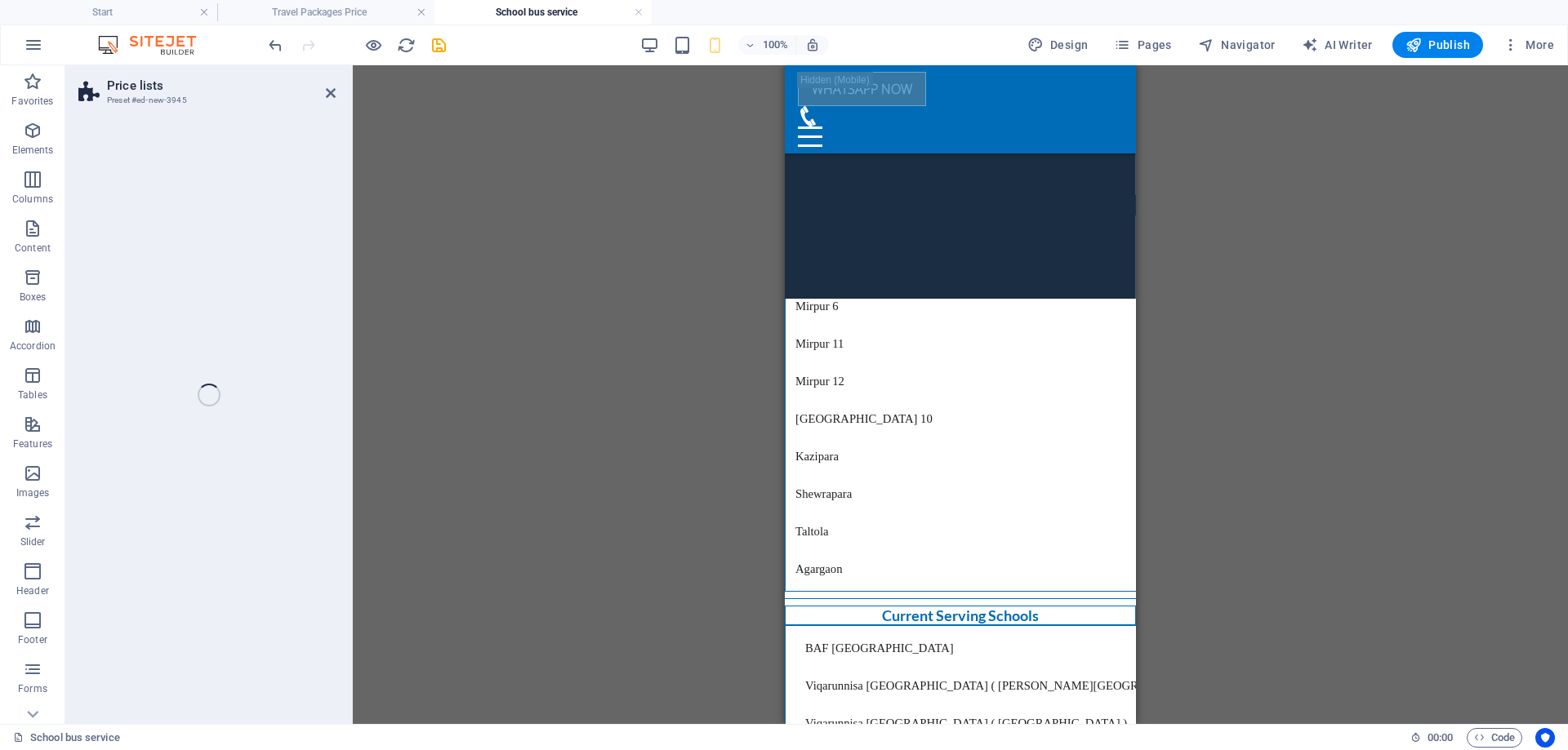
select select "rem"
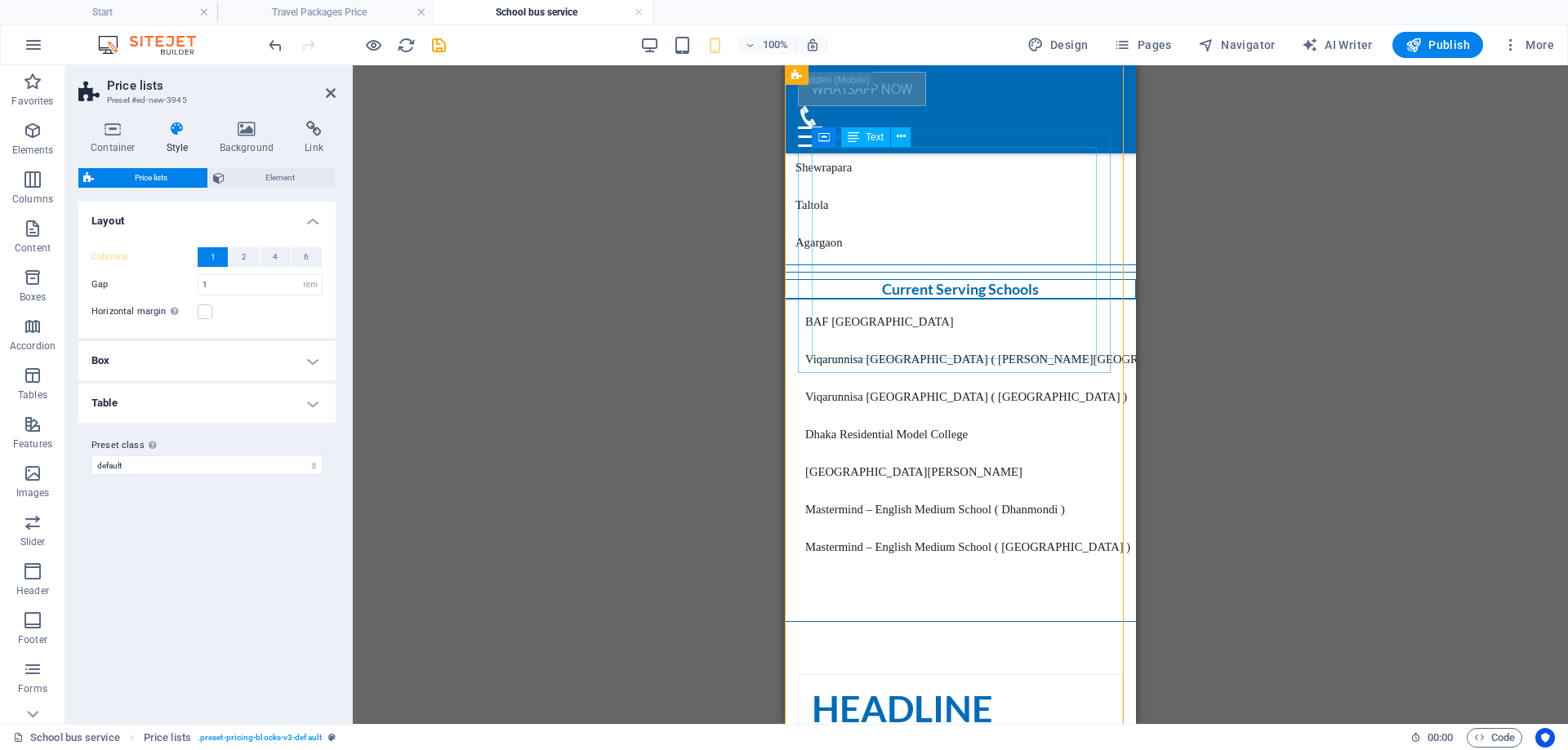
scroll to position [2311, 0]
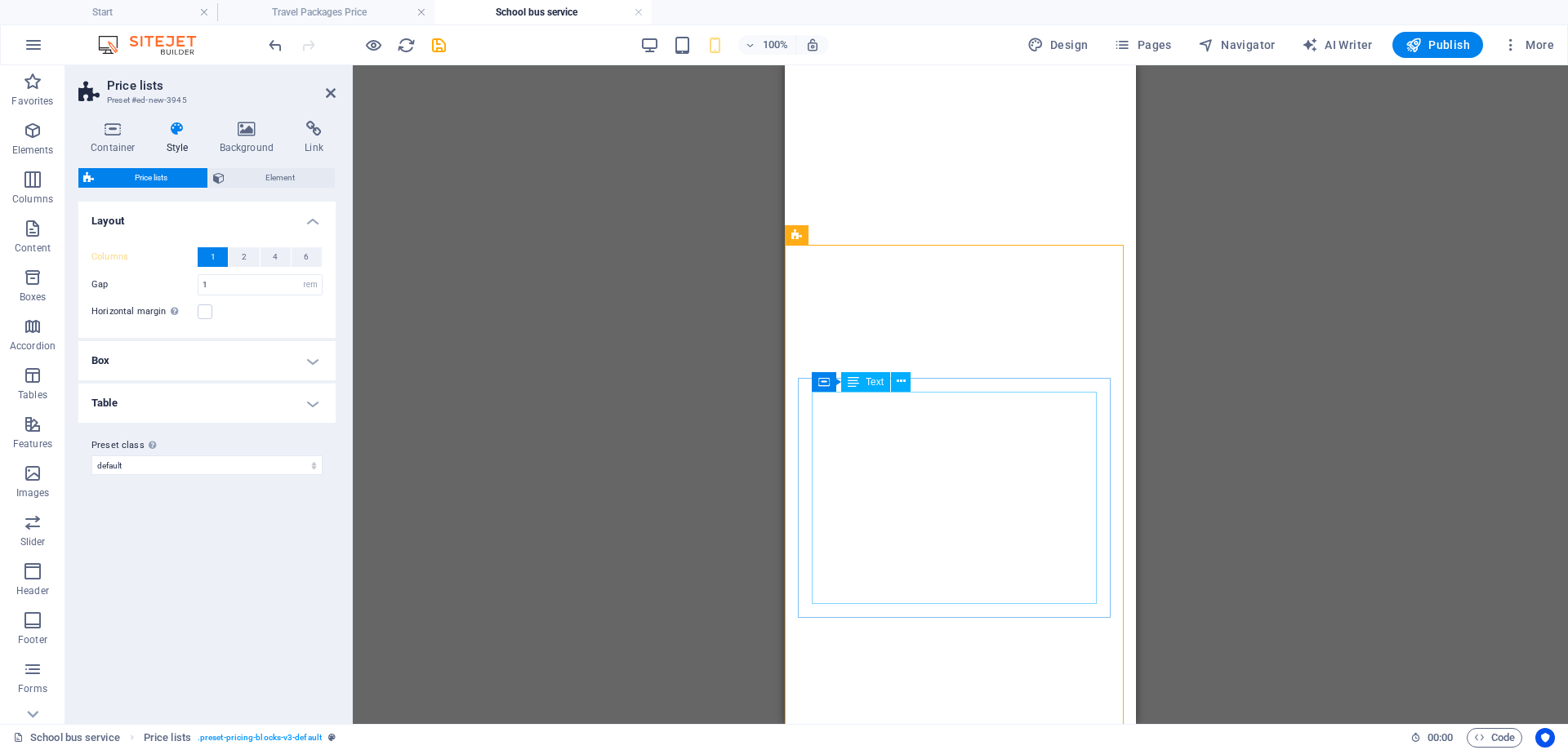
select select "rem"
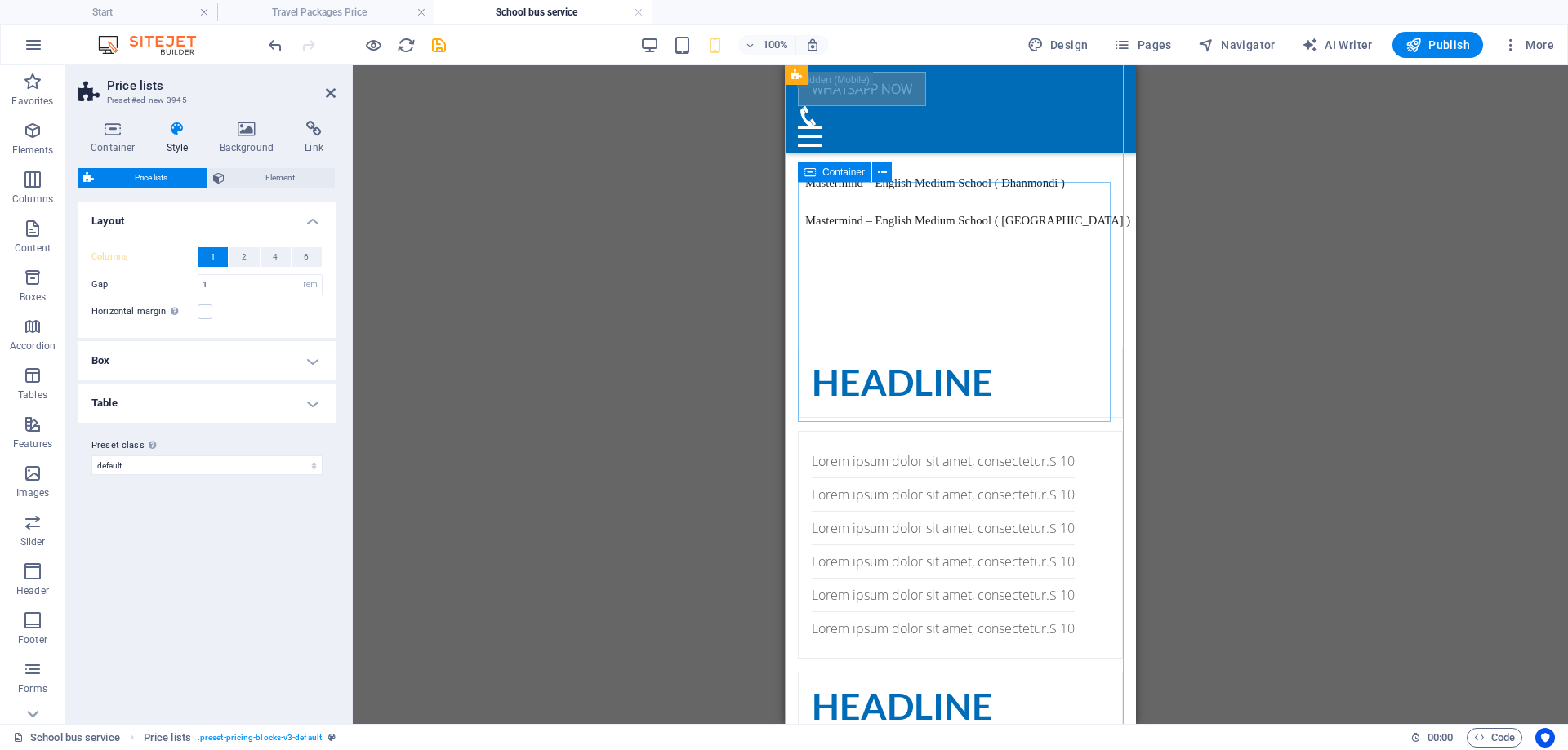
scroll to position [2288, 0]
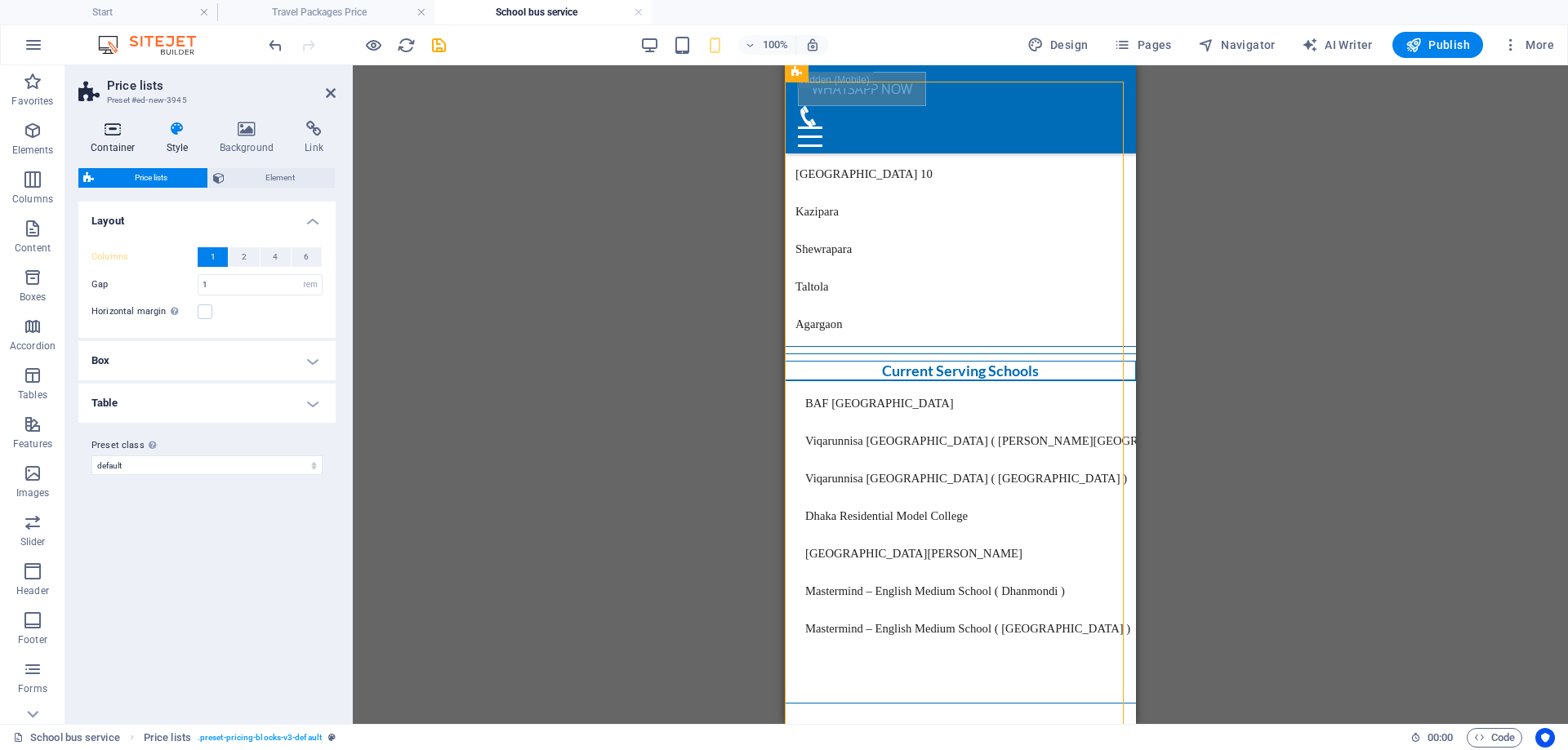
click at [97, 133] on icon at bounding box center [112, 129] width 69 height 17
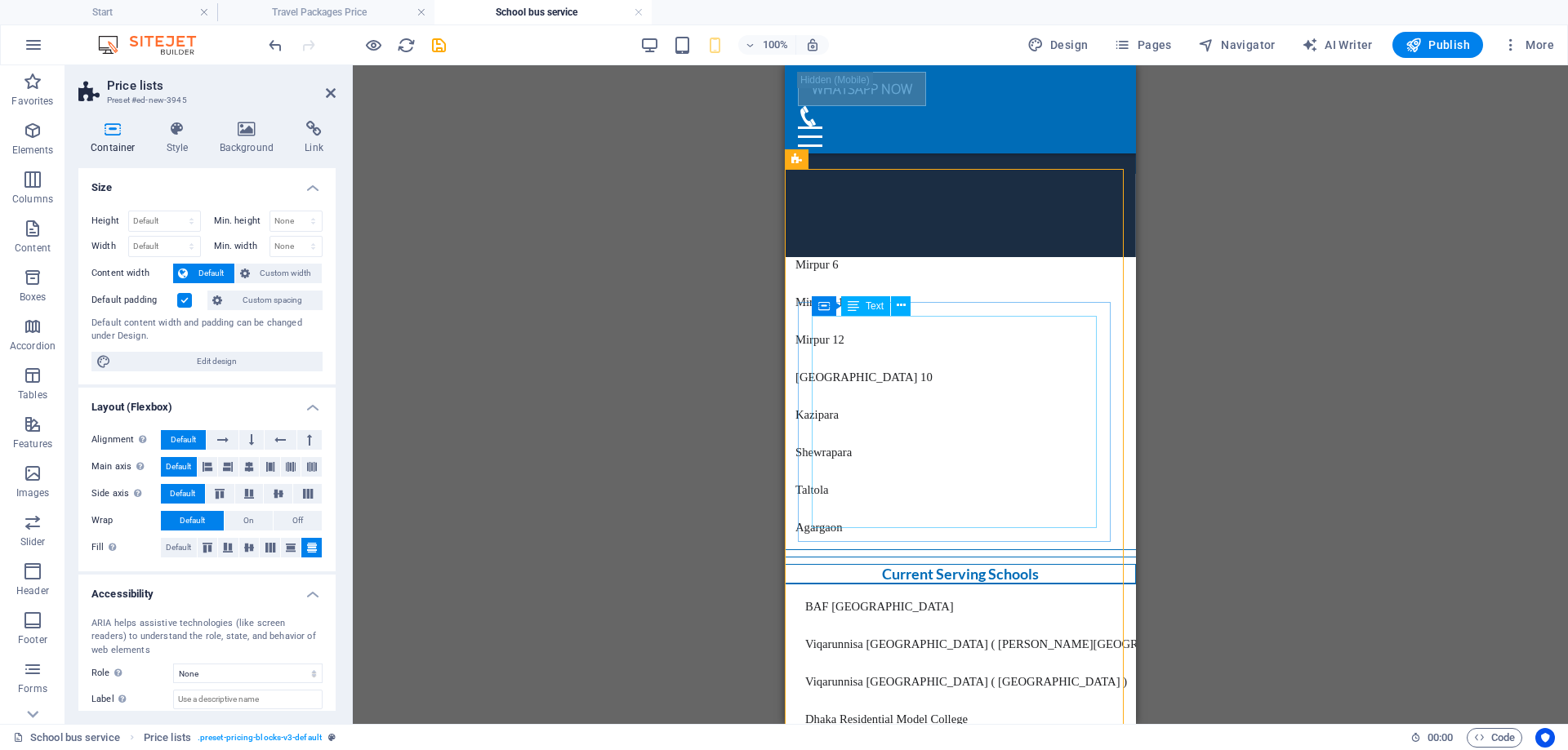
scroll to position [2043, 0]
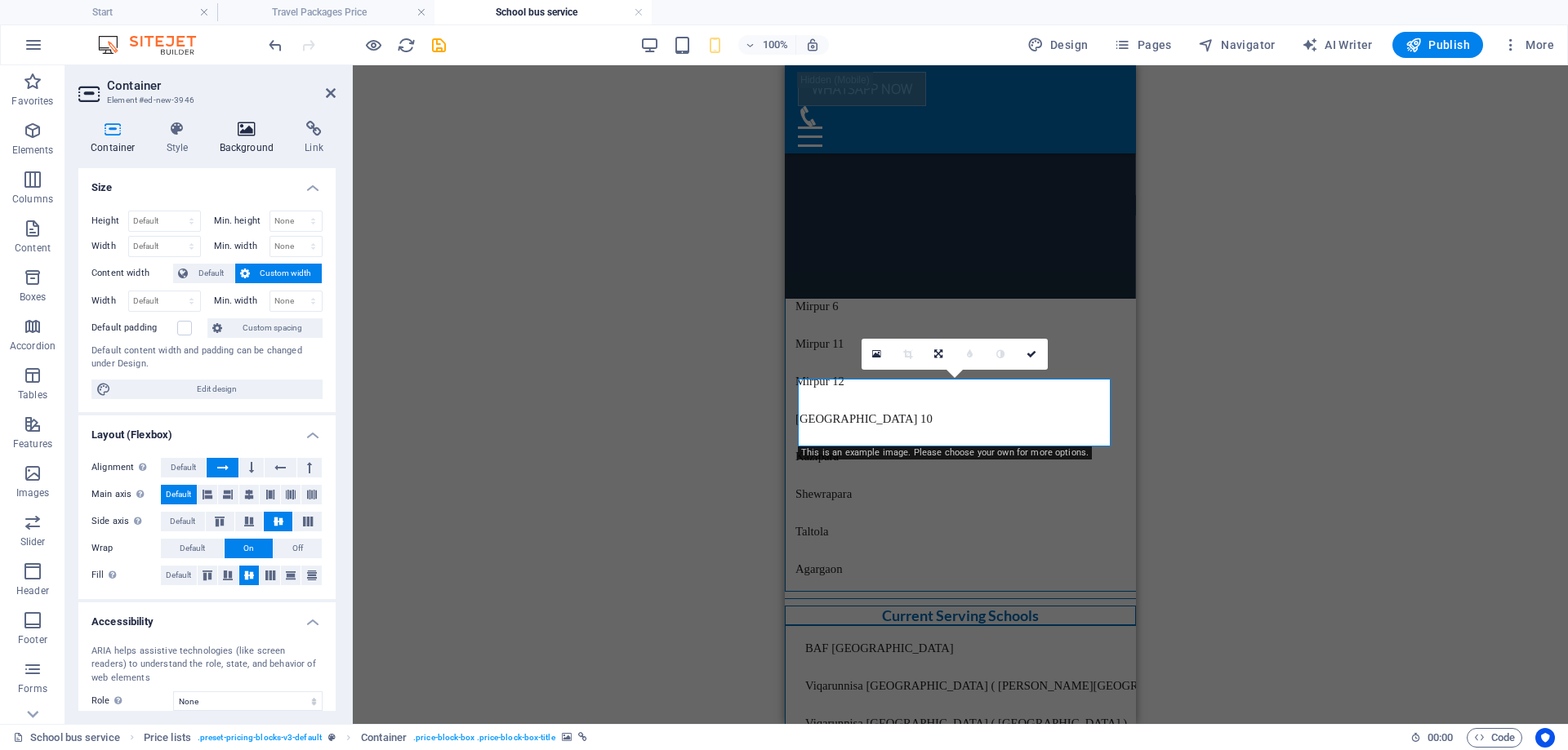
click at [251, 138] on h4 "Background" at bounding box center [250, 138] width 86 height 34
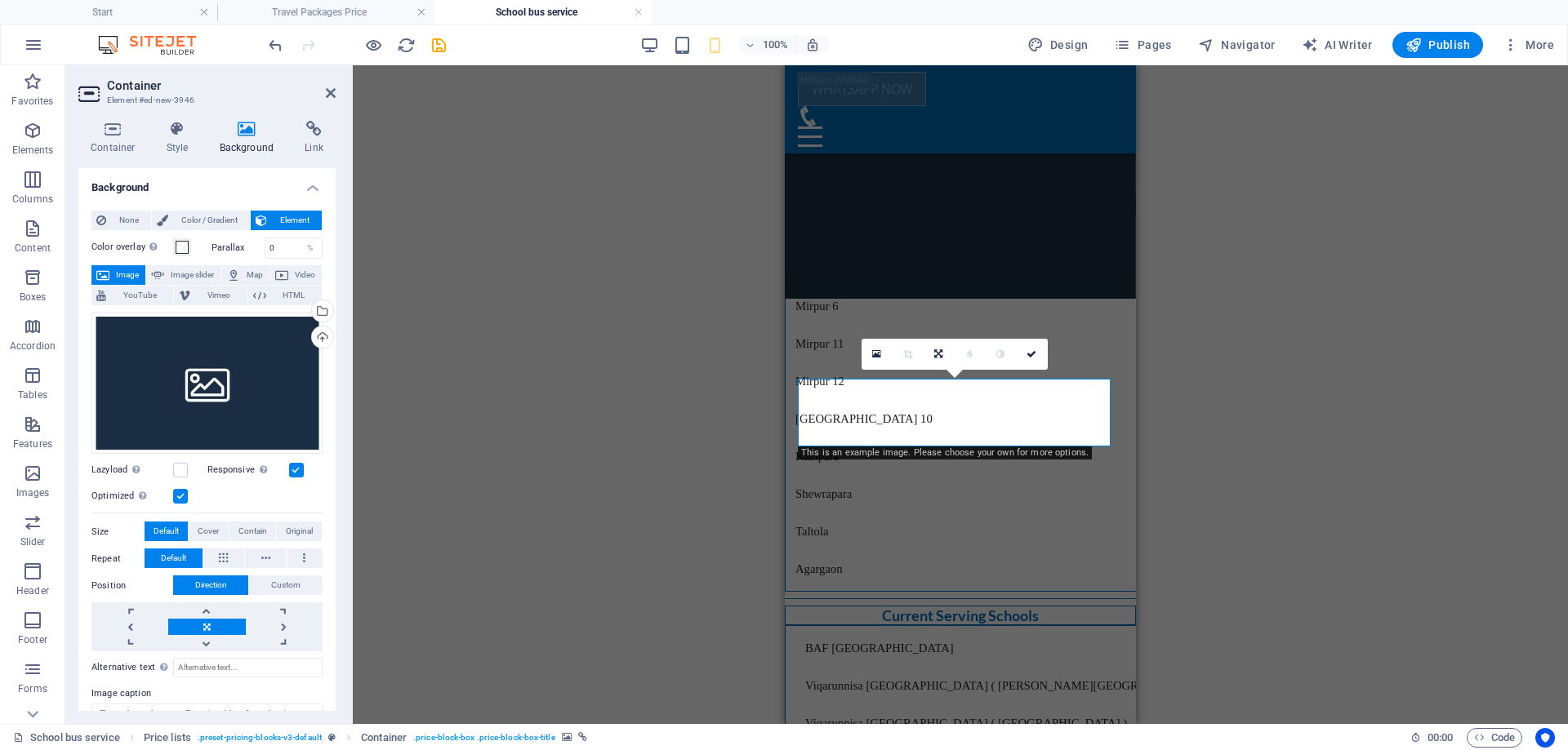
click at [1272, 489] on div "Container Placeholder Preset Text Container Placeholder Container Preset H3 Con…" at bounding box center [960, 394] width 1215 height 659
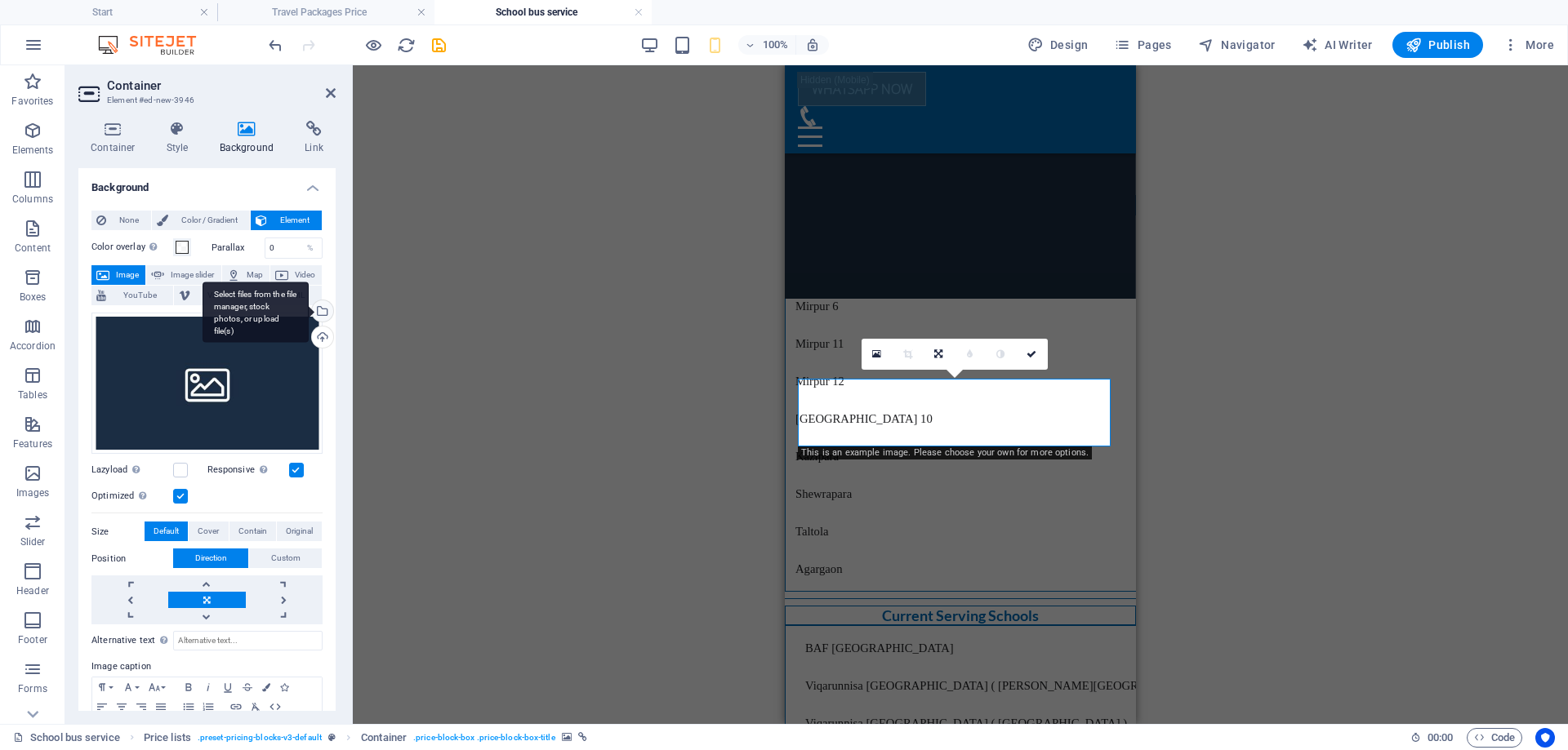
click at [320, 316] on div "Select files from the file manager, stock photos, or upload file(s)" at bounding box center [321, 313] width 25 height 25
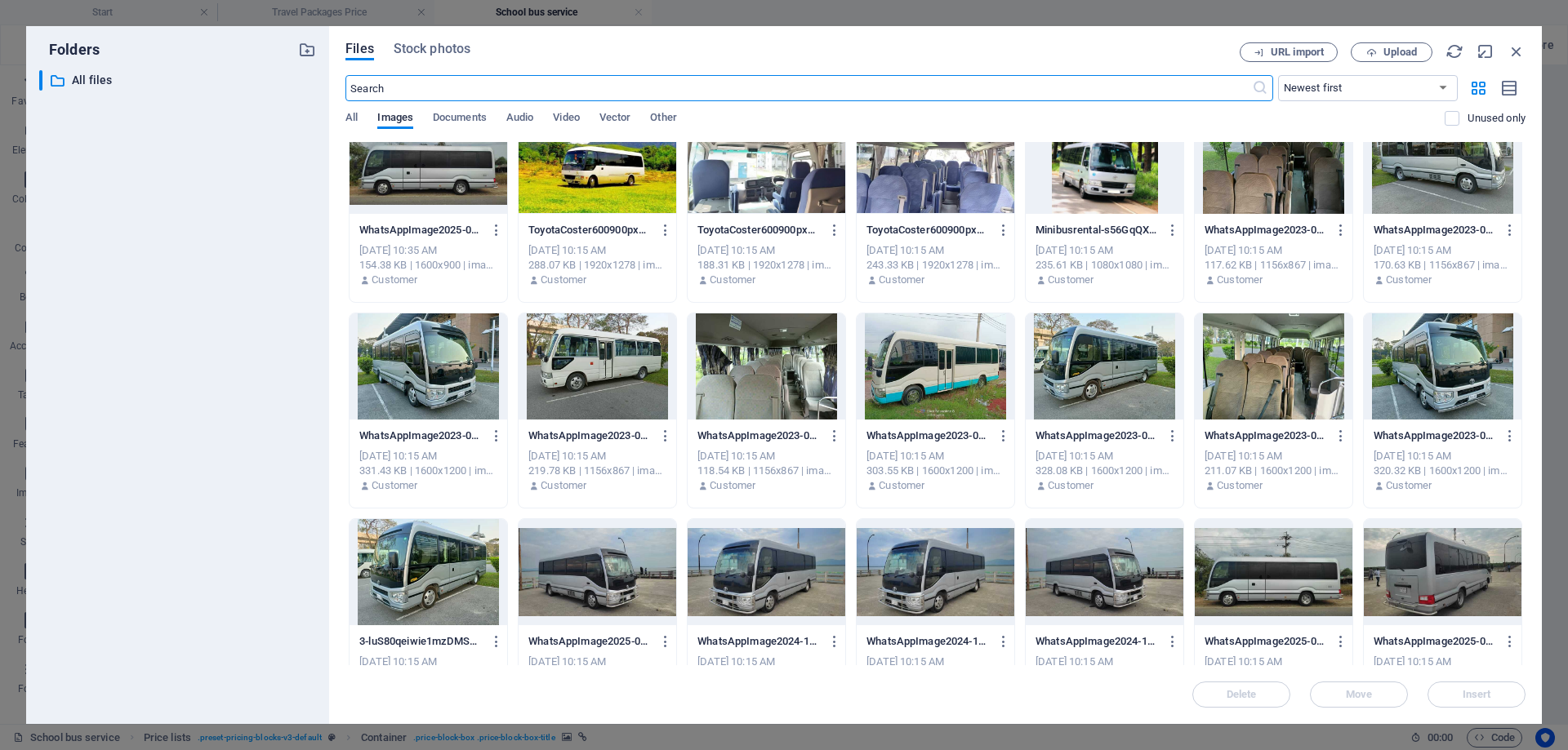
scroll to position [2707, 0]
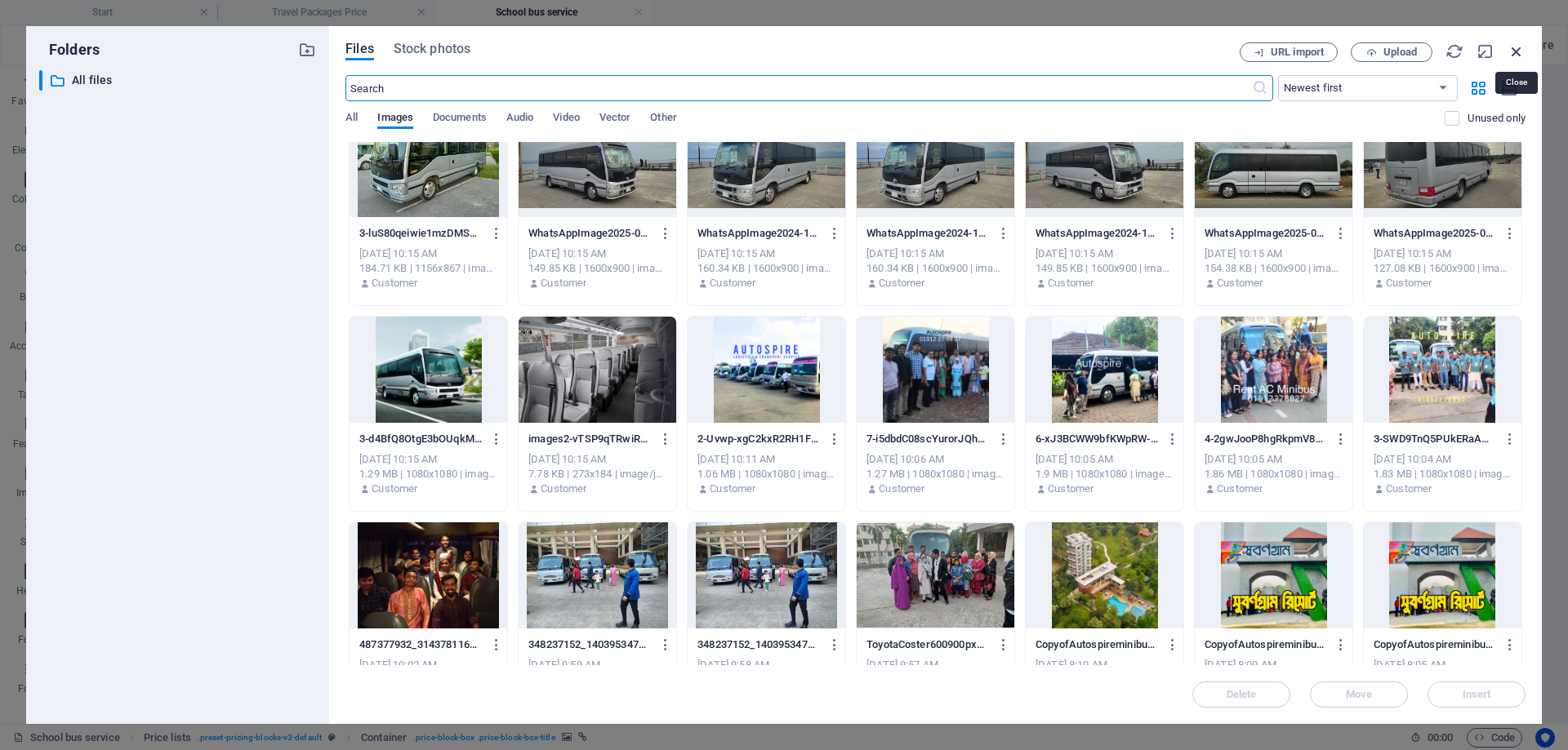
click at [1513, 51] on icon "button" at bounding box center [1516, 51] width 18 height 18
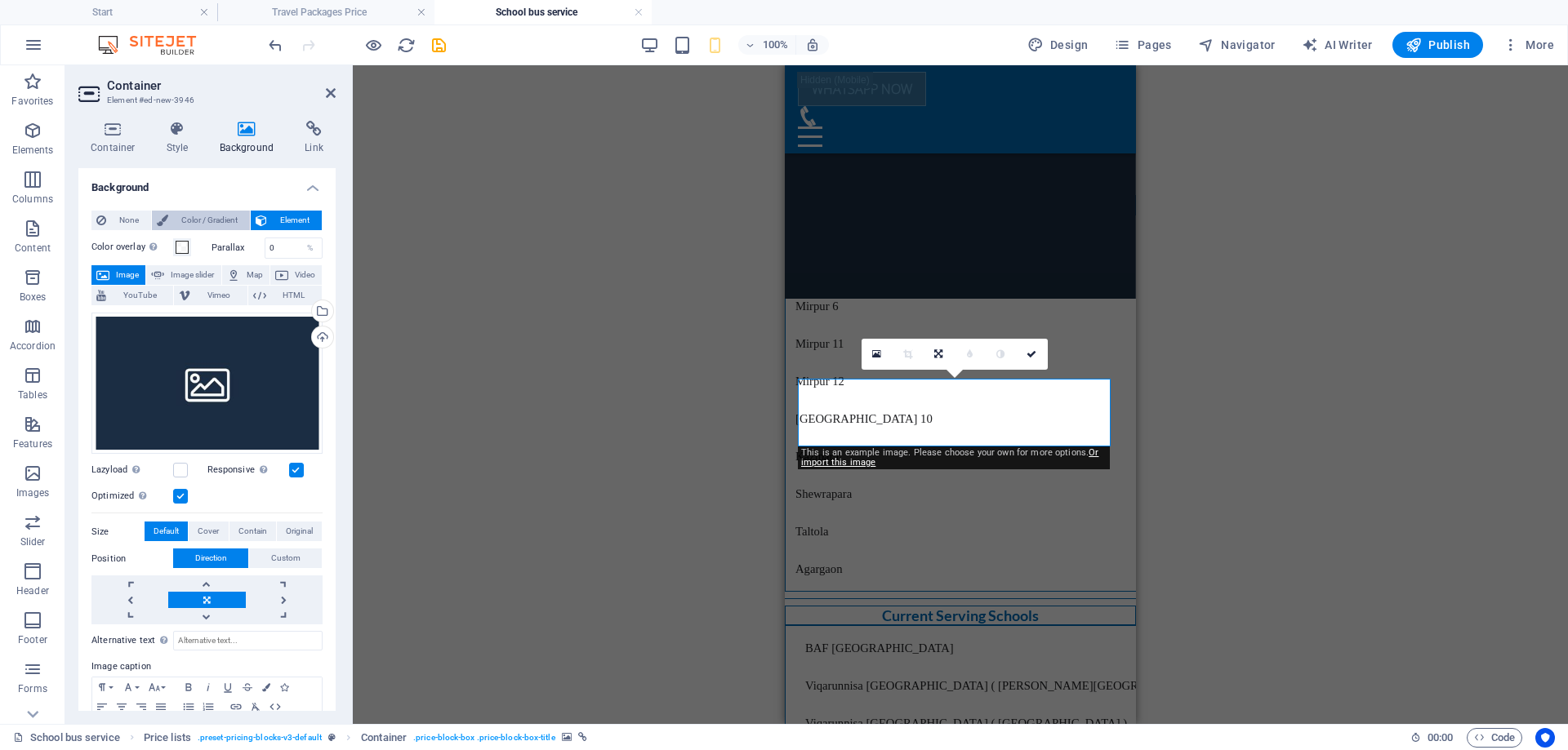
click at [225, 218] on span "Color / Gradient" at bounding box center [209, 220] width 72 height 19
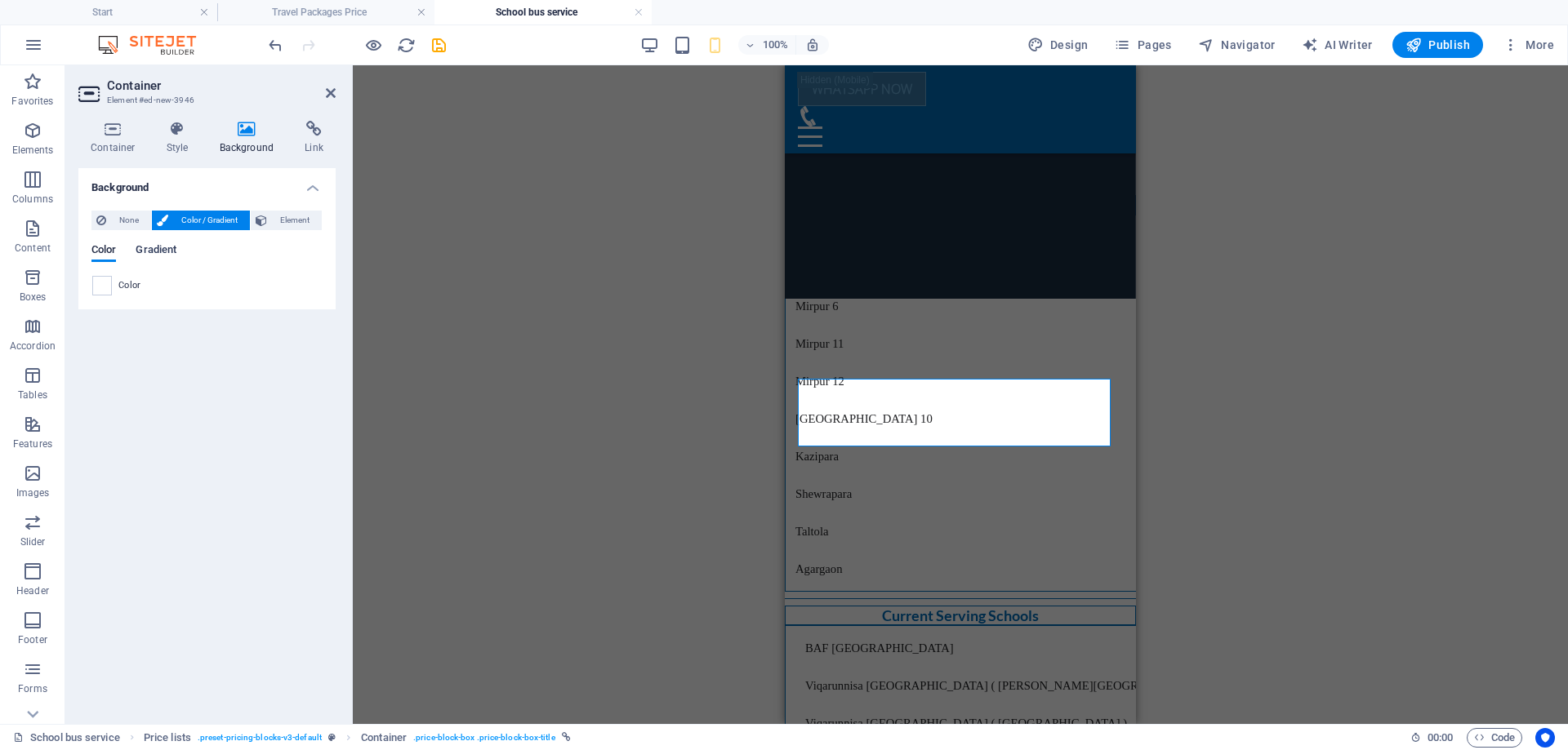
click at [158, 253] on span "Gradient" at bounding box center [155, 251] width 40 height 23
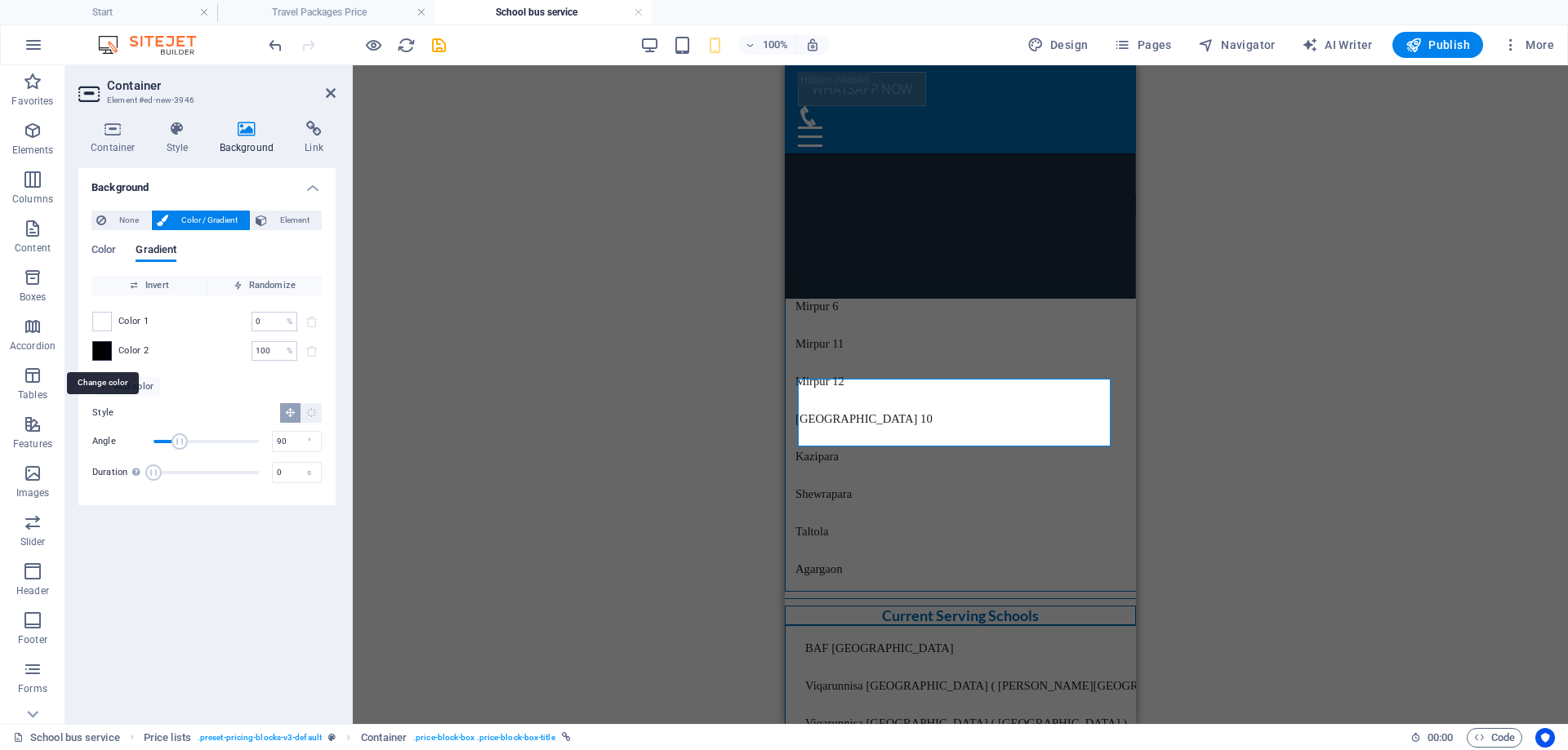
click at [100, 351] on span at bounding box center [102, 351] width 18 height 18
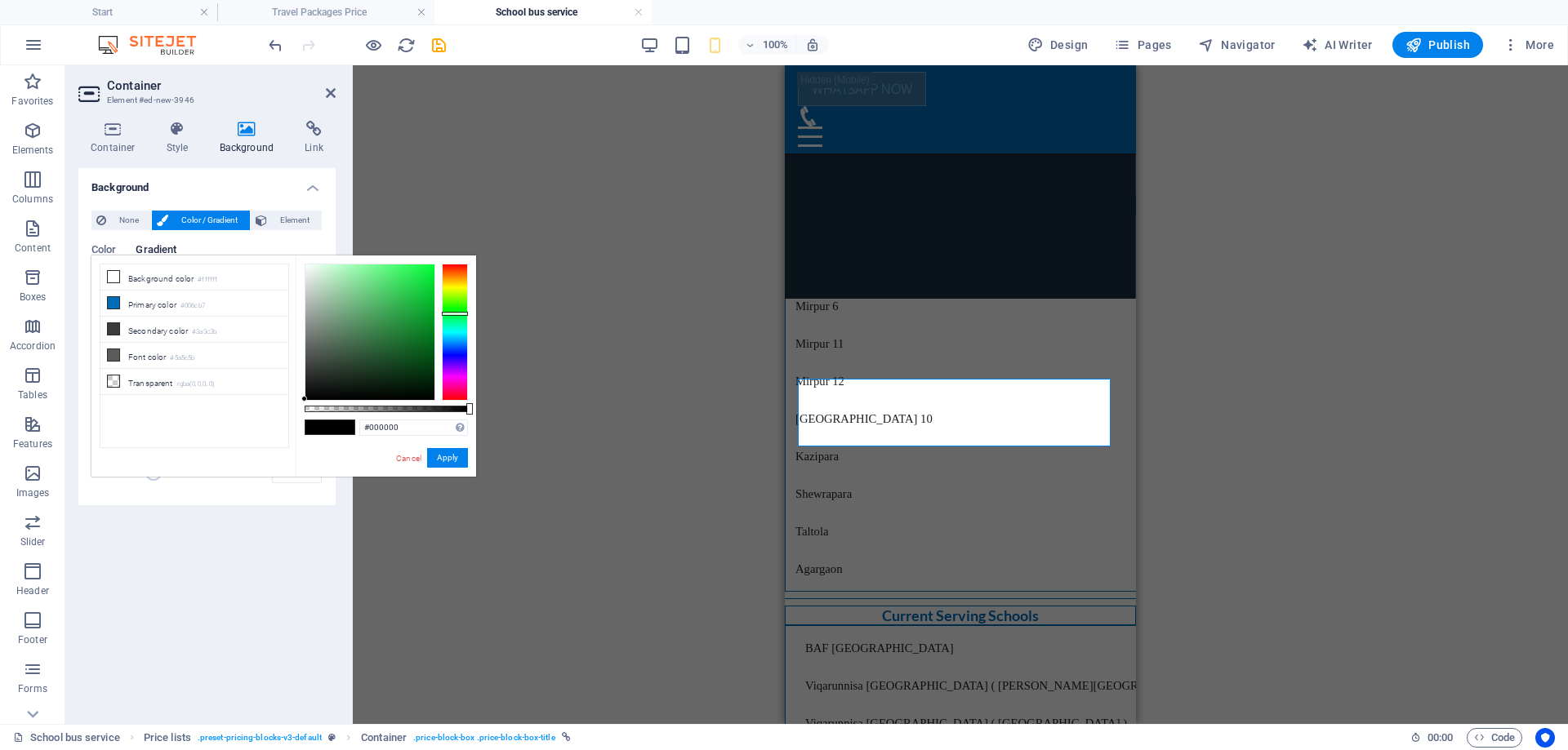
drag, startPoint x: 454, startPoint y: 286, endPoint x: 453, endPoint y: 314, distance: 28.0
click at [453, 314] on div at bounding box center [455, 332] width 26 height 137
type input "#14e041"
click at [423, 280] on div at bounding box center [370, 332] width 129 height 135
click at [444, 466] on button "Apply" at bounding box center [447, 458] width 40 height 19
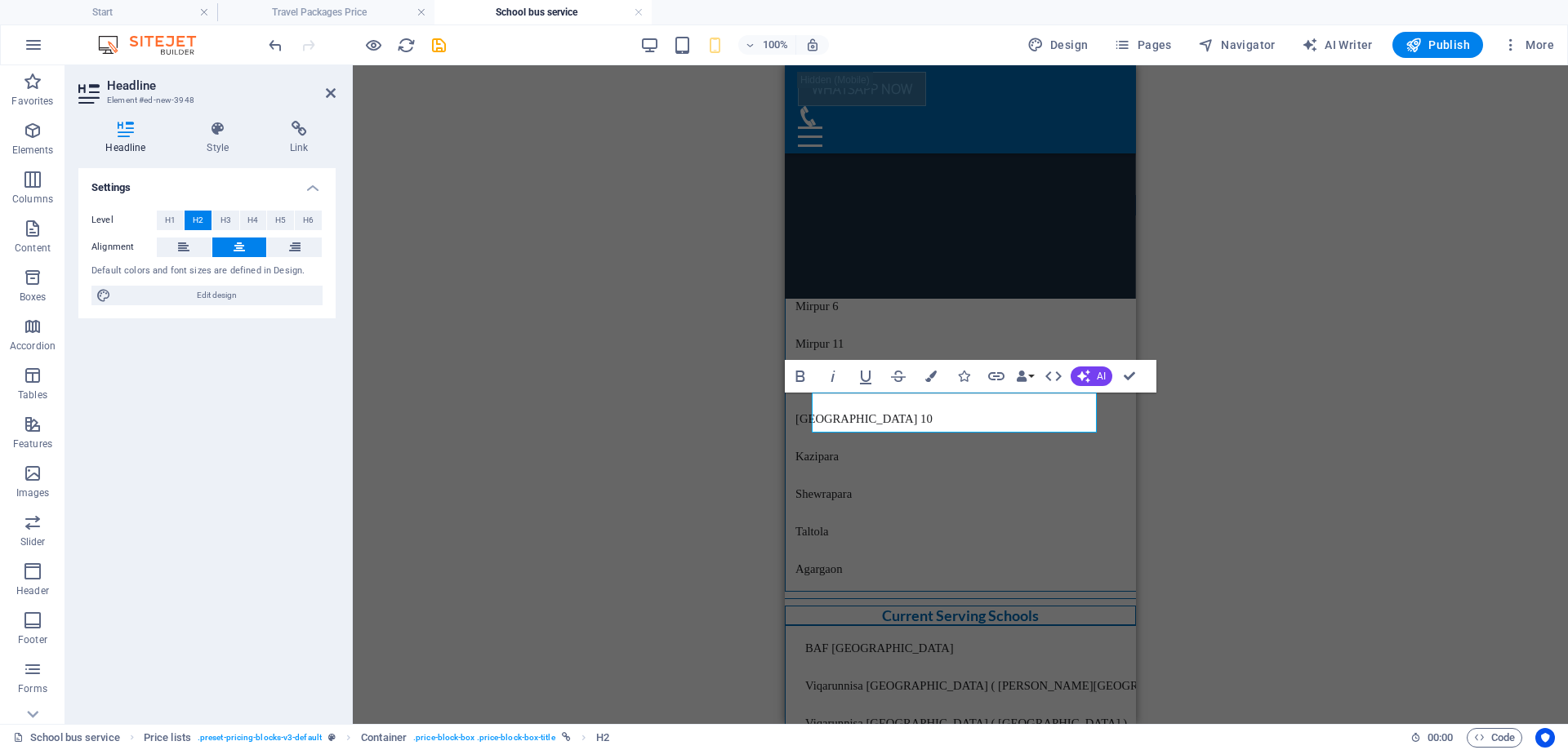
click at [1215, 450] on div "Container Placeholder Preset Text Container Placeholder Container Preset H3 Con…" at bounding box center [960, 394] width 1215 height 659
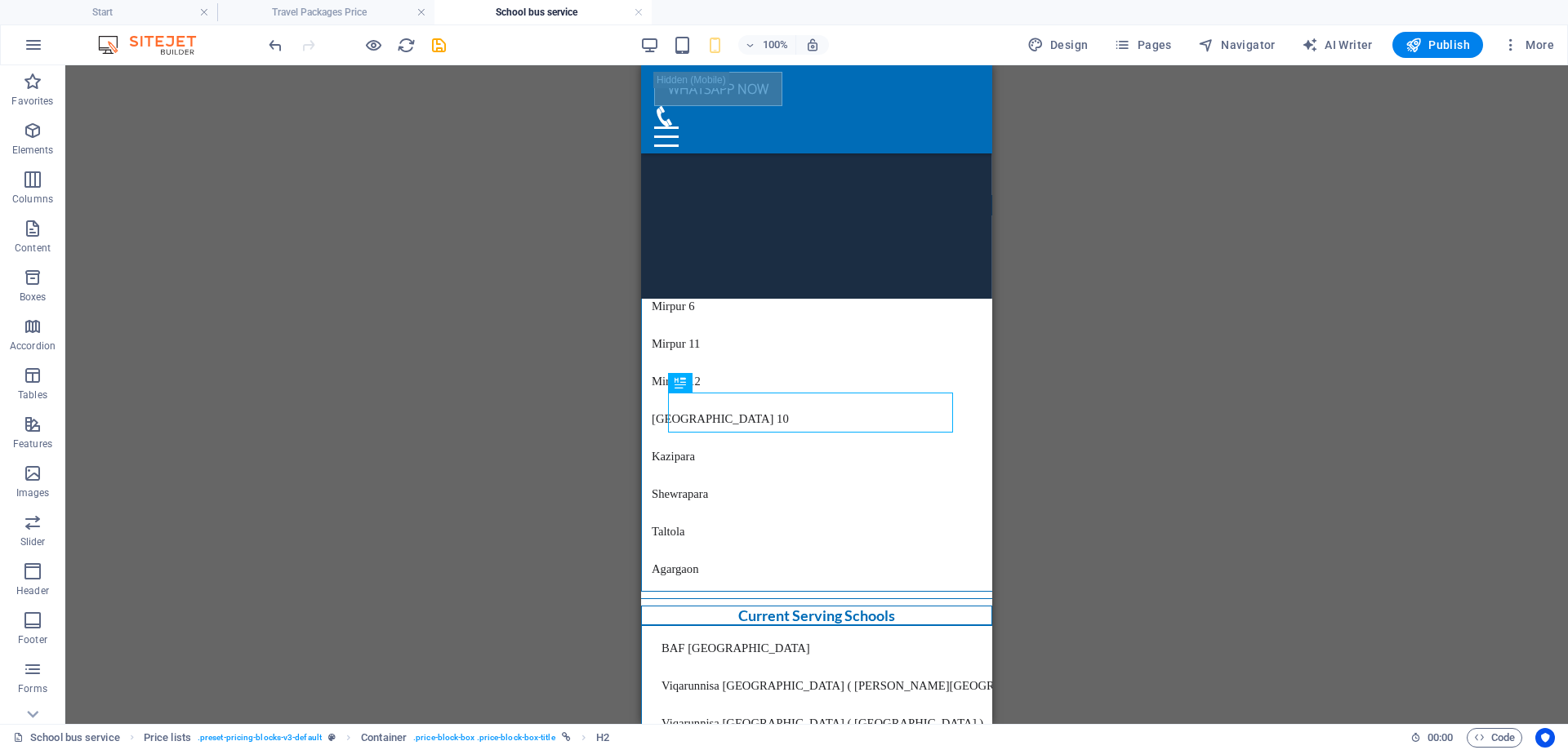
click at [1156, 401] on div "Container Placeholder Preset Text Container Placeholder Container Preset H3 Con…" at bounding box center [816, 394] width 1503 height 659
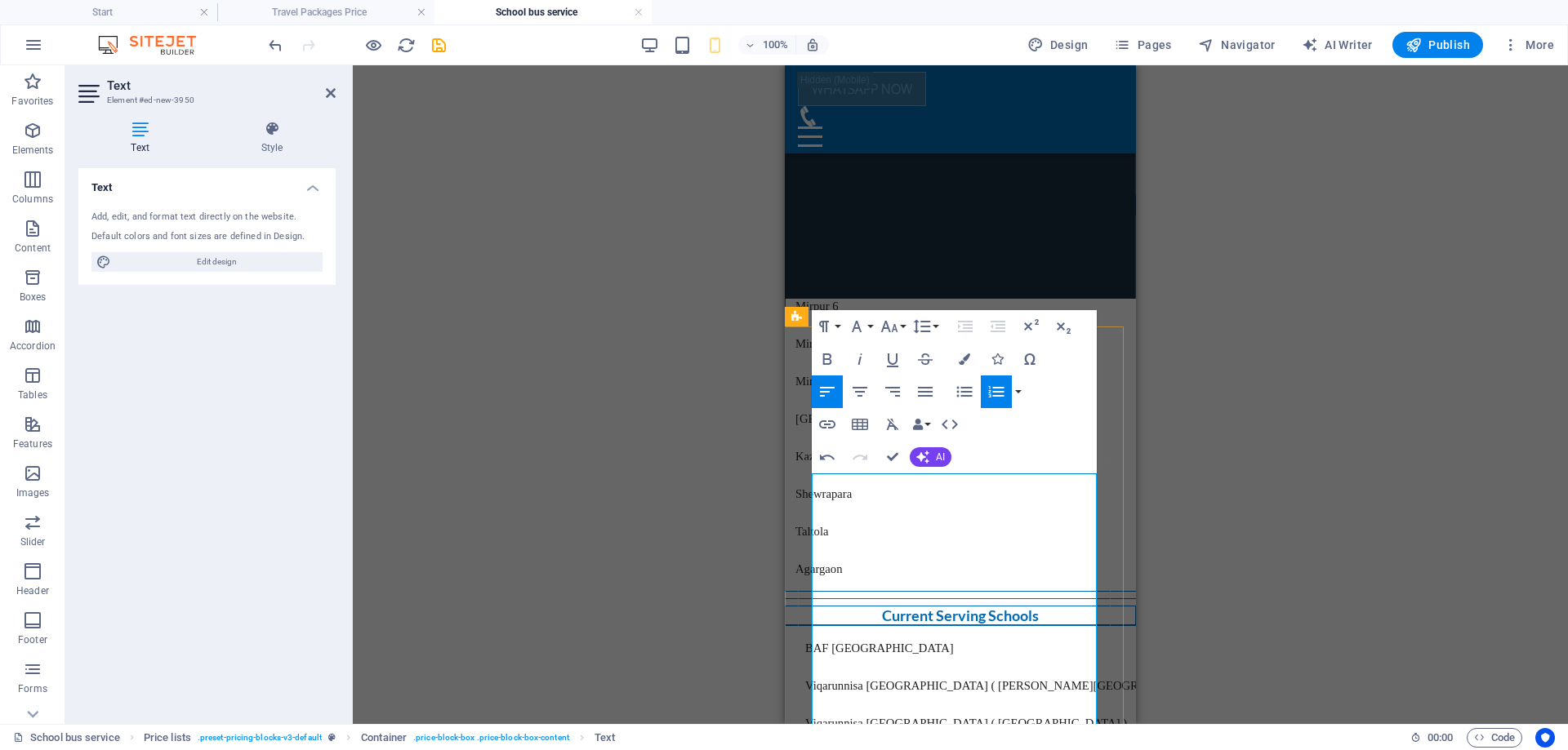
drag, startPoint x: 945, startPoint y: 492, endPoint x: 1004, endPoint y: 494, distance: 59.0
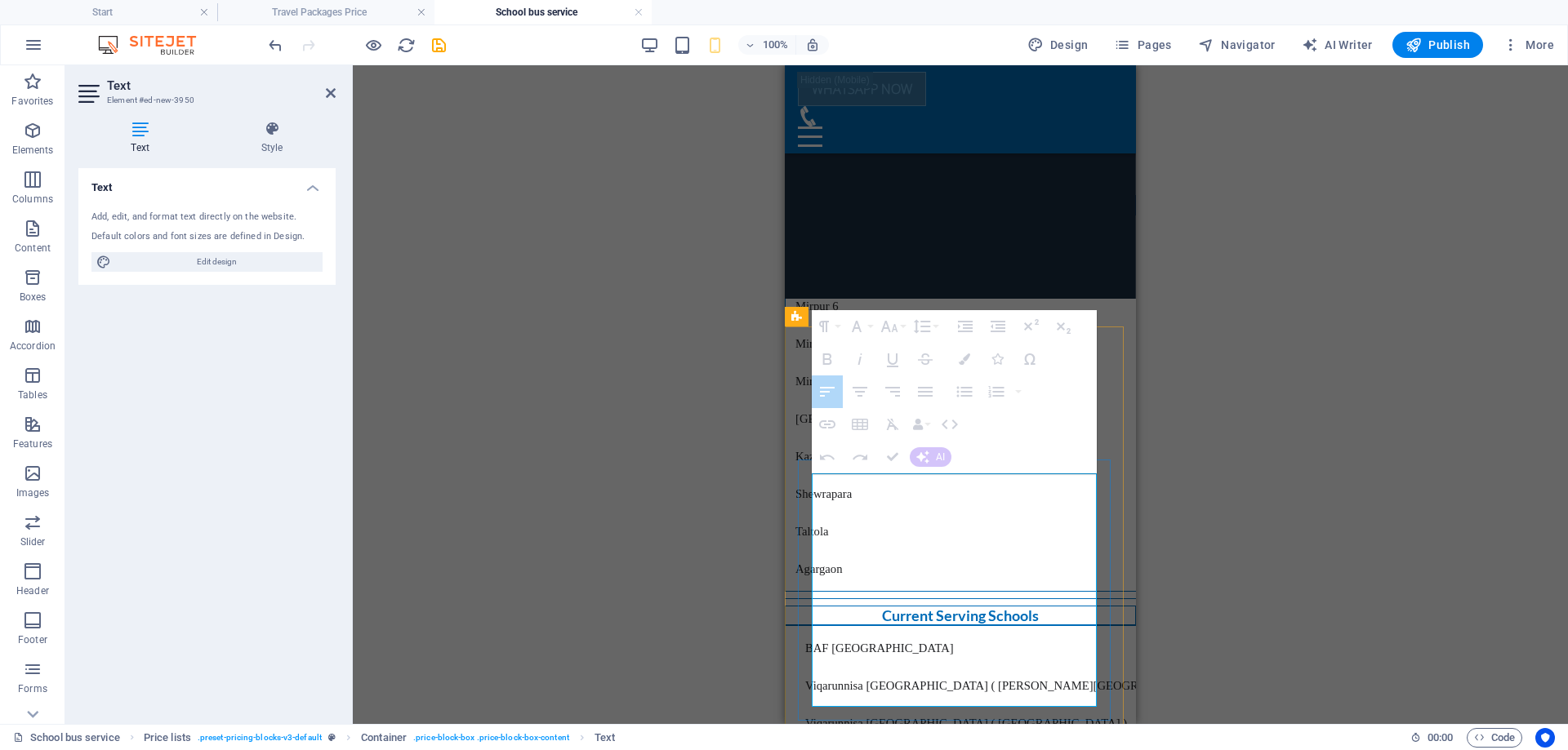
drag, startPoint x: 1068, startPoint y: 487, endPoint x: 1052, endPoint y: 491, distance: 16.5
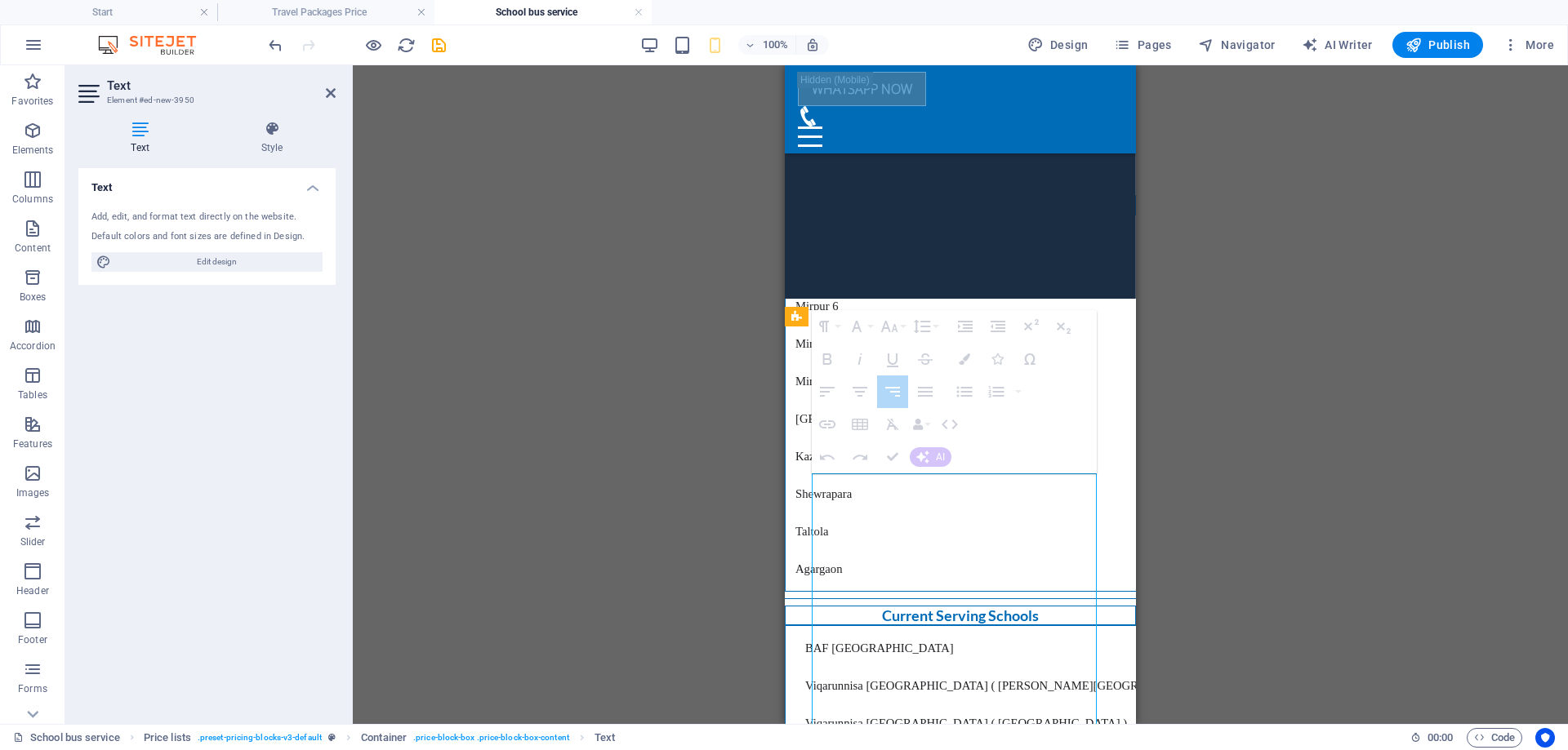
drag, startPoint x: 1037, startPoint y: 482, endPoint x: 1006, endPoint y: 487, distance: 31.4
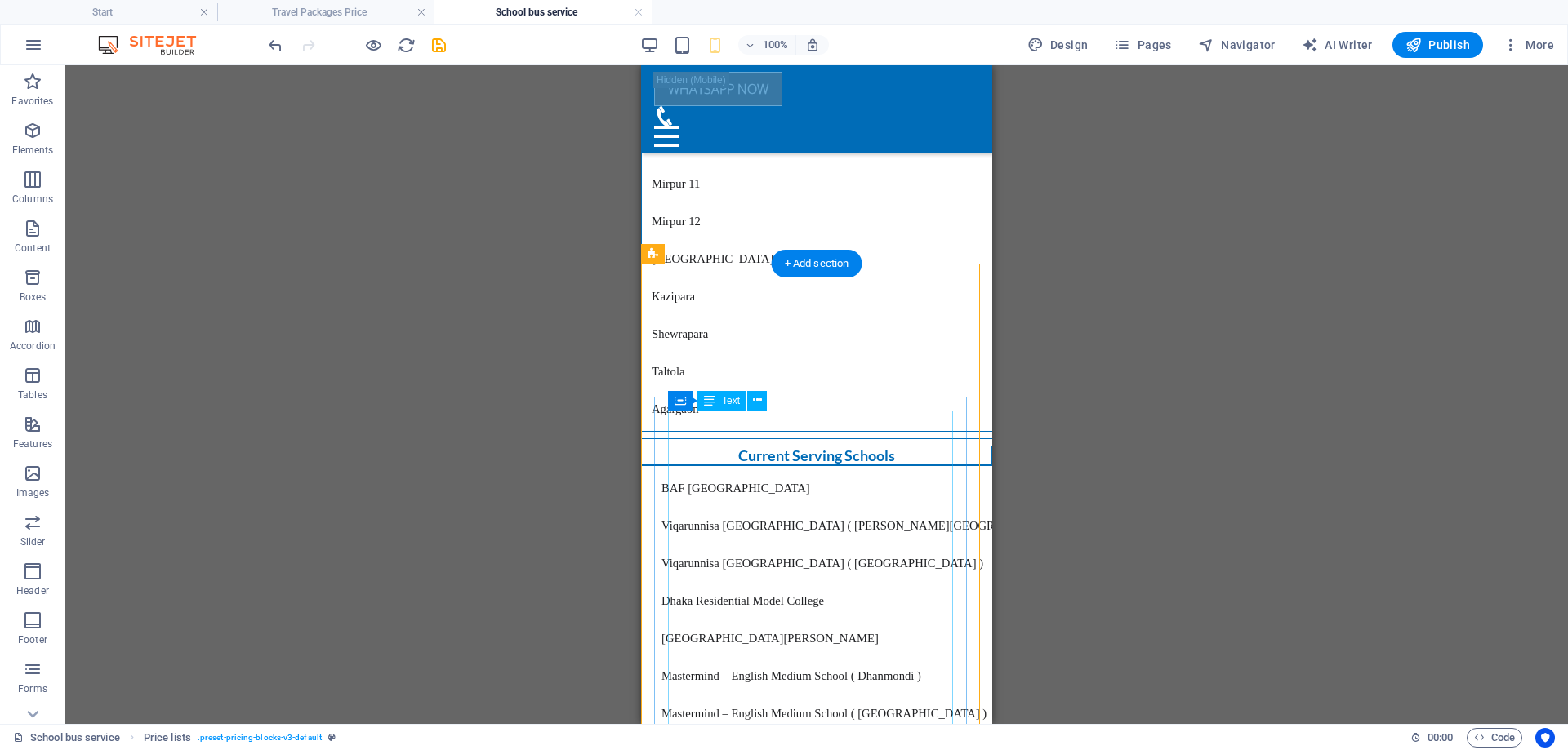
scroll to position [2206, 0]
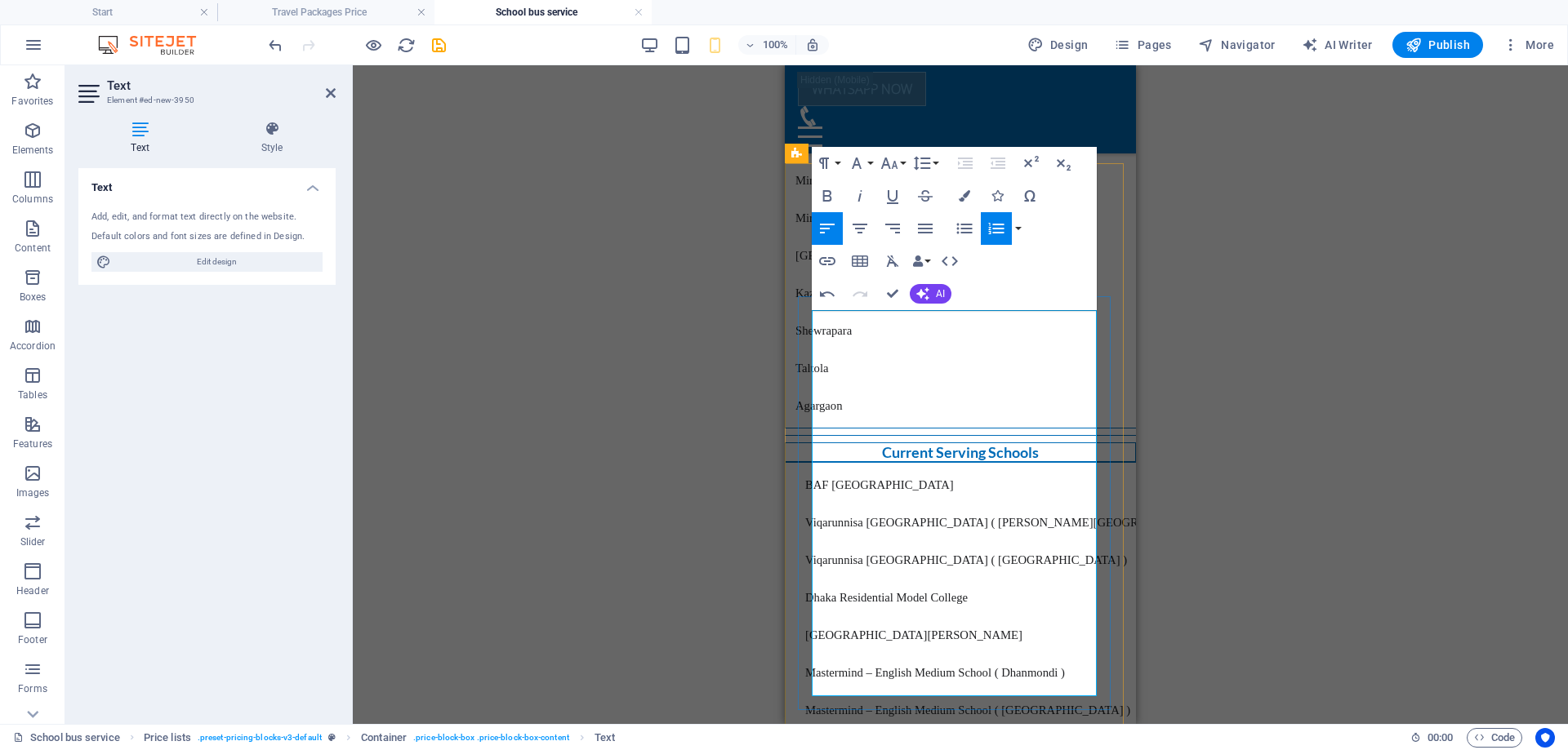
drag, startPoint x: 892, startPoint y: 420, endPoint x: 947, endPoint y: 422, distance: 55.0
drag, startPoint x: 901, startPoint y: 418, endPoint x: 942, endPoint y: 418, distance: 41.0
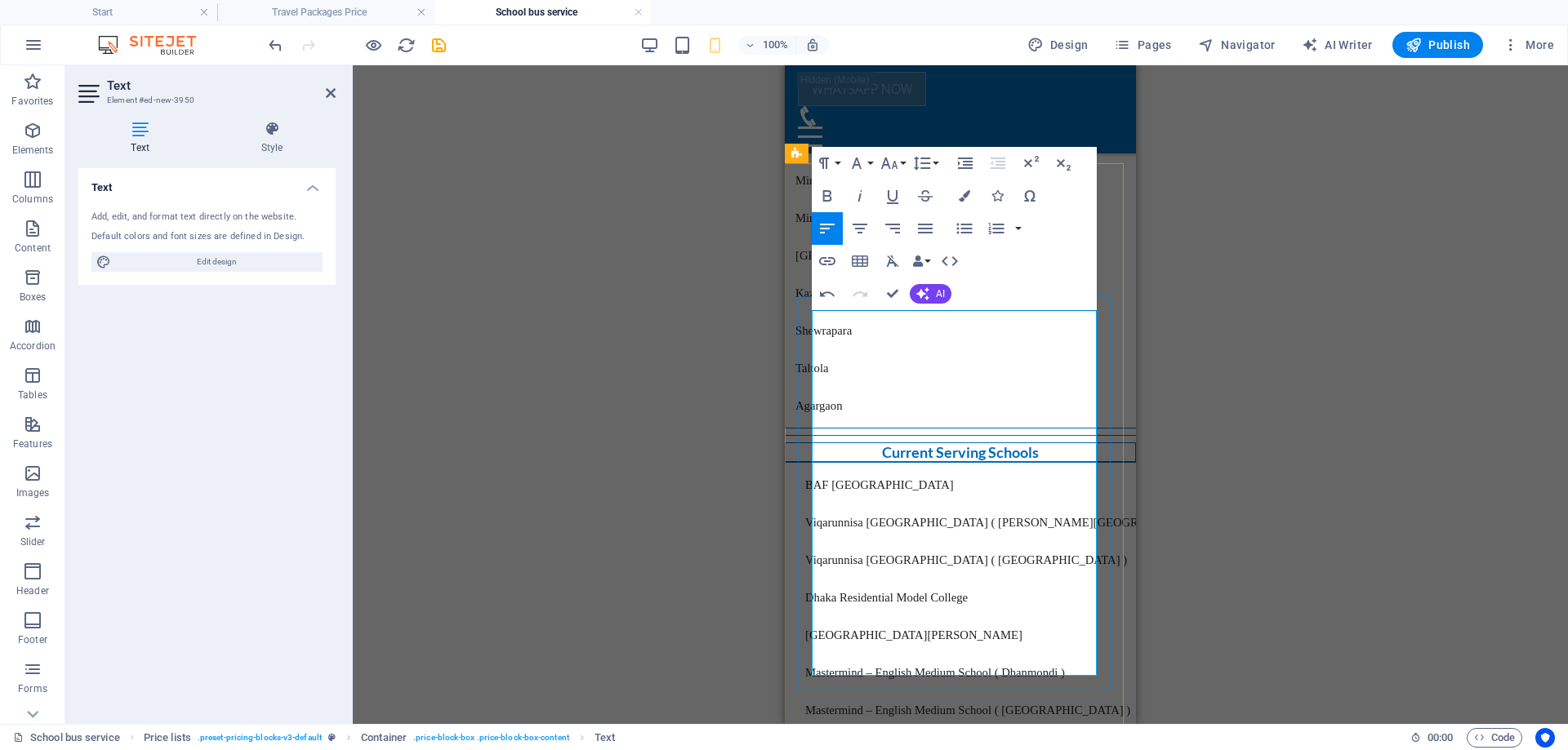
drag, startPoint x: 1076, startPoint y: 525, endPoint x: 1095, endPoint y: 516, distance: 21.0
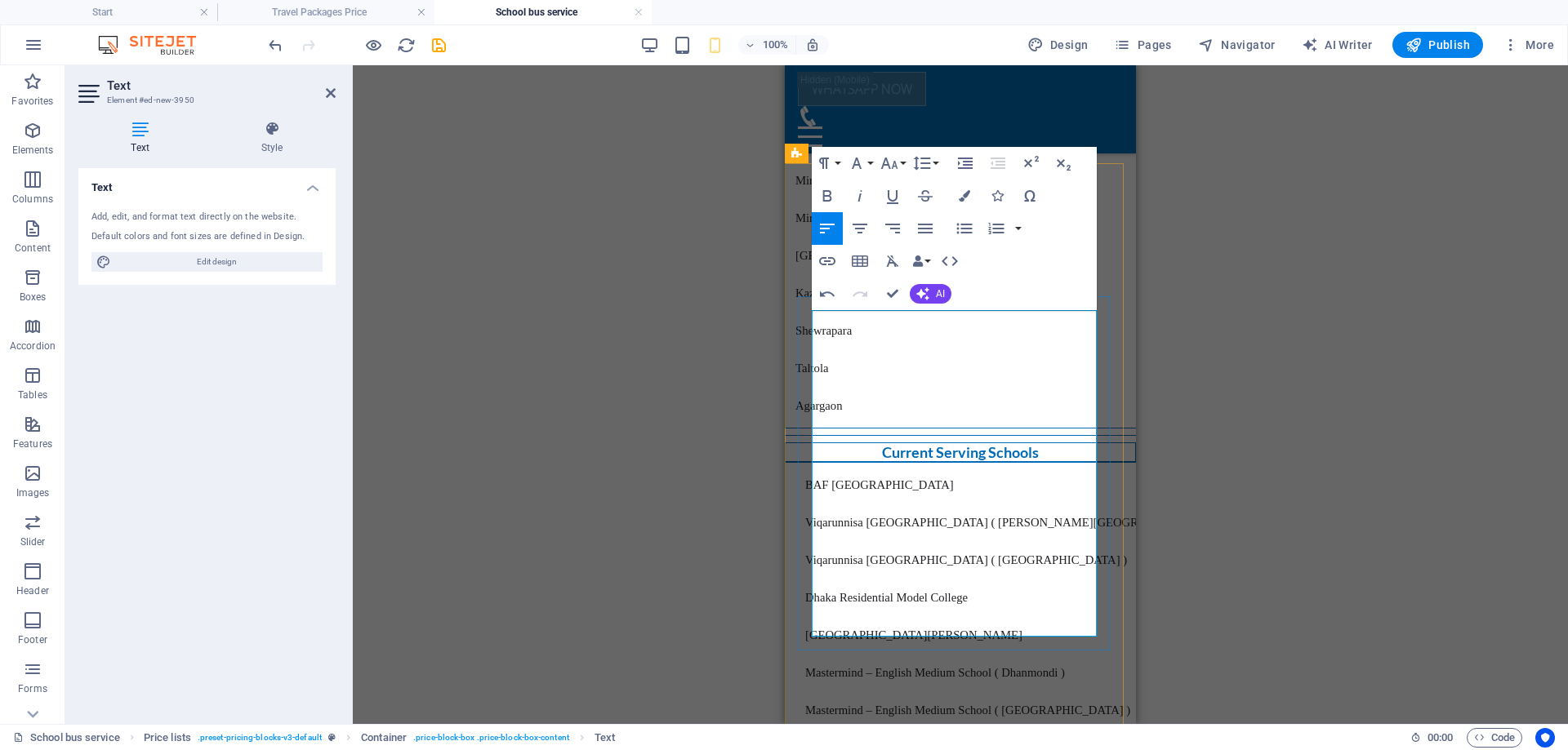
drag, startPoint x: 1072, startPoint y: 557, endPoint x: 1096, endPoint y: 561, distance: 24.3
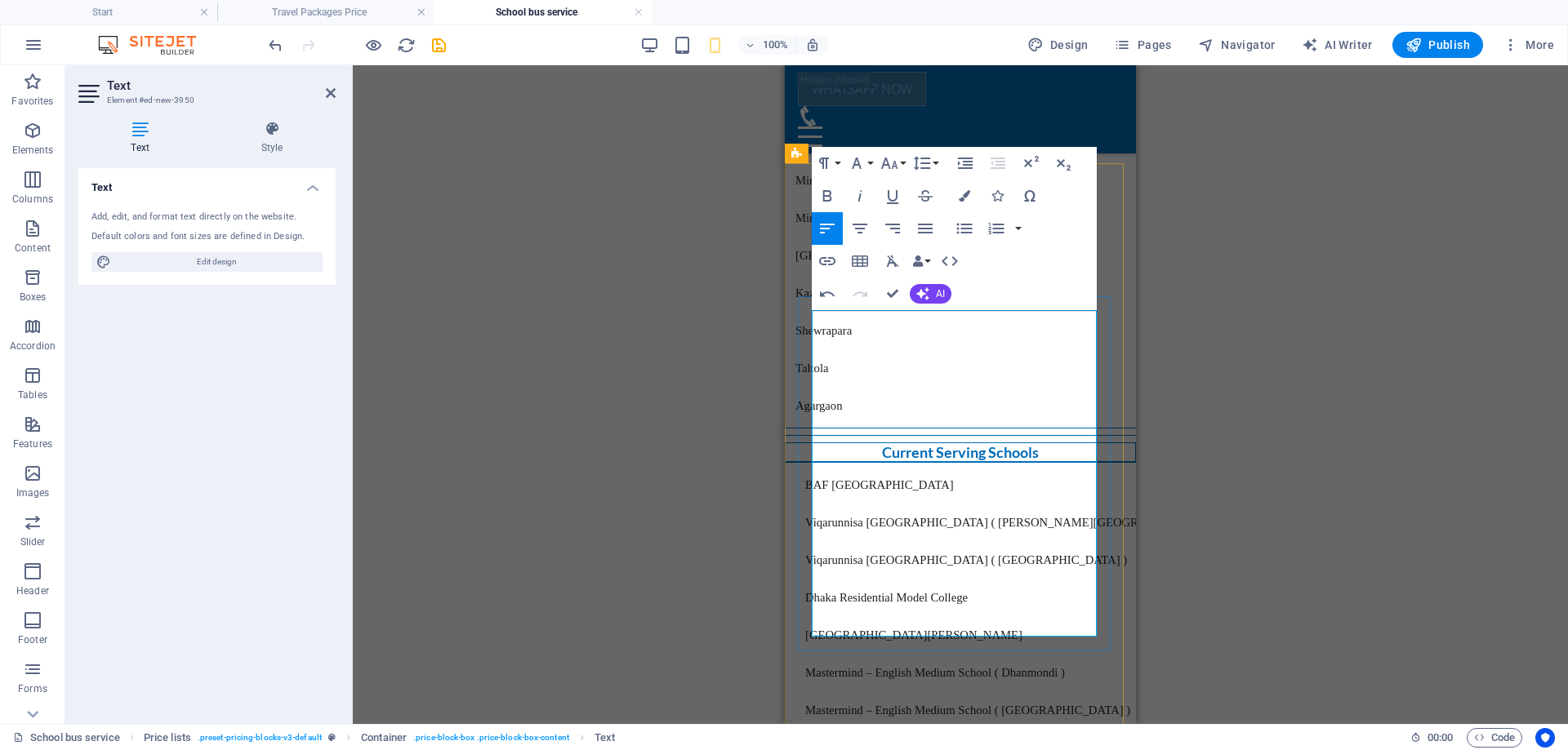
drag, startPoint x: 870, startPoint y: 620, endPoint x: 849, endPoint y: 586, distance: 40.0
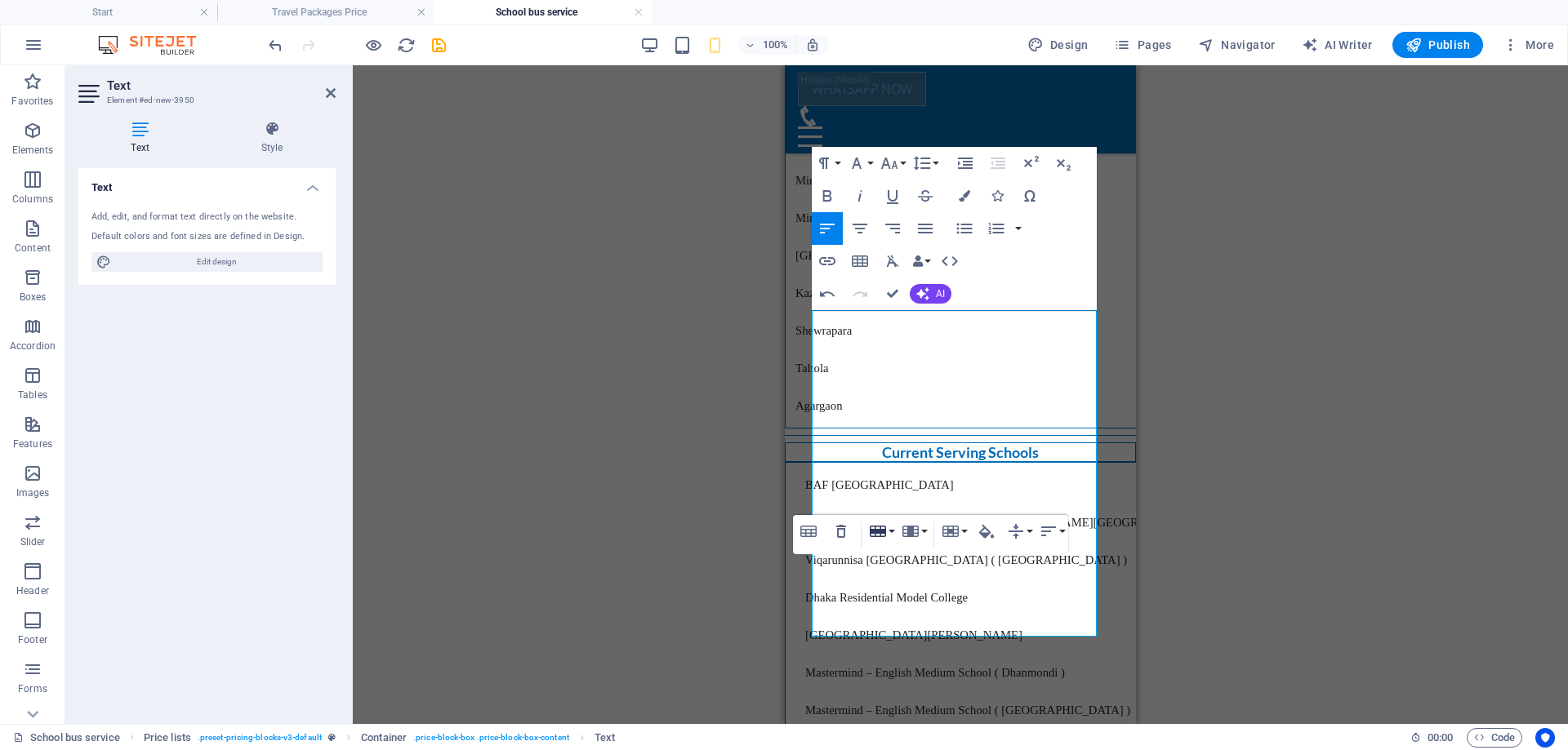
click at [888, 530] on button "Row" at bounding box center [881, 531] width 31 height 32
click at [913, 589] on link "Insert row below" at bounding box center [929, 588] width 125 height 25
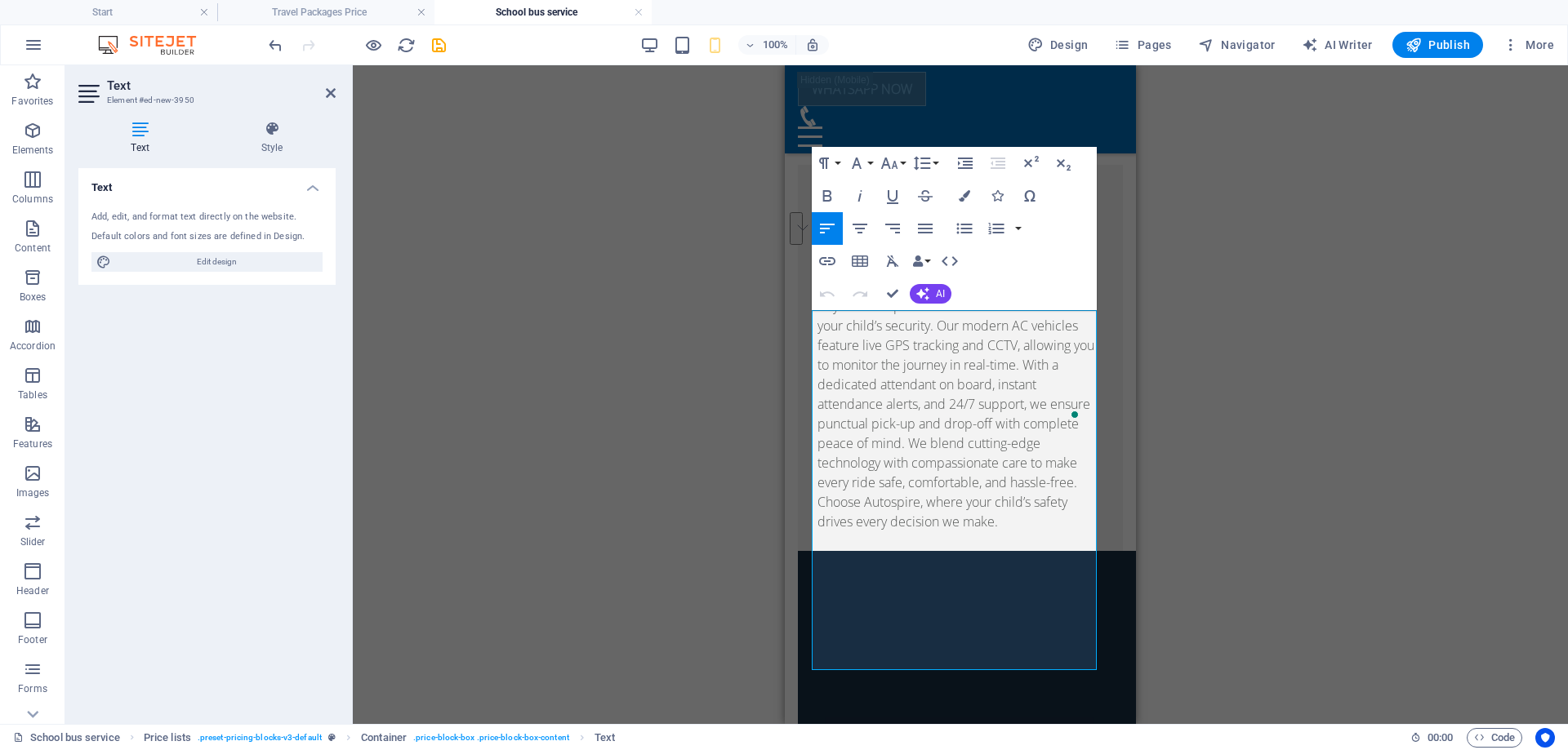
scroll to position [2206, 0]
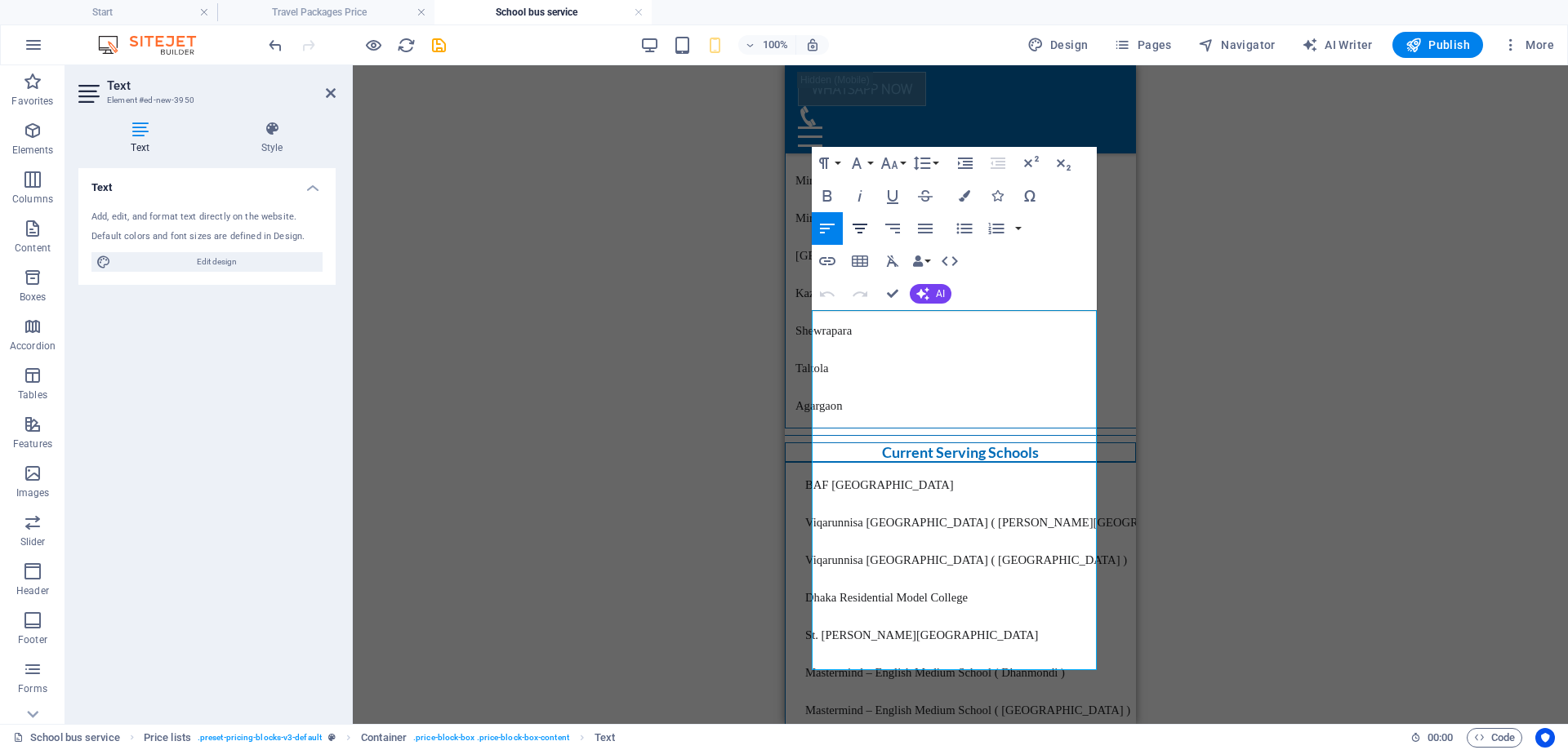
click at [872, 227] on button "Align Center" at bounding box center [859, 228] width 31 height 32
click at [861, 229] on icon "button" at bounding box center [860, 228] width 19 height 19
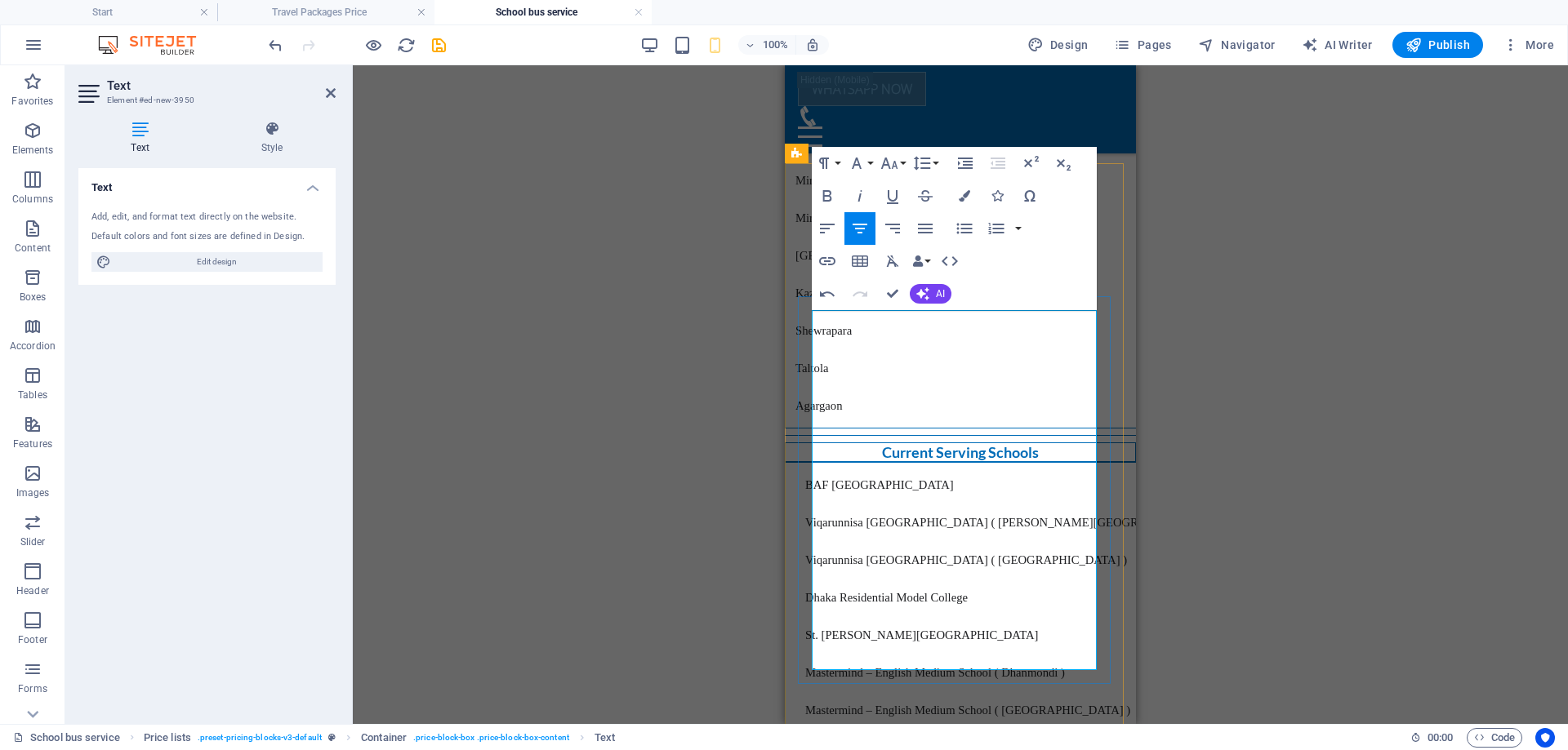
click at [855, 225] on icon "button" at bounding box center [860, 228] width 15 height 10
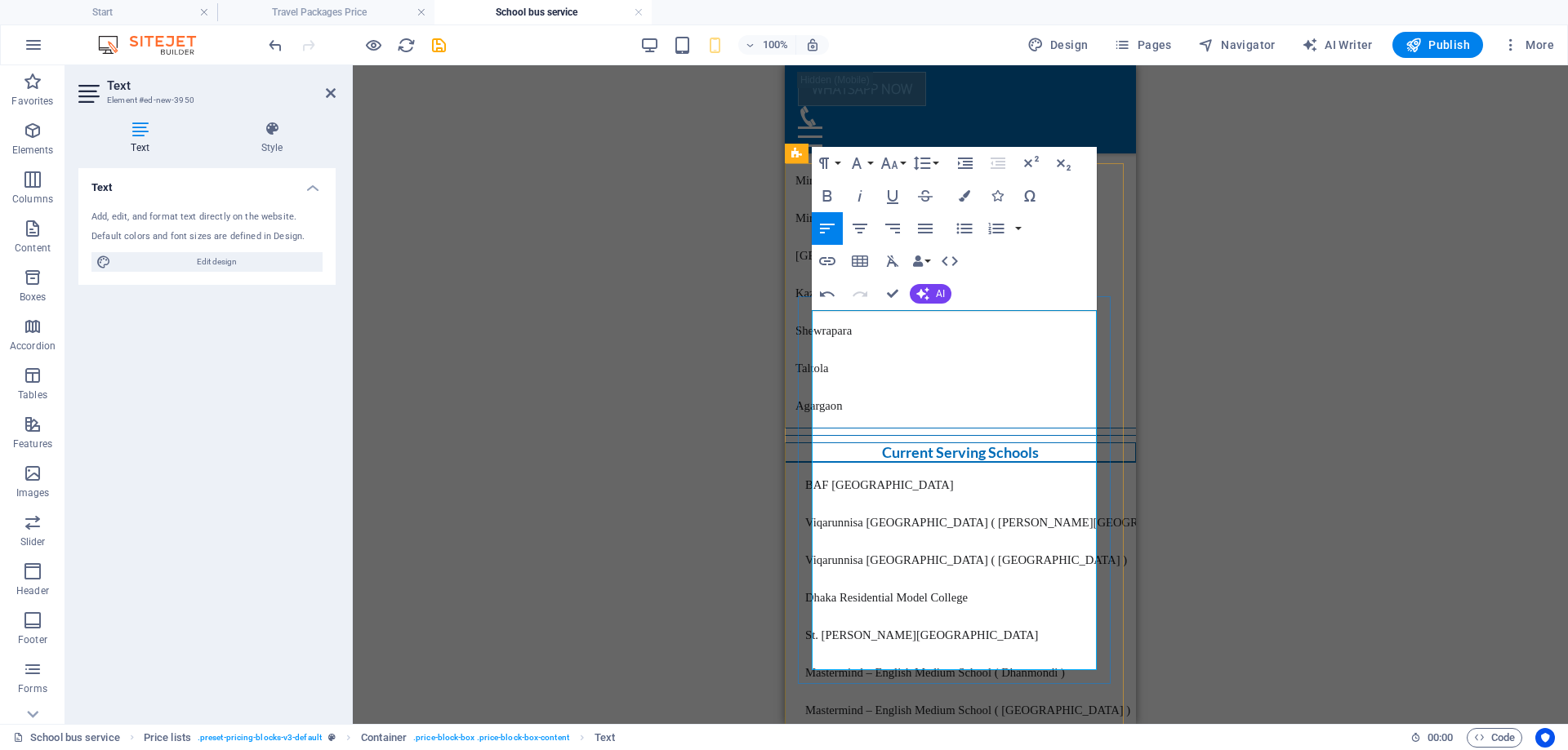
click at [866, 227] on icon "button" at bounding box center [860, 228] width 19 height 19
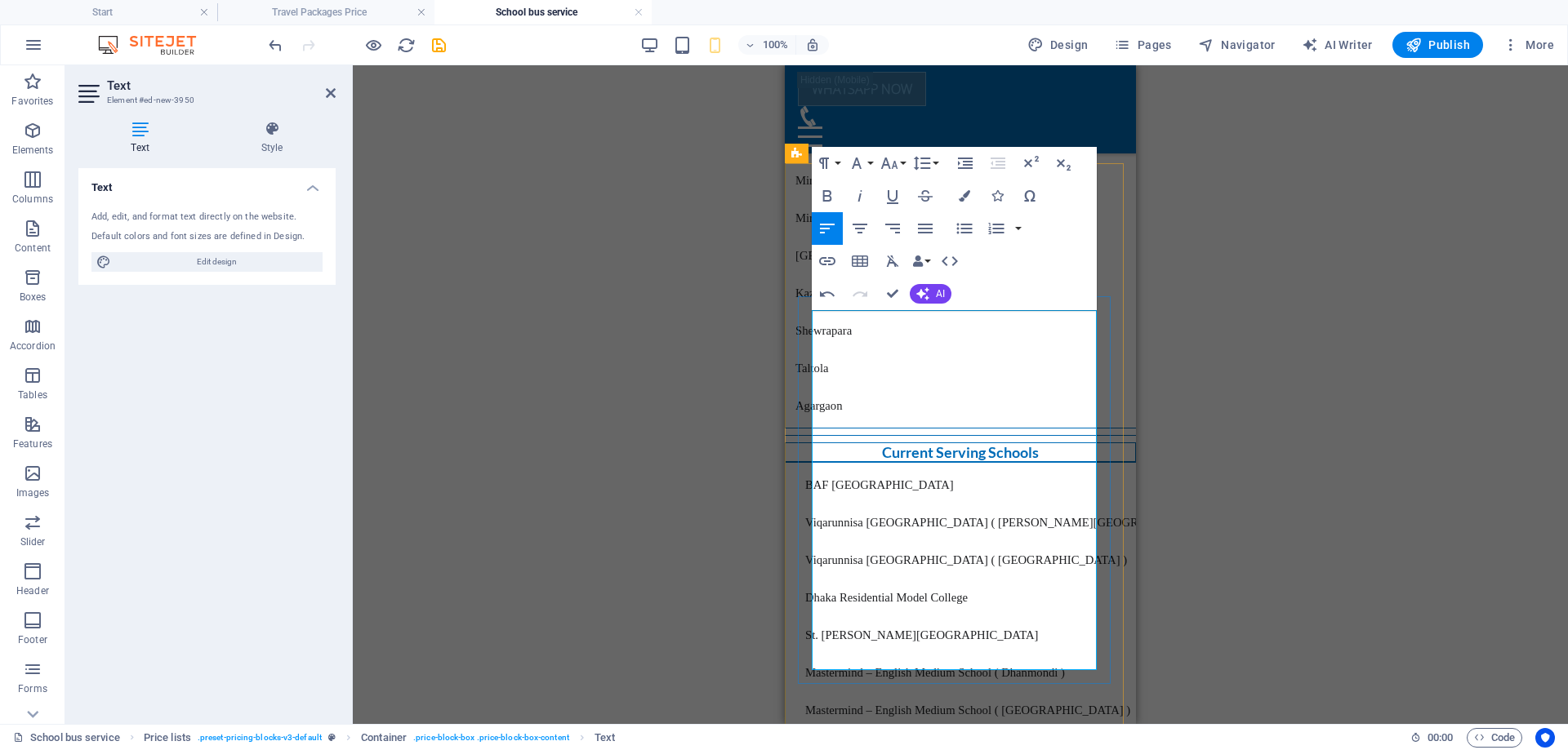
click at [861, 220] on icon "button" at bounding box center [860, 228] width 19 height 19
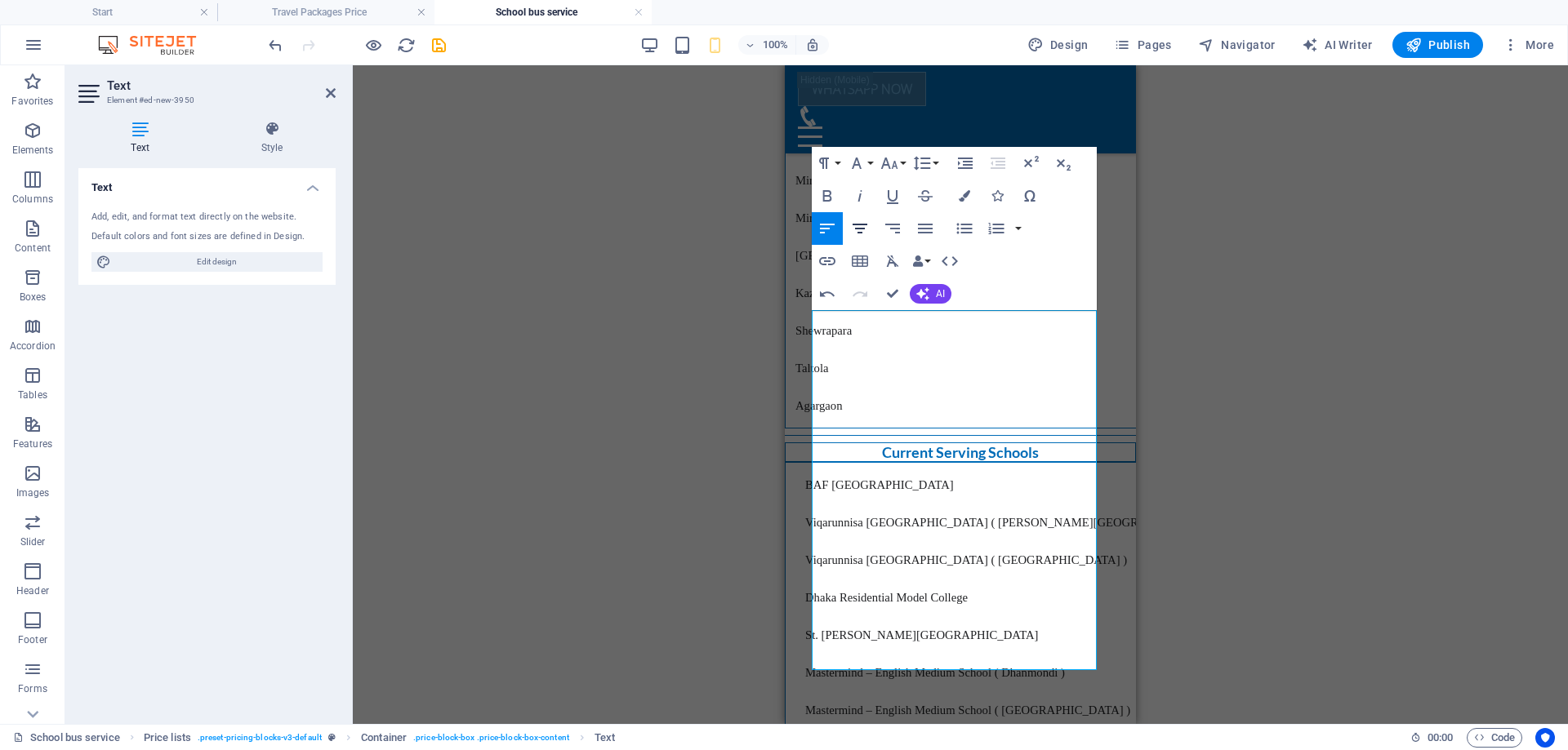
click at [863, 227] on icon "button" at bounding box center [860, 228] width 19 height 19
click at [866, 227] on icon "button" at bounding box center [860, 228] width 19 height 19
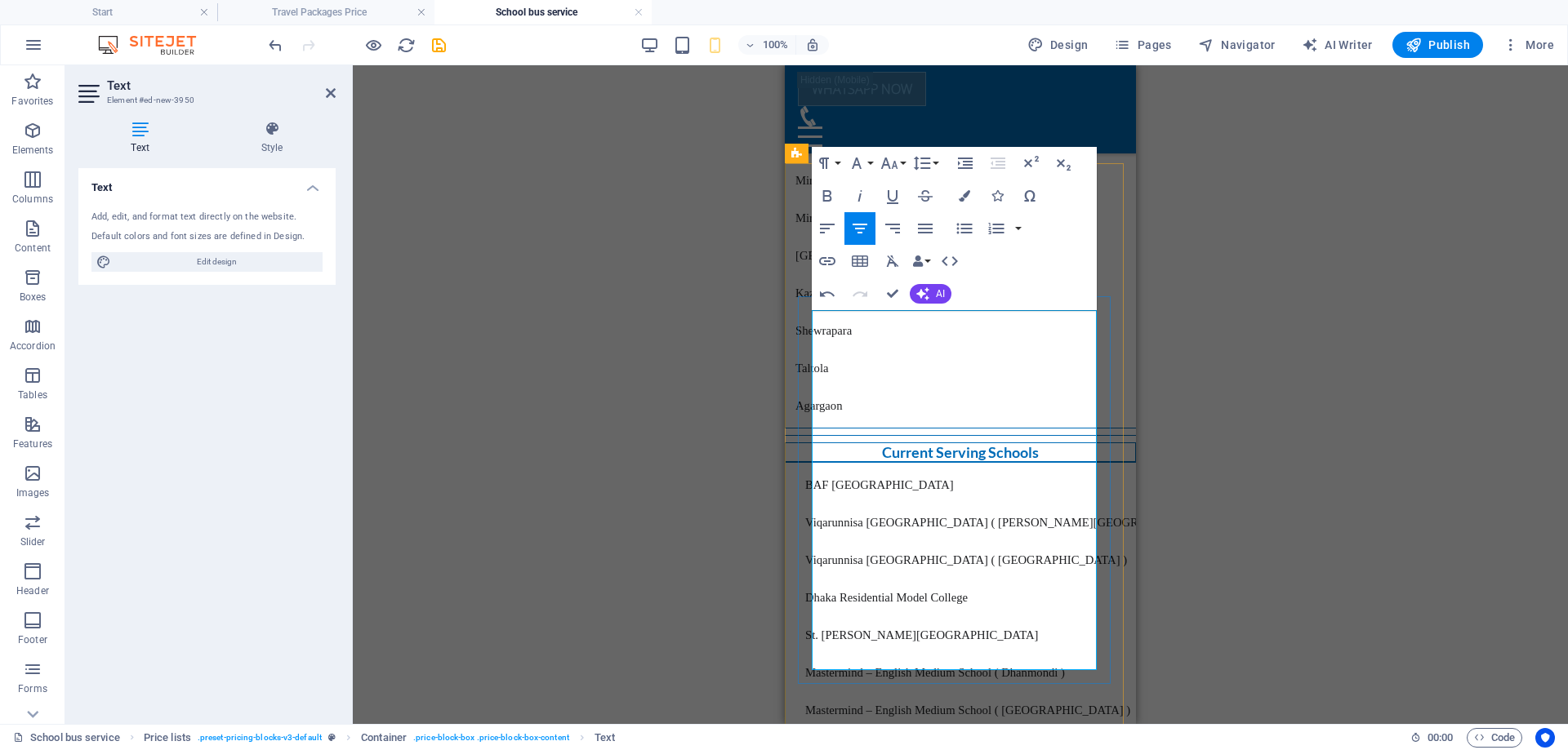
drag, startPoint x: 862, startPoint y: 340, endPoint x: 936, endPoint y: 356, distance: 75.7
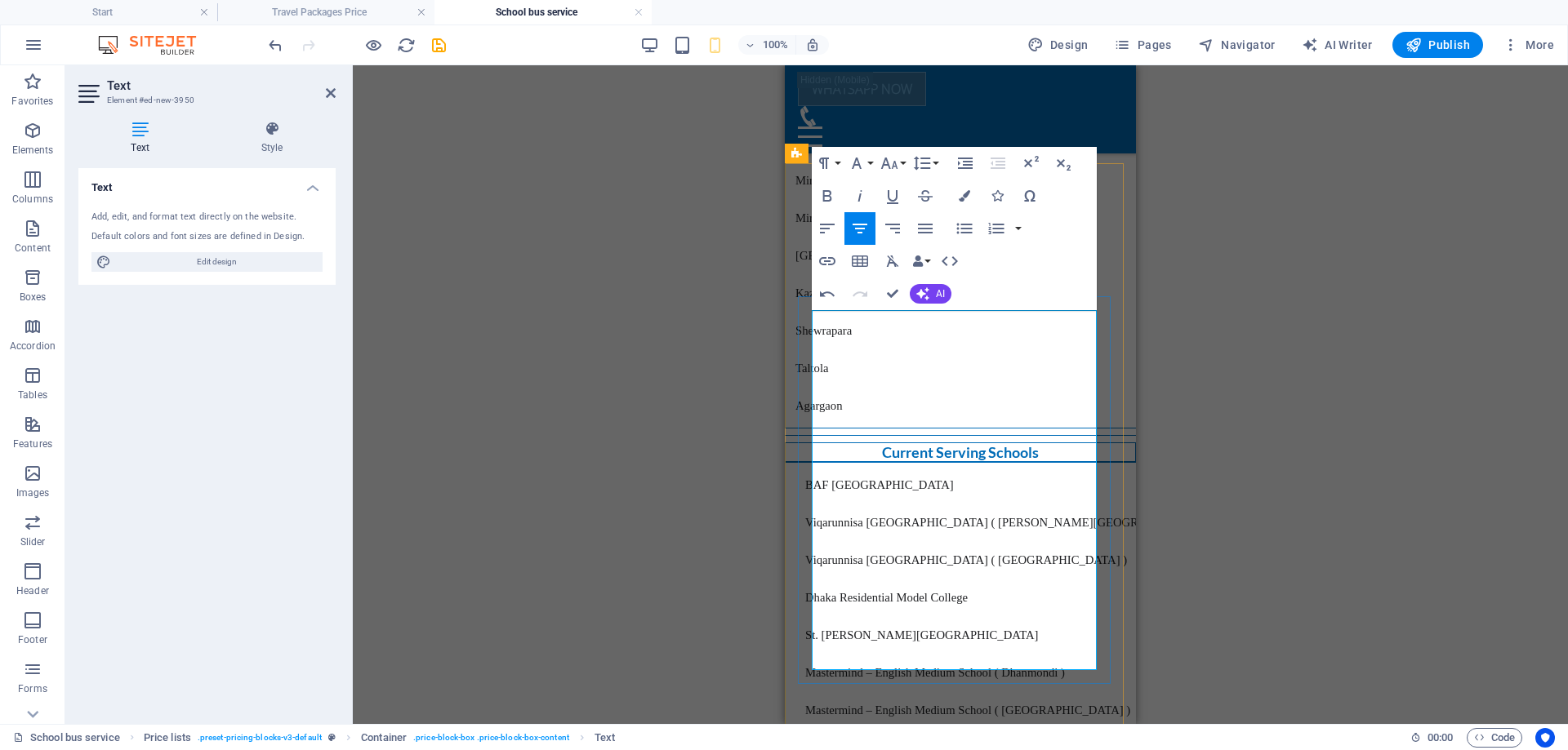
click at [867, 164] on button "Font Family" at bounding box center [859, 162] width 31 height 32
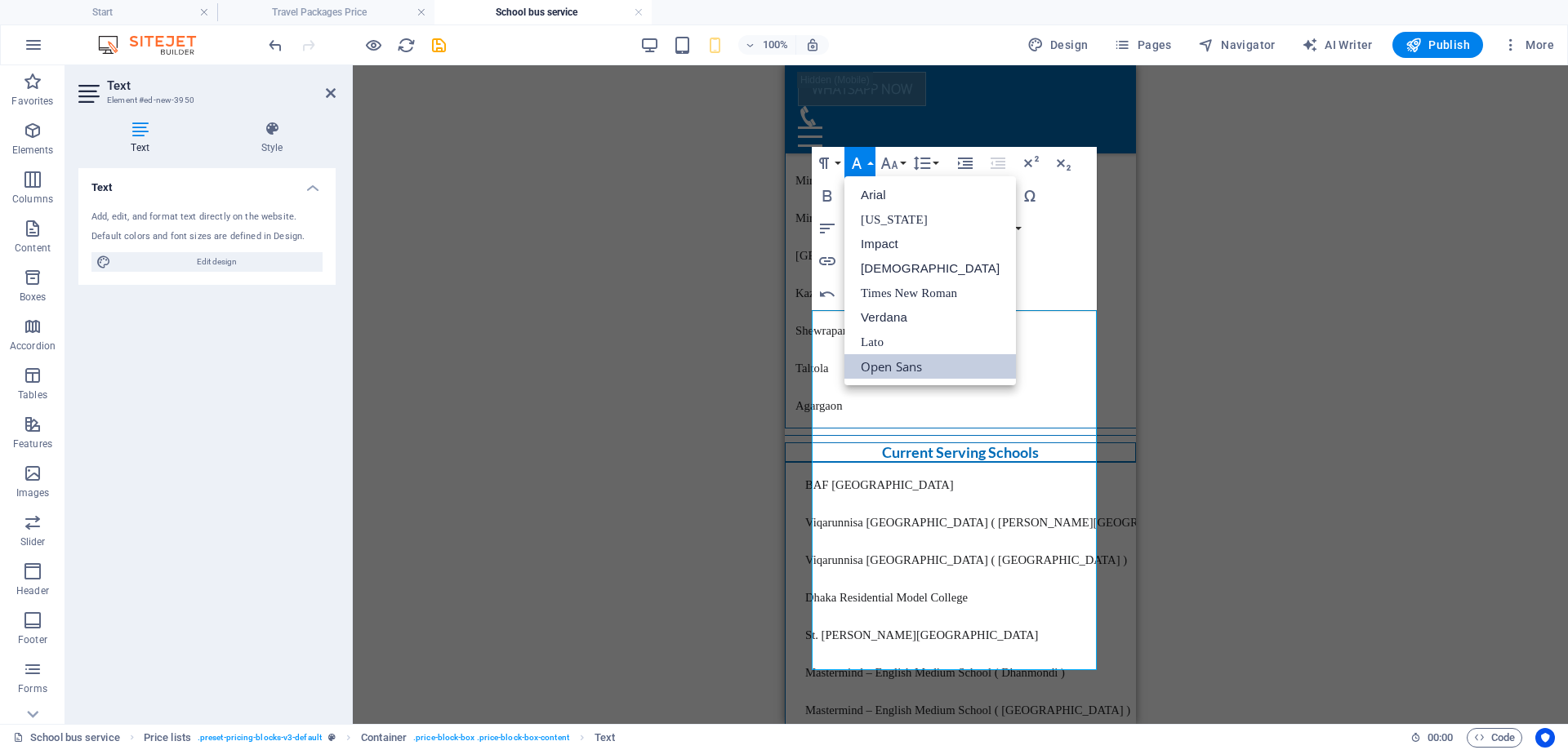
scroll to position [0, 0]
click at [878, 194] on link "Arial" at bounding box center [929, 195] width 171 height 25
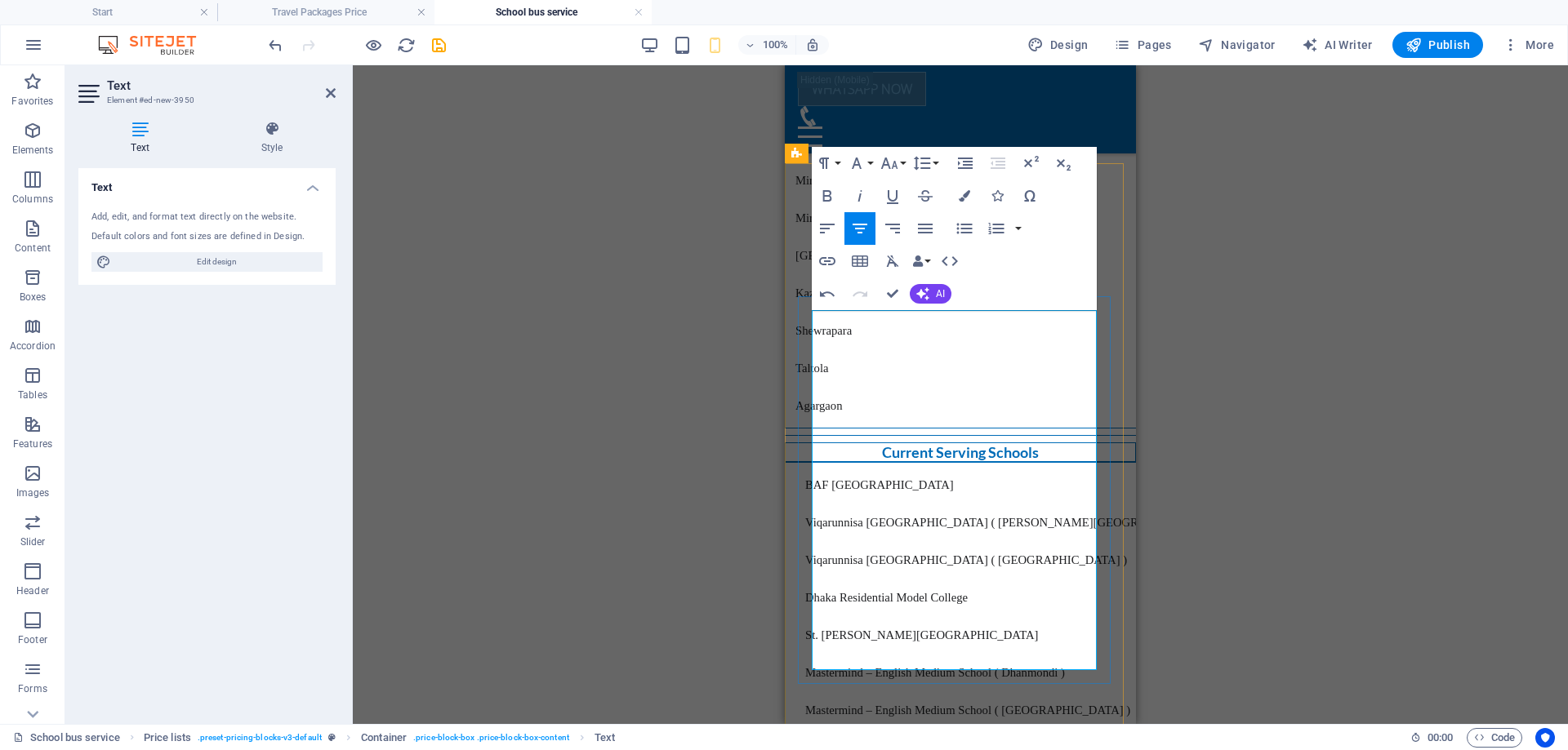
click at [859, 165] on icon "button" at bounding box center [856, 162] width 10 height 11
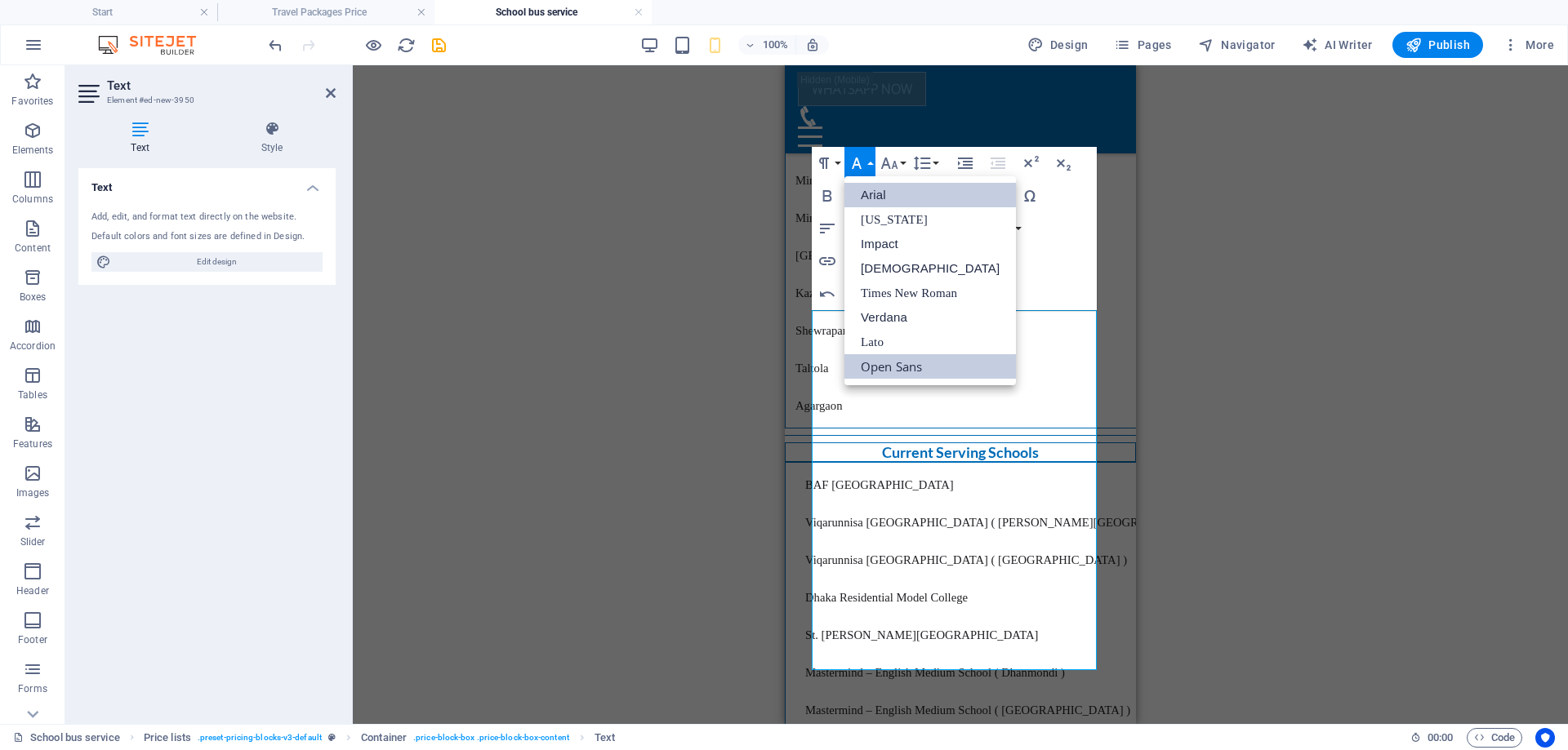
click at [887, 195] on link "Arial" at bounding box center [929, 195] width 171 height 25
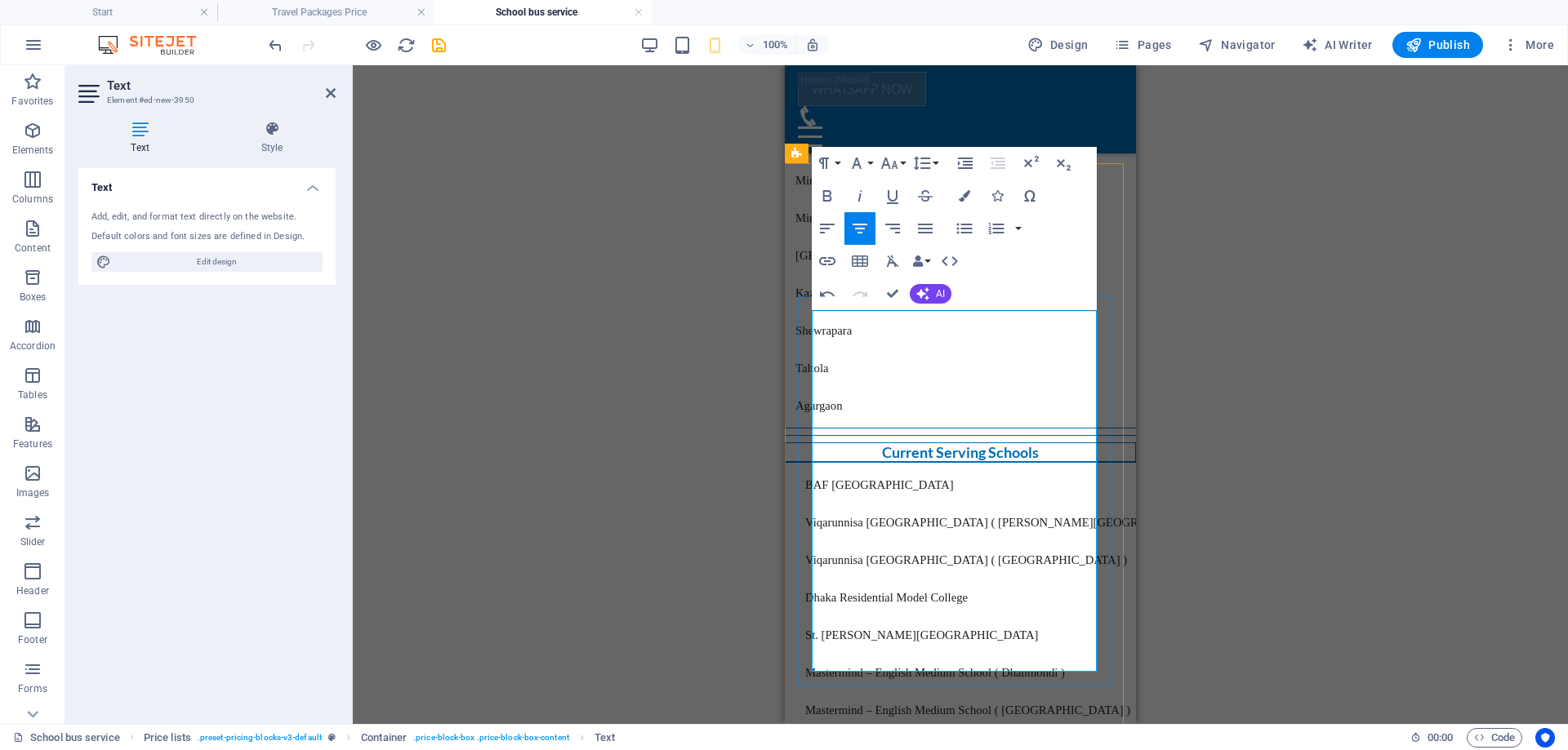
drag, startPoint x: 840, startPoint y: 468, endPoint x: 960, endPoint y: 443, distance: 122.6
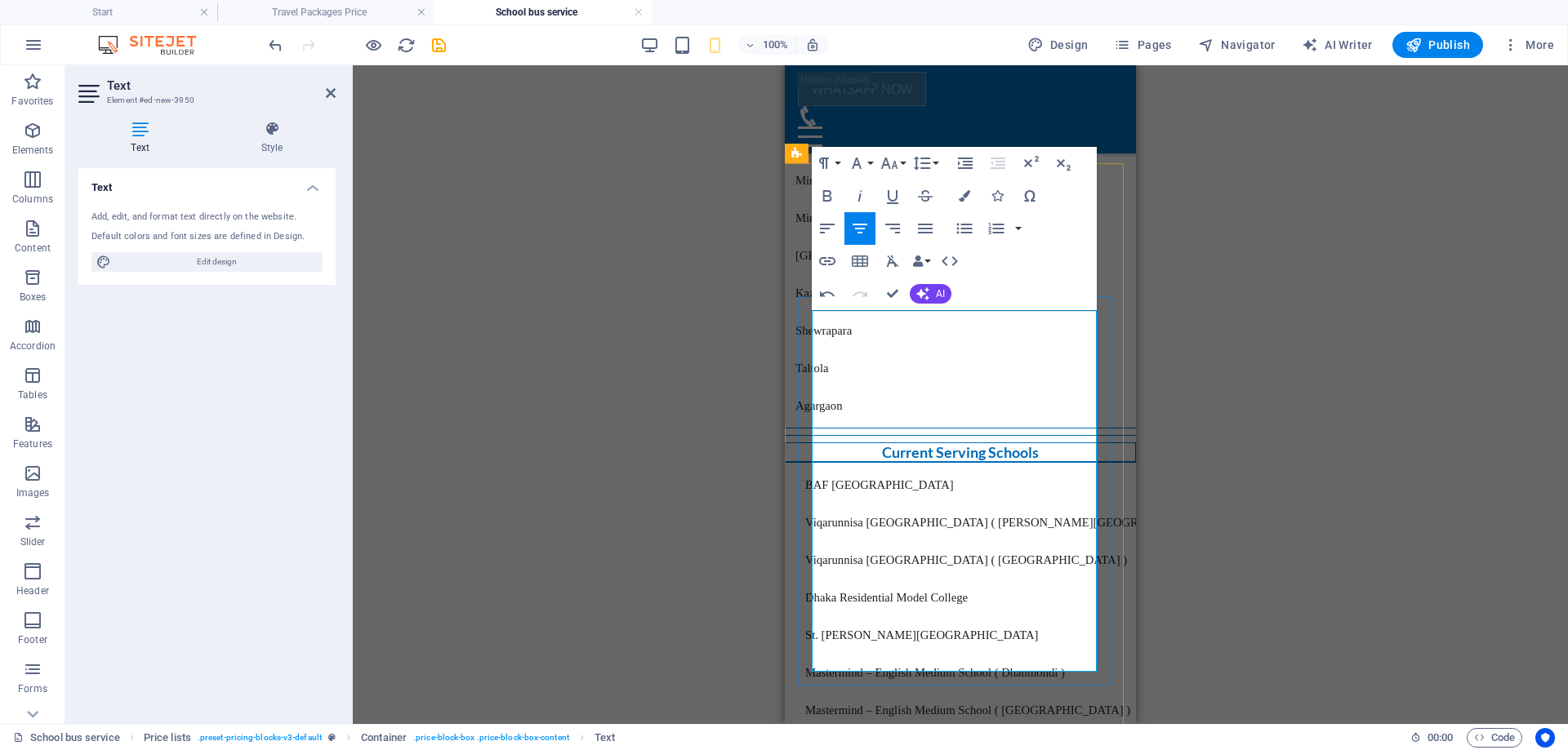
click at [871, 157] on button "Font Family" at bounding box center [859, 162] width 31 height 32
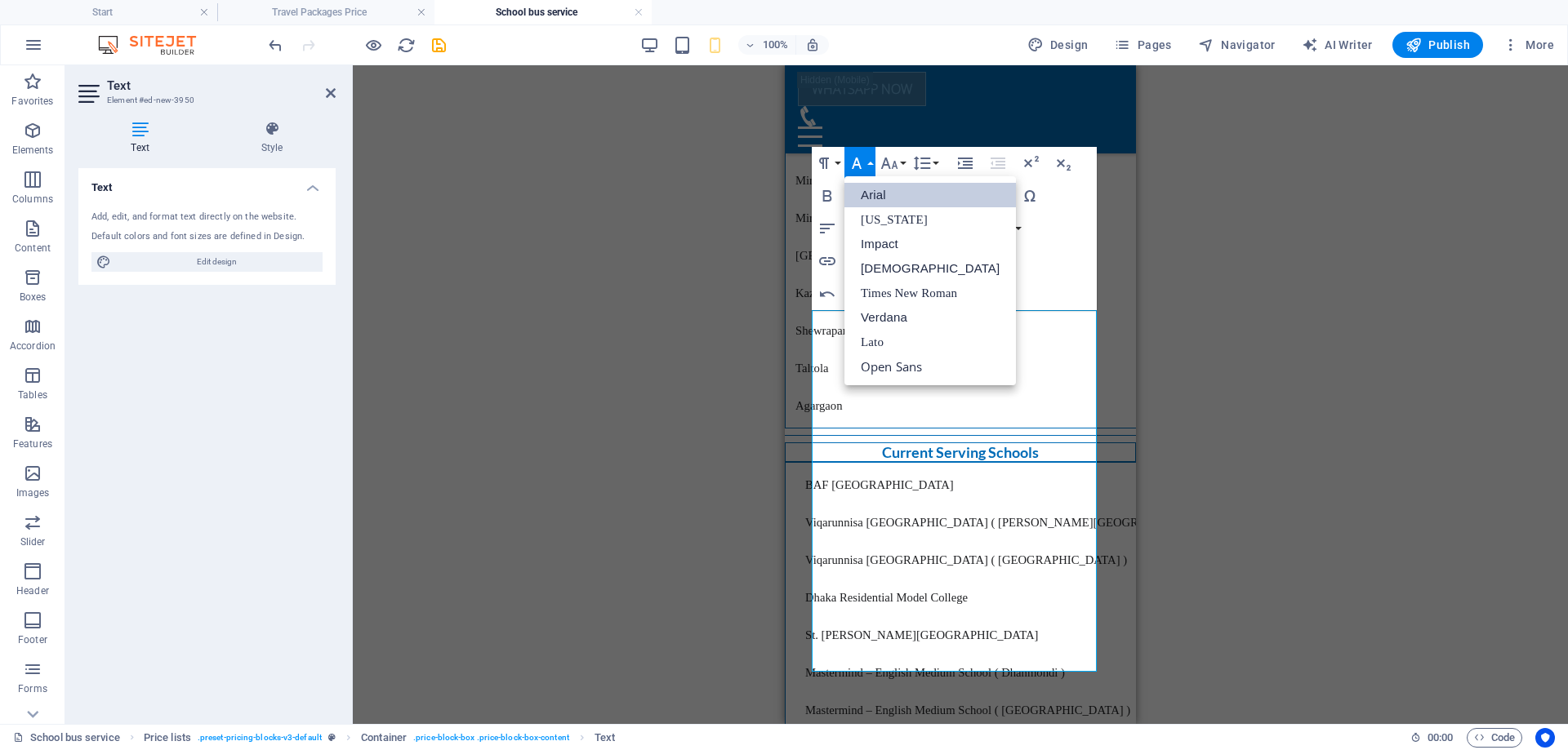
click at [886, 205] on link "Arial" at bounding box center [929, 195] width 171 height 25
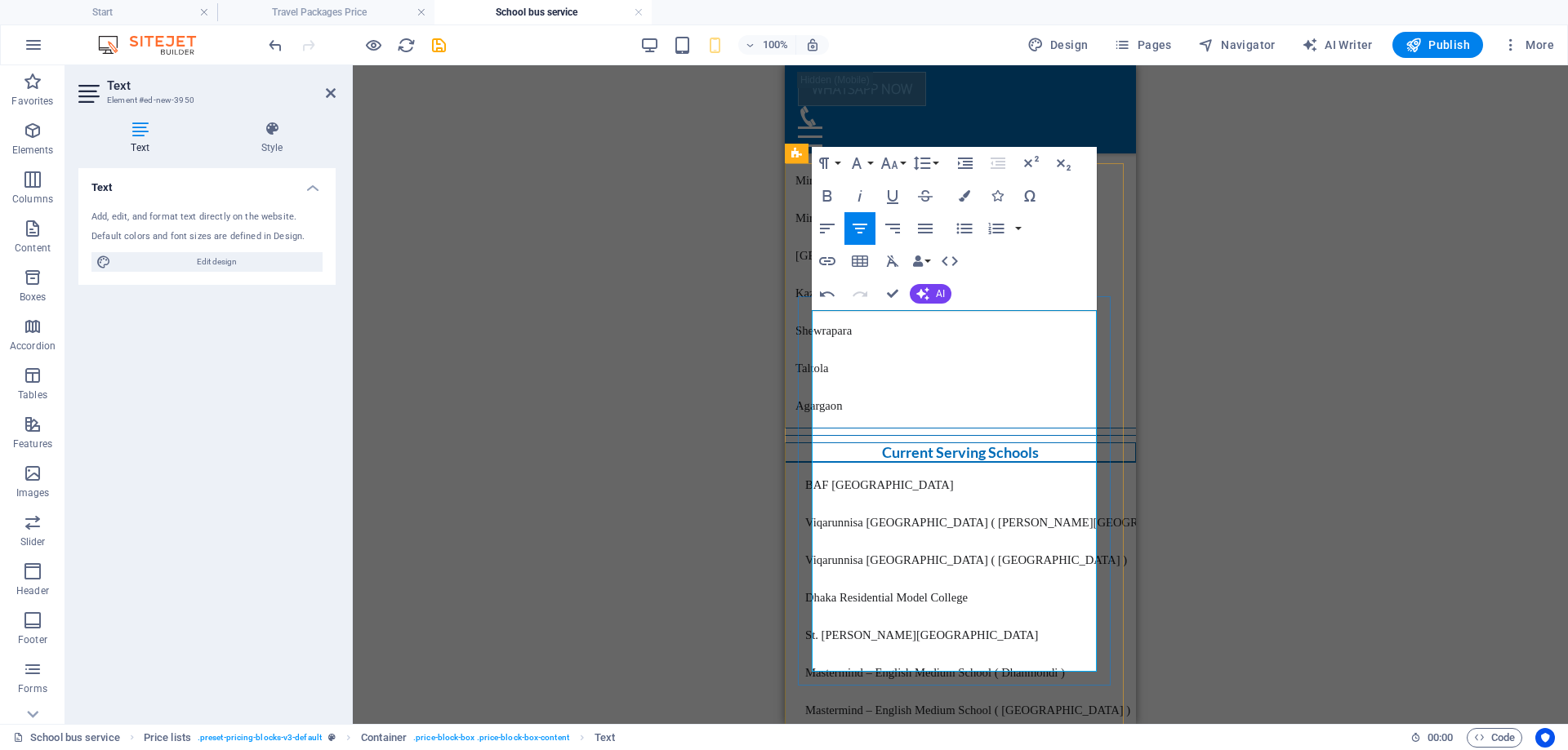
click at [861, 158] on icon "button" at bounding box center [856, 163] width 19 height 19
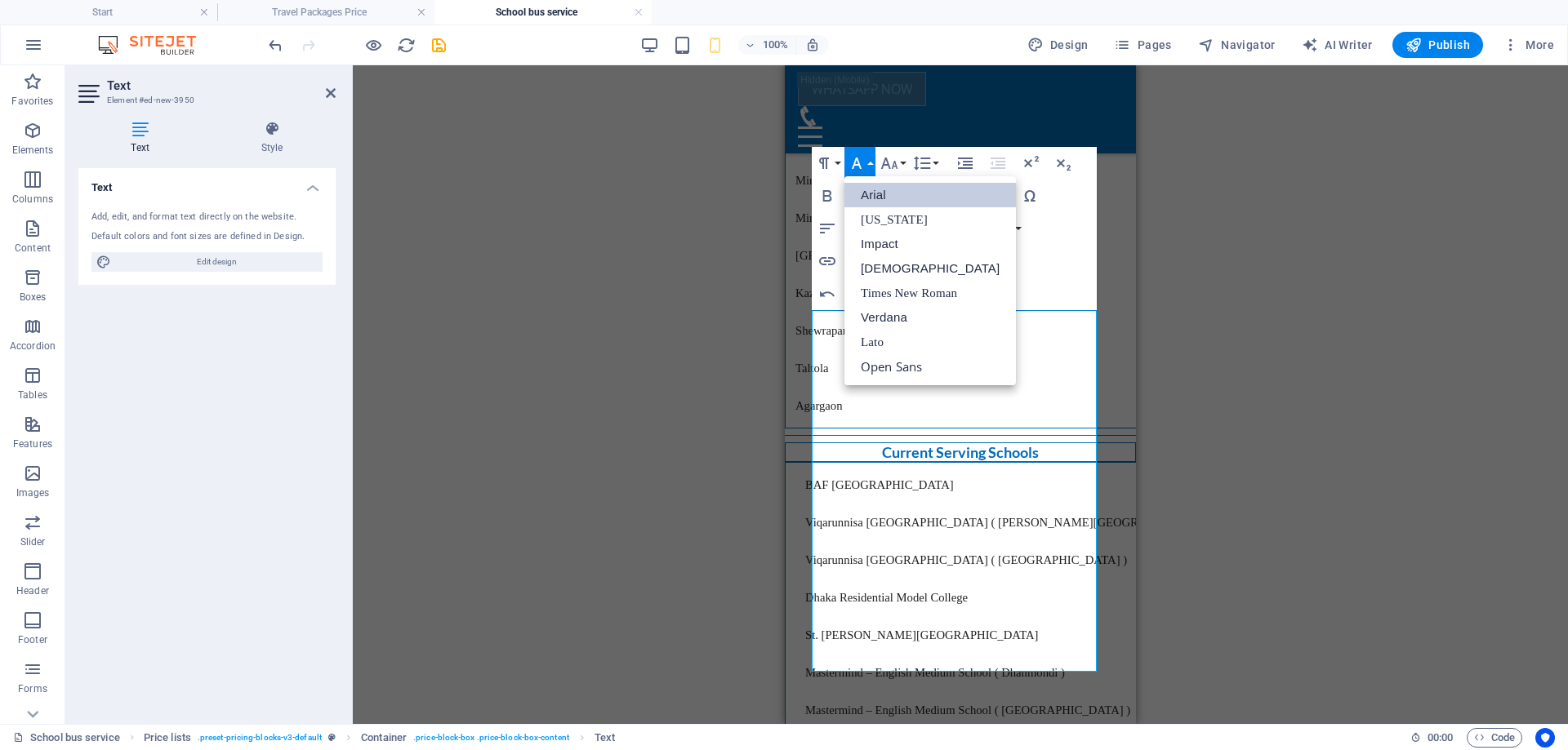
click at [888, 193] on link "Arial" at bounding box center [929, 195] width 171 height 25
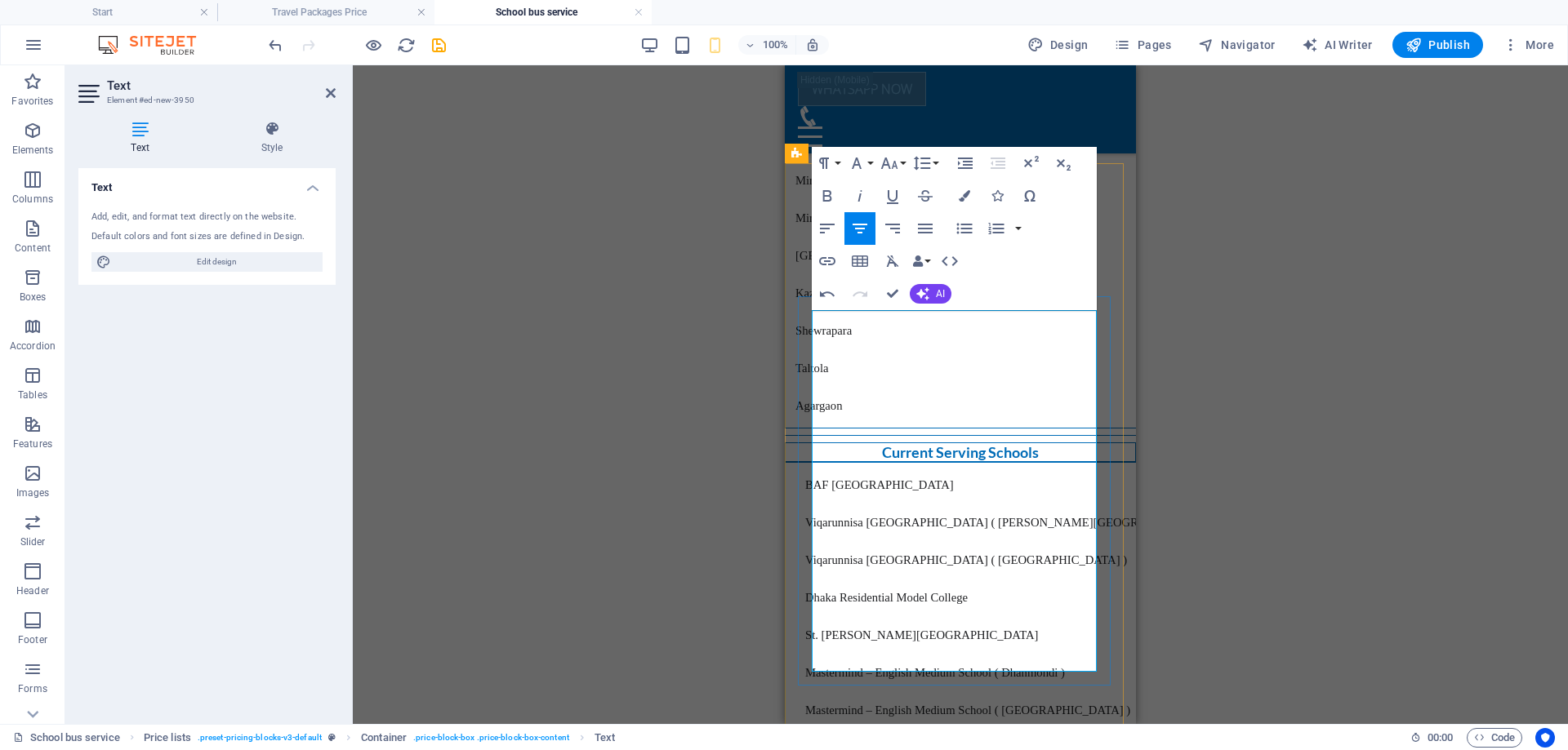
click at [849, 161] on icon "button" at bounding box center [856, 163] width 19 height 19
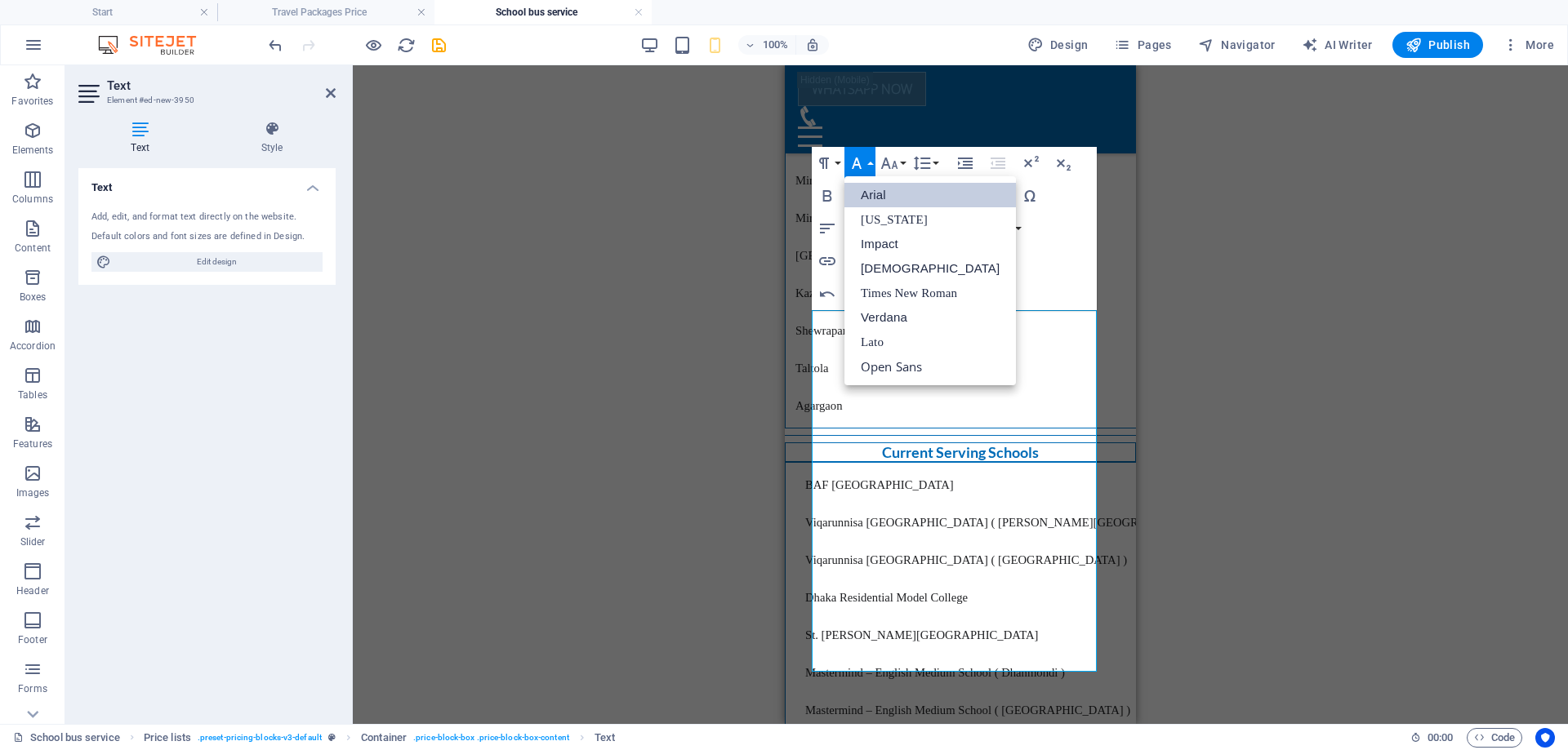
click at [881, 197] on link "Arial" at bounding box center [929, 195] width 171 height 25
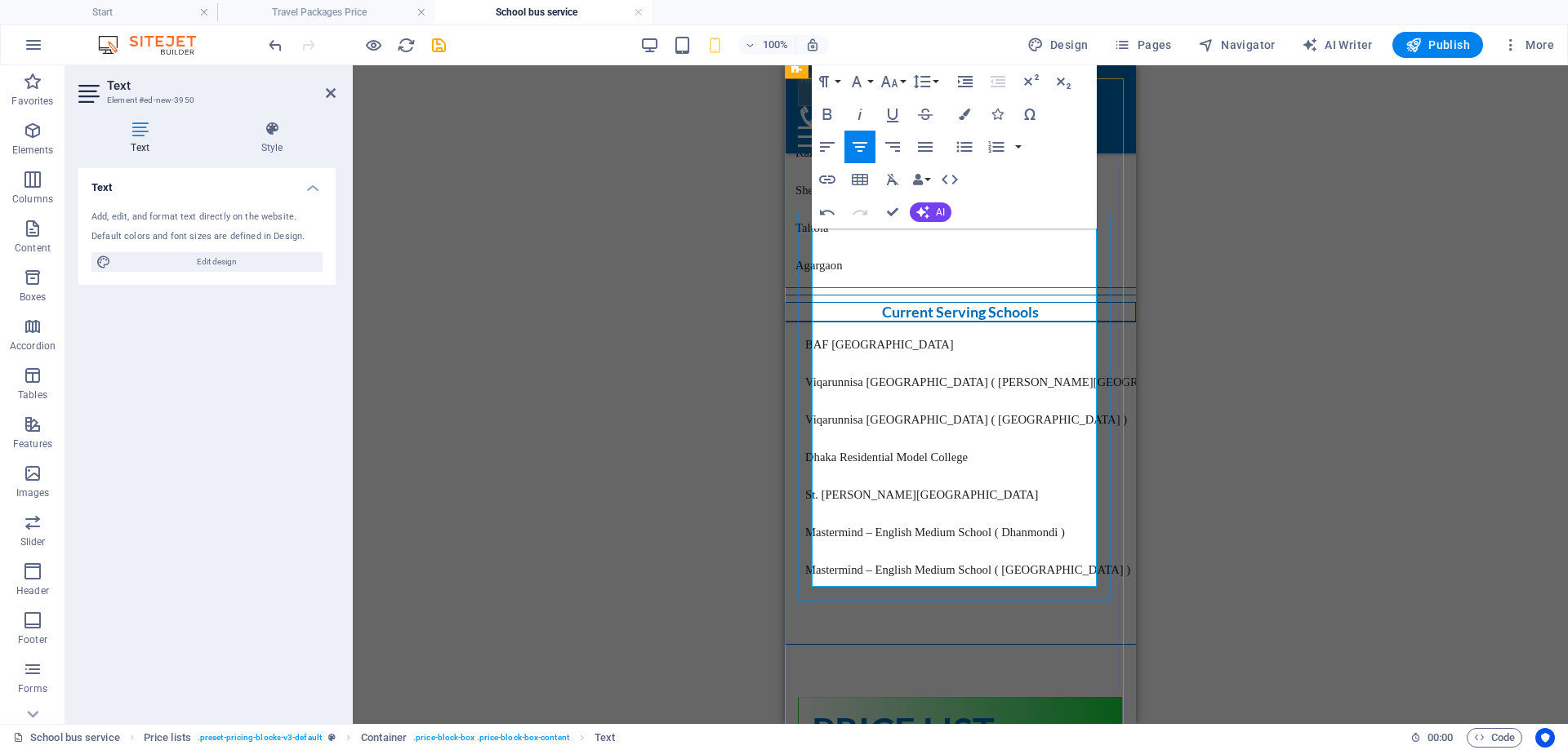
scroll to position [2369, 0]
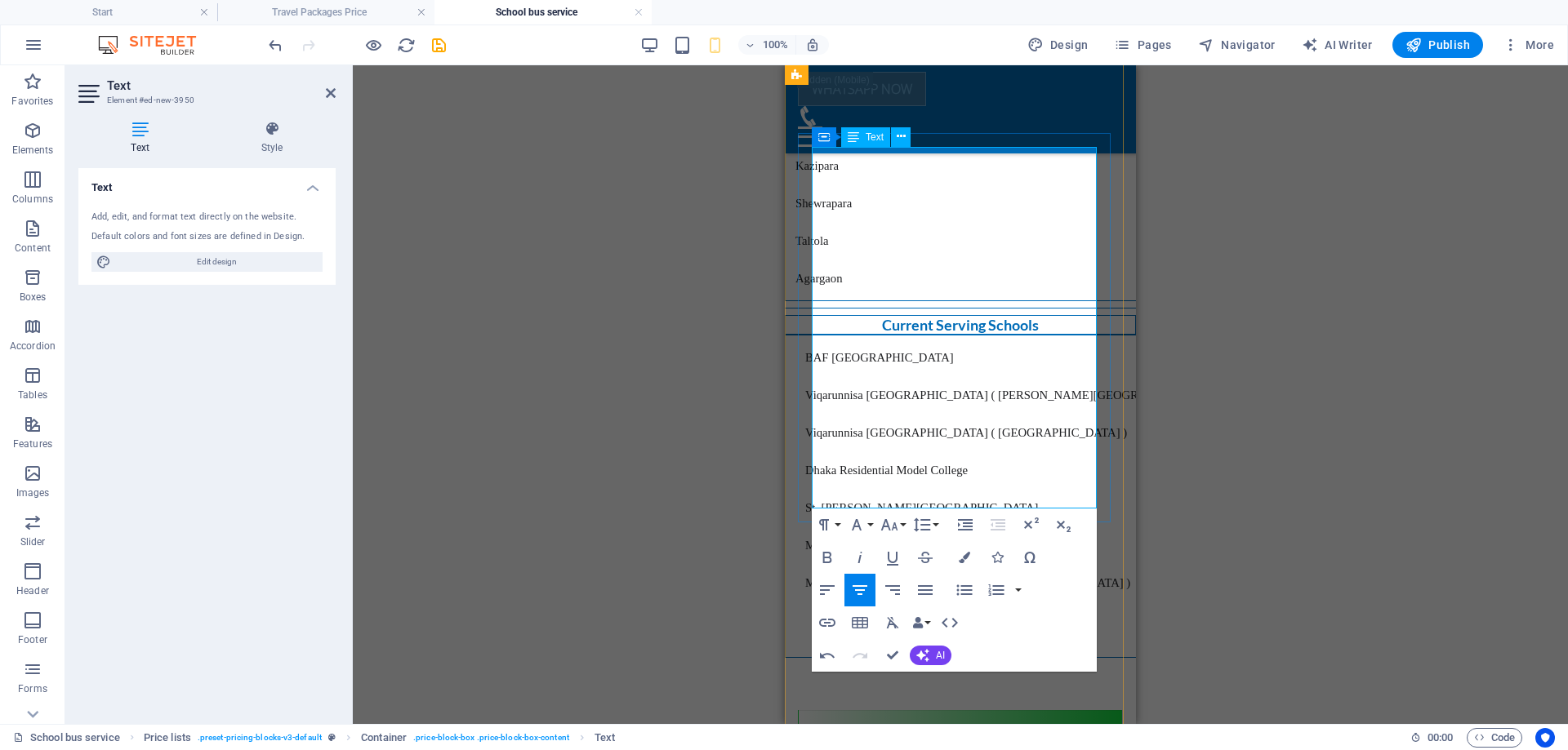
scroll to position [2288, 0]
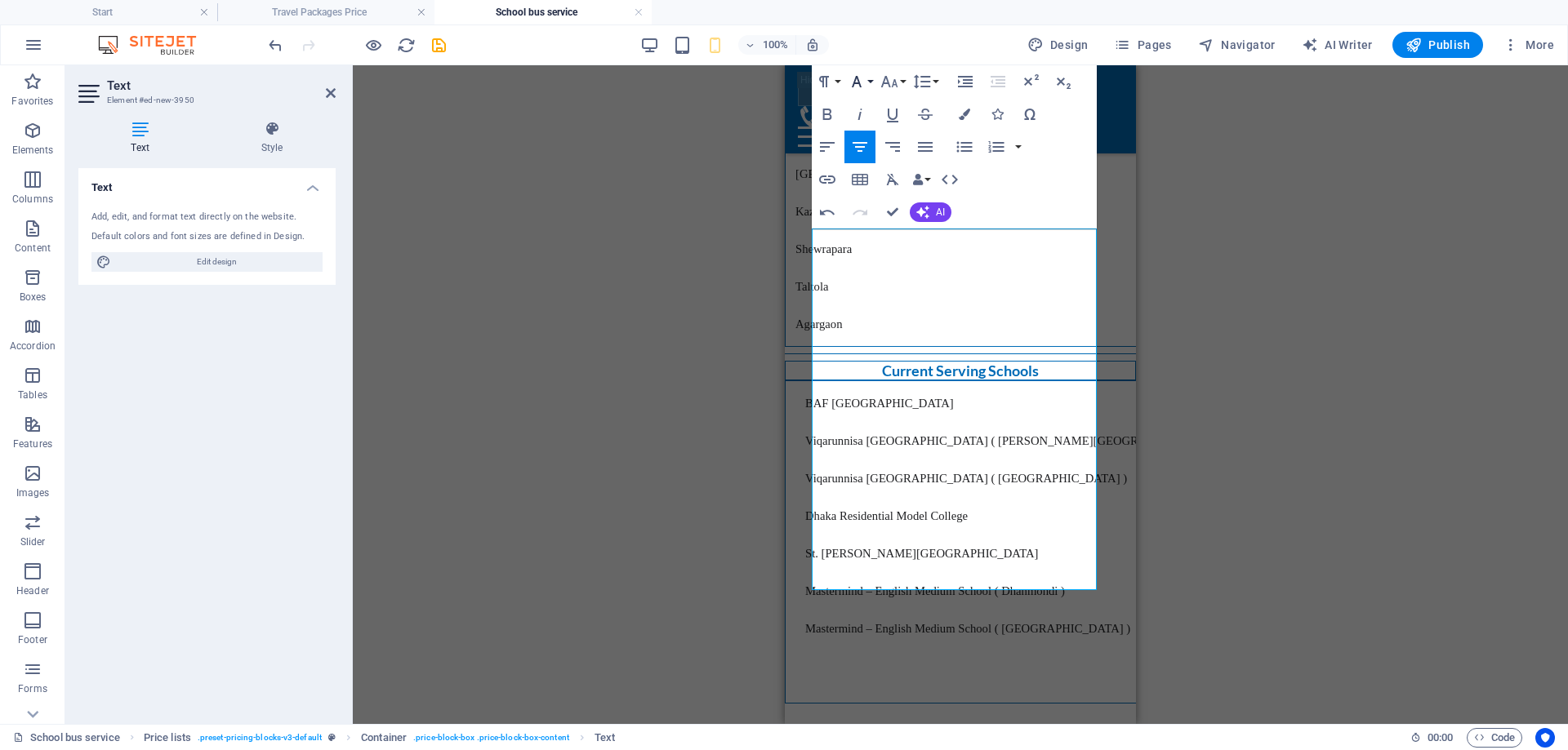
click at [865, 83] on icon "button" at bounding box center [856, 82] width 19 height 19
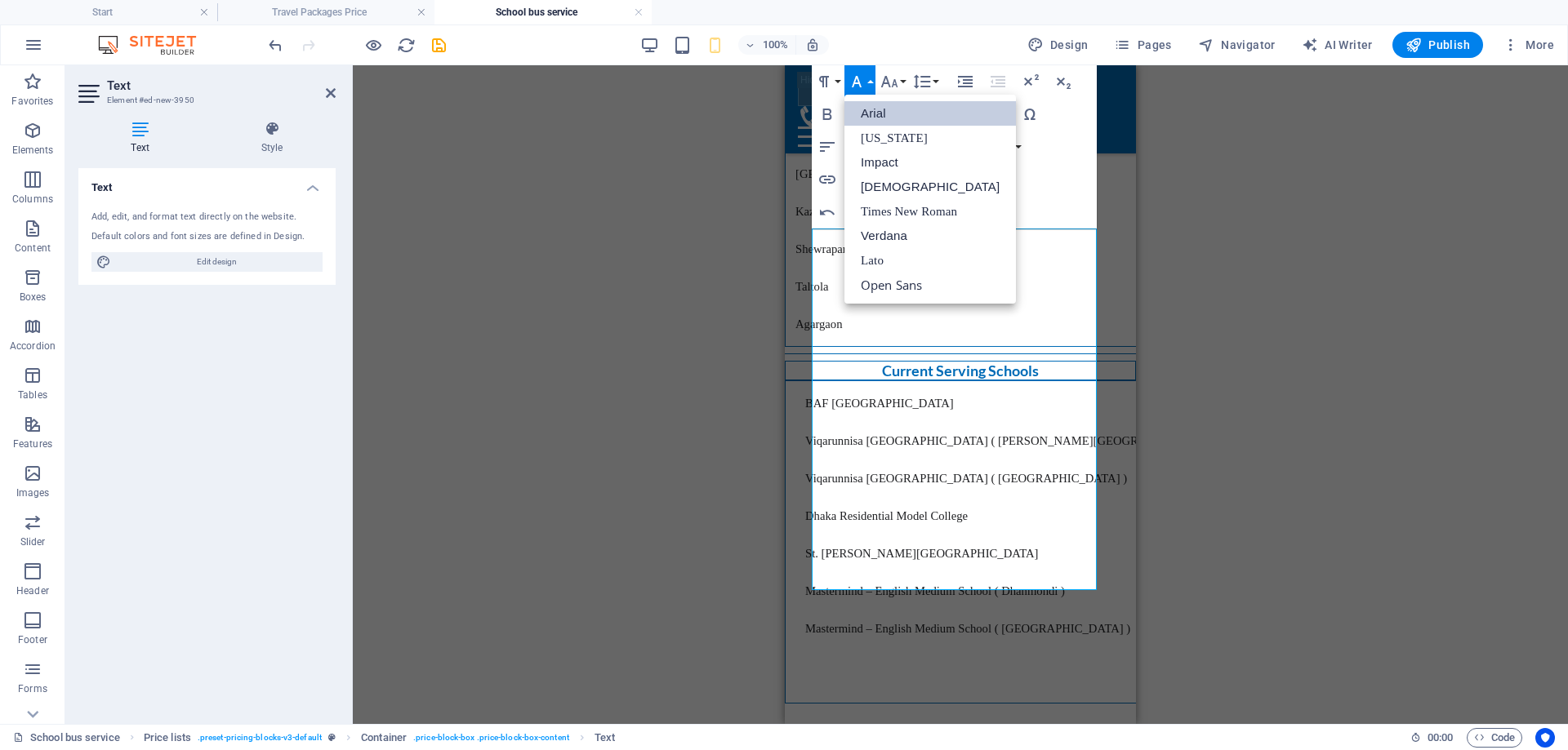
click at [878, 112] on link "Arial" at bounding box center [929, 113] width 171 height 25
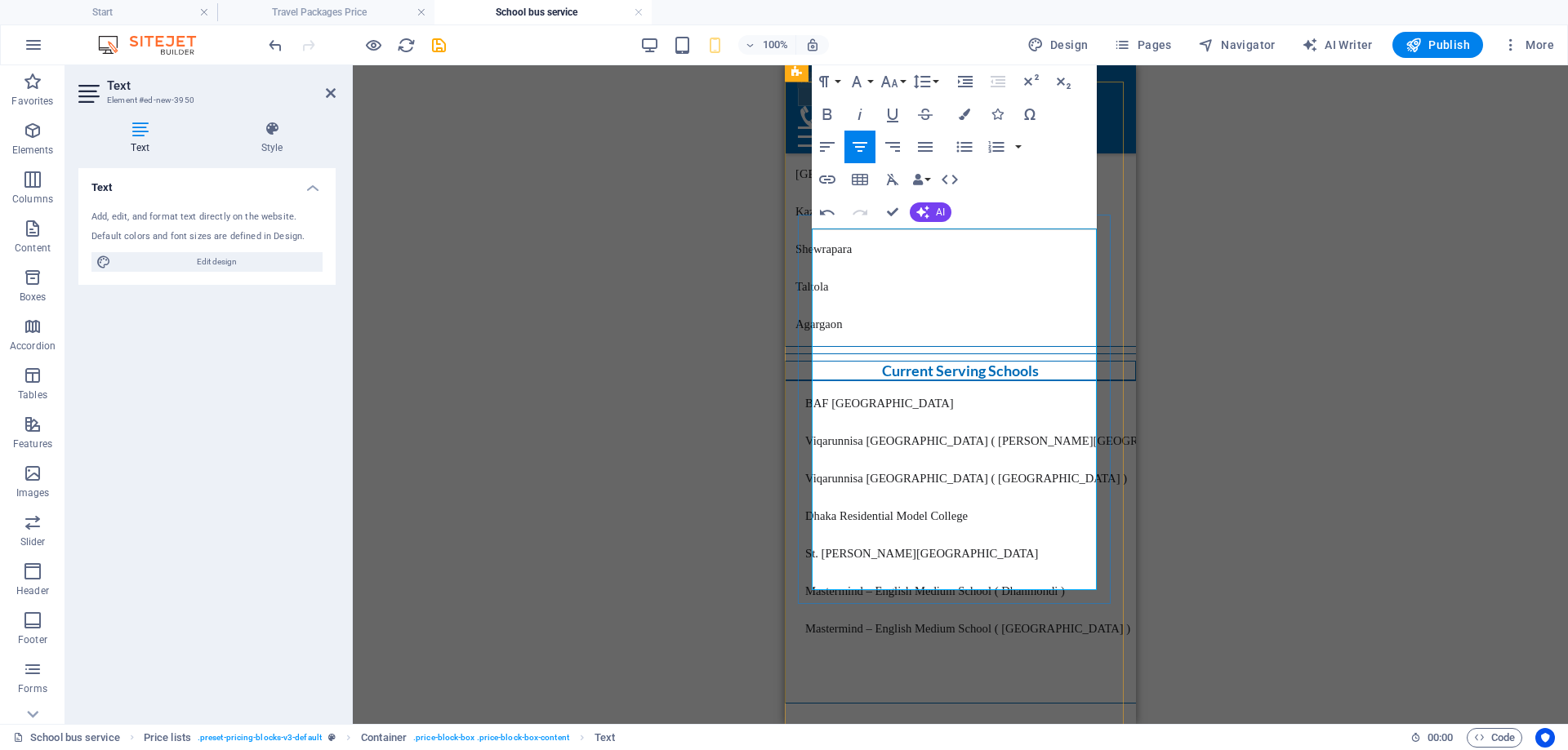
click at [866, 80] on button "Font Family" at bounding box center [859, 81] width 31 height 32
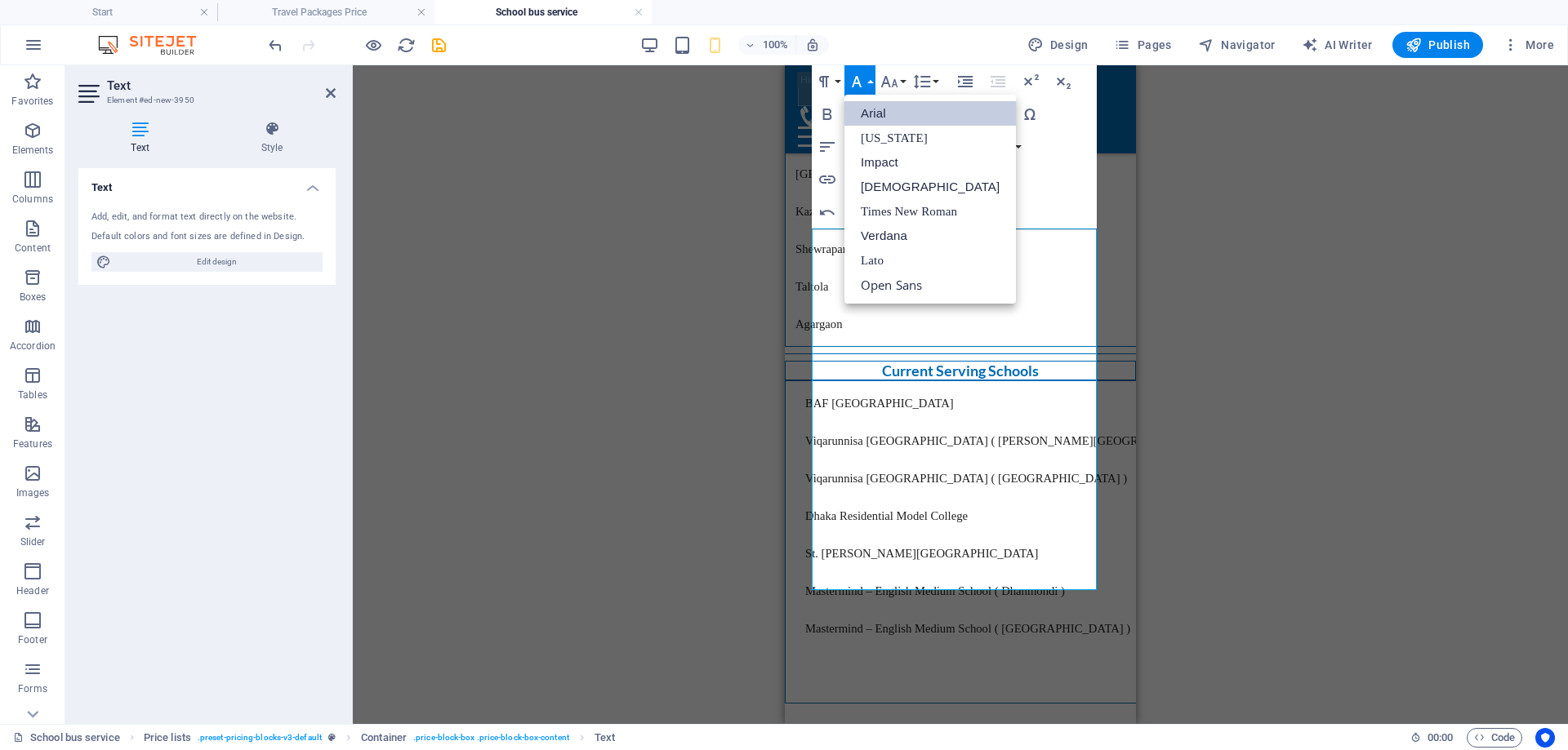
click at [888, 110] on link "Arial" at bounding box center [929, 113] width 171 height 25
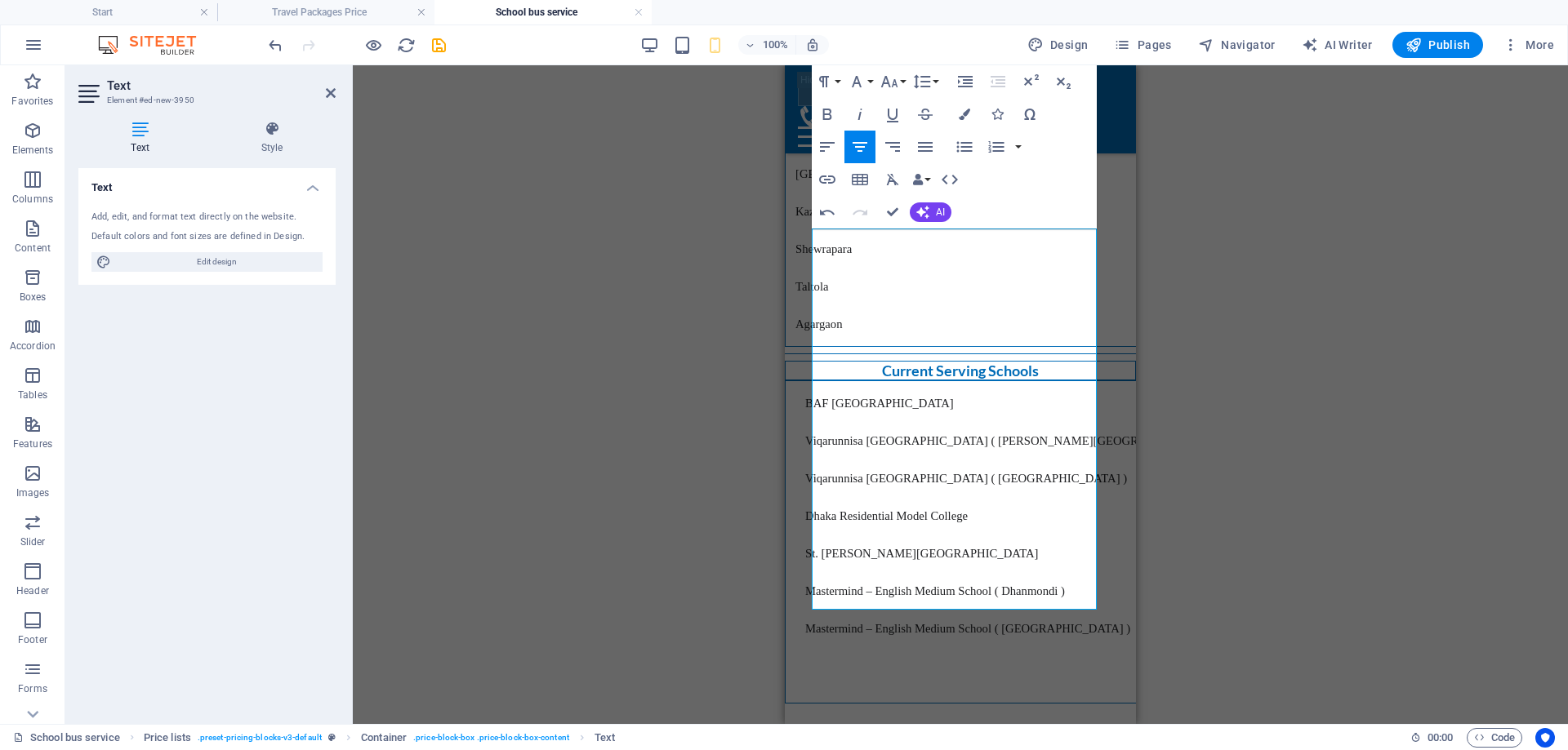
click at [1182, 462] on div "Drag here to replace the existing content. Press “Ctrl” if you want to create a…" at bounding box center [960, 394] width 1215 height 659
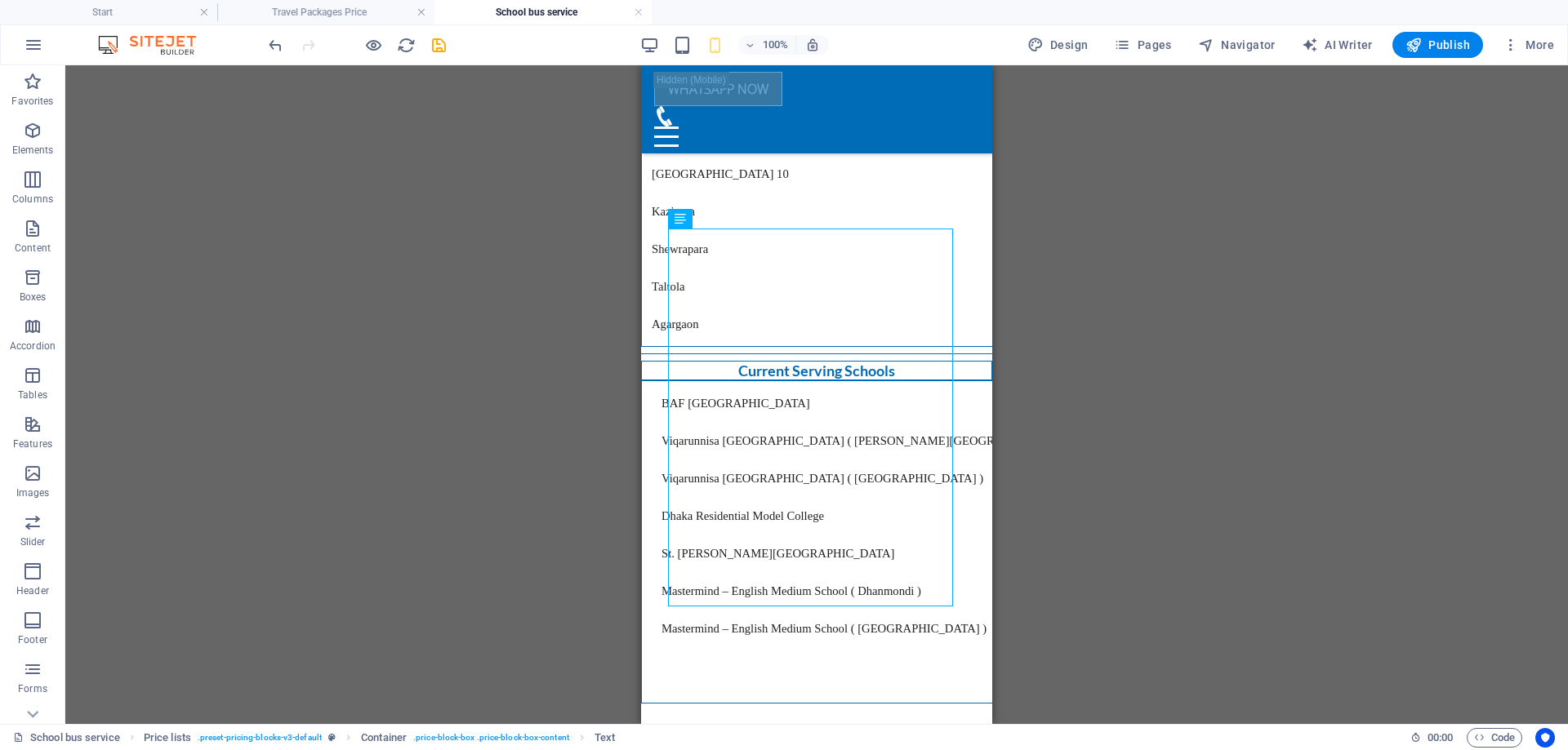
click at [1097, 424] on div "Drag here to replace the existing content. Press “Ctrl” if you want to create a…" at bounding box center [816, 394] width 1503 height 659
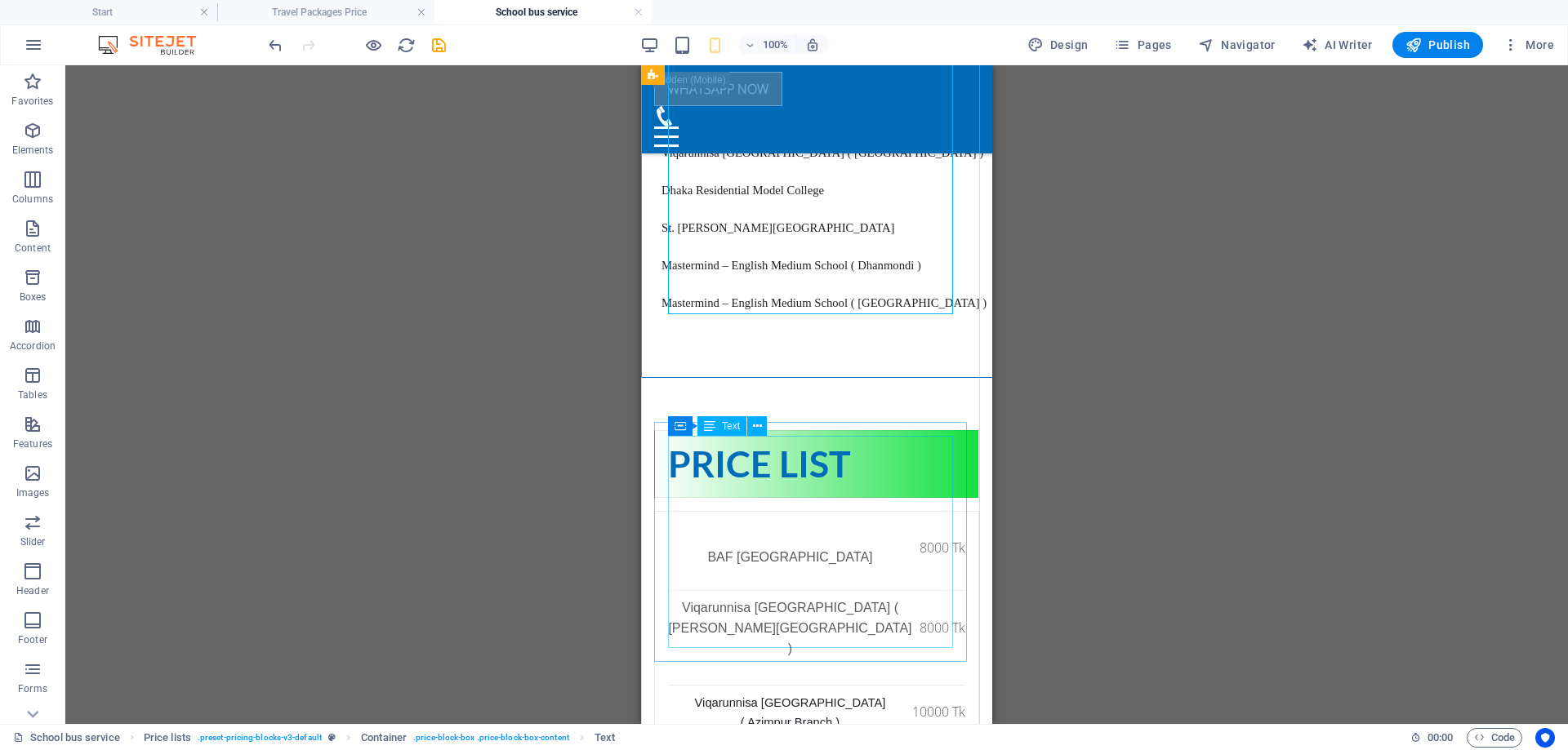
scroll to position [2614, 0]
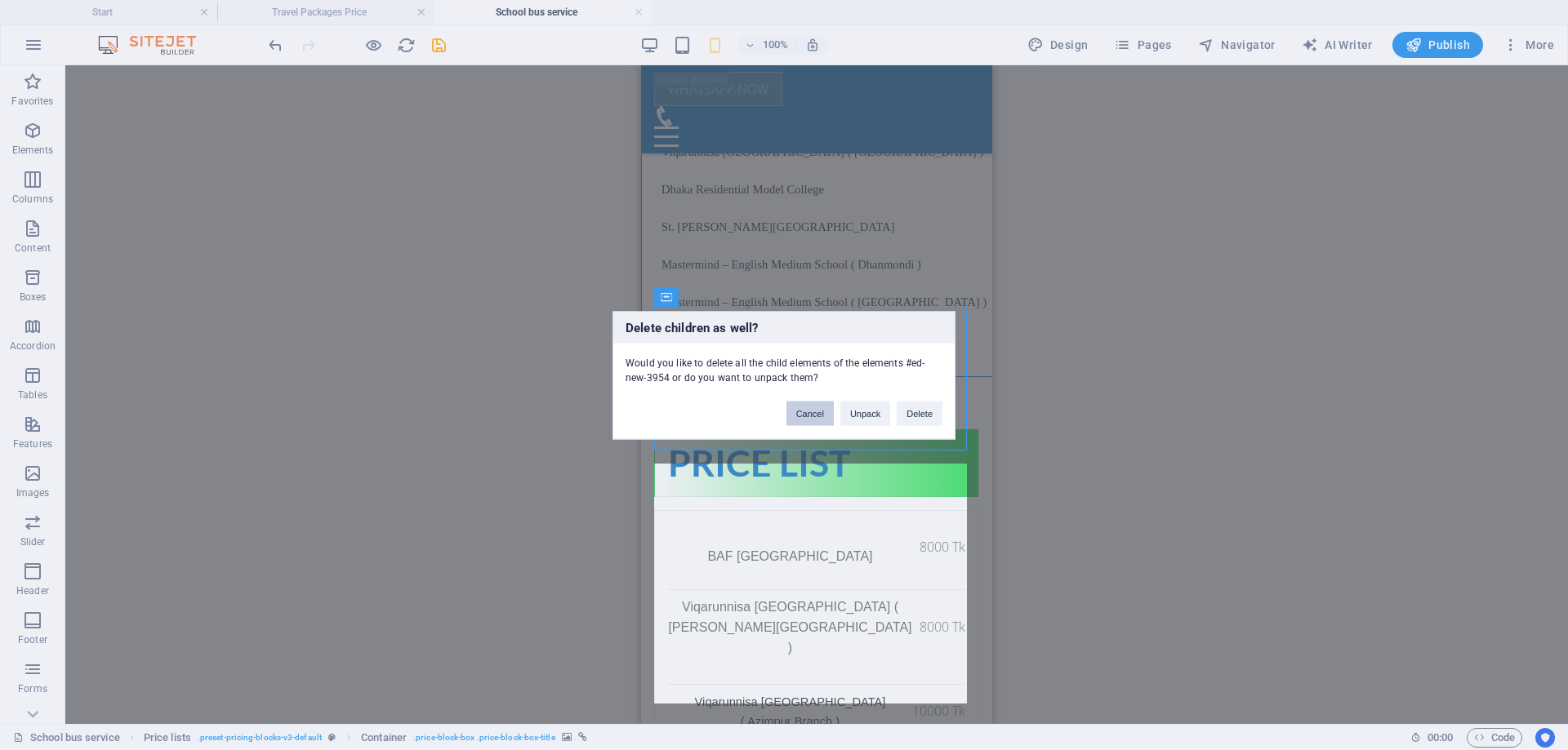
click at [820, 414] on button "Cancel" at bounding box center [810, 414] width 47 height 25
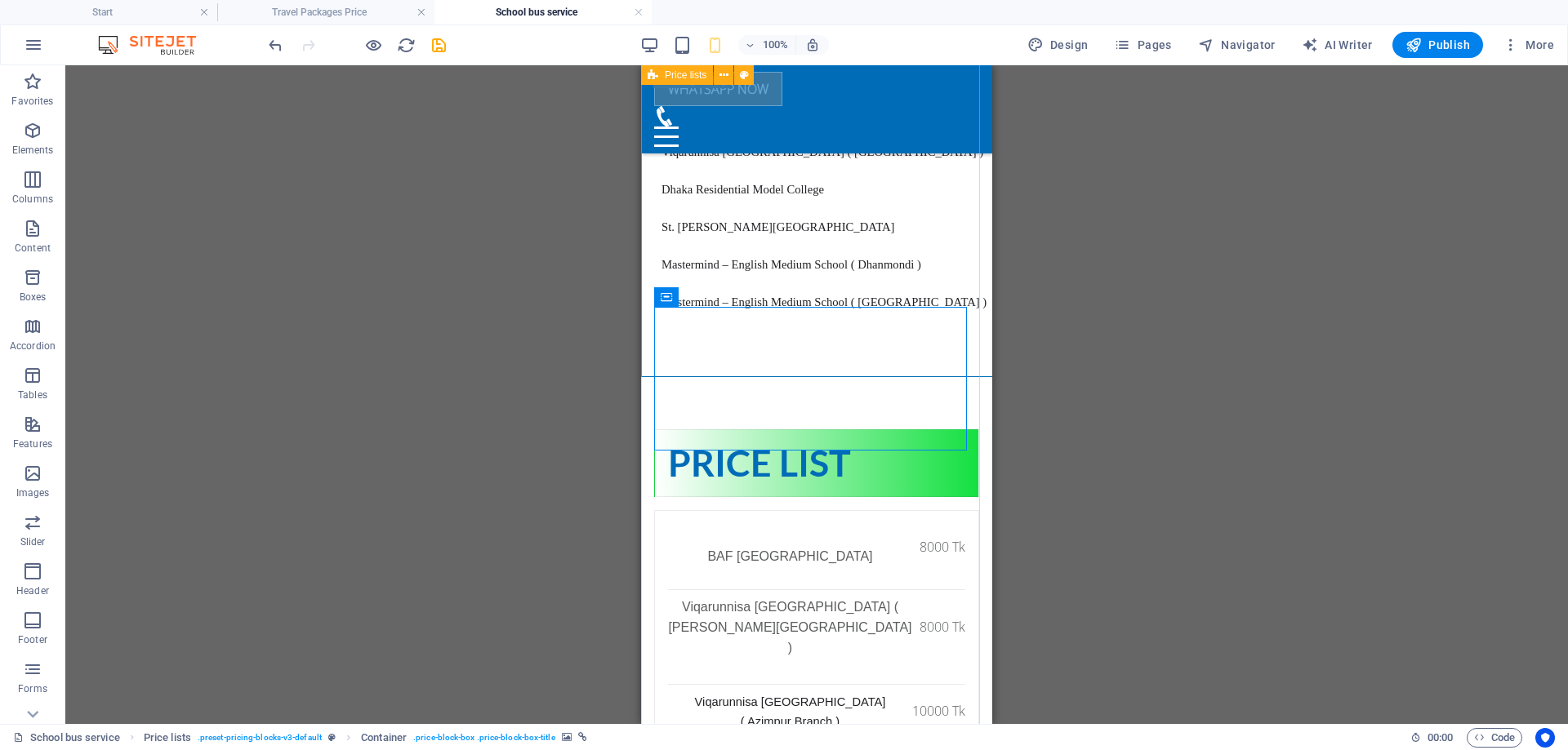
click at [803, 297] on icon at bounding box center [800, 297] width 9 height 18
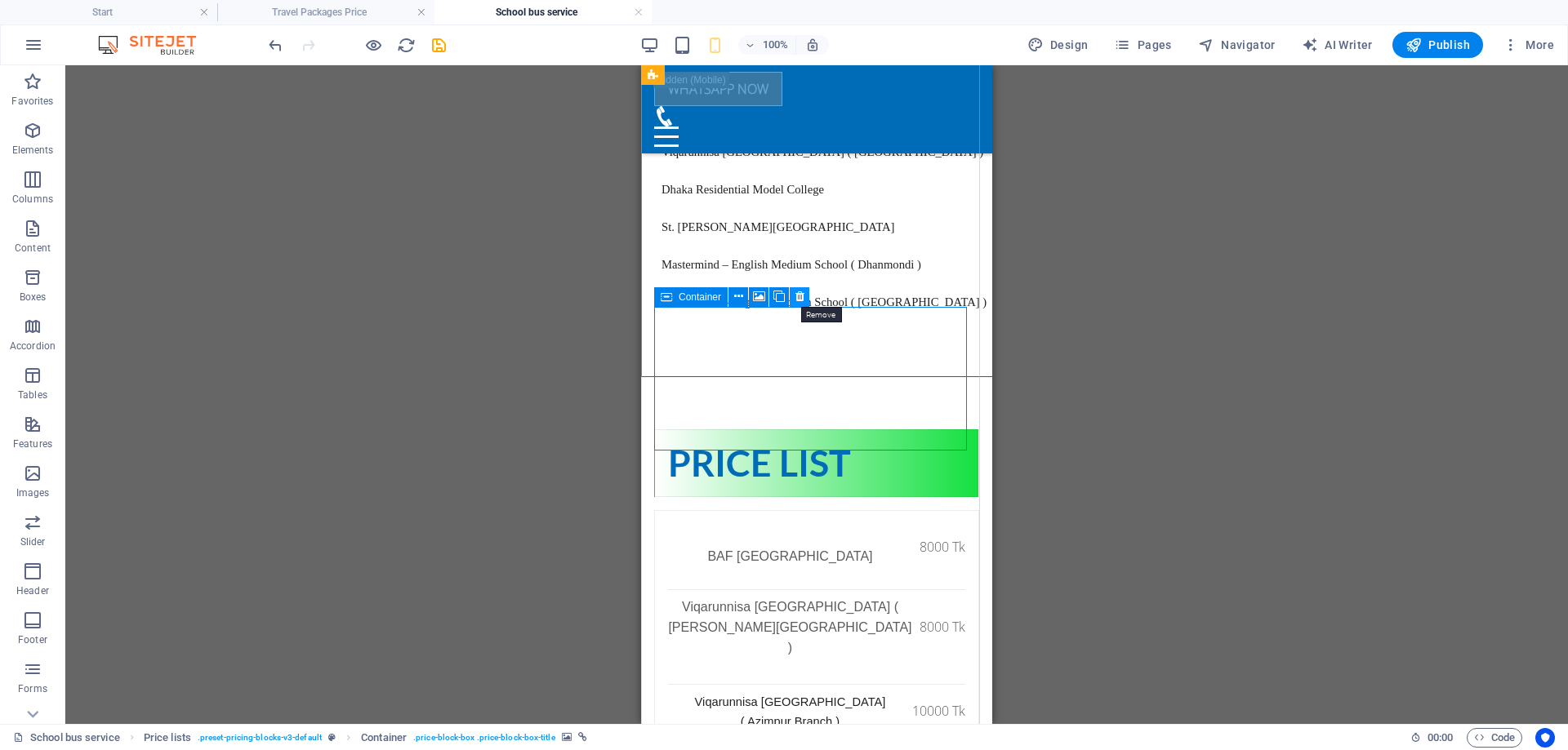
click at [798, 297] on icon at bounding box center [800, 297] width 9 height 18
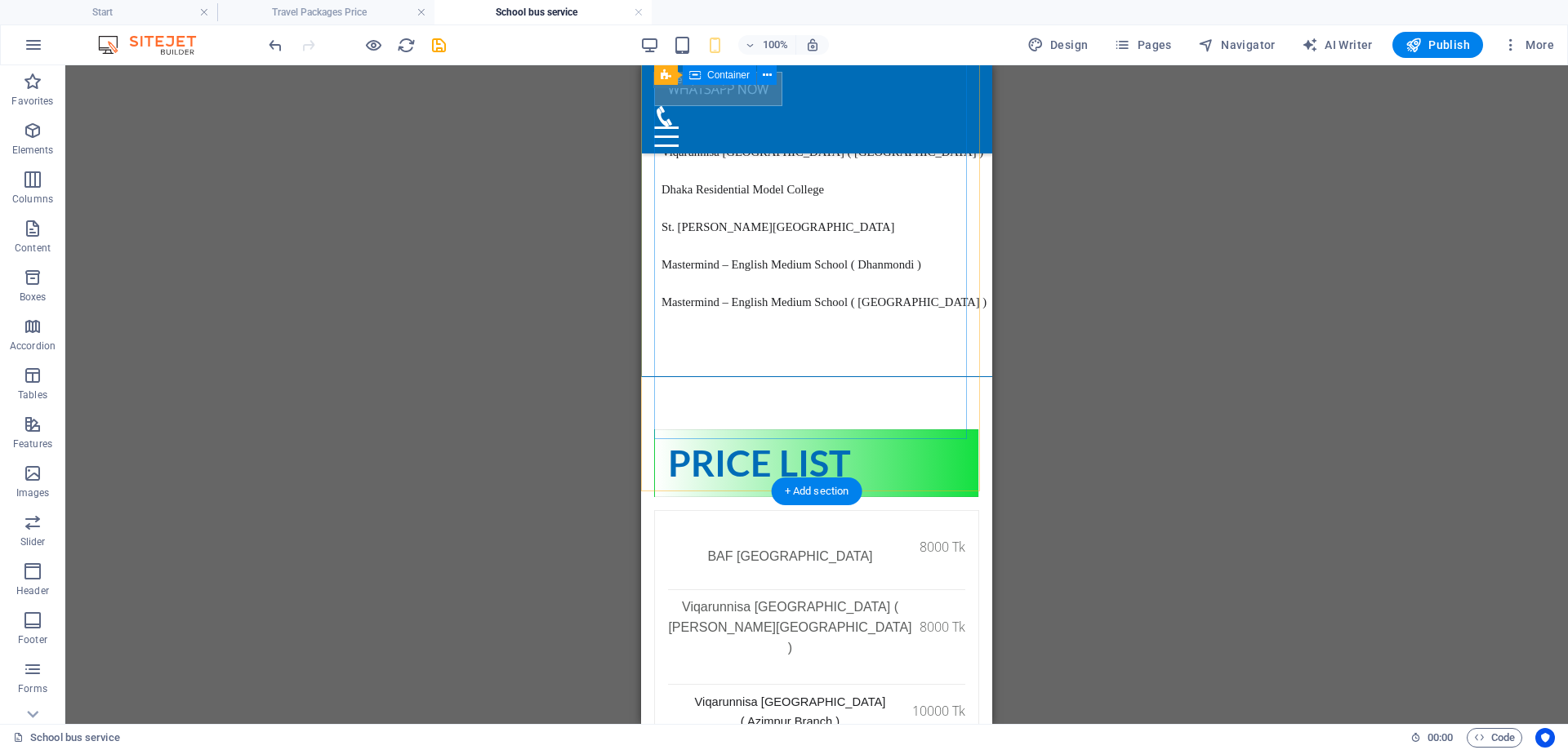
scroll to position [2470, 0]
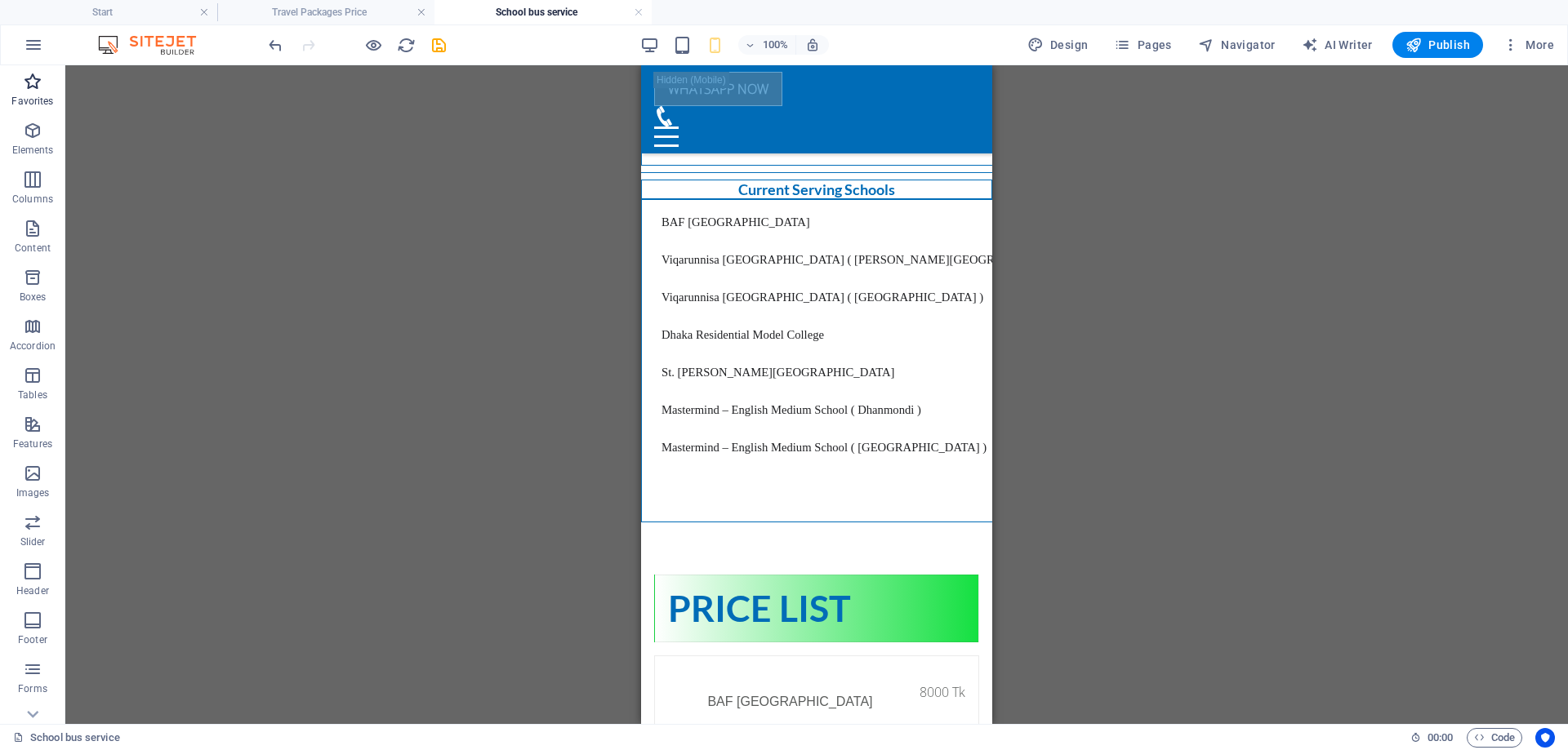
click at [32, 99] on p "Favorites" at bounding box center [32, 101] width 41 height 13
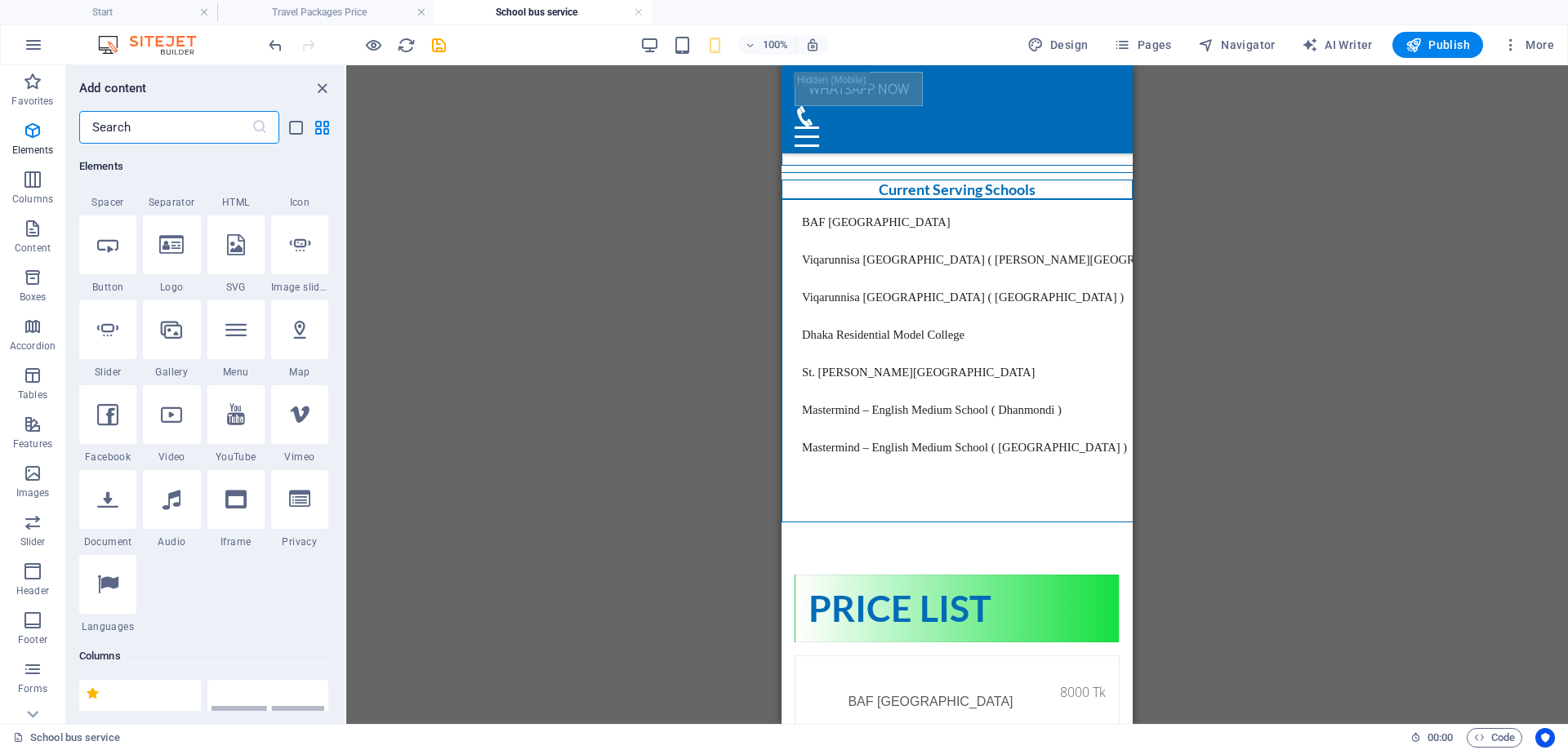
scroll to position [0, 0]
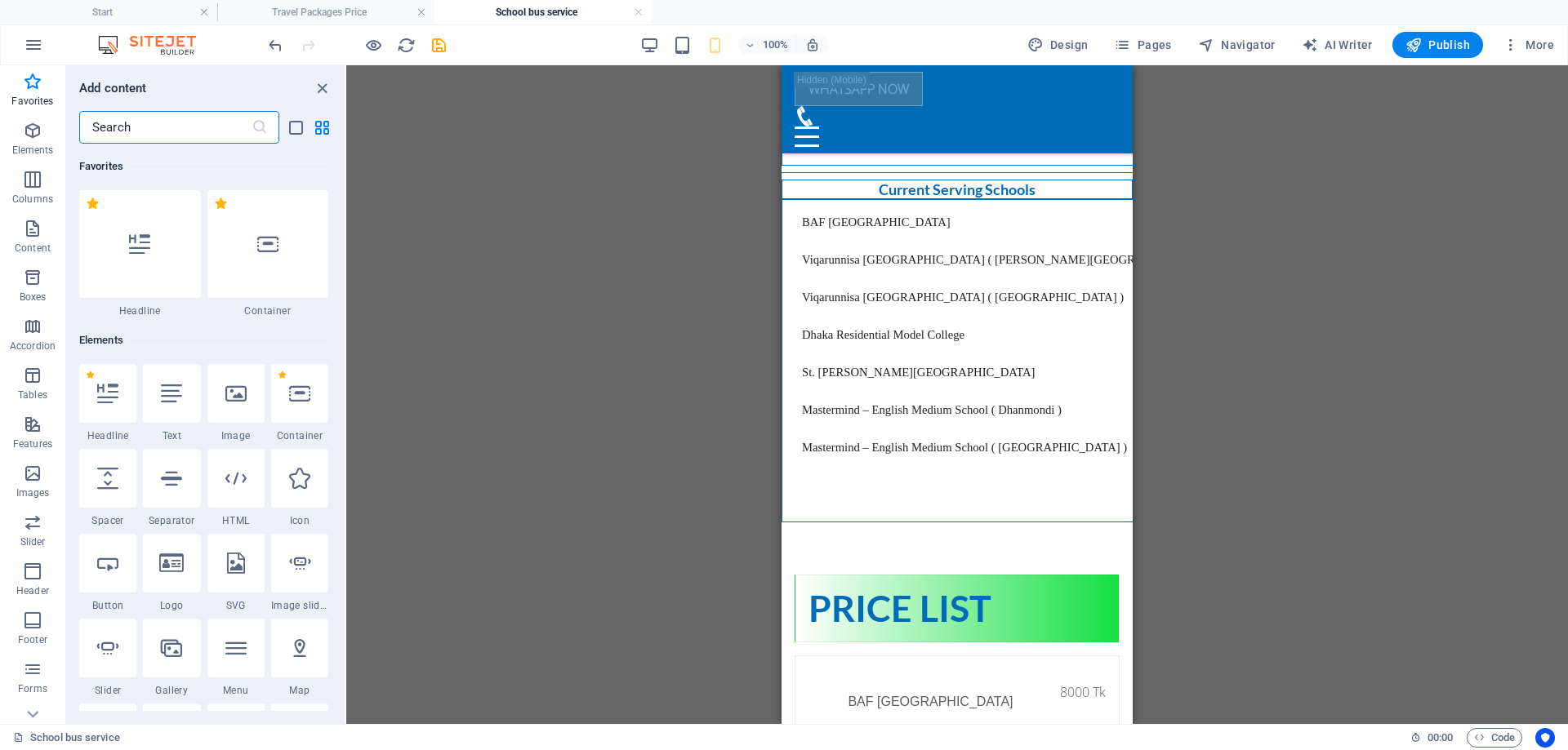
click at [166, 129] on input "text" at bounding box center [165, 126] width 172 height 32
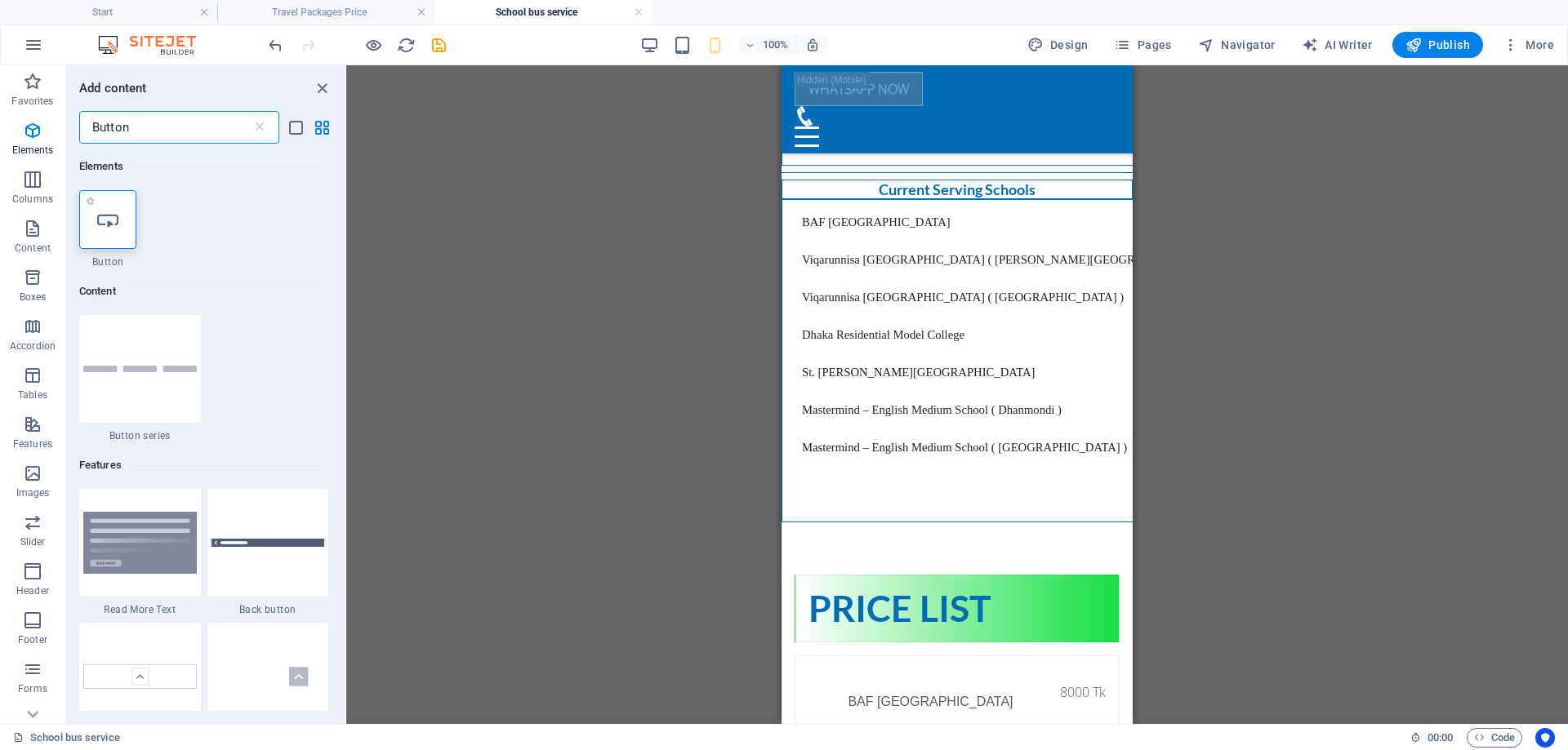
type input "Button"
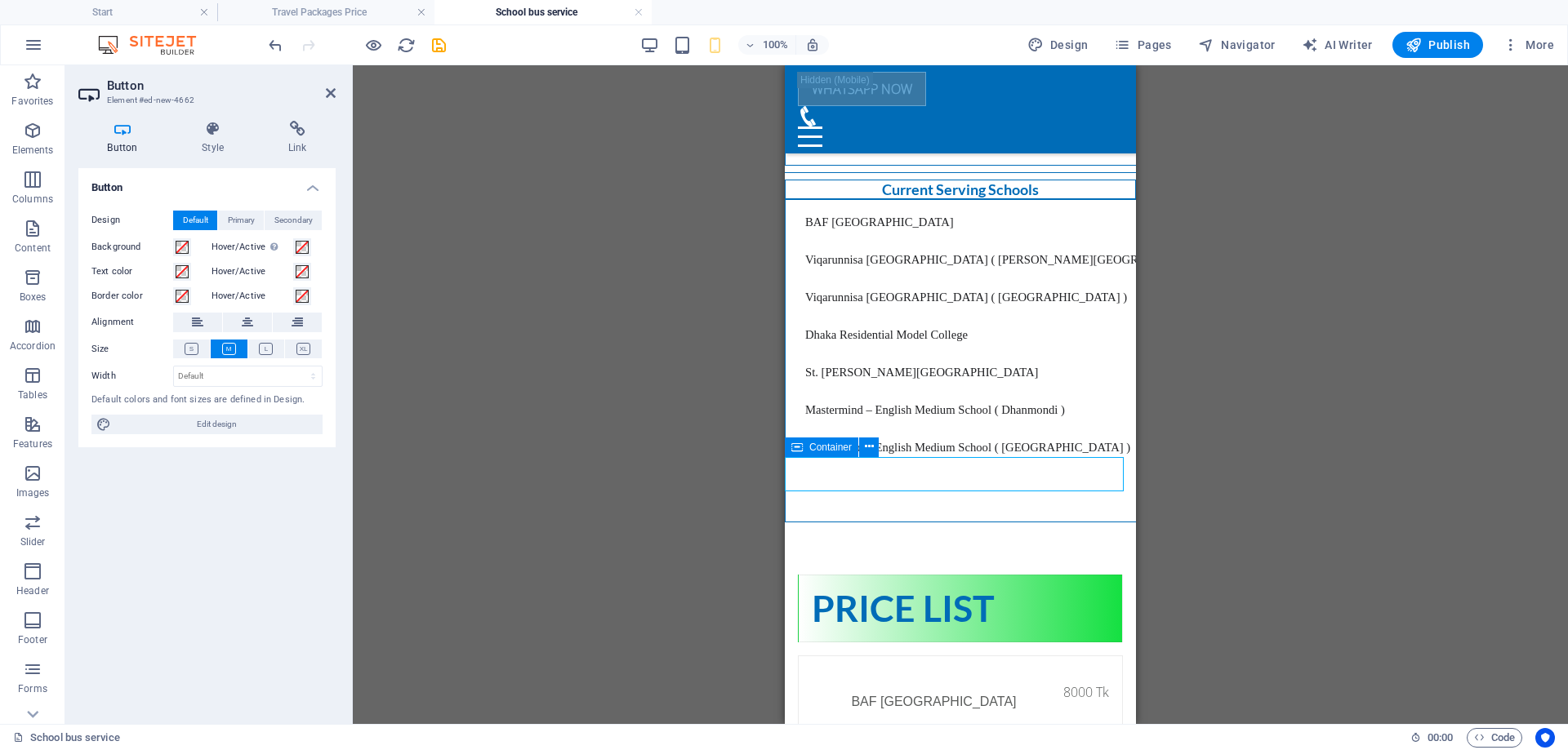
scroll to position [2504, 0]
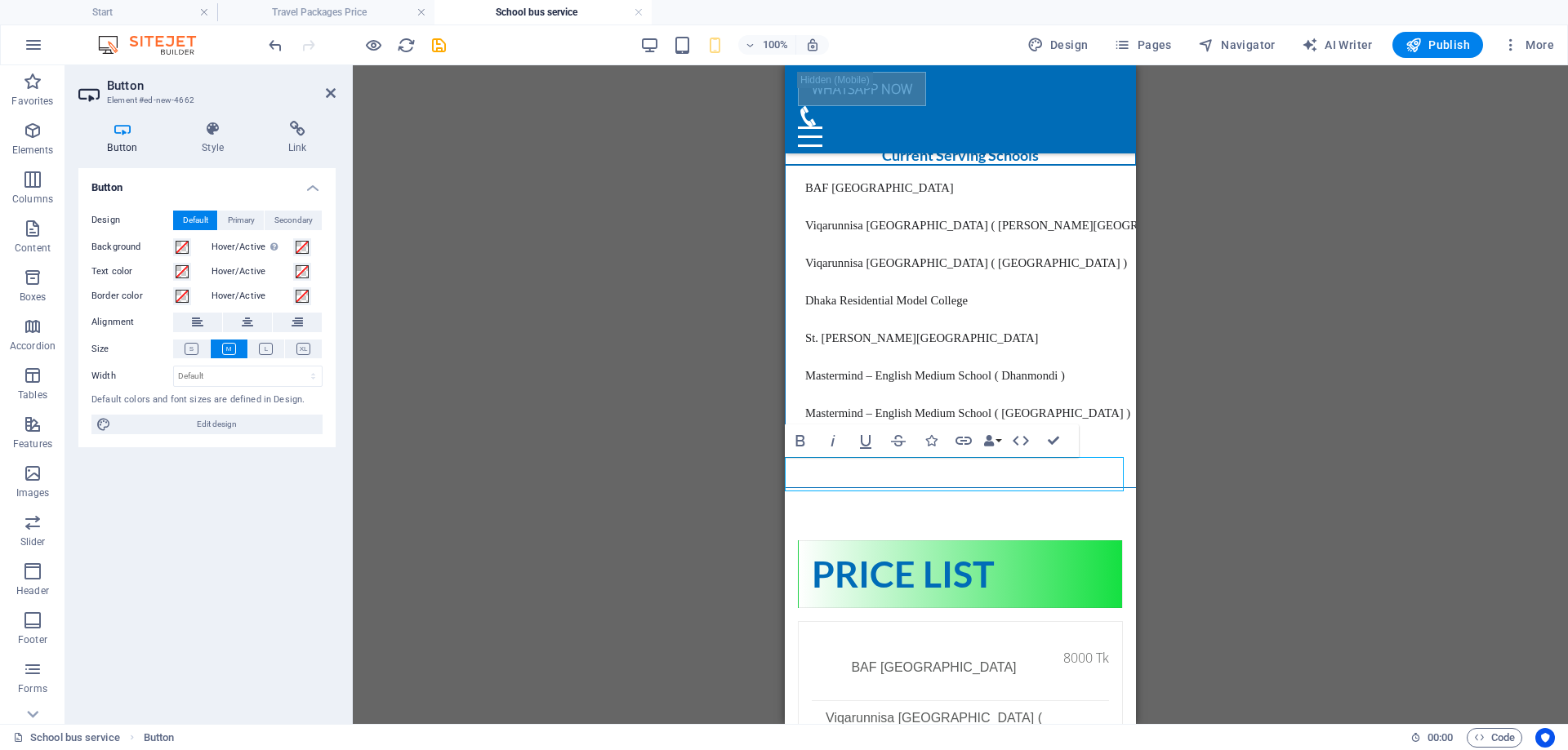
copy link "If you are interested to start with us"
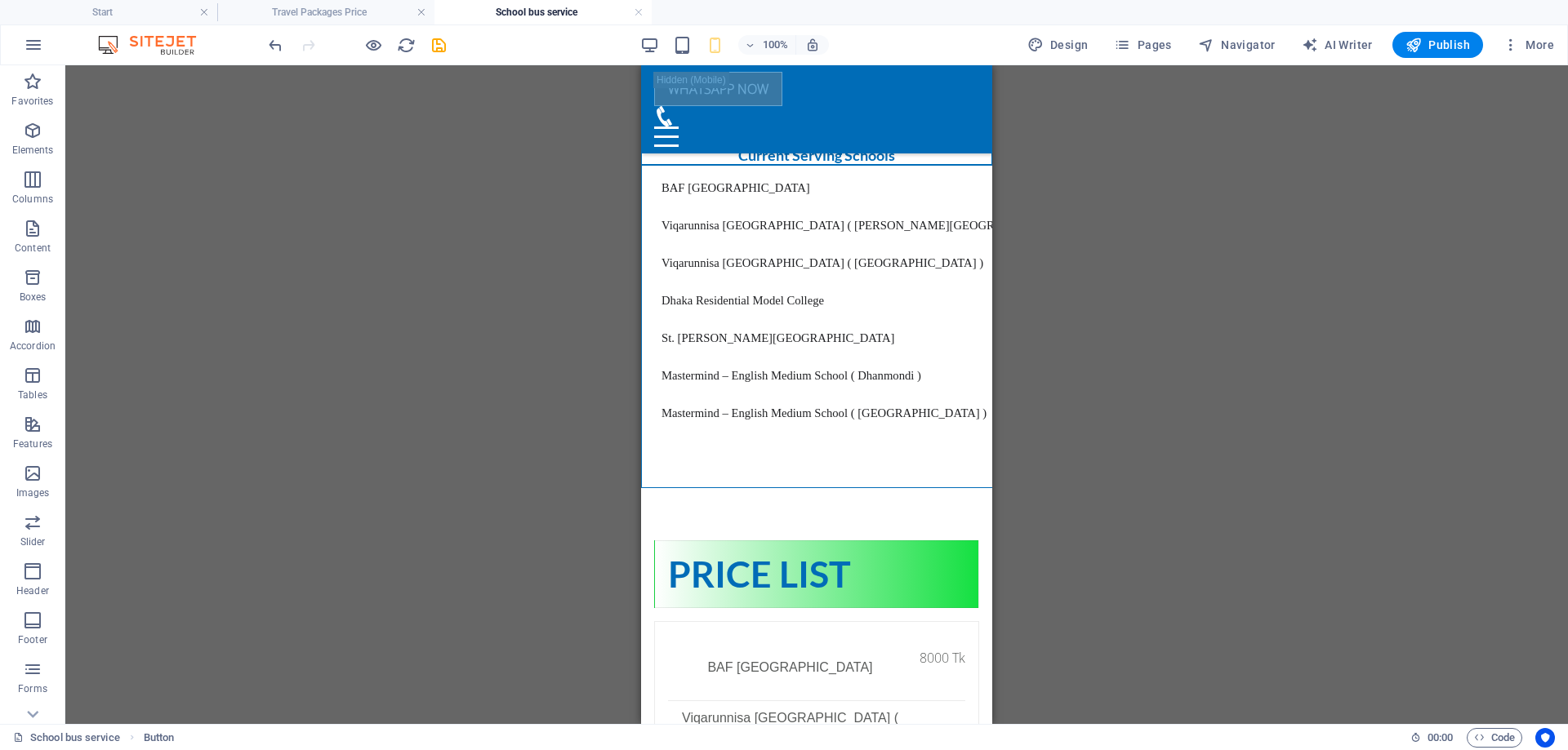
scroll to position [2470, 0]
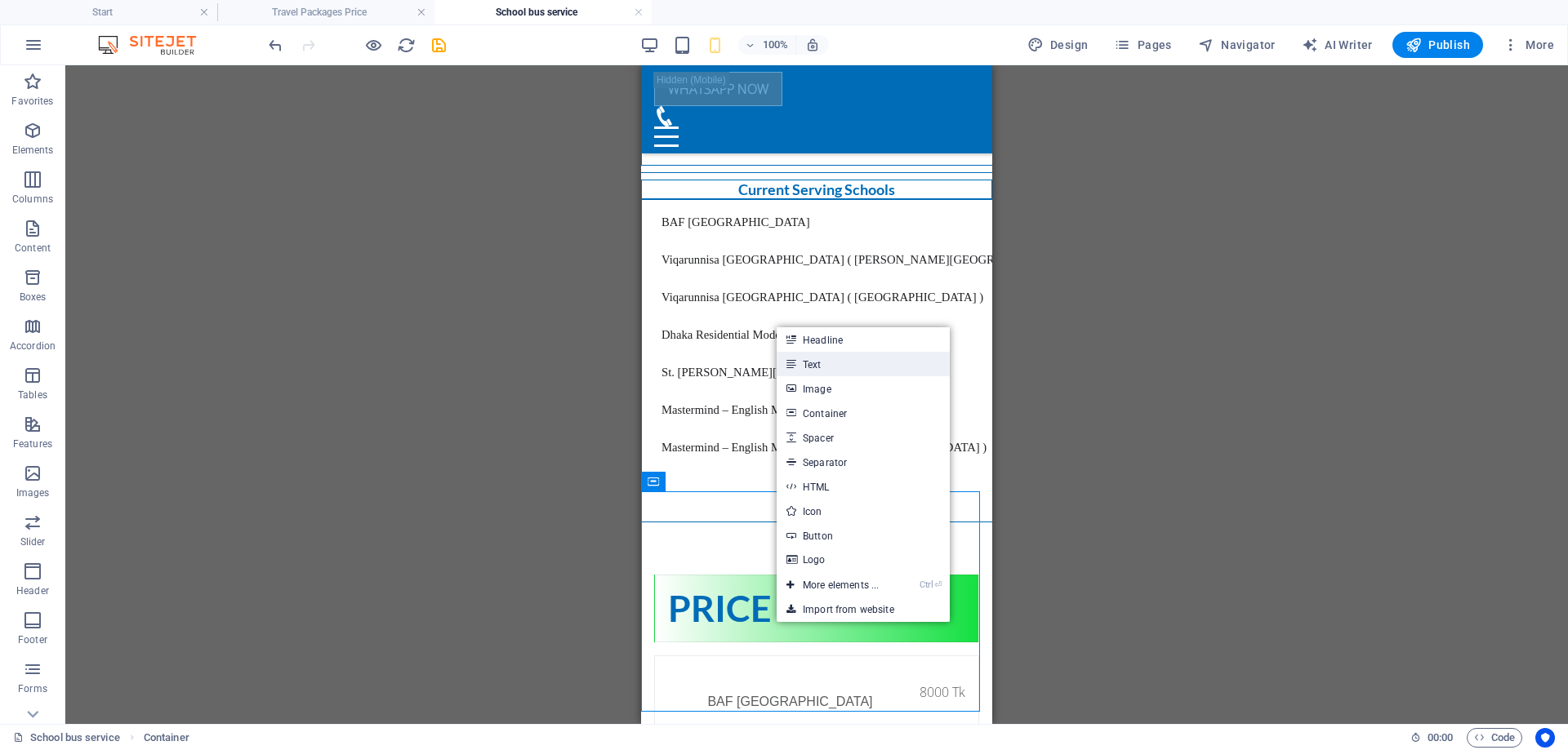
click at [828, 366] on link "Text" at bounding box center [863, 364] width 173 height 25
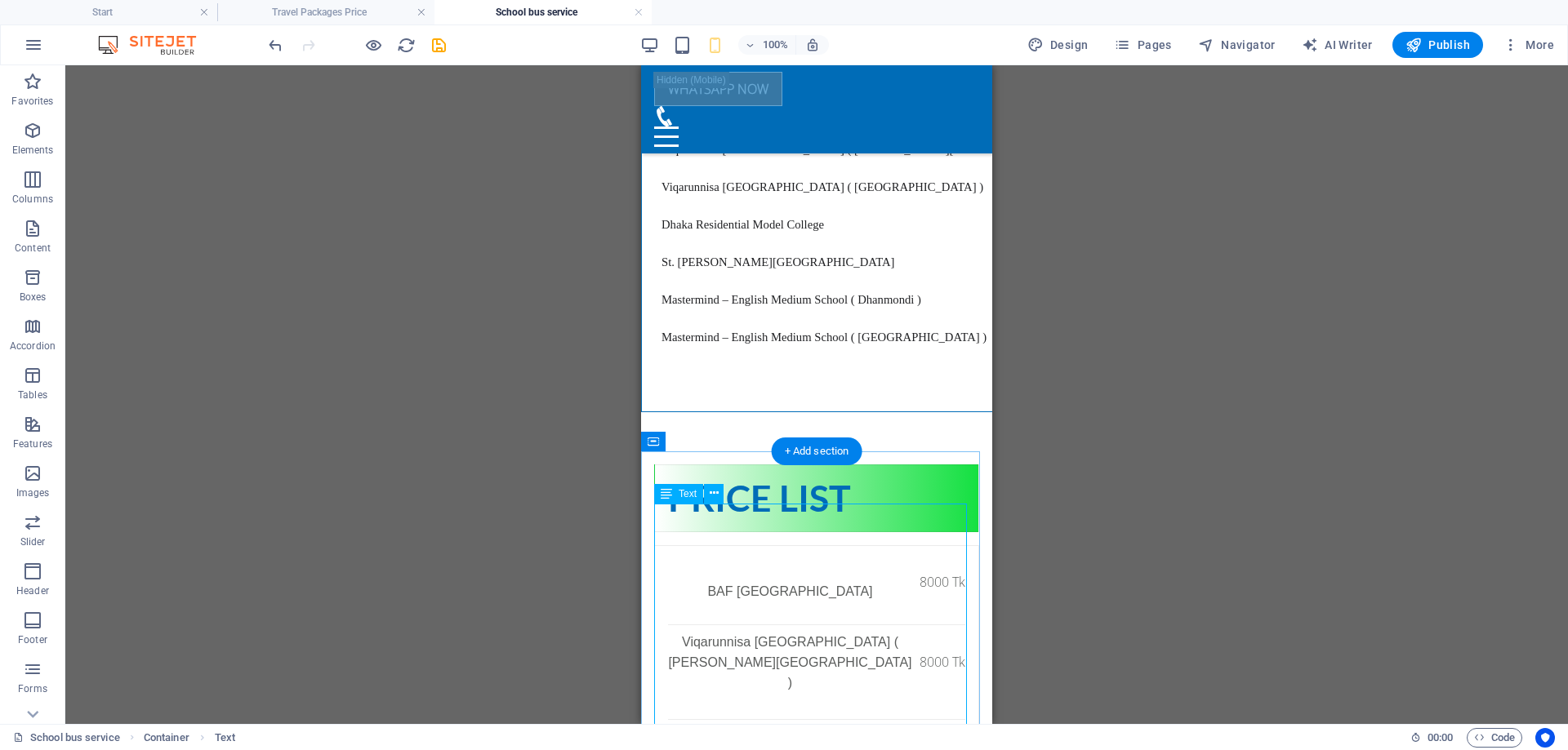
scroll to position [2585, 0]
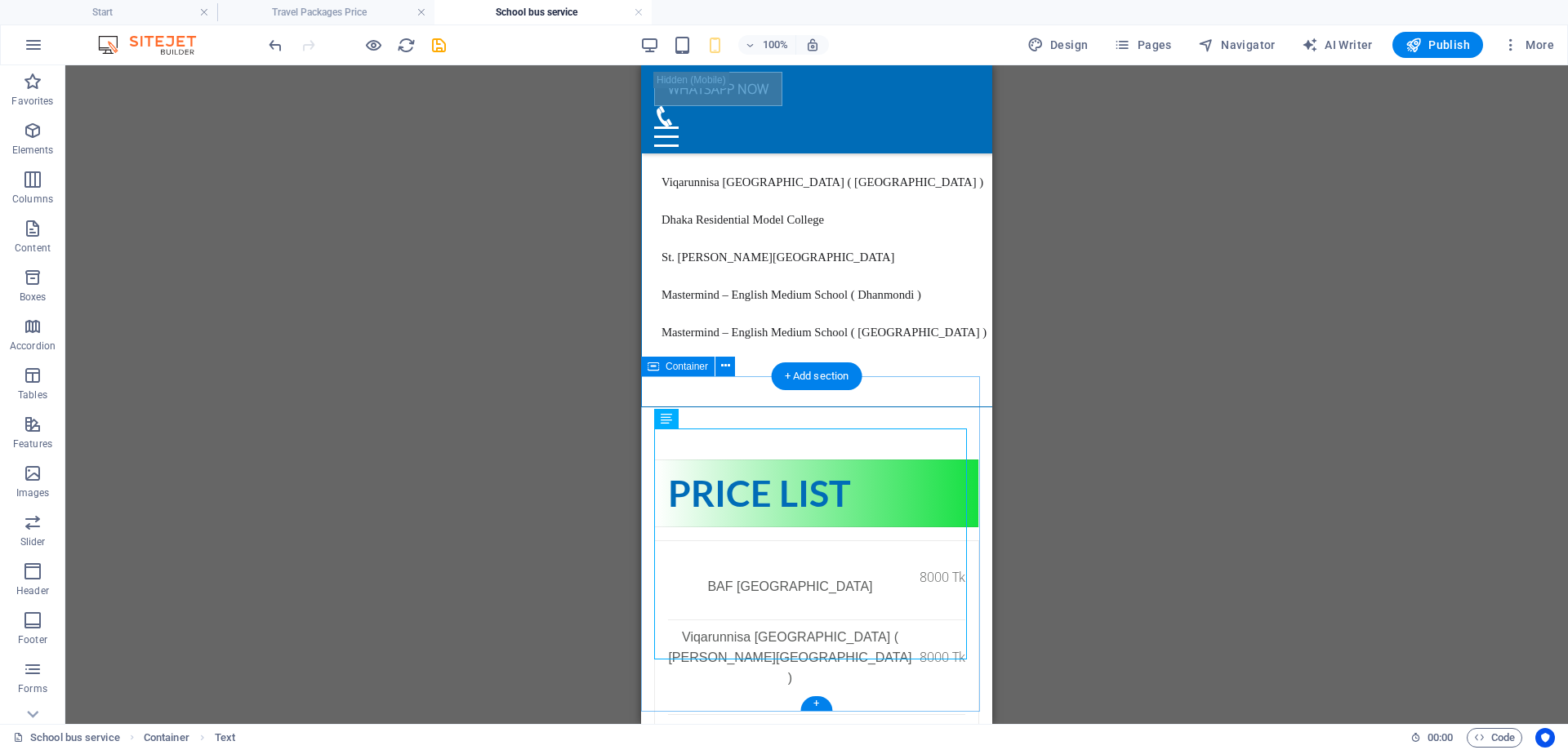
click at [819, 700] on div "+" at bounding box center [816, 703] width 32 height 15
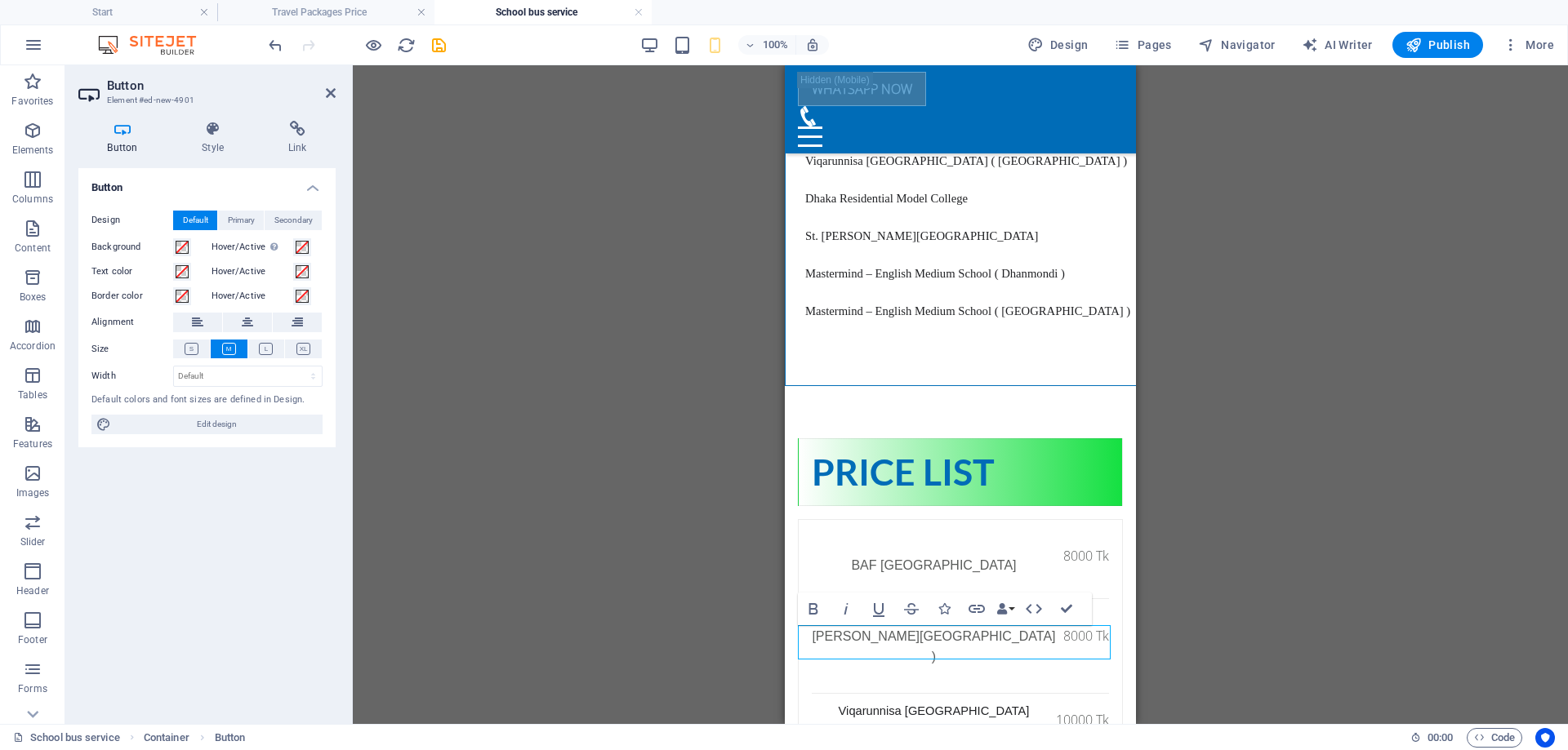
scroll to position [2619, 0]
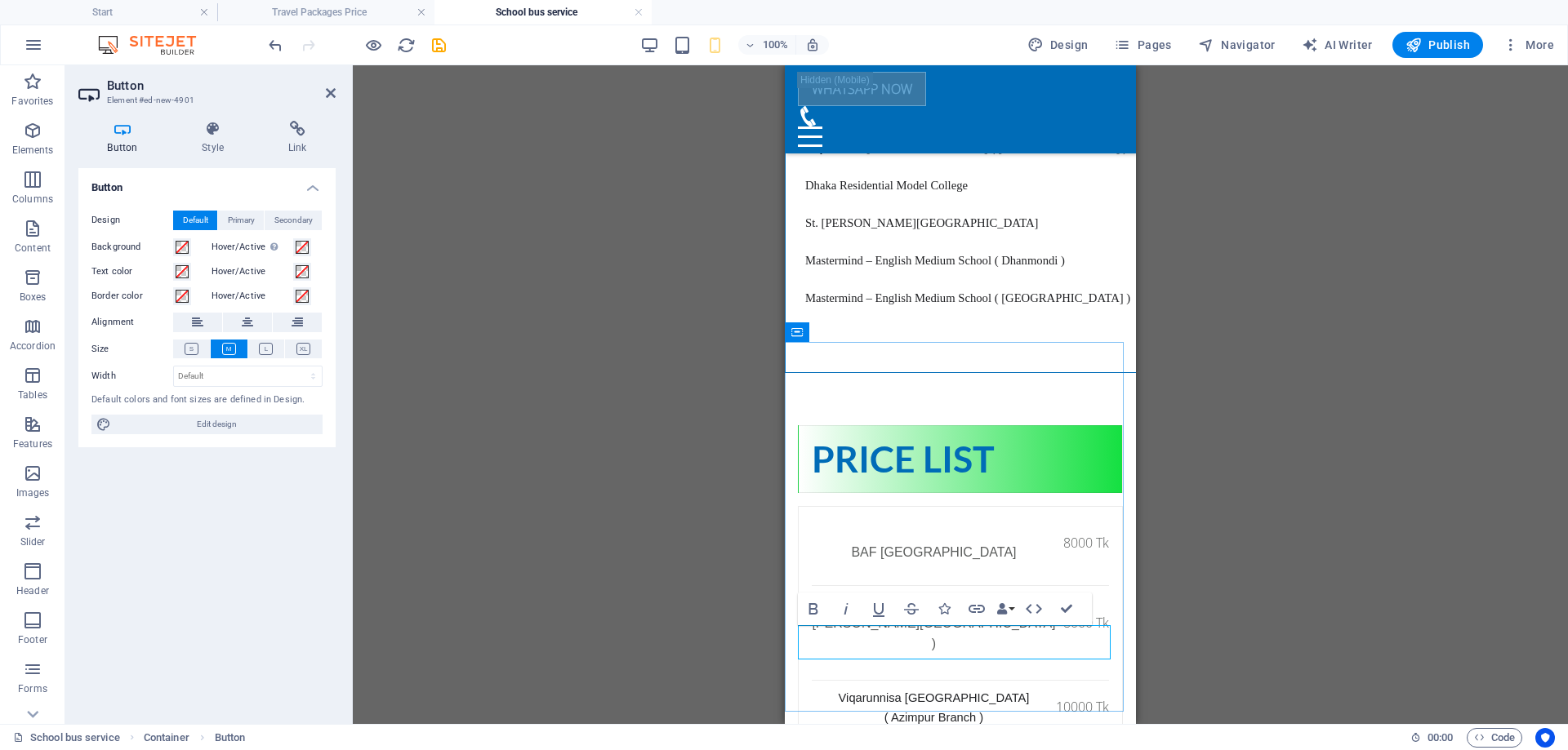
click at [252, 322] on icon at bounding box center [247, 322] width 11 height 19
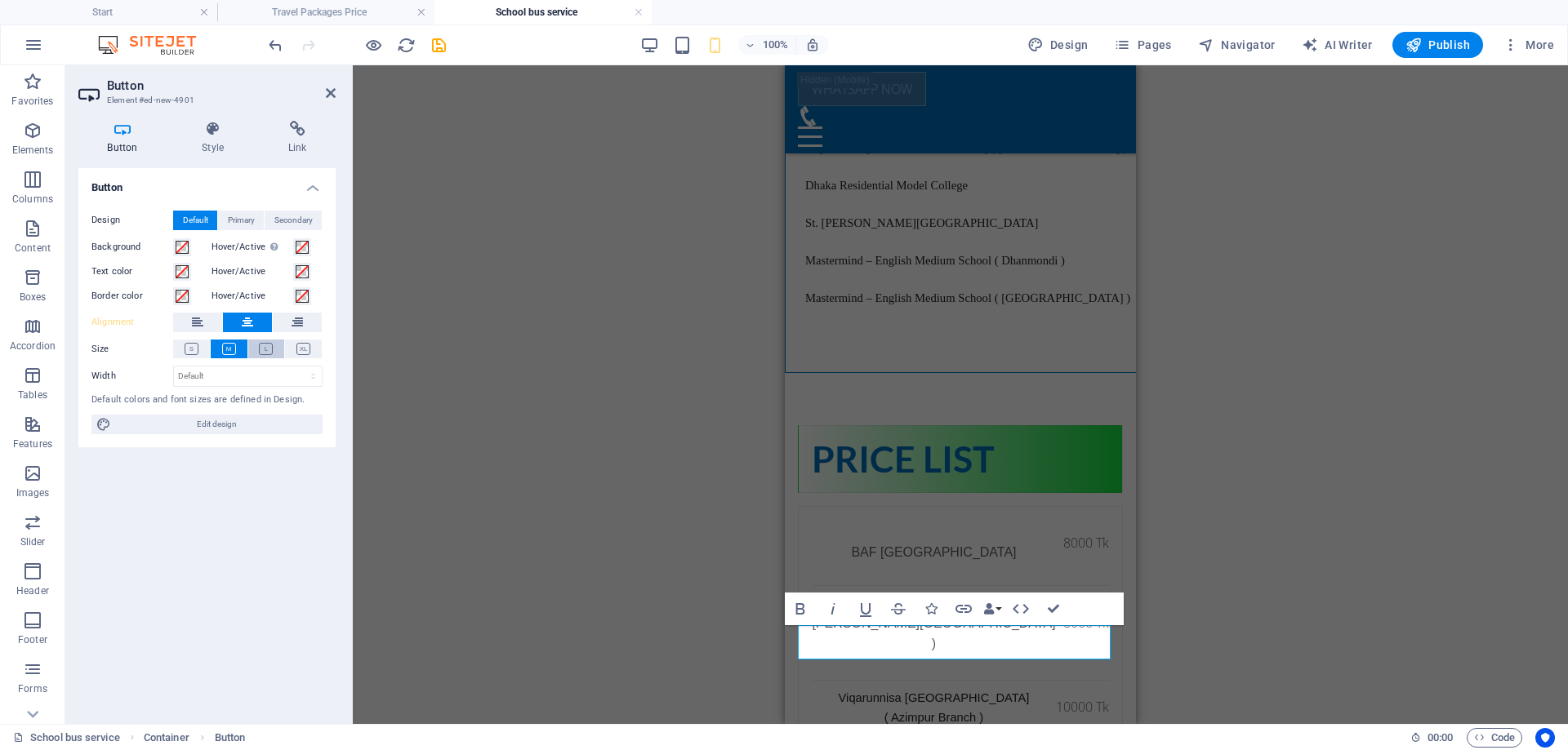
click at [264, 343] on icon at bounding box center [266, 350] width 14 height 12
click at [229, 343] on icon at bounding box center [229, 350] width 14 height 12
click at [297, 347] on icon at bounding box center [304, 350] width 14 height 12
click at [256, 347] on button at bounding box center [267, 349] width 37 height 18
click at [228, 347] on icon at bounding box center [229, 350] width 14 height 12
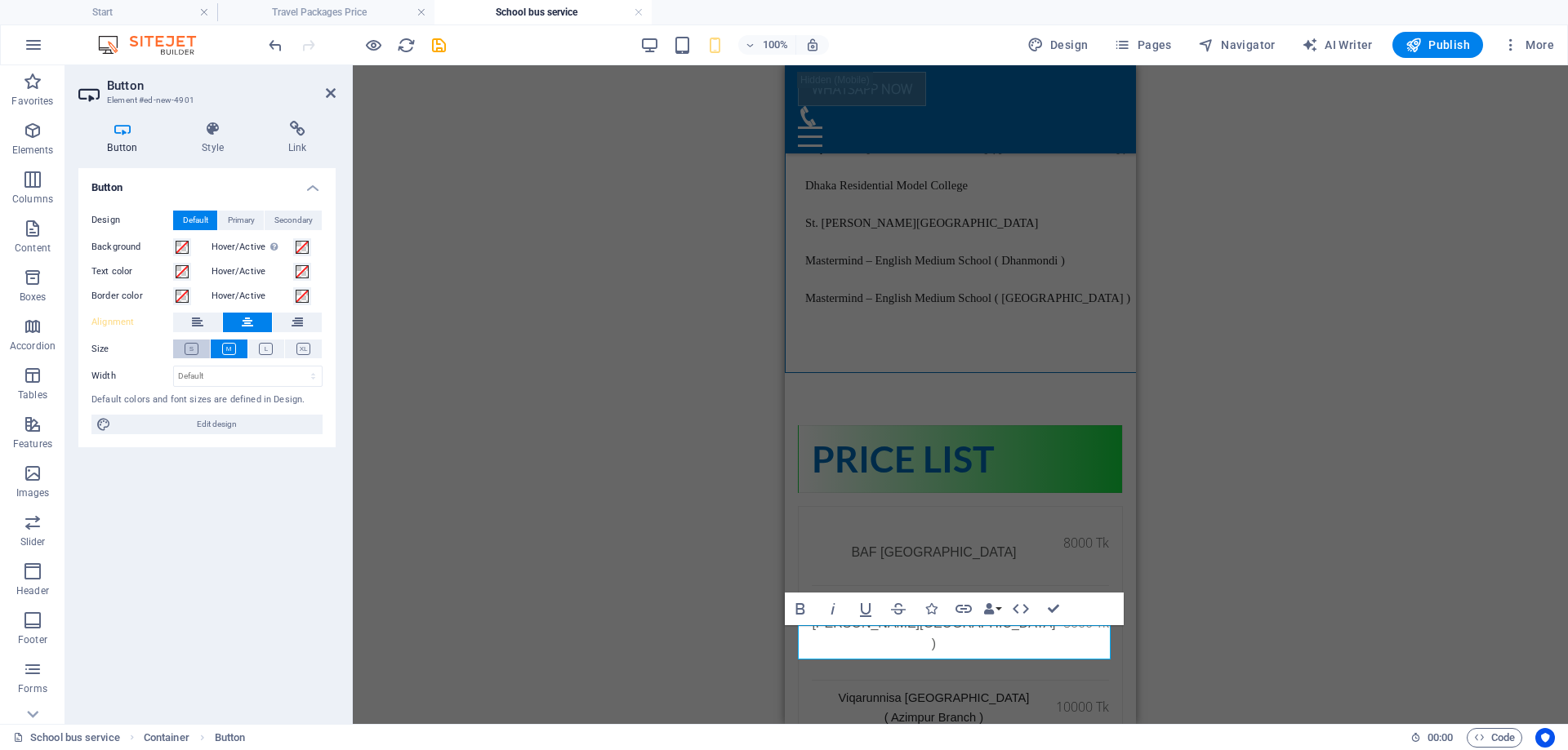
click at [198, 347] on icon at bounding box center [191, 350] width 14 height 12
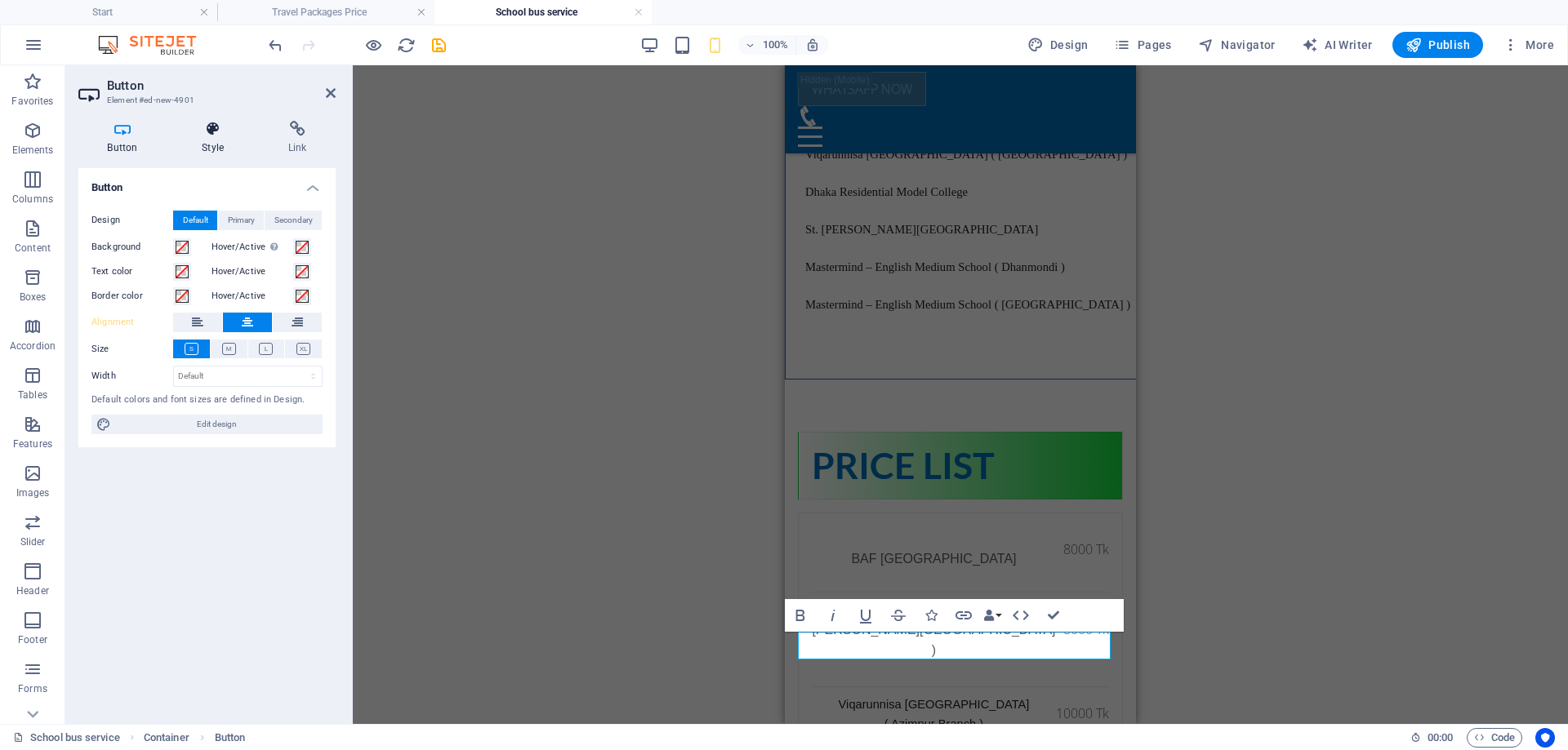
click at [224, 133] on icon at bounding box center [213, 129] width 80 height 17
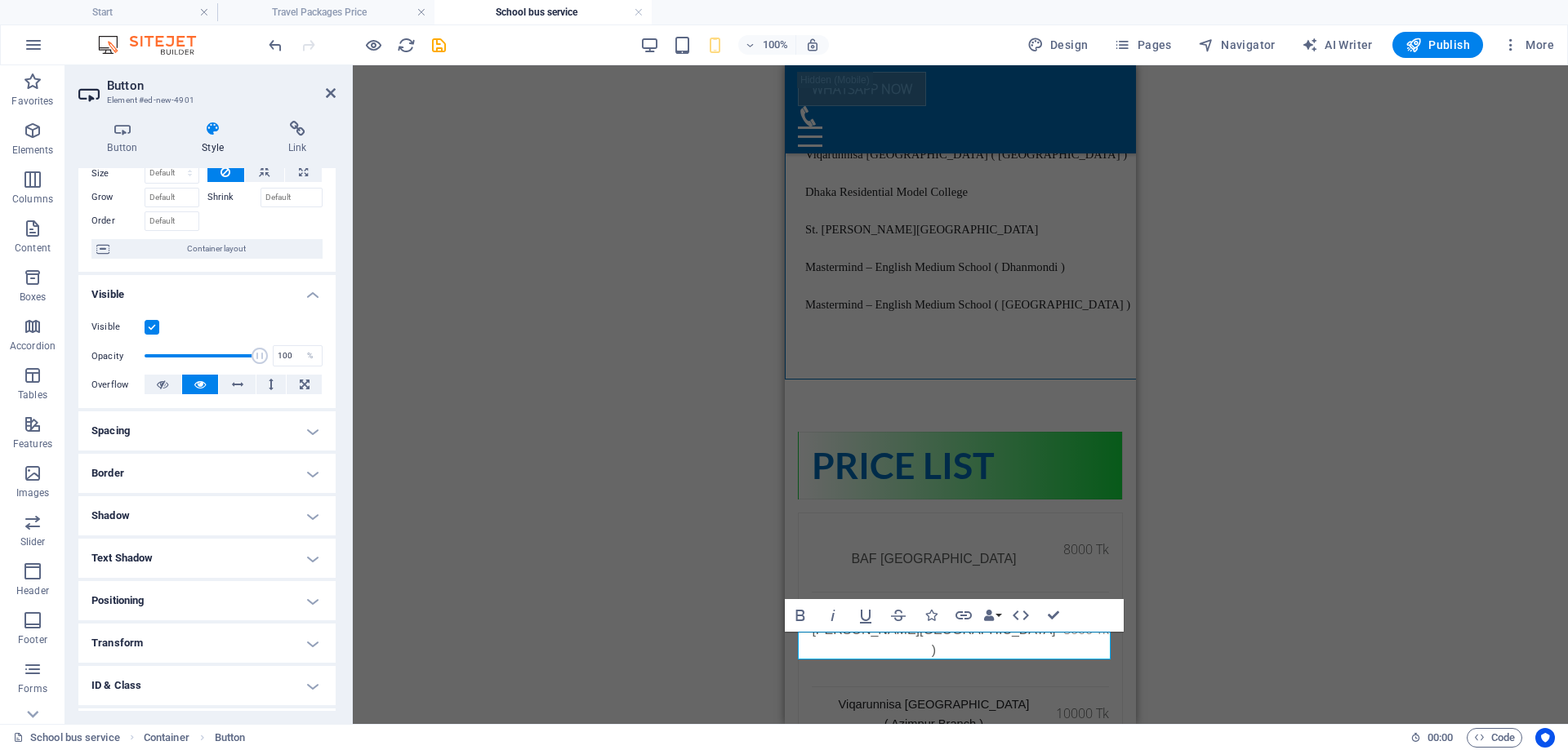
scroll to position [147, 0]
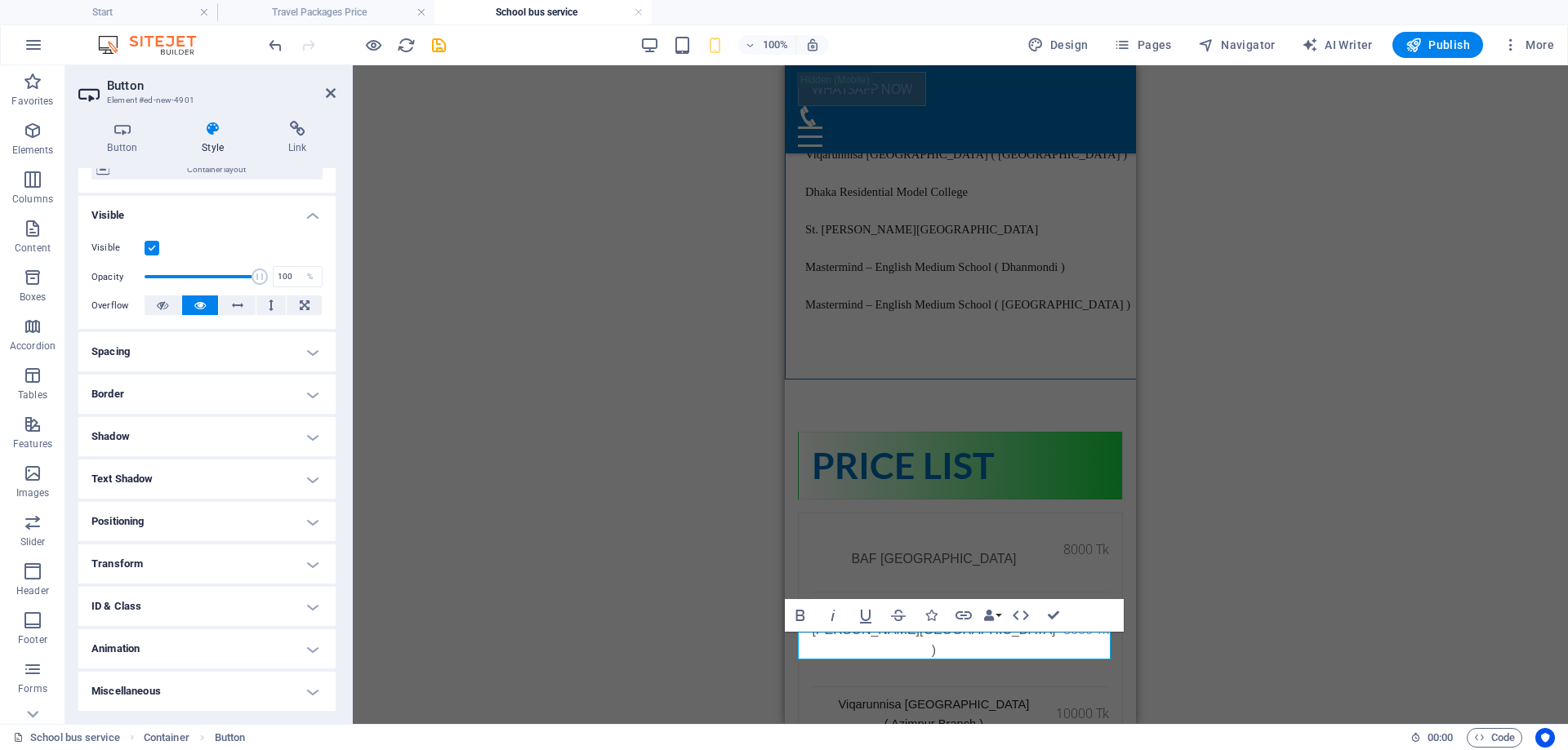
click at [272, 388] on h4 "Border" at bounding box center [206, 394] width 257 height 40
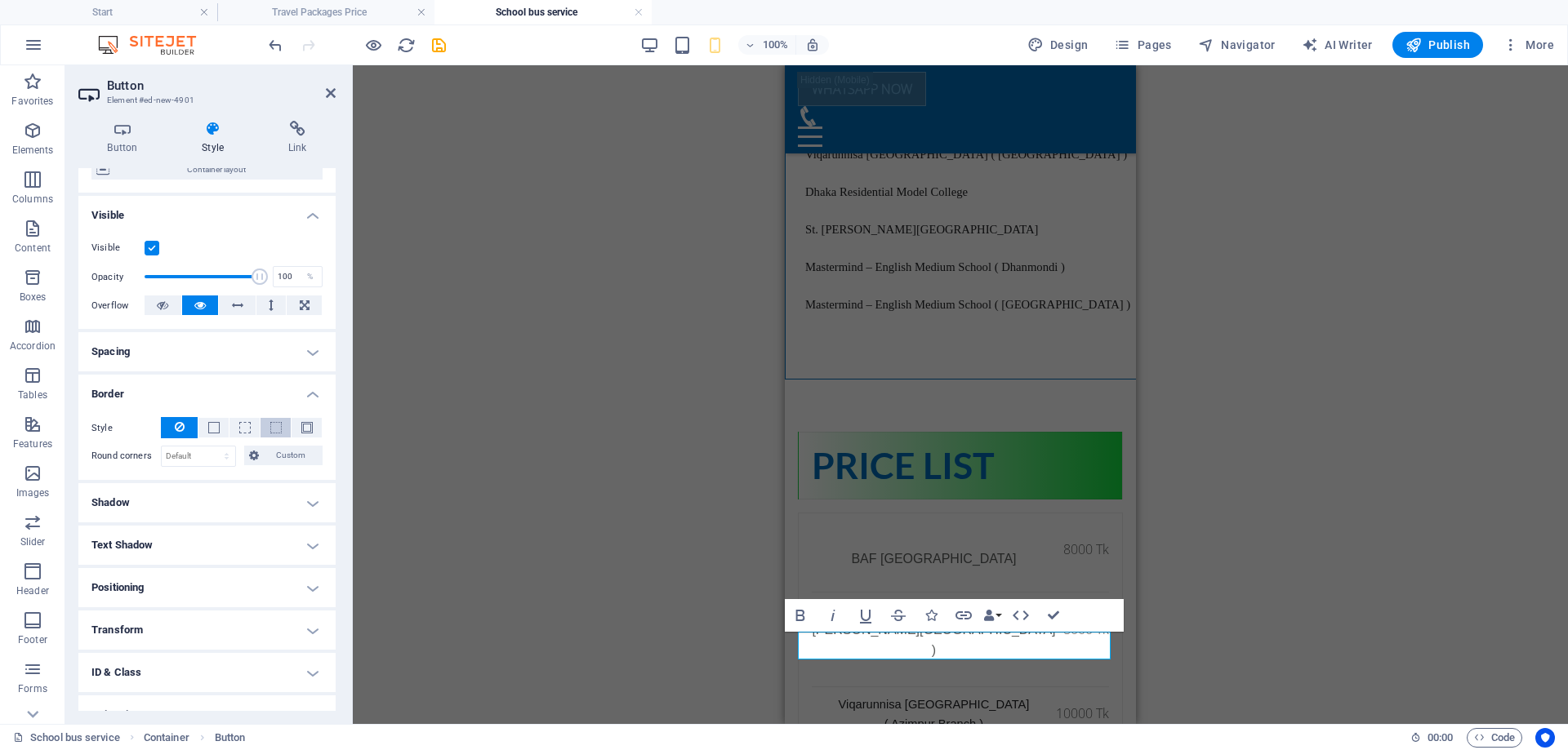
click at [273, 429] on span at bounding box center [276, 428] width 11 height 11
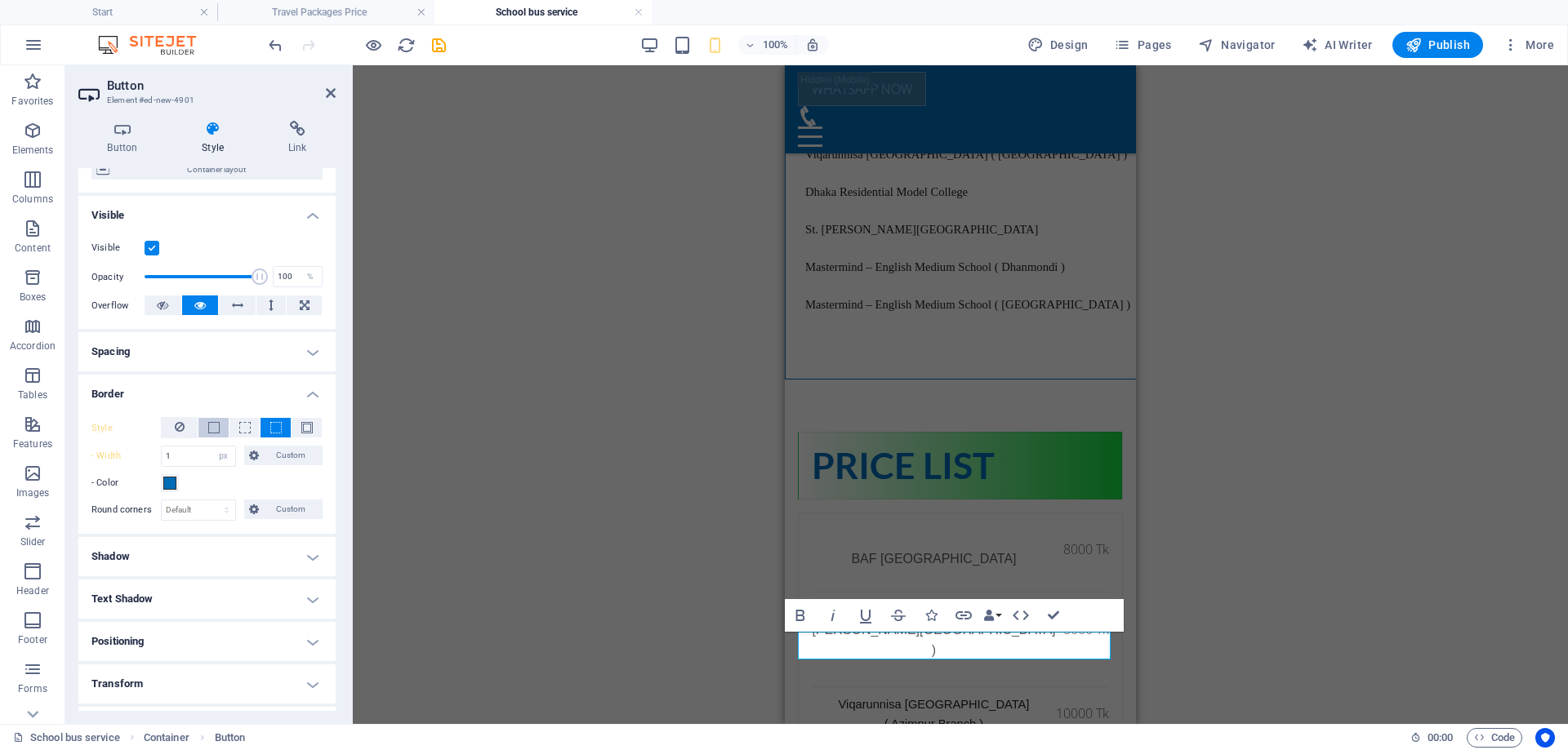
click at [210, 429] on span at bounding box center [213, 428] width 11 height 11
click at [250, 558] on h4 "Shadow" at bounding box center [206, 557] width 257 height 40
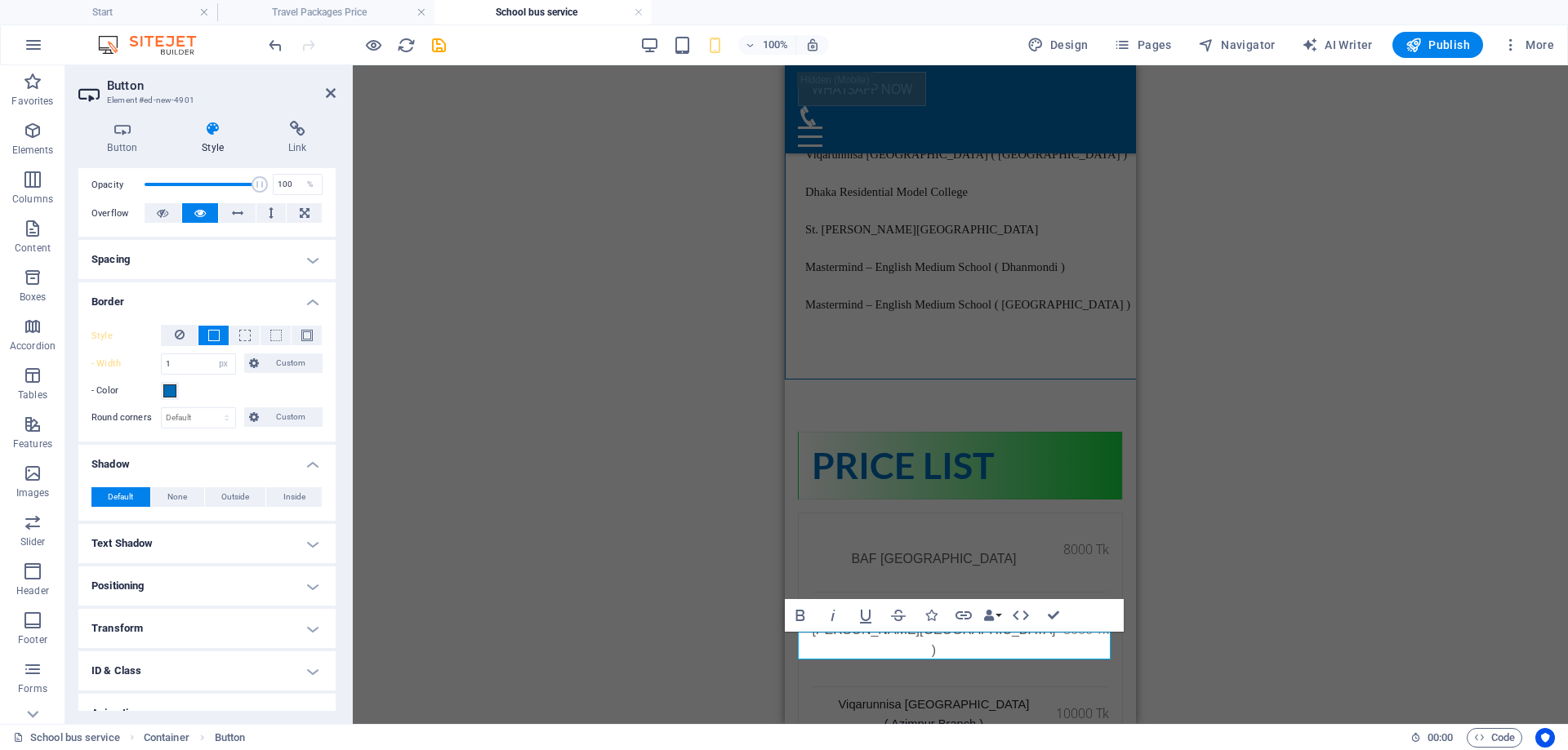
scroll to position [304, 0]
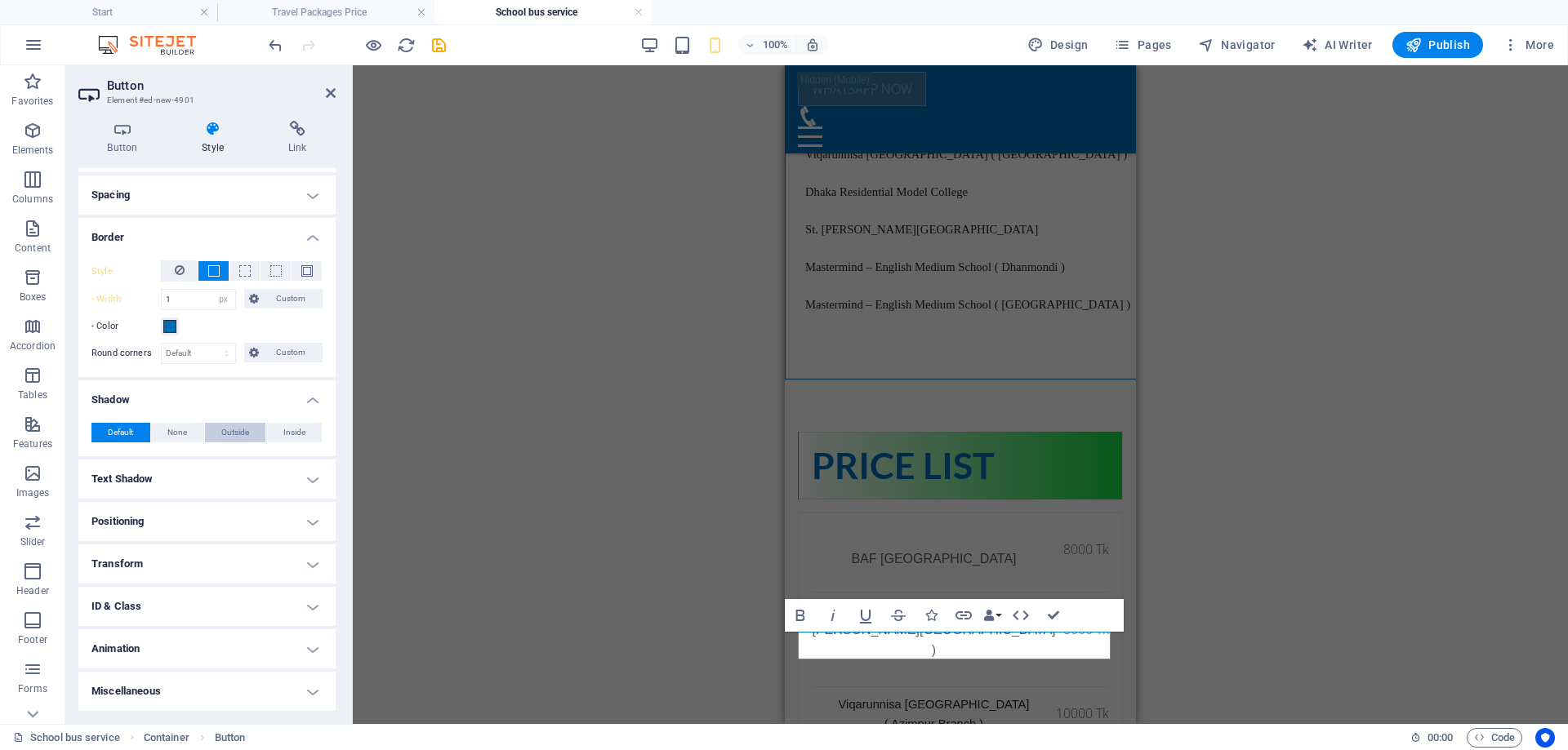
click at [225, 434] on span "Outside" at bounding box center [235, 433] width 28 height 19
type input "2"
type input "4"
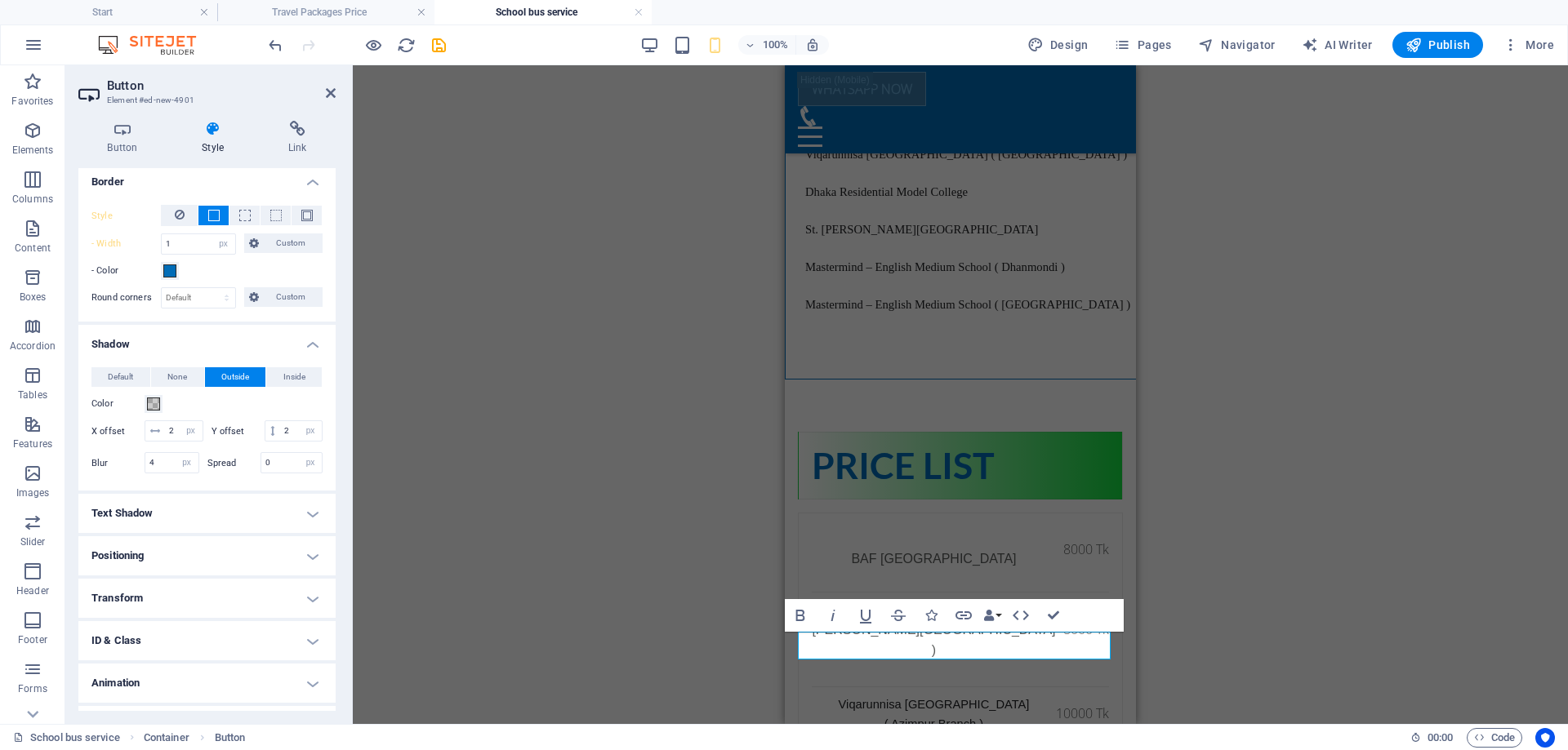
scroll to position [386, 0]
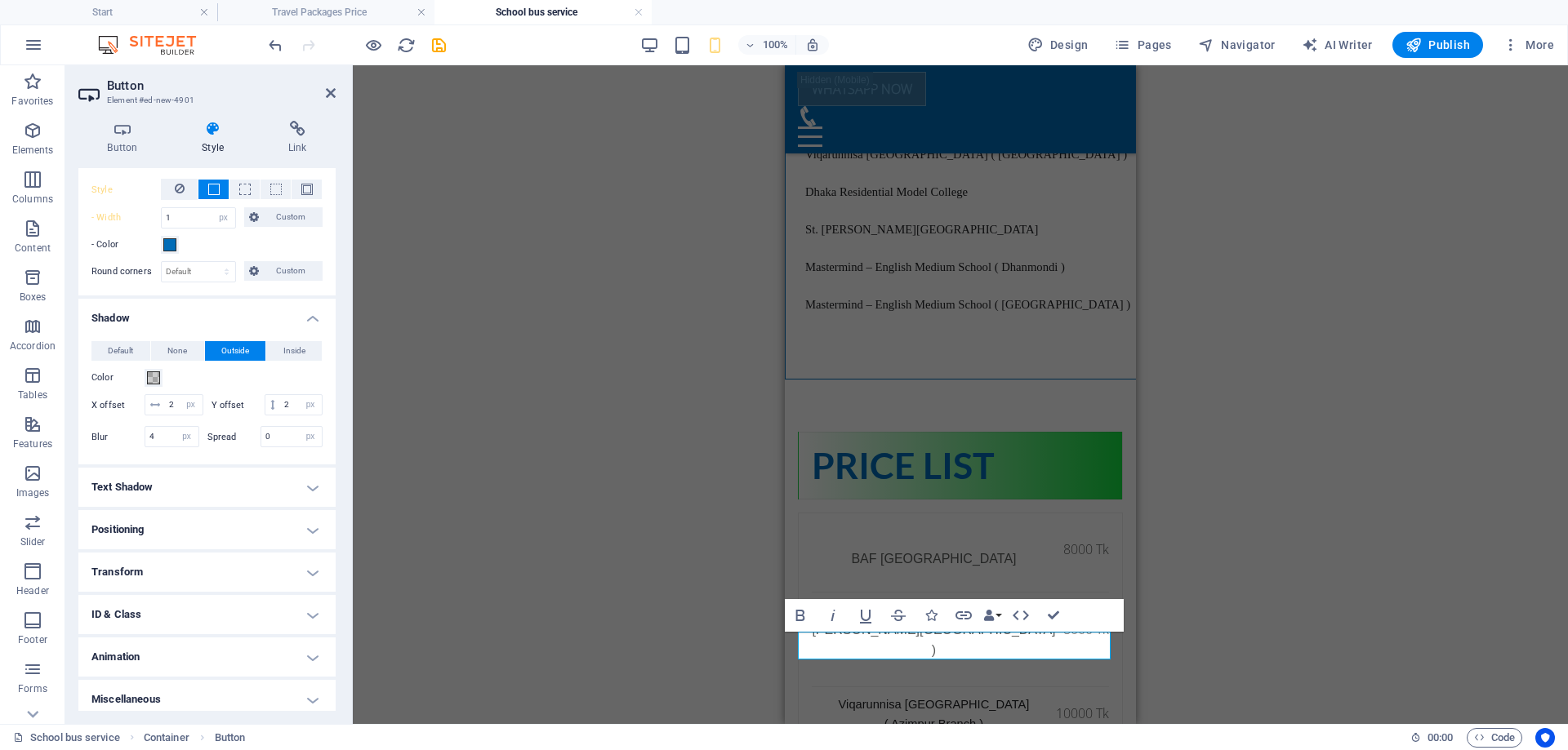
click at [250, 501] on h4 "Text Shadow" at bounding box center [206, 487] width 257 height 40
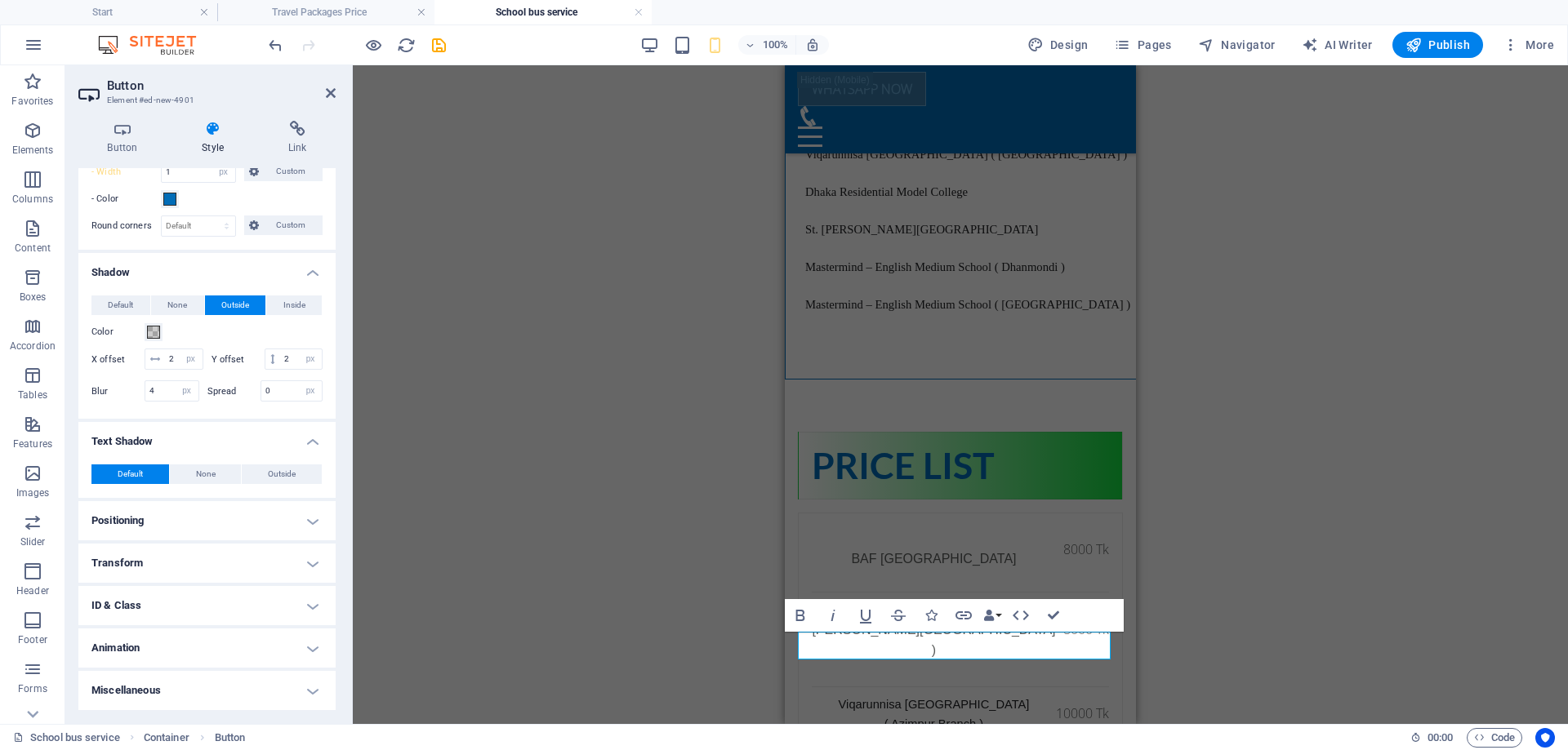
click at [238, 514] on h4 "Positioning" at bounding box center [206, 521] width 257 height 40
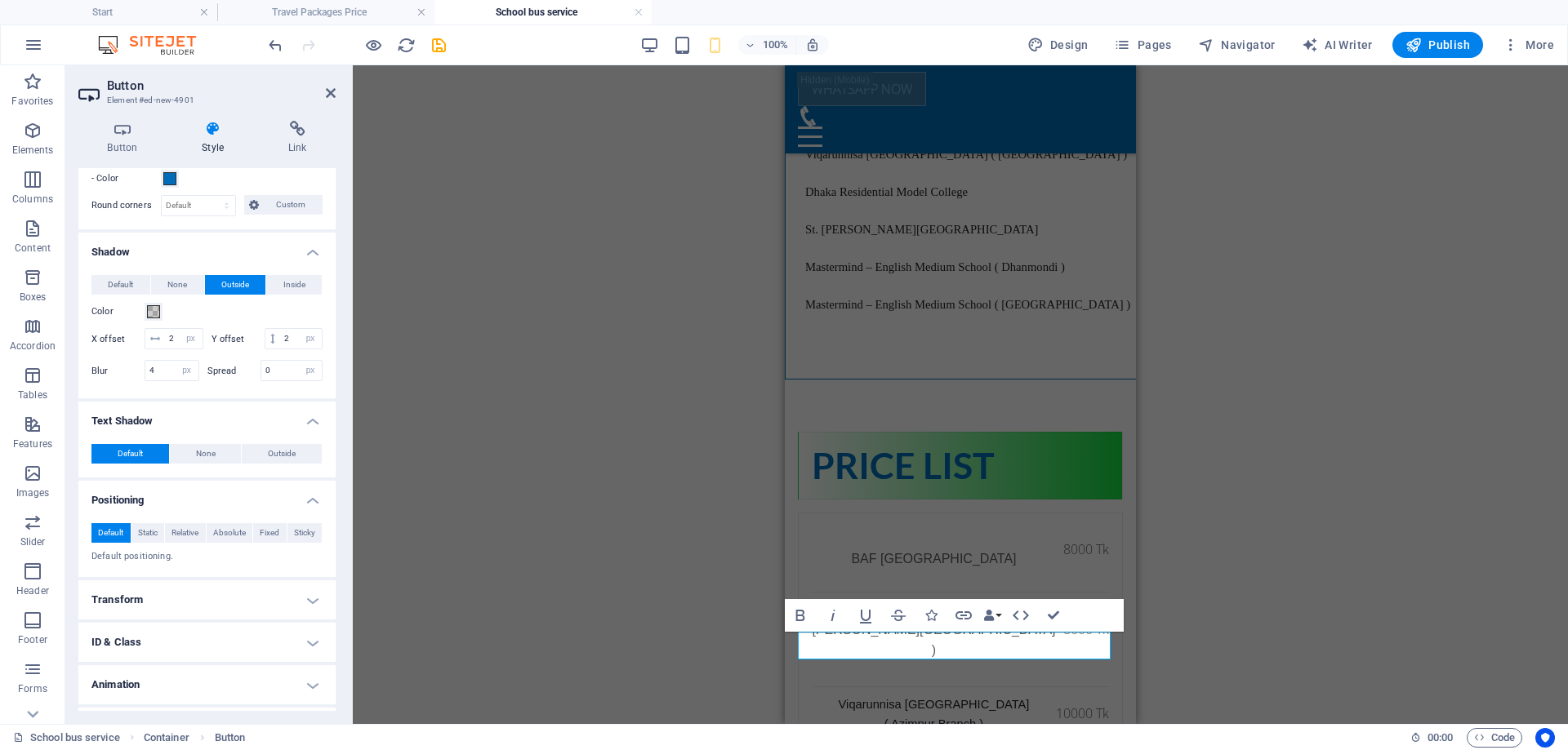
scroll to position [508, 0]
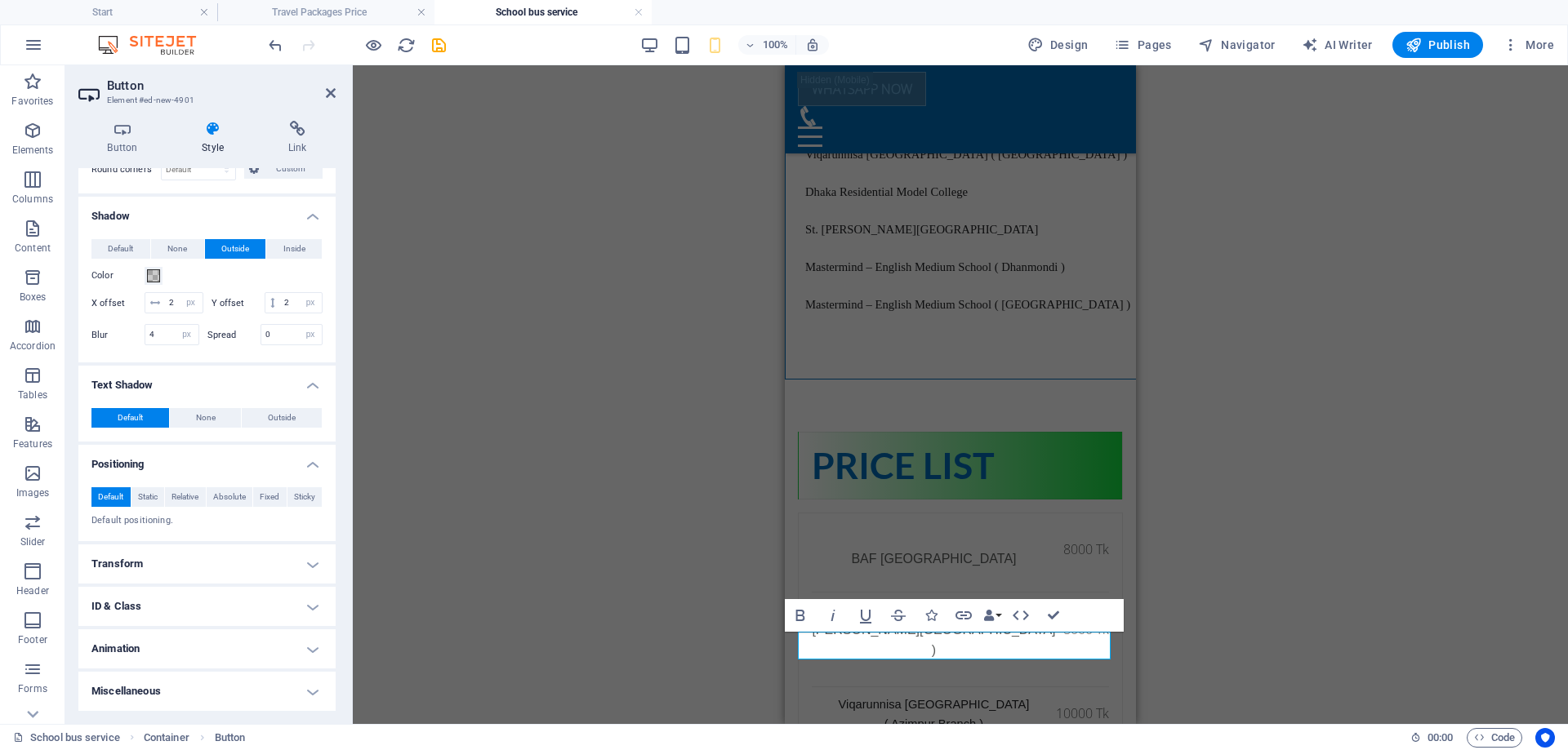
click at [203, 562] on h4 "Transform" at bounding box center [206, 564] width 257 height 40
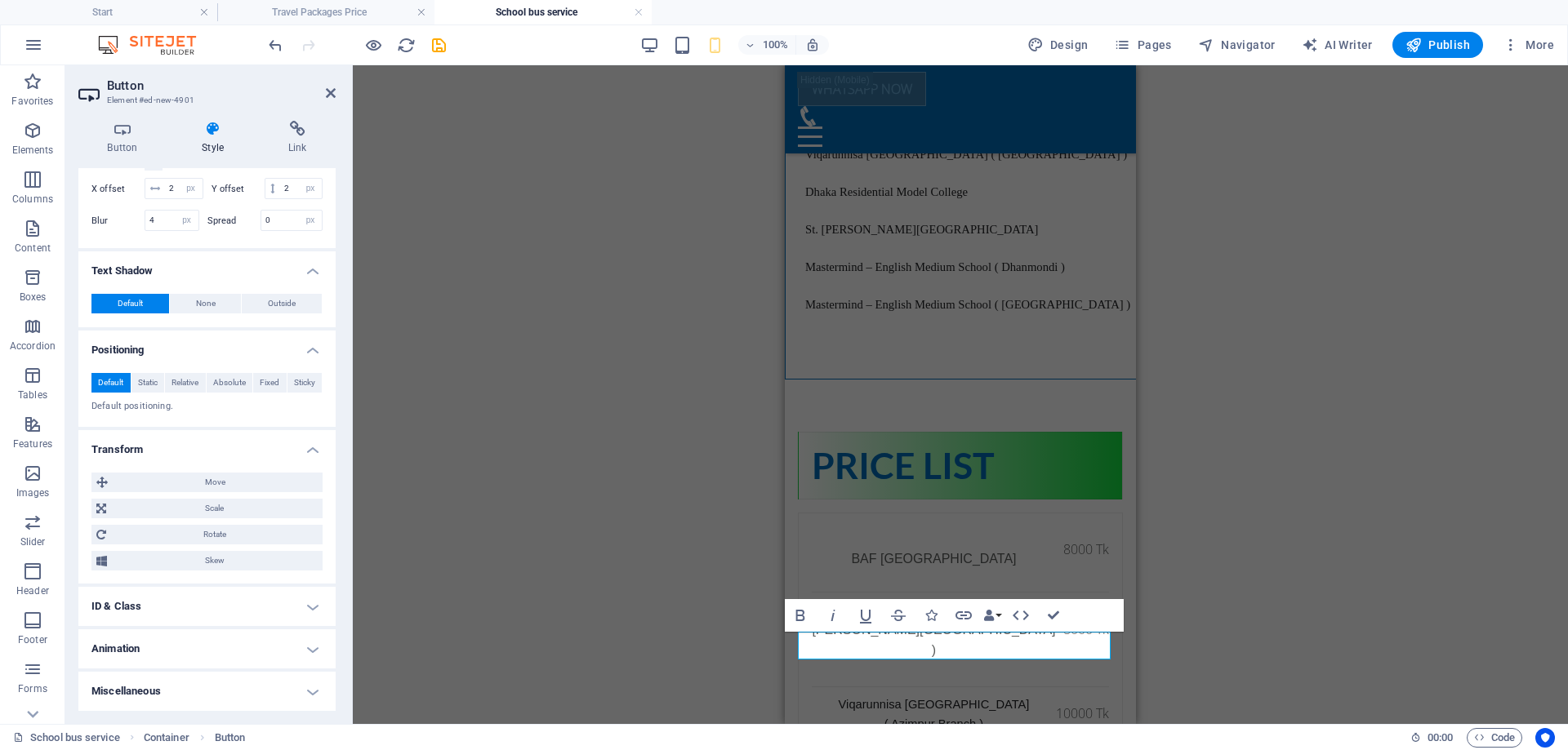
scroll to position [623, 0]
click at [184, 648] on h4 "Animation" at bounding box center [206, 649] width 257 height 40
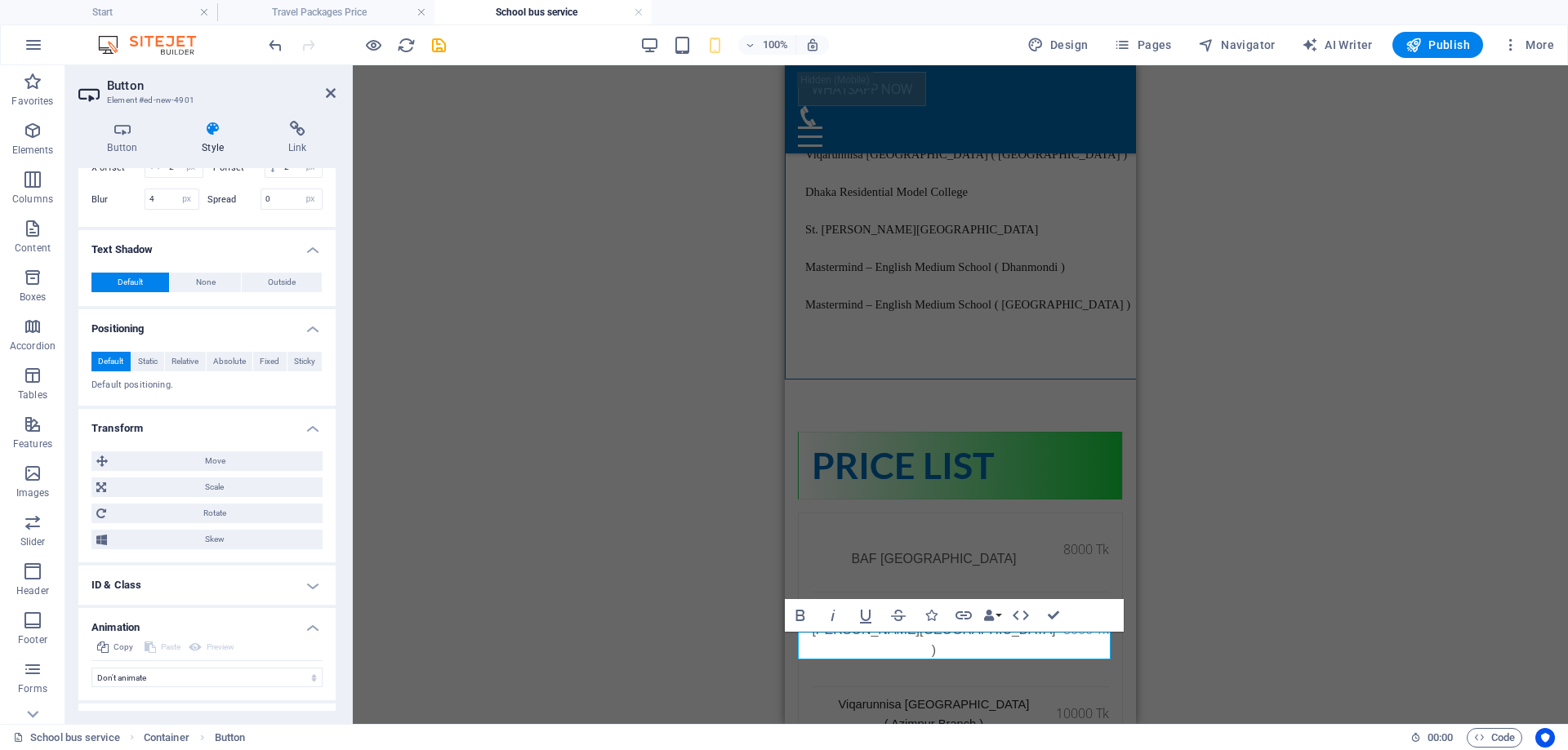
scroll to position [676, 0]
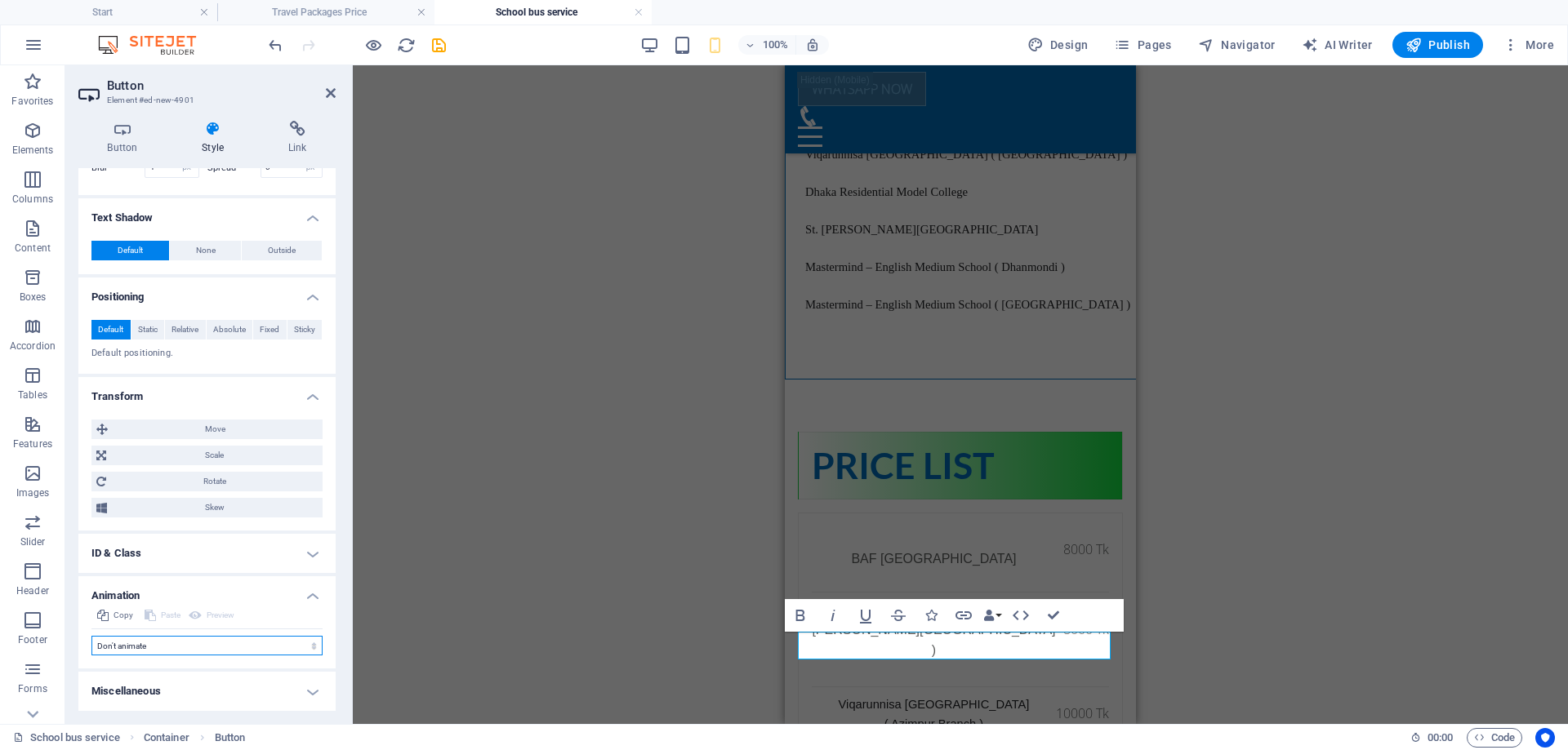
click at [185, 646] on select "Don't animate Show / Hide Slide up/down Zoom in/out Slide left to right Slide r…" at bounding box center [206, 645] width 231 height 19
select select "pulse"
click at [91, 636] on select "Don't animate Show / Hide Slide up/down Zoom in/out Slide left to right Slide r…" at bounding box center [206, 645] width 231 height 19
select select "scroll"
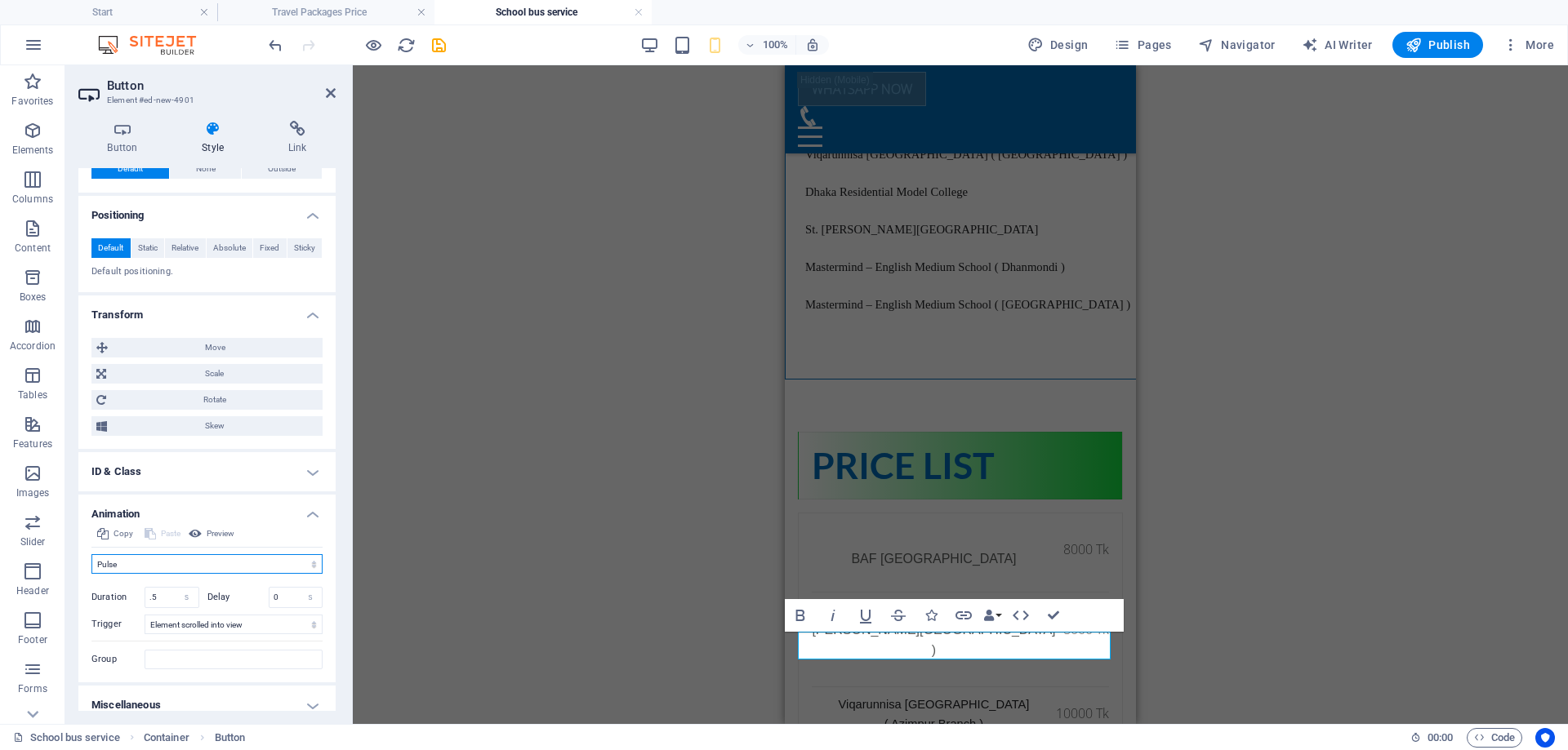
scroll to position [772, 0]
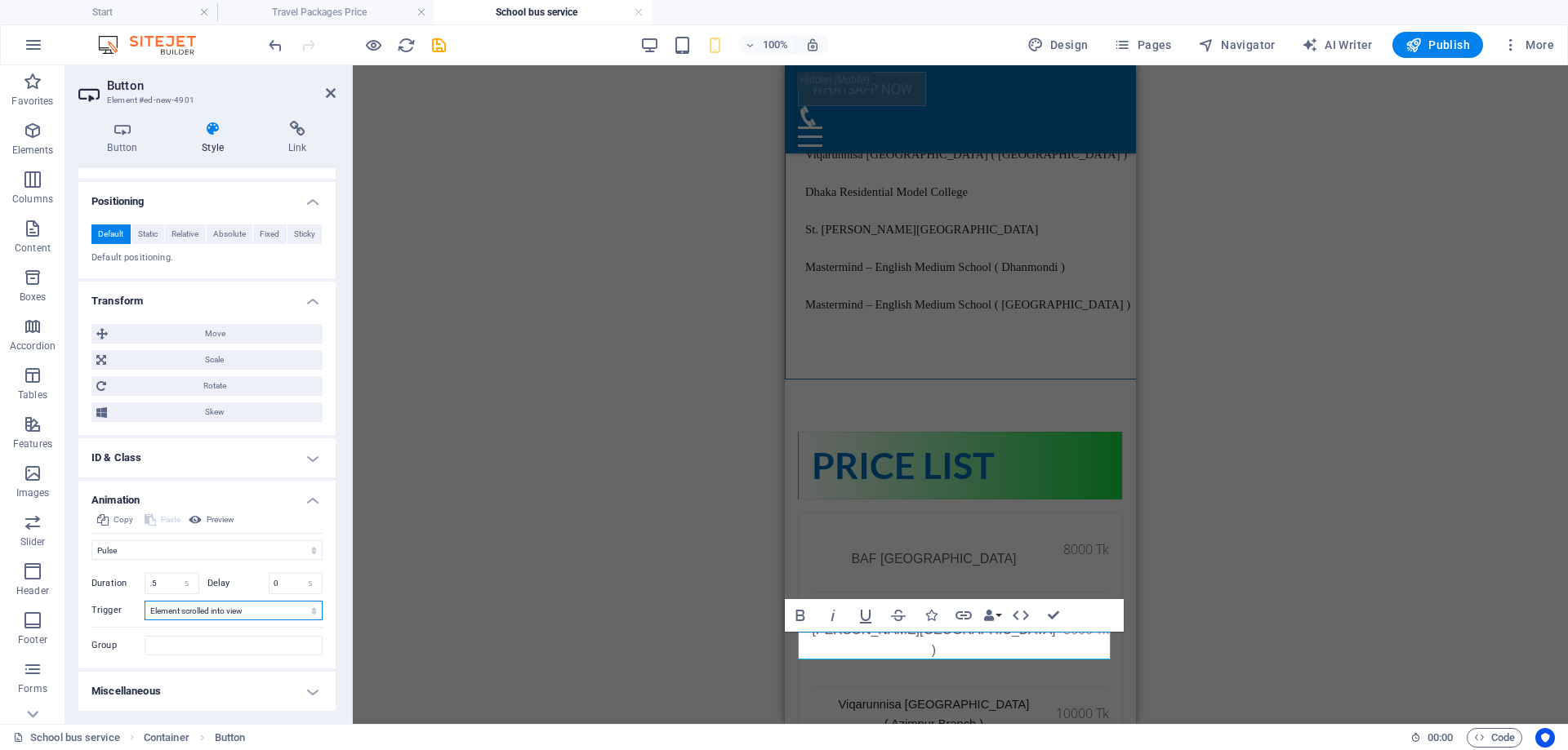
click at [239, 611] on select "No automatic trigger On page load Element scrolled into view" at bounding box center [234, 610] width 178 height 19
click at [240, 610] on select "No automatic trigger On page load Element scrolled into view" at bounding box center [234, 610] width 178 height 19
click at [227, 523] on span "Preview" at bounding box center [220, 520] width 28 height 19
click at [312, 500] on h4 "Animation" at bounding box center [206, 495] width 257 height 29
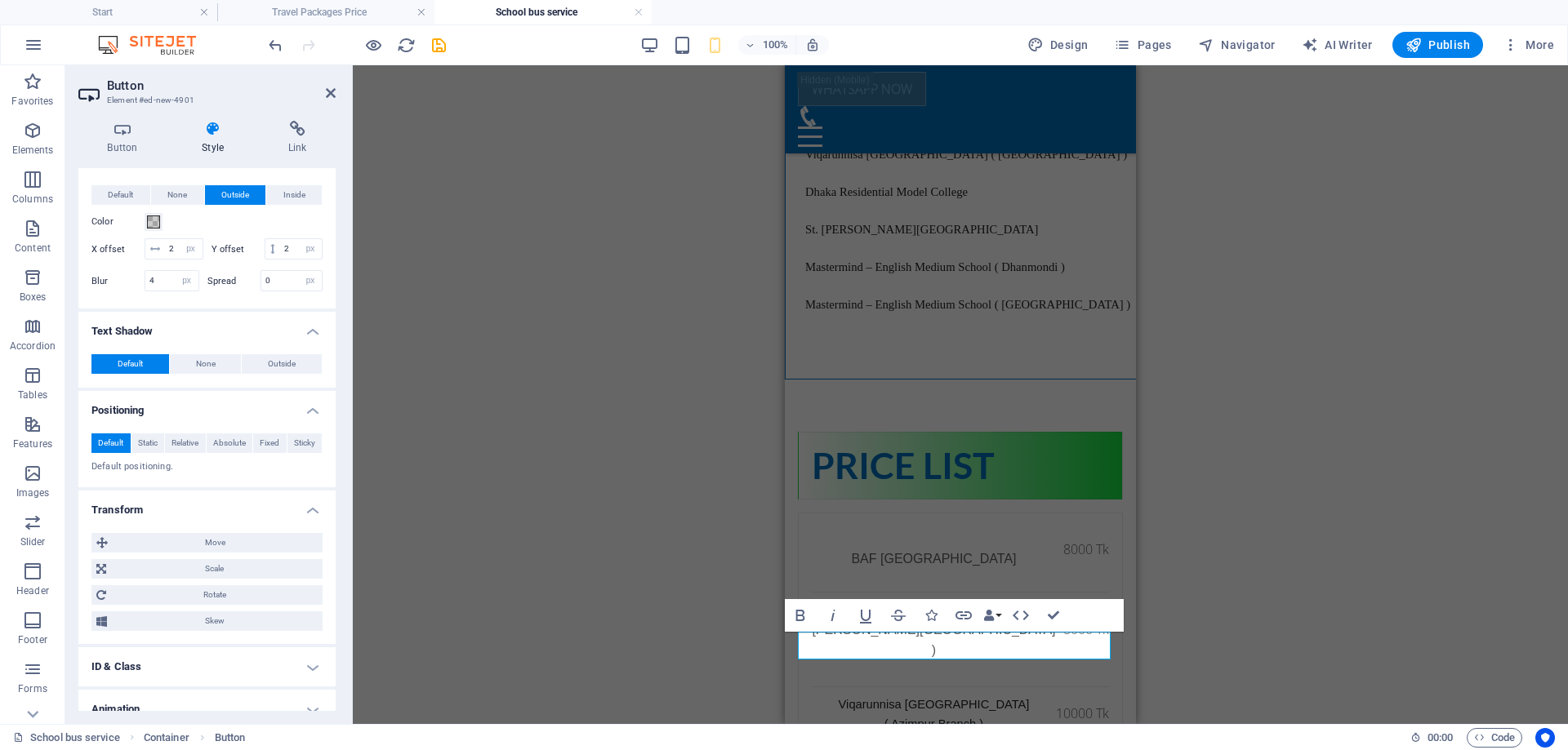
scroll to position [459, 0]
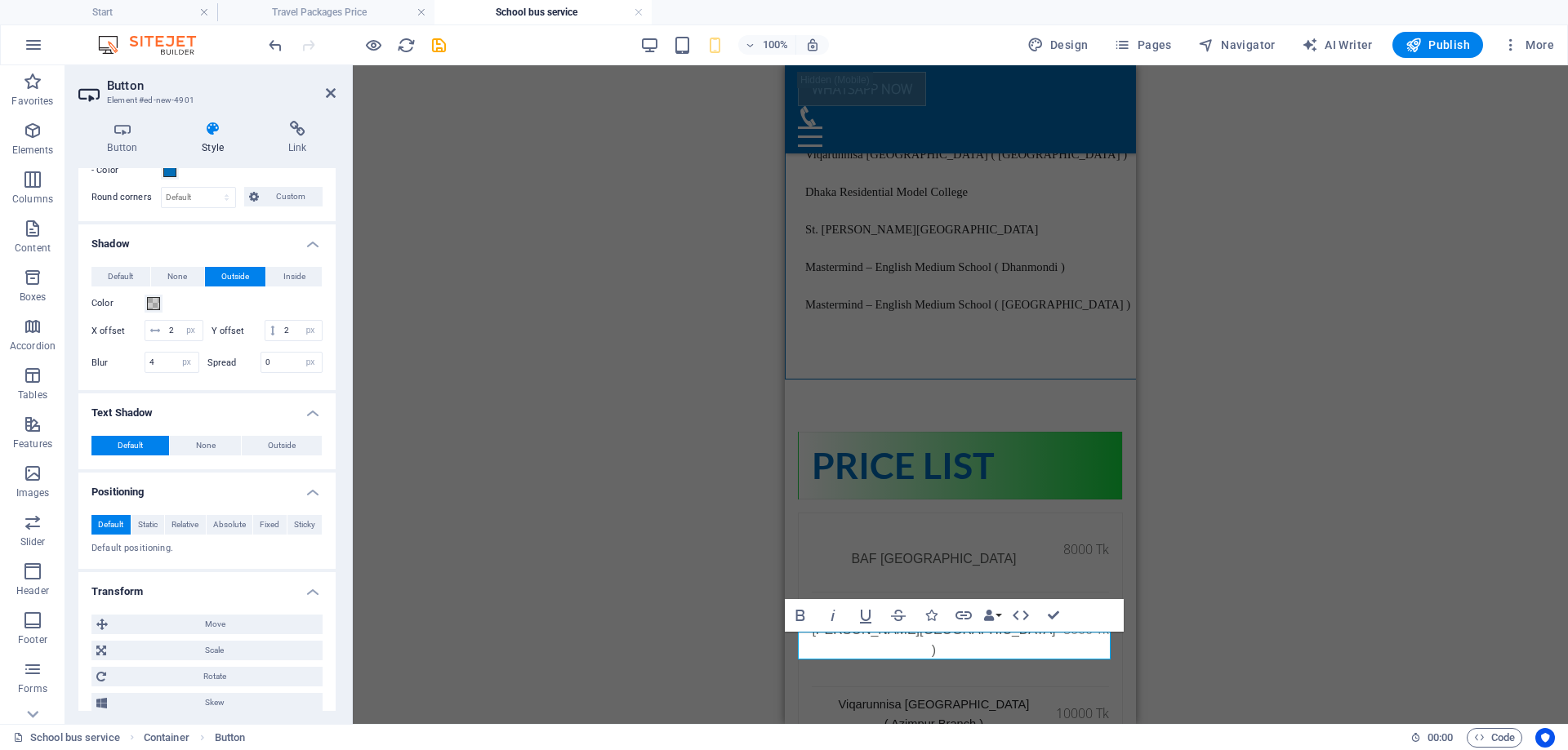
click at [304, 423] on h4 "Text Shadow" at bounding box center [206, 407] width 257 height 29
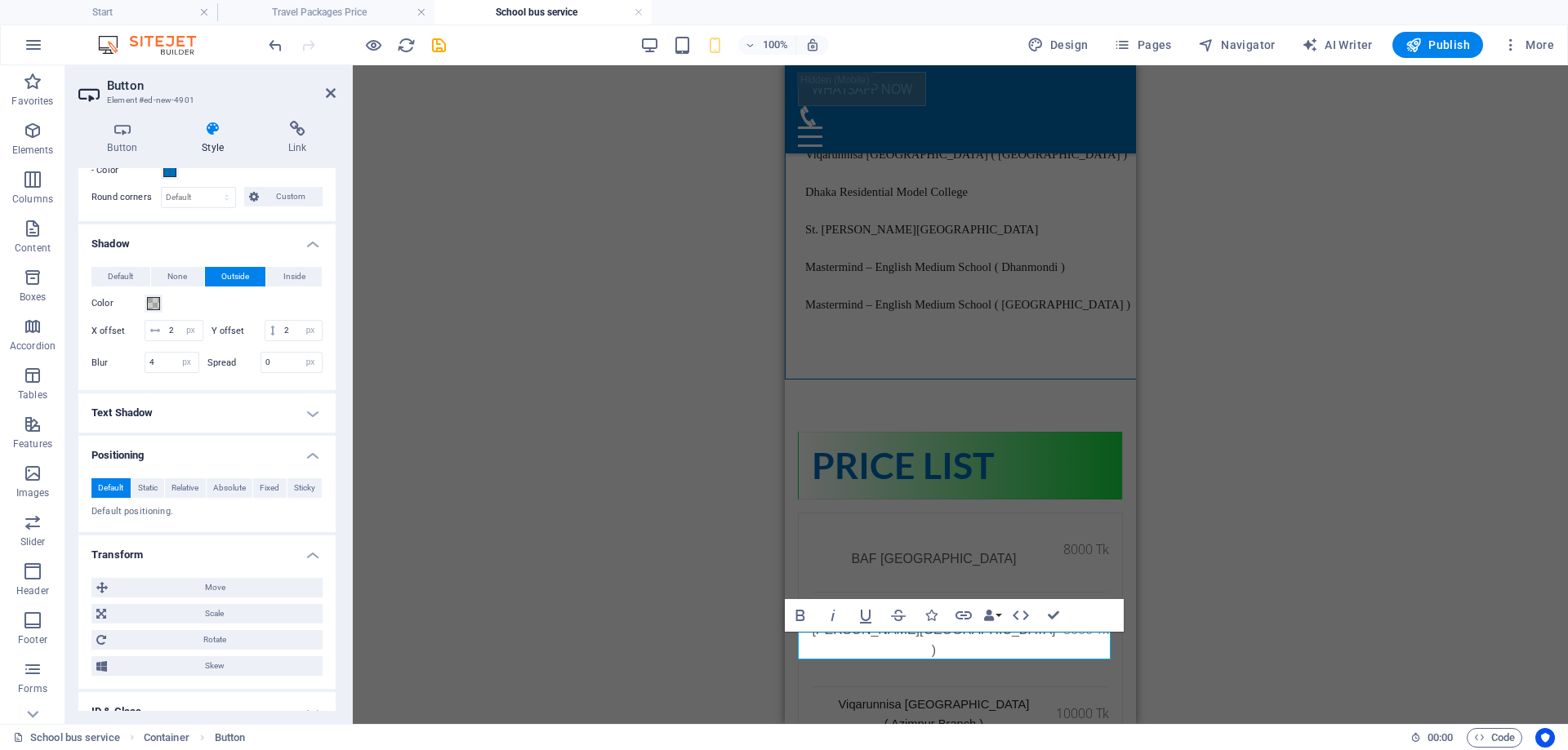
click at [314, 465] on h4 "Positioning" at bounding box center [206, 450] width 257 height 29
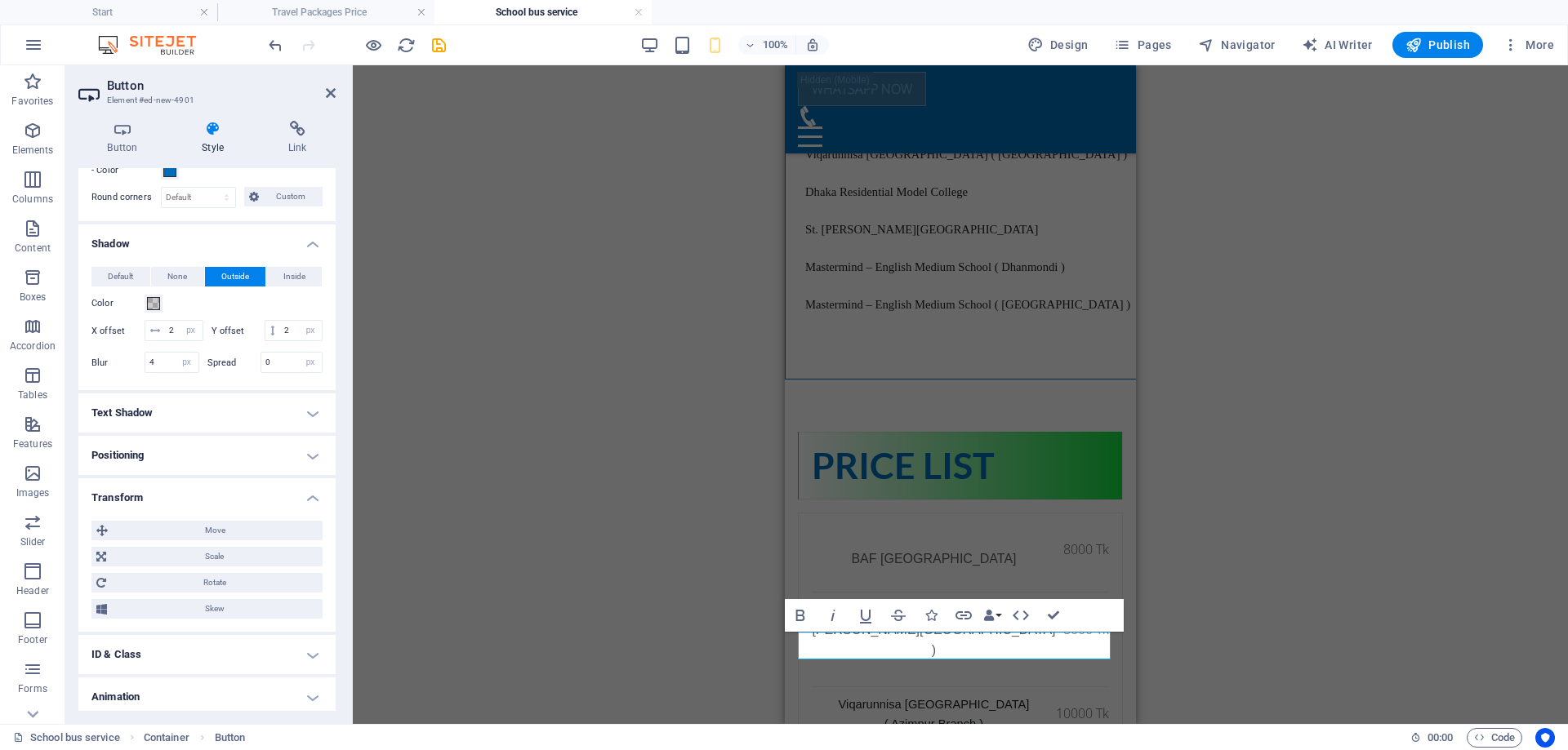
click at [308, 507] on h4 "Transform" at bounding box center [206, 493] width 257 height 29
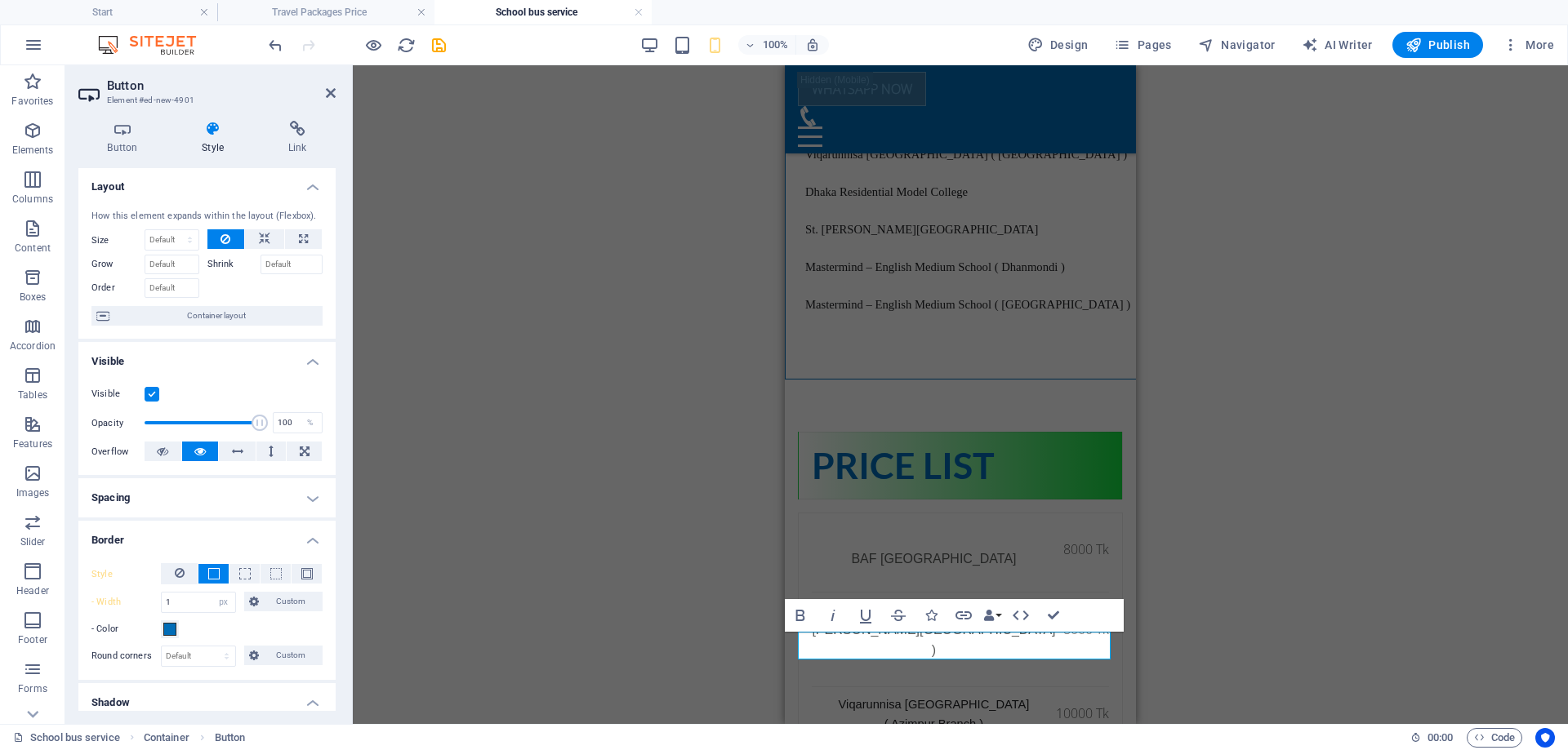
scroll to position [0, 0]
click at [313, 372] on div "Visible Opacity 100 % Overflow" at bounding box center [206, 424] width 257 height 104
click at [305, 362] on h4 "Visible" at bounding box center [206, 357] width 257 height 29
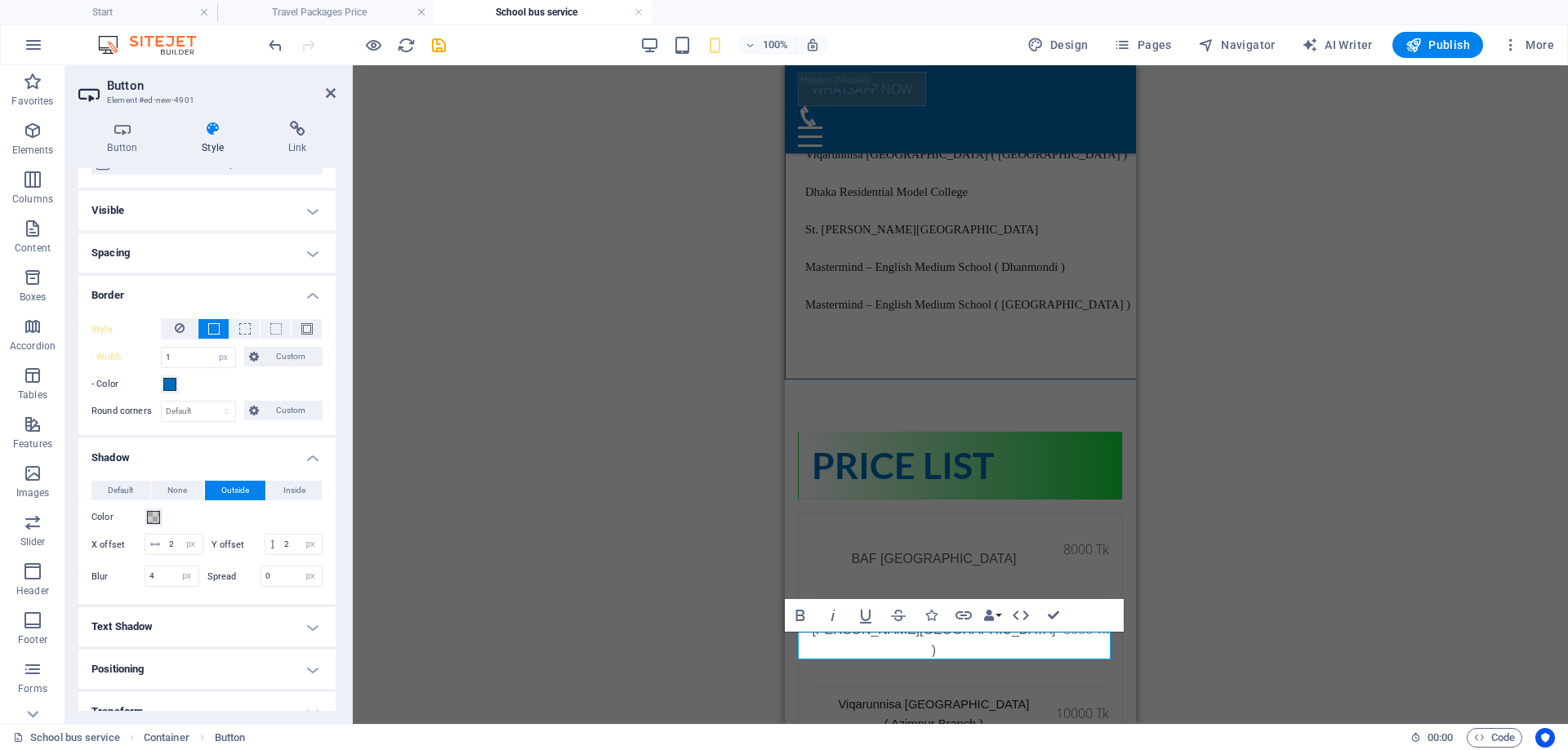
scroll to position [321, 0]
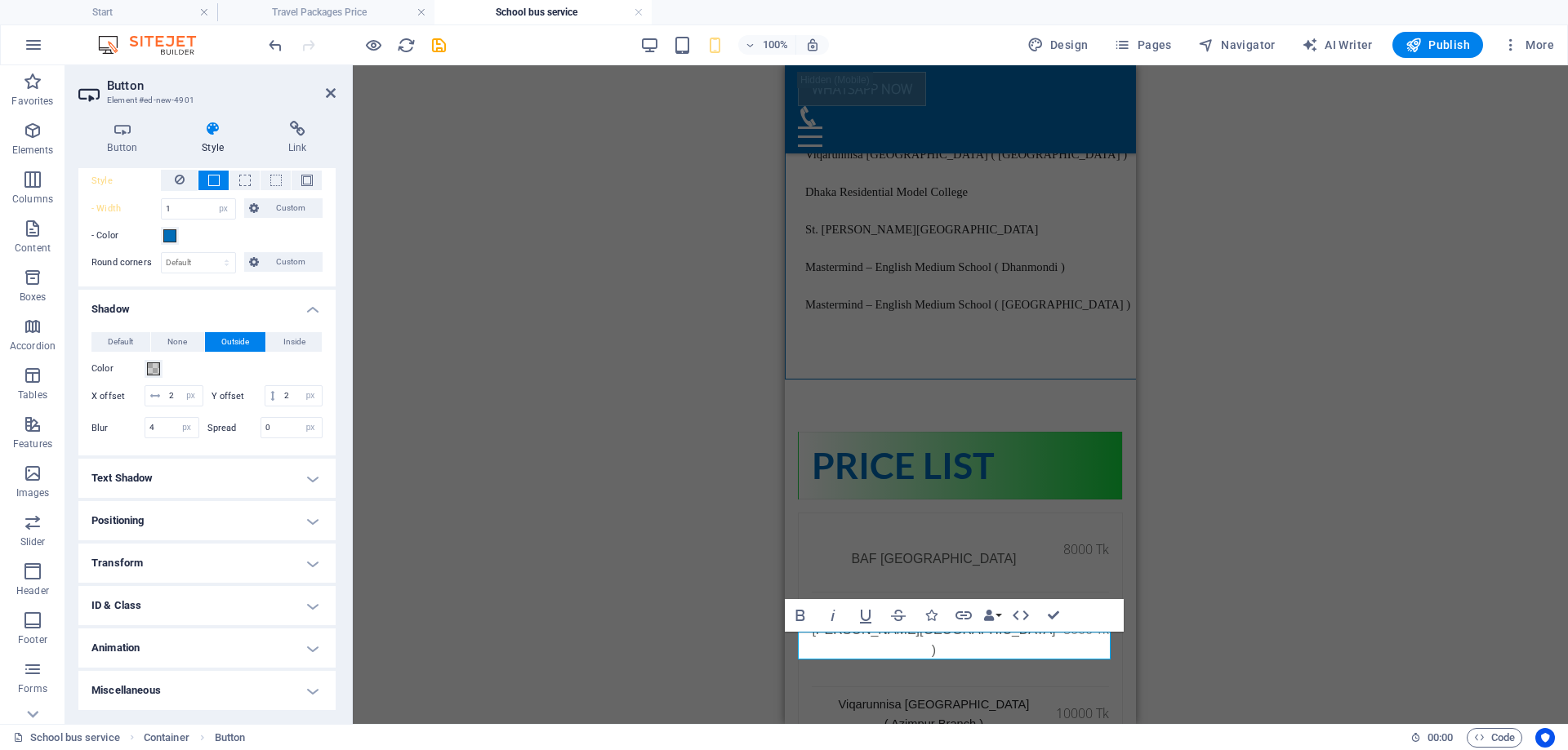
click at [313, 687] on h4 "Miscellaneous" at bounding box center [206, 690] width 257 height 40
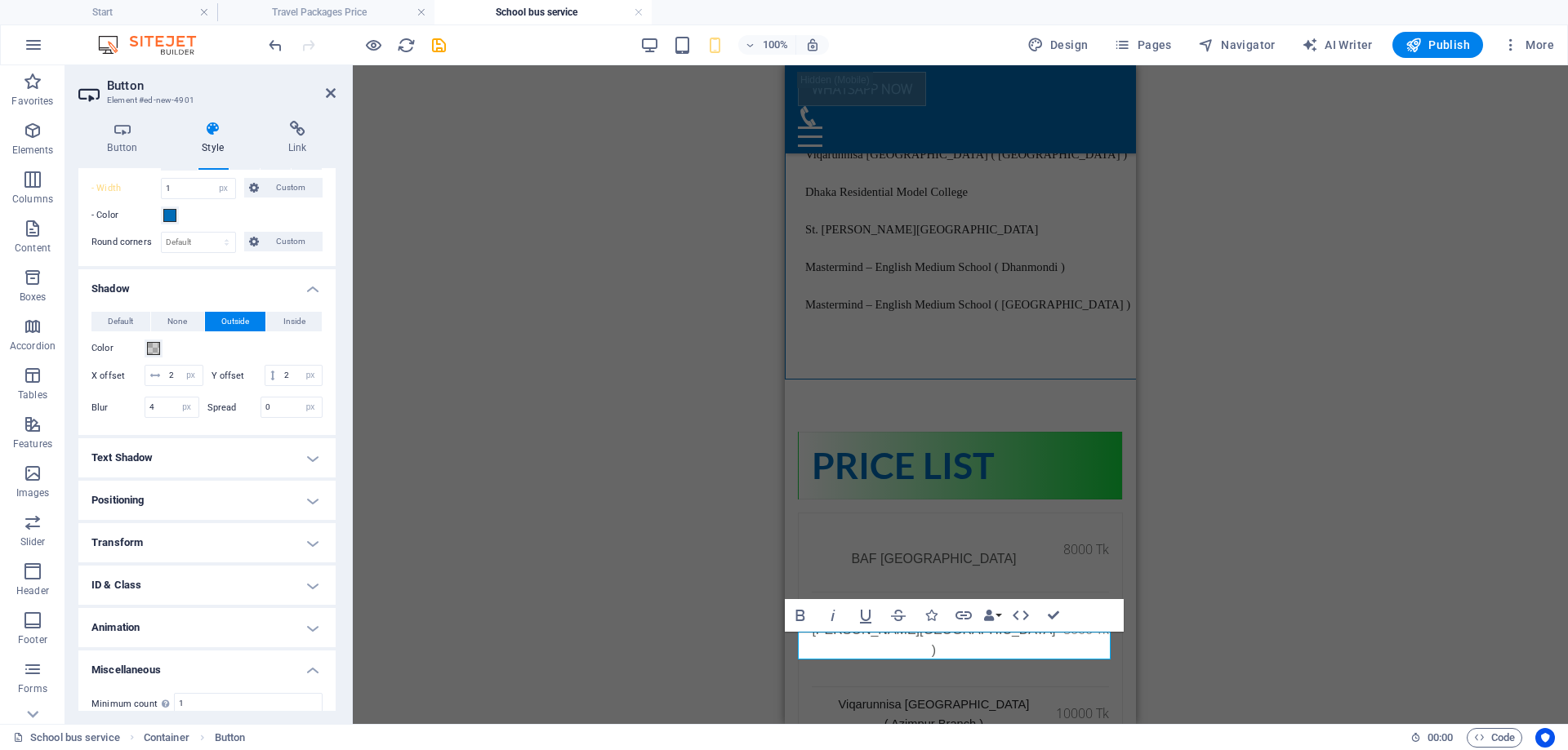
scroll to position [422, 0]
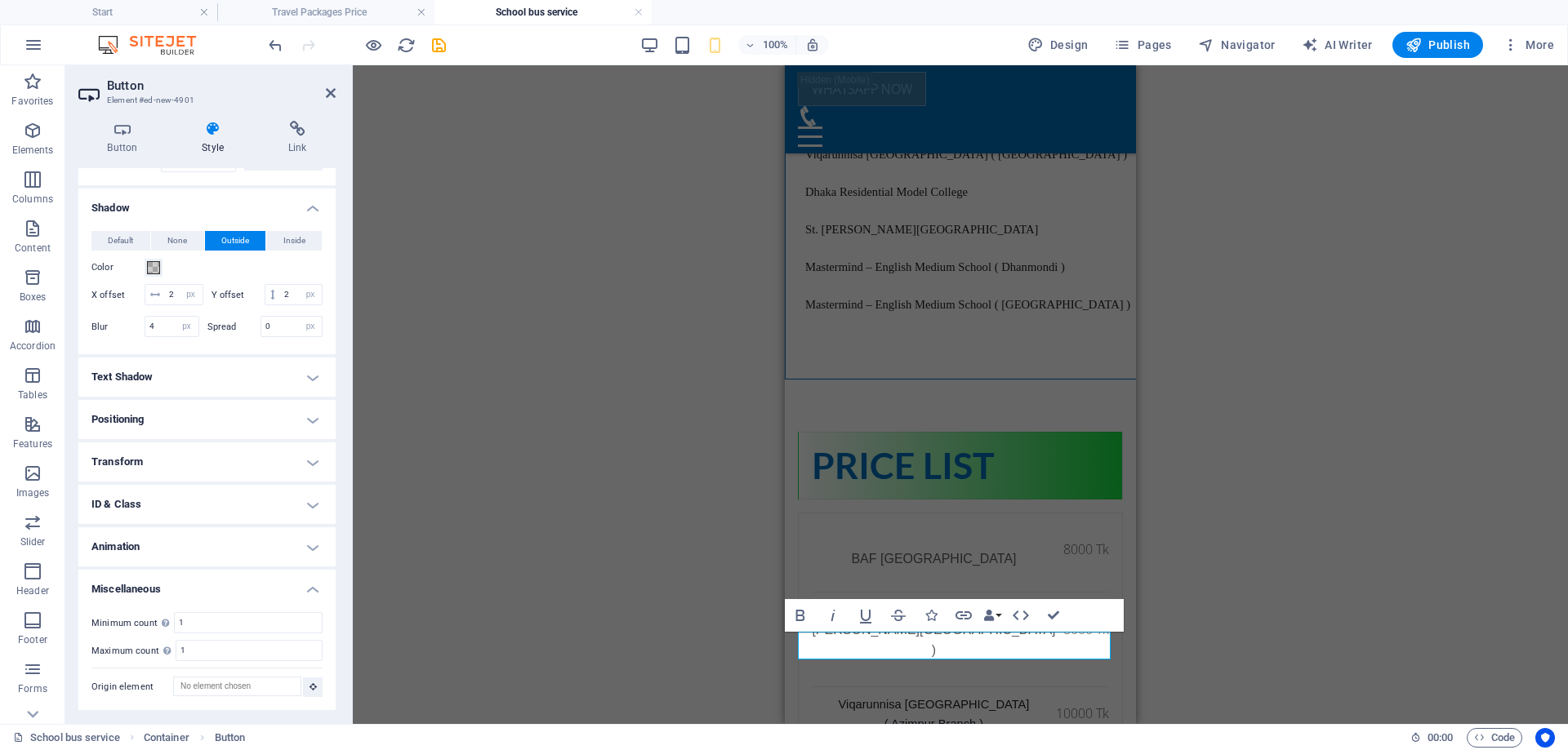
click at [314, 539] on h4 "Animation" at bounding box center [206, 547] width 257 height 40
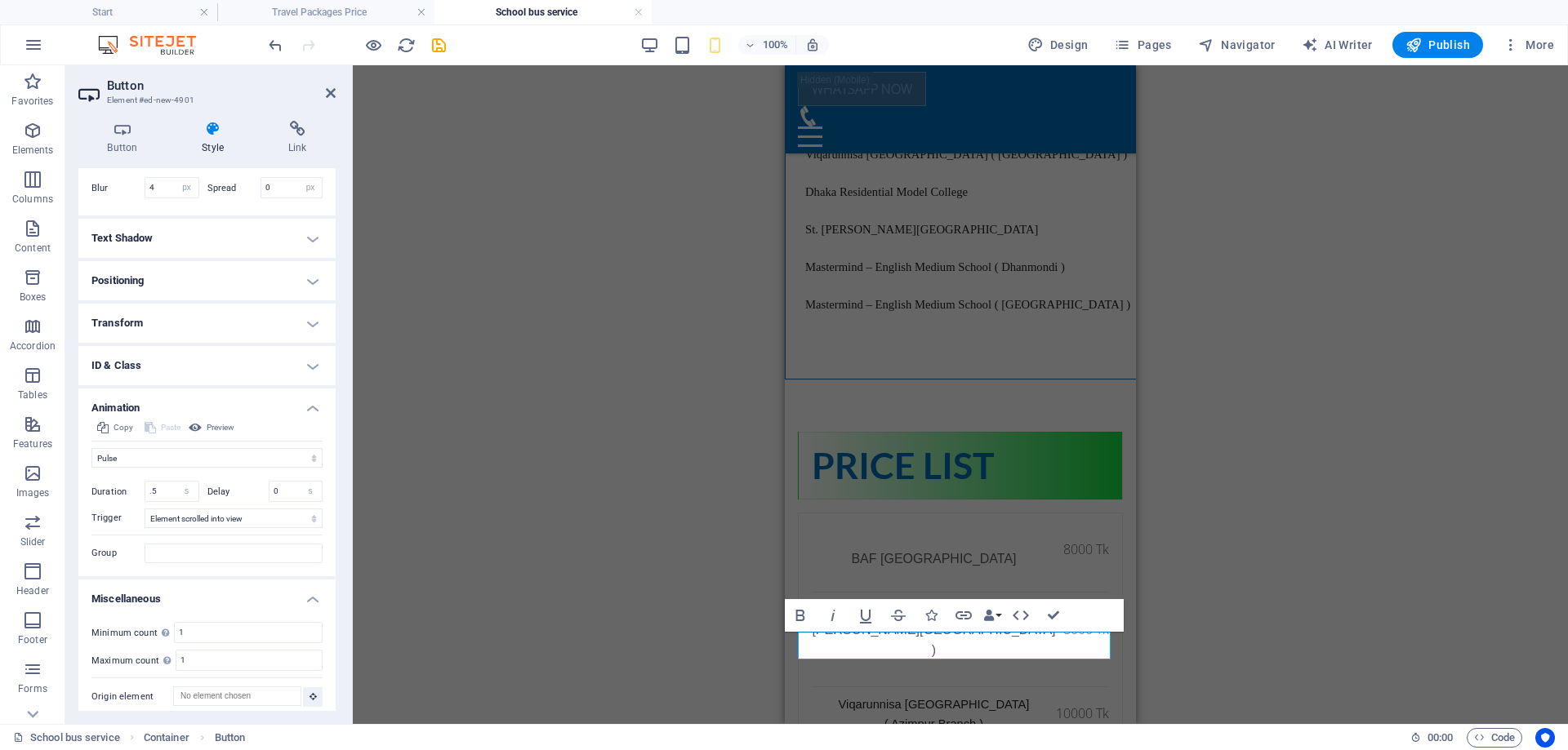
scroll to position [571, 0]
click at [236, 455] on select "Don't animate Show / Hide Slide up/down Zoom in/out Slide left to right Slide r…" at bounding box center [206, 448] width 231 height 19
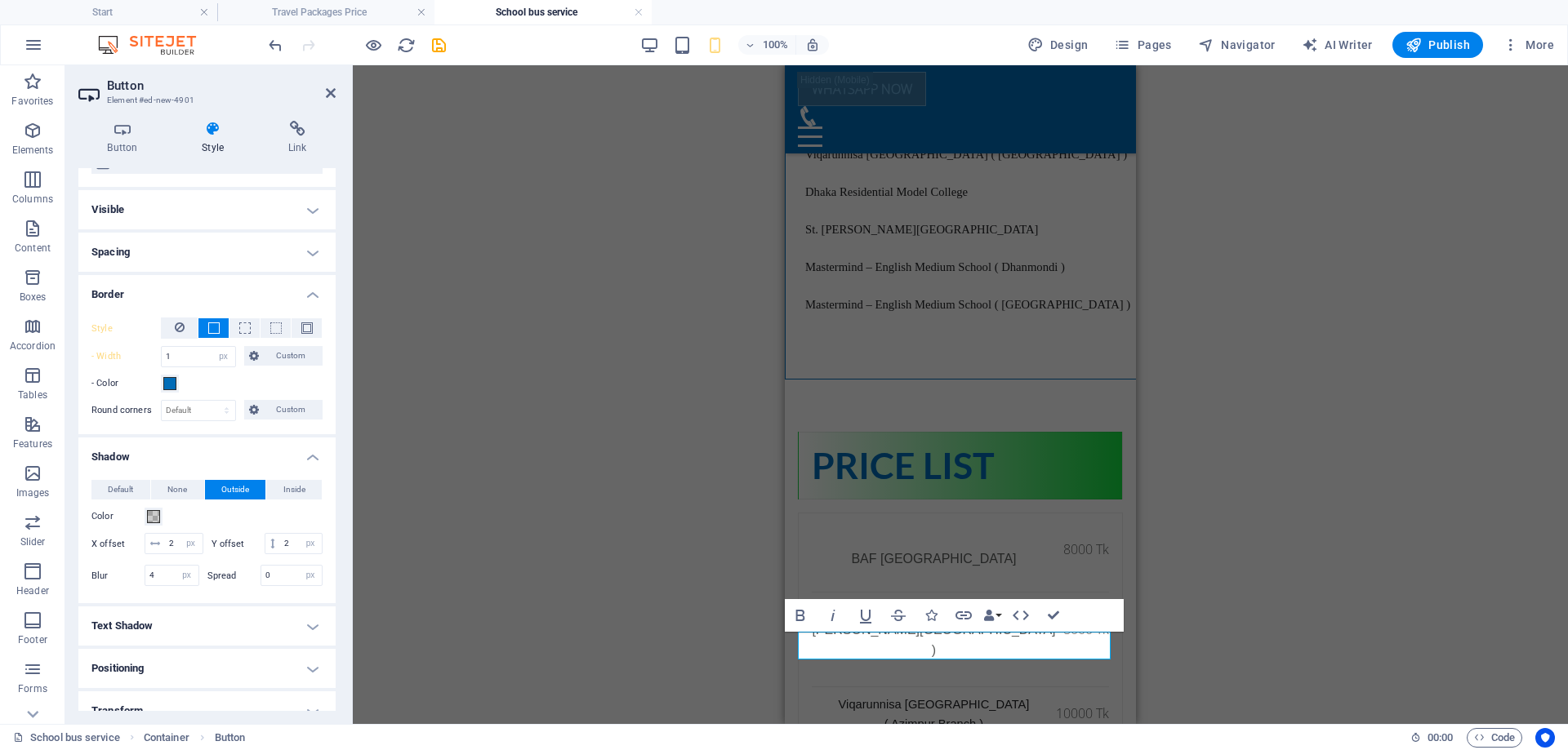
scroll to position [0, 0]
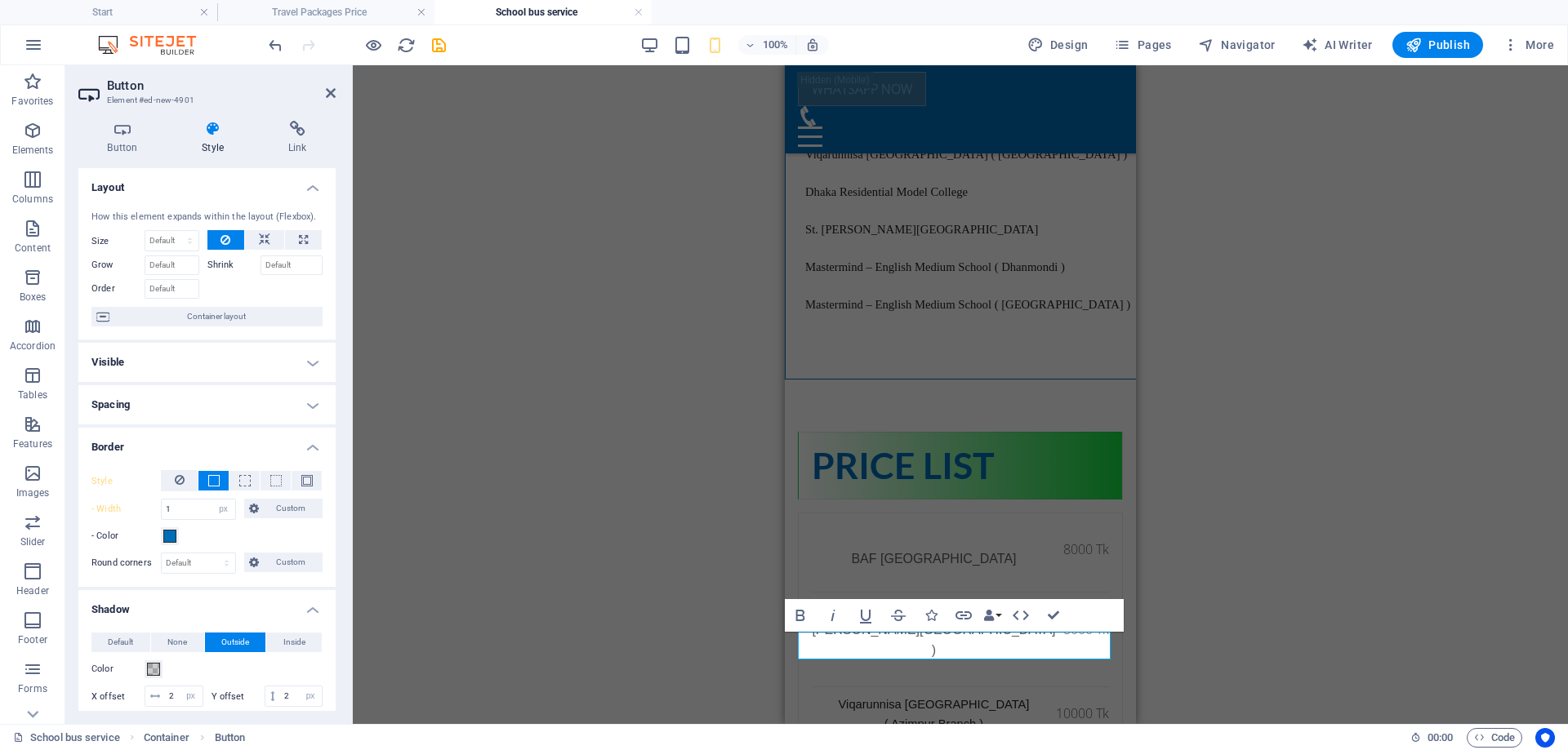
click at [287, 358] on h4 "Visible" at bounding box center [206, 363] width 257 height 40
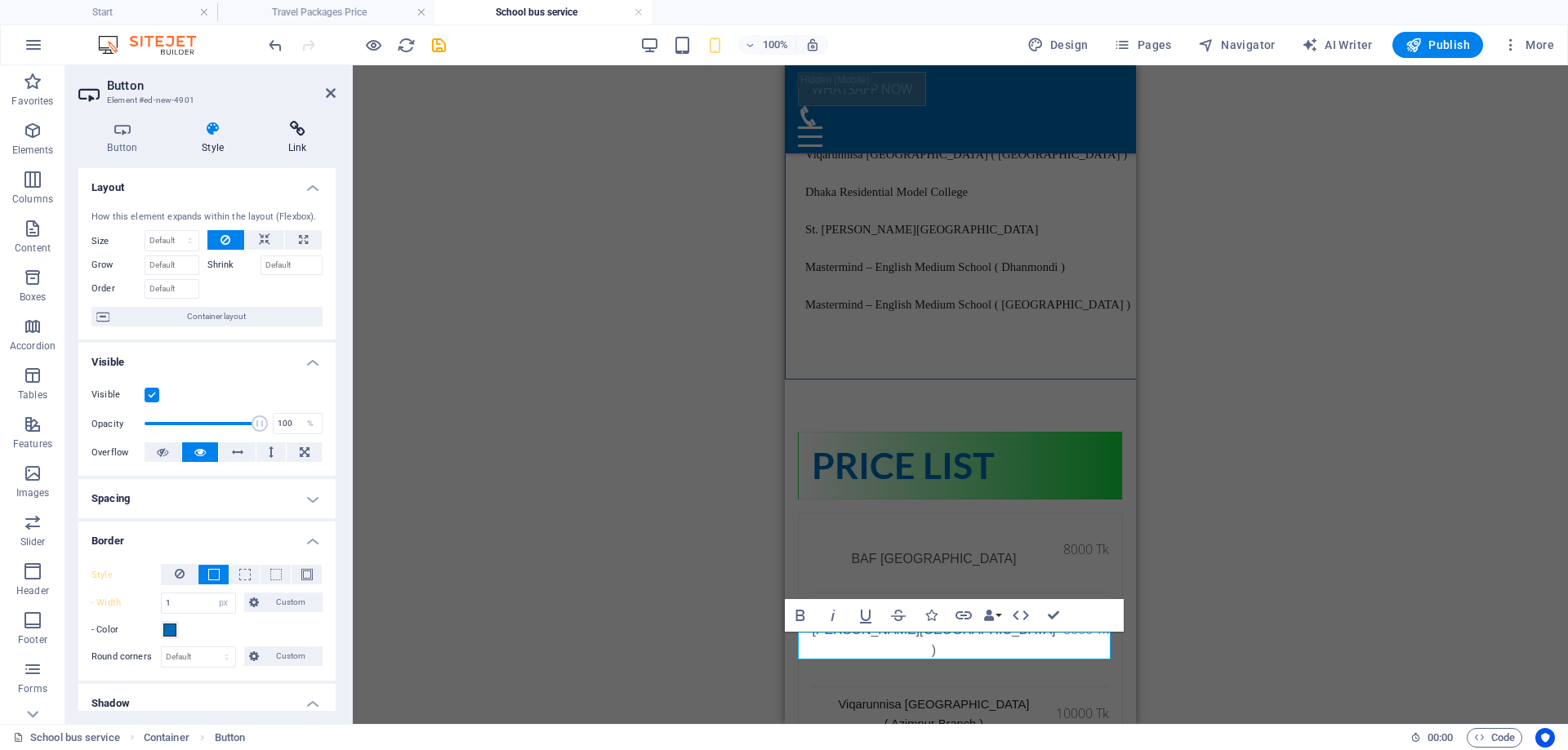
click at [300, 130] on icon at bounding box center [297, 129] width 76 height 17
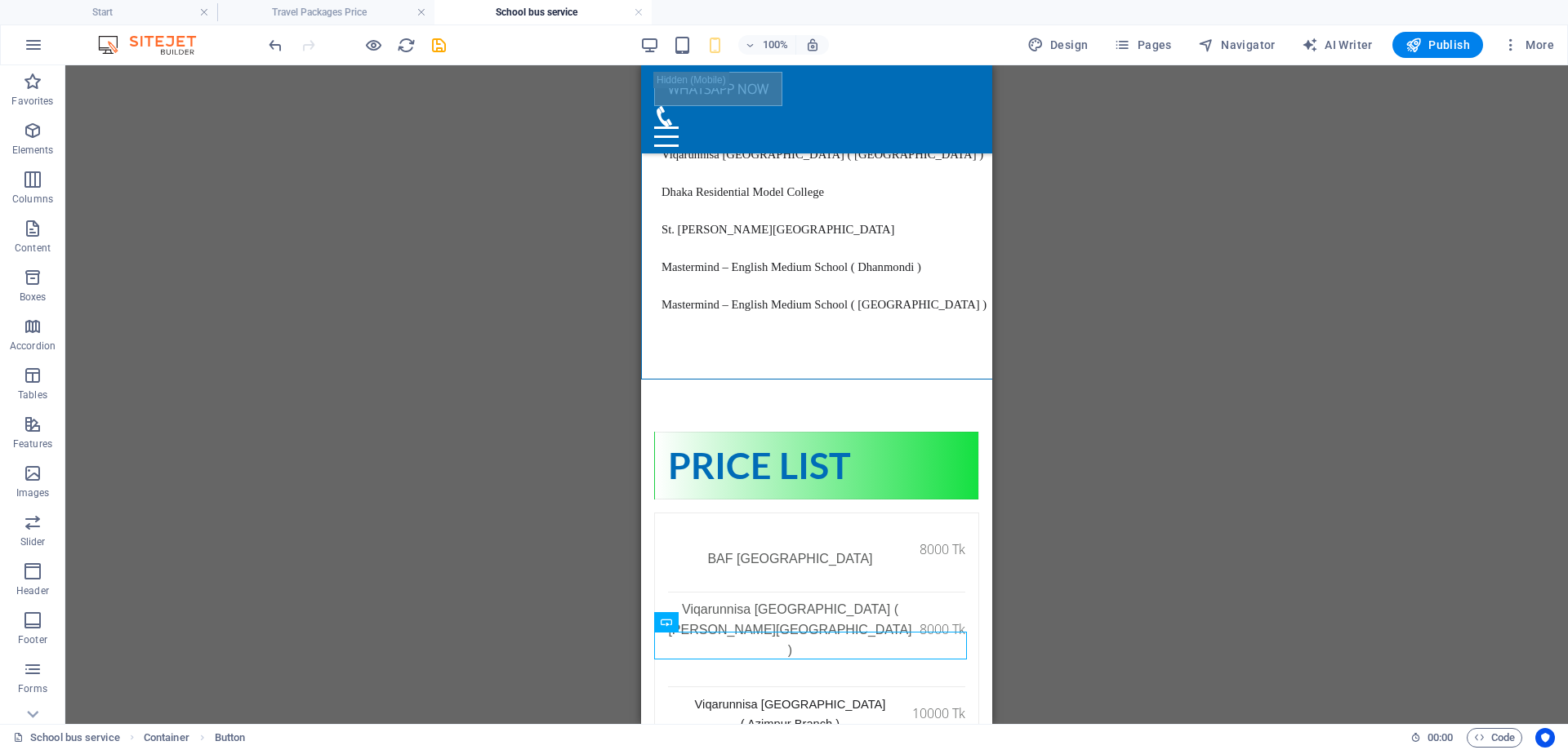
click at [1099, 569] on div "Container Container Placeholder Preset Text Container Placeholder Container Pre…" at bounding box center [816, 394] width 1503 height 659
select select "px"
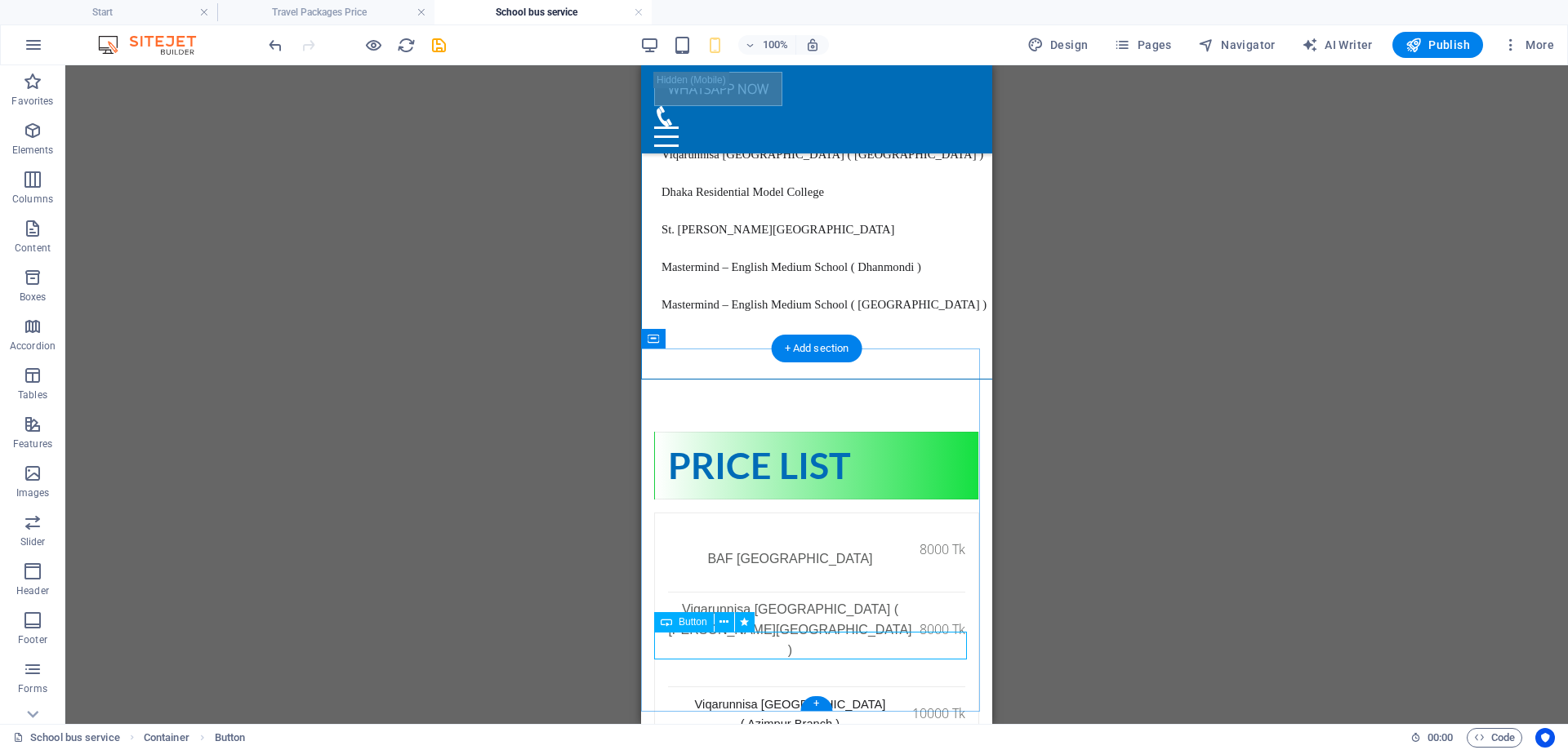
select select "px"
select select "pulse"
select select "s"
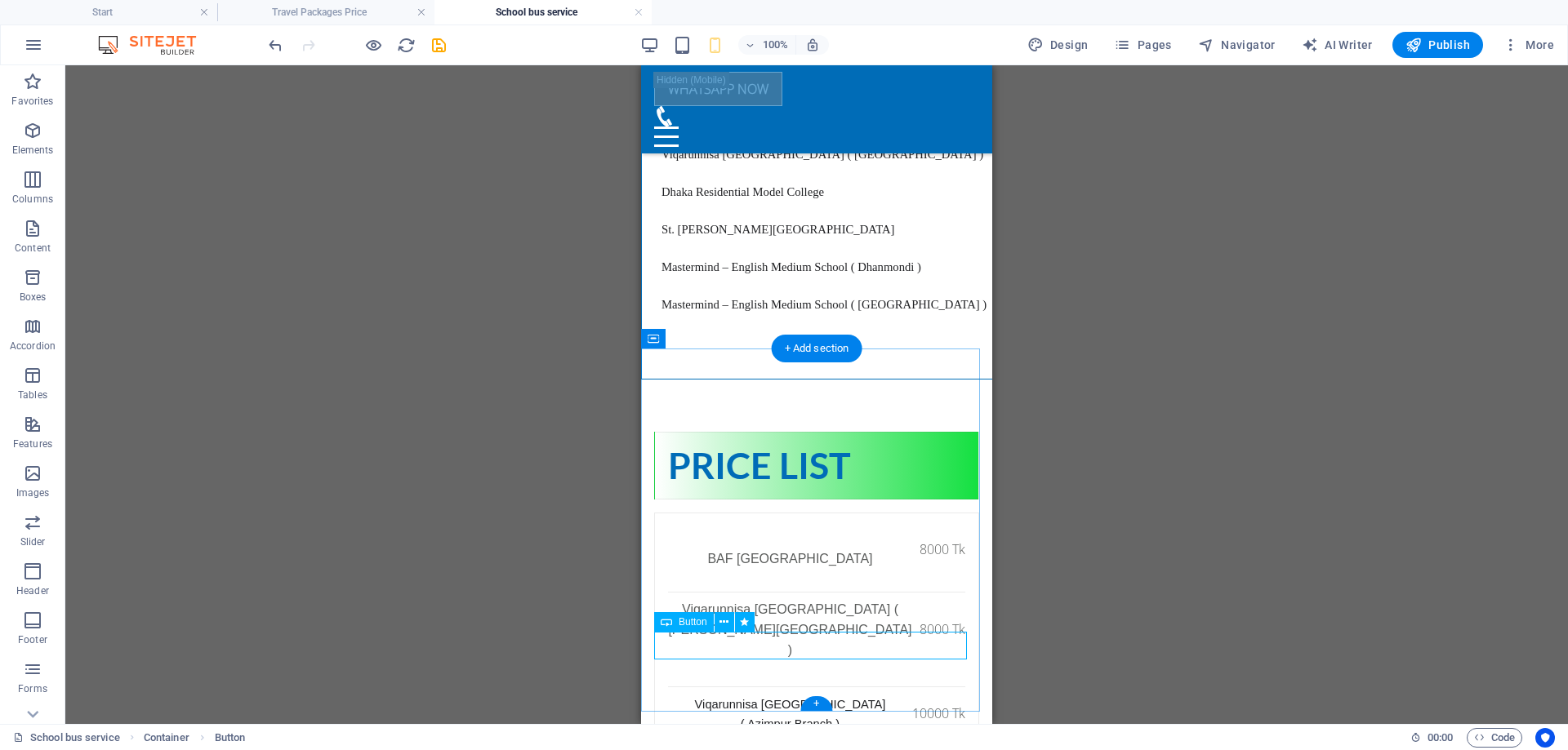
select select "s"
select select "scroll"
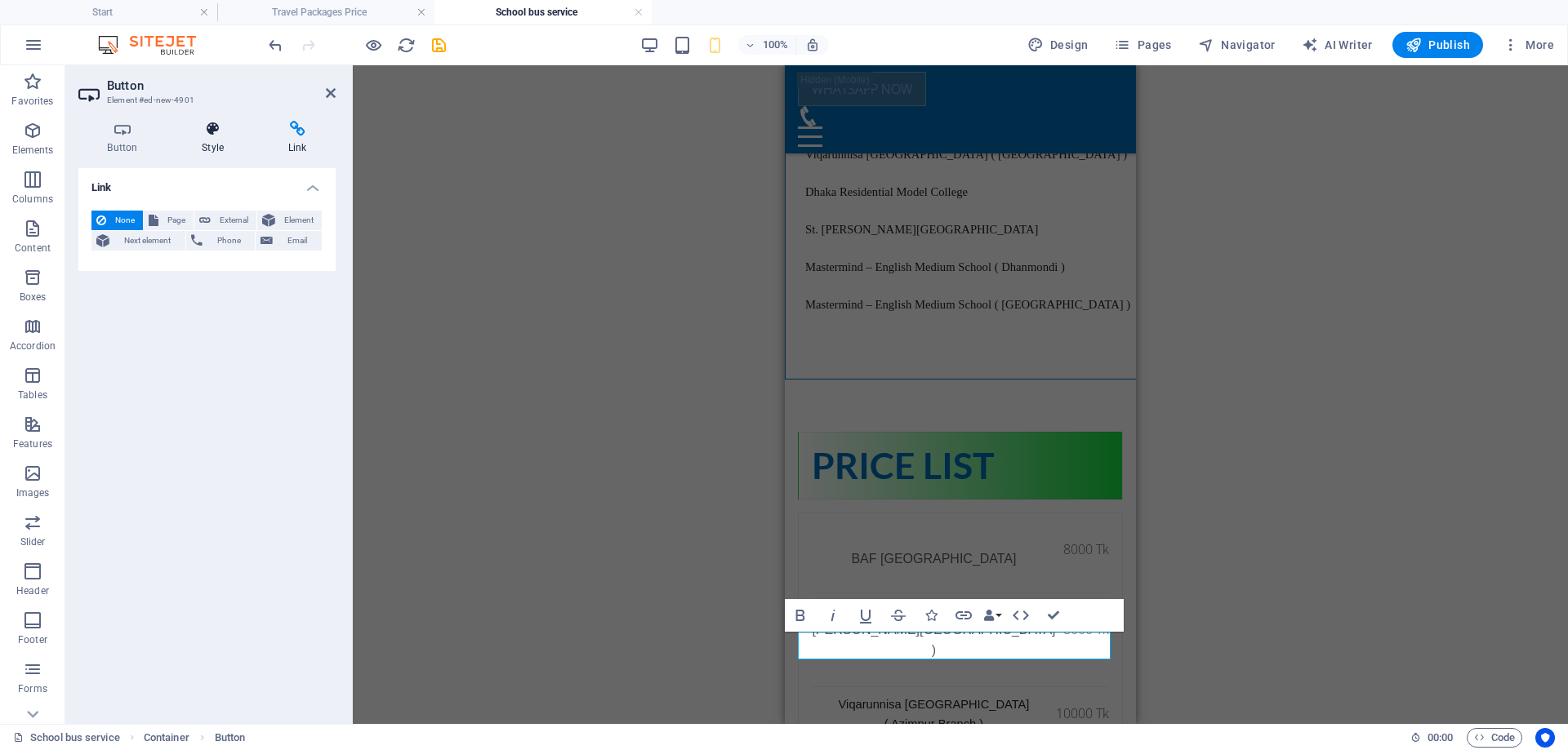
click at [234, 126] on icon at bounding box center [213, 129] width 80 height 17
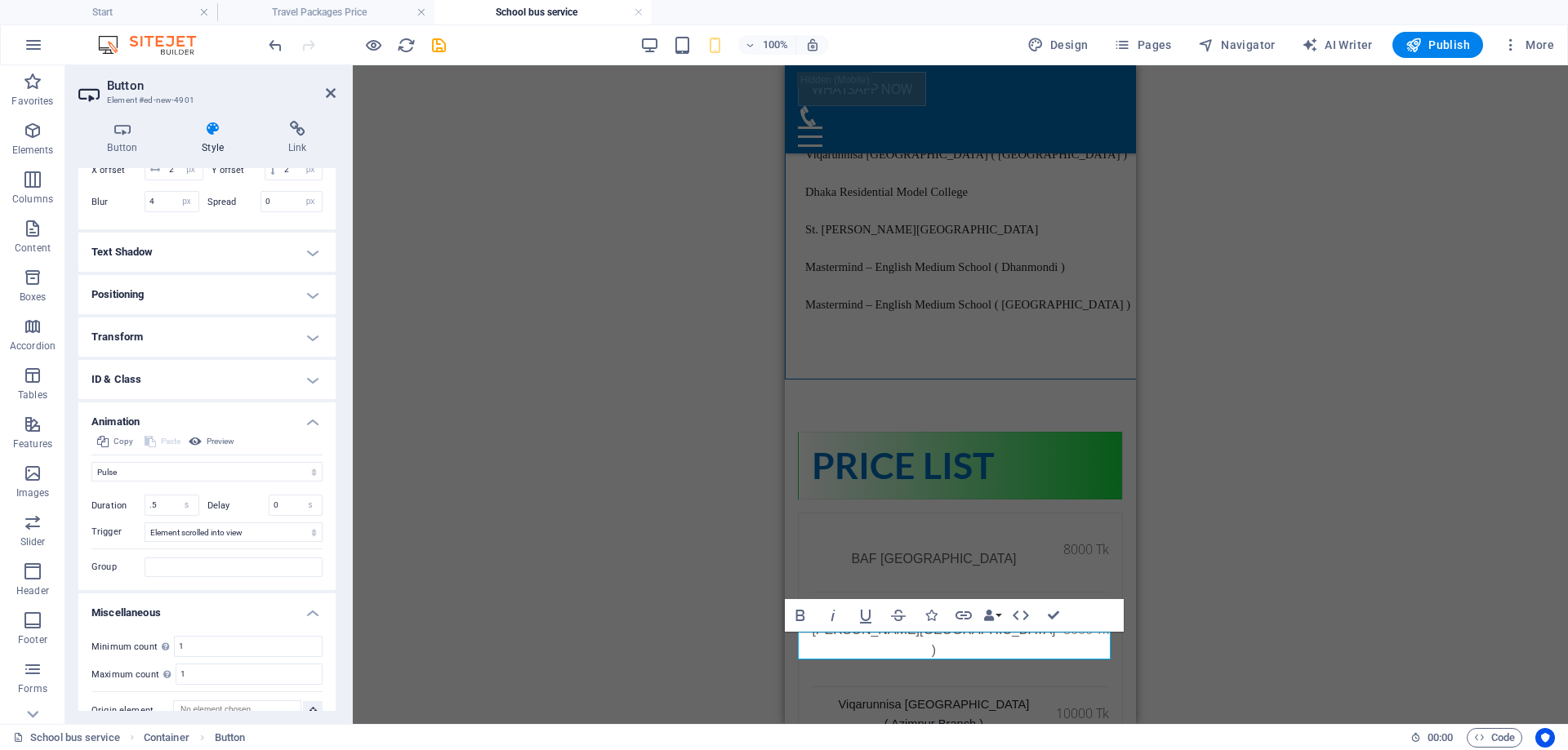
scroll to position [665, 0]
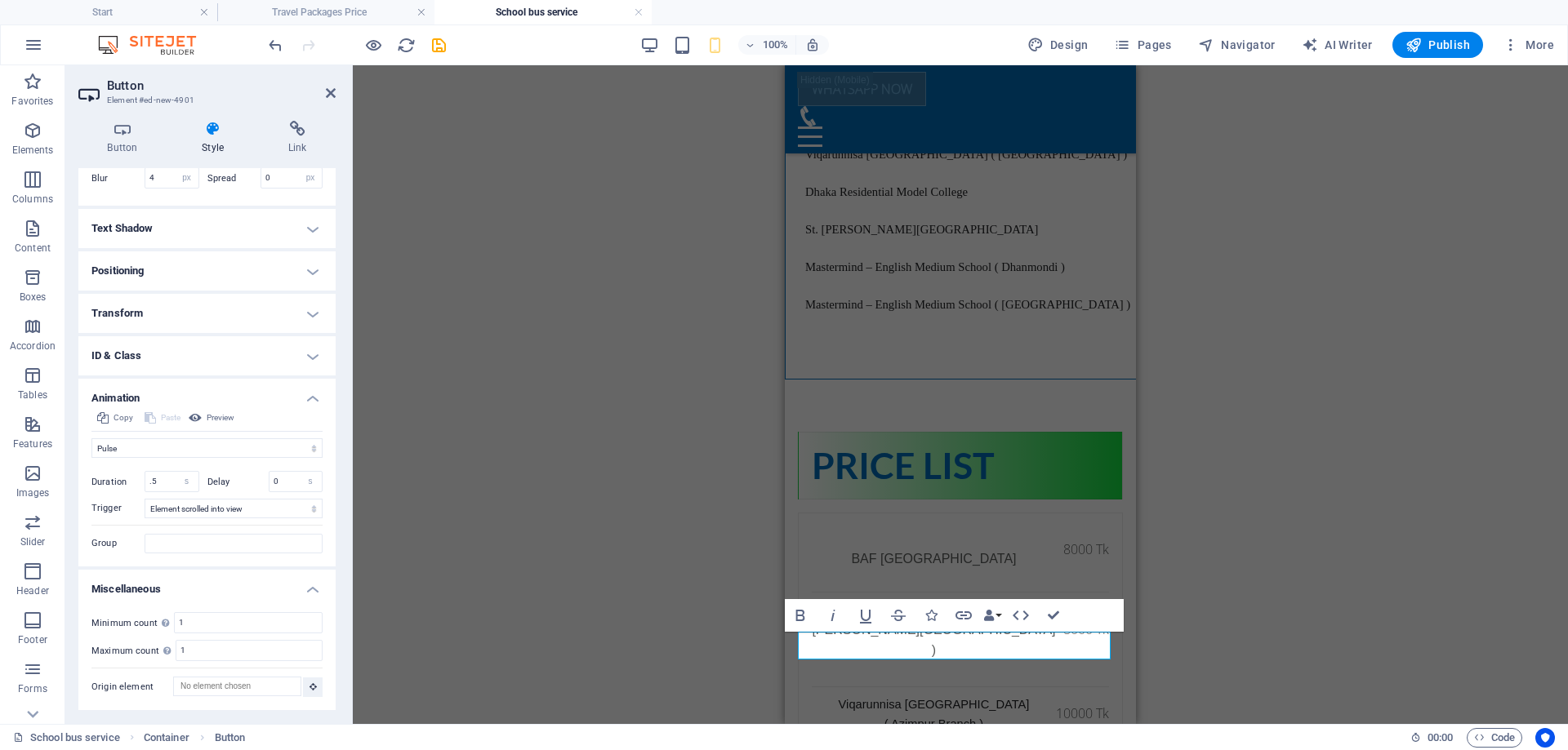
click at [204, 318] on h4 "Transform" at bounding box center [206, 314] width 257 height 40
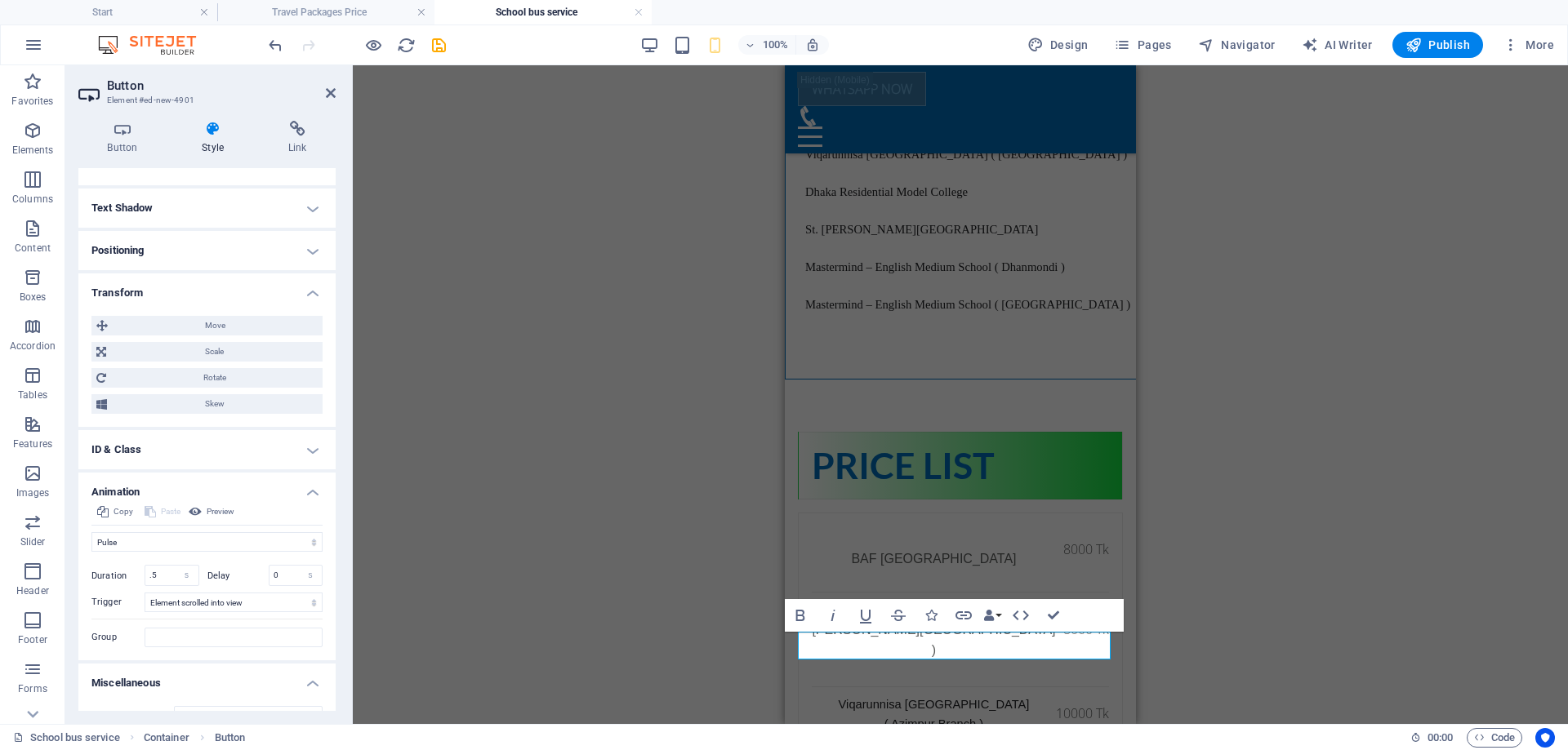
scroll to position [583, 0]
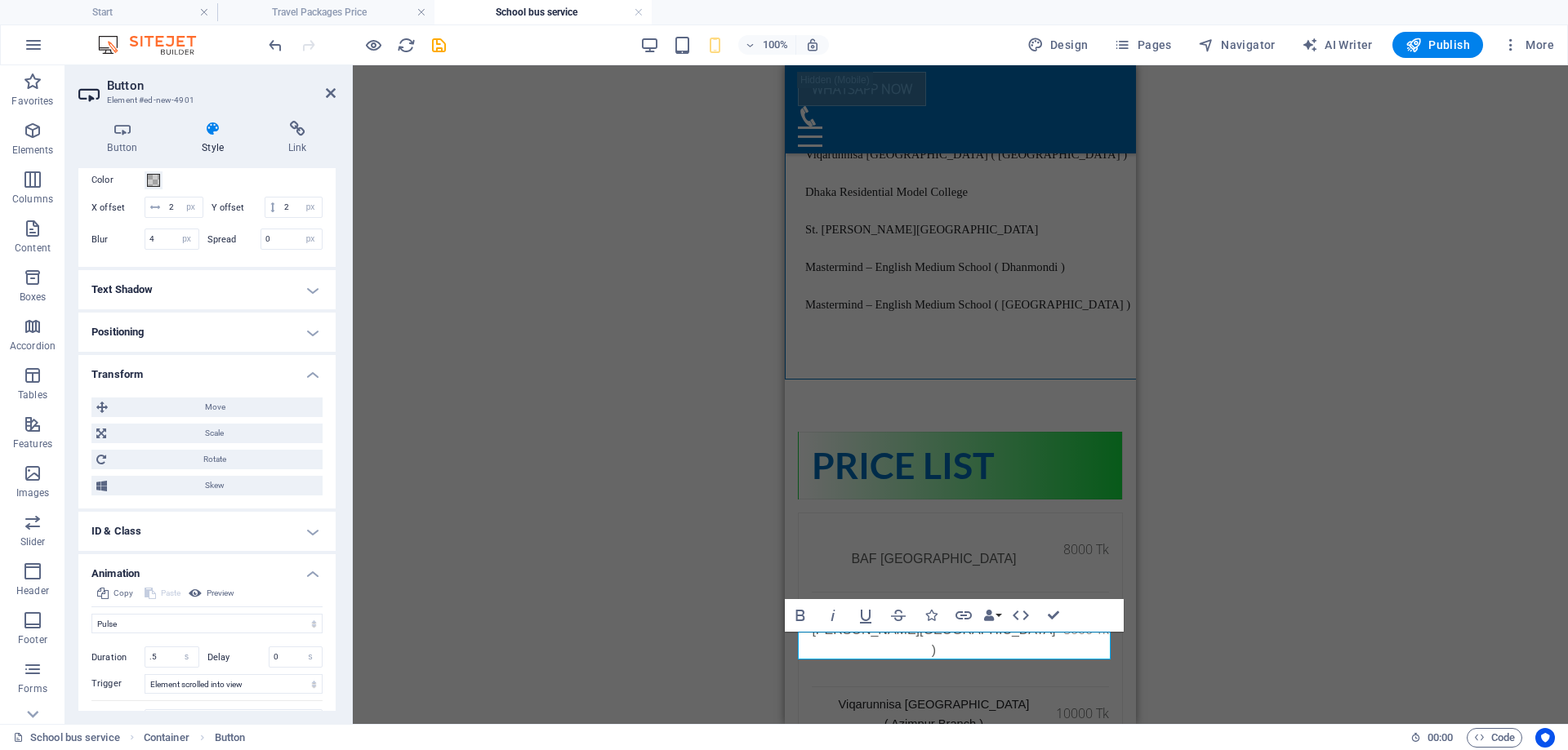
click at [204, 309] on h4 "Text Shadow" at bounding box center [206, 290] width 257 height 40
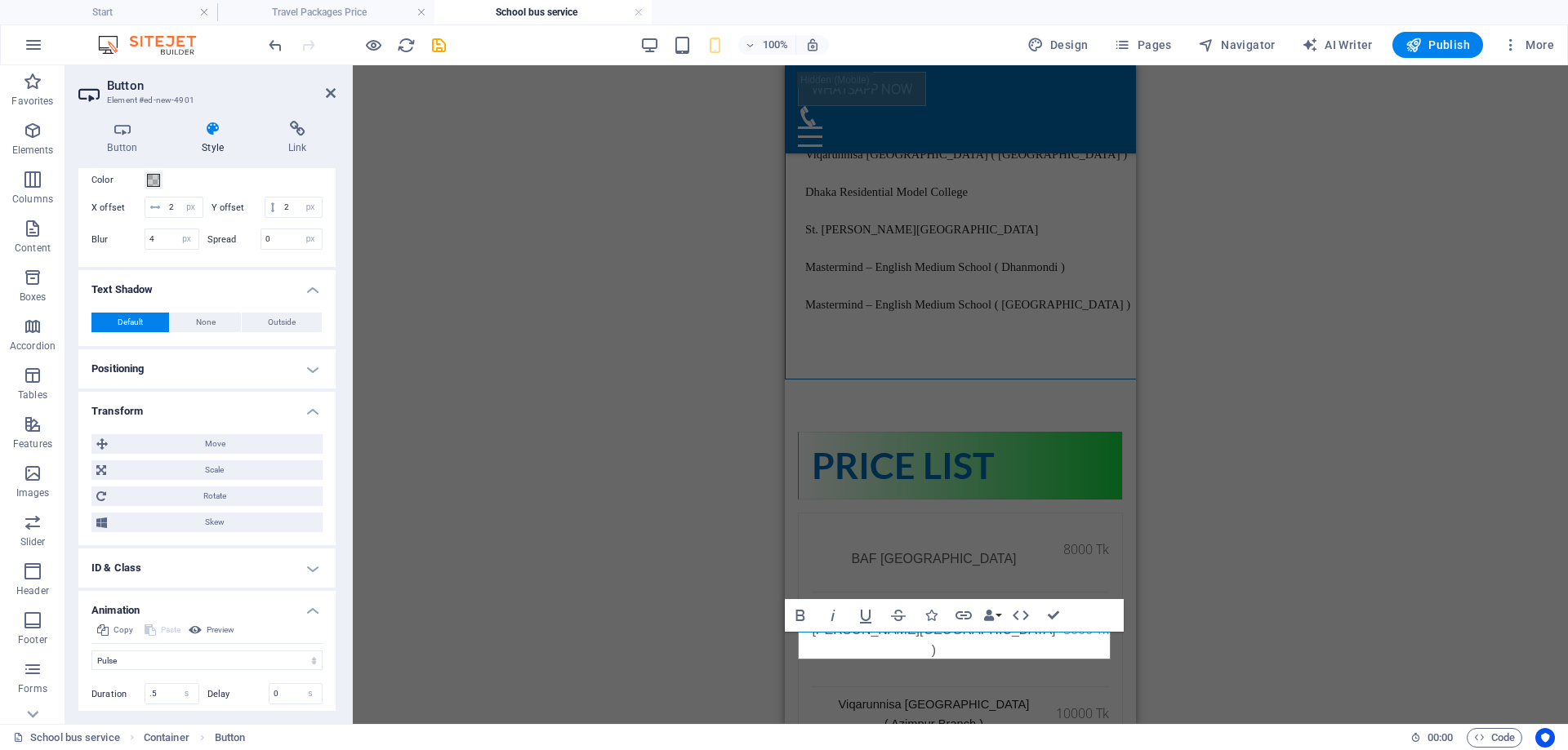
click at [213, 384] on h4 "Positioning" at bounding box center [206, 369] width 257 height 40
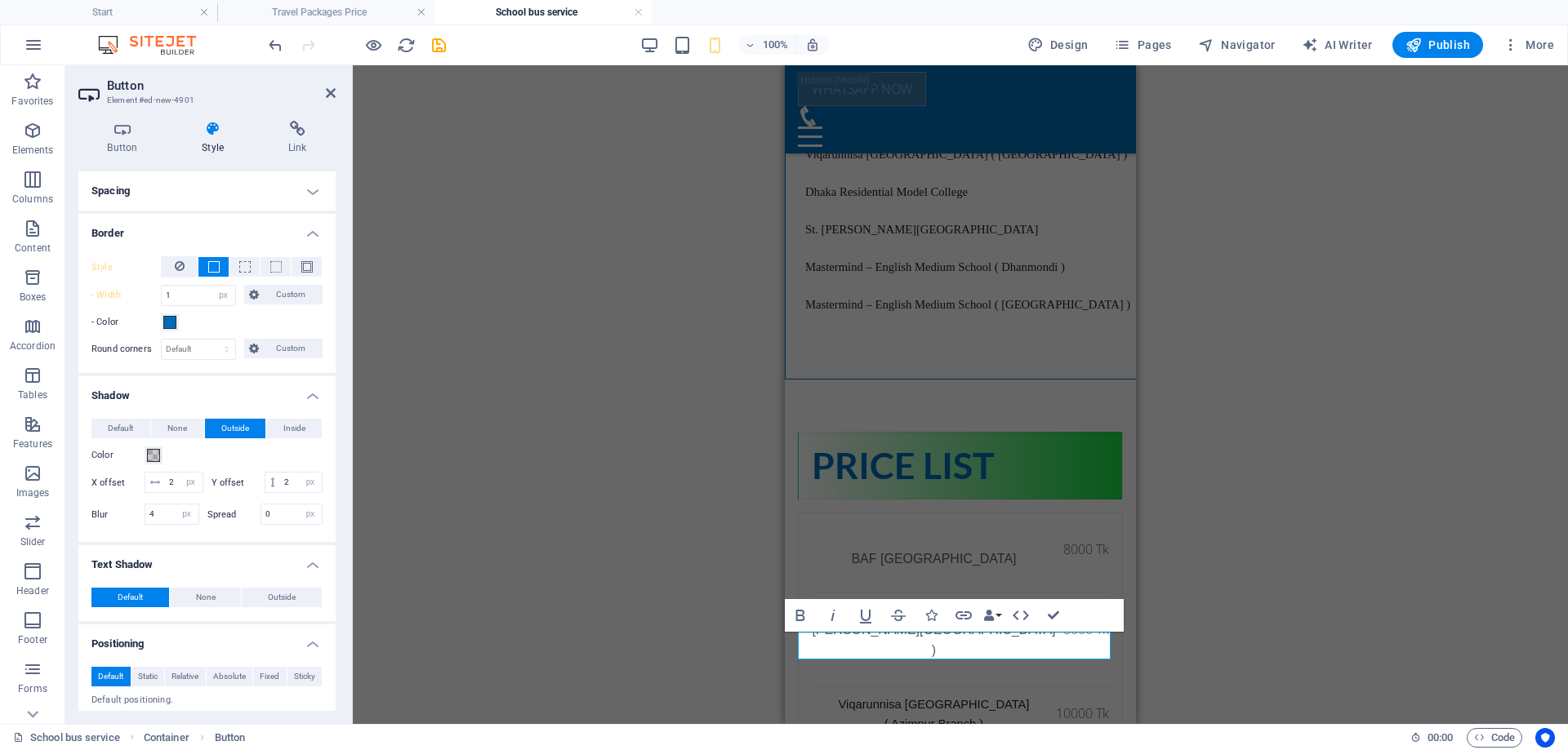
scroll to position [301, 0]
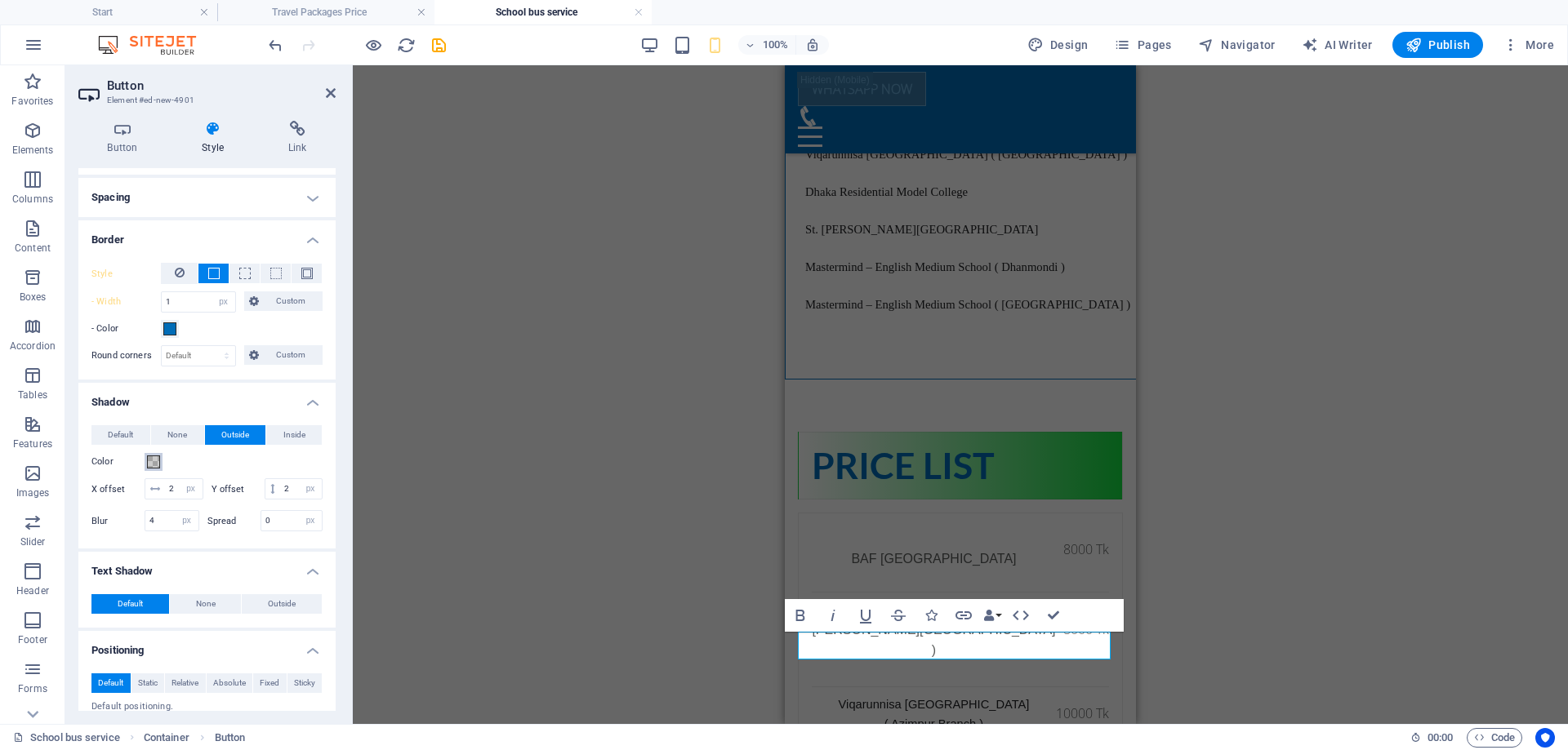
click at [152, 465] on span at bounding box center [153, 462] width 13 height 13
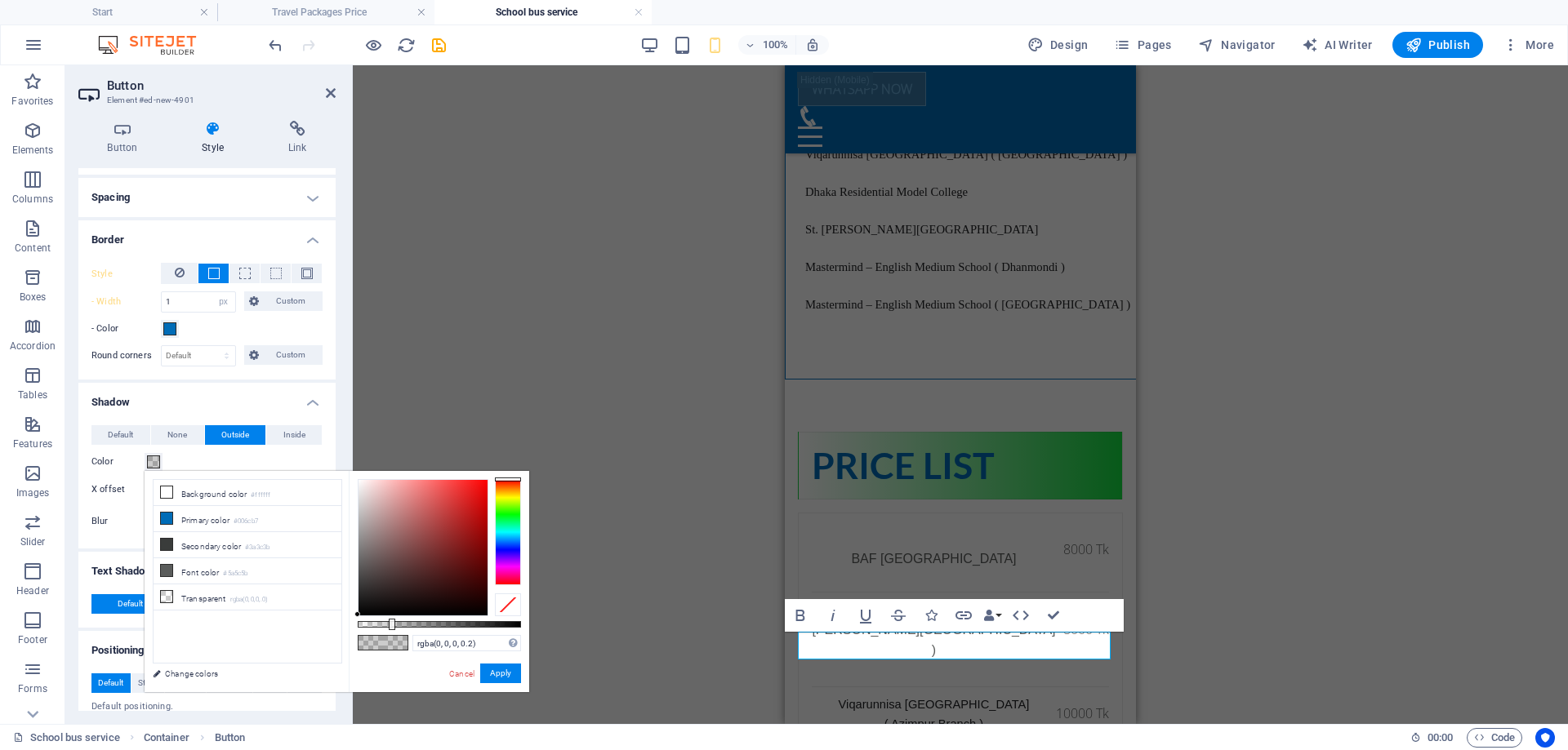
click at [517, 514] on div at bounding box center [508, 532] width 26 height 106
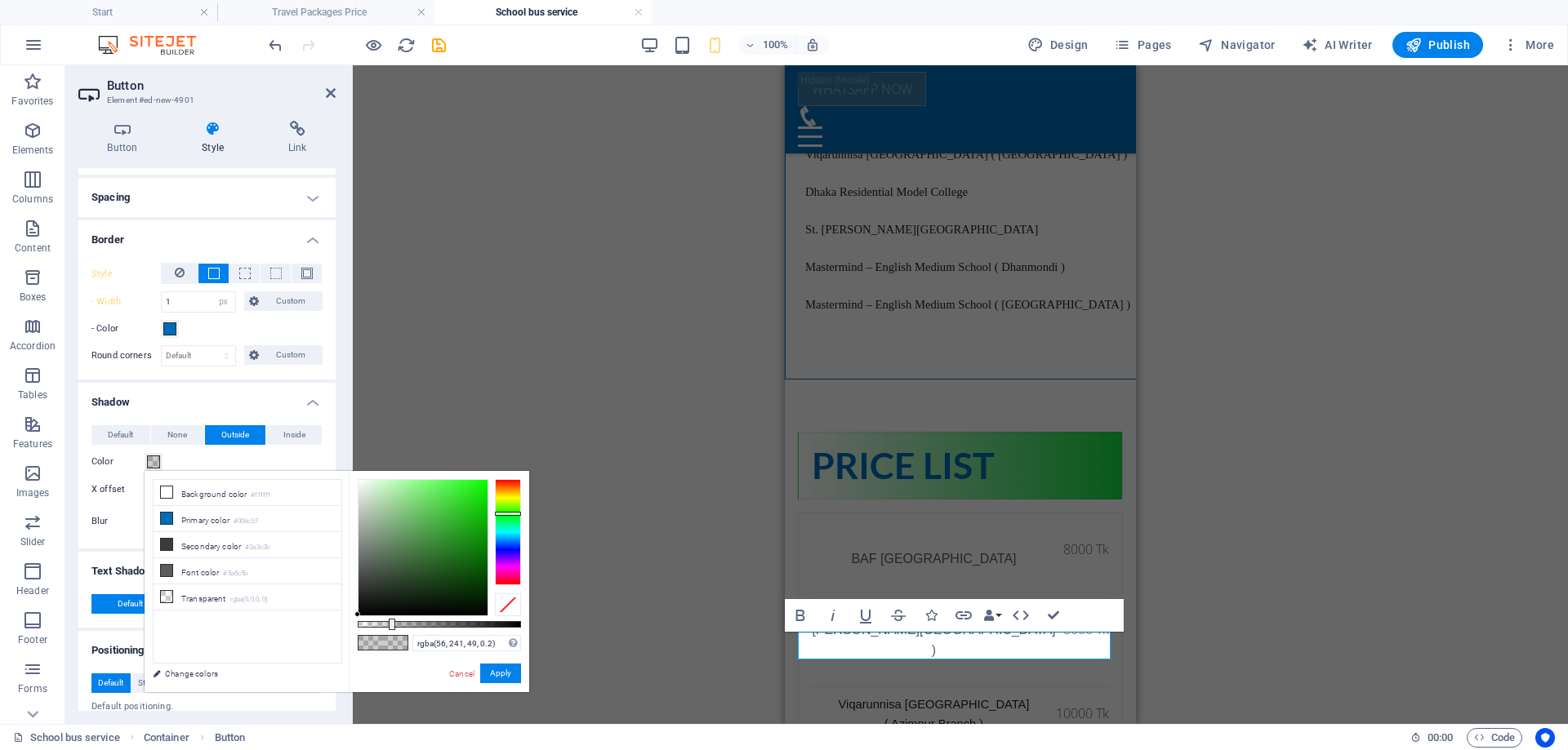
click at [460, 487] on div at bounding box center [423, 548] width 129 height 135
type input "rgba(35, 224, 27, 0.2)"
drag, startPoint x: 460, startPoint y: 488, endPoint x: 471, endPoint y: 495, distance: 13.0
click at [471, 495] on div at bounding box center [471, 495] width 6 height 6
click at [502, 666] on button "Apply" at bounding box center [501, 674] width 40 height 19
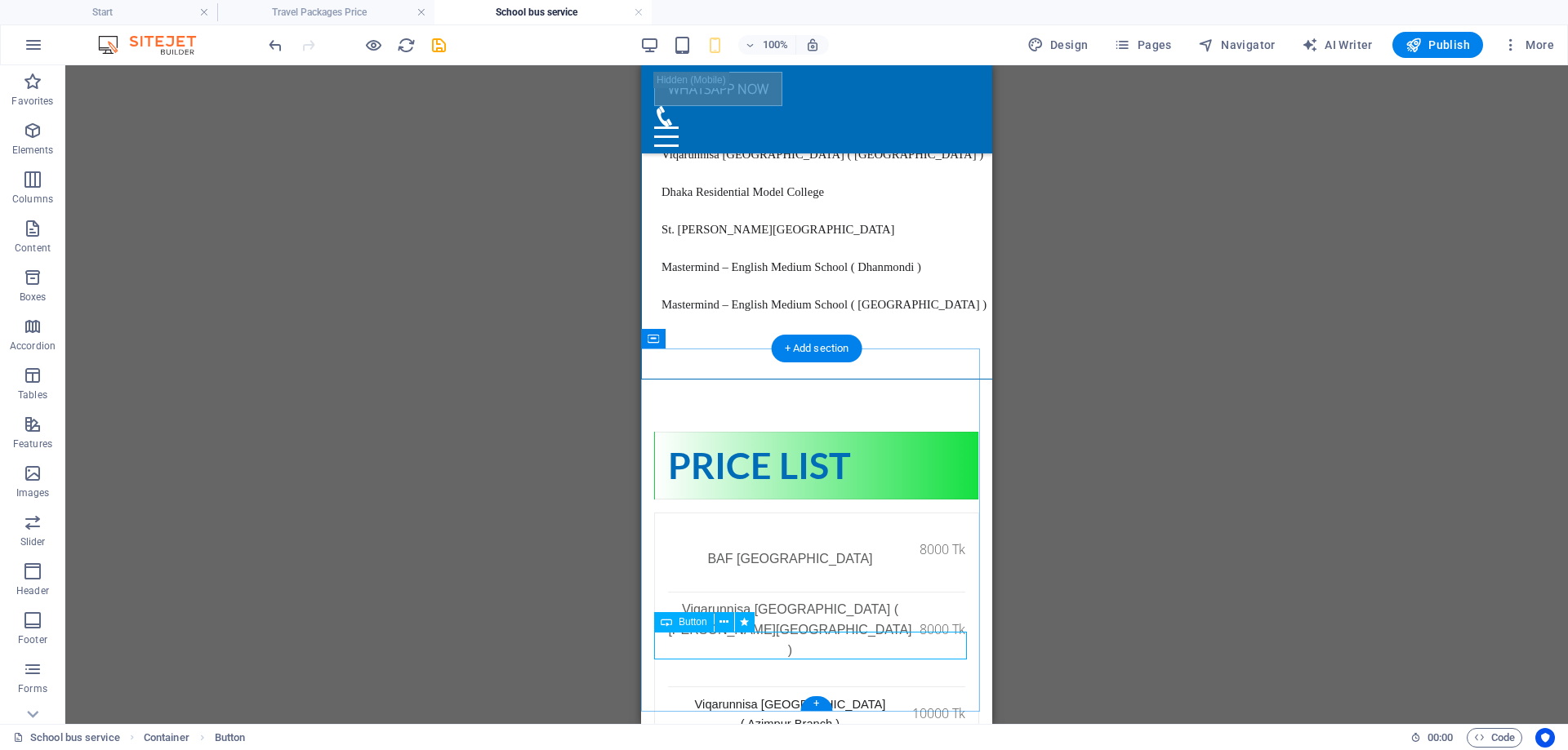
select select "px"
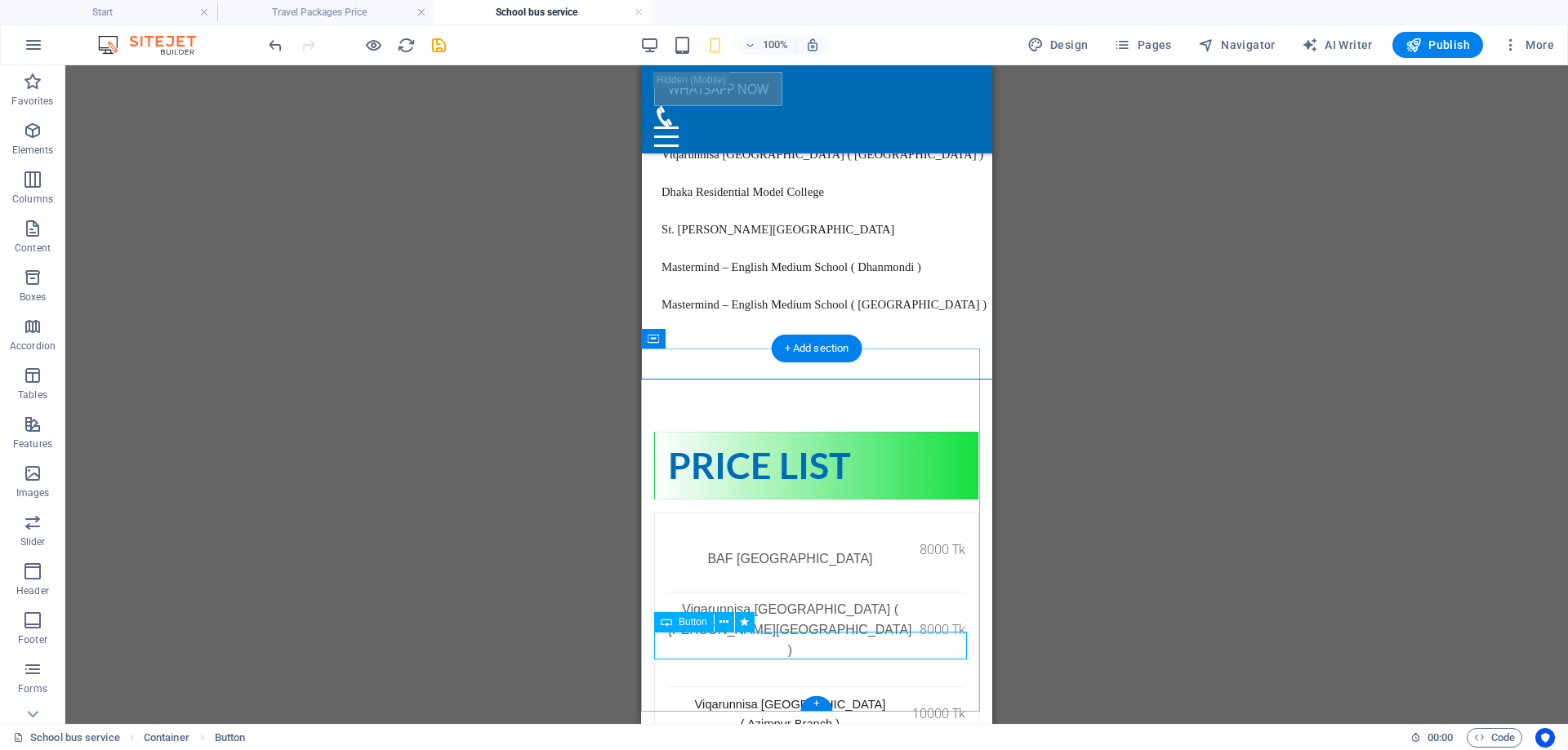
select select "px"
select select "pulse"
select select "s"
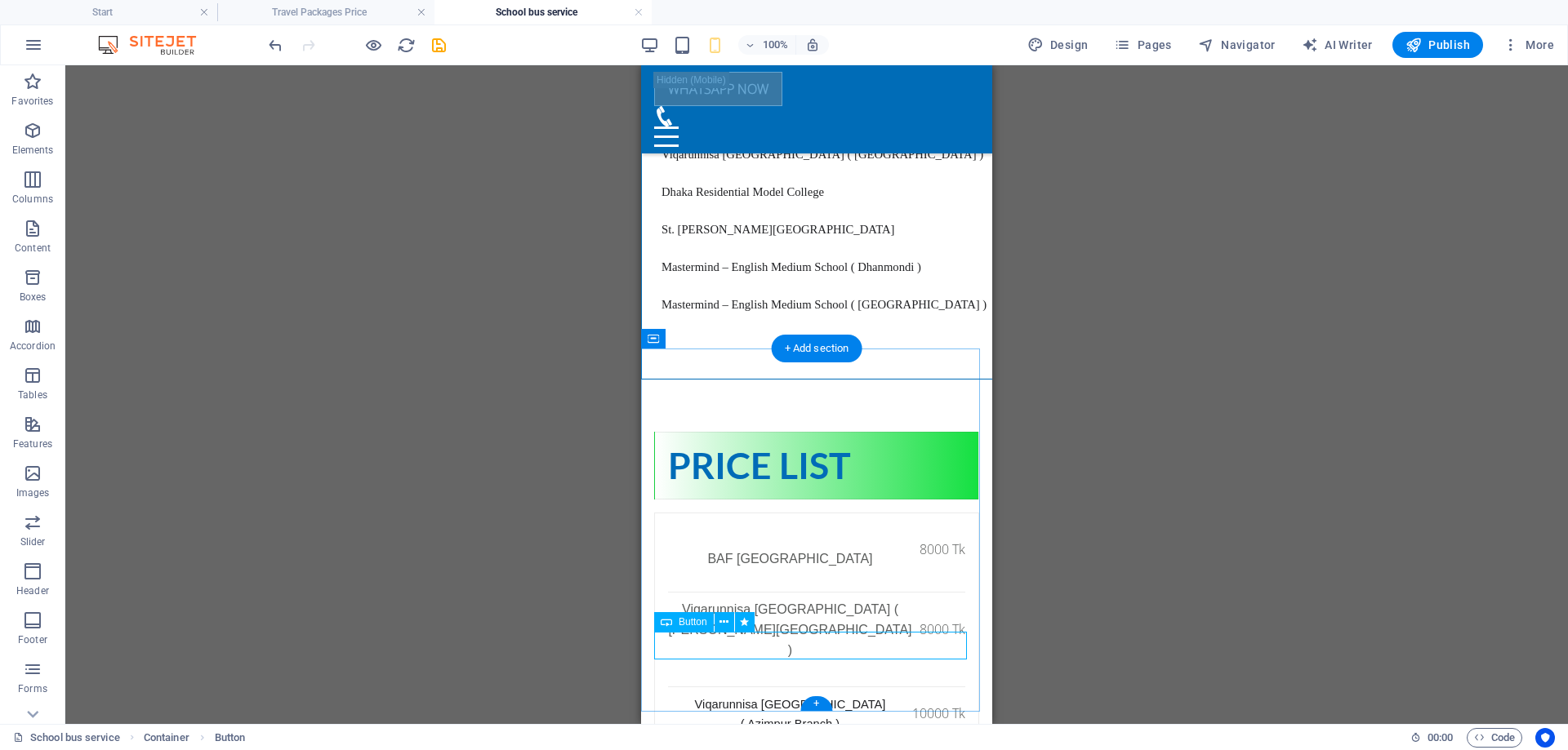
select select "scroll"
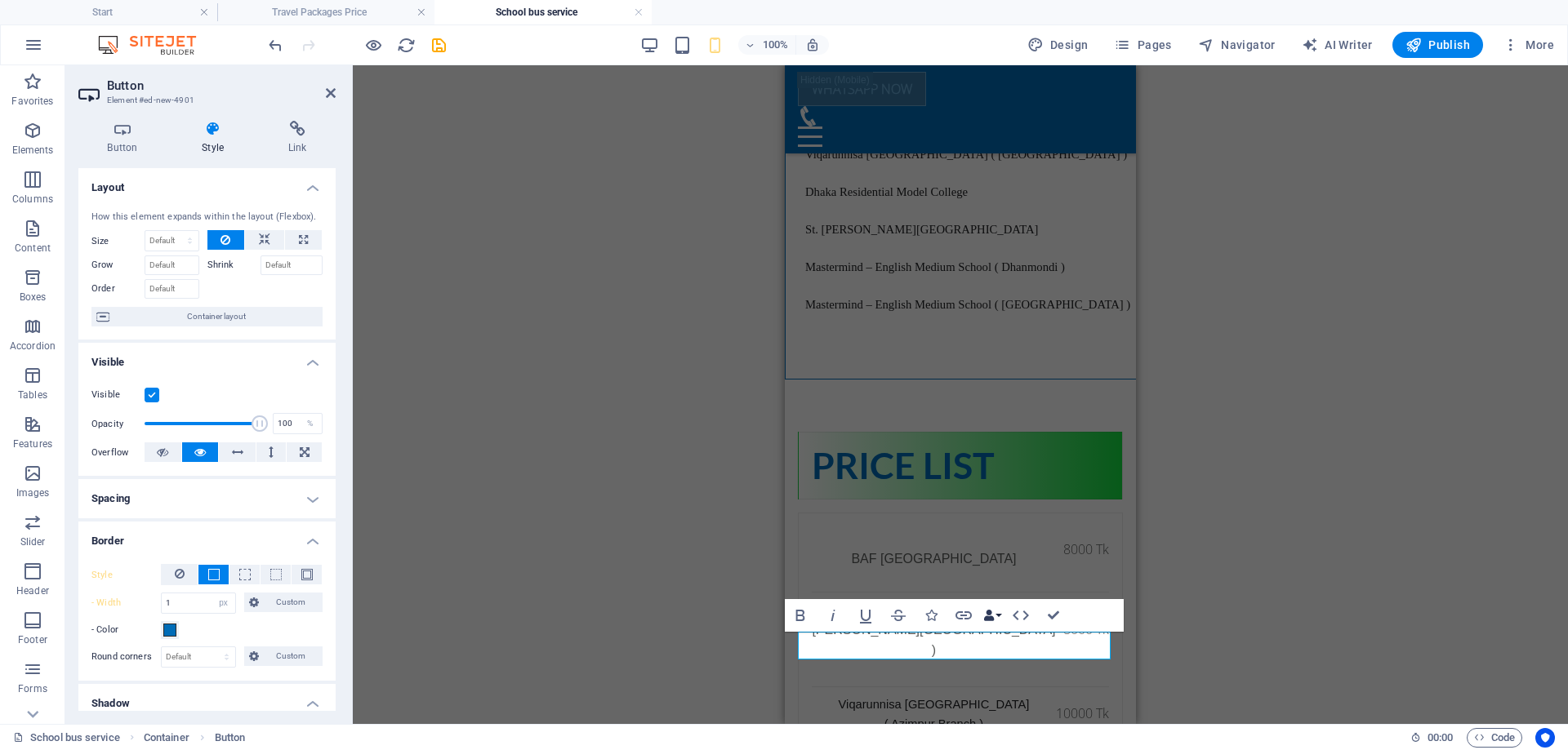
click at [998, 617] on button "Data Bindings" at bounding box center [993, 615] width 23 height 32
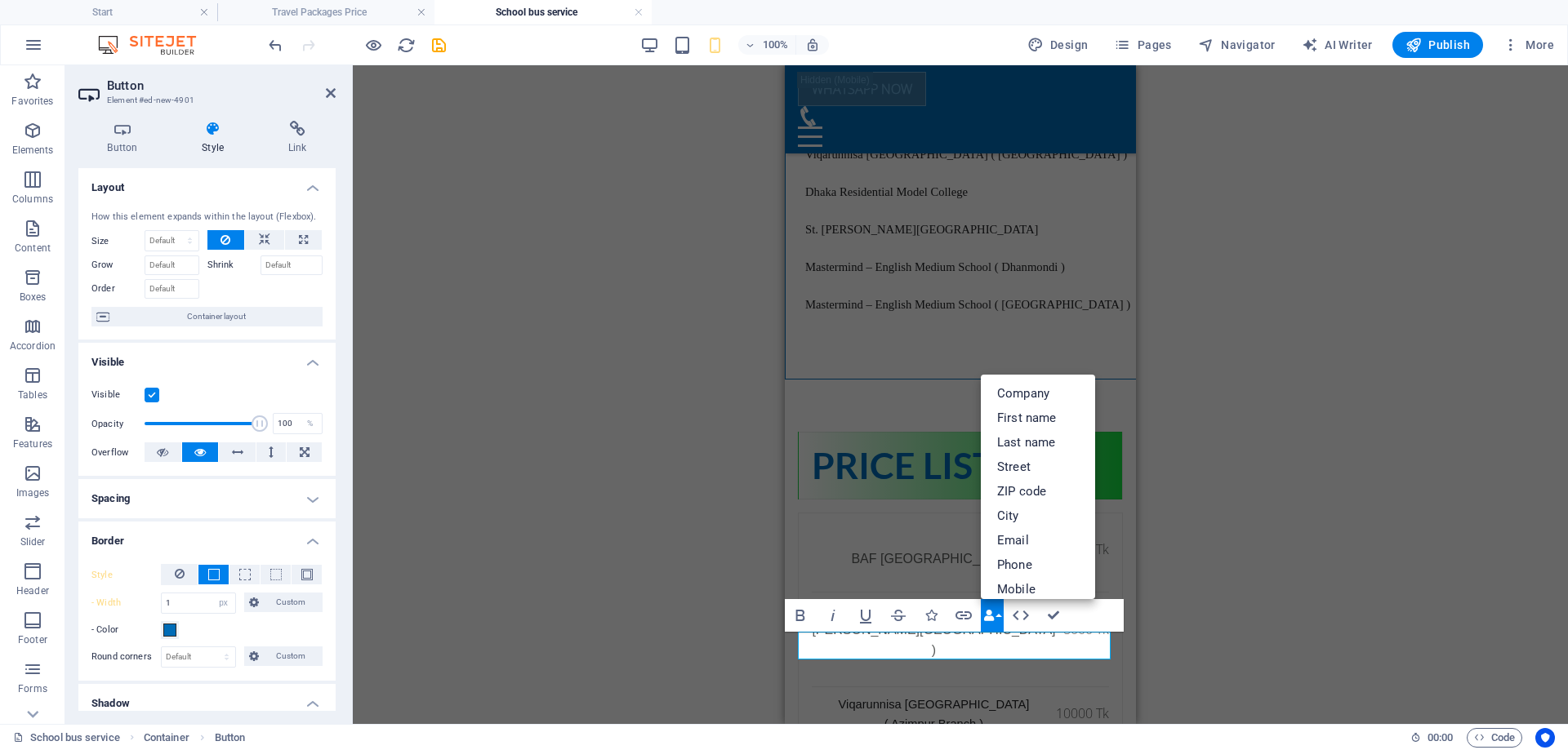
click at [999, 617] on button "Data Bindings" at bounding box center [993, 615] width 23 height 32
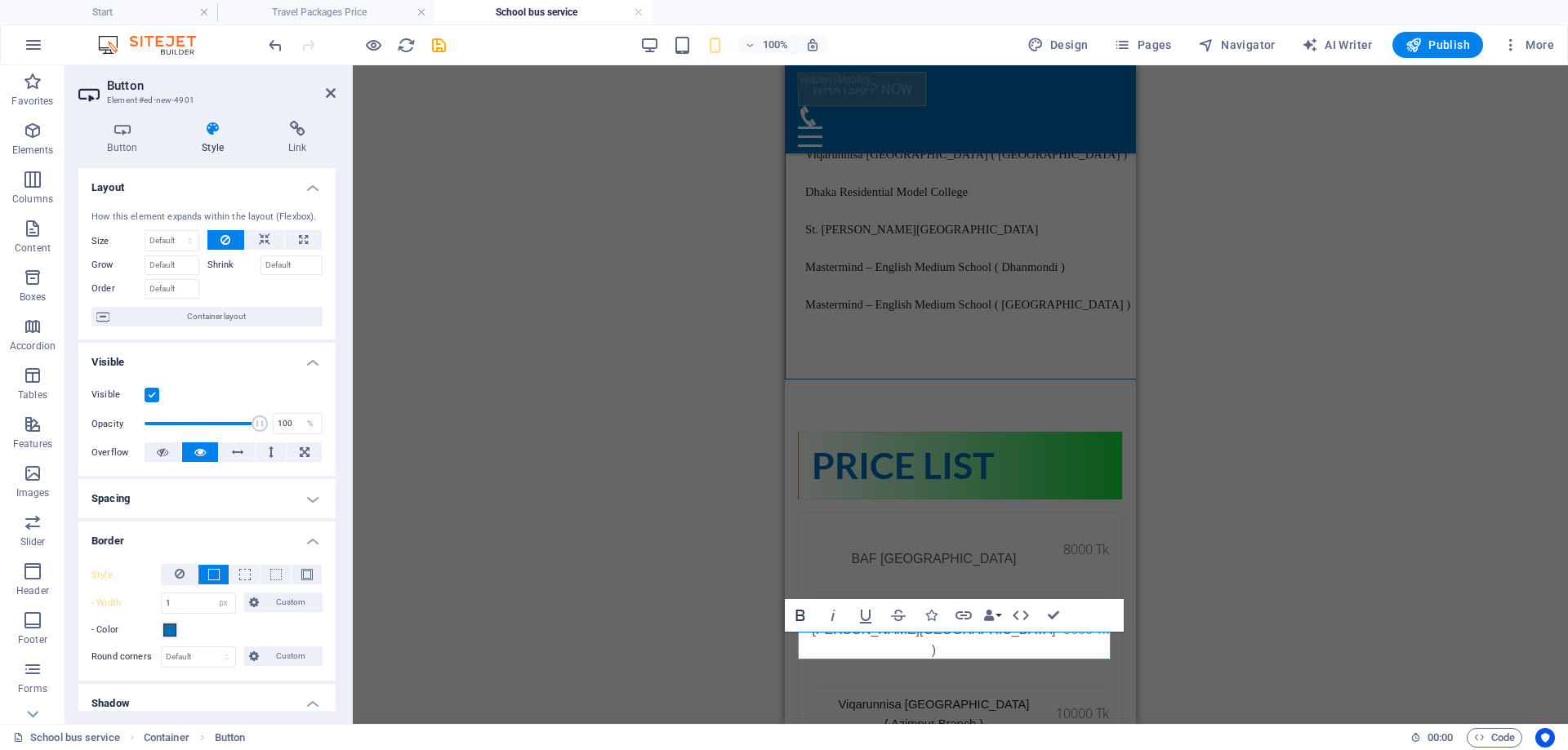
click at [797, 617] on icon "button" at bounding box center [801, 616] width 9 height 11
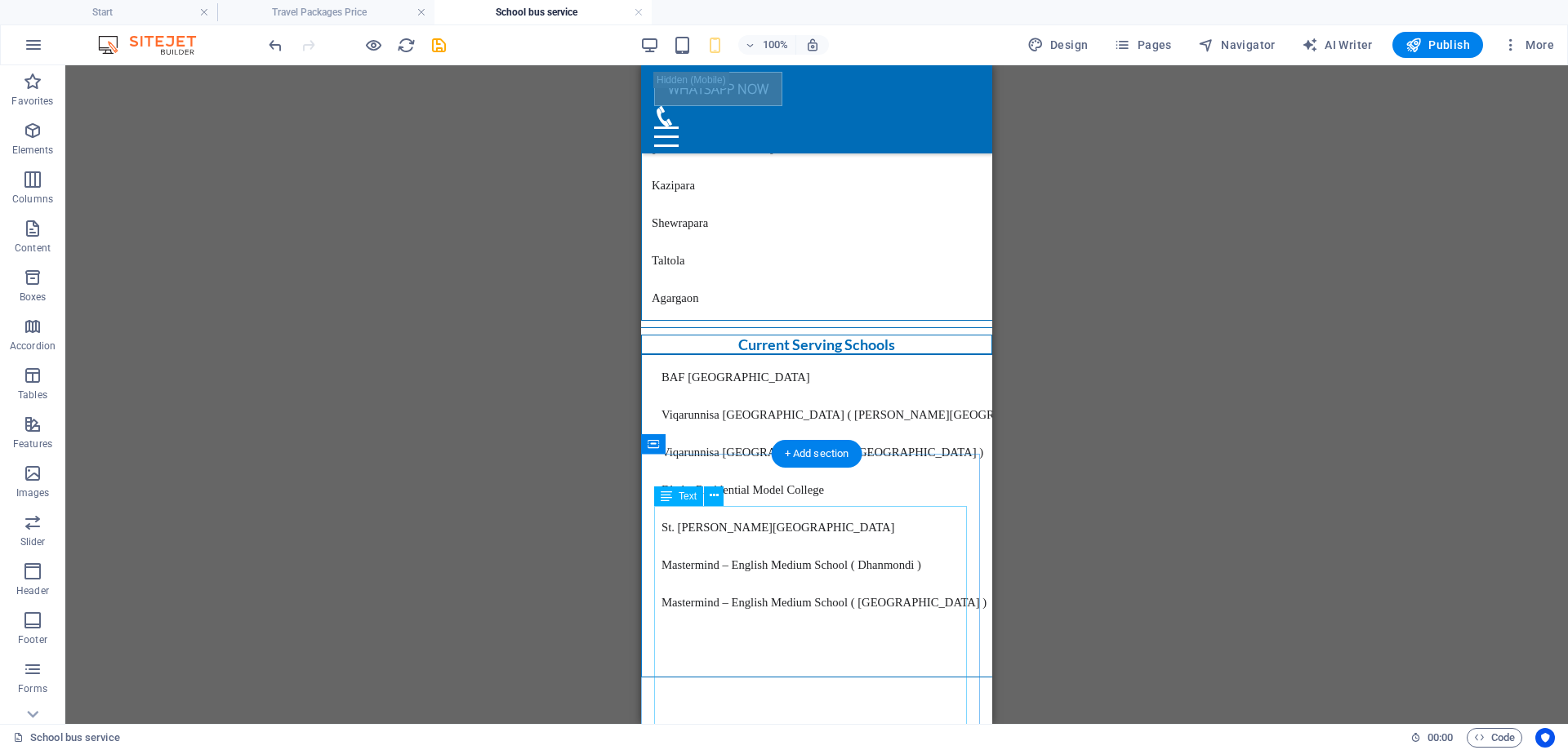
scroll to position [2612, 0]
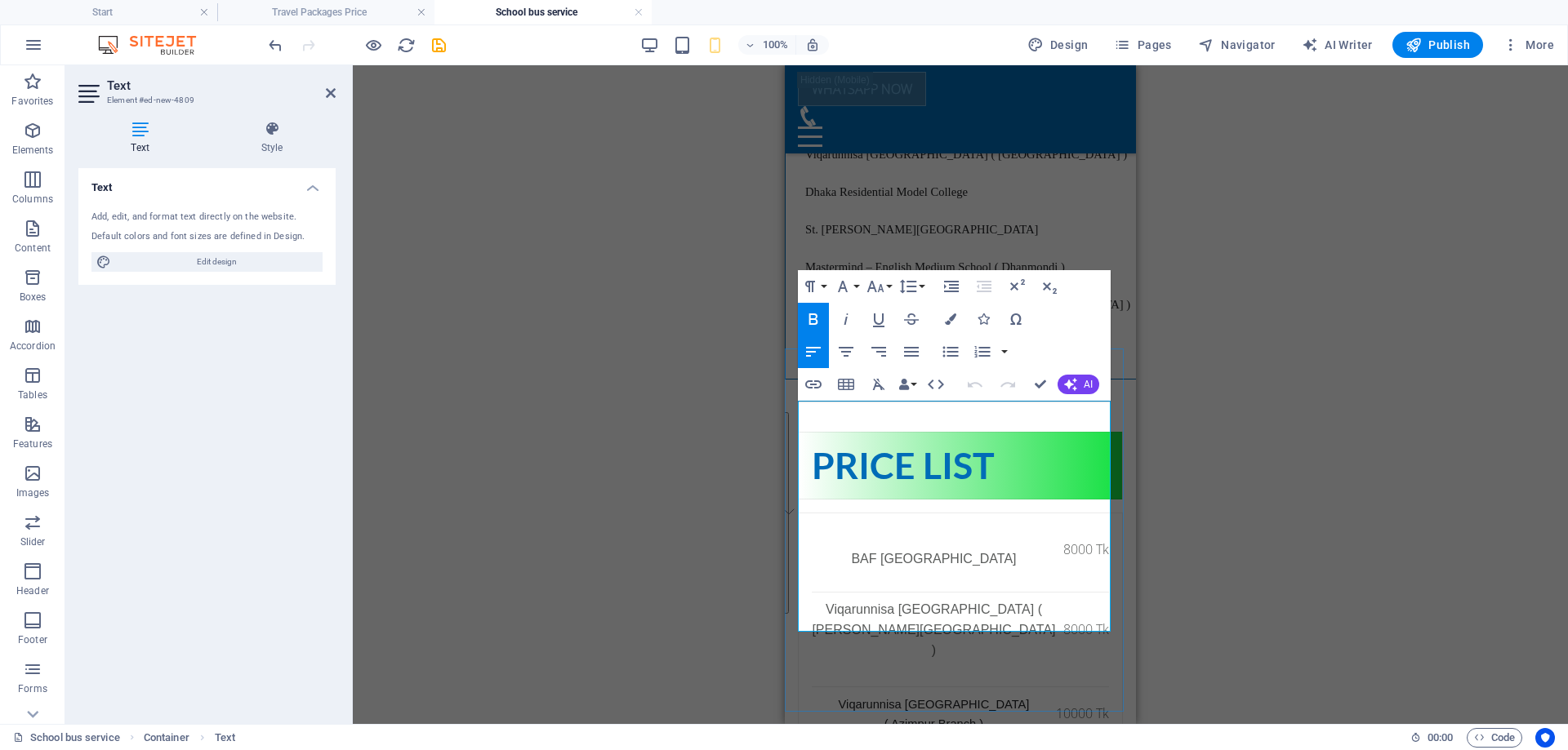
drag, startPoint x: 800, startPoint y: 419, endPoint x: 971, endPoint y: 614, distance: 259.4
click at [287, 141] on h4 "Style" at bounding box center [271, 138] width 127 height 34
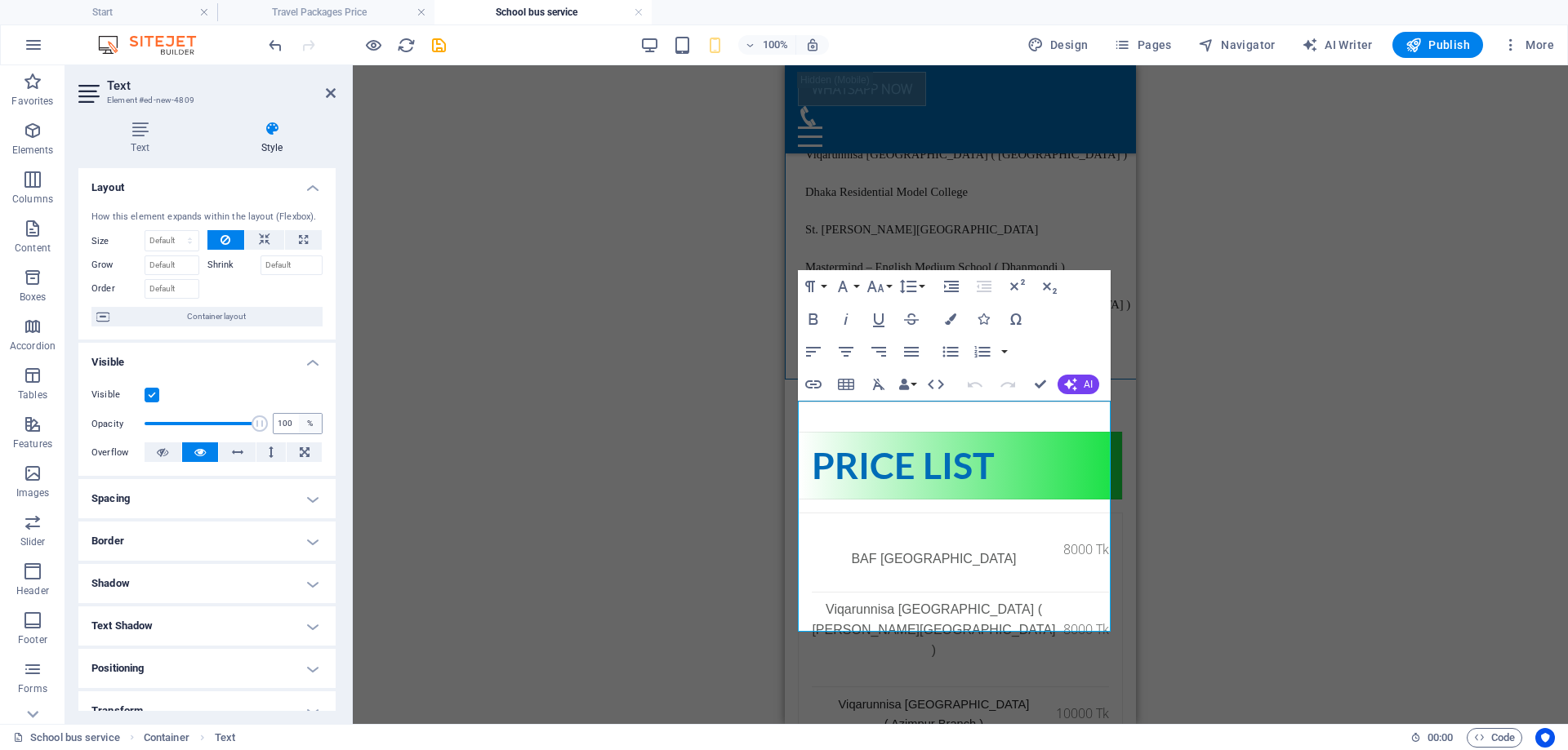
scroll to position [82, 0]
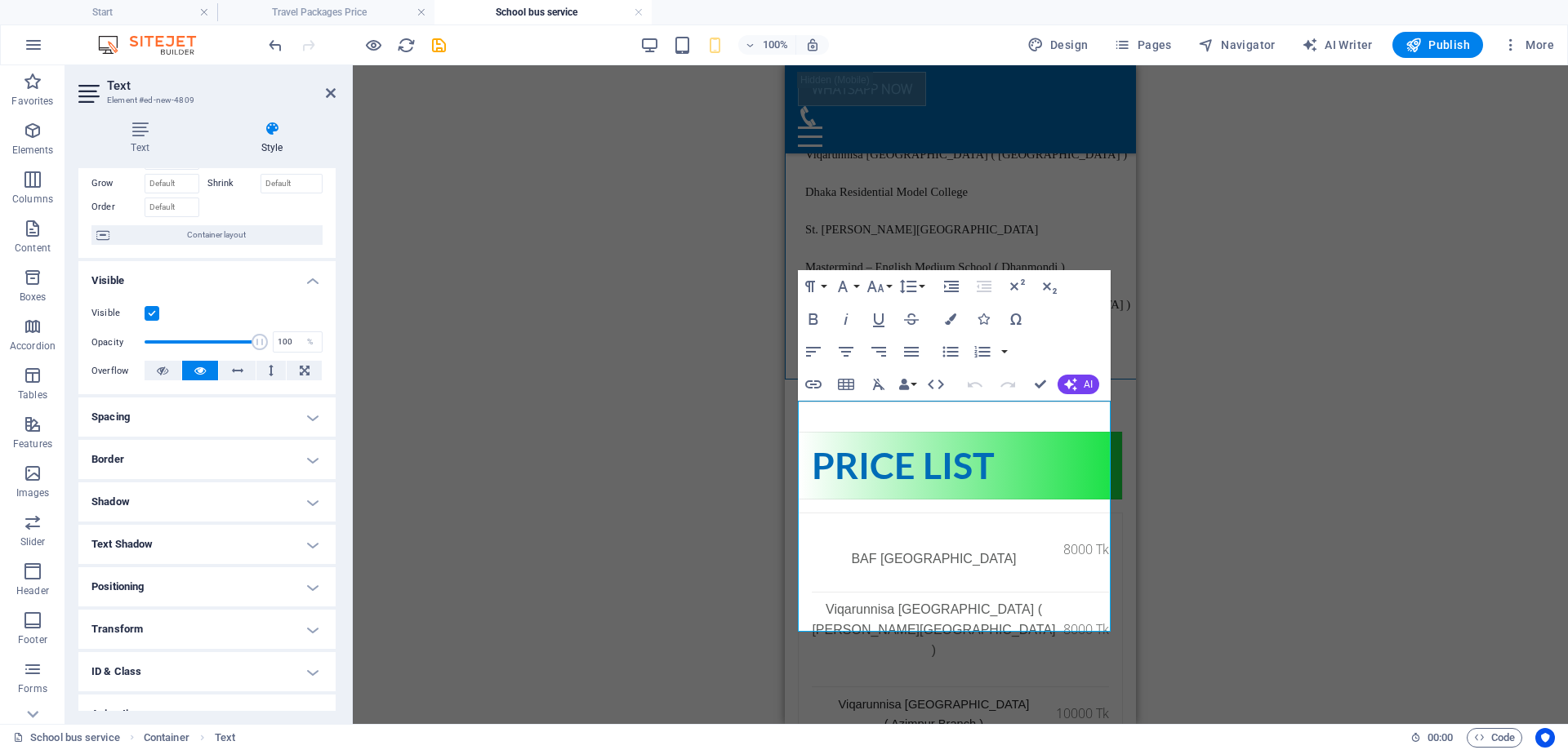
click at [301, 434] on h4 "Spacing" at bounding box center [206, 417] width 257 height 40
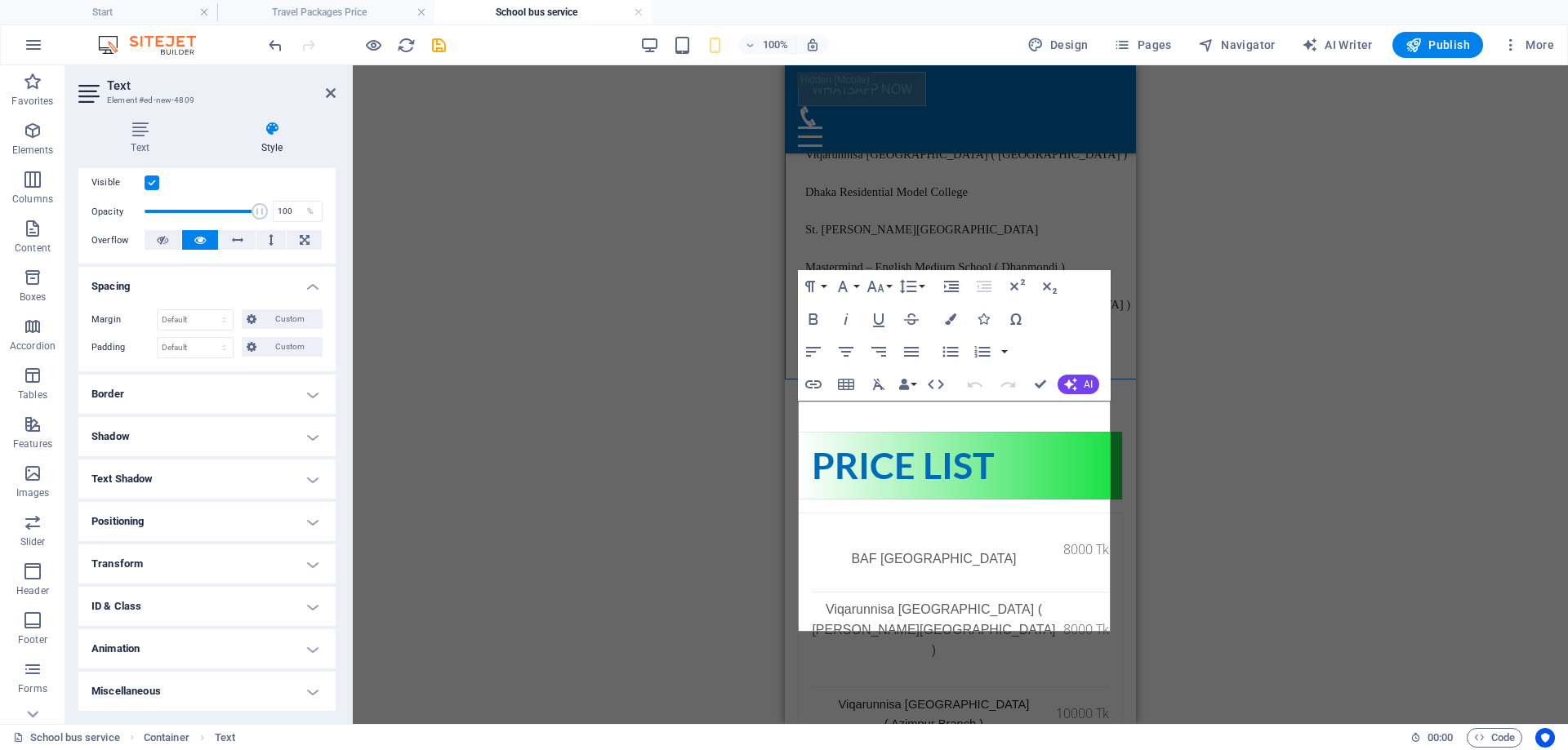
click at [308, 645] on h4 "Animation" at bounding box center [206, 649] width 257 height 40
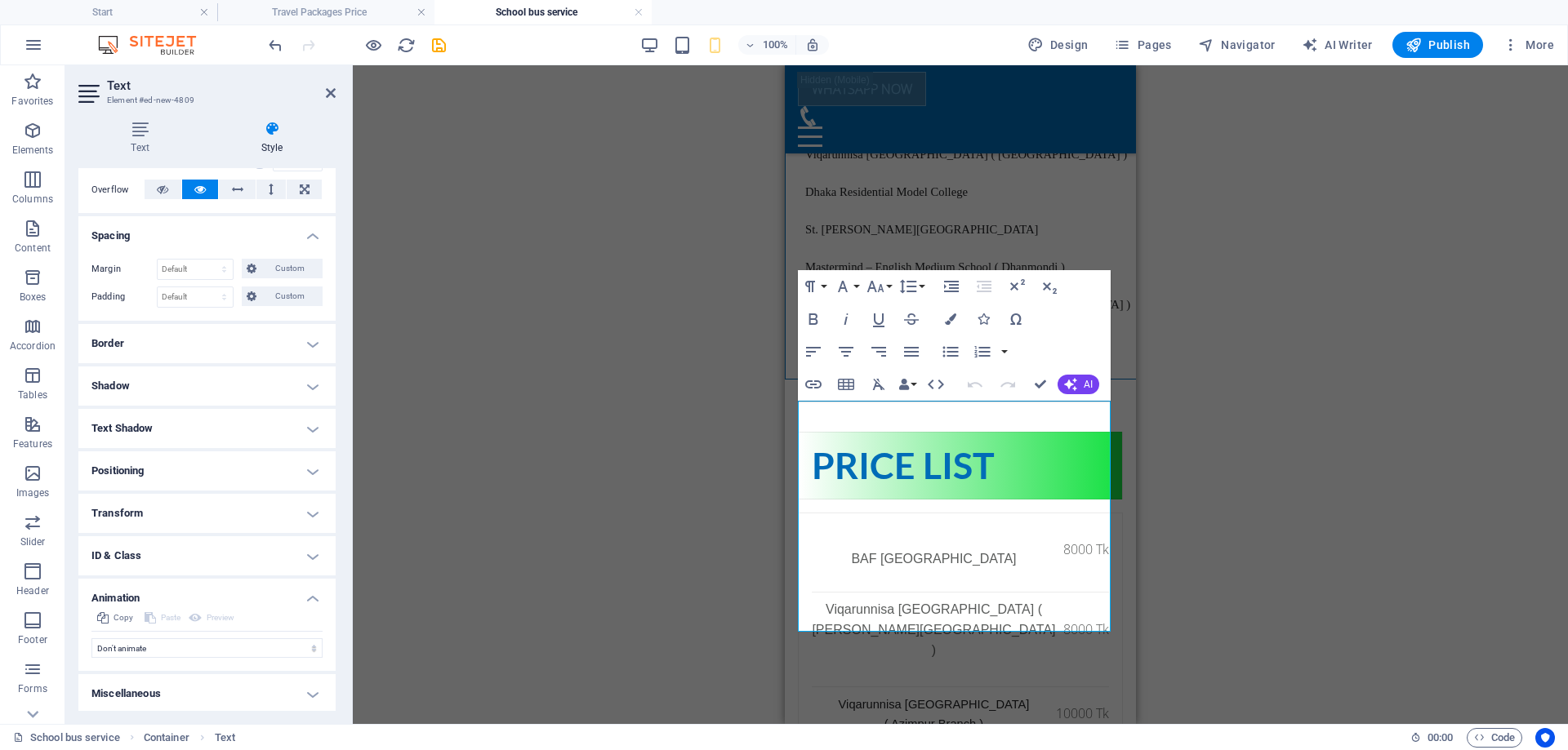
scroll to position [265, 0]
click at [257, 428] on h4 "Text Shadow" at bounding box center [206, 426] width 257 height 40
click at [280, 377] on h4 "Shadow" at bounding box center [206, 384] width 257 height 40
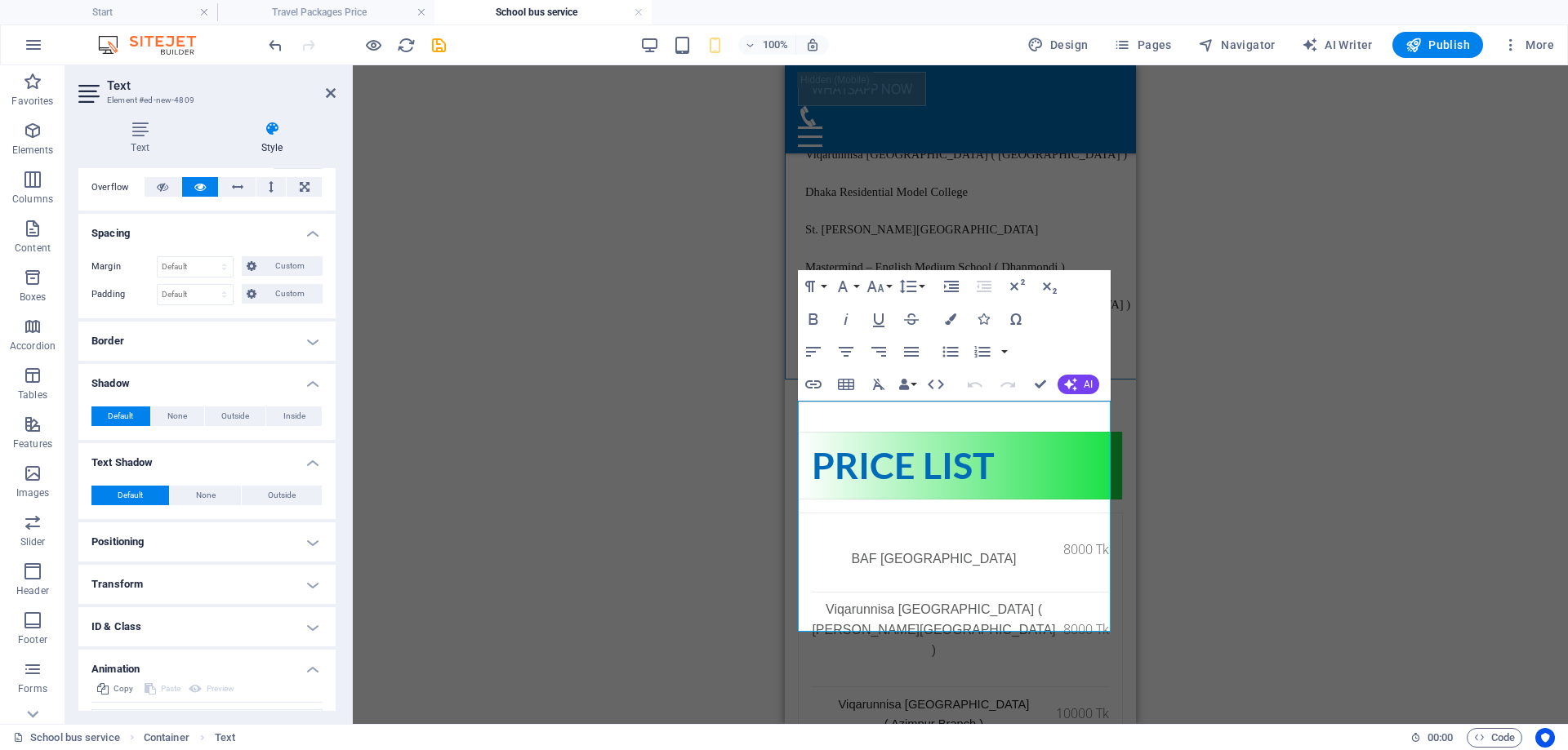
click at [285, 331] on h4 "Border" at bounding box center [206, 341] width 257 height 40
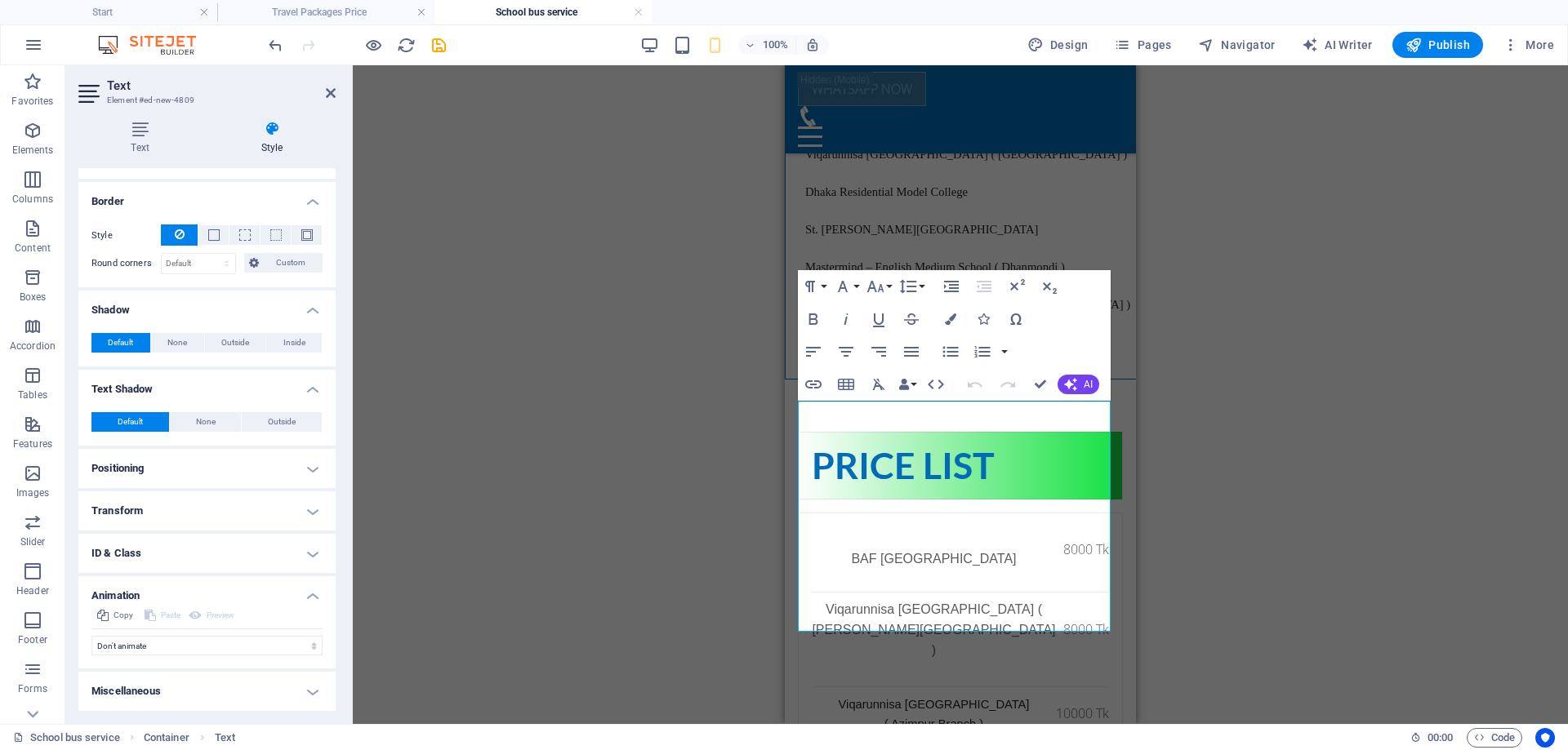
scroll to position [160, 0]
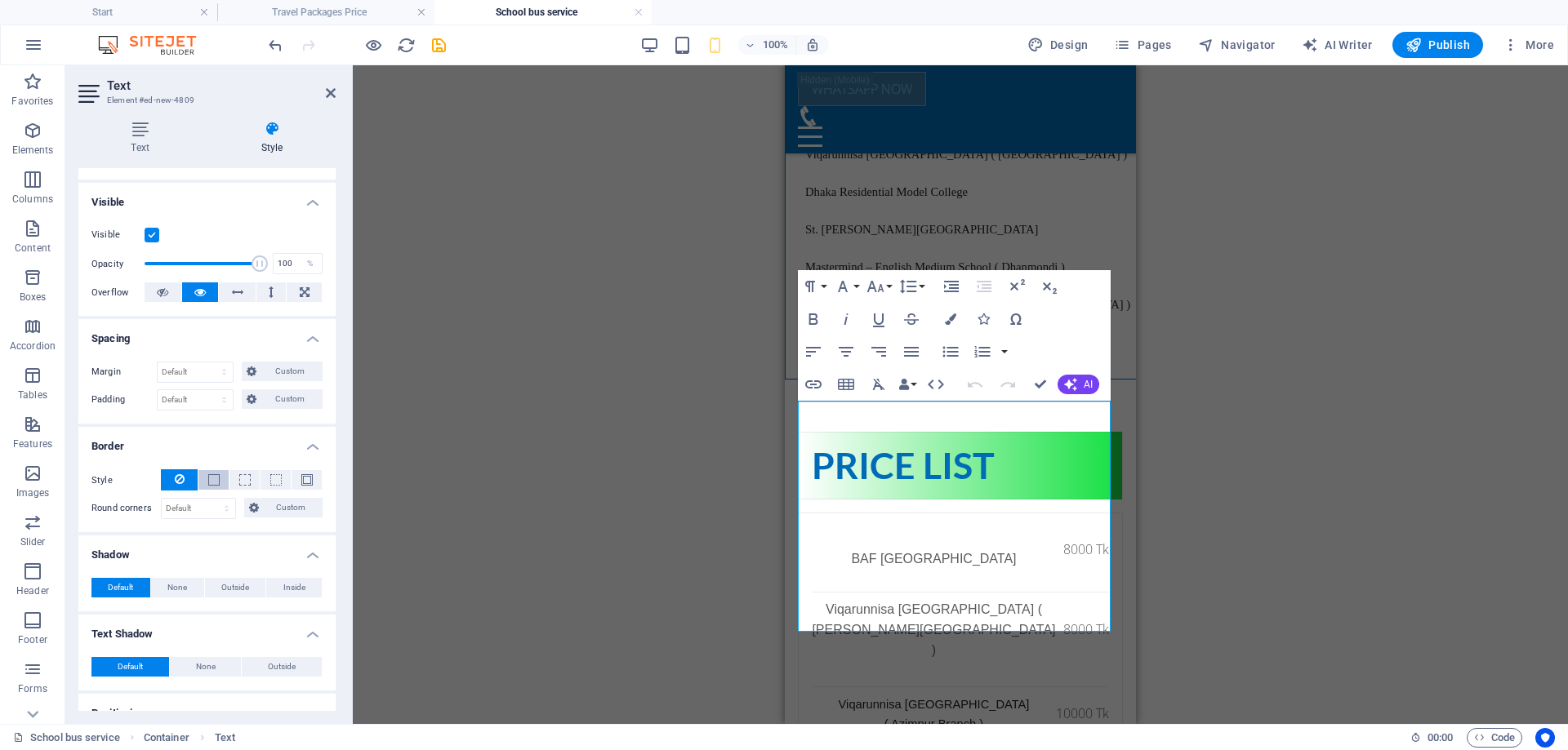
click at [216, 478] on span at bounding box center [213, 480] width 11 height 11
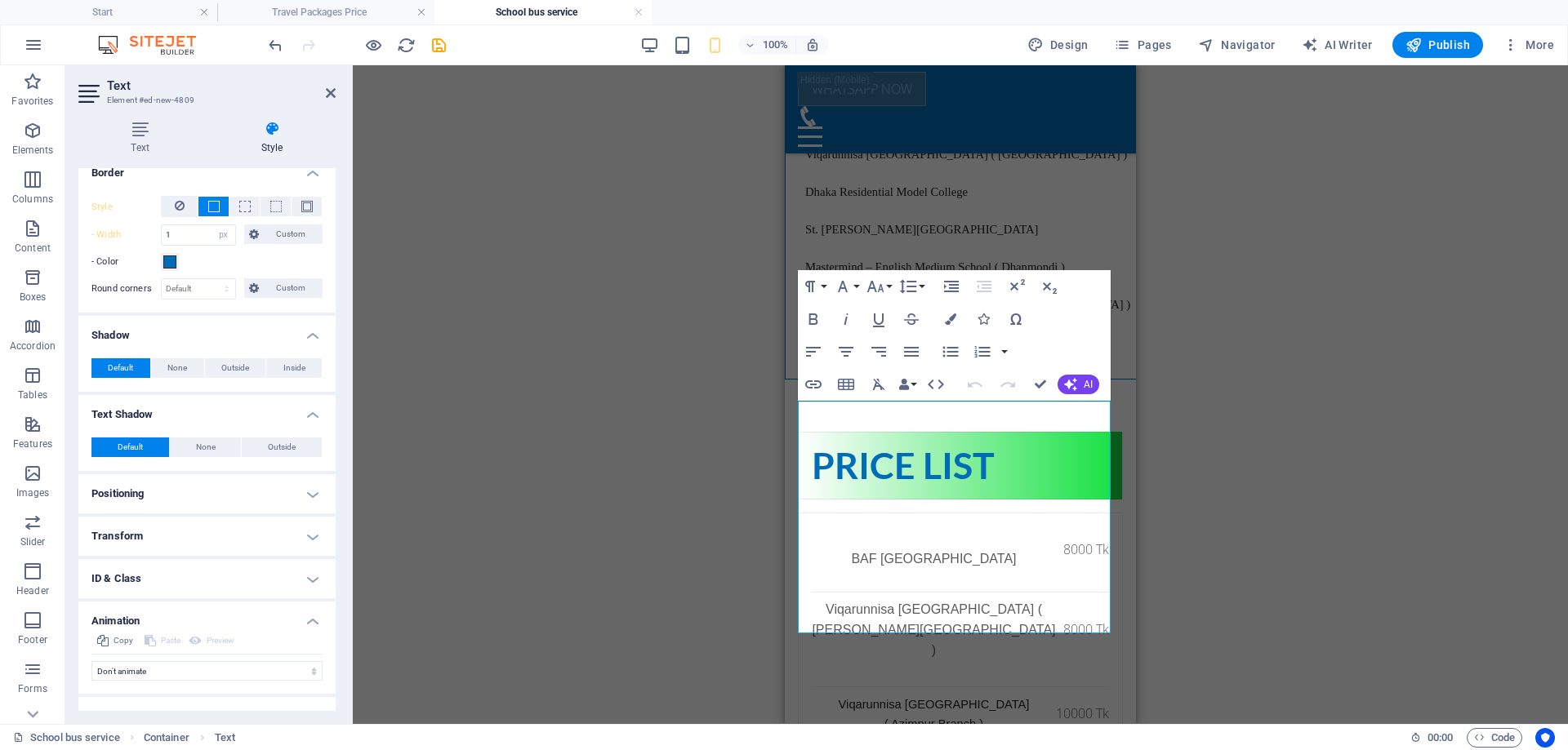
scroll to position [459, 0]
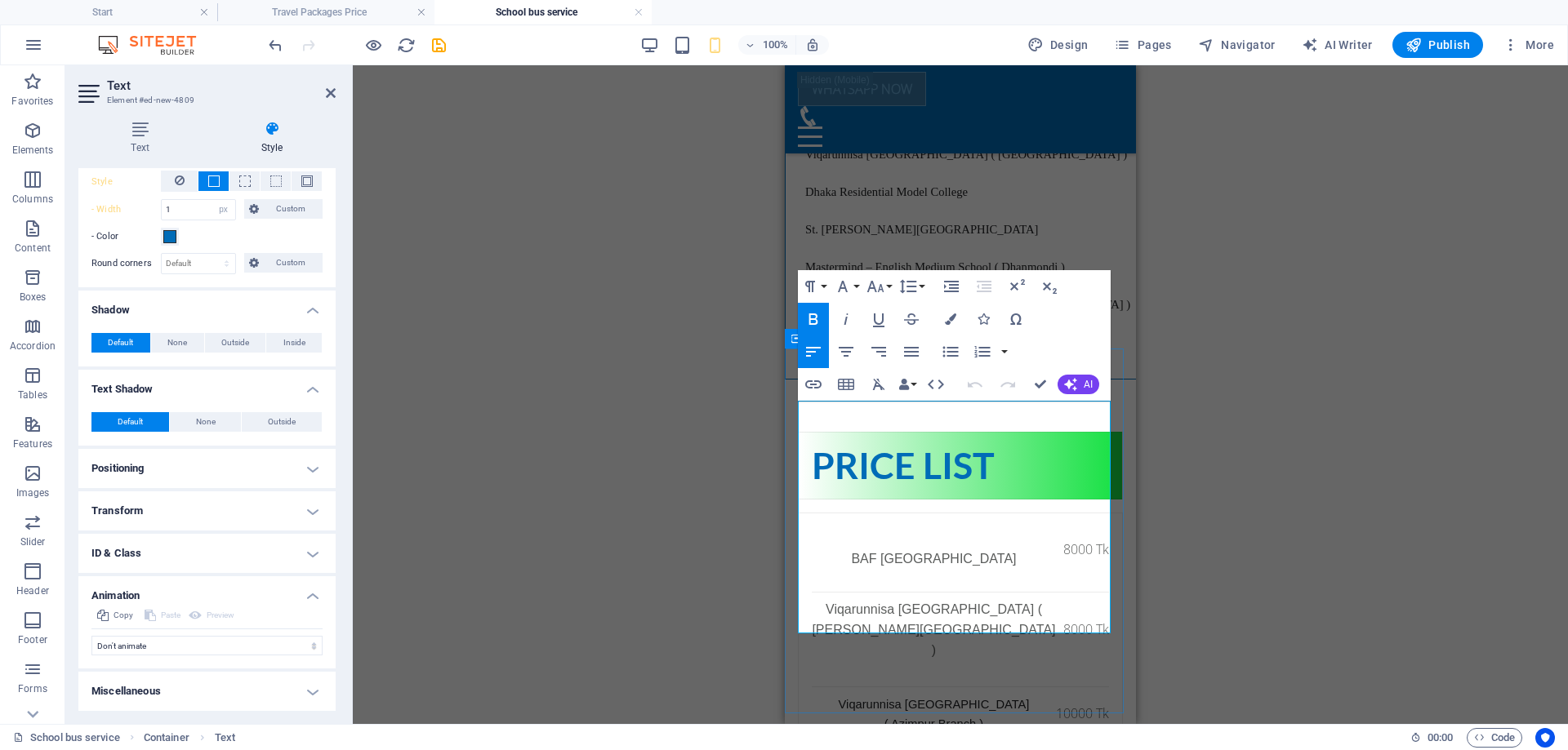
click at [853, 350] on icon "button" at bounding box center [846, 352] width 19 height 19
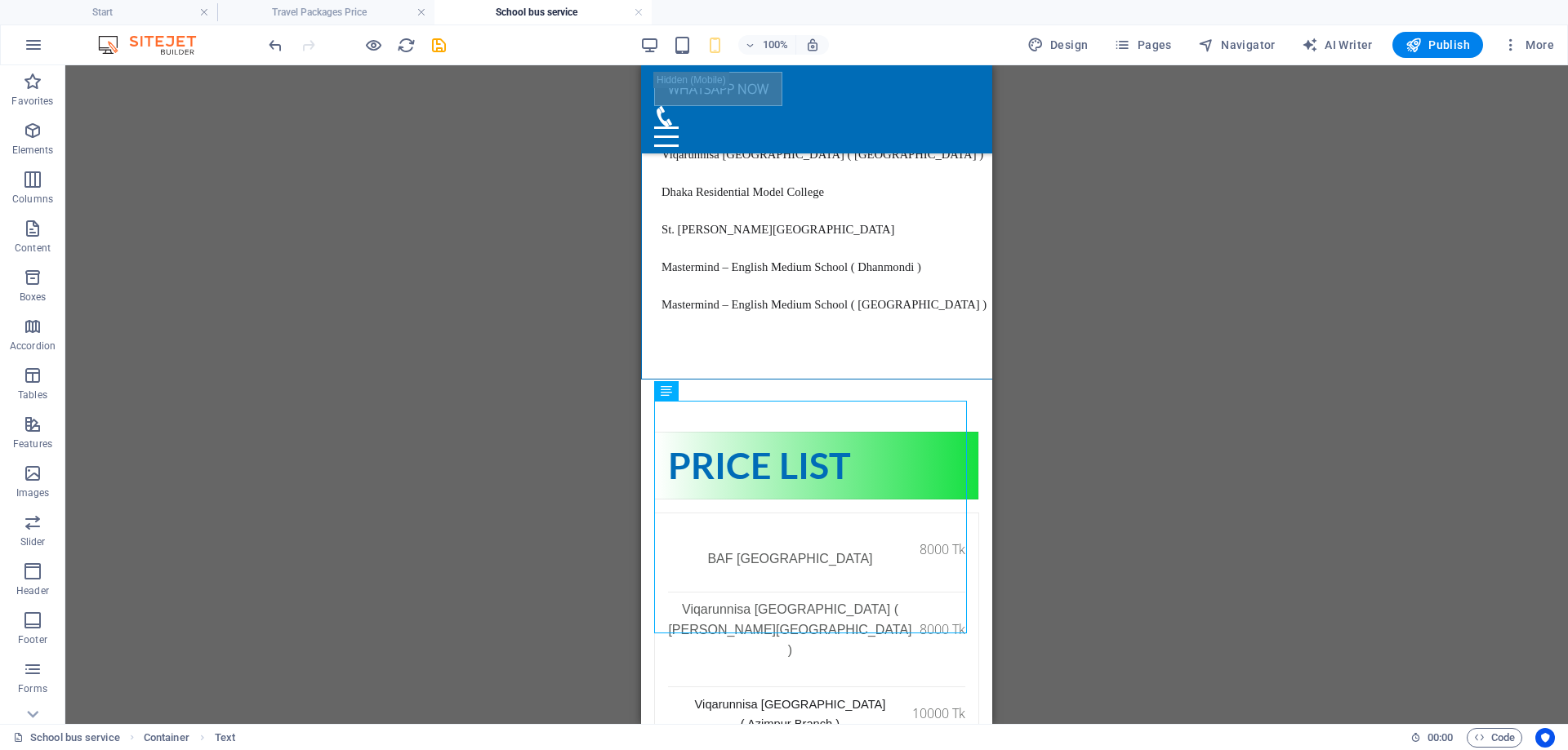
click at [1061, 538] on div "Drag here to replace the existing content. Press “Ctrl” if you want to create a…" at bounding box center [816, 394] width 1503 height 659
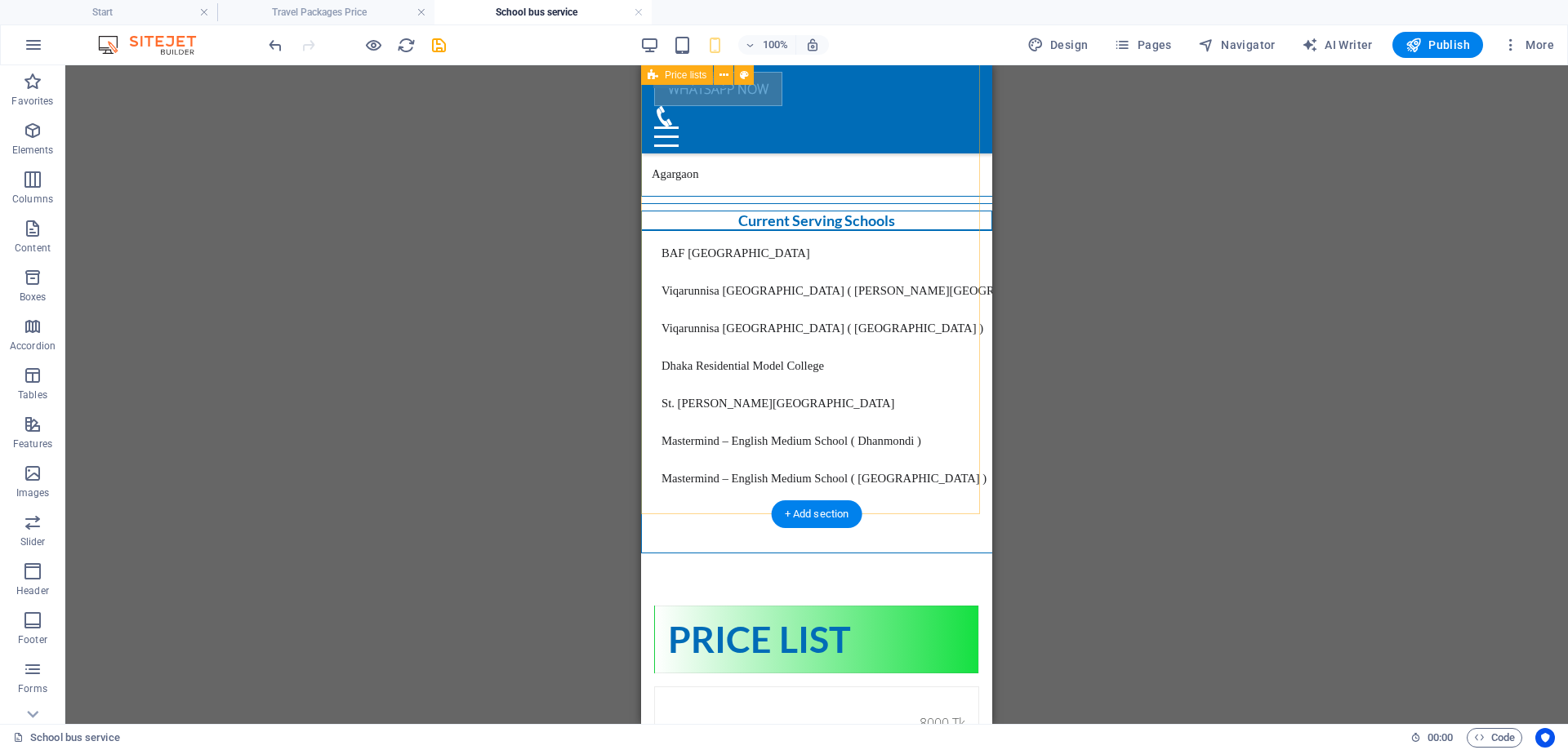
scroll to position [2448, 0]
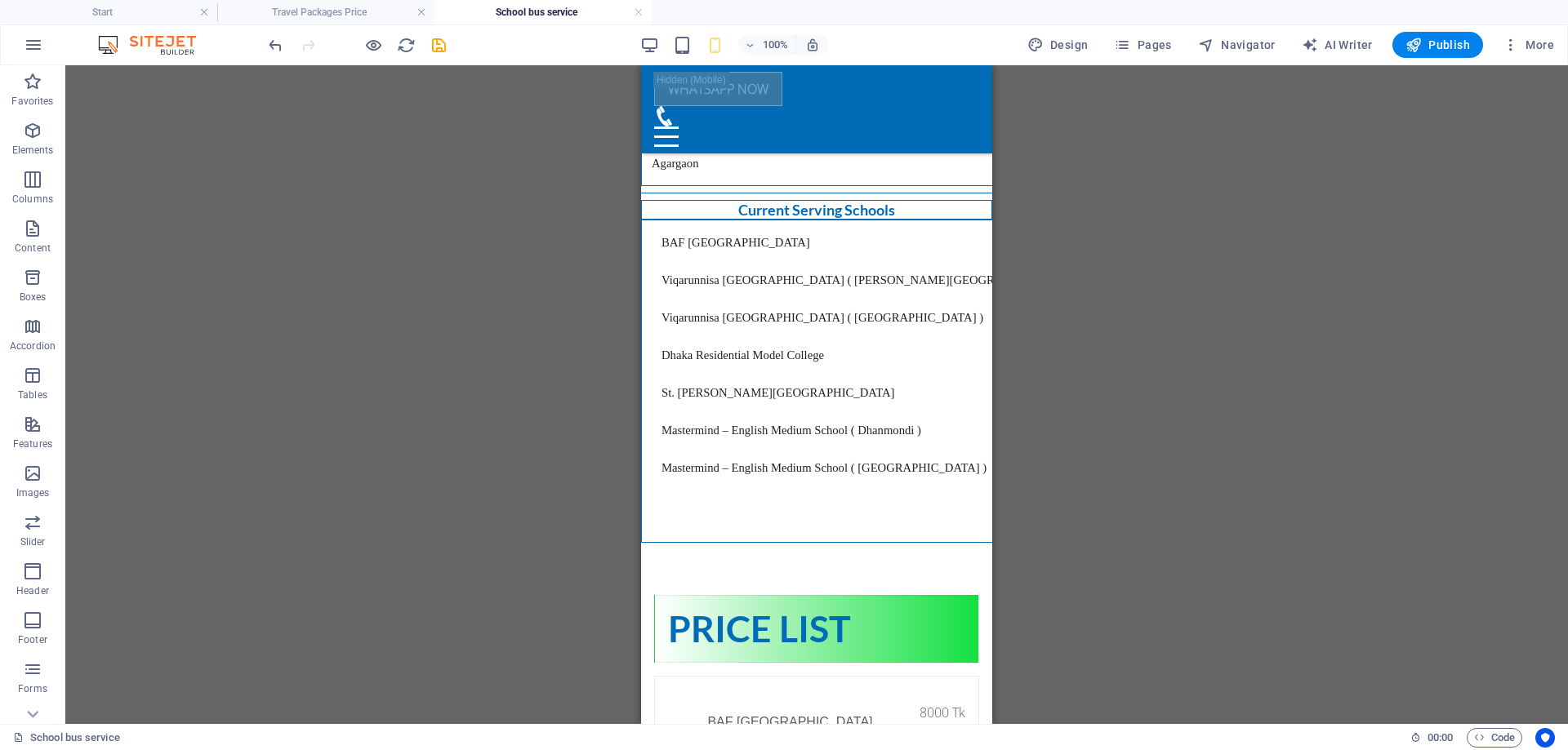
click at [393, 425] on div "Drag here to replace the existing content. Press “Ctrl” if you want to create a…" at bounding box center [816, 394] width 1503 height 659
click at [43, 137] on span "Elements" at bounding box center [33, 141] width 65 height 40
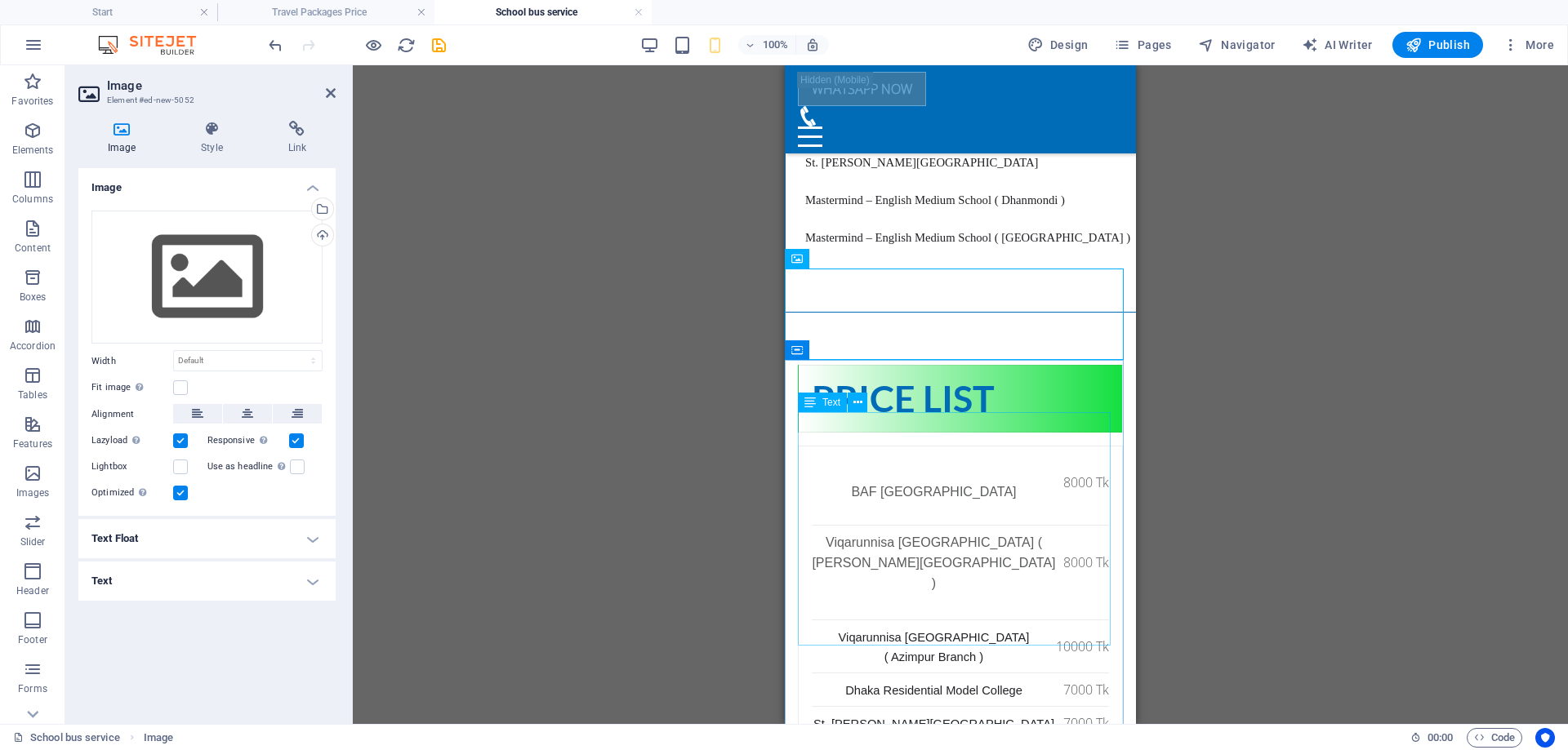
scroll to position [2694, 0]
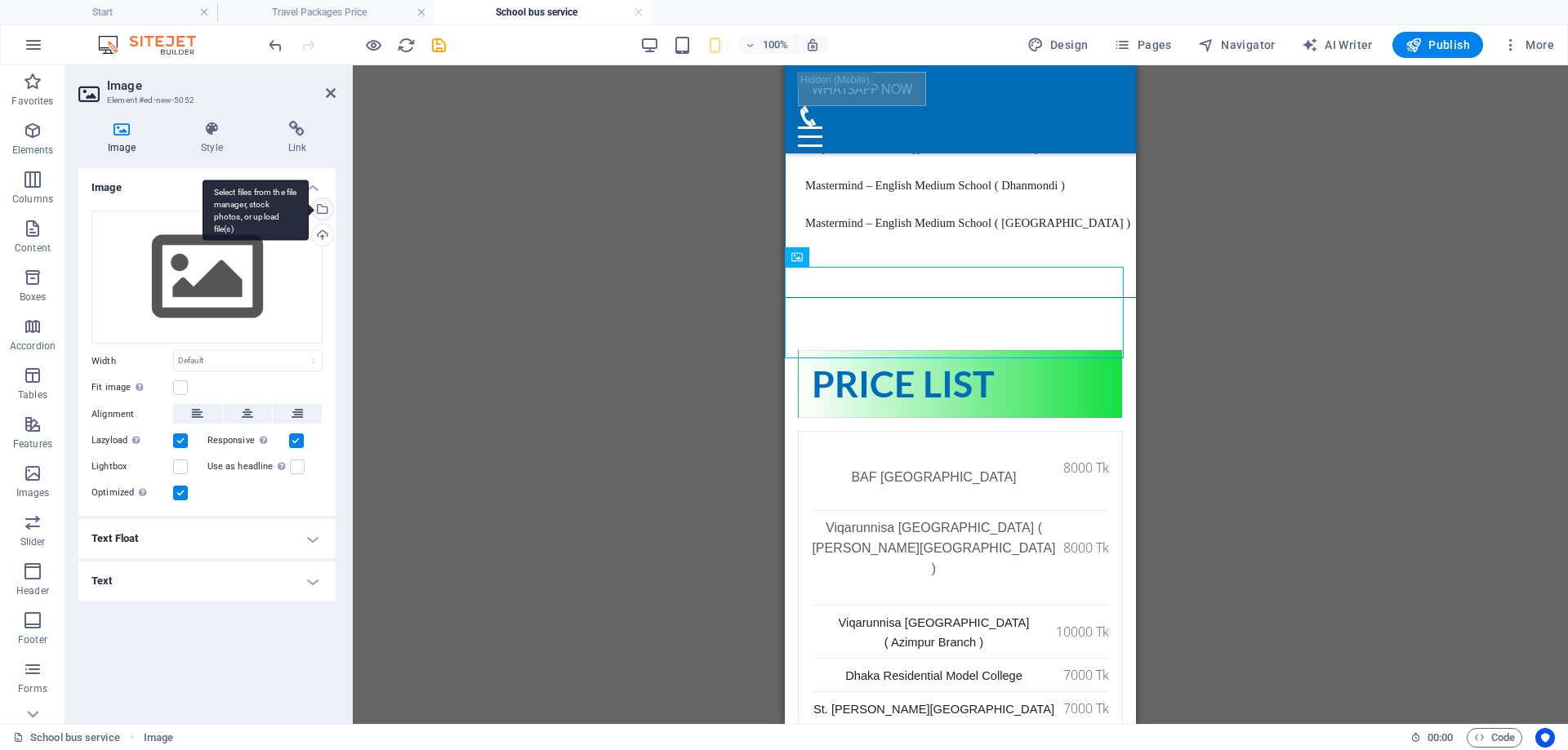
click at [308, 211] on div "Select files from the file manager, stock photos, or upload file(s)" at bounding box center [256, 211] width 106 height 61
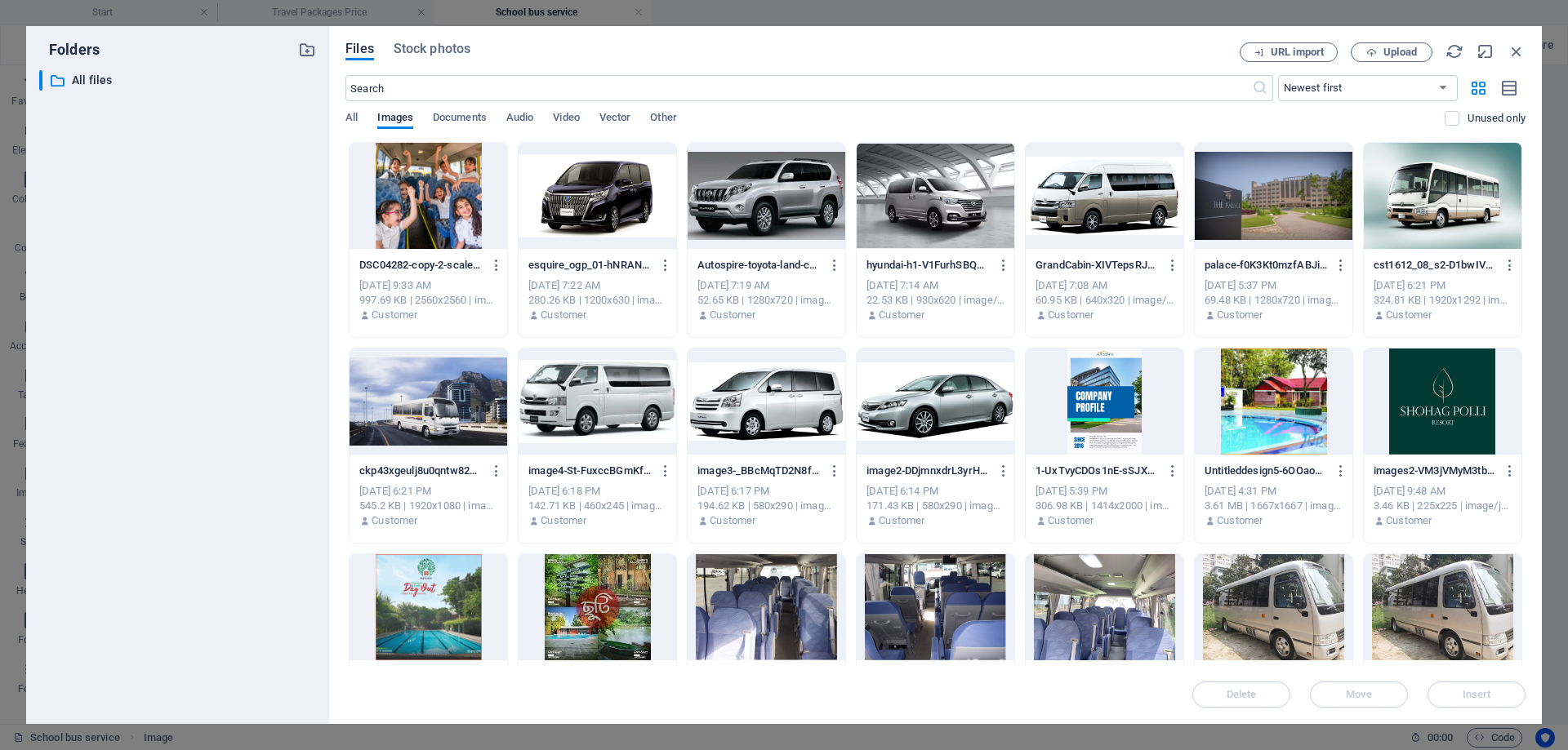
click at [441, 190] on div at bounding box center [428, 196] width 157 height 106
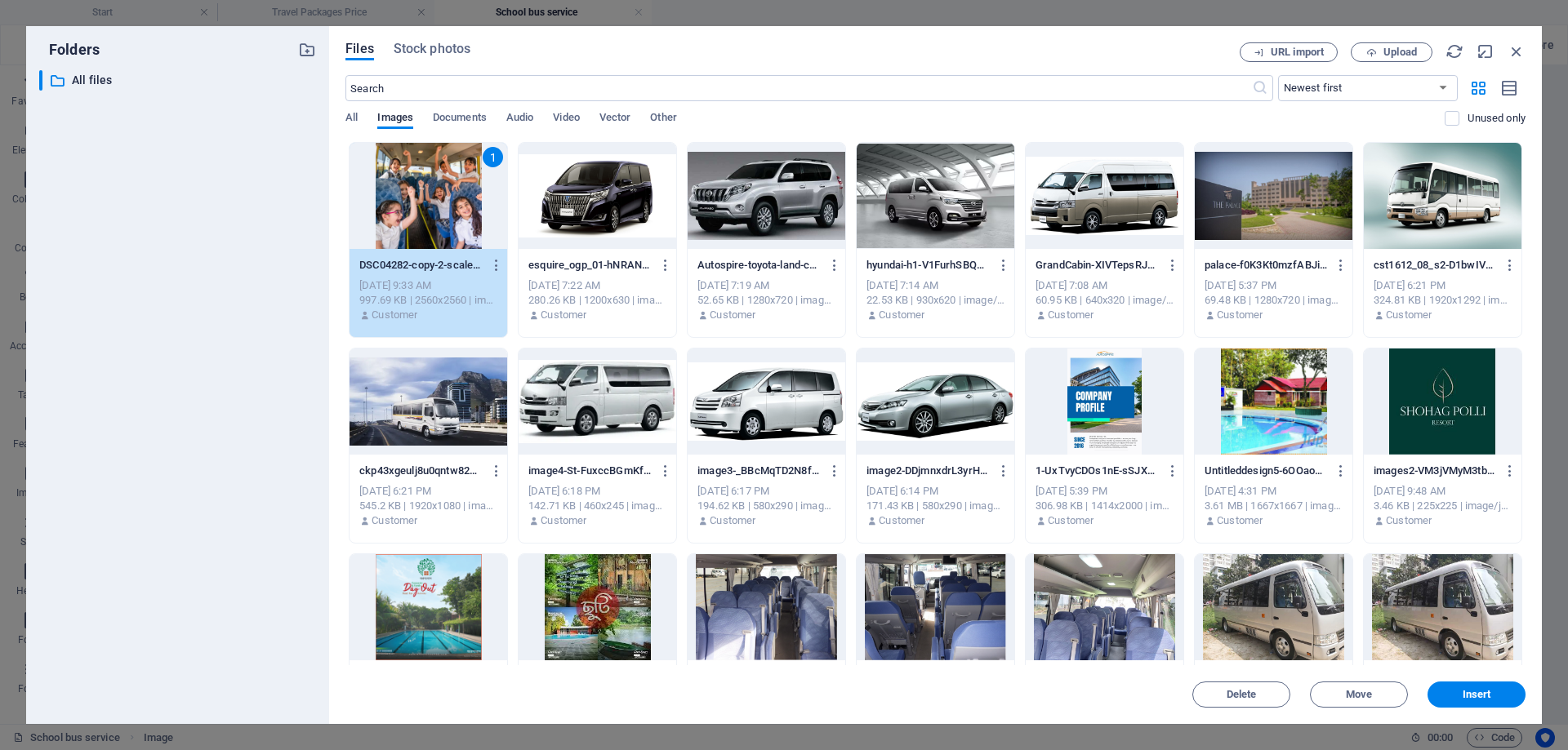
click at [1507, 692] on span "Insert" at bounding box center [1477, 695] width 85 height 10
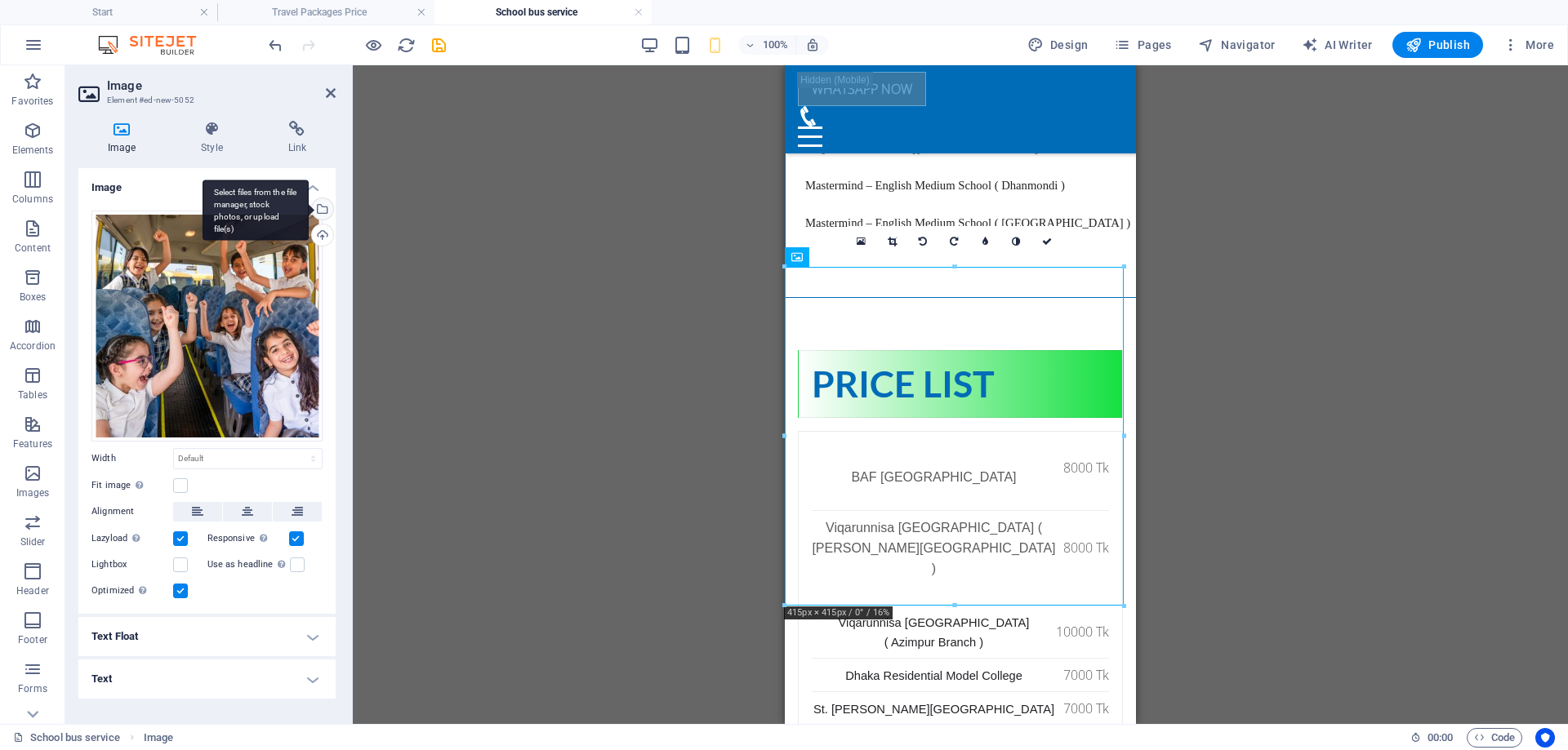
click at [308, 210] on div "Select files from the file manager, stock photos, or upload file(s)" at bounding box center [256, 211] width 106 height 61
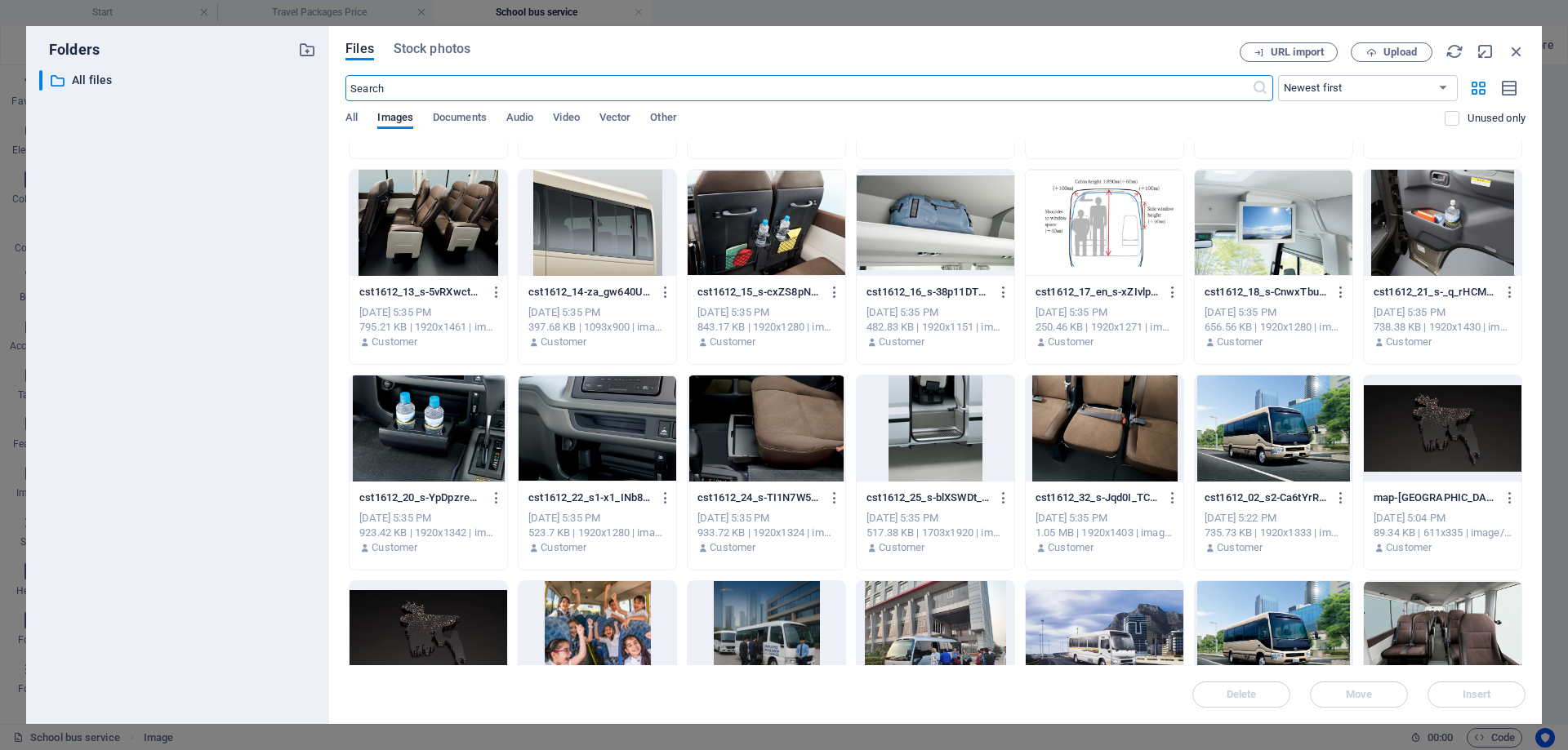
scroll to position [4405, 0]
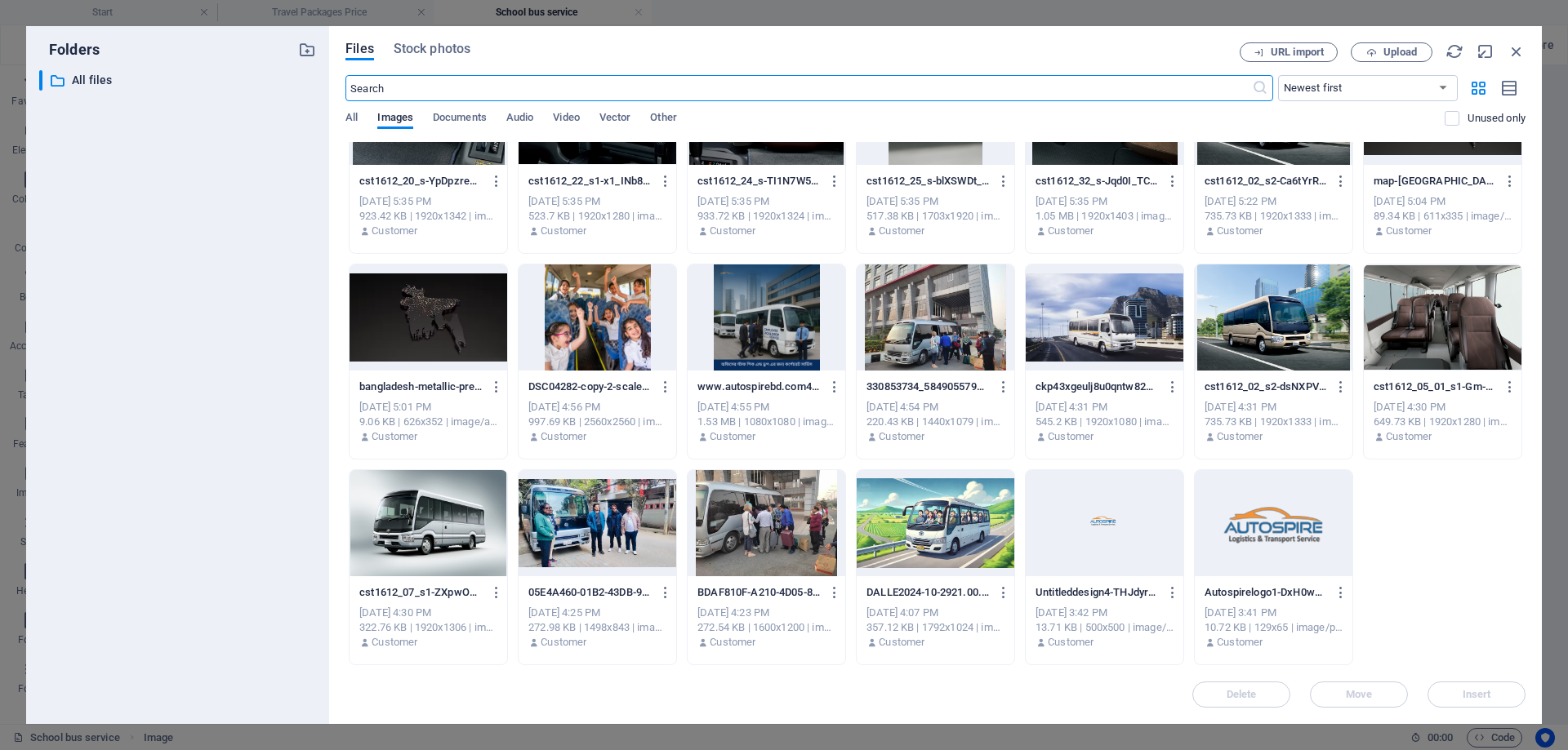
click at [1223, 546] on div at bounding box center [1273, 523] width 157 height 106
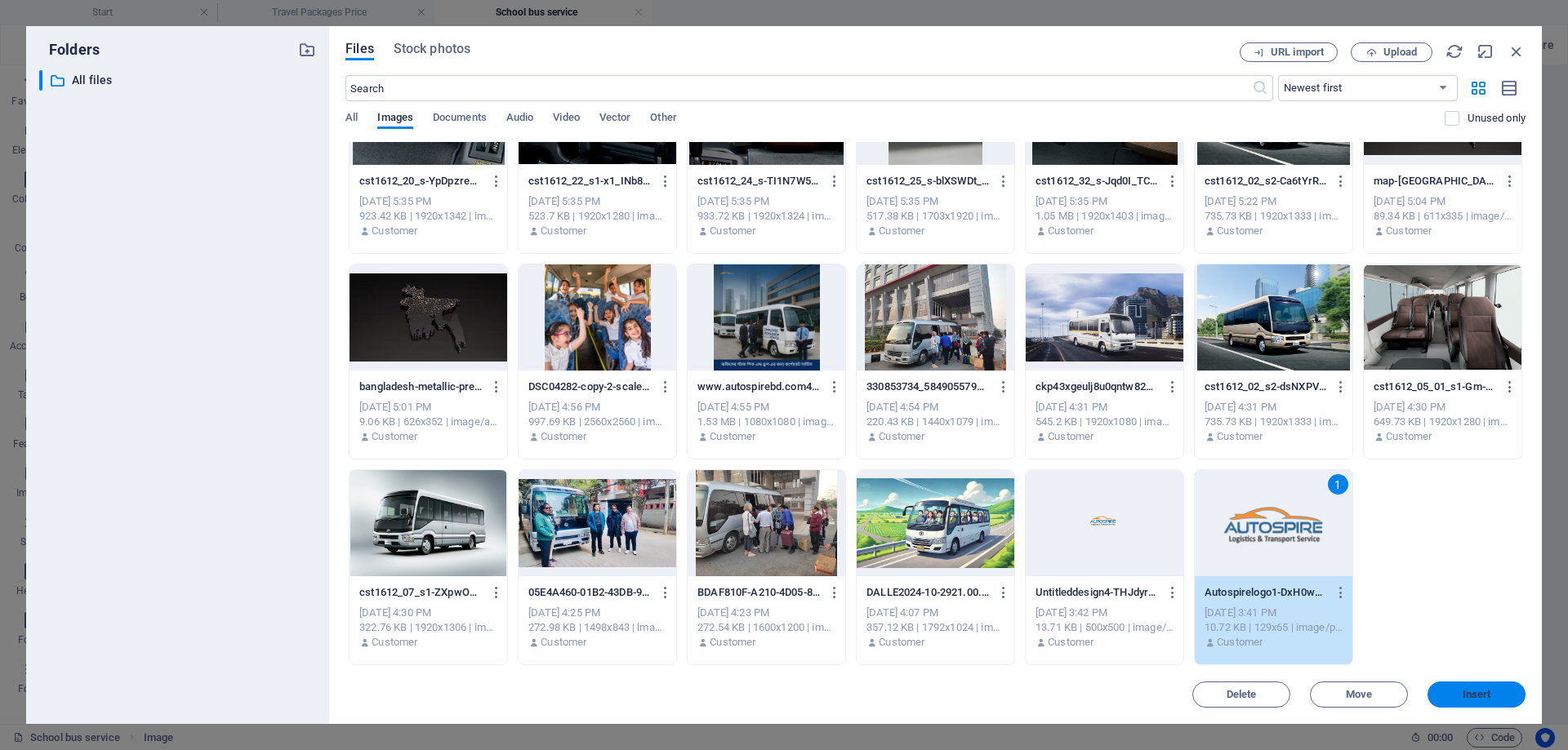
click at [1463, 699] on span "Insert" at bounding box center [1477, 695] width 29 height 10
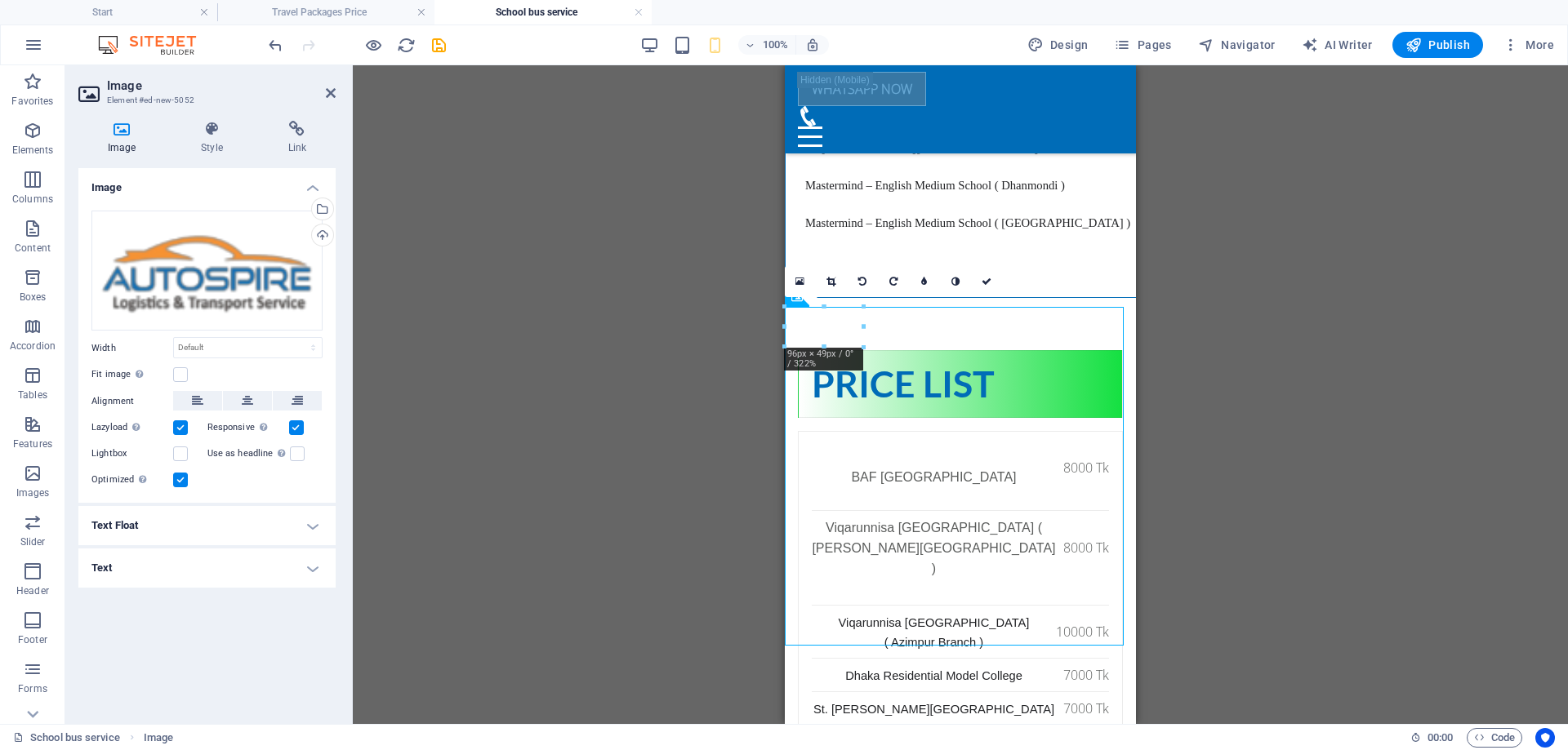
scroll to position [2654, 0]
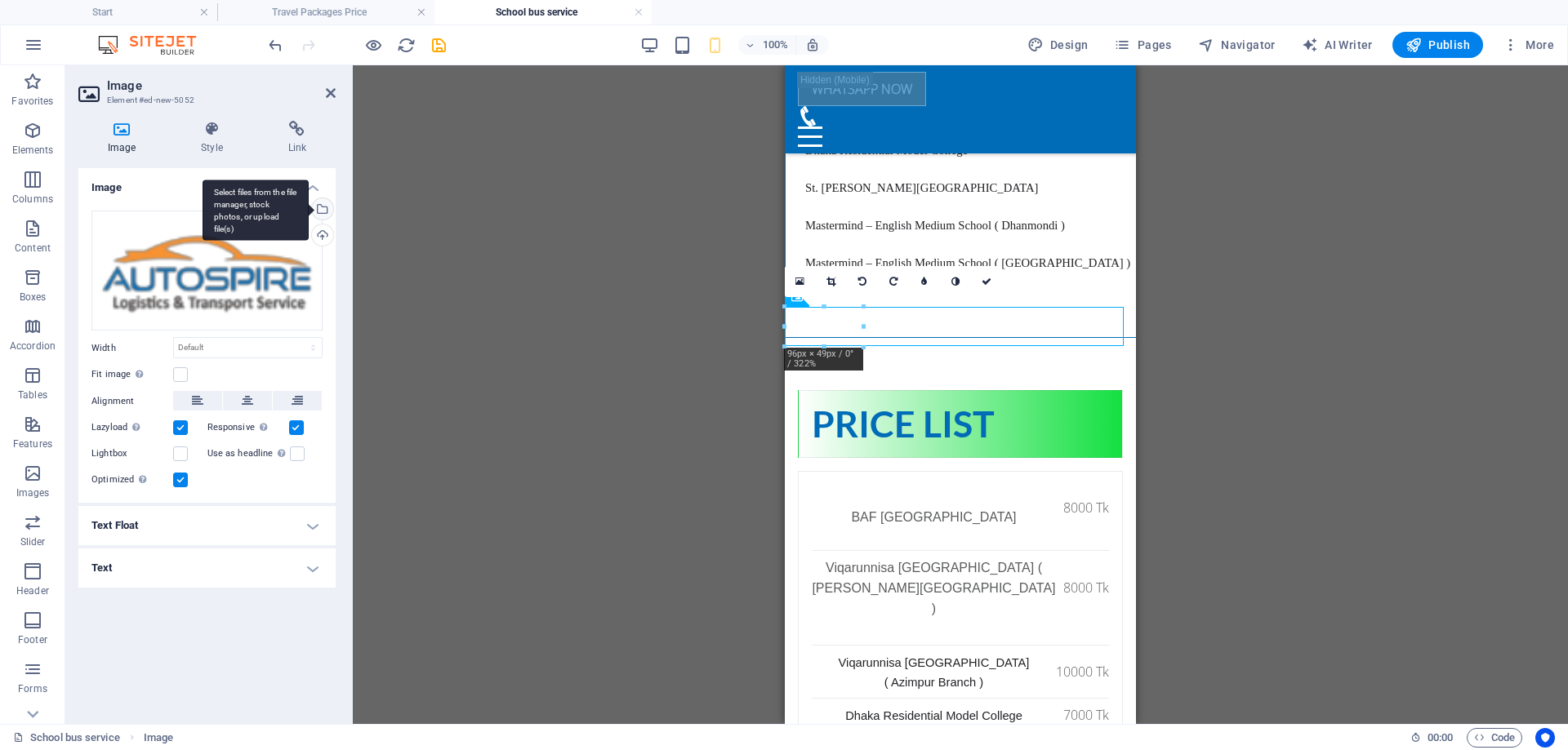
click at [330, 205] on div "Select files from the file manager, stock photos, or upload file(s)" at bounding box center [321, 211] width 25 height 25
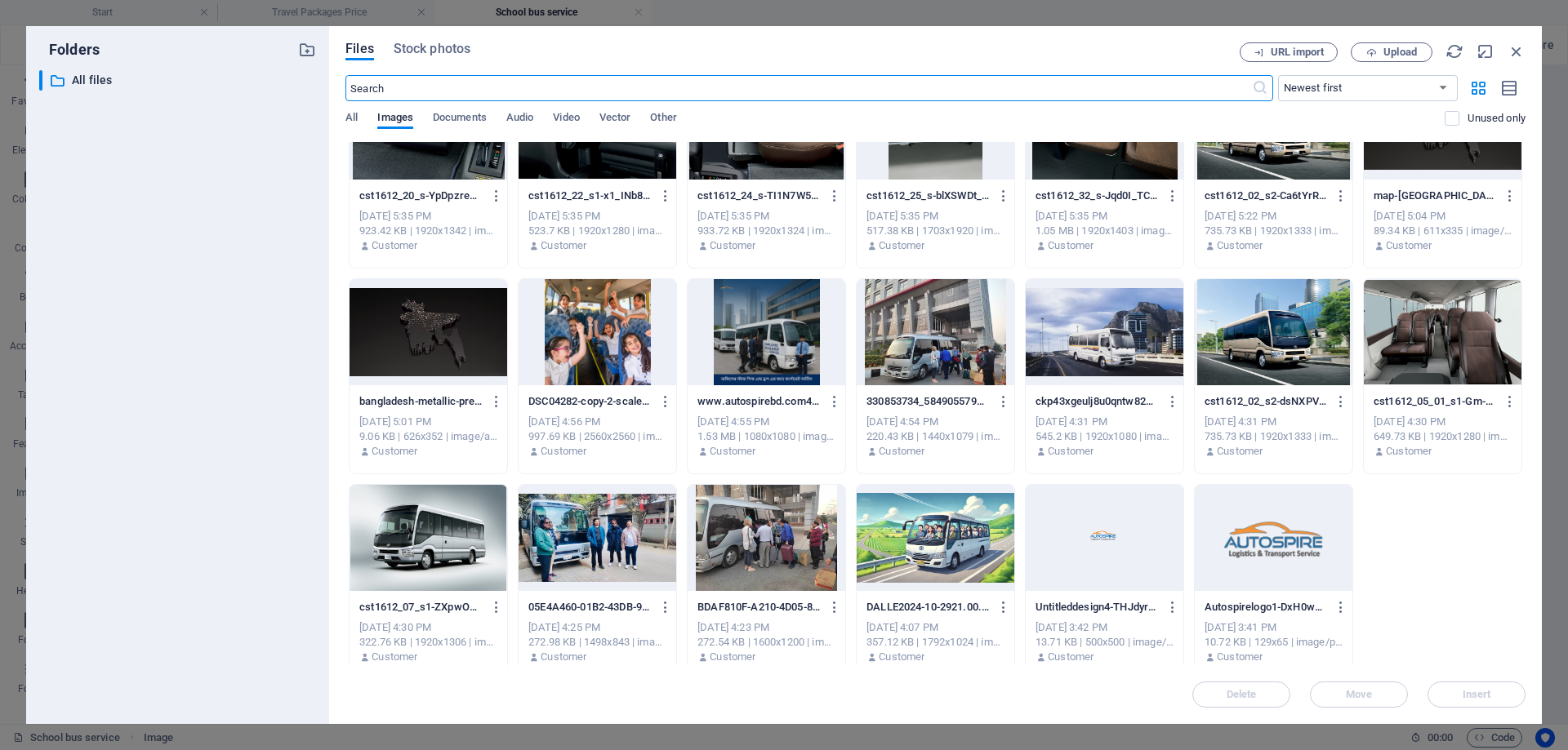
scroll to position [4405, 0]
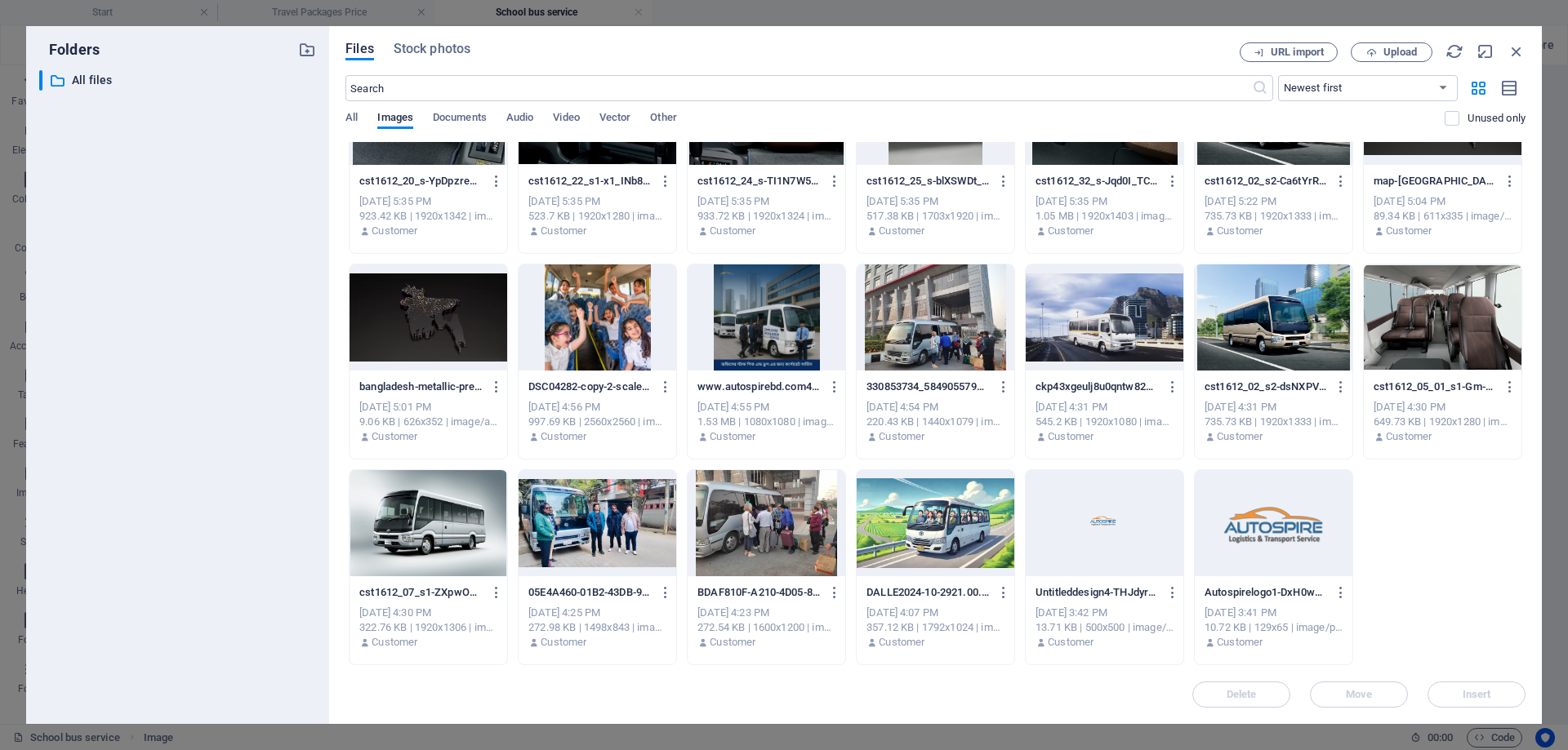
click at [1095, 528] on div at bounding box center [1104, 523] width 157 height 106
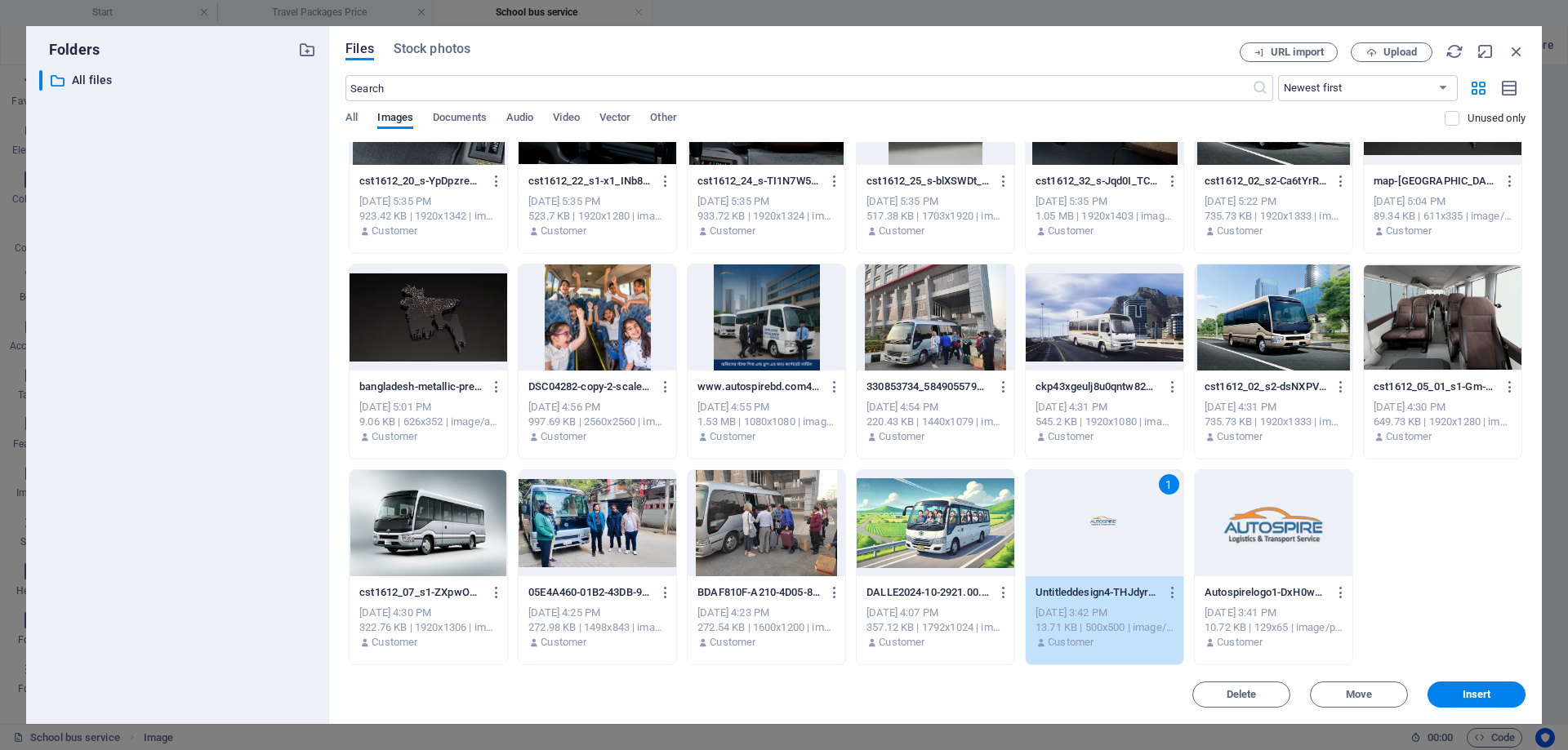
click at [960, 528] on div at bounding box center [935, 523] width 157 height 106
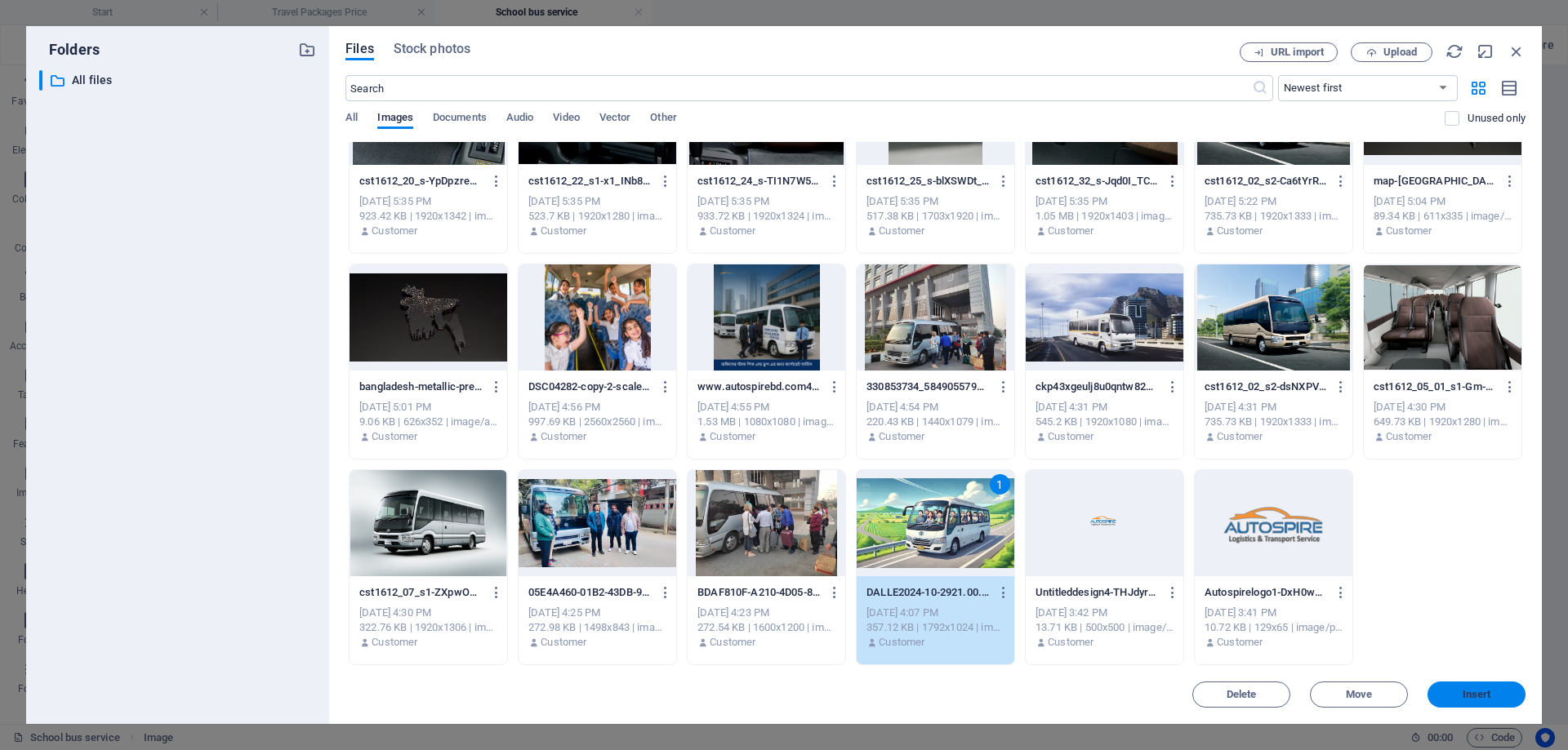
click at [1492, 695] on span "Insert" at bounding box center [1477, 695] width 85 height 10
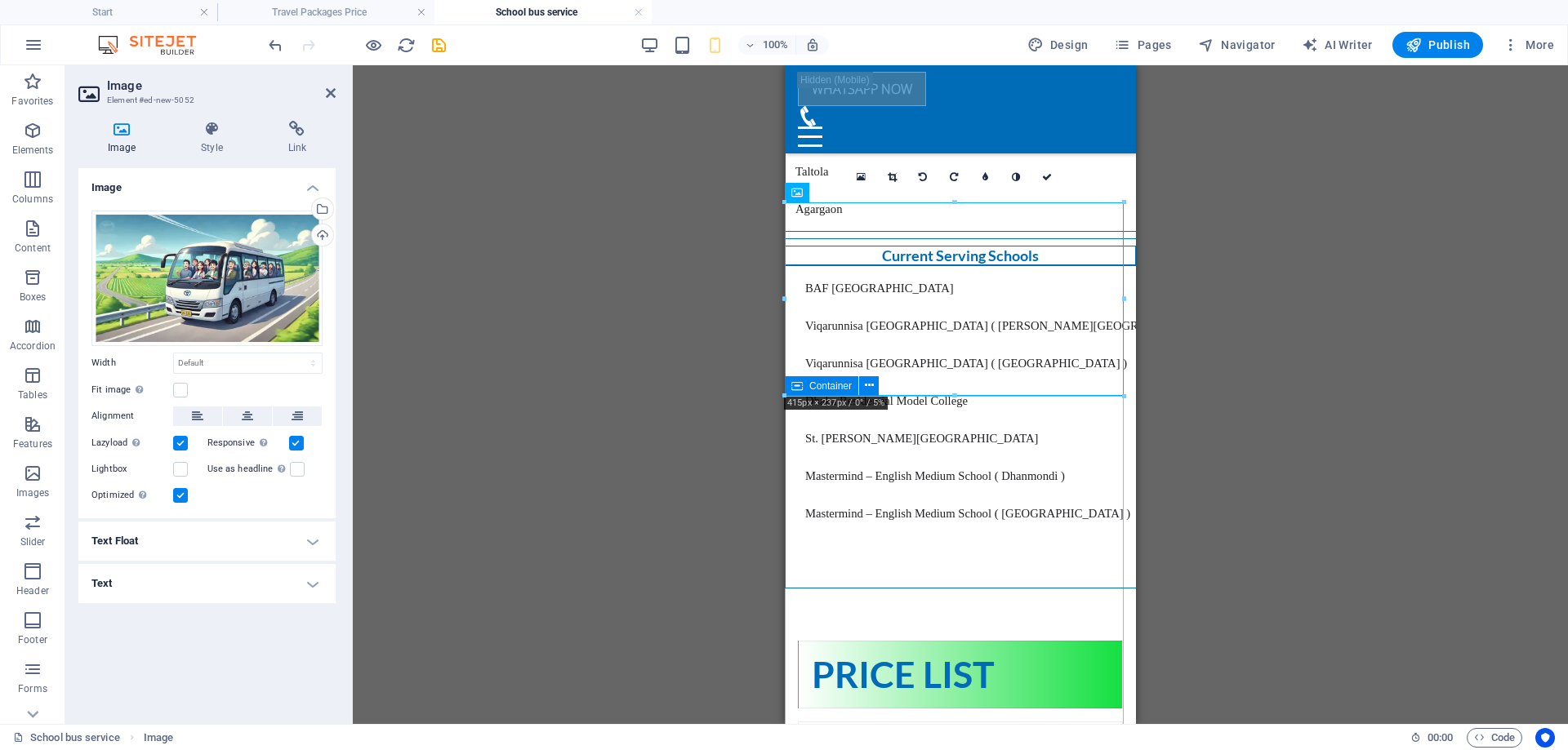
scroll to position [2808, 0]
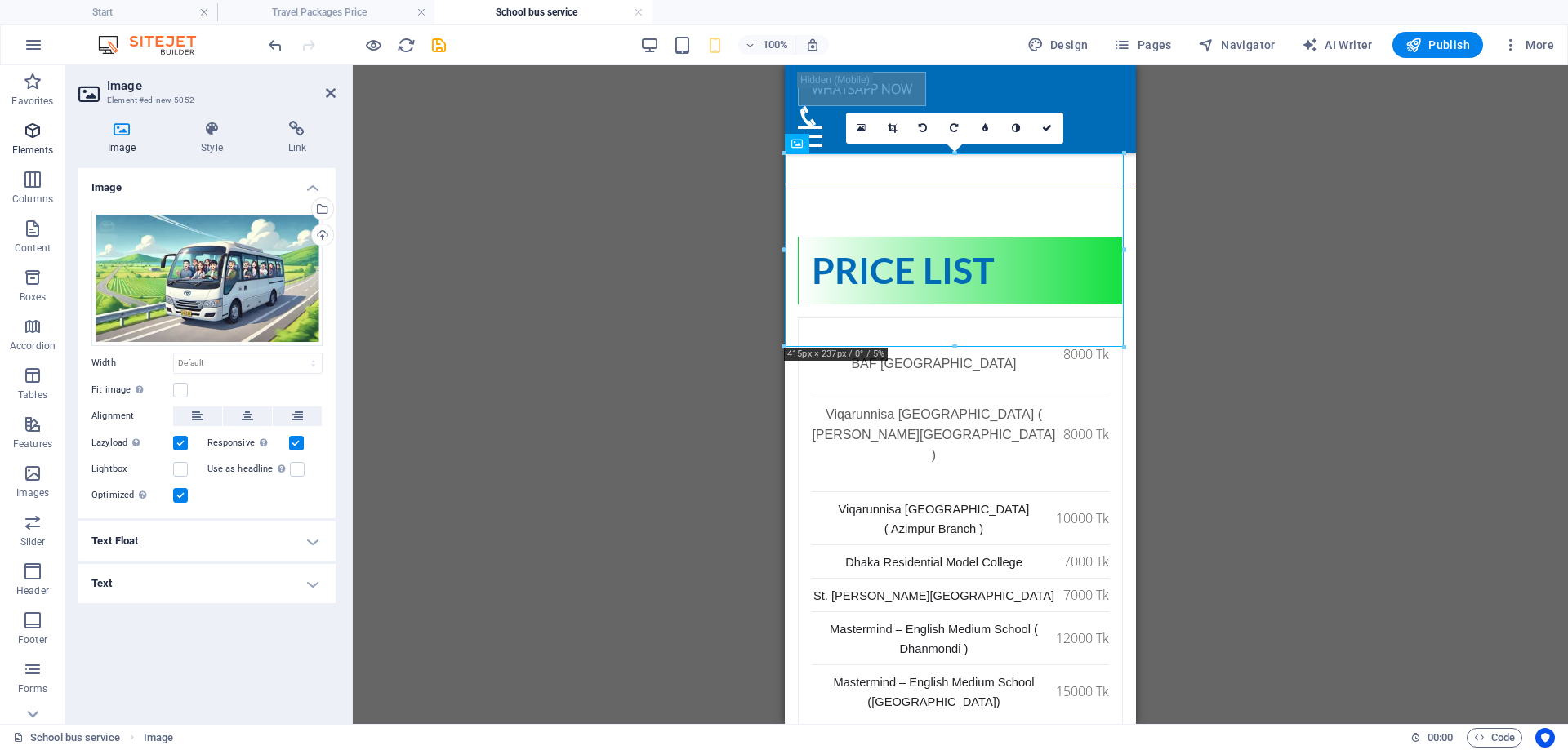
click at [41, 143] on span "Elements" at bounding box center [33, 141] width 65 height 40
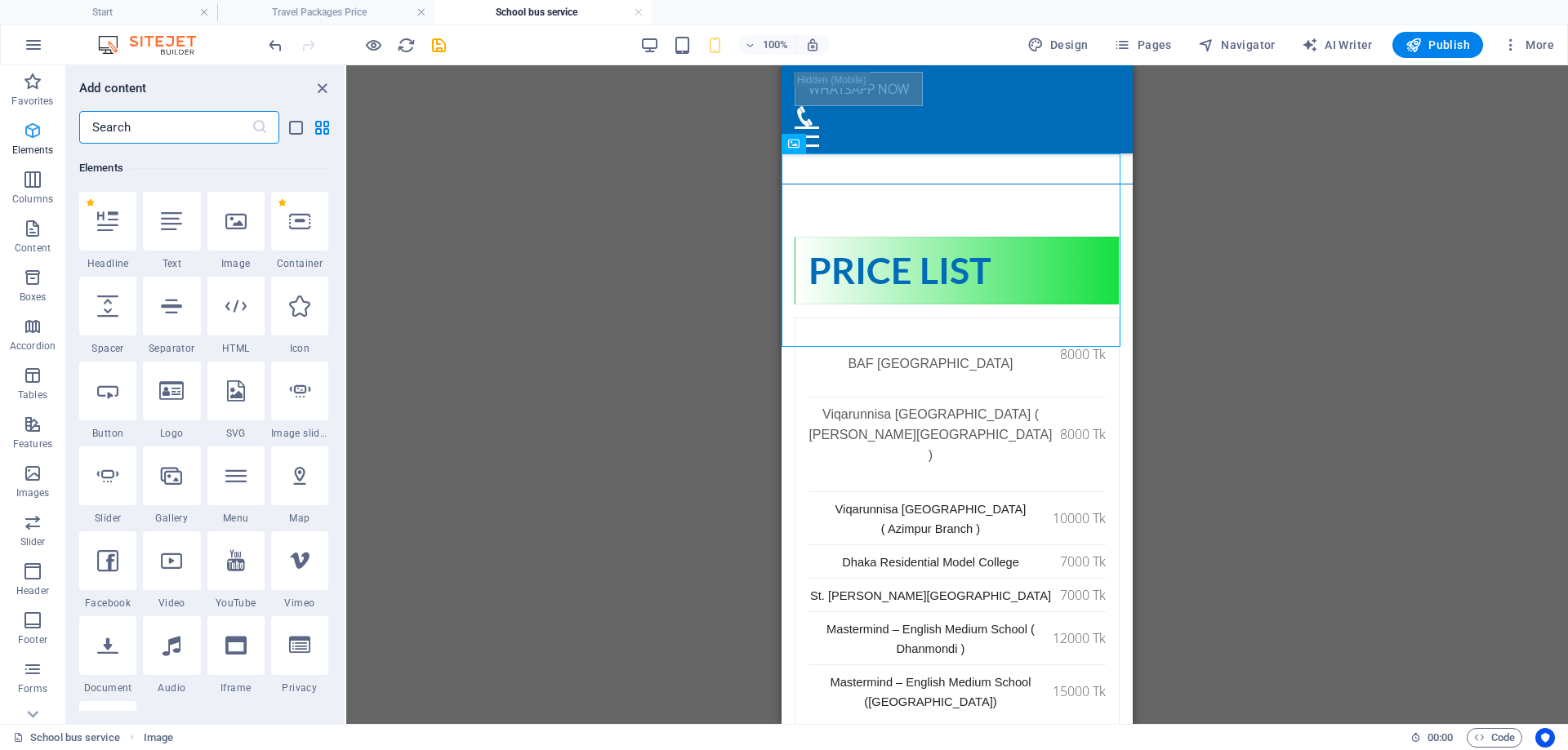
scroll to position [174, 0]
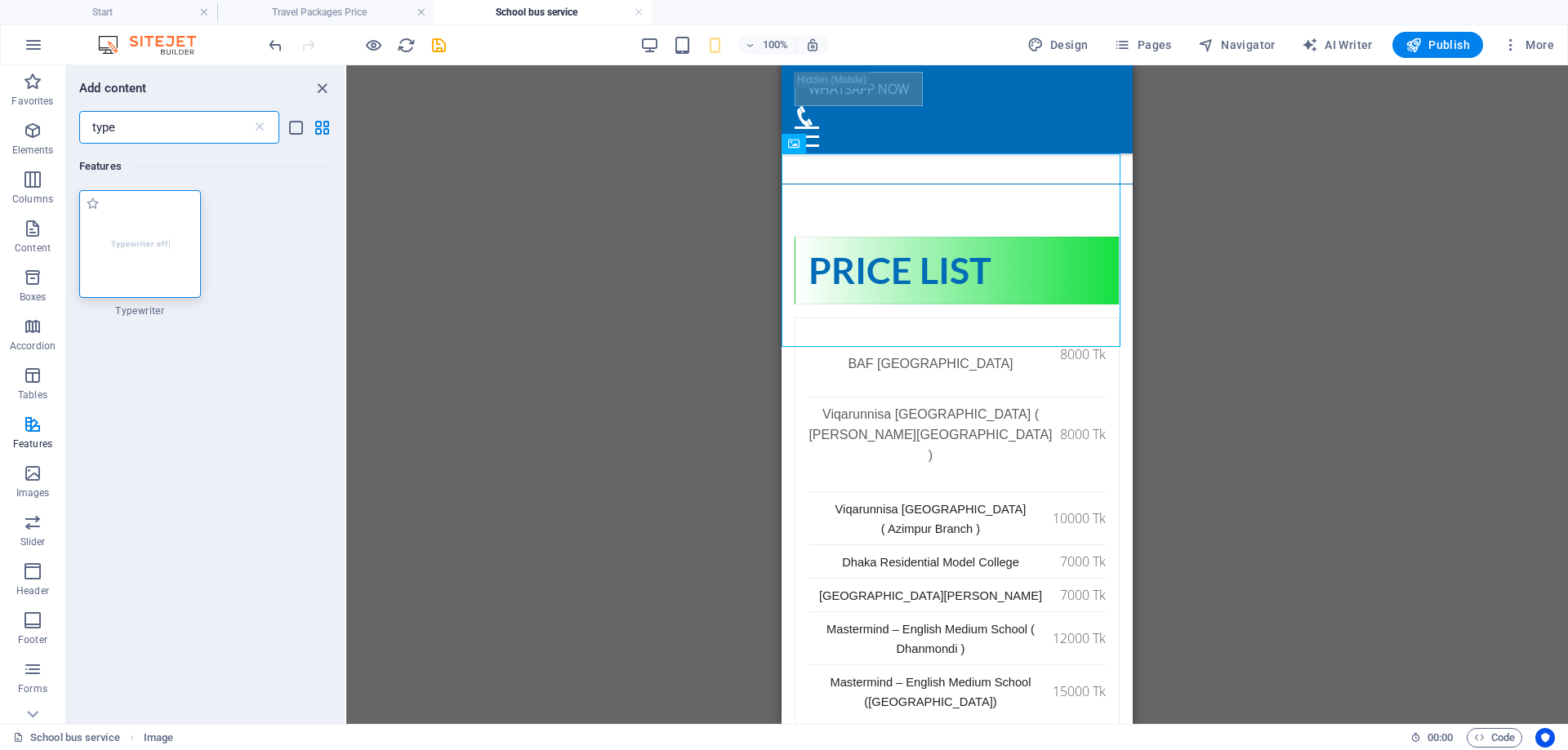
type input "type"
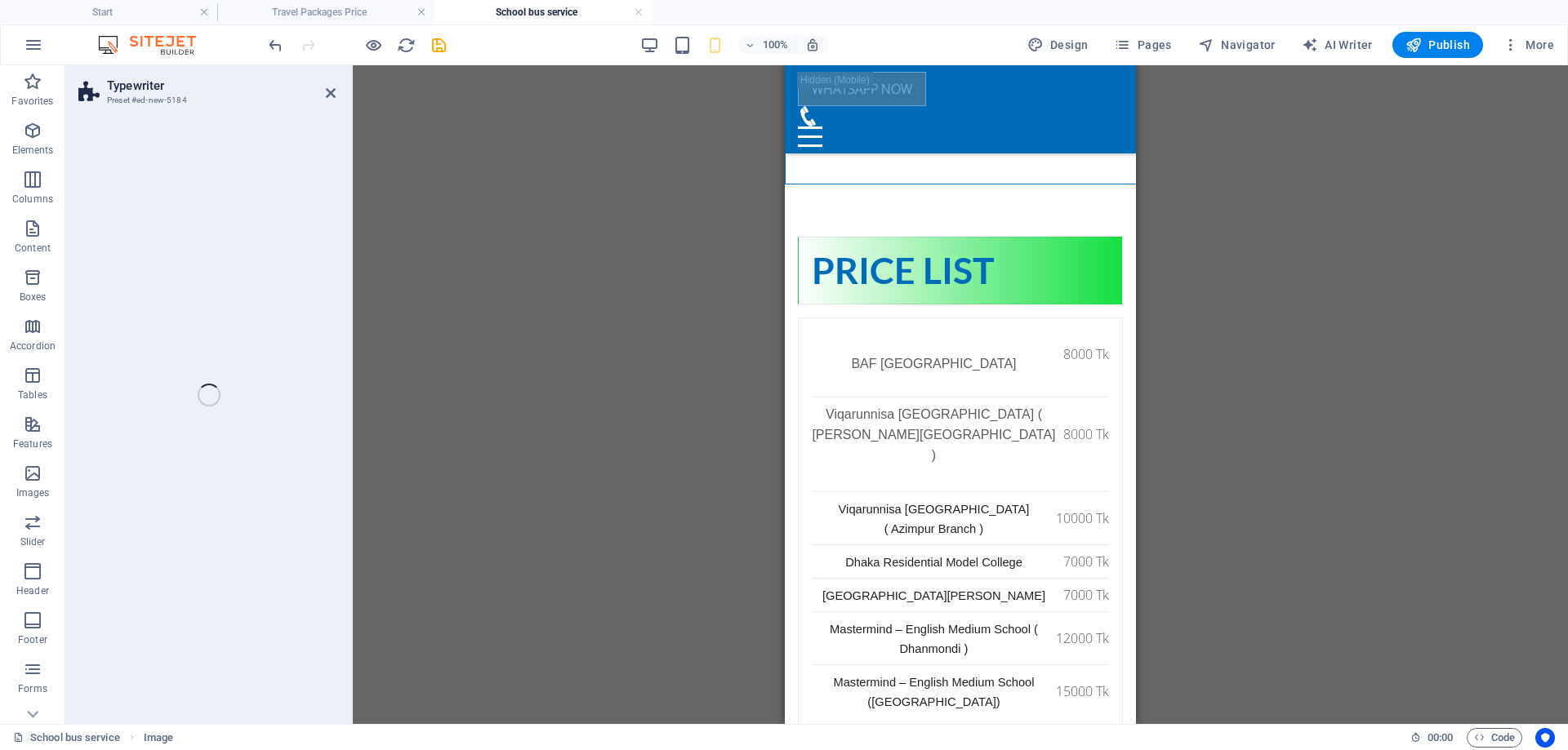
select select "ms"
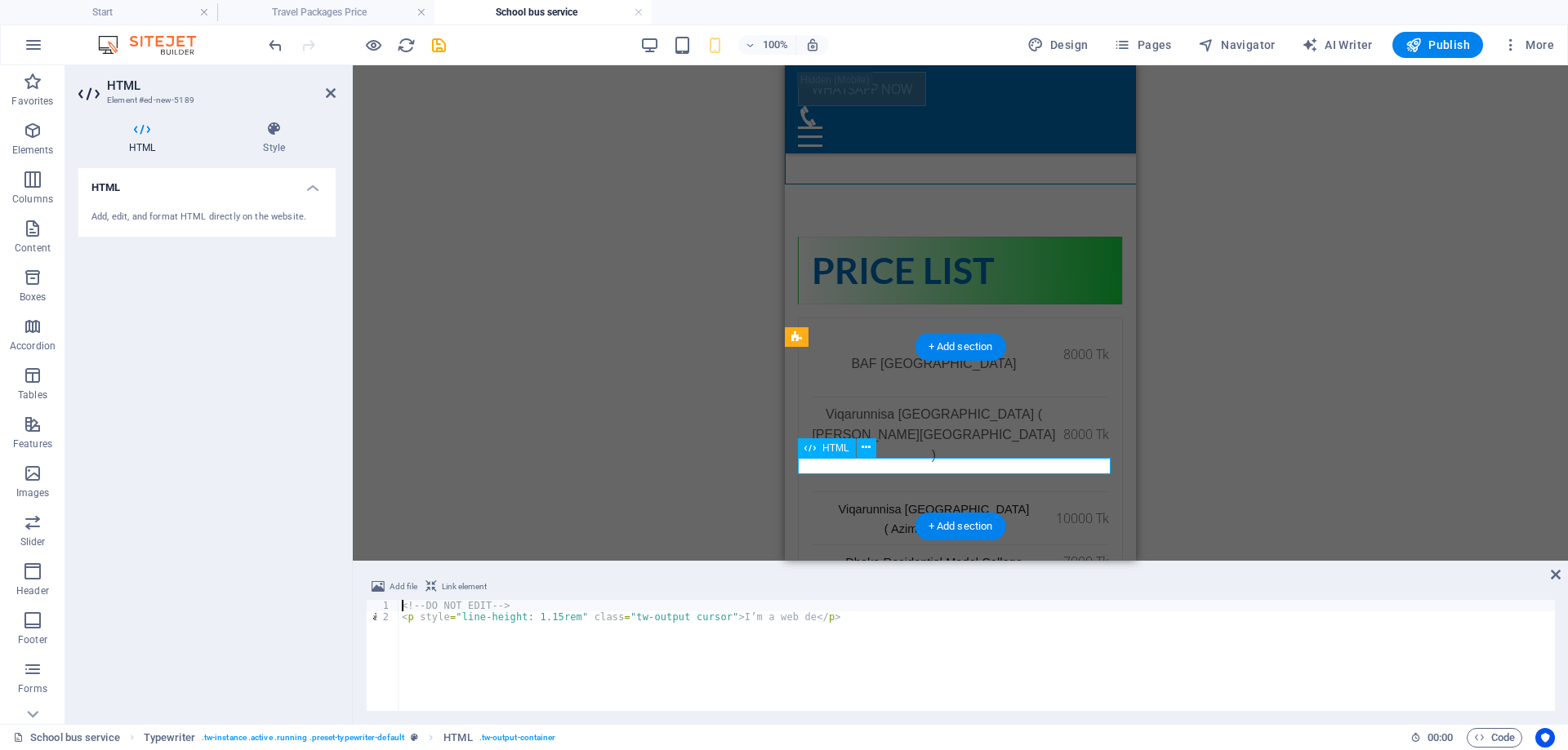
click at [1184, 320] on div "Container Container Placeholder Preset Text Container Placeholder Container Pre…" at bounding box center [960, 313] width 1215 height 495
click at [1552, 577] on icon at bounding box center [1556, 574] width 10 height 13
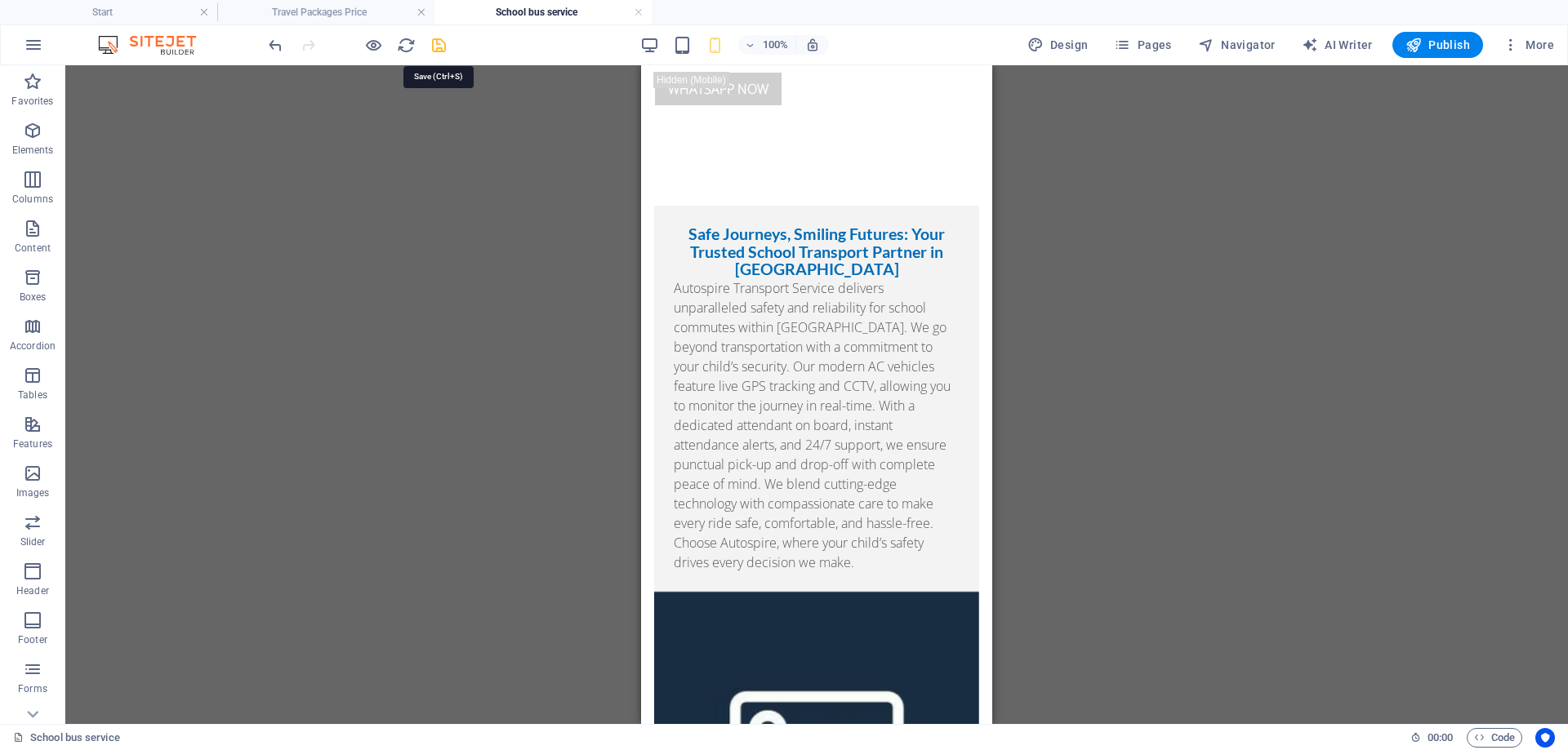
click at [437, 46] on icon "save" at bounding box center [438, 45] width 18 height 18
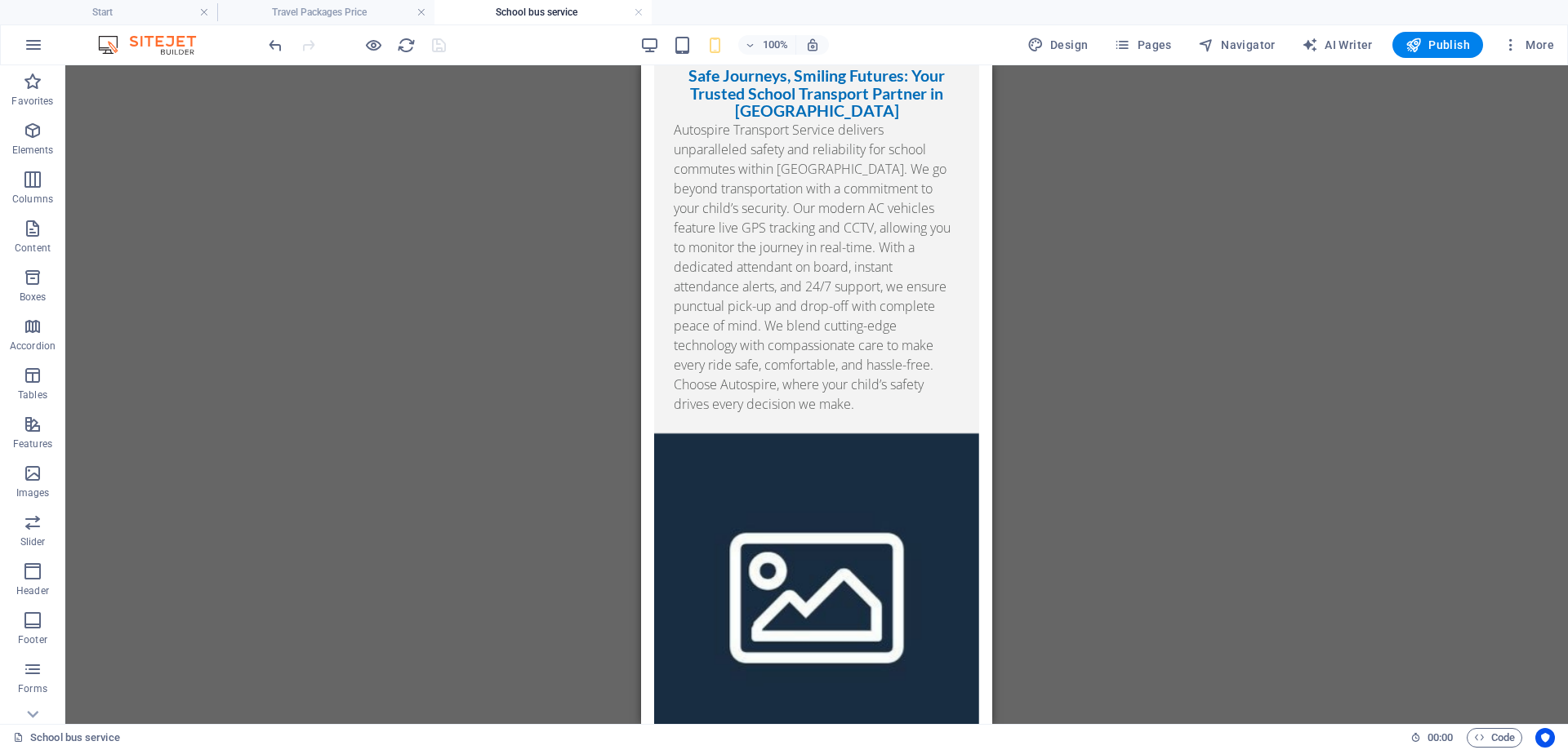
scroll to position [29, 0]
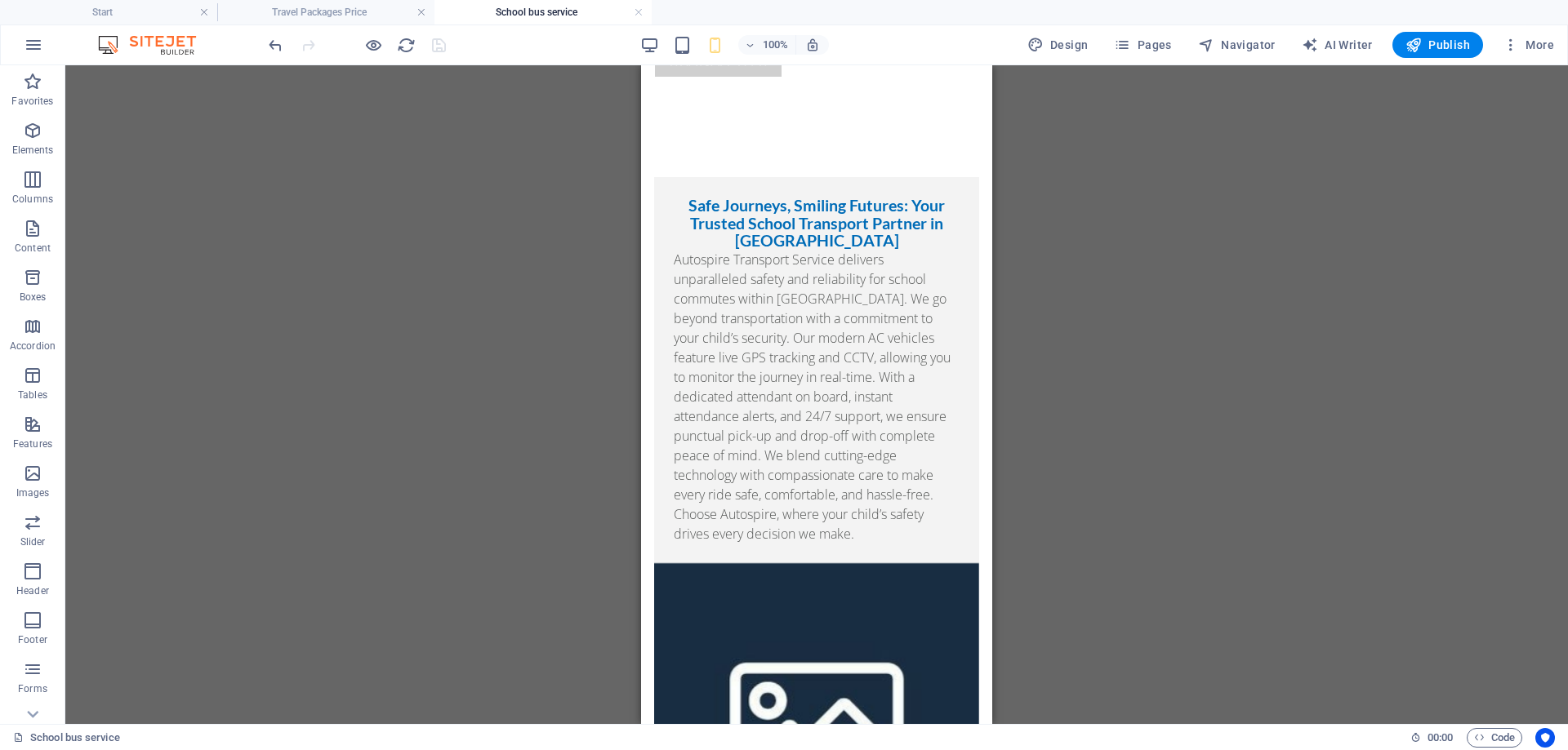
drag, startPoint x: 988, startPoint y: 169, endPoint x: 1637, endPoint y: 238, distance: 652.7
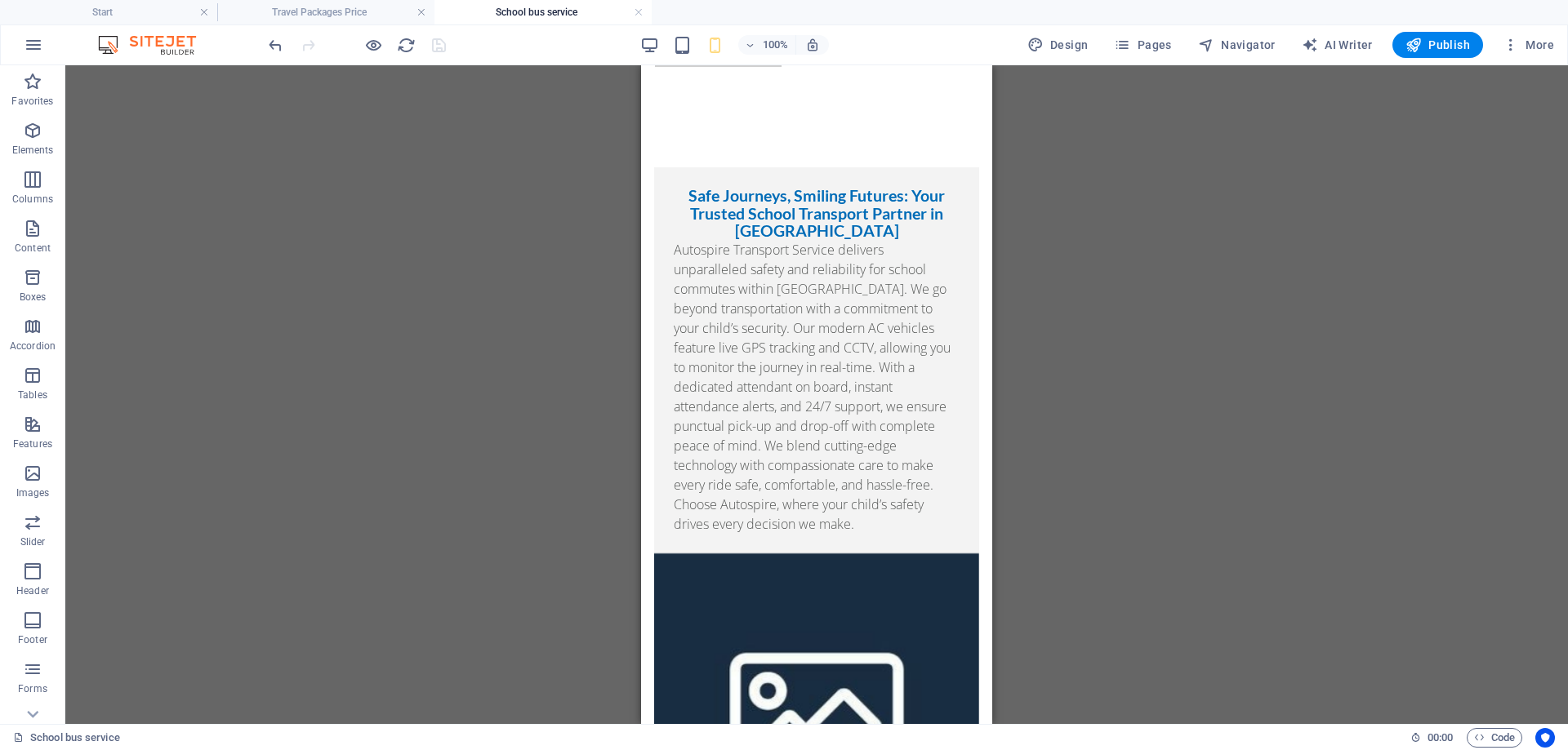
scroll to position [33, 0]
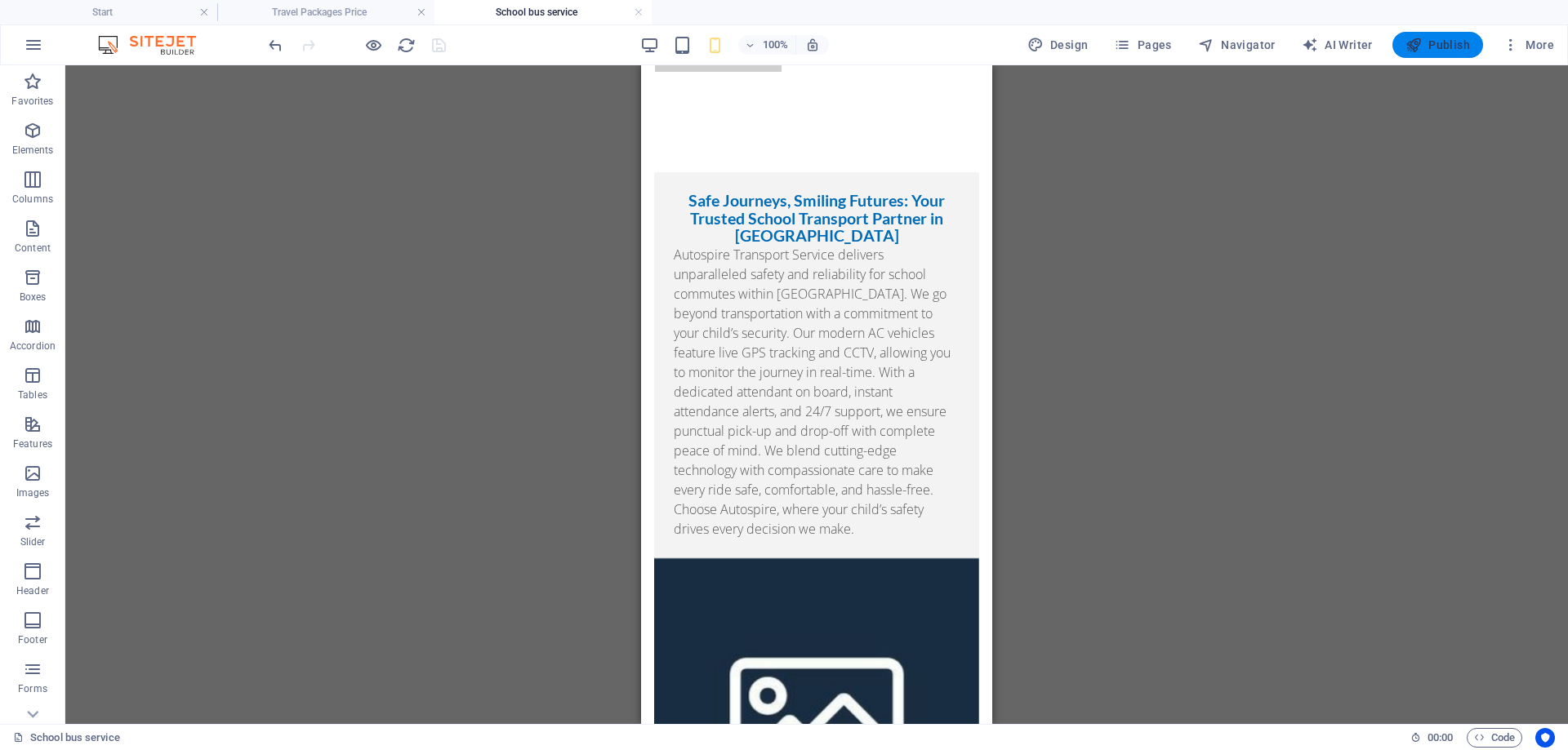
click at [1406, 41] on icon "button" at bounding box center [1413, 45] width 17 height 17
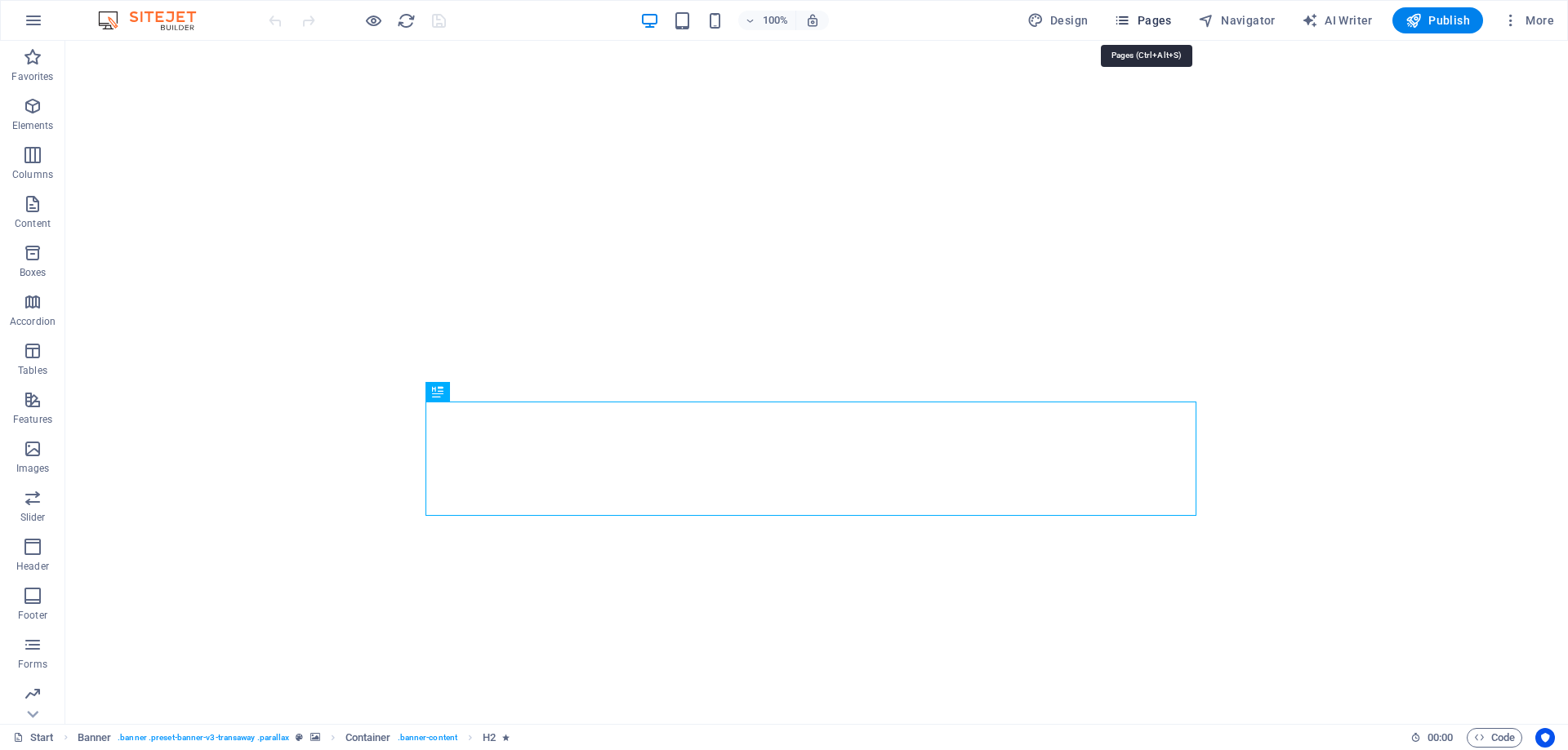
click at [1153, 21] on span "Pages" at bounding box center [1142, 20] width 57 height 17
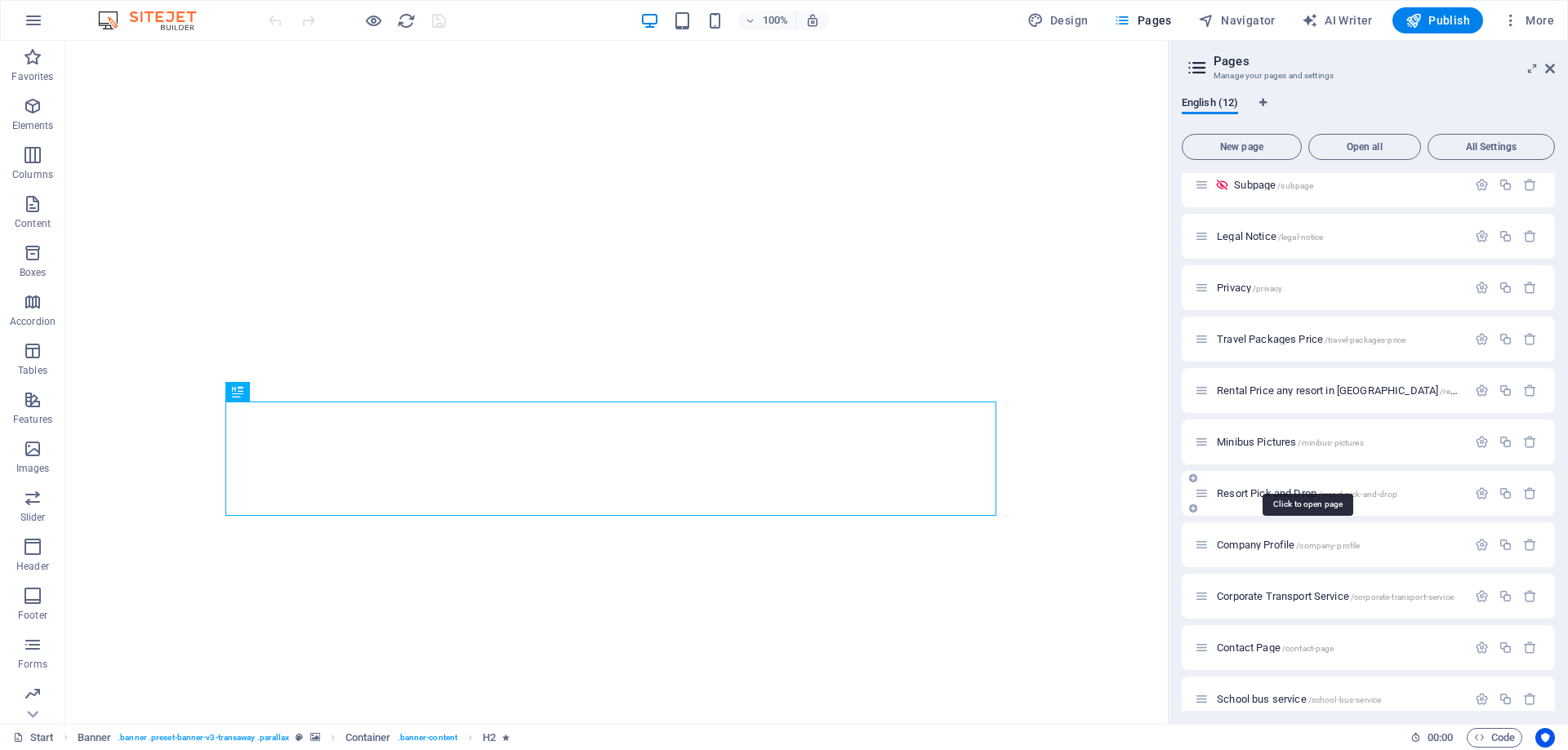
scroll to position [79, 0]
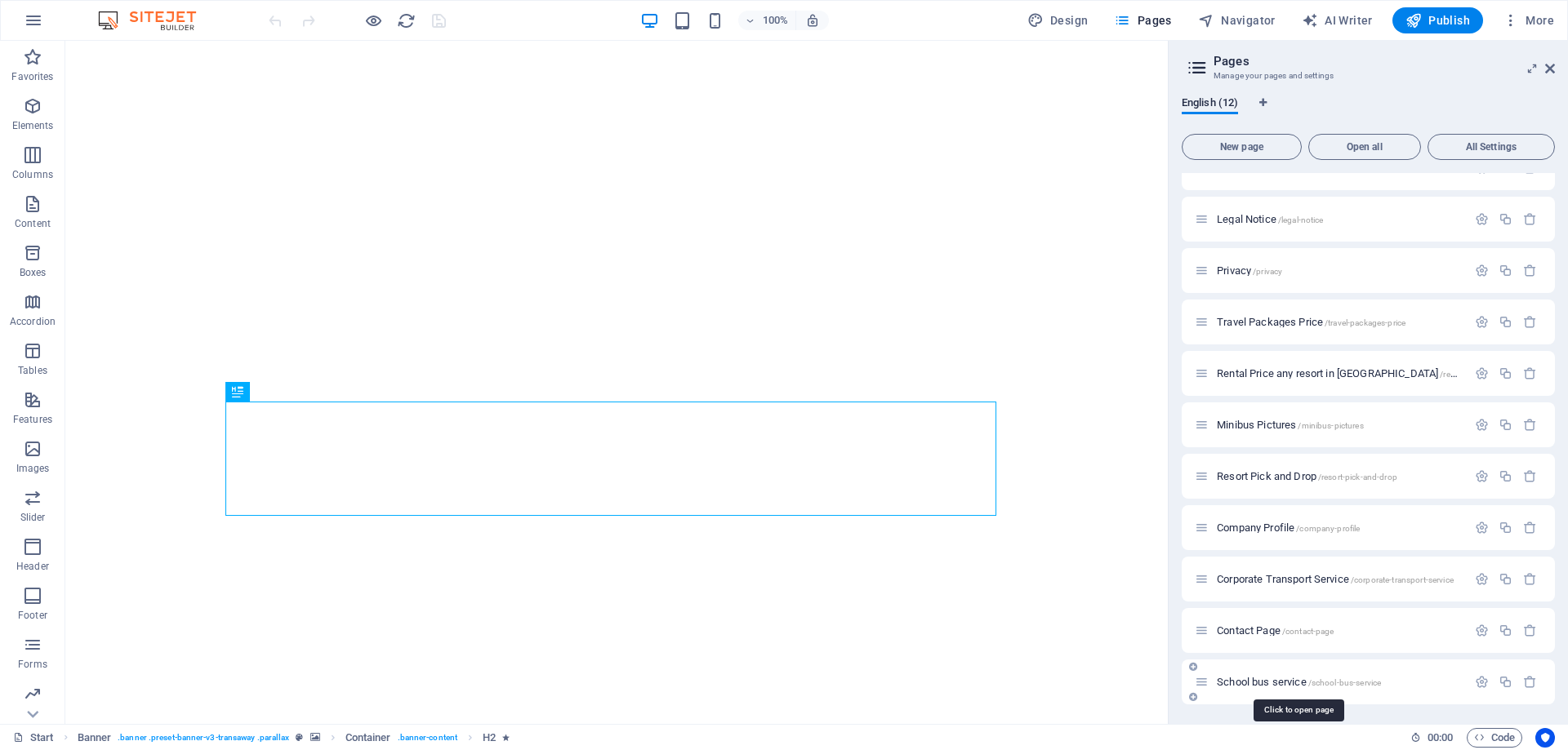
click at [1332, 681] on span "/school-bus-service" at bounding box center [1345, 683] width 74 height 9
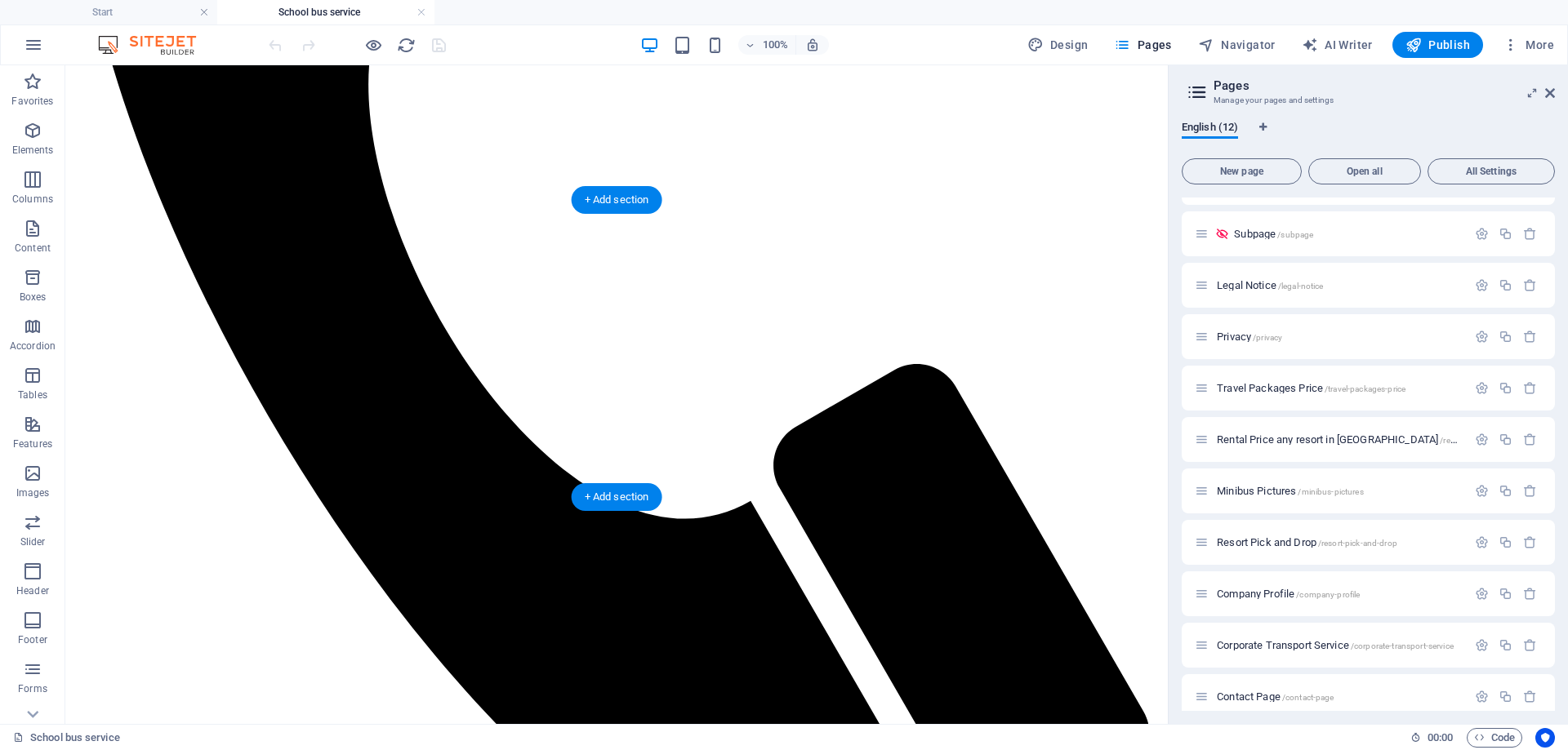
scroll to position [735, 0]
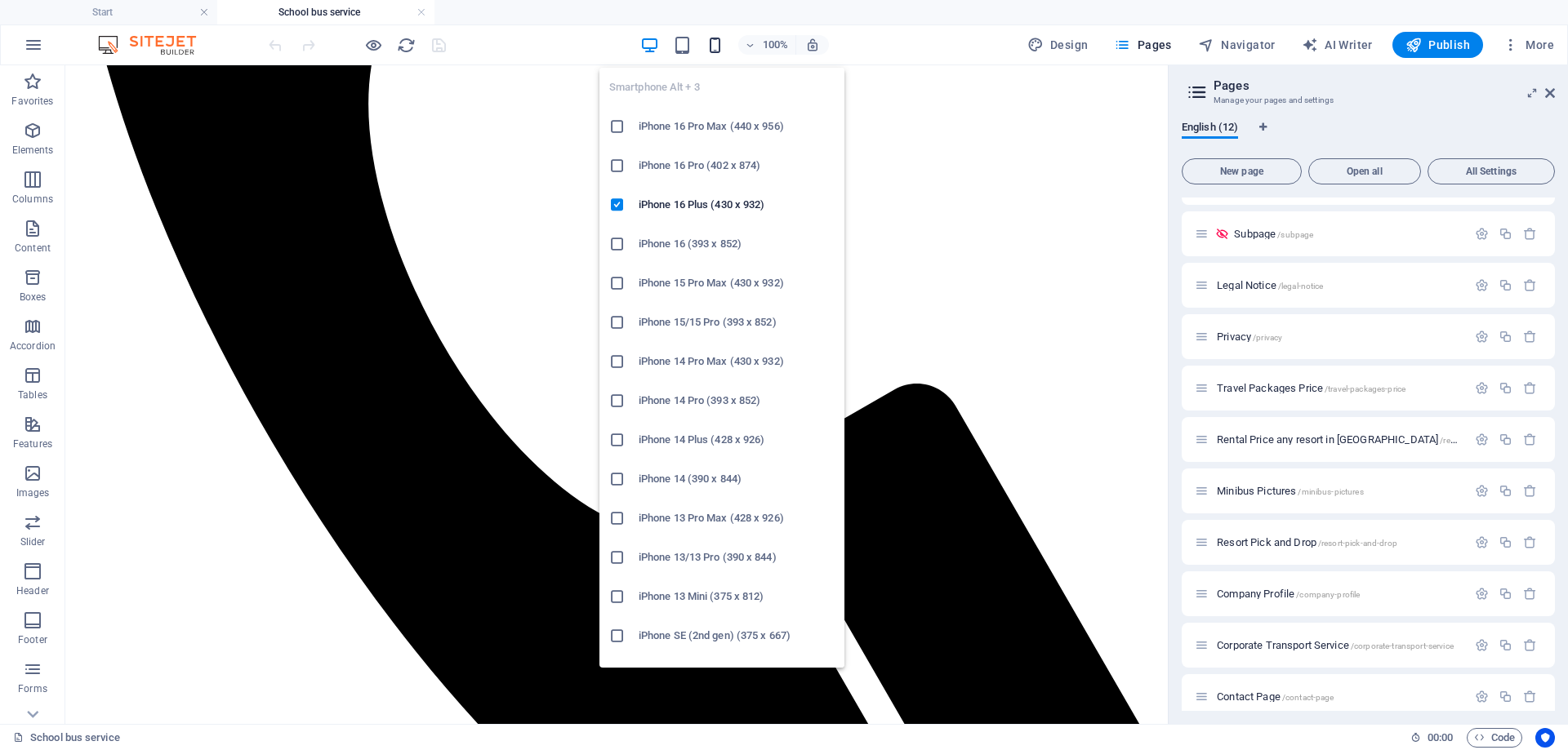
click at [715, 44] on icon "button" at bounding box center [714, 45] width 18 height 18
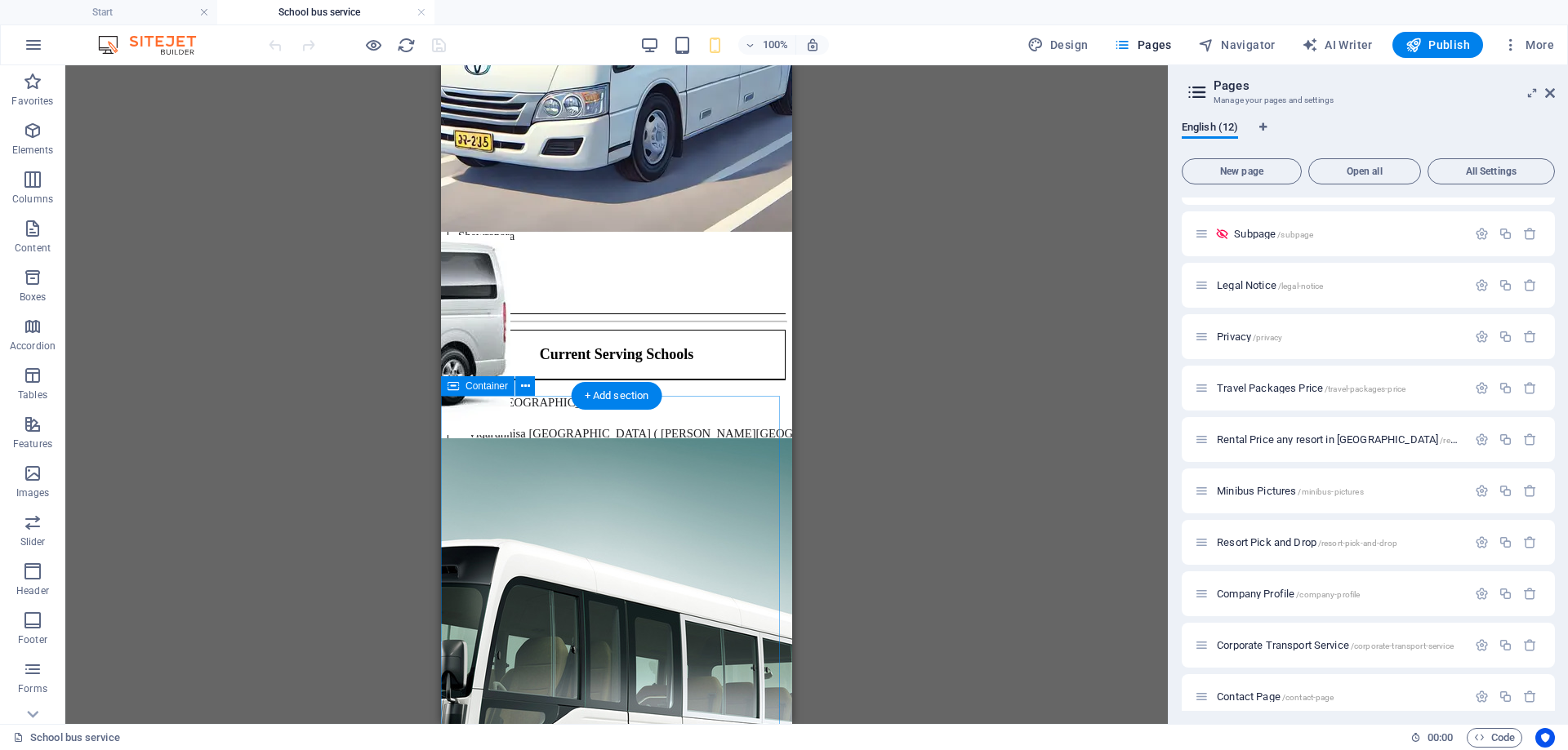
scroll to position [2988, 0]
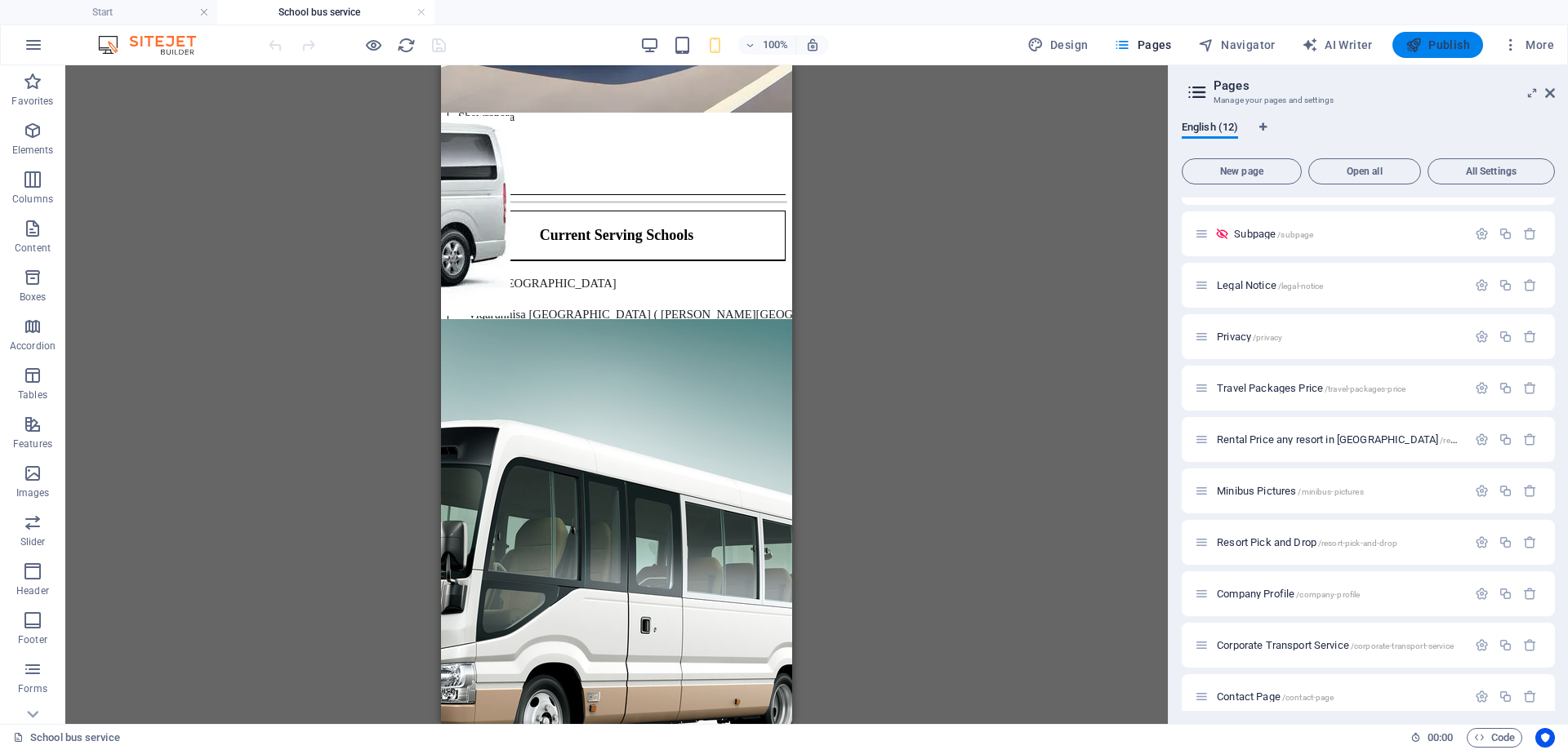
click at [1448, 45] on span "Publish" at bounding box center [1437, 45] width 64 height 17
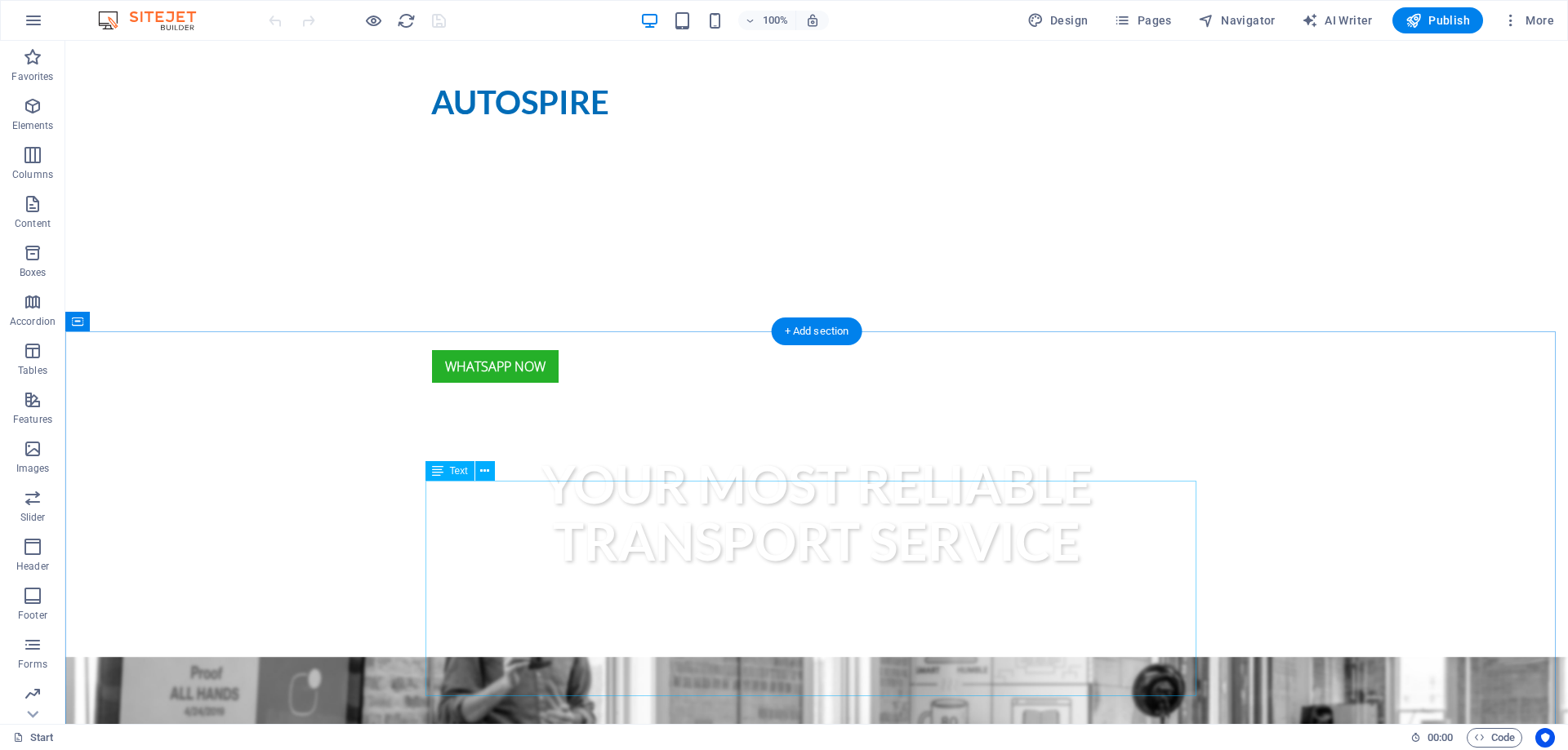
scroll to position [82, 0]
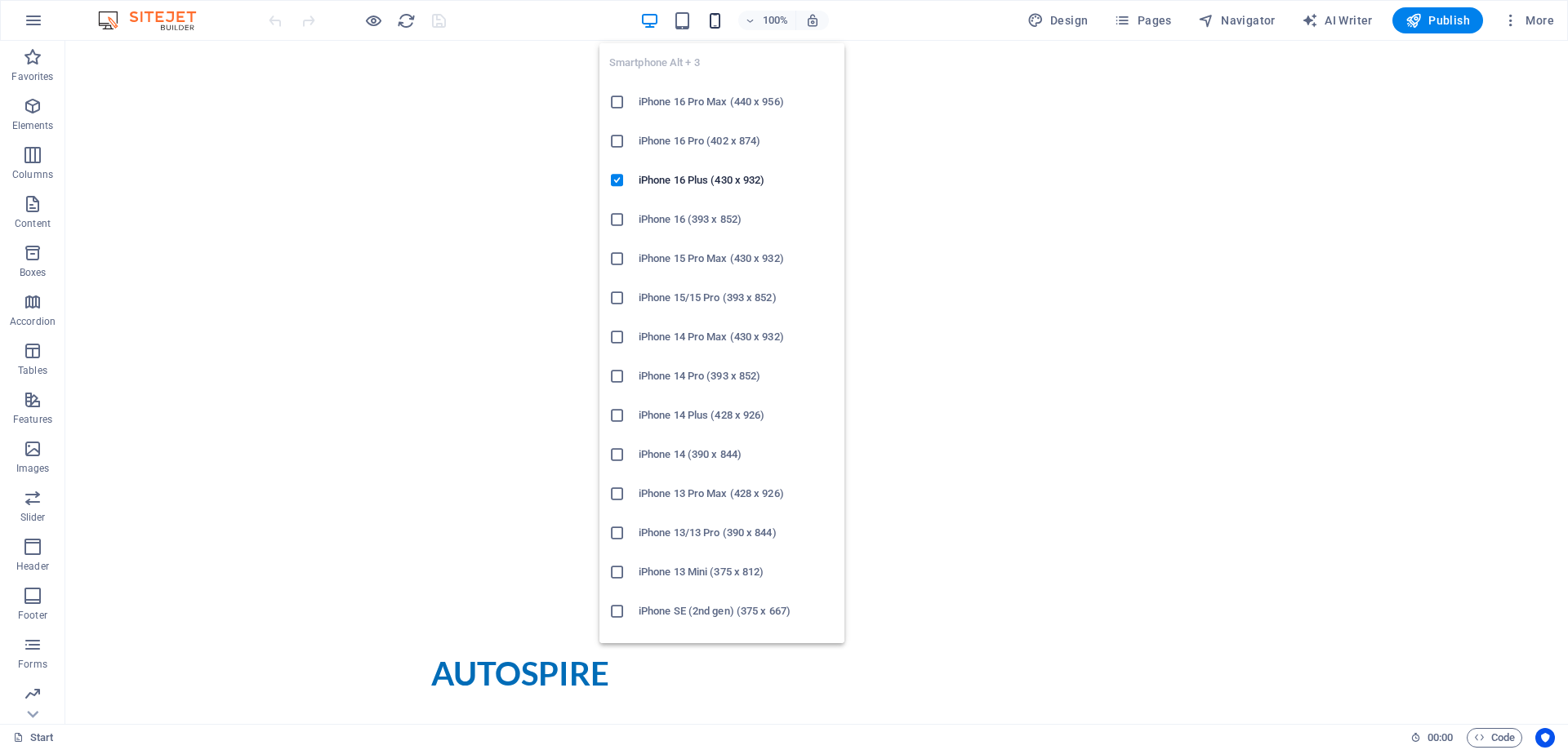
click at [715, 20] on icon "button" at bounding box center [714, 20] width 18 height 18
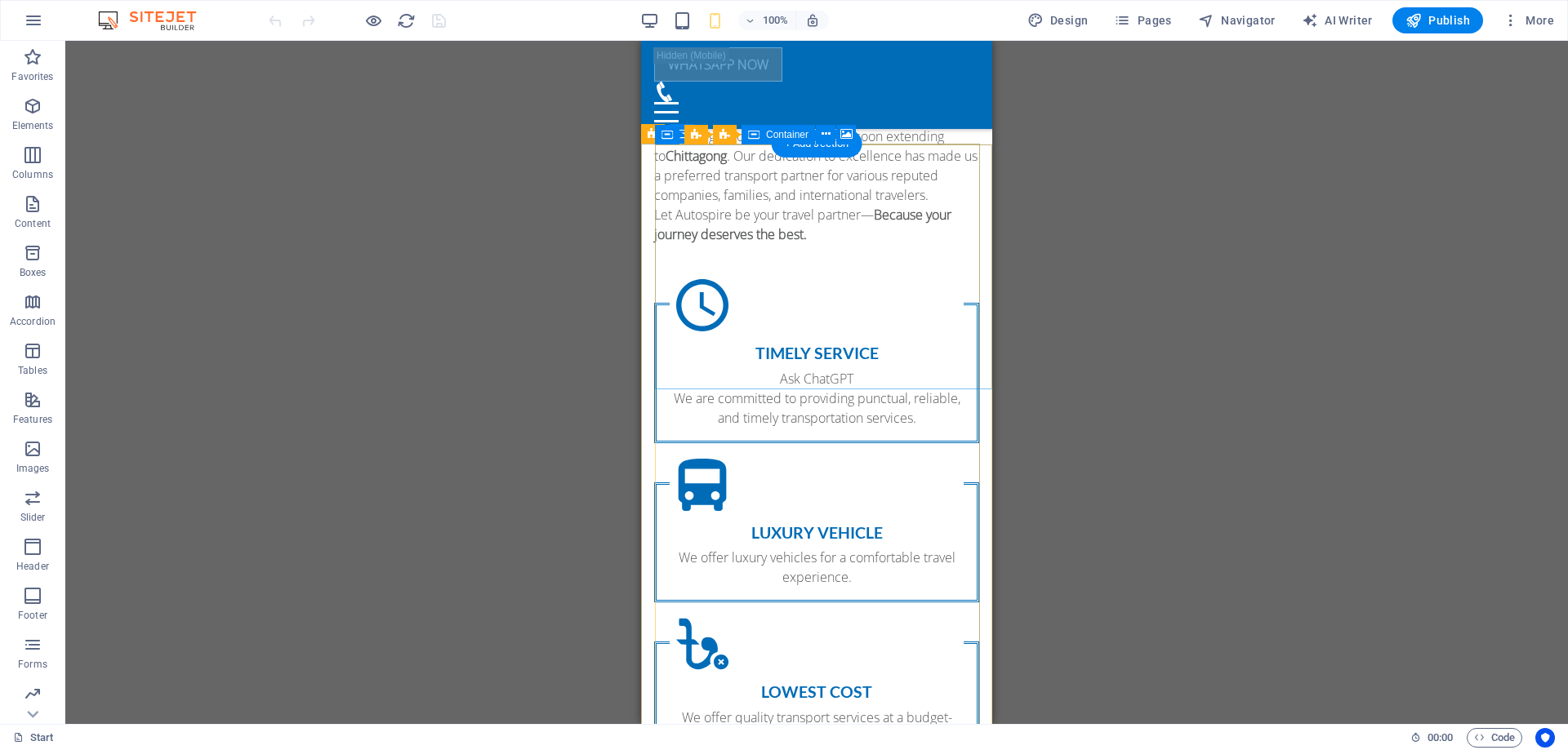
scroll to position [1782, 0]
